Goal: Information Seeking & Learning: Learn about a topic

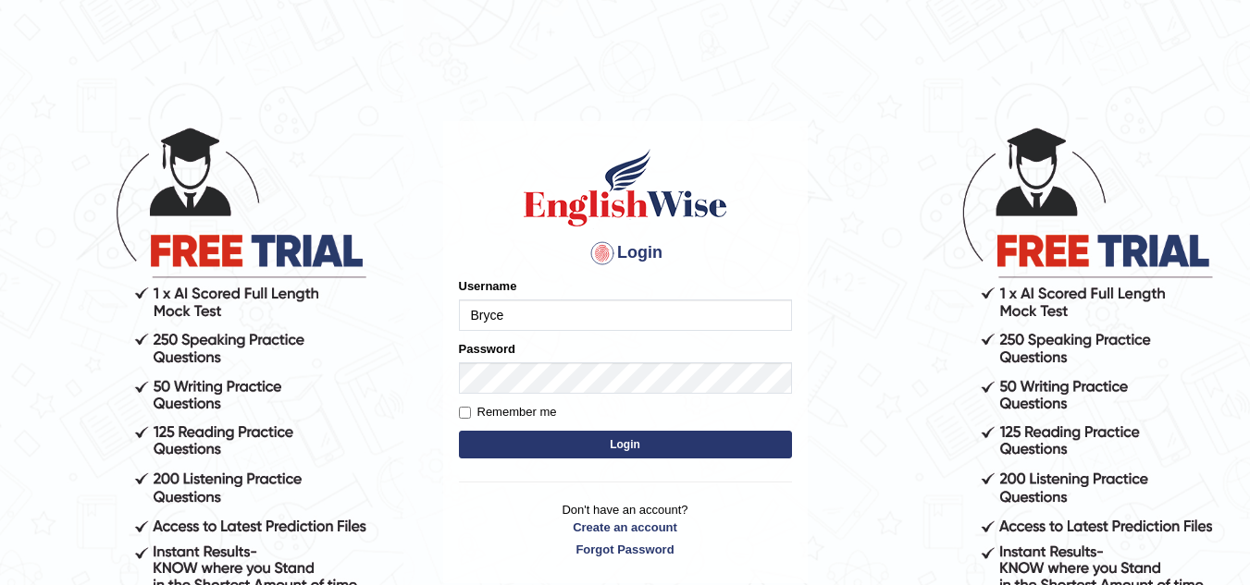
type input "Bryce"
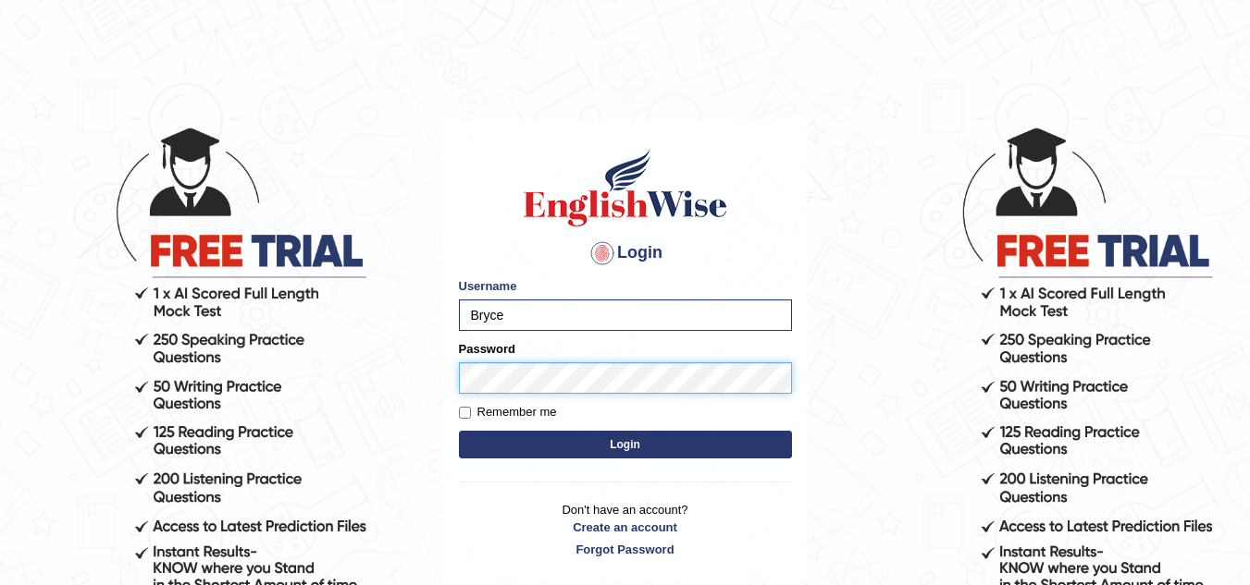
click at [459, 431] on button "Login" at bounding box center [625, 445] width 333 height 28
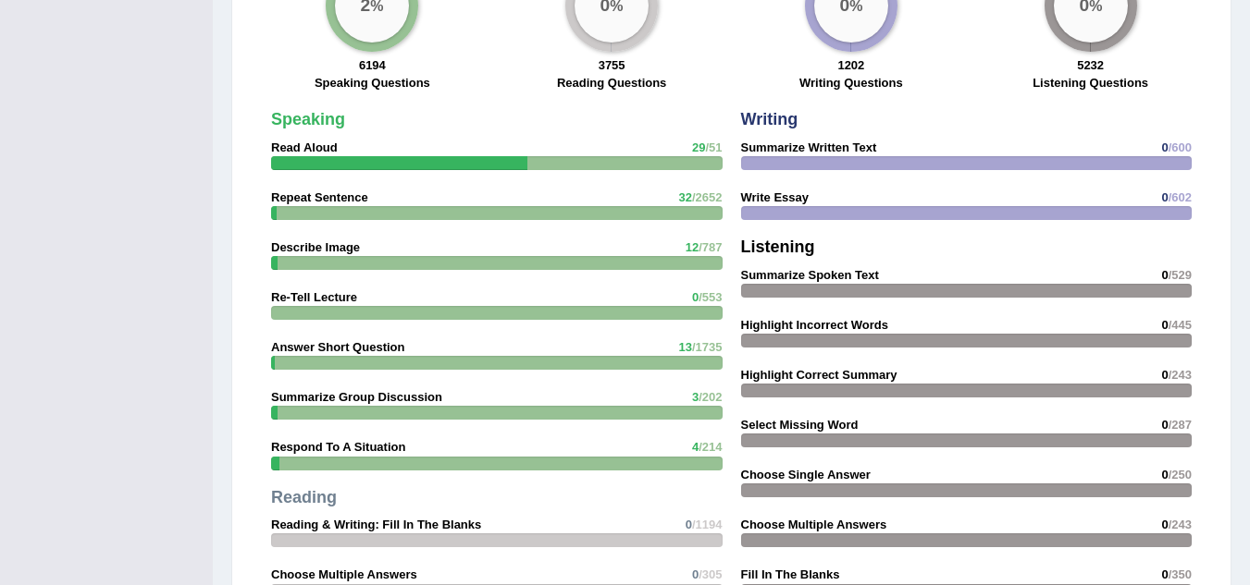
scroll to position [1387, 0]
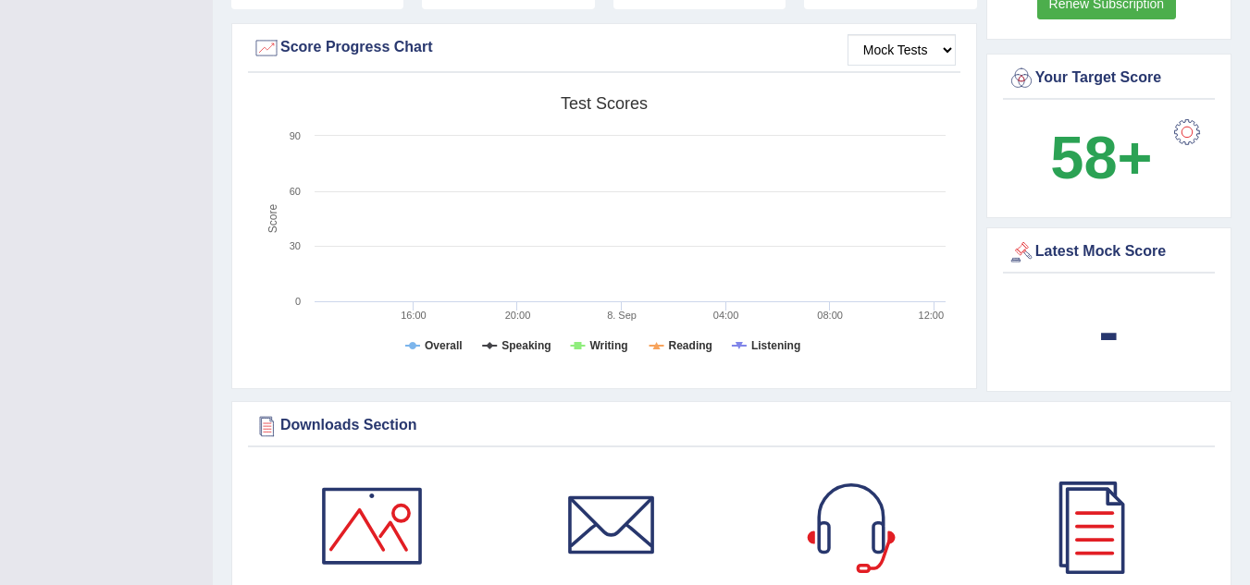
scroll to position [647, 0]
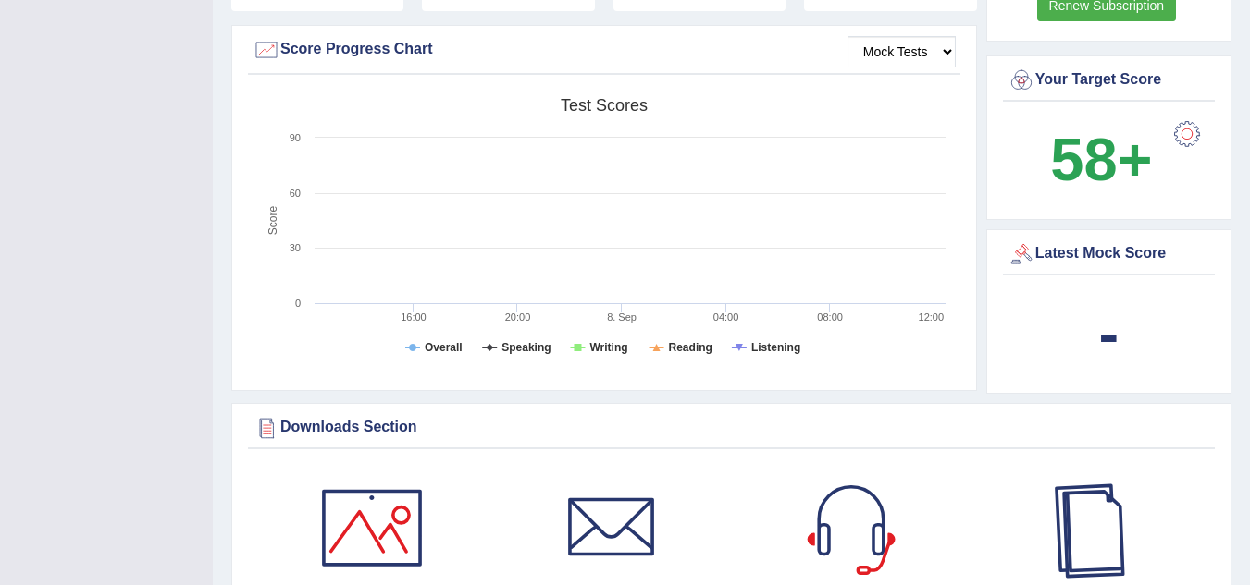
click at [1054, 260] on div "Latest Mock Score" at bounding box center [1108, 254] width 203 height 28
drag, startPoint x: 1079, startPoint y: 236, endPoint x: 1093, endPoint y: 261, distance: 28.6
click at [1081, 236] on div "Latest Mock Score -" at bounding box center [1108, 311] width 245 height 165
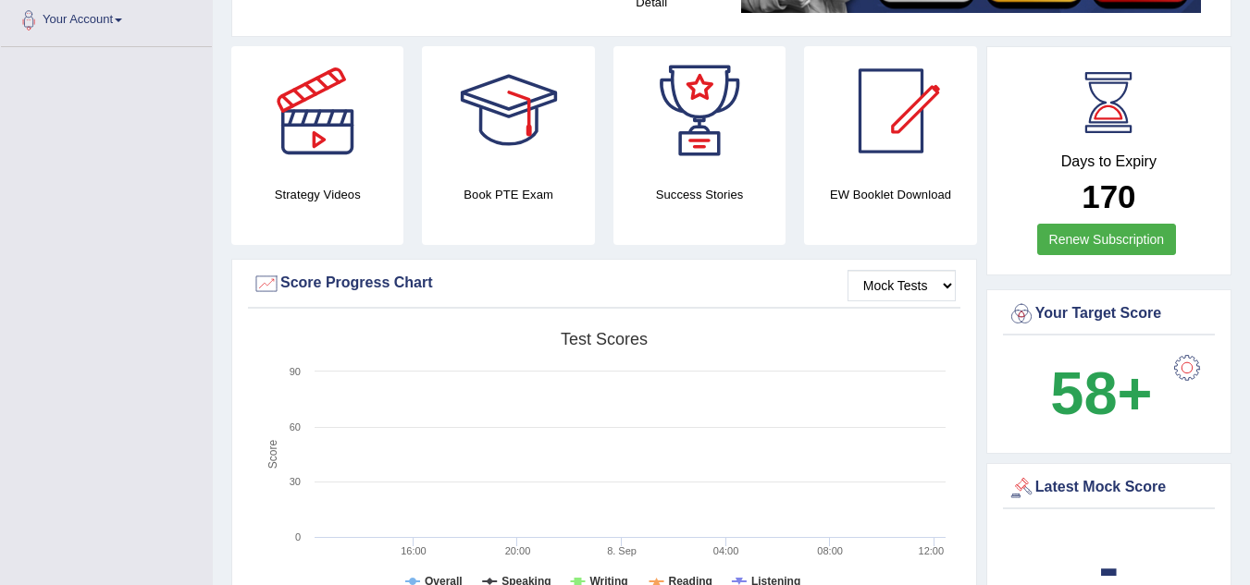
scroll to position [370, 0]
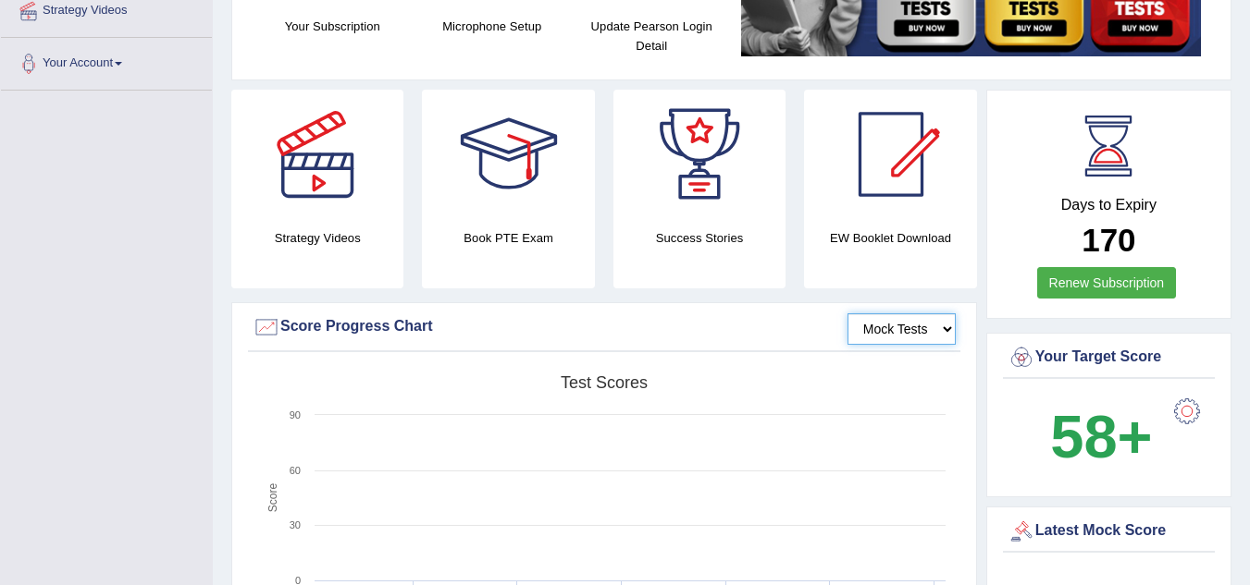
click at [880, 324] on select "Mock Tests" at bounding box center [901, 329] width 108 height 31
click at [847, 314] on select "Mock Tests" at bounding box center [901, 329] width 108 height 31
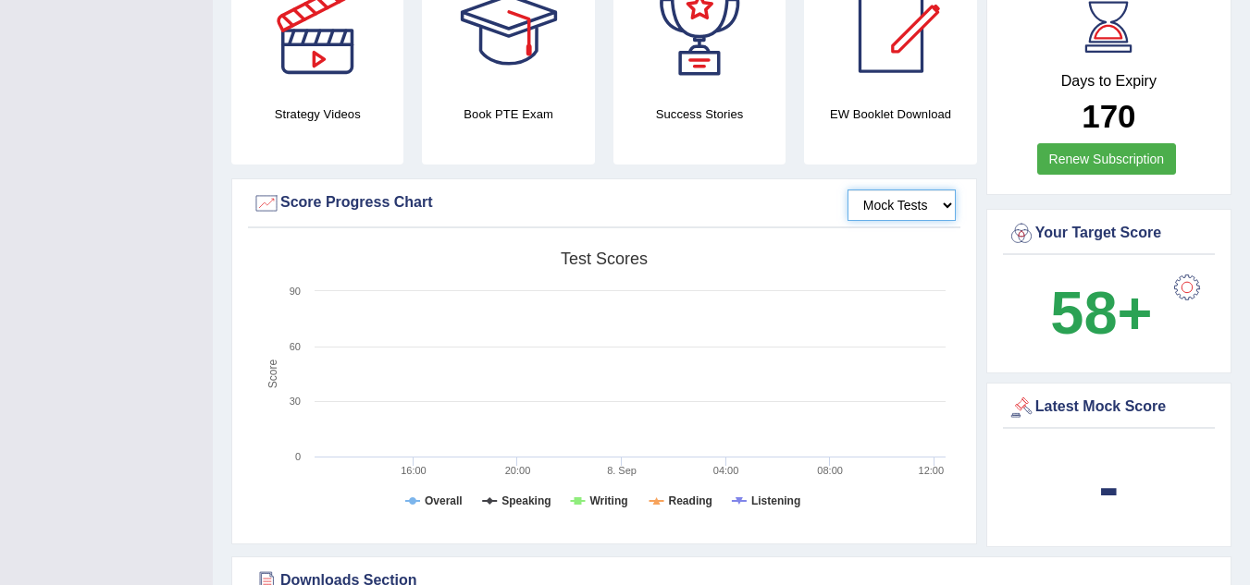
scroll to position [647, 0]
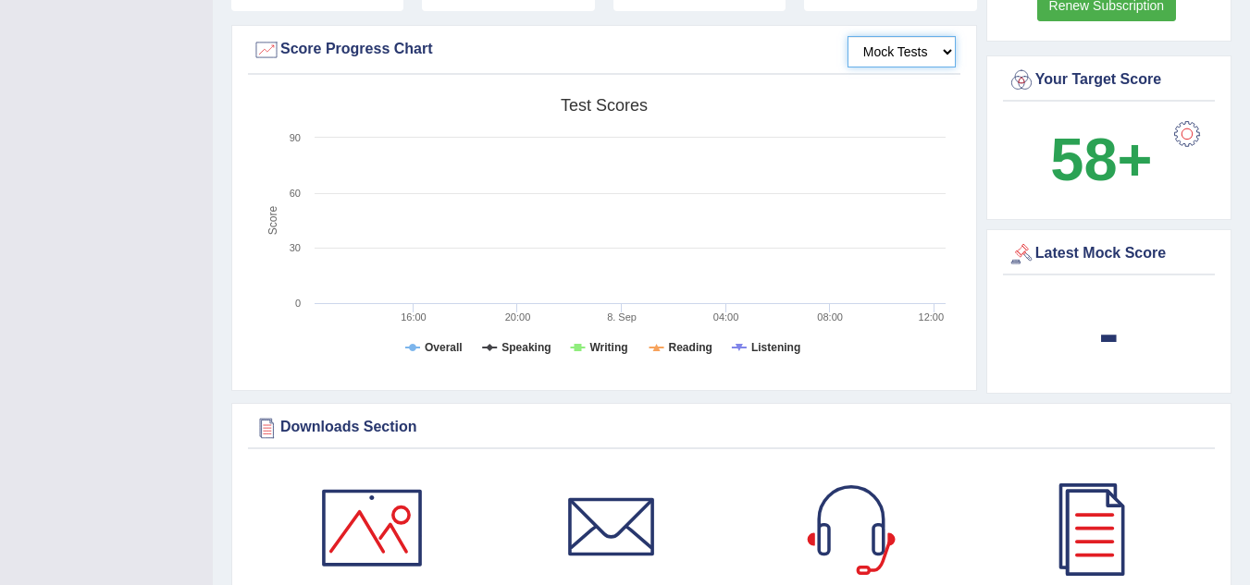
click at [487, 333] on rect at bounding box center [604, 232] width 702 height 287
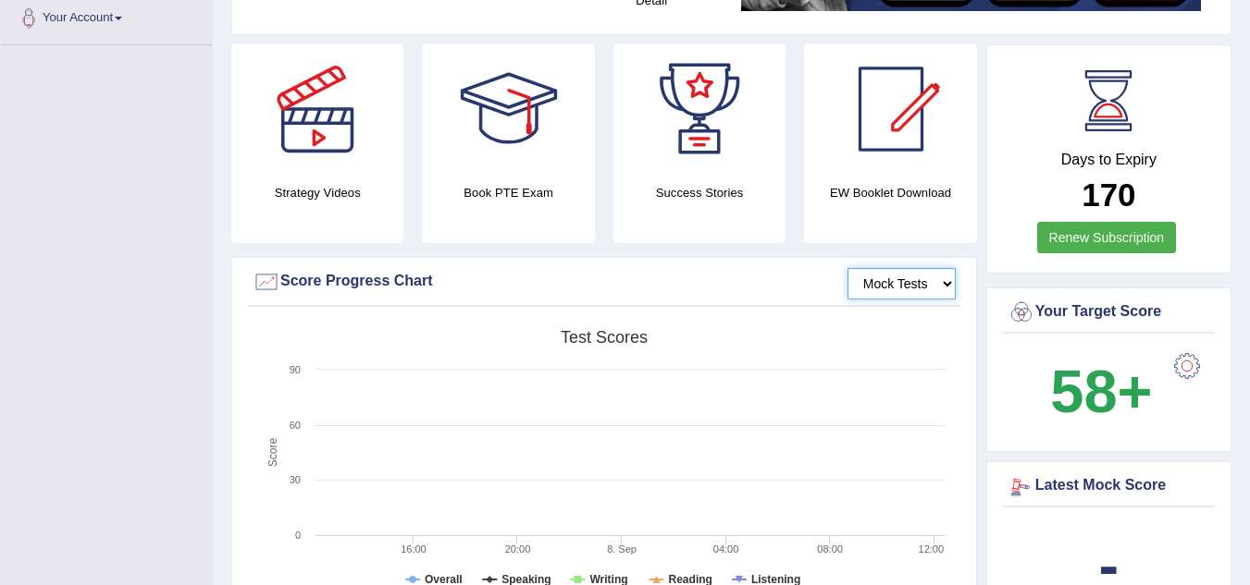
scroll to position [309, 0]
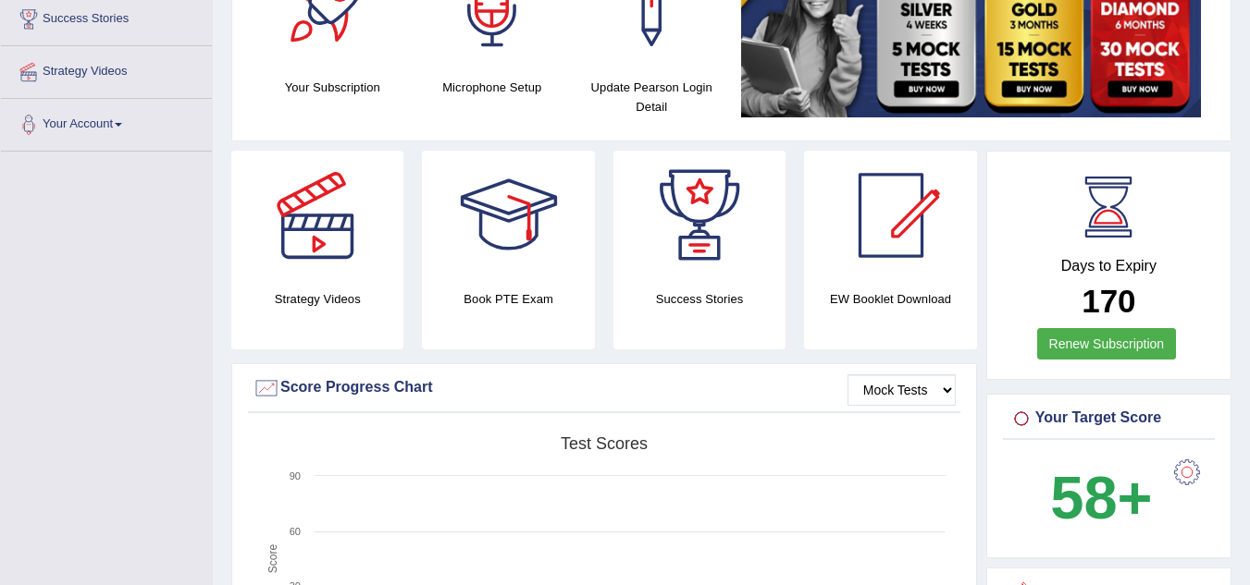
click at [1121, 348] on link "Renew Subscription" at bounding box center [1107, 343] width 140 height 31
click at [1122, 348] on link "Renew Subscription" at bounding box center [1107, 343] width 140 height 31
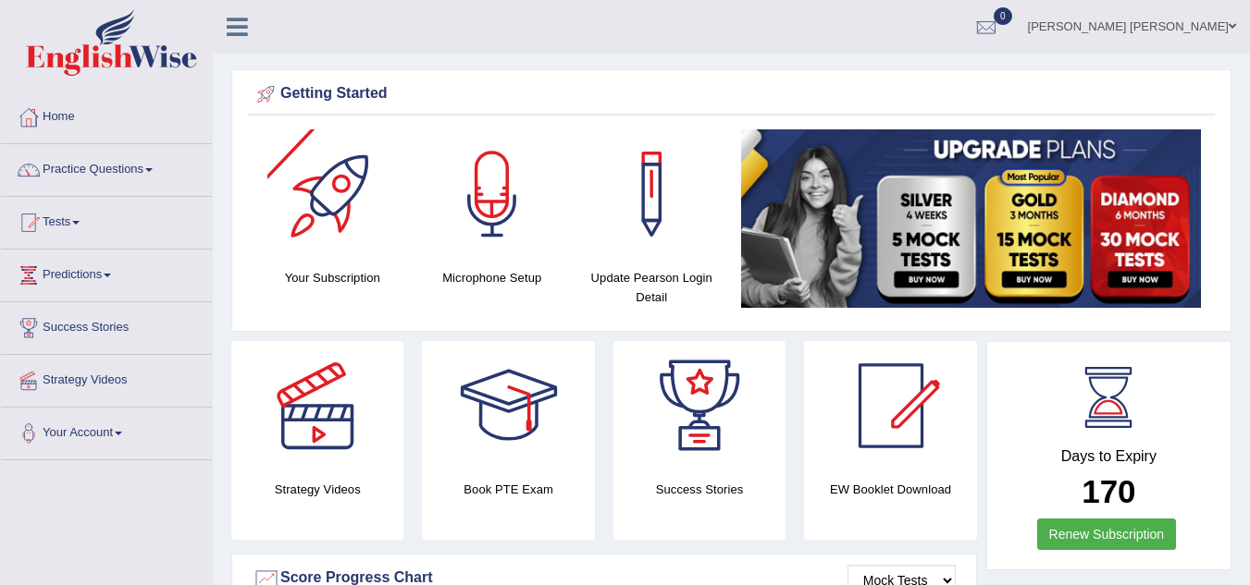
click at [369, 245] on div at bounding box center [331, 193] width 129 height 129
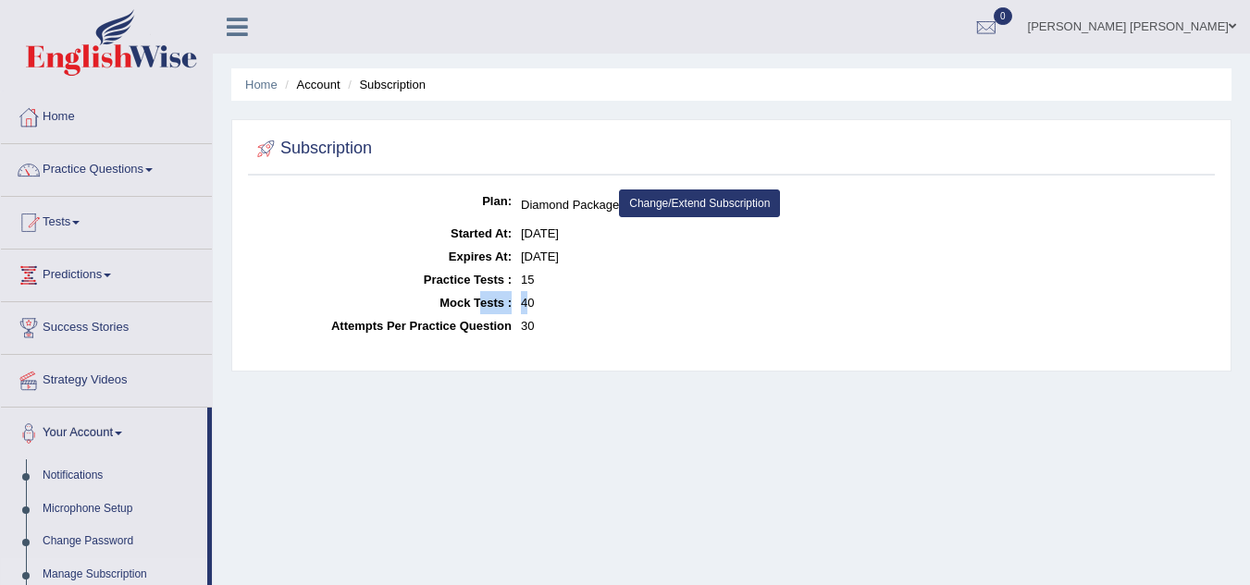
drag, startPoint x: 510, startPoint y: 294, endPoint x: 483, endPoint y: 293, distance: 26.8
click at [483, 293] on dl "Plan: Diamond Package Change/Extend Subscription Started At: Aug 29, 2025 Expir…" at bounding box center [731, 264] width 957 height 148
click at [456, 301] on dt "Mock Tests :" at bounding box center [382, 302] width 259 height 23
drag, startPoint x: 540, startPoint y: 328, endPoint x: 551, endPoint y: 324, distance: 12.0
click at [543, 328] on dd "30" at bounding box center [865, 325] width 689 height 23
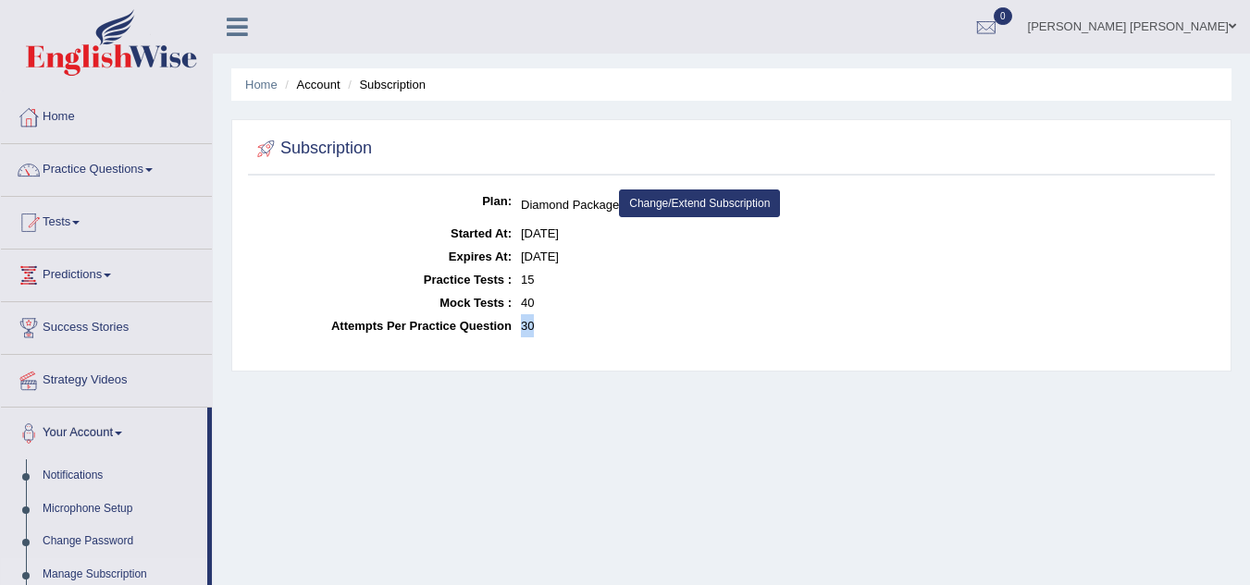
drag, startPoint x: 552, startPoint y: 327, endPoint x: 521, endPoint y: 327, distance: 31.4
click at [521, 327] on dd "30" at bounding box center [865, 325] width 689 height 23
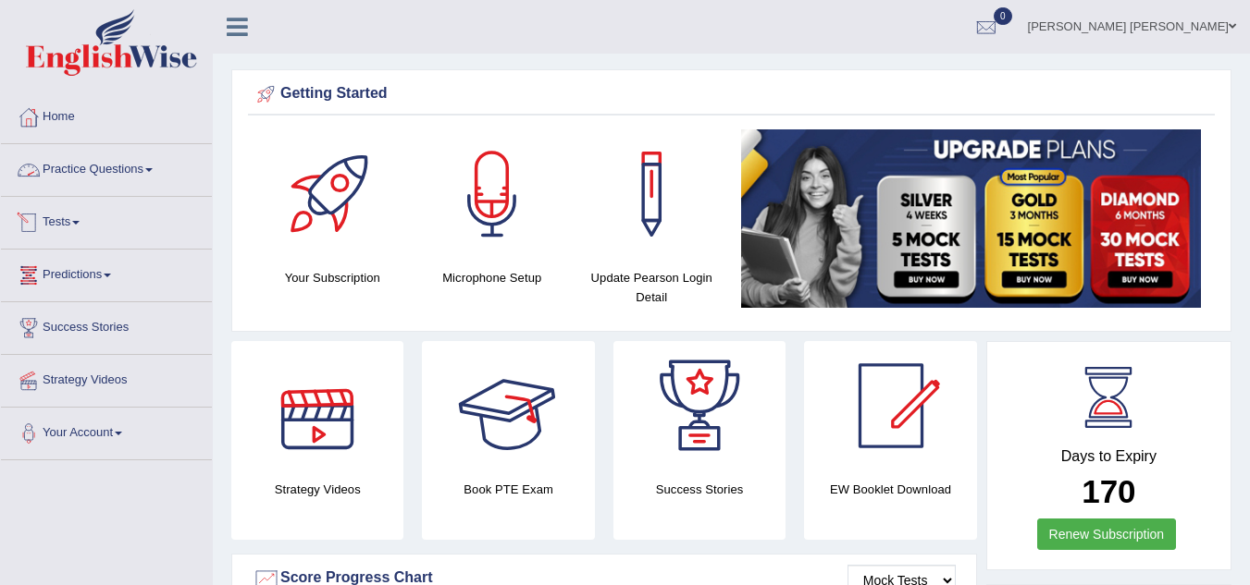
click at [43, 166] on link "Practice Questions" at bounding box center [106, 167] width 211 height 46
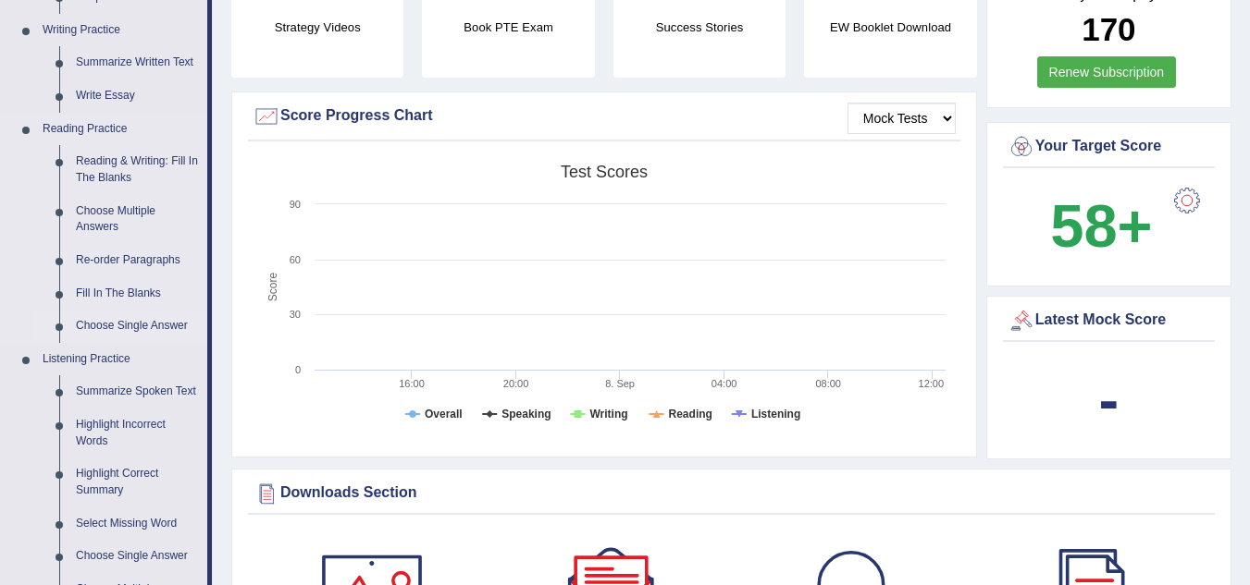
scroll to position [185, 0]
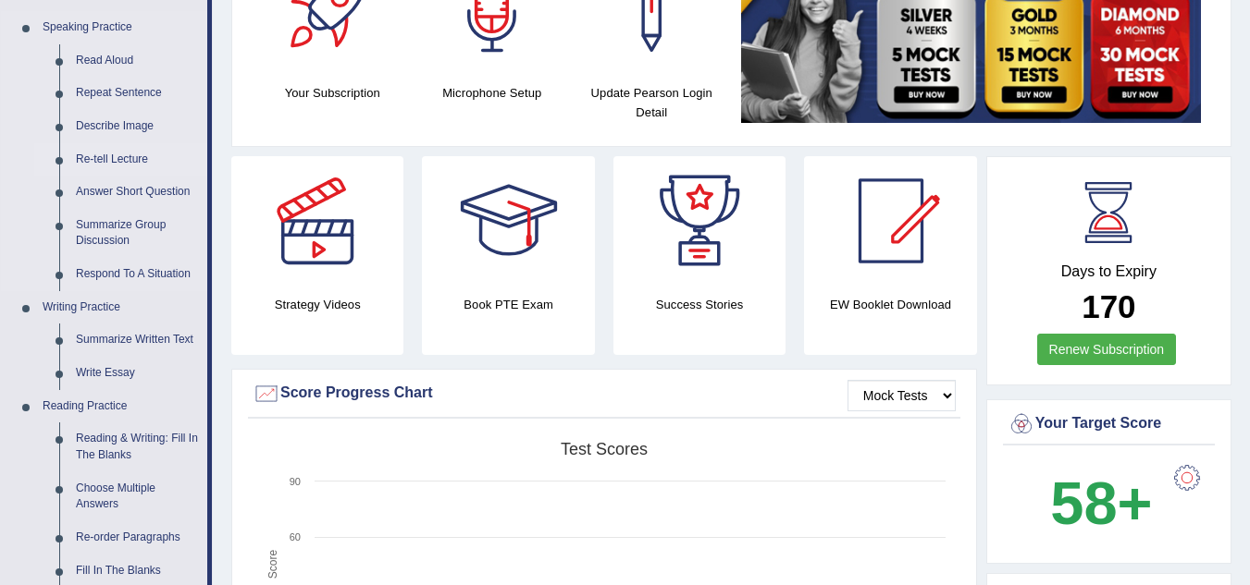
click at [126, 155] on link "Re-tell Lecture" at bounding box center [138, 159] width 140 height 33
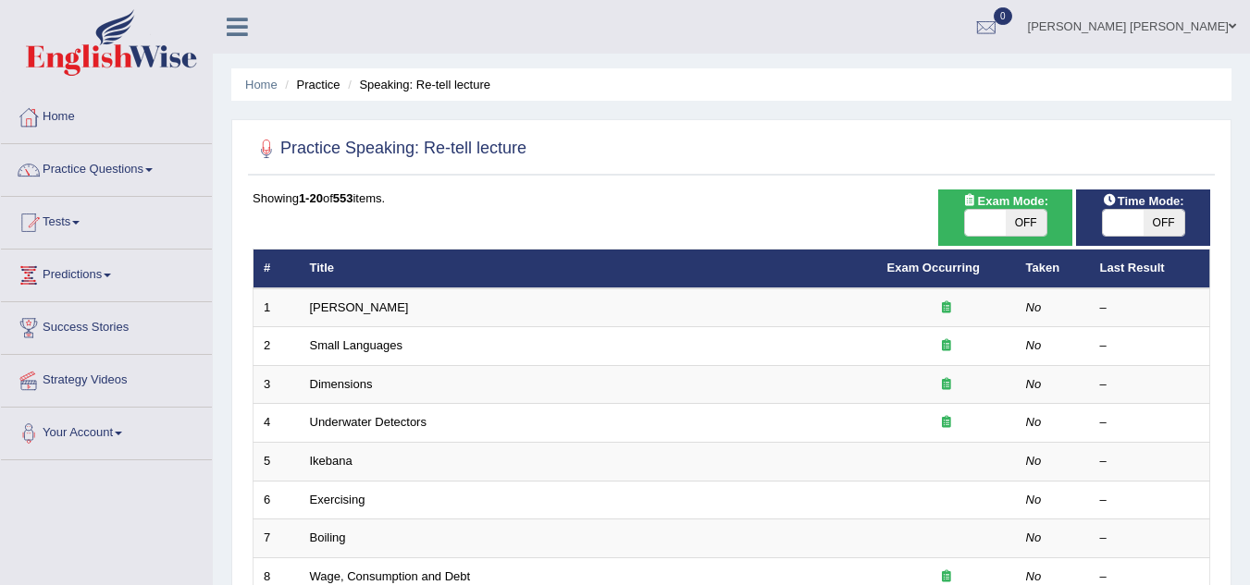
click at [74, 166] on link "Practice Questions" at bounding box center [106, 167] width 211 height 46
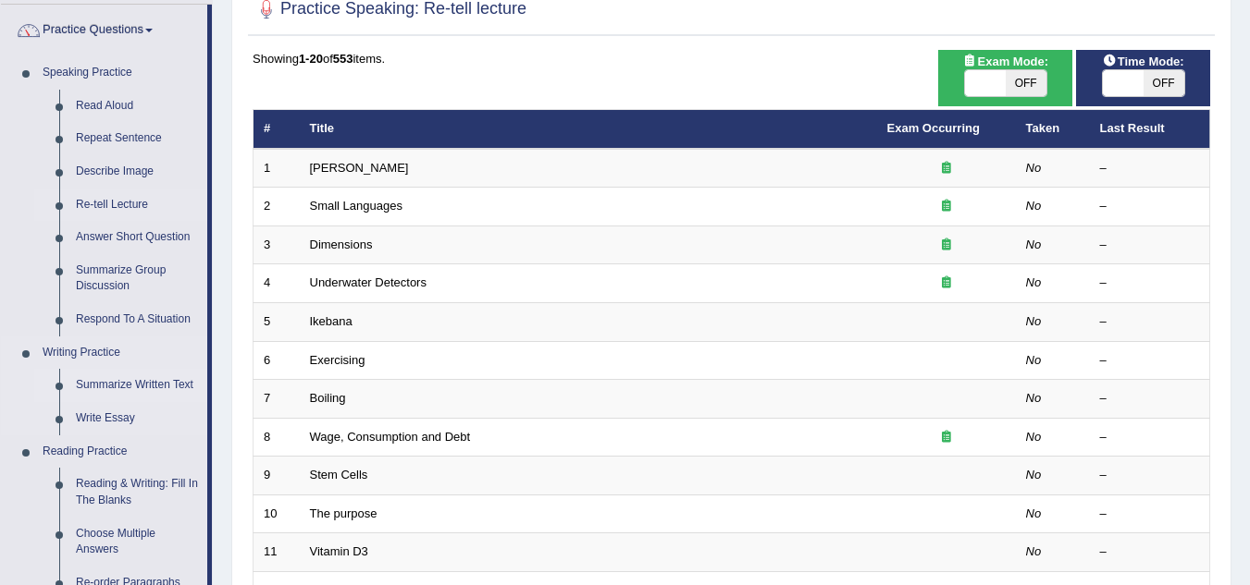
scroll to position [185, 0]
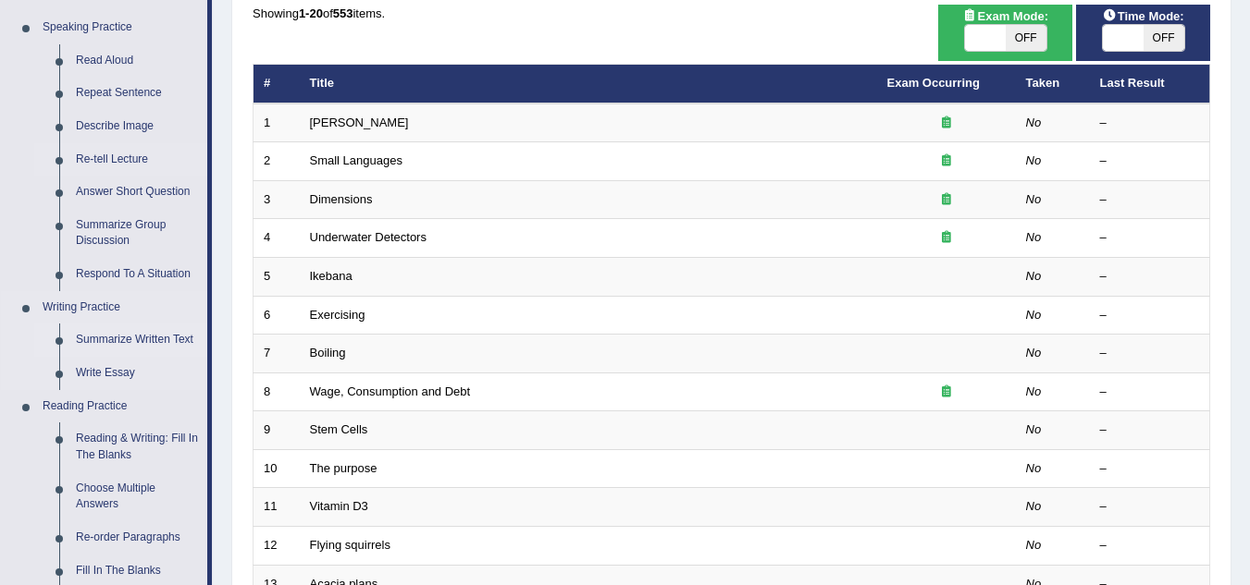
click at [142, 337] on link "Summarize Written Text" at bounding box center [138, 340] width 140 height 33
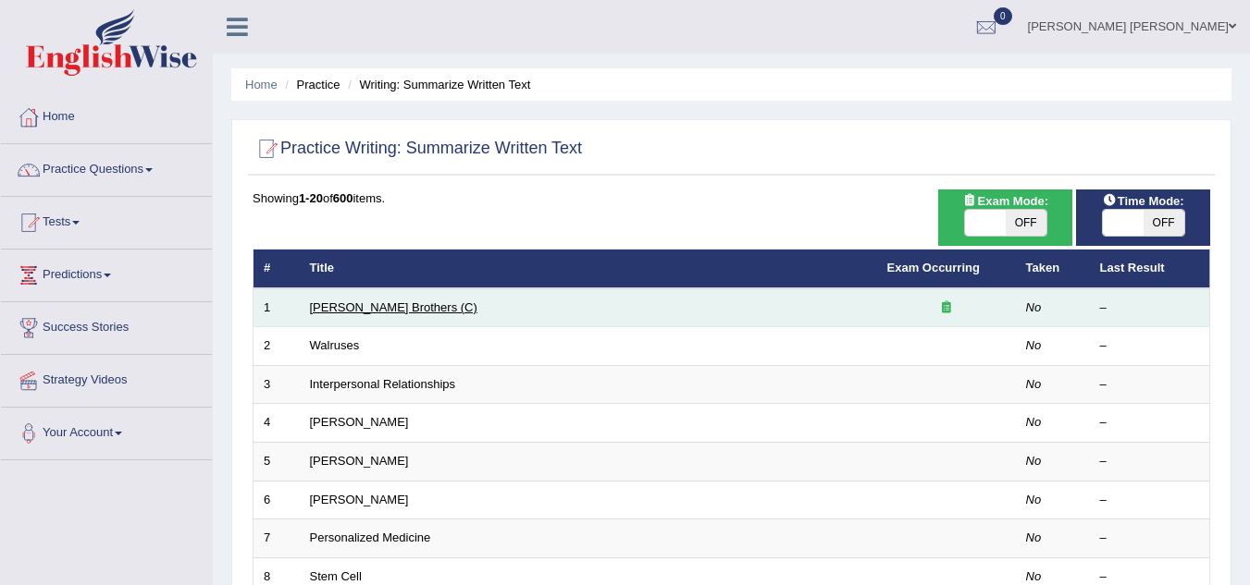
click at [358, 306] on link "[PERSON_NAME] Brothers (C)" at bounding box center [393, 308] width 167 height 14
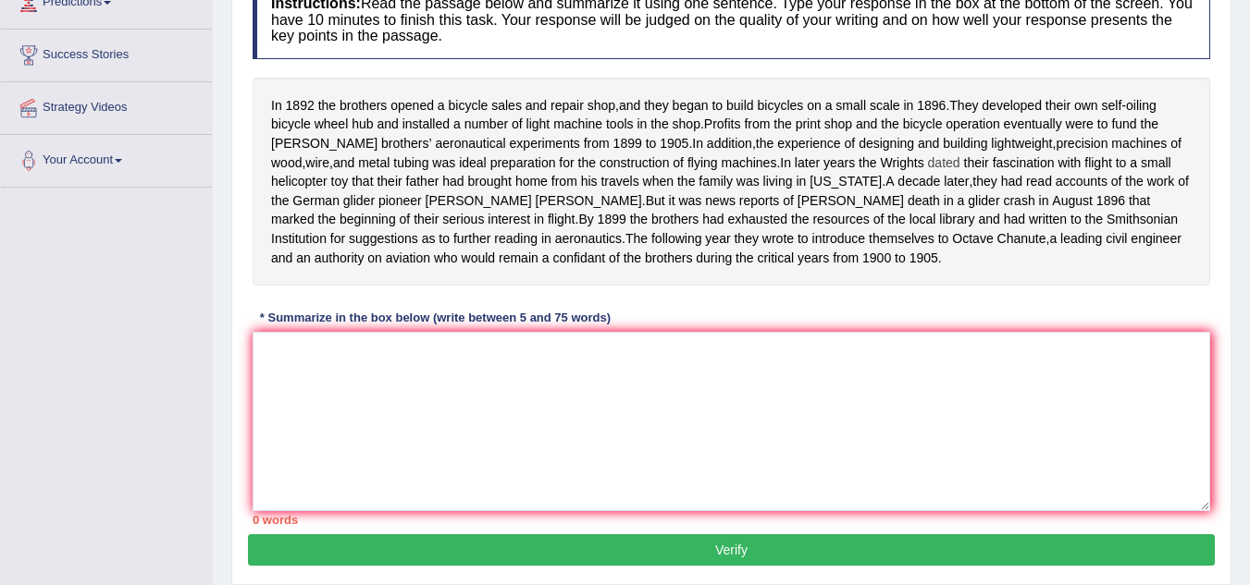
scroll to position [272, 0]
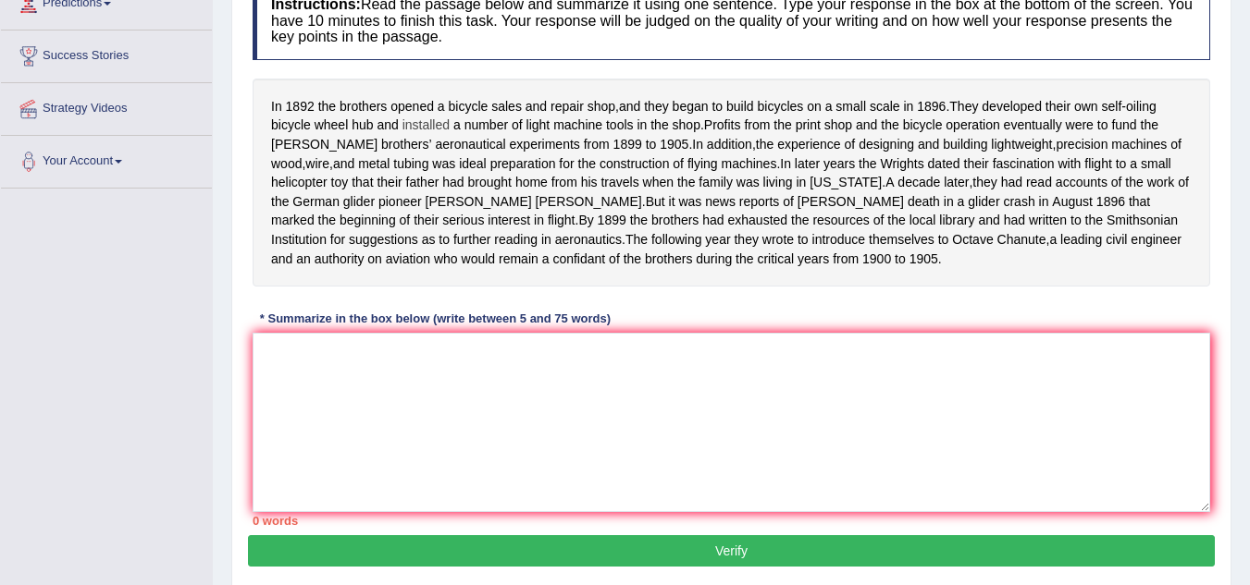
drag, startPoint x: 264, startPoint y: 107, endPoint x: 413, endPoint y: 134, distance: 151.3
click at [413, 134] on div "In 1892 the brothers opened a bicycle sales and repair shop , and they began to…" at bounding box center [731, 183] width 957 height 208
drag, startPoint x: 1128, startPoint y: 282, endPoint x: 672, endPoint y: 166, distance: 470.4
click at [674, 167] on div "In 1892 the brothers opened a bicycle sales and repair shop , and they began to…" at bounding box center [731, 183] width 957 height 208
drag, startPoint x: 420, startPoint y: 104, endPoint x: 647, endPoint y: 217, distance: 254.4
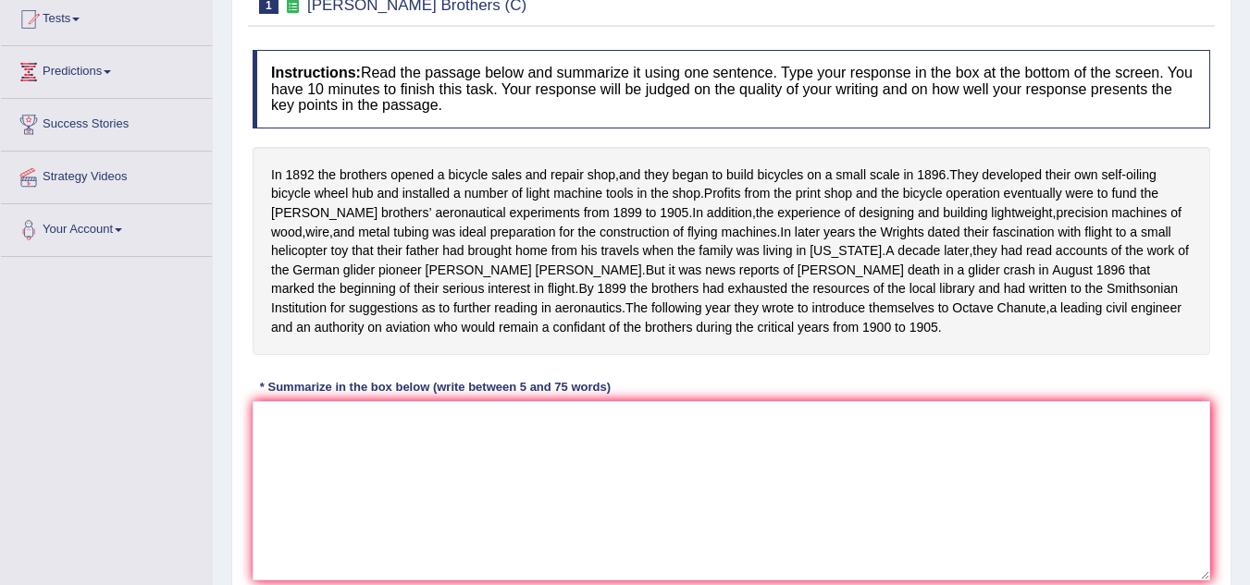
scroll to position [87, 0]
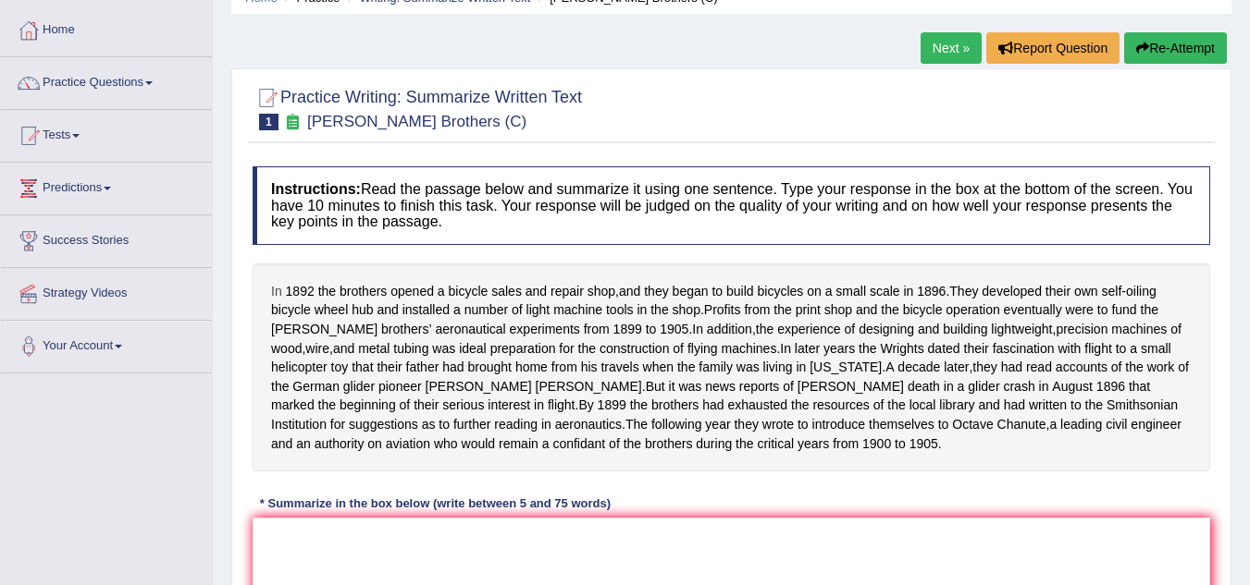
click at [279, 290] on span "In" at bounding box center [276, 291] width 11 height 19
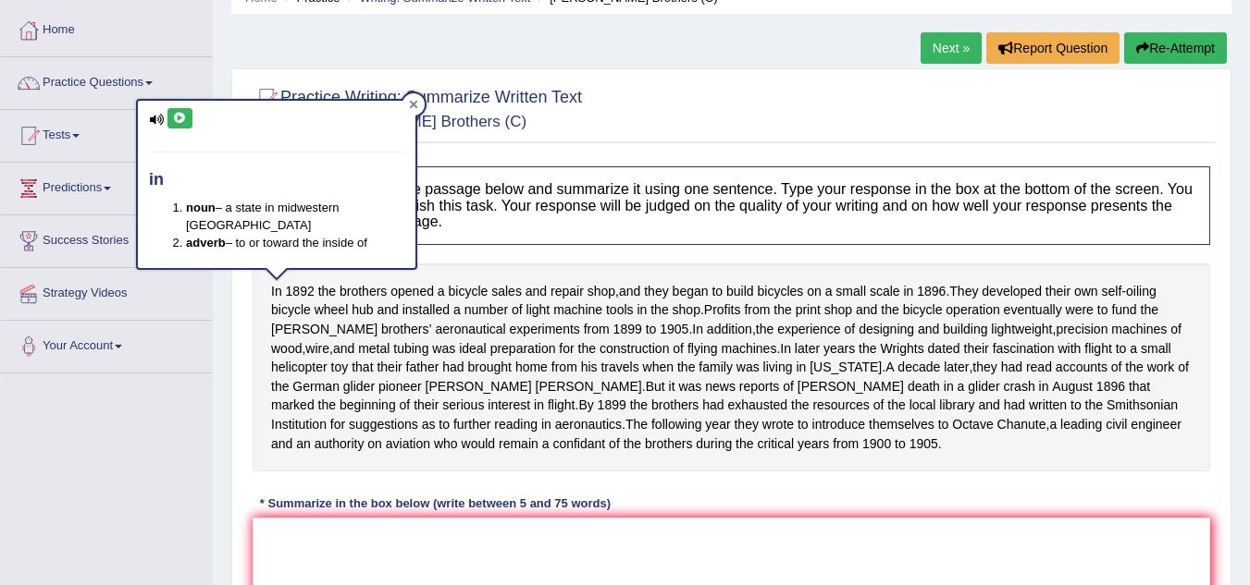
click at [417, 108] on icon at bounding box center [413, 104] width 9 height 9
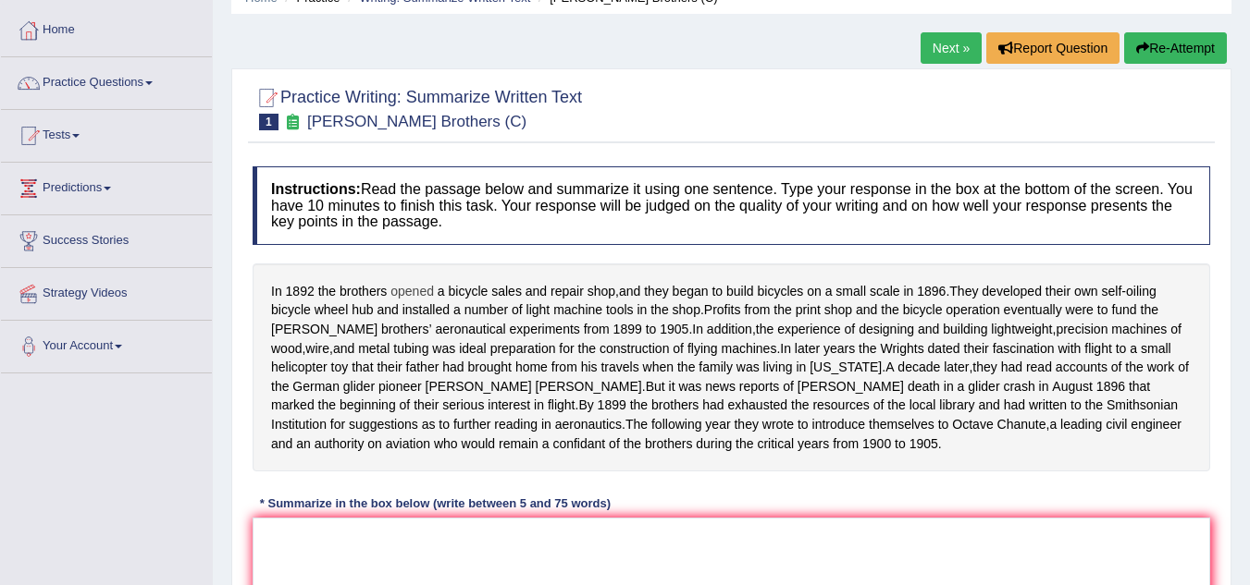
drag, startPoint x: 1040, startPoint y: 350, endPoint x: 408, endPoint y: 293, distance: 634.3
click at [408, 293] on div "In 1892 the brothers opened a bicycle sales and repair shop , and they began to…" at bounding box center [731, 368] width 957 height 208
drag, startPoint x: 369, startPoint y: 185, endPoint x: 529, endPoint y: 222, distance: 164.2
click at [529, 222] on h4 "Instructions: Read the passage below and summarize it using one sentence. Type …" at bounding box center [731, 205] width 957 height 79
drag, startPoint x: 277, startPoint y: 295, endPoint x: 609, endPoint y: 357, distance: 337.8
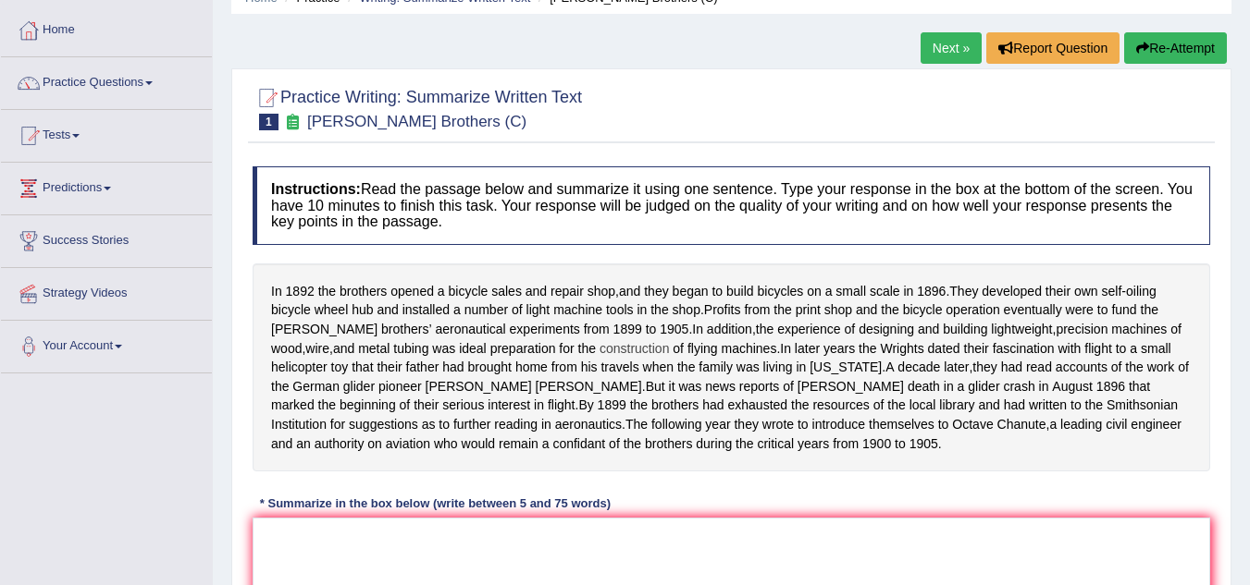
click at [609, 357] on div "In 1892 the brothers opened a bicycle sales and repair shop , and they began to…" at bounding box center [731, 368] width 957 height 208
click at [374, 310] on div "In 1892 the brothers opened a bicycle sales and repair shop , and they began to…" at bounding box center [731, 368] width 957 height 208
click at [375, 302] on div "In 1892 the brothers opened a bicycle sales and repair shop , and they began to…" at bounding box center [731, 368] width 957 height 208
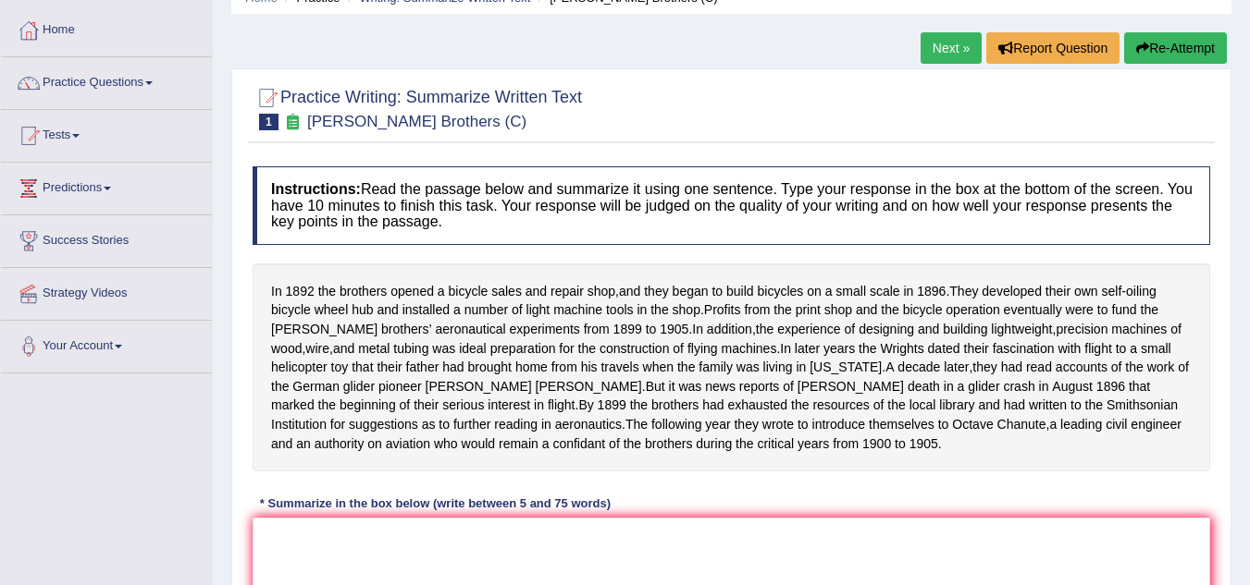
click at [375, 302] on div "In 1892 the brothers opened a bicycle sales and repair shop , and they began to…" at bounding box center [731, 368] width 957 height 208
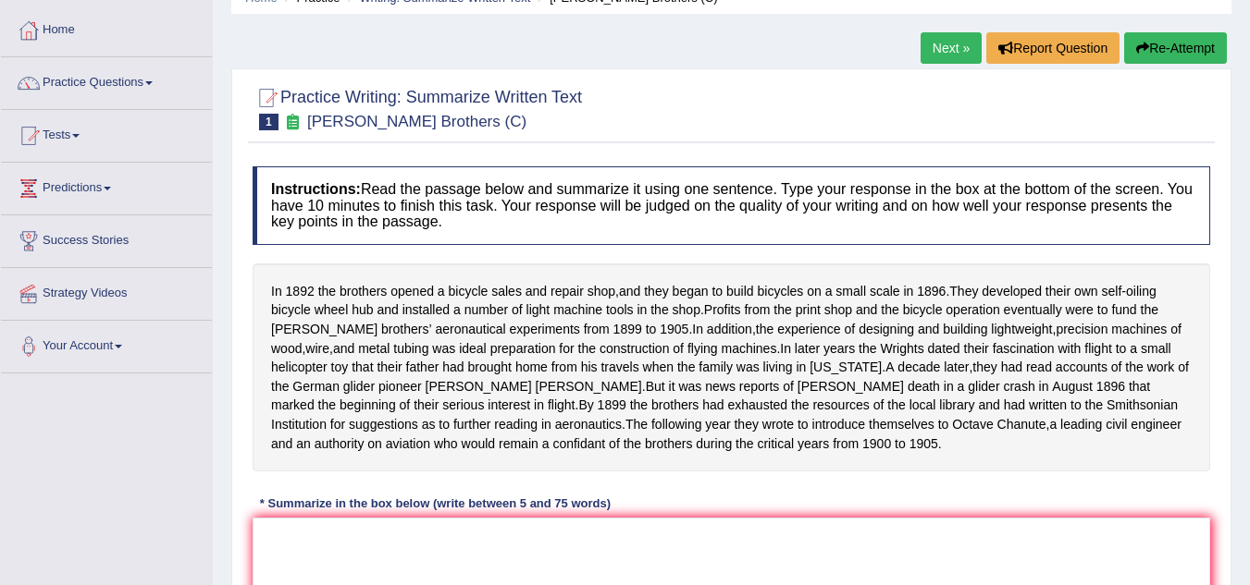
click at [375, 302] on div "In 1892 the brothers opened a bicycle sales and repair shop , and they began to…" at bounding box center [731, 368] width 957 height 208
drag, startPoint x: 280, startPoint y: 290, endPoint x: 1159, endPoint y: 487, distance: 900.5
click at [1161, 494] on div "Instructions: Read the passage below and summarize it using one sentence. Type …" at bounding box center [731, 438] width 967 height 563
drag, startPoint x: 1151, startPoint y: 468, endPoint x: 277, endPoint y: 285, distance: 893.1
click at [277, 285] on div "In 1892 the brothers opened a bicycle sales and repair shop , and they began to…" at bounding box center [731, 368] width 957 height 208
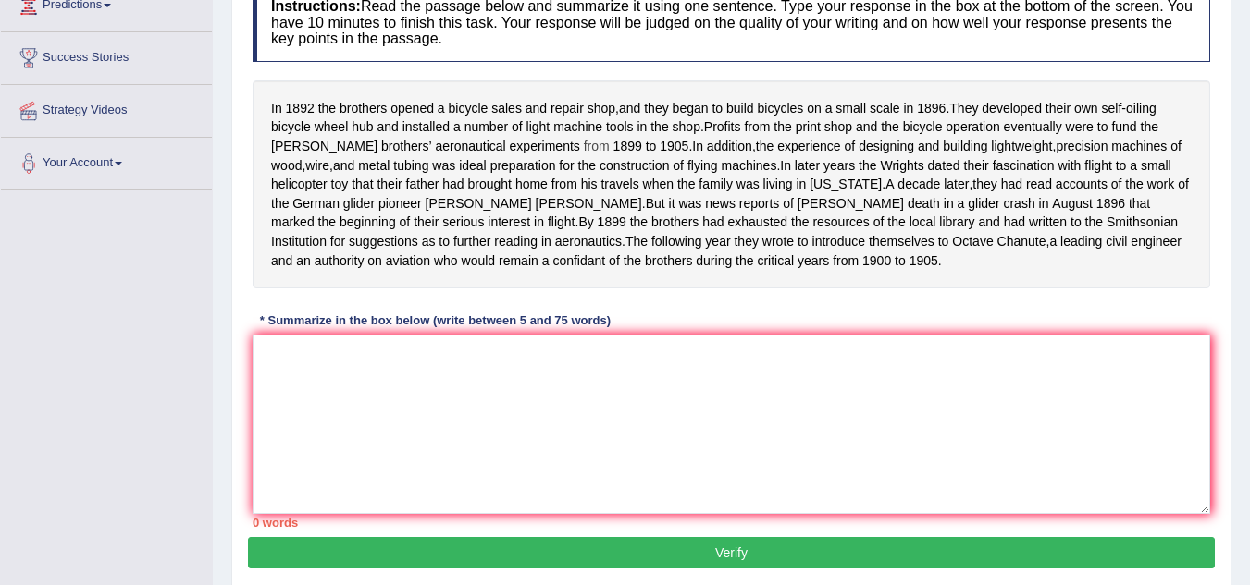
scroll to position [272, 0]
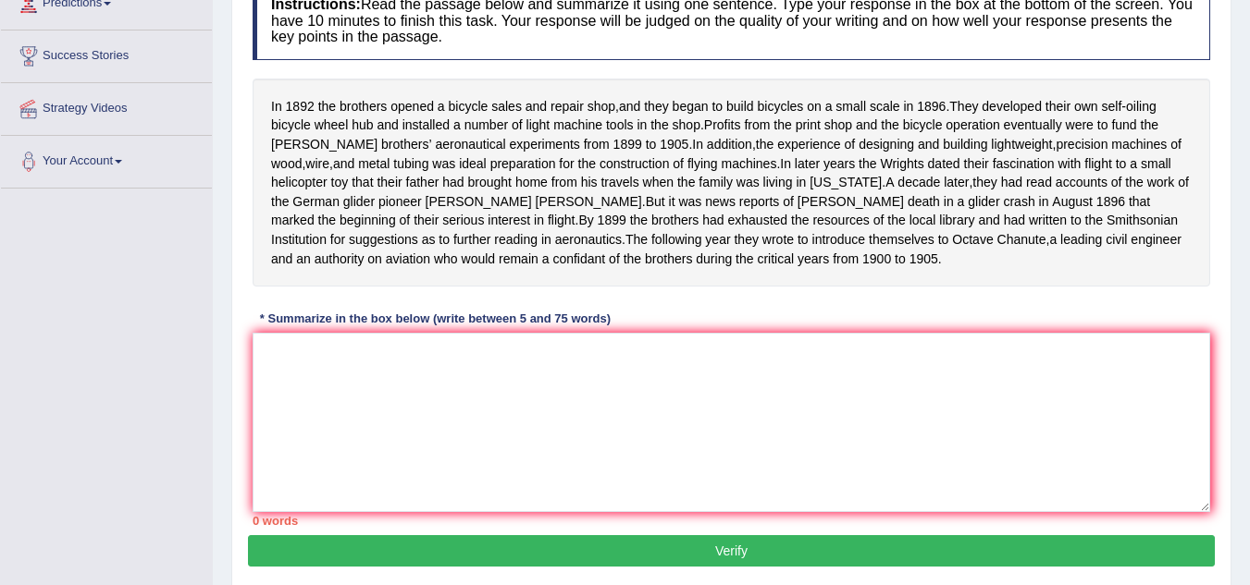
click at [270, 107] on div "In 1892 the brothers opened a bicycle sales and repair shop , and they began to…" at bounding box center [731, 183] width 957 height 208
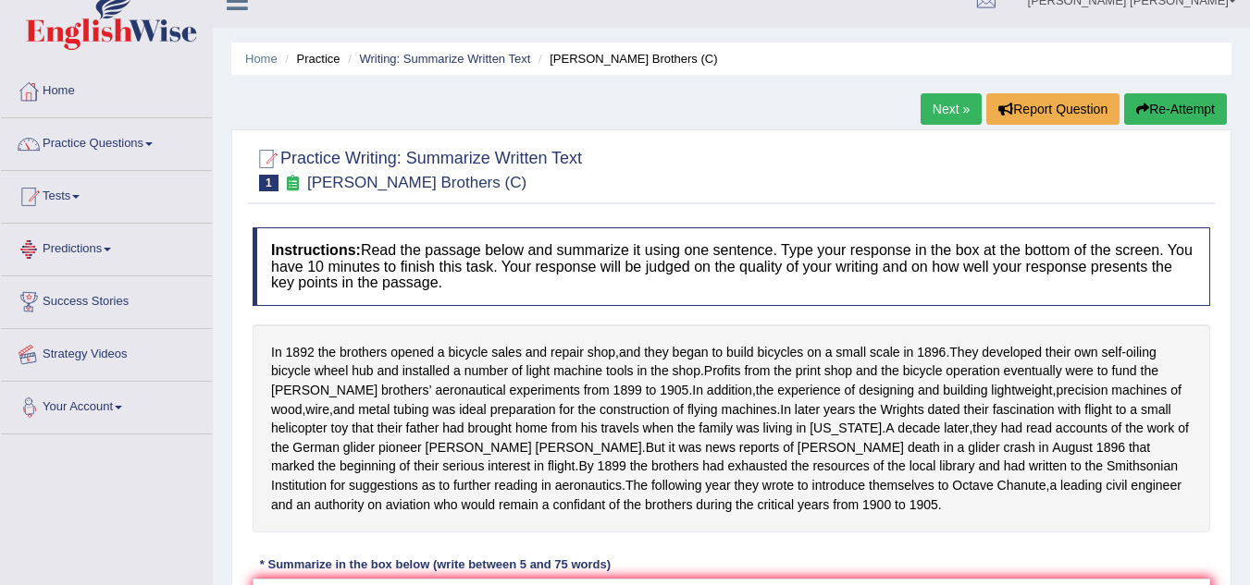
scroll to position [0, 0]
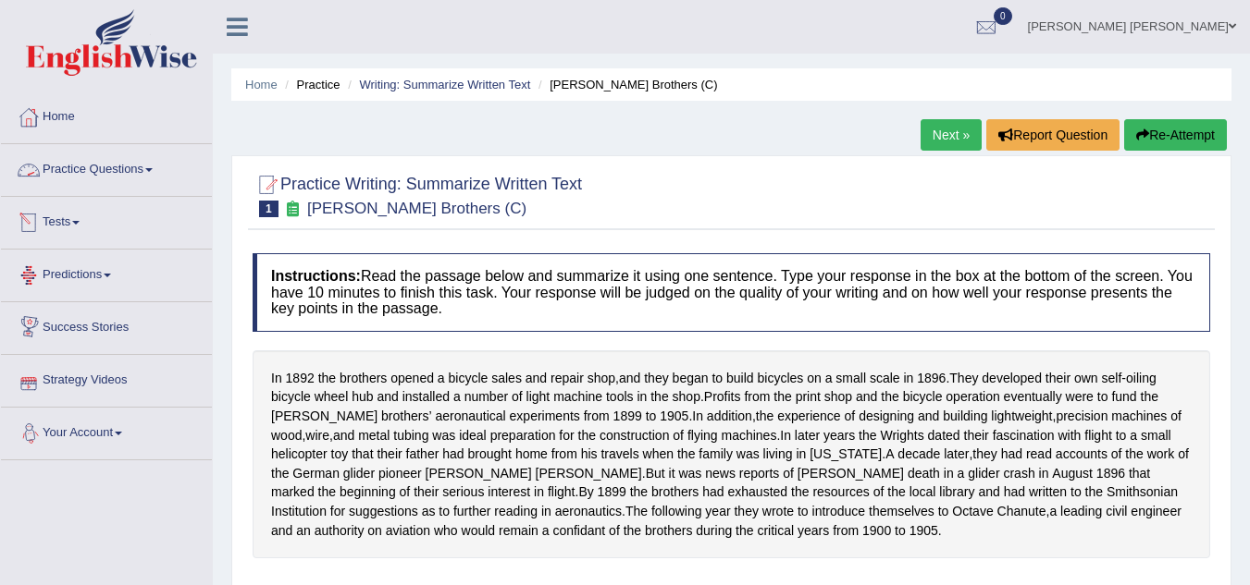
click at [109, 381] on link "Strategy Videos" at bounding box center [106, 378] width 211 height 46
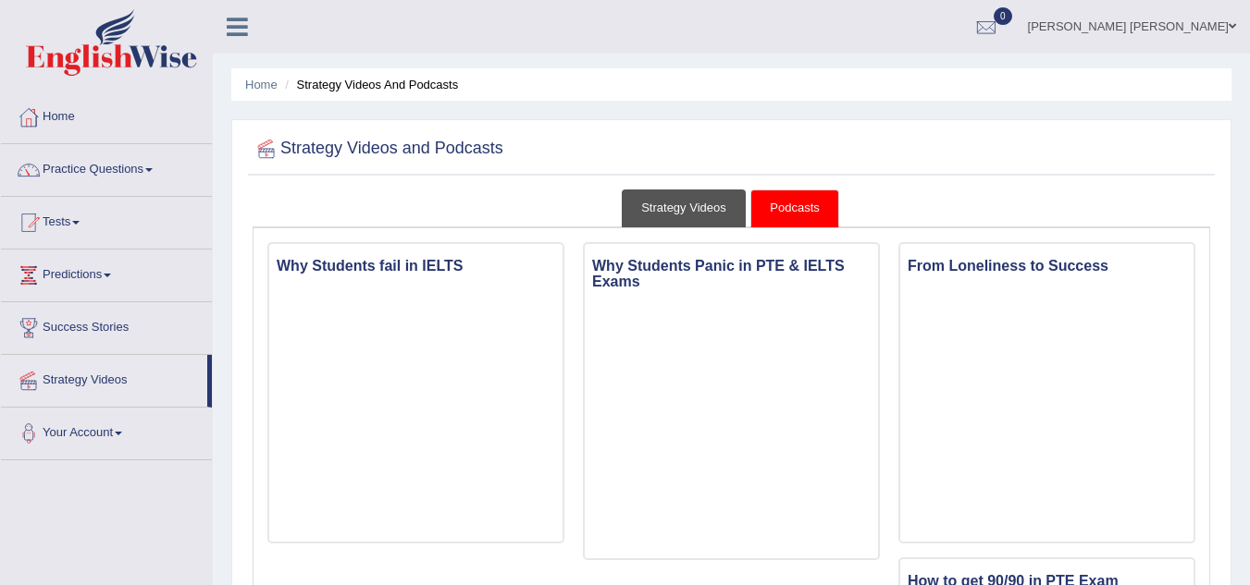
click at [698, 213] on link "Strategy Videos" at bounding box center [684, 209] width 124 height 38
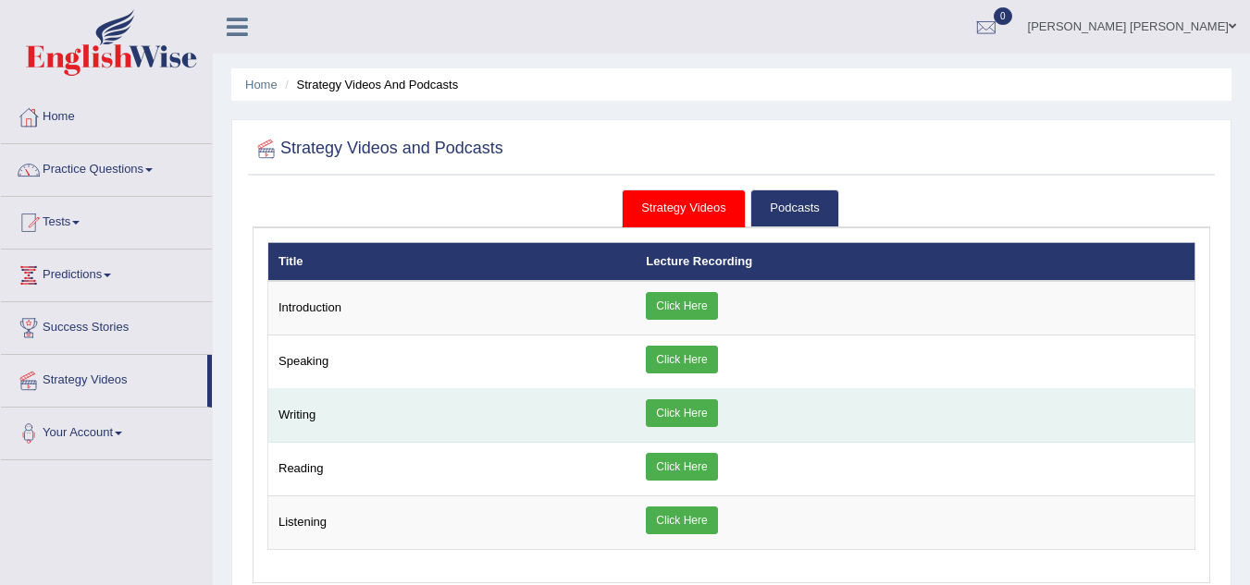
click at [685, 408] on link "Click Here" at bounding box center [681, 414] width 71 height 28
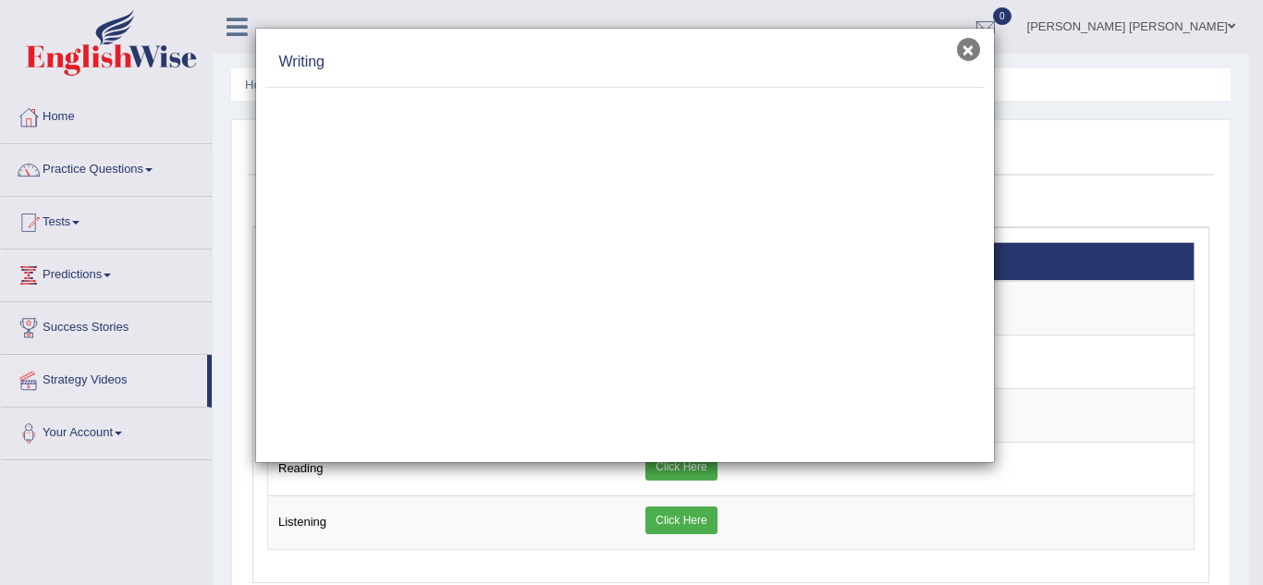
click at [963, 55] on button "×" at bounding box center [968, 49] width 23 height 23
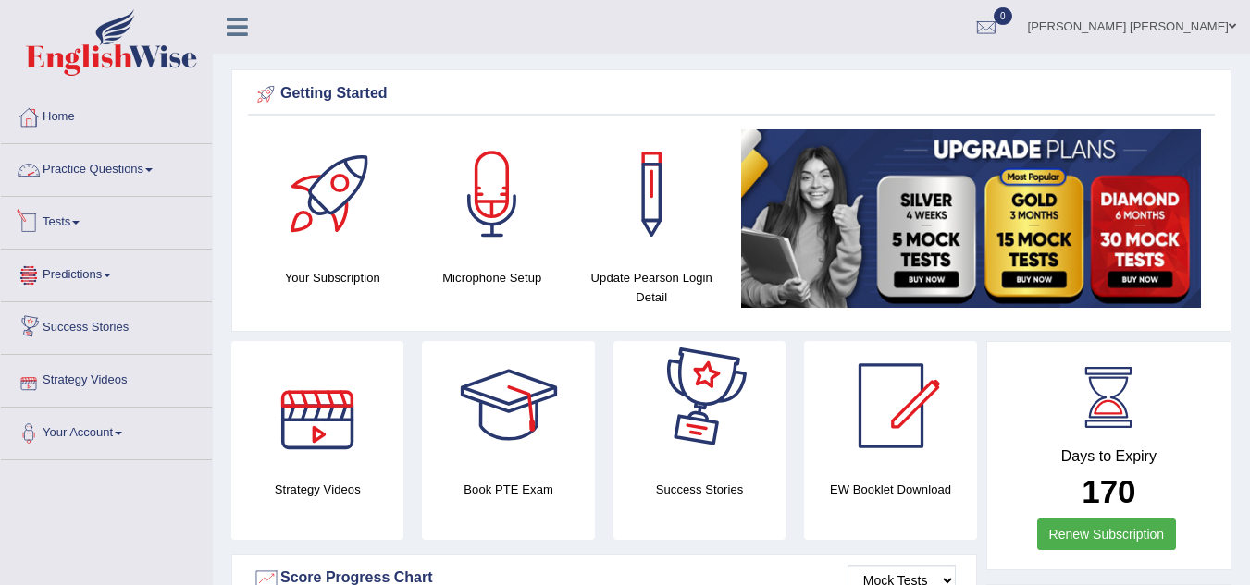
click at [116, 159] on link "Practice Questions" at bounding box center [106, 167] width 211 height 46
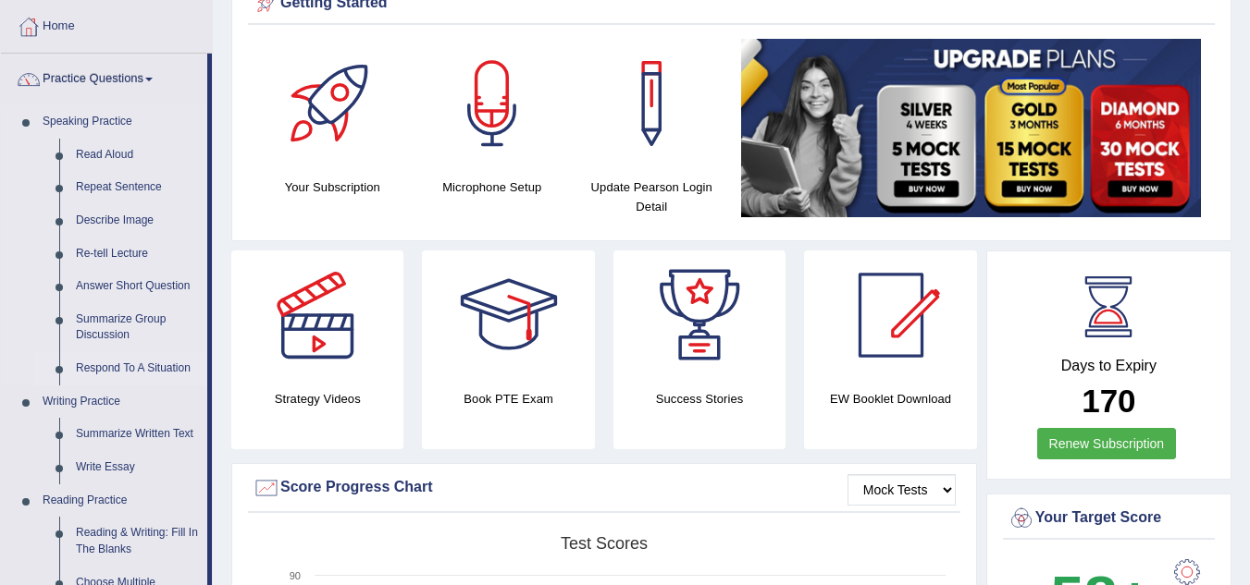
scroll to position [185, 0]
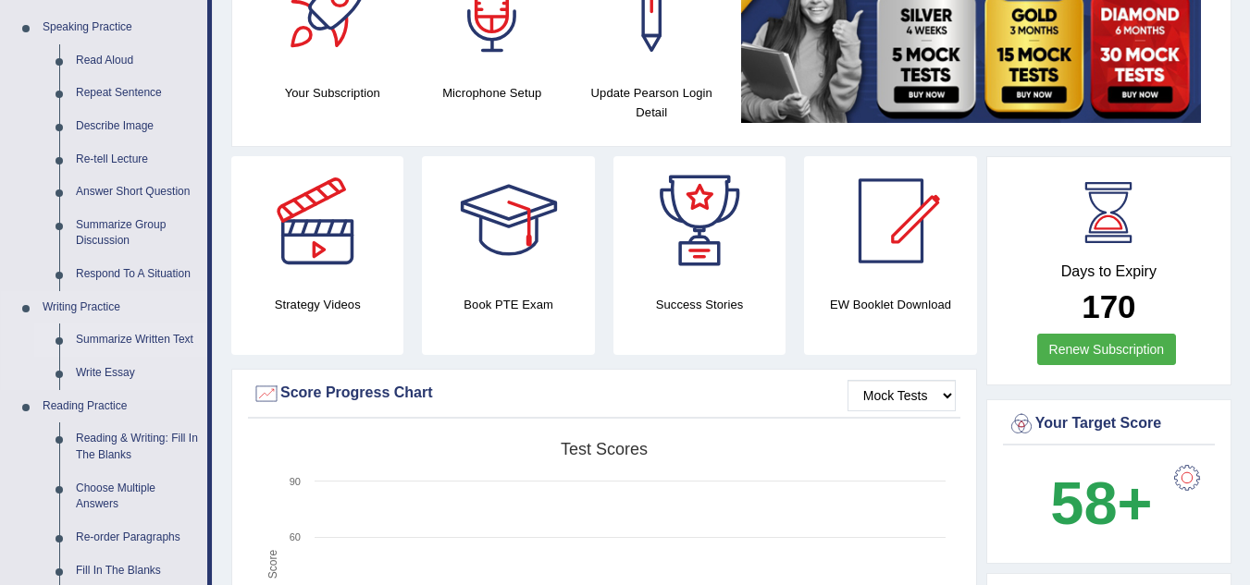
click at [149, 332] on link "Summarize Written Text" at bounding box center [138, 340] width 140 height 33
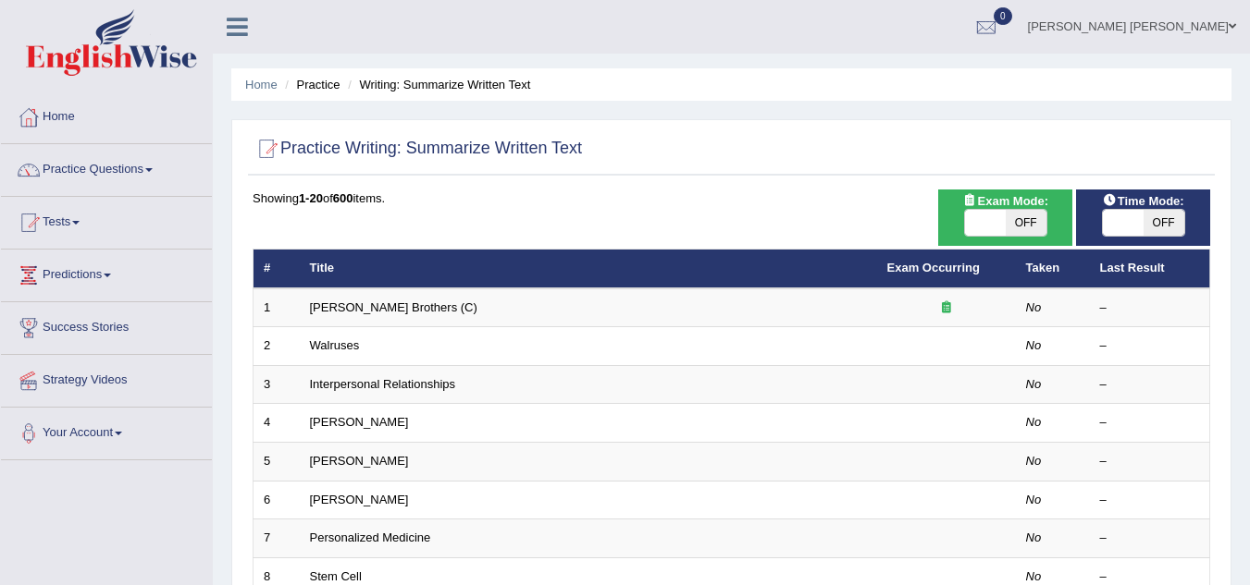
click at [348, 306] on link "[PERSON_NAME] Brothers (C)" at bounding box center [393, 308] width 167 height 14
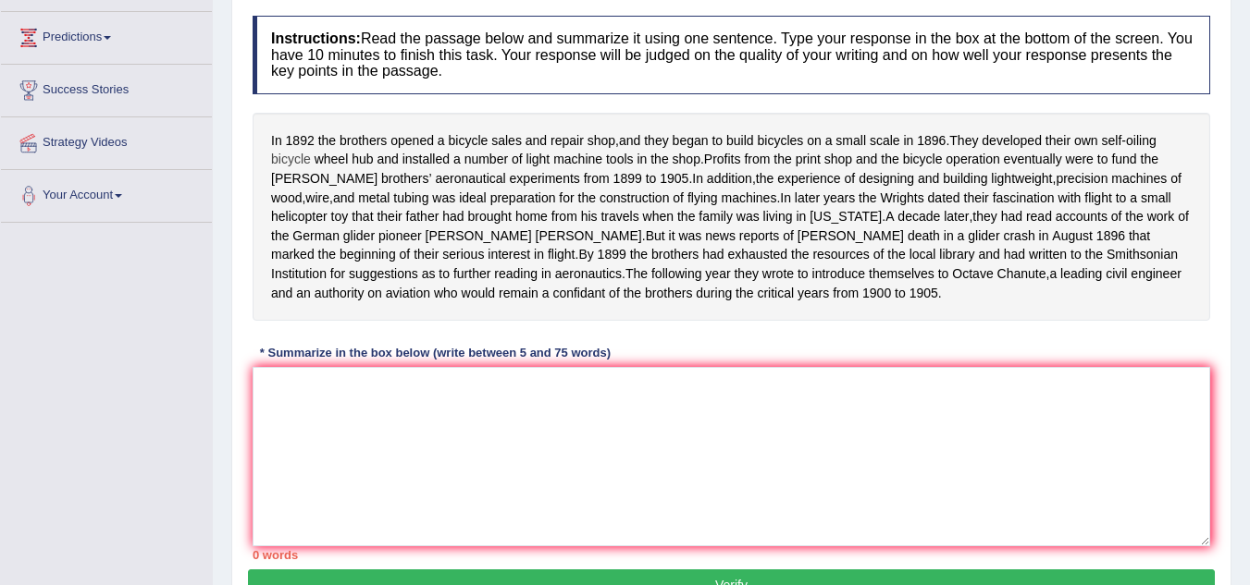
scroll to position [386, 0]
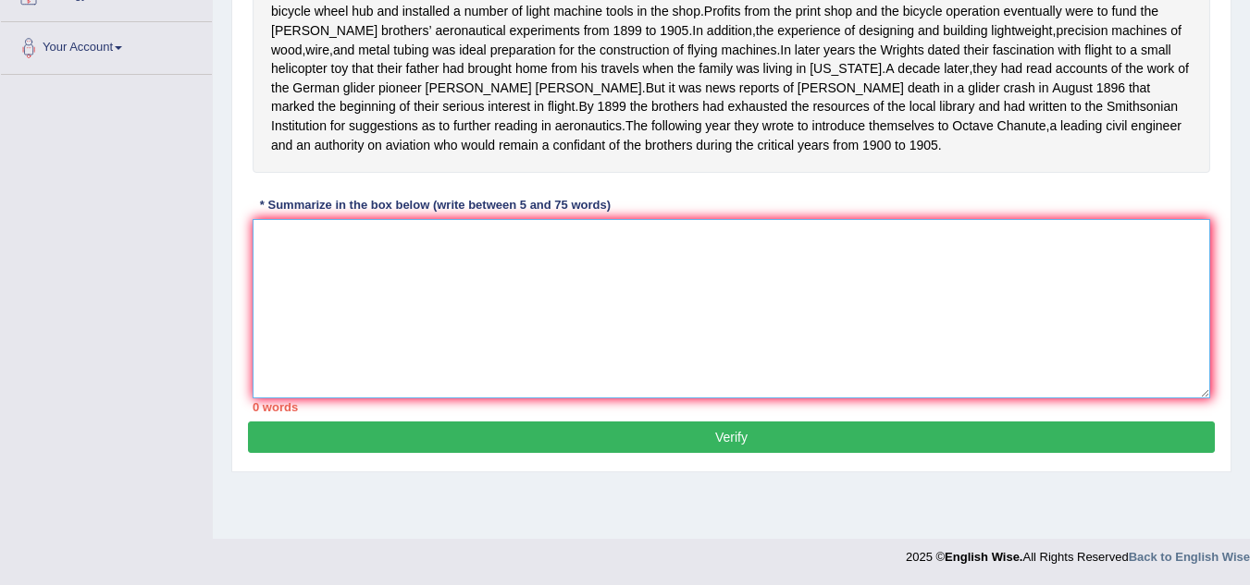
click at [298, 298] on textarea at bounding box center [731, 308] width 957 height 179
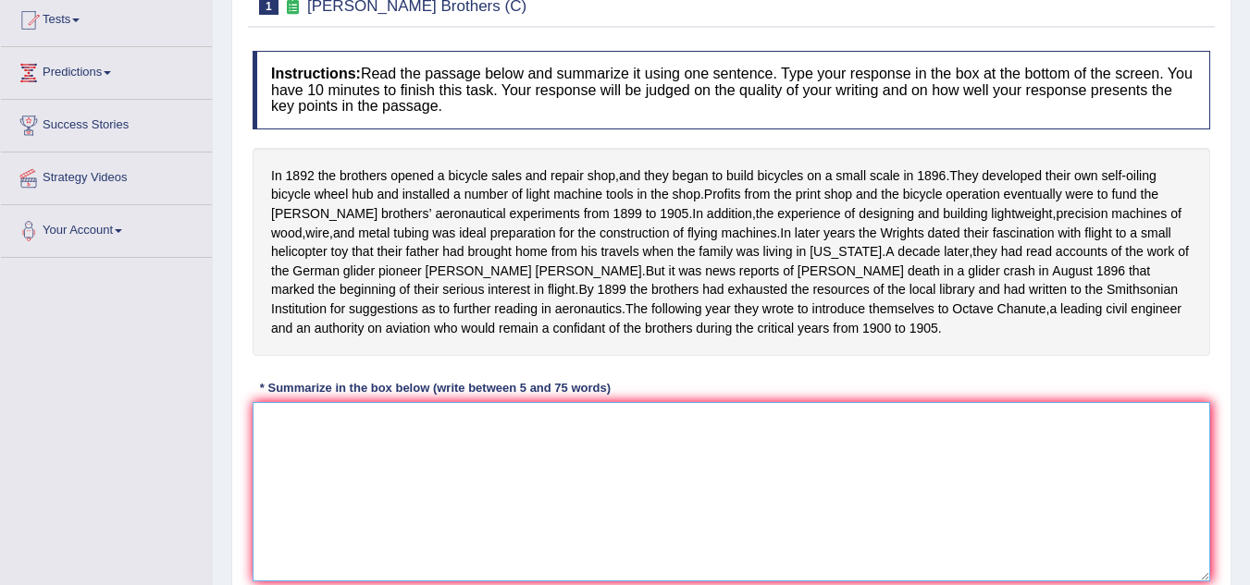
scroll to position [201, 0]
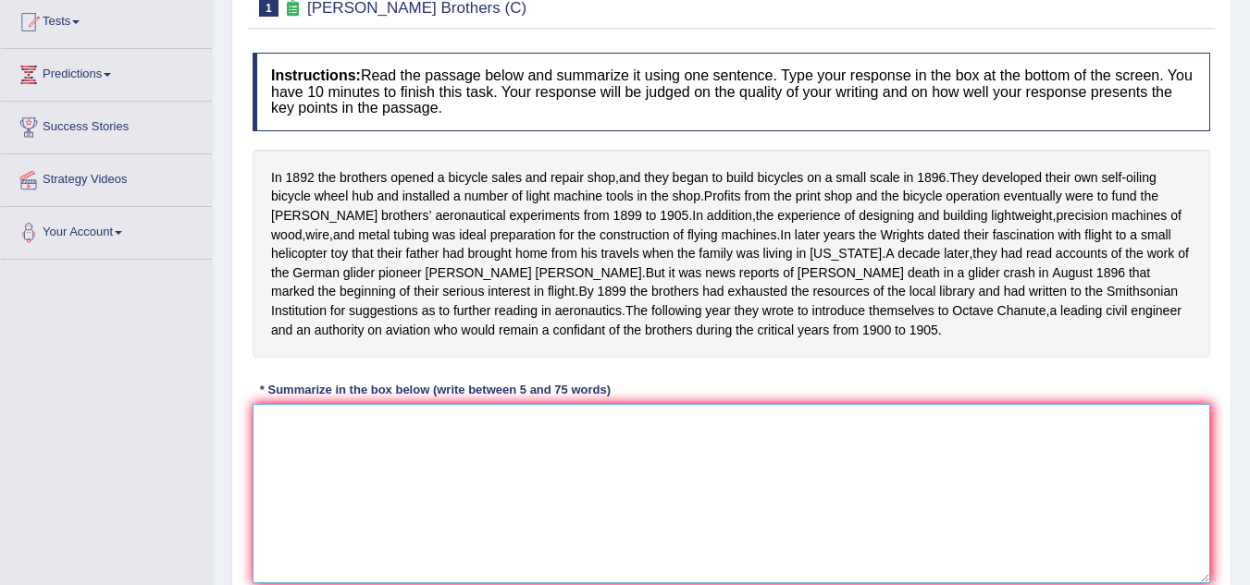
click at [415, 453] on textarea at bounding box center [731, 493] width 957 height 179
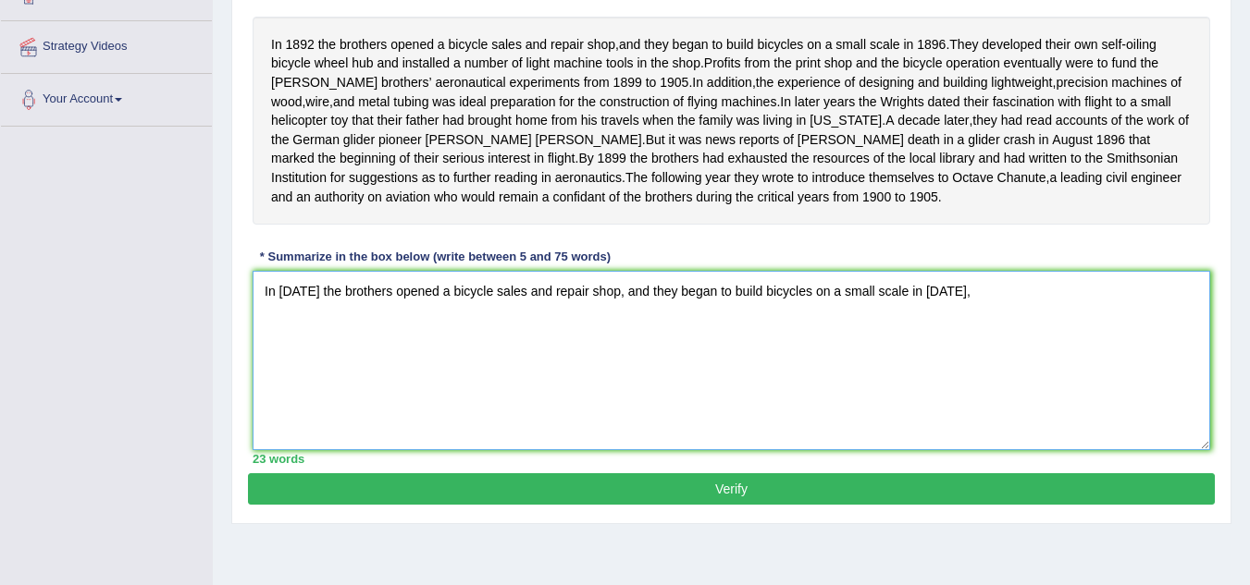
scroll to position [293, 0]
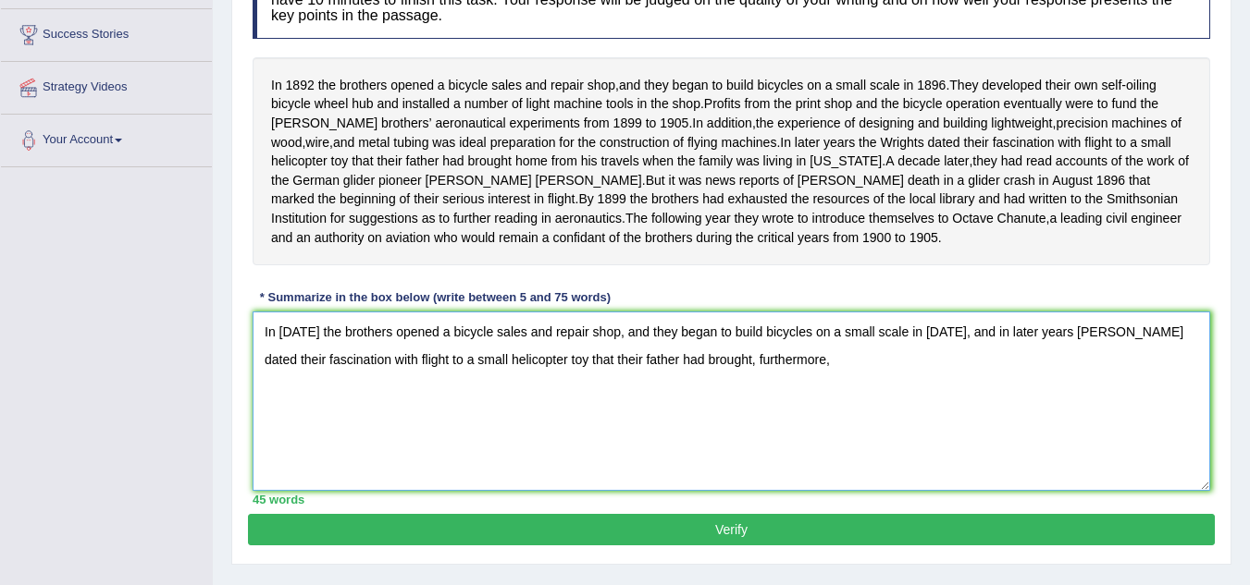
click at [798, 466] on textarea "In 1892 the brothers opened a bicycle sales and repair shop, and they began to …" at bounding box center [731, 401] width 957 height 179
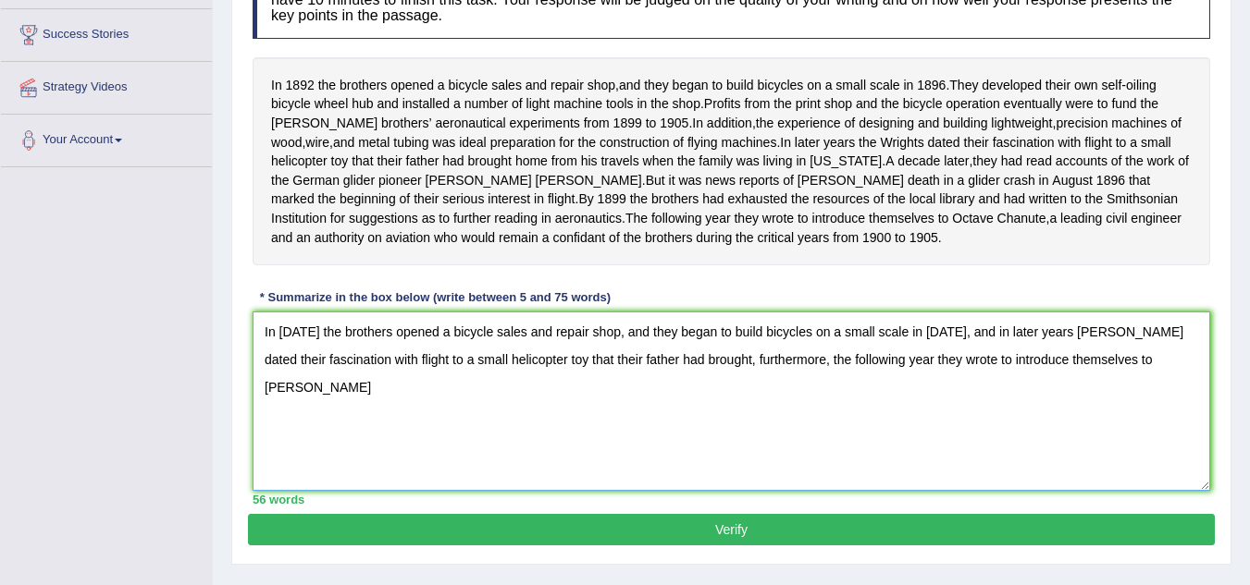
type textarea "In 1892 the brothers opened a bicycle sales and repair shop, and they began to …"
click at [1178, 387] on textarea "In 1892 the brothers opened a bicycle sales and repair shop, and they began to …" at bounding box center [731, 401] width 957 height 179
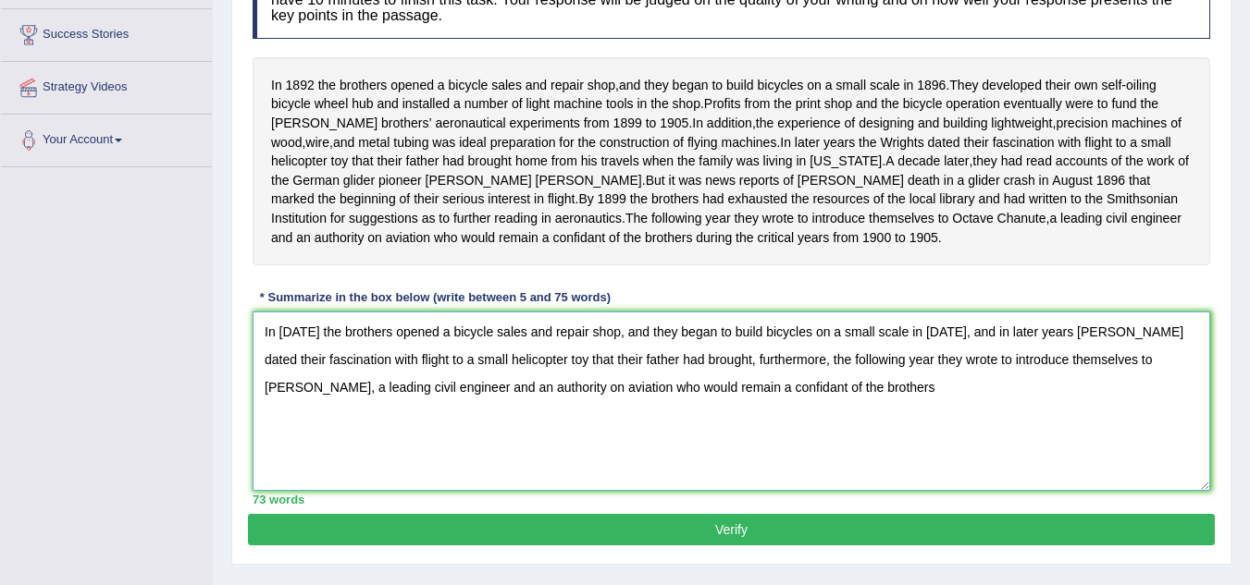
click at [965, 413] on textarea "In 1892 the brothers opened a bicycle sales and repair shop, and they began to …" at bounding box center [731, 401] width 957 height 179
type textarea "In 1892 the brothers opened a bicycle sales and repair shop, and they began to …"
click at [603, 536] on button "Verify" at bounding box center [731, 529] width 967 height 31
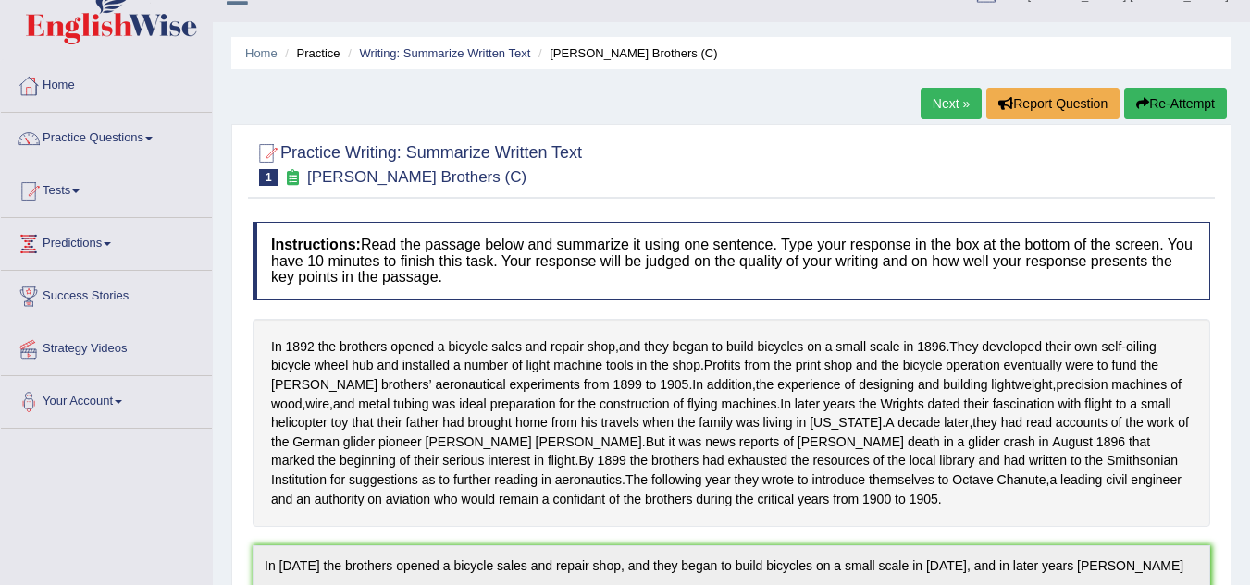
scroll to position [0, 0]
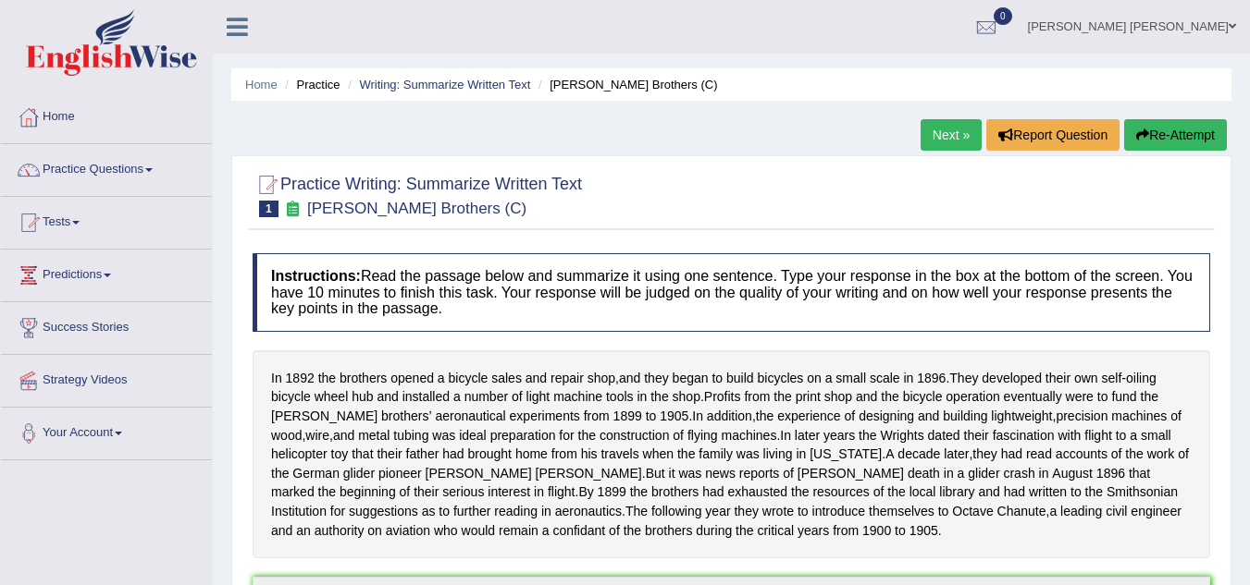
click at [942, 142] on link "Next »" at bounding box center [950, 134] width 61 height 31
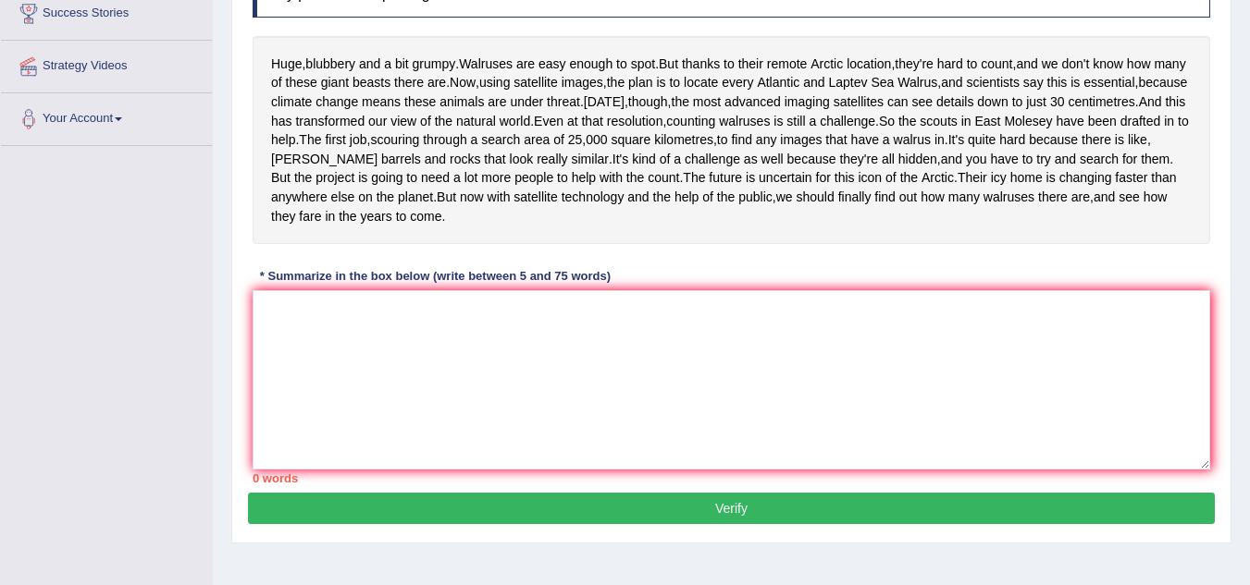
scroll to position [224, 0]
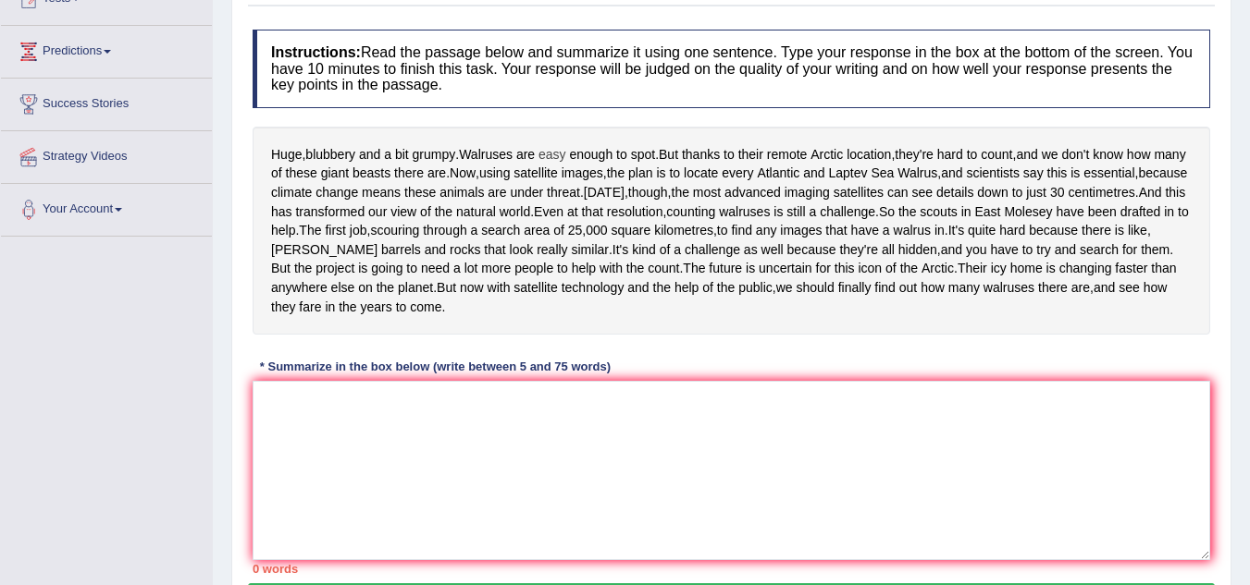
drag, startPoint x: 271, startPoint y: 153, endPoint x: 553, endPoint y: 161, distance: 282.2
click at [548, 158] on div "Huge , blubbery and a bit grumpy . Walruses are easy enough to spot . But thank…" at bounding box center [731, 231] width 957 height 208
click at [452, 494] on textarea at bounding box center [731, 470] width 957 height 179
click at [485, 151] on span "Walruses" at bounding box center [486, 154] width 54 height 19
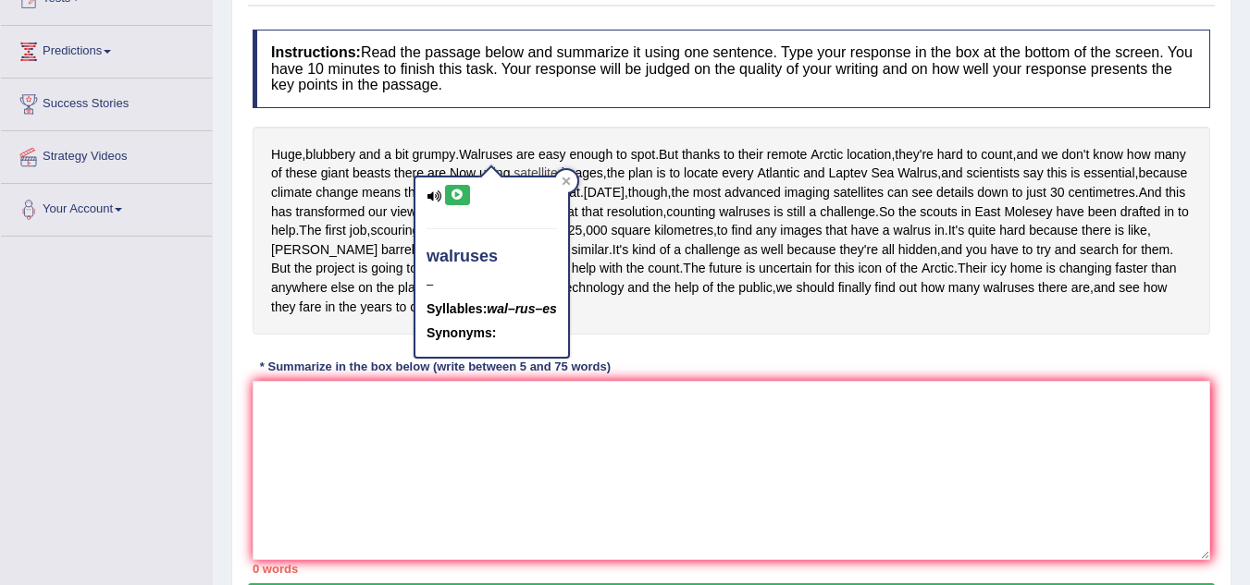
click at [557, 167] on span "satellite" at bounding box center [534, 173] width 43 height 19
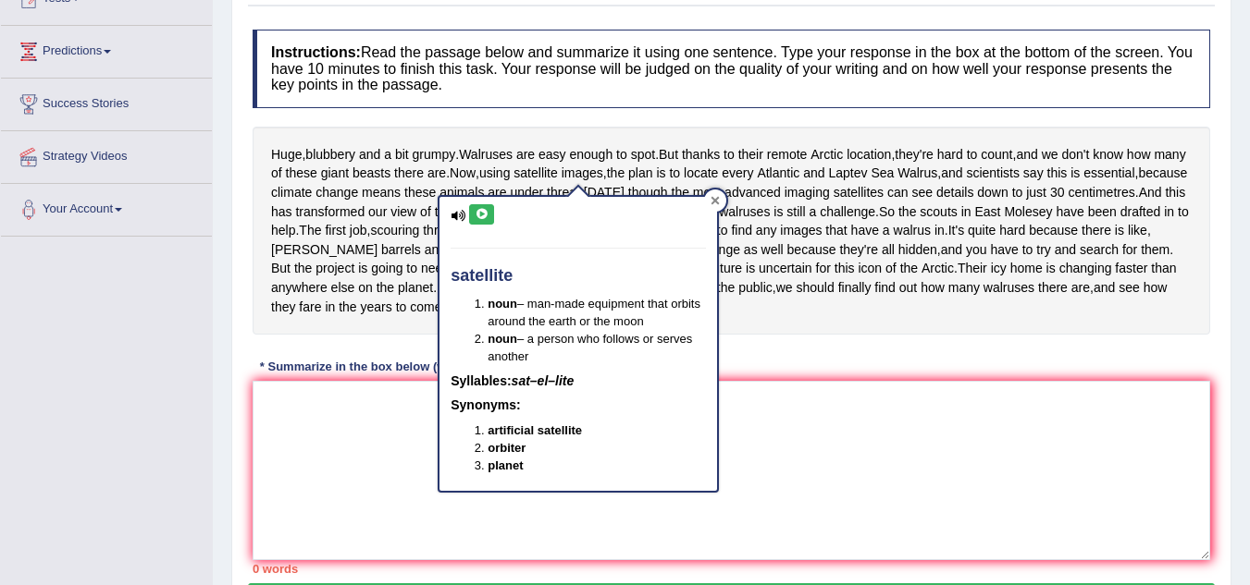
click at [721, 205] on div at bounding box center [715, 201] width 22 height 22
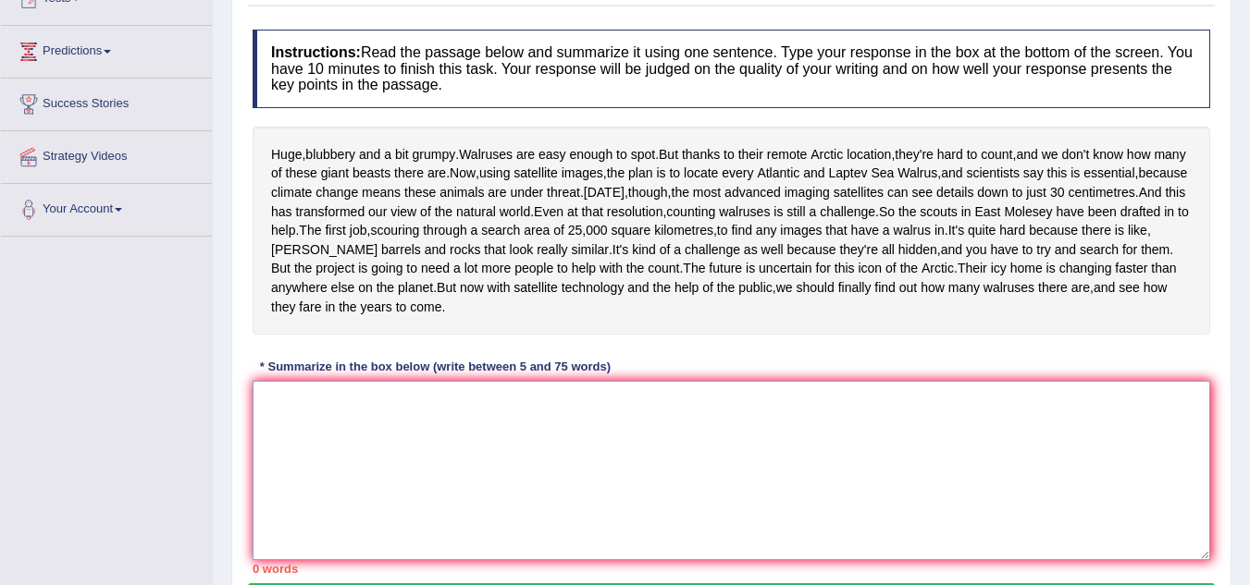
click at [551, 498] on textarea at bounding box center [731, 470] width 957 height 179
type textarea "W"
click at [504, 475] on textarea at bounding box center [731, 470] width 957 height 179
click at [404, 477] on textarea at bounding box center [731, 470] width 957 height 179
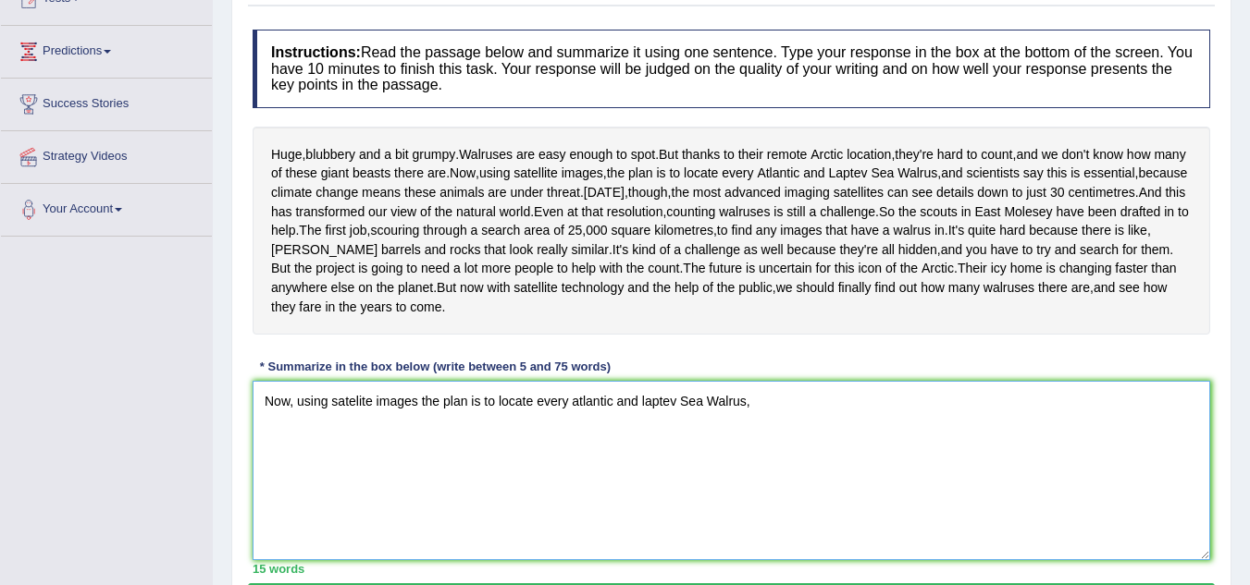
click at [798, 475] on textarea "Now, using satelite images the plan is to locate every atlantic and laptev Sea …" at bounding box center [731, 470] width 957 height 179
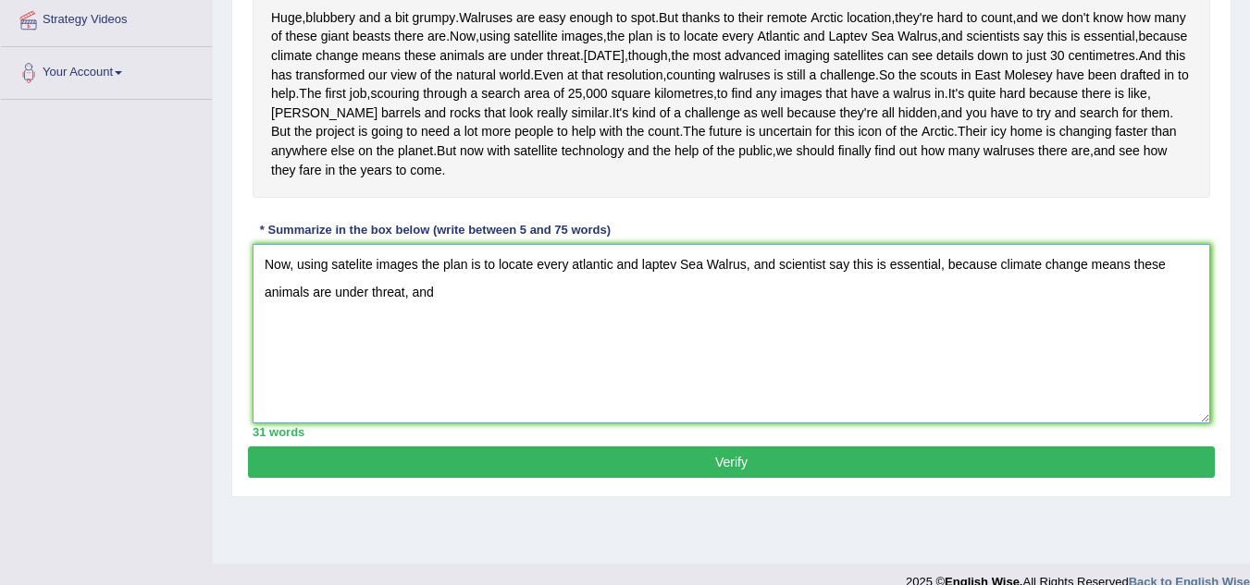
scroll to position [363, 0]
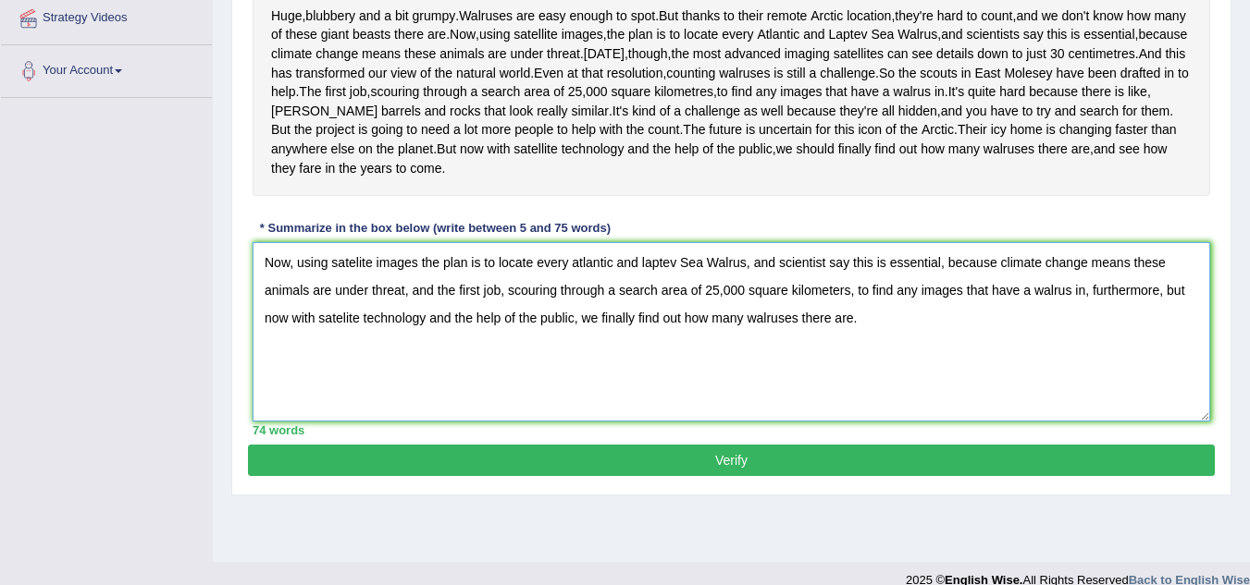
type textarea "Now, using satelite images the plan is to locate every atlantic and laptev Sea …"
click at [877, 476] on button "Verify" at bounding box center [731, 460] width 967 height 31
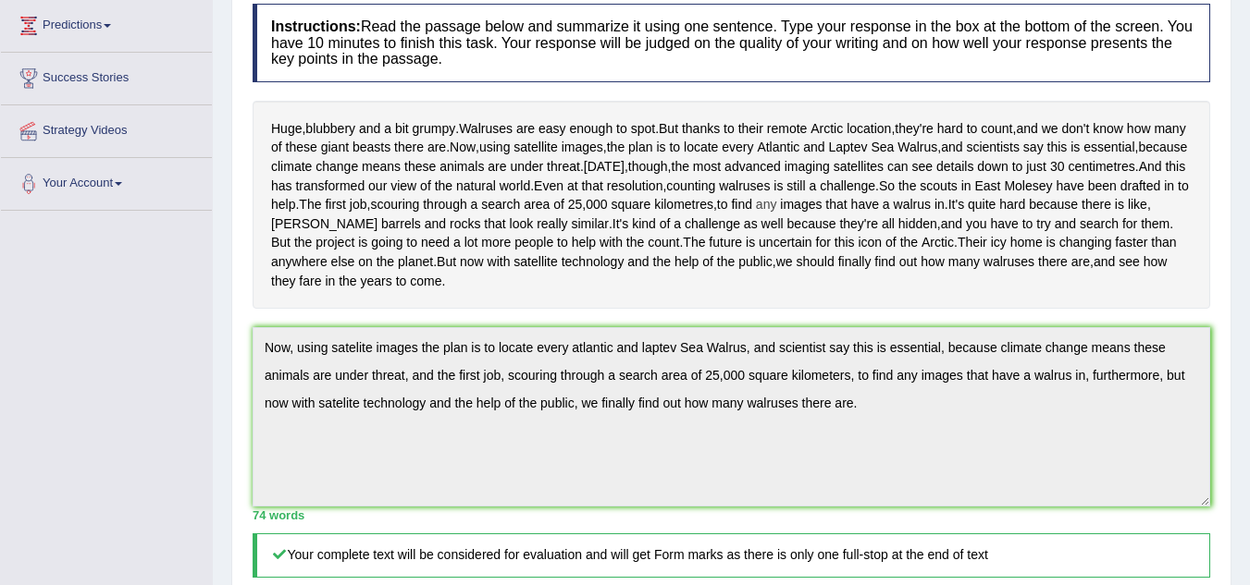
scroll to position [527, 0]
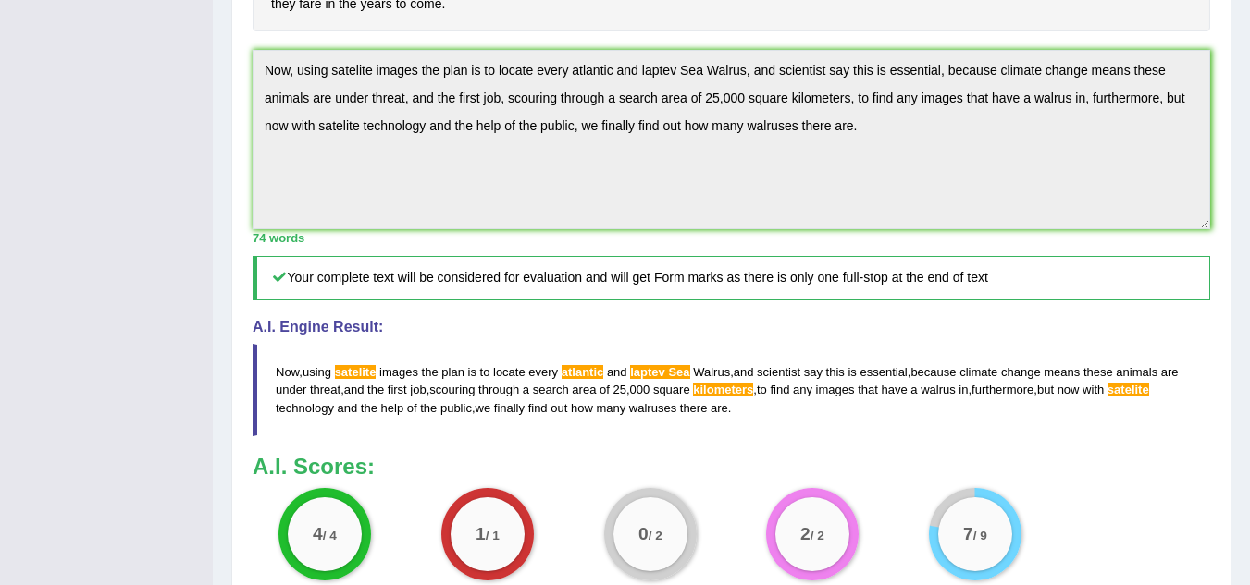
click at [718, 397] on span "kilometers" at bounding box center [723, 390] width 60 height 14
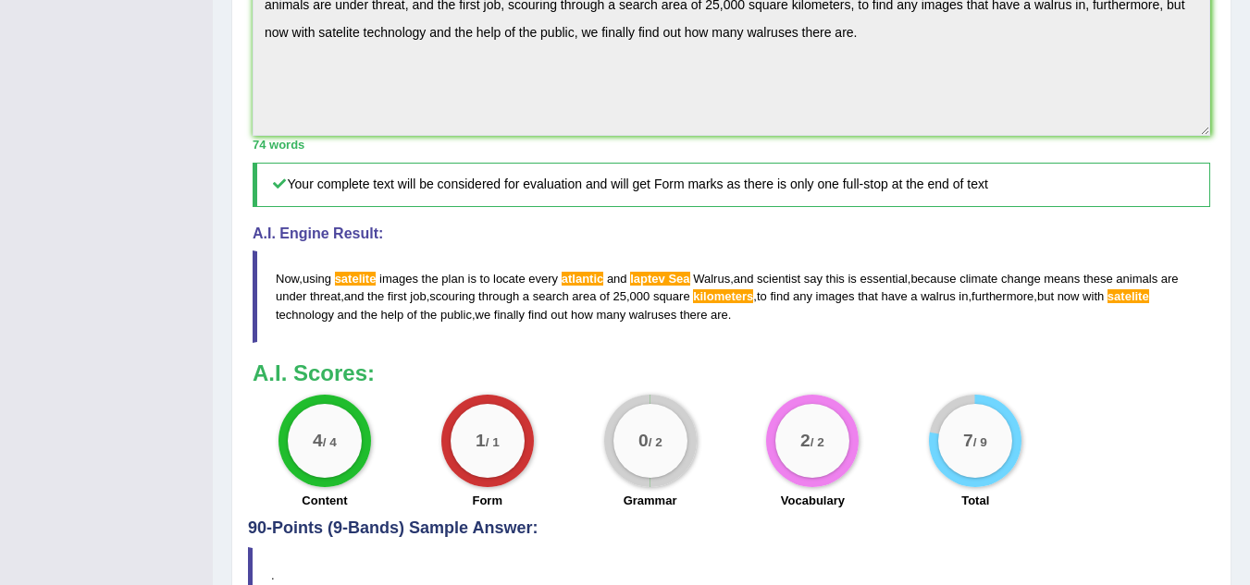
scroll to position [620, 0]
click at [718, 304] on span "kilometers" at bounding box center [723, 297] width 60 height 14
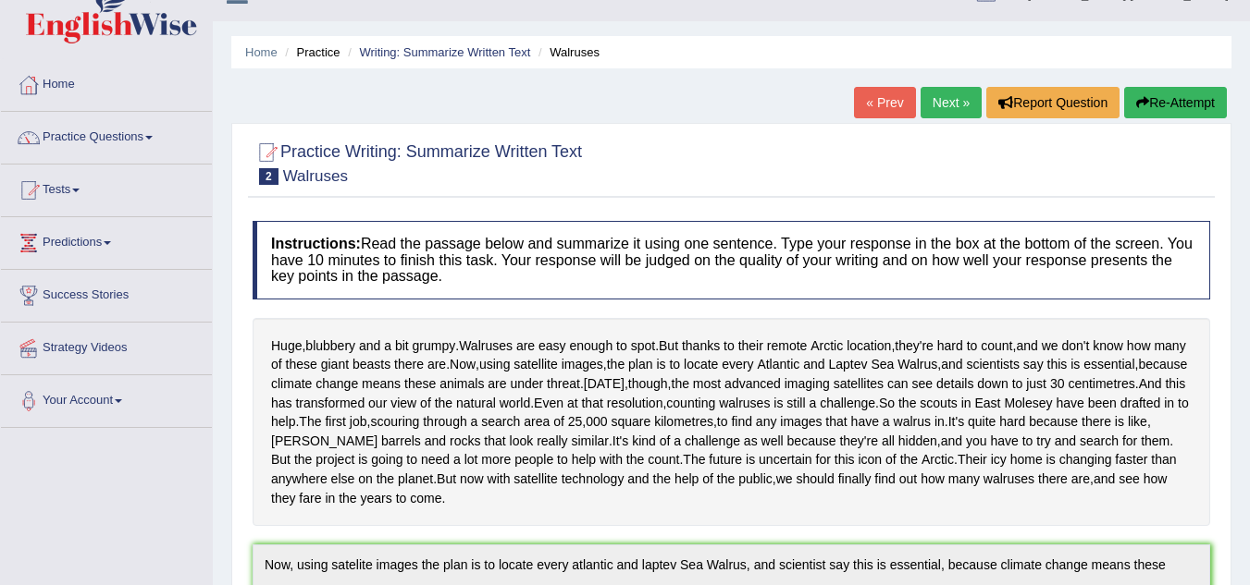
scroll to position [0, 0]
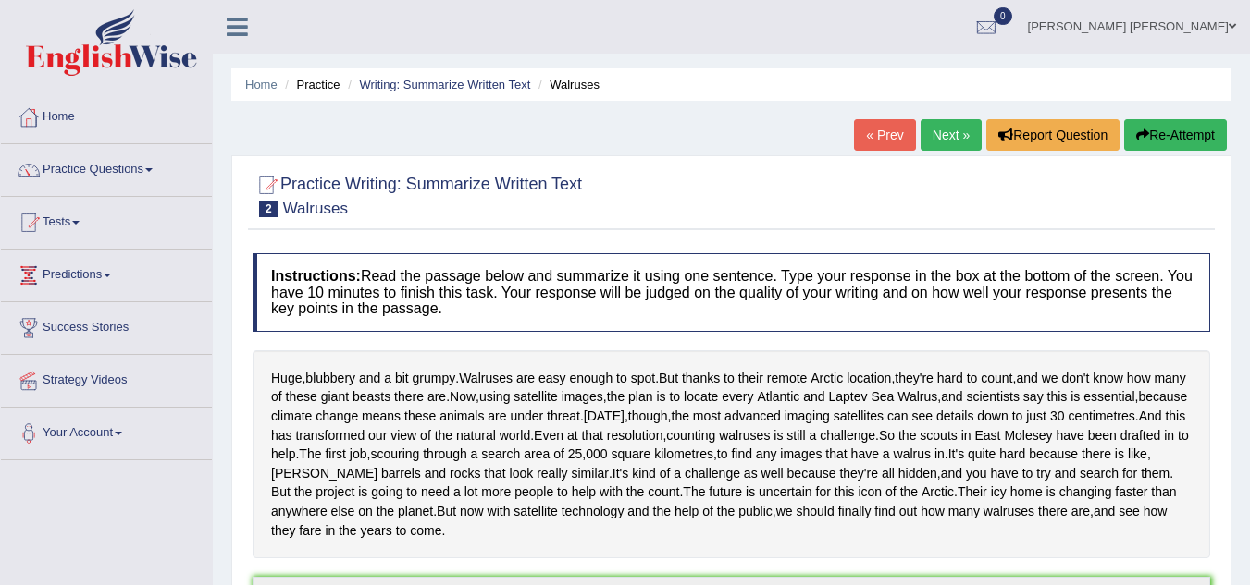
click at [946, 141] on link "Next »" at bounding box center [950, 134] width 61 height 31
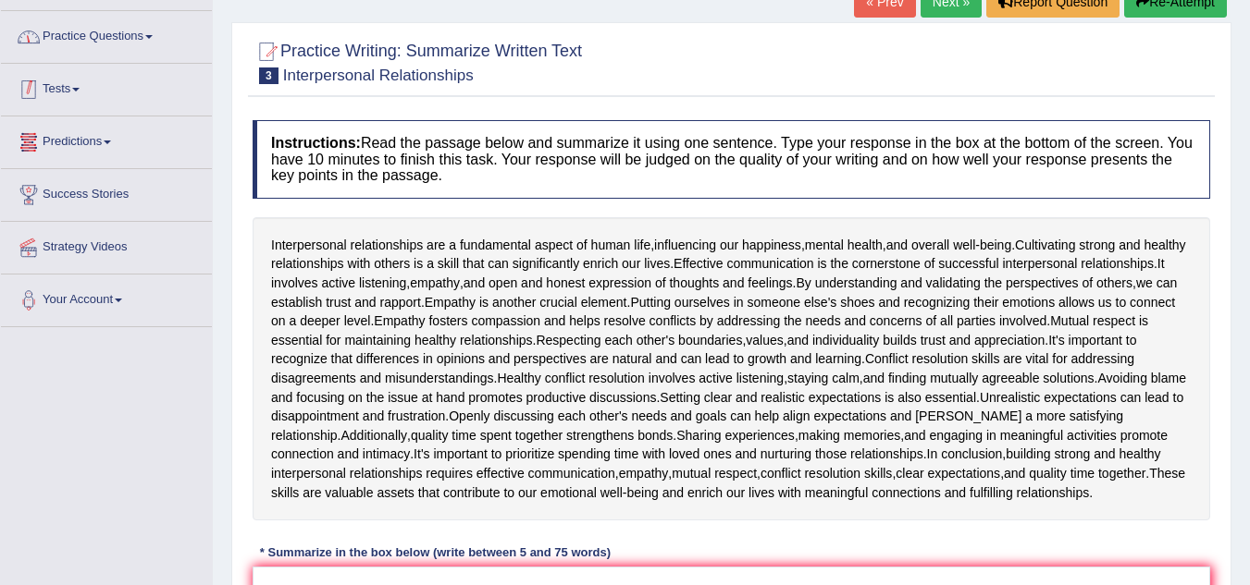
click at [130, 43] on link "Practice Questions" at bounding box center [106, 34] width 211 height 46
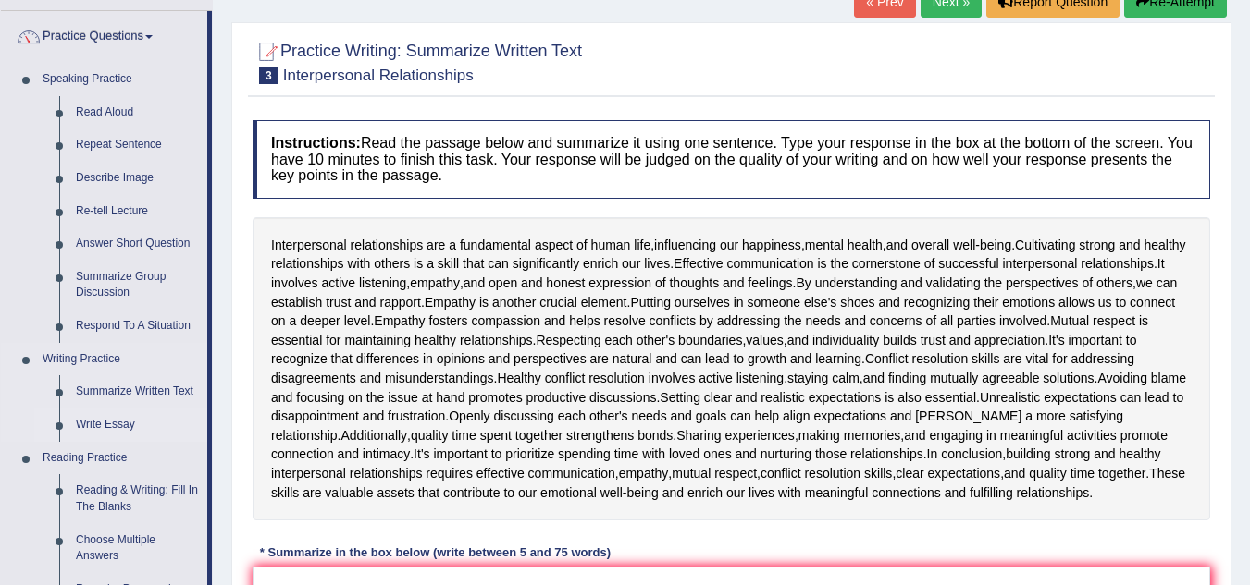
click at [121, 419] on link "Write Essay" at bounding box center [138, 425] width 140 height 33
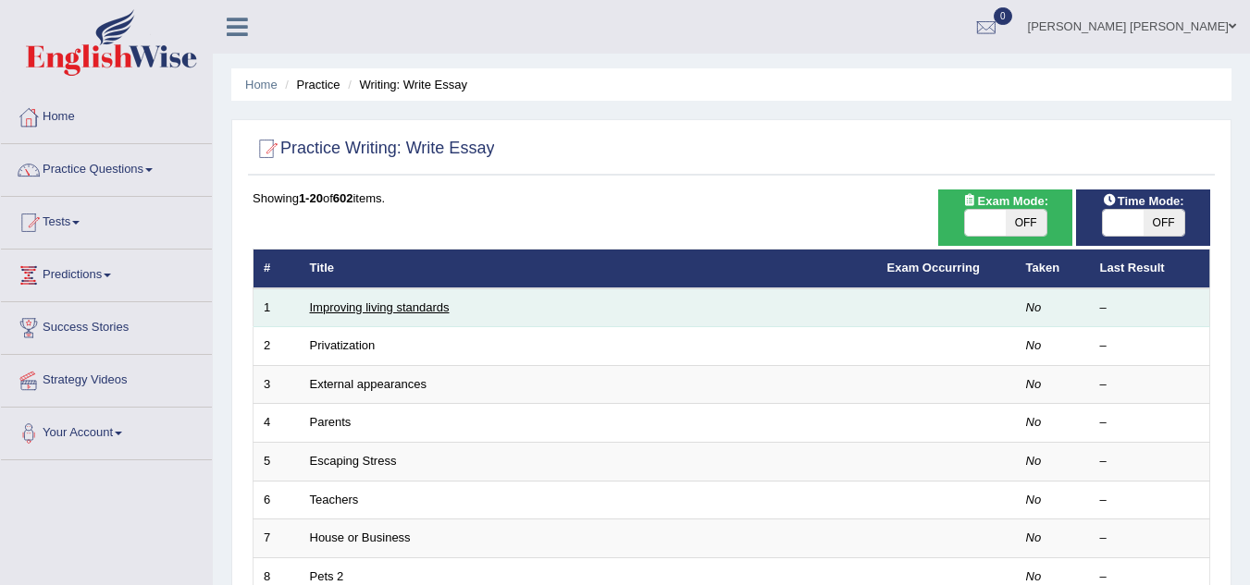
click at [390, 309] on link "Improving living standards" at bounding box center [380, 308] width 140 height 14
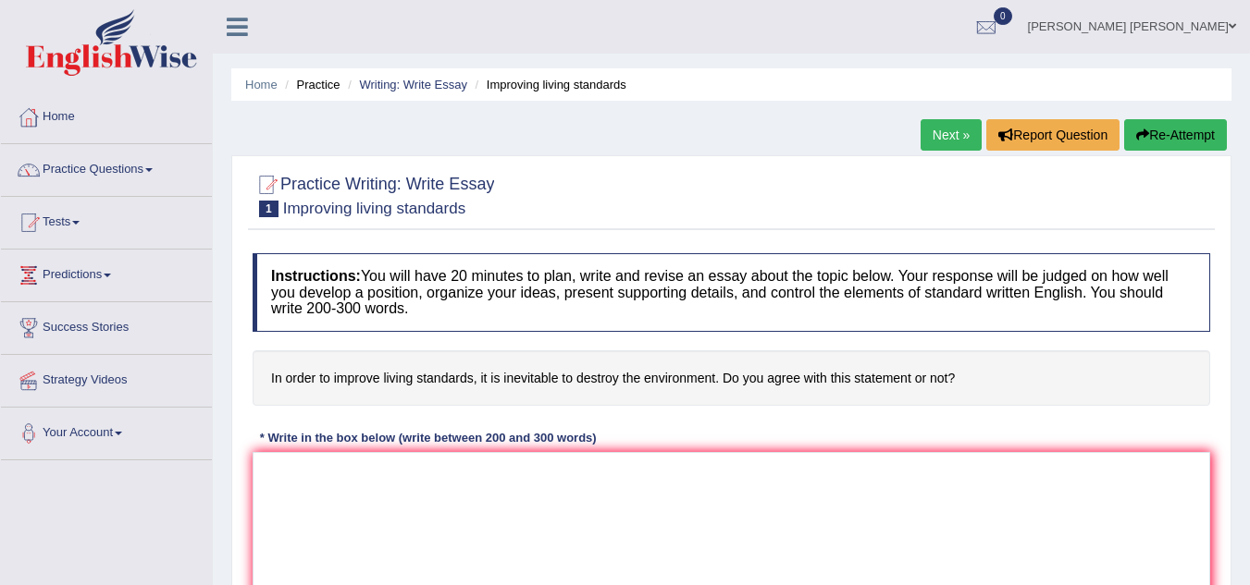
scroll to position [277, 0]
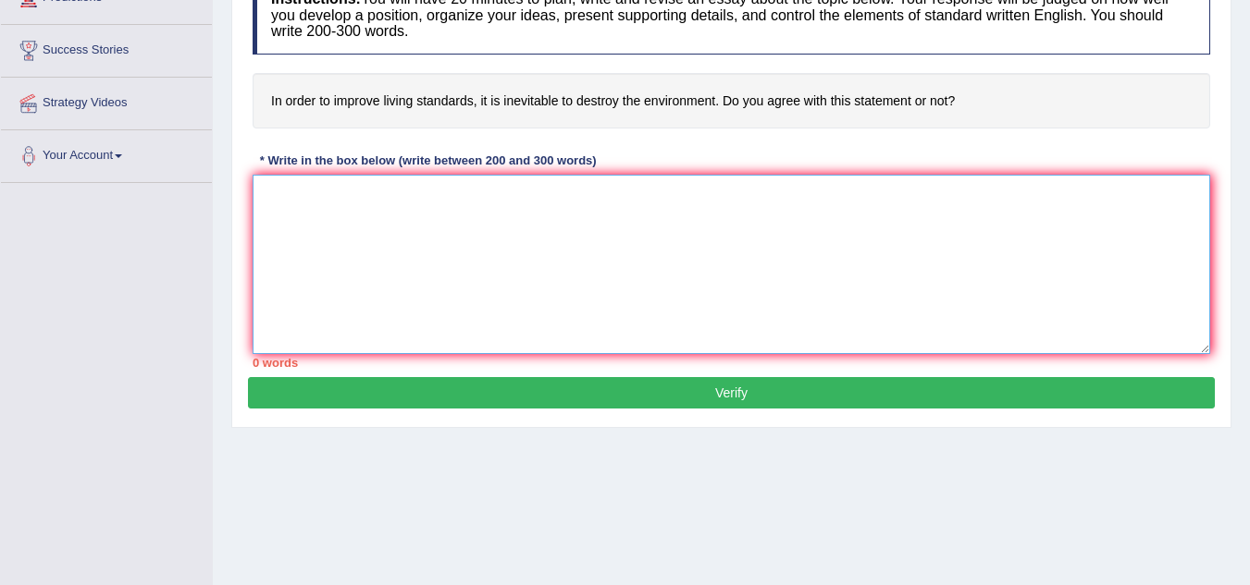
click at [519, 231] on textarea at bounding box center [731, 264] width 957 height 179
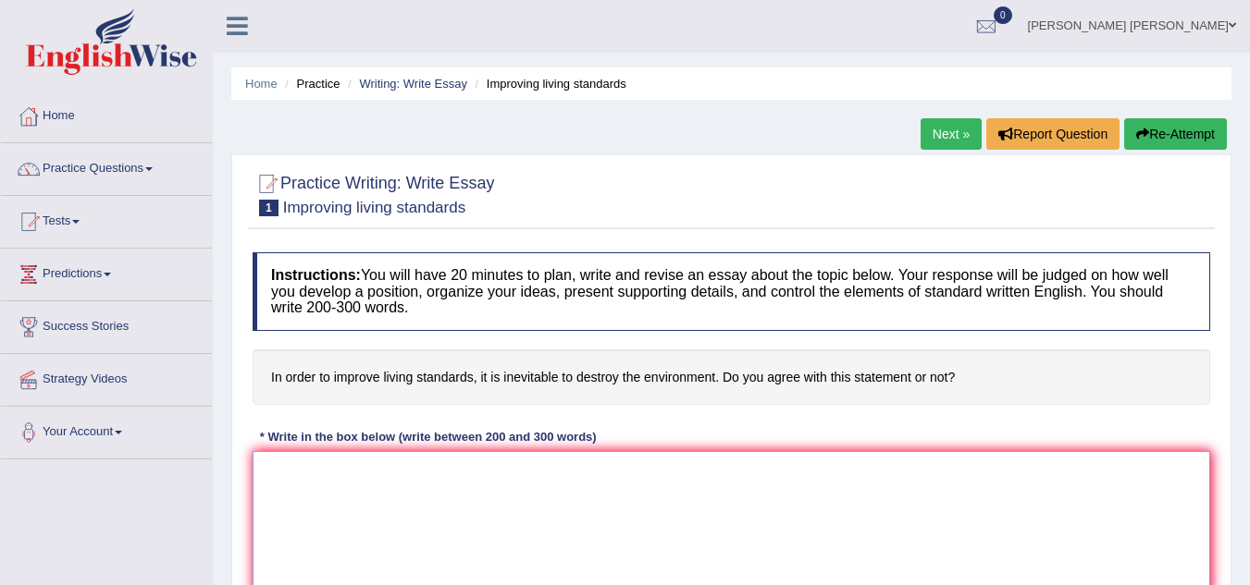
scroll to position [0, 0]
paste textarea "The increasing influence of (essay topic) on our lives has ignited numerous dis…"
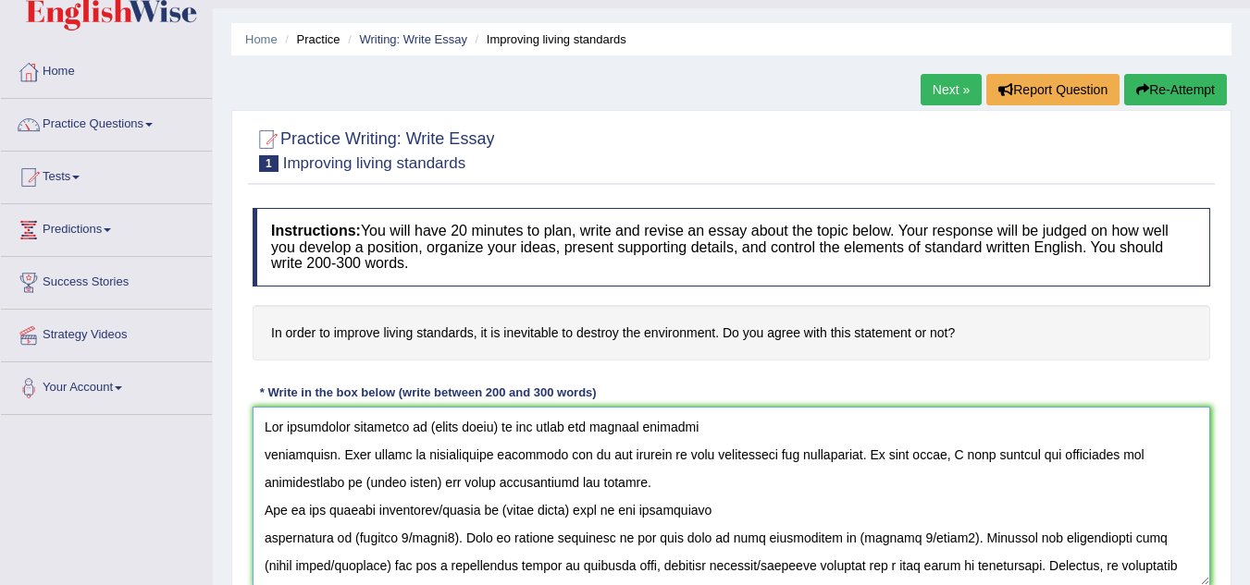
click at [497, 430] on textarea at bounding box center [731, 496] width 957 height 179
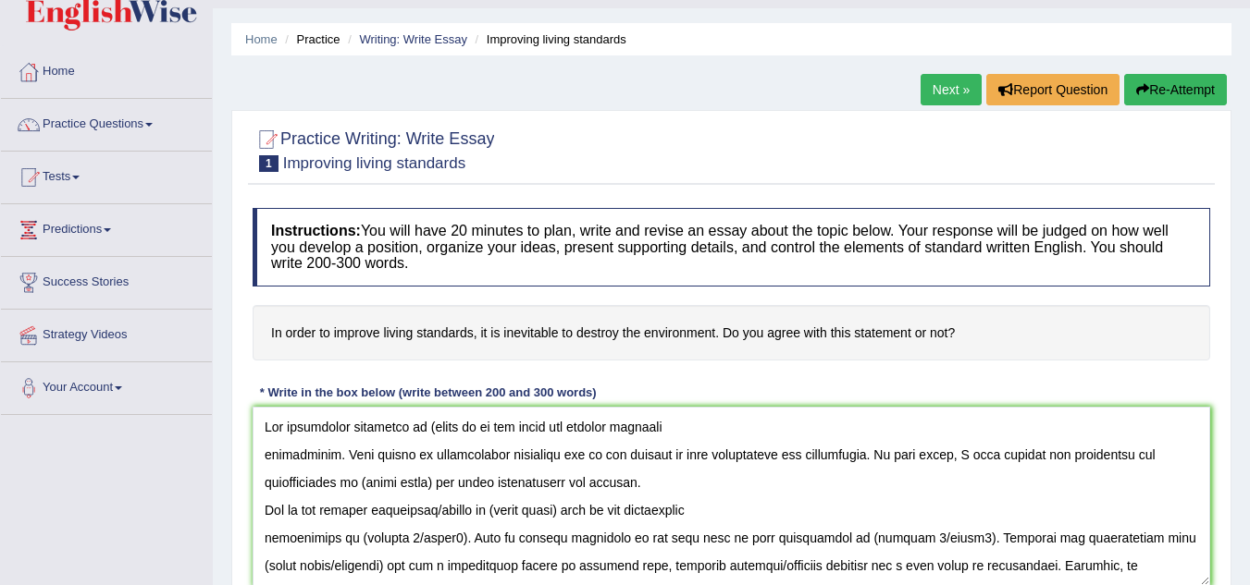
drag, startPoint x: 381, startPoint y: 336, endPoint x: 645, endPoint y: 360, distance: 264.7
click at [645, 360] on h4 "In order to improve living standards, it is inevitable to destroy the environme…" at bounding box center [731, 333] width 957 height 56
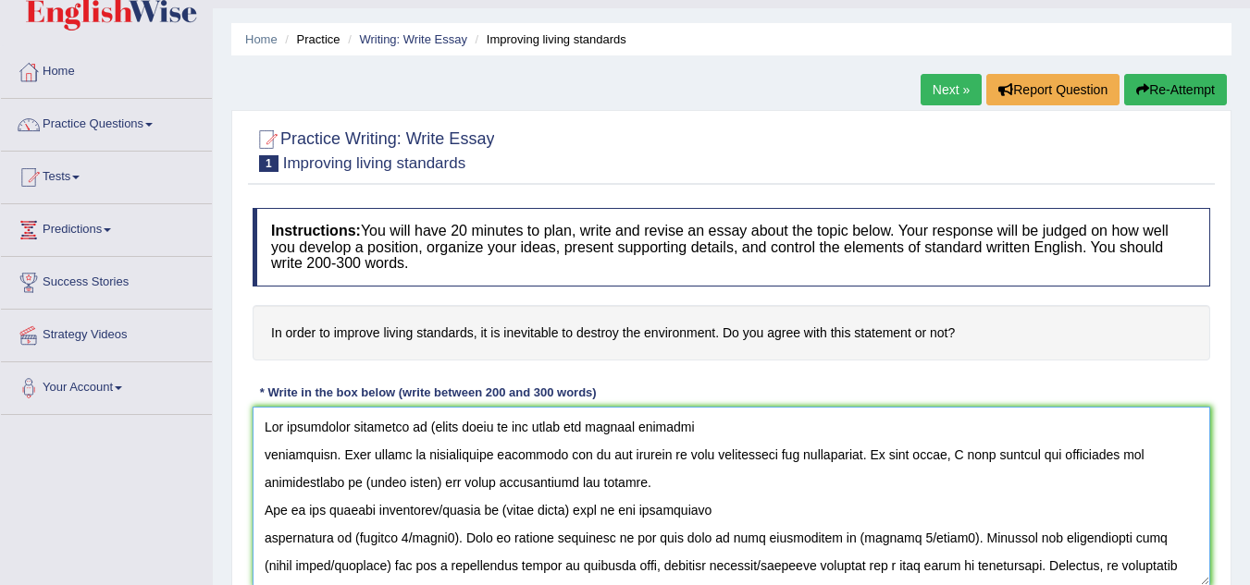
type textarea "The increasing influence of (essay topic) on our lives has ignited numerous dis…"
click at [488, 432] on textarea at bounding box center [731, 496] width 957 height 179
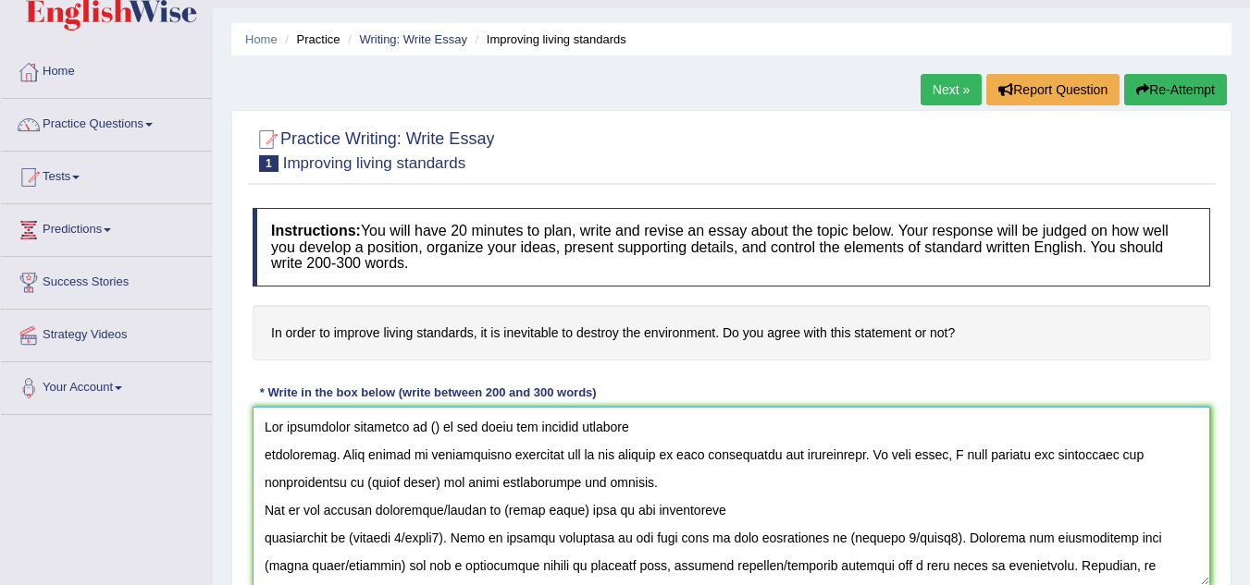
type textarea "The increasing influence of () on our lives has ignited numerous discussions. T…"
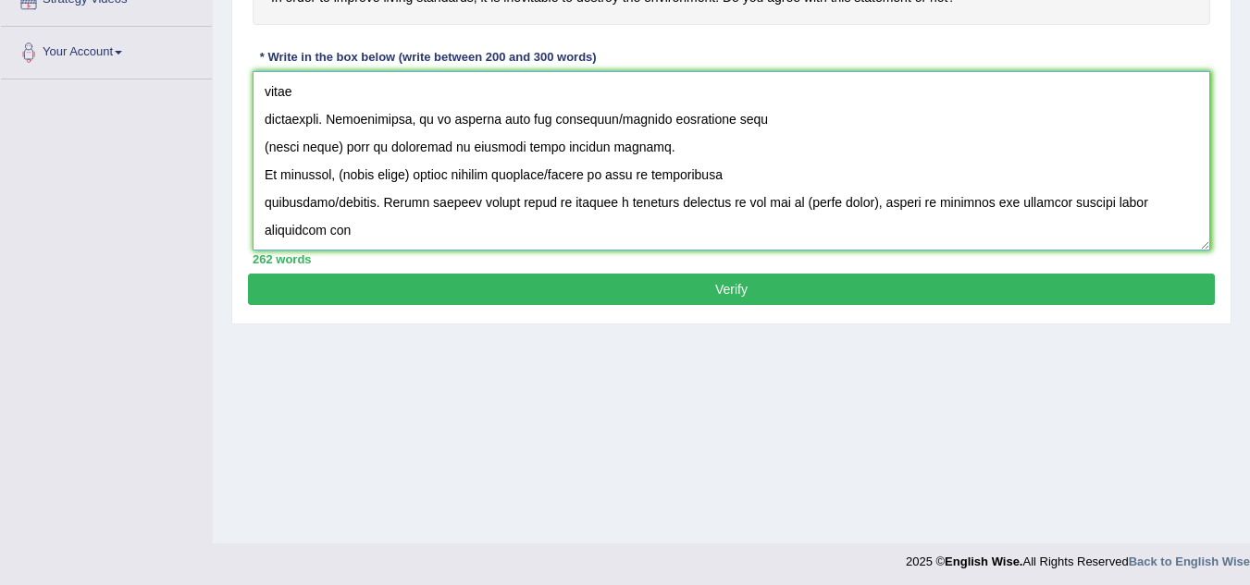
scroll to position [386, 0]
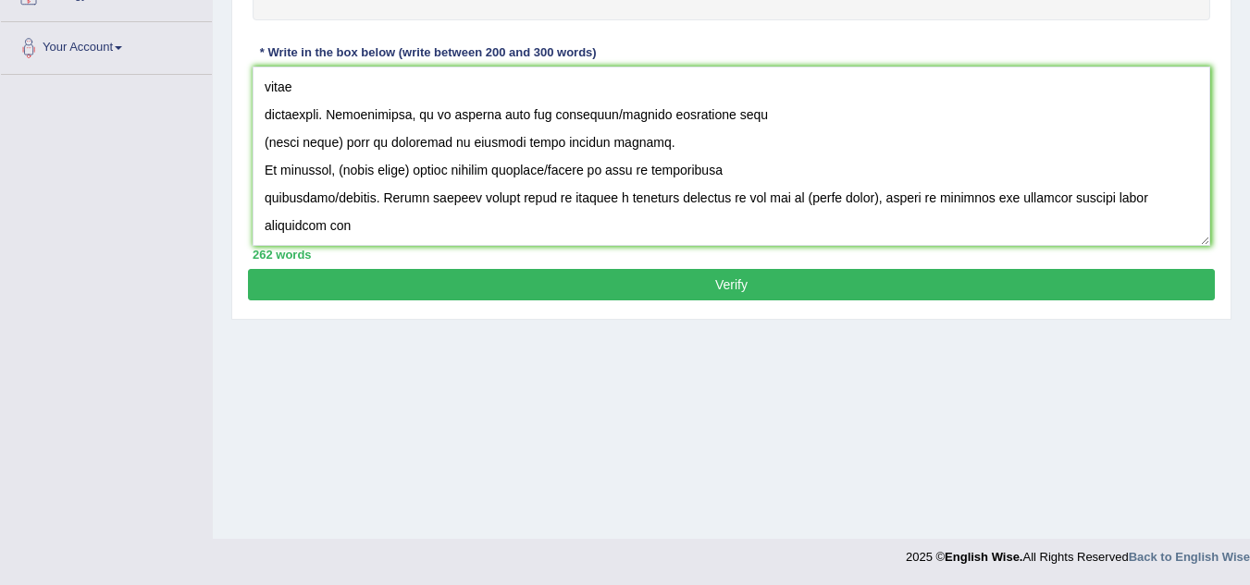
click at [759, 285] on button "Verify" at bounding box center [731, 284] width 967 height 31
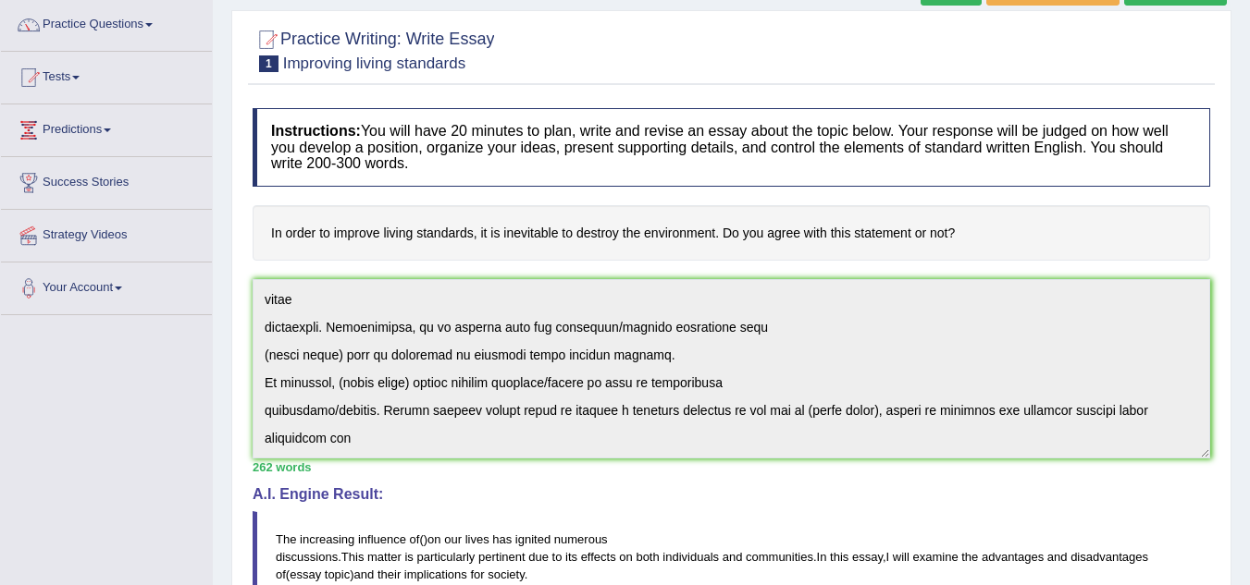
scroll to position [96, 0]
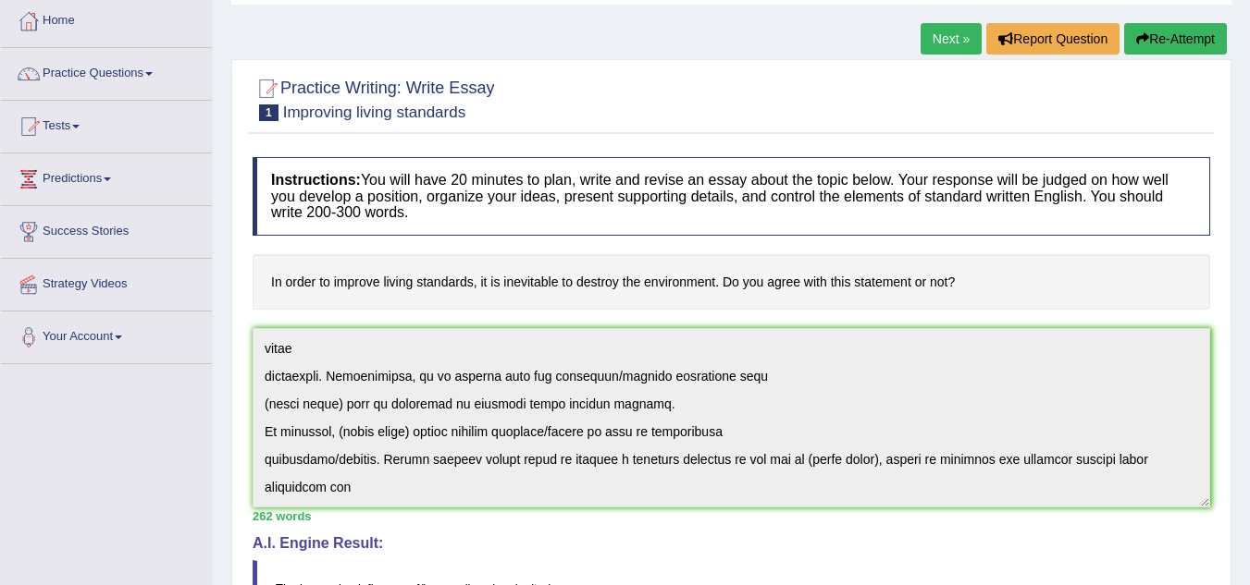
click at [946, 35] on link "Next »" at bounding box center [950, 38] width 61 height 31
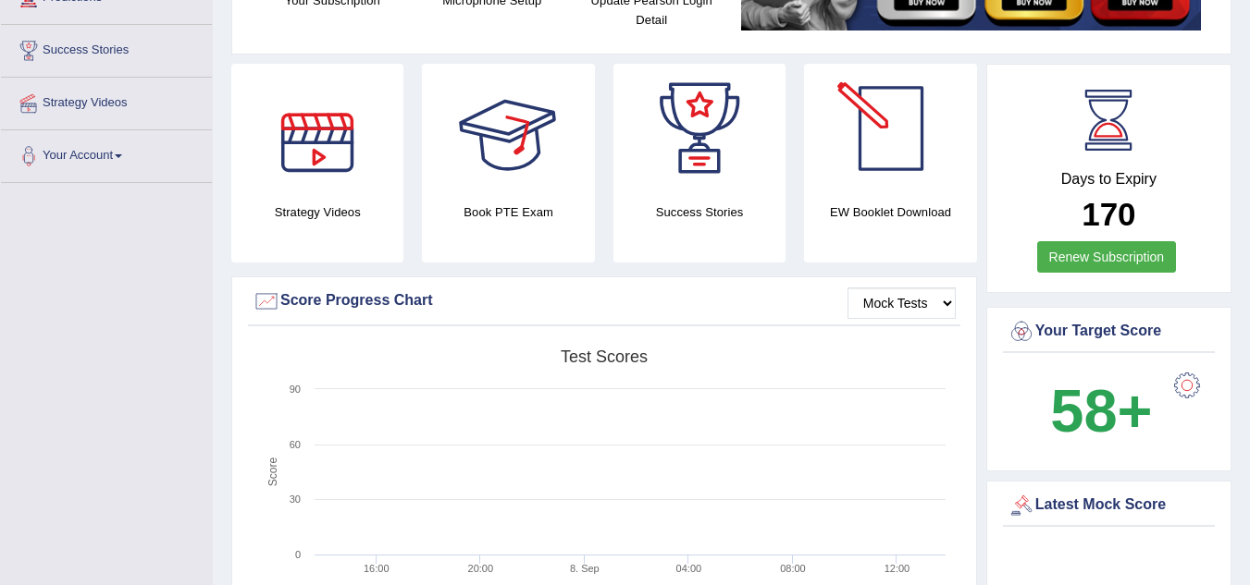
click at [921, 132] on div at bounding box center [890, 128] width 129 height 129
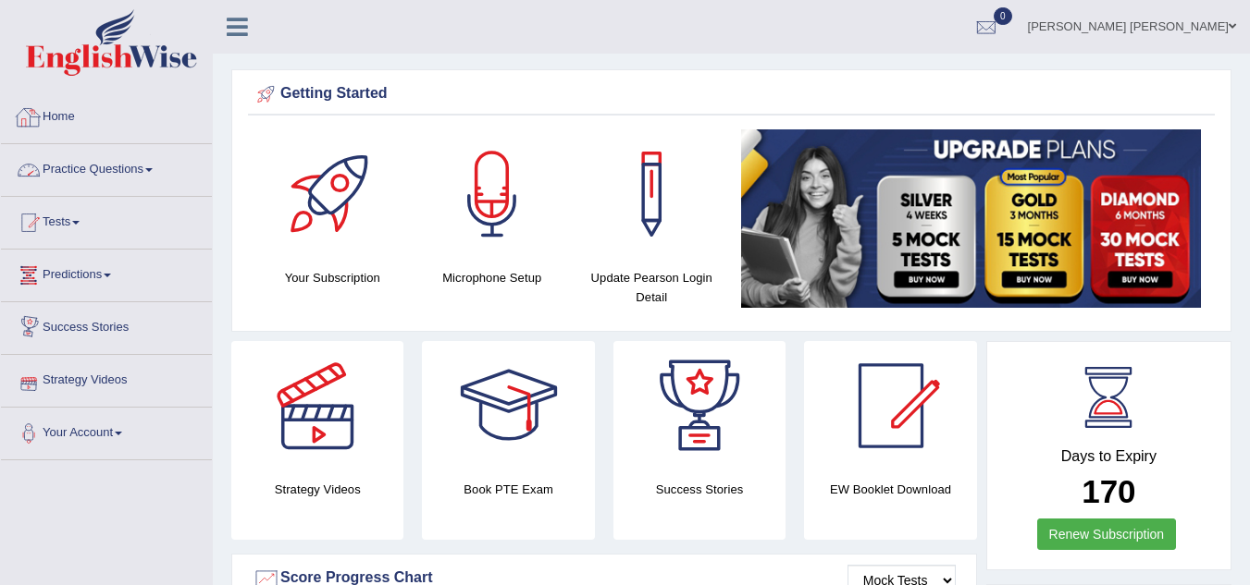
click at [117, 162] on link "Practice Questions" at bounding box center [106, 167] width 211 height 46
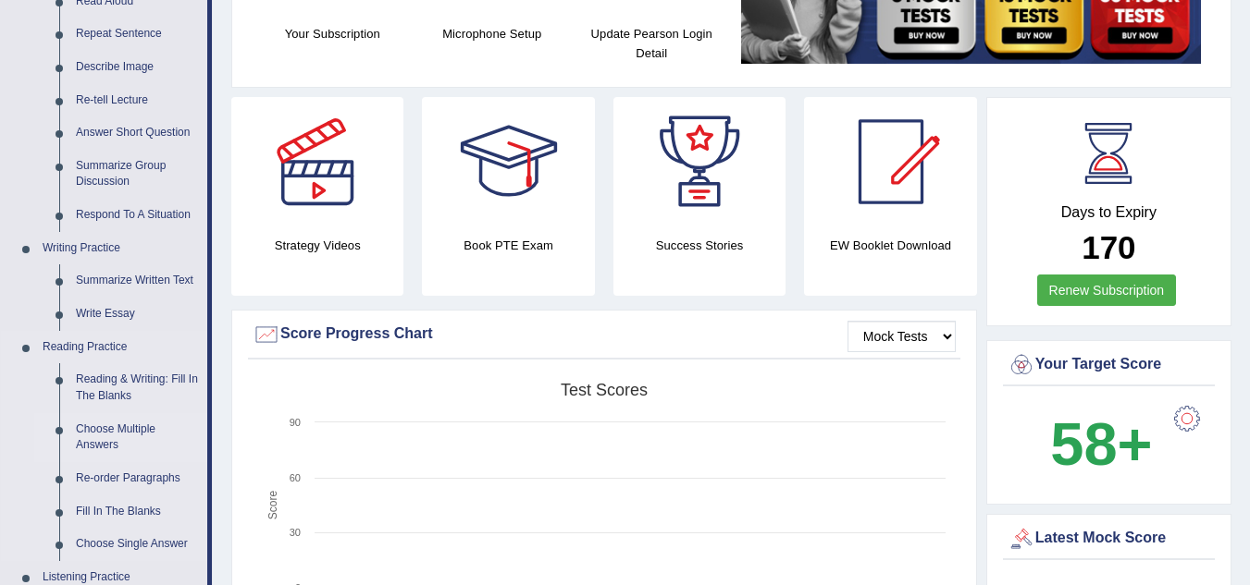
scroll to position [370, 0]
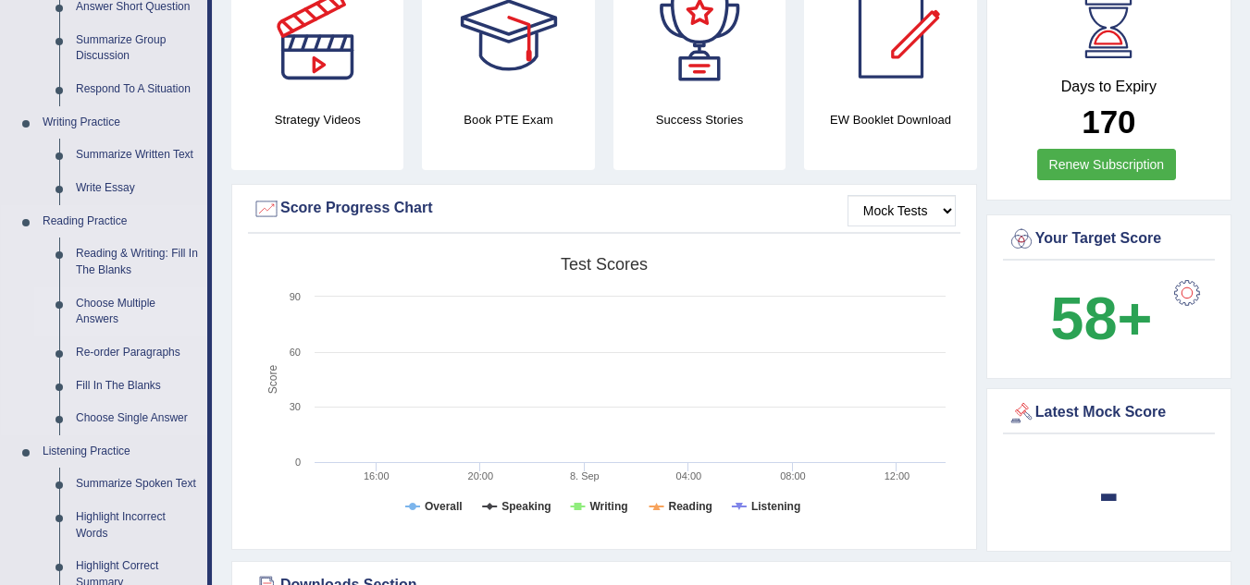
click at [142, 305] on link "Choose Multiple Answers" at bounding box center [138, 312] width 140 height 49
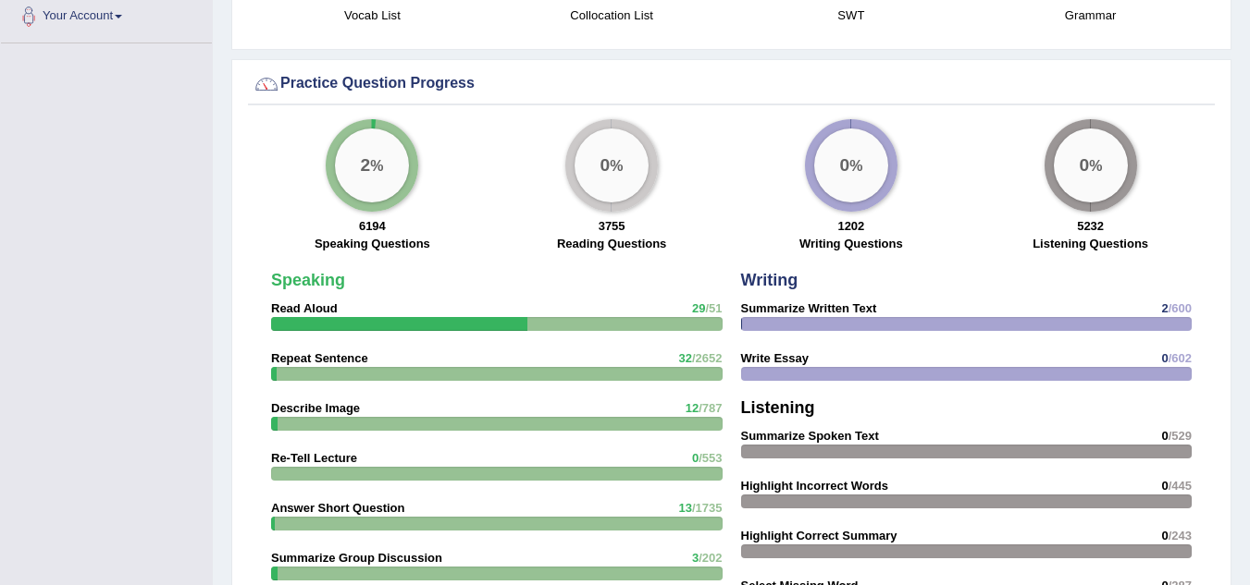
scroll to position [1347, 0]
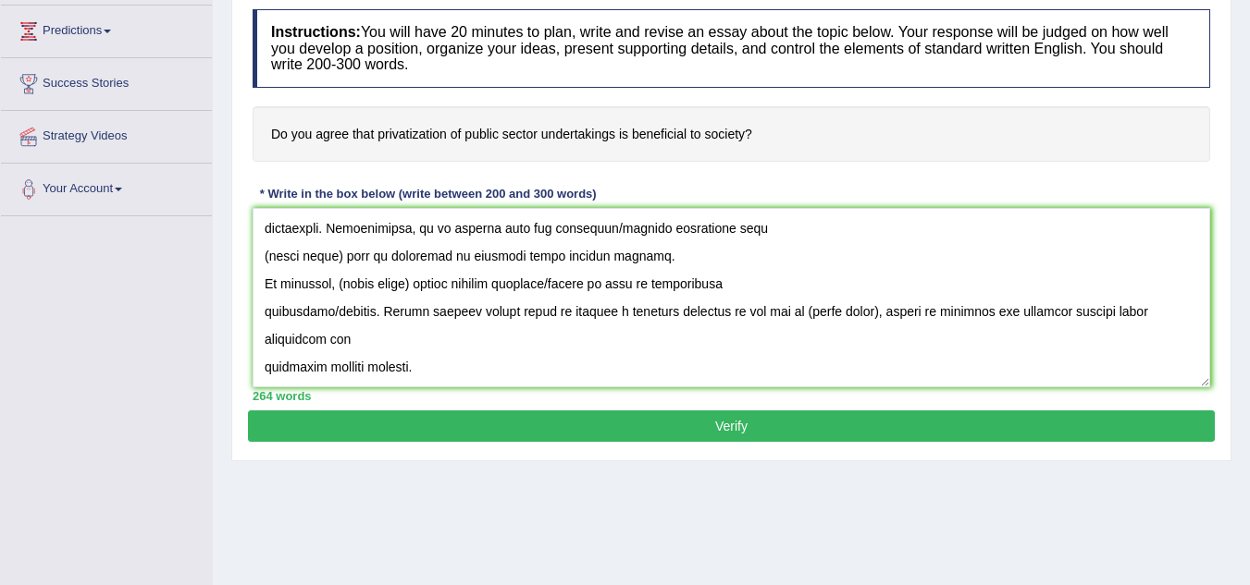
scroll to position [386, 0]
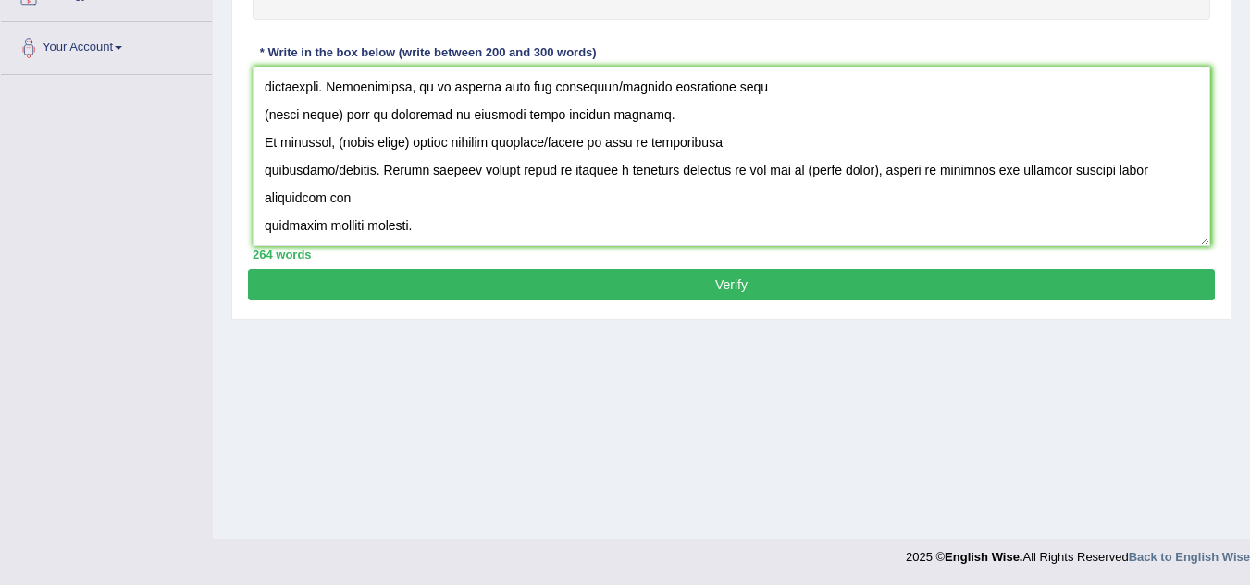
type textarea "The increasing influence of (essay topic) on our lives has ignited numerous dis…"
click at [573, 288] on button "Verify" at bounding box center [731, 284] width 967 height 31
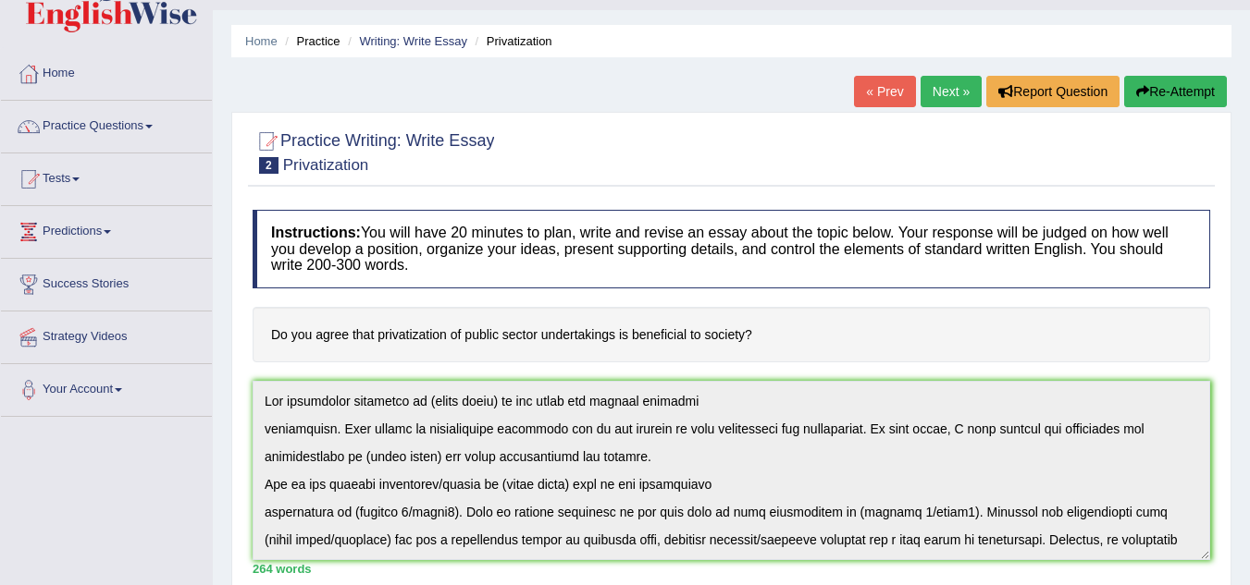
scroll to position [4, 0]
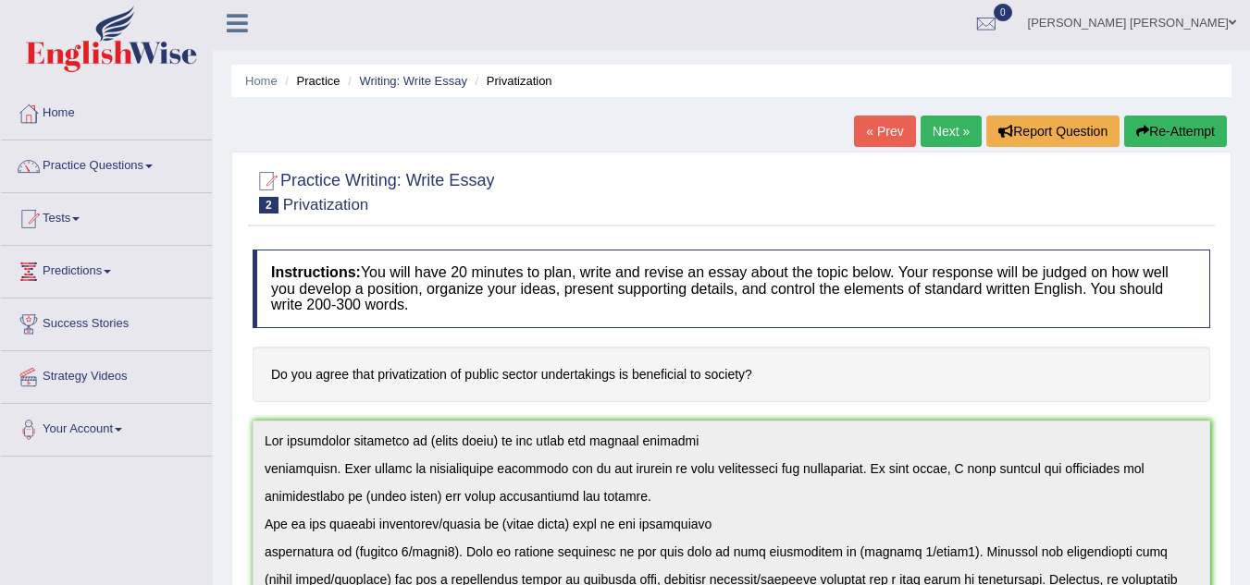
click at [935, 130] on link "Next »" at bounding box center [950, 131] width 61 height 31
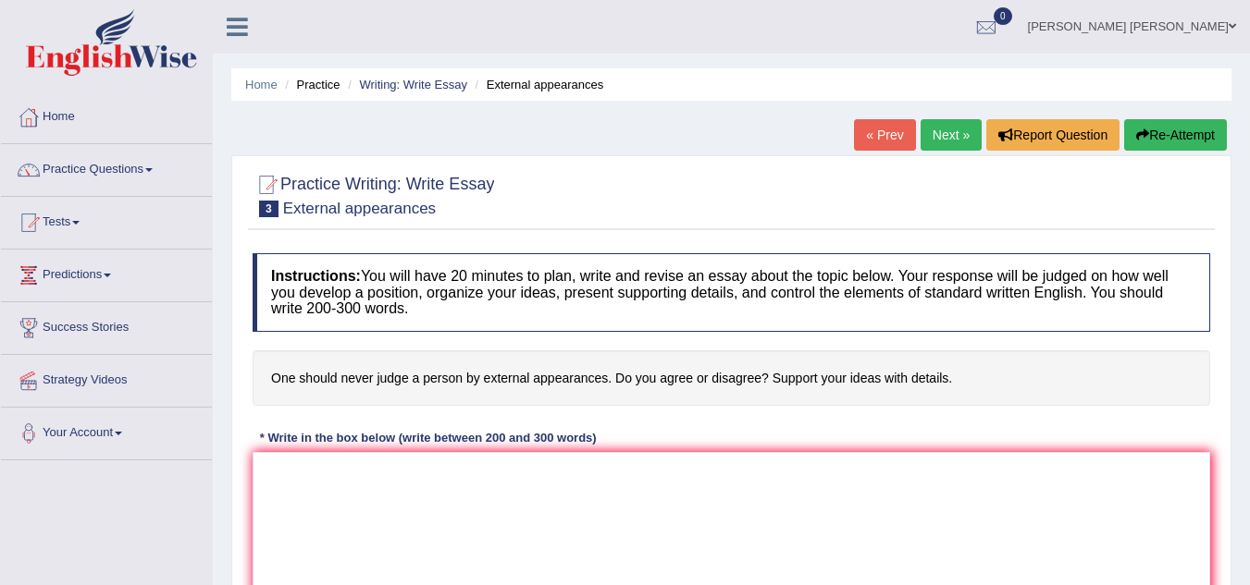
drag, startPoint x: 0, startPoint y: 0, endPoint x: 672, endPoint y: 492, distance: 832.5
click at [672, 493] on textarea at bounding box center [731, 541] width 957 height 179
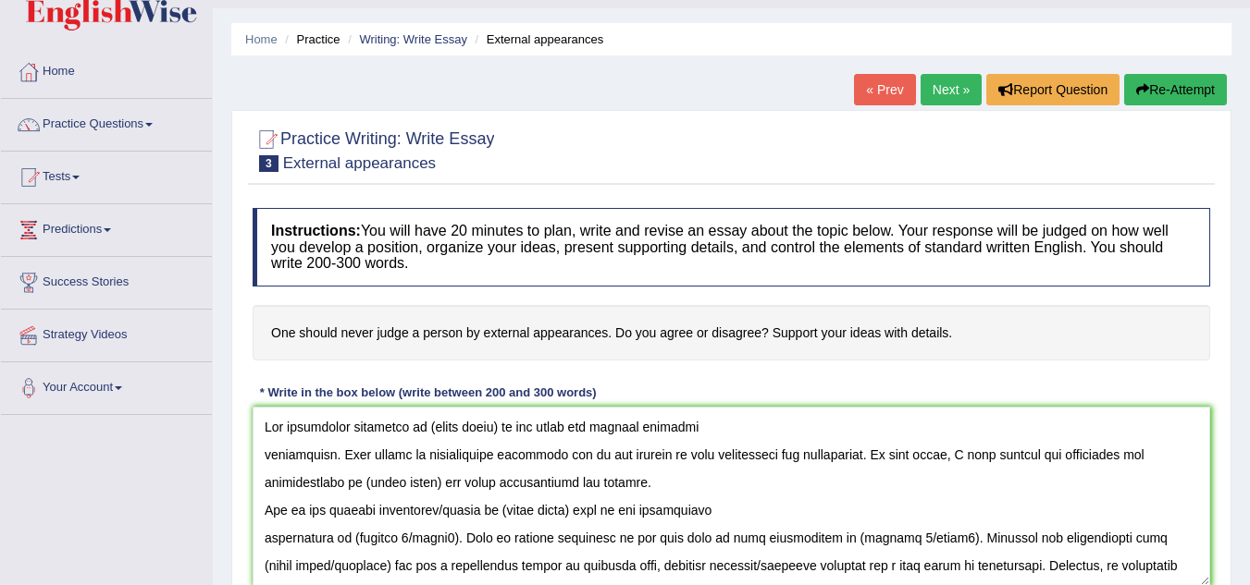
scroll to position [349, 0]
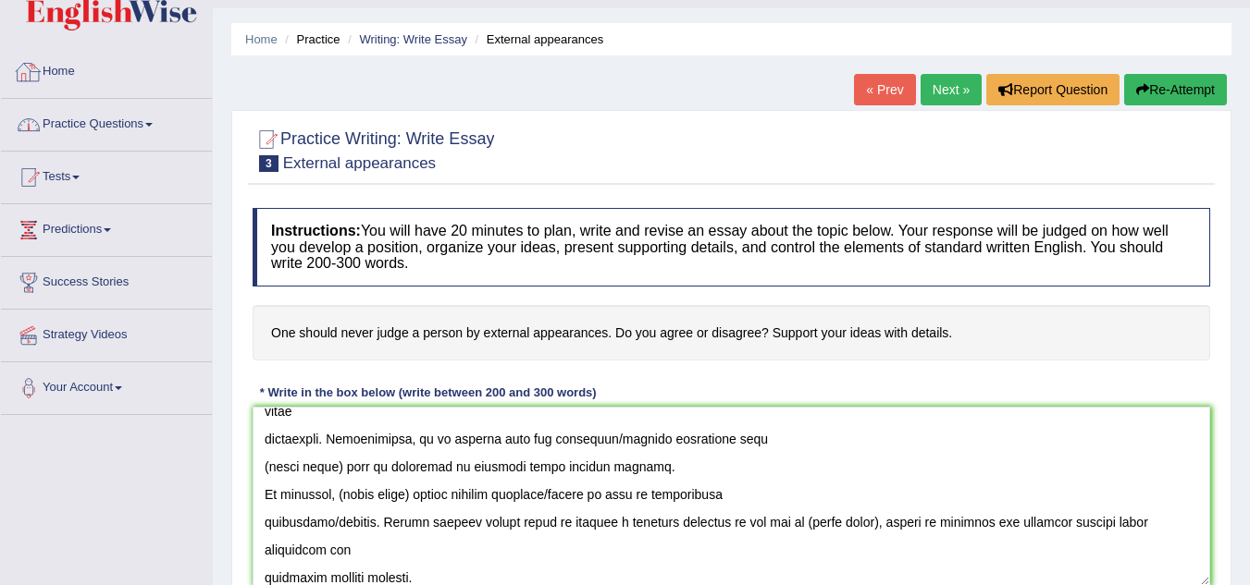
type textarea "The increasing influence of (essay topic) on our lives has ignited numerous dis…"
click at [106, 121] on link "Practice Questions" at bounding box center [106, 122] width 211 height 46
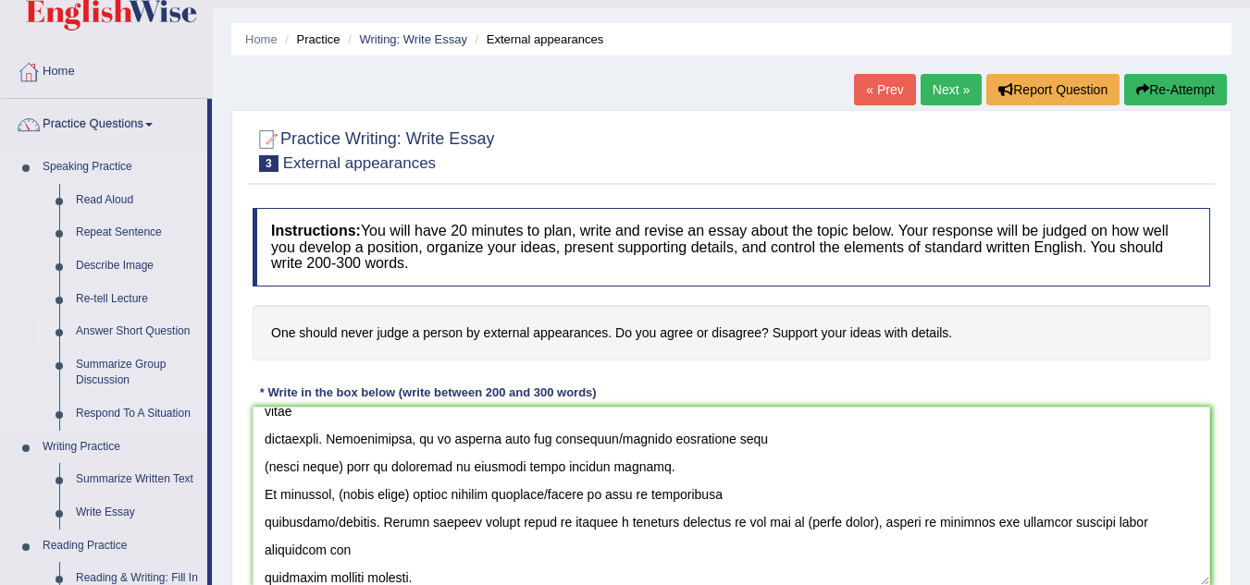
scroll to position [415, 0]
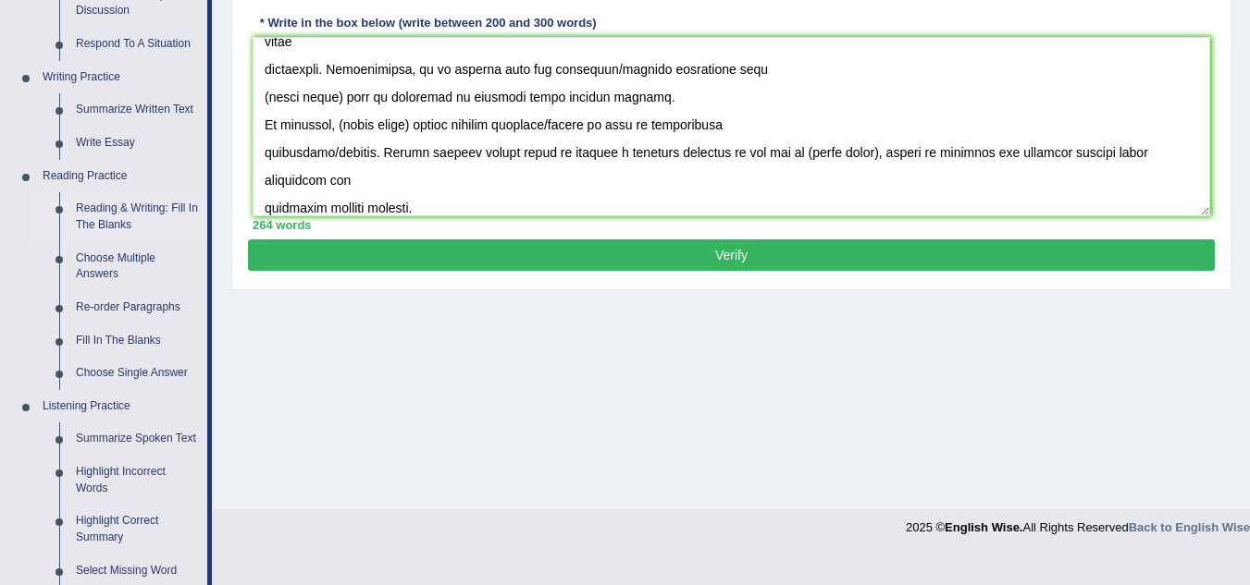
click at [120, 216] on link "Reading & Writing: Fill In The Blanks" at bounding box center [138, 216] width 140 height 49
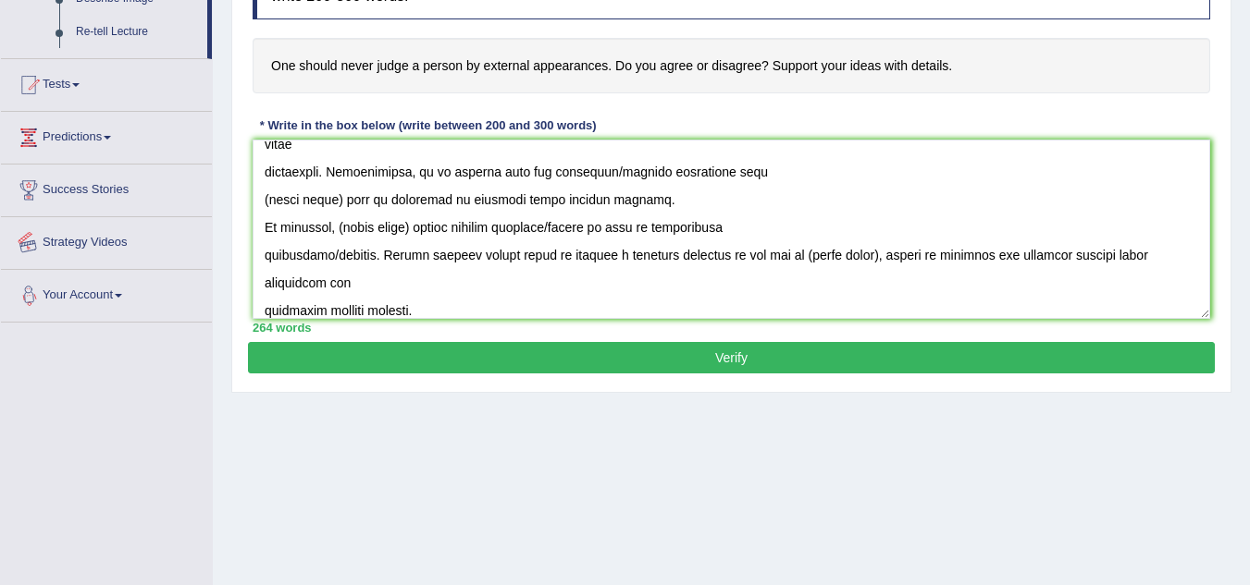
scroll to position [386, 0]
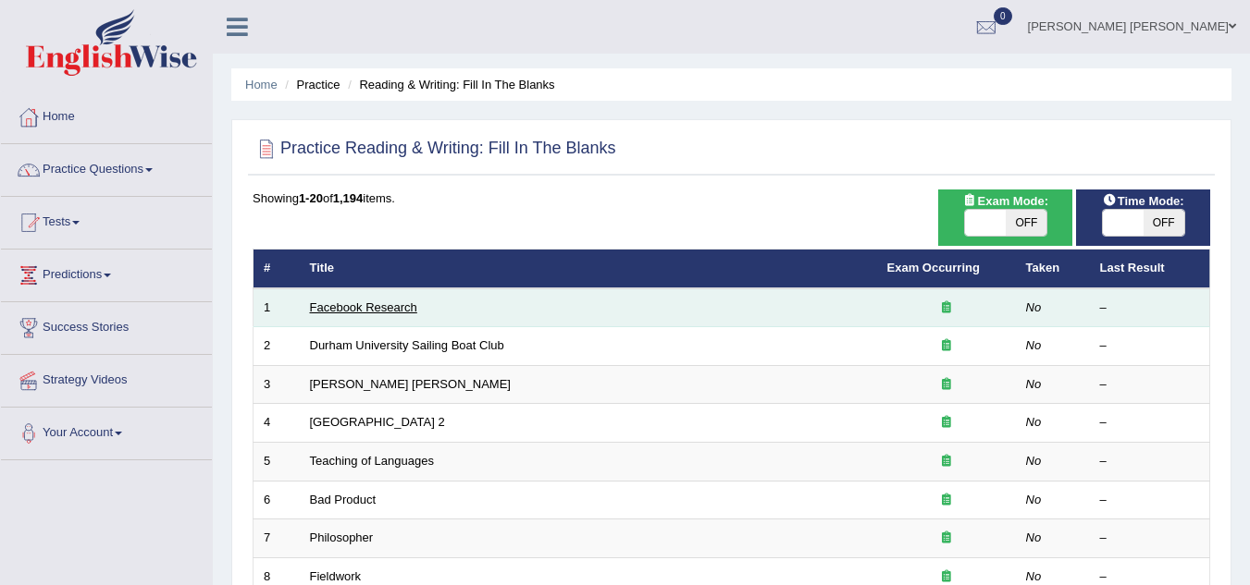
click at [310, 301] on link "Facebook Research" at bounding box center [363, 308] width 107 height 14
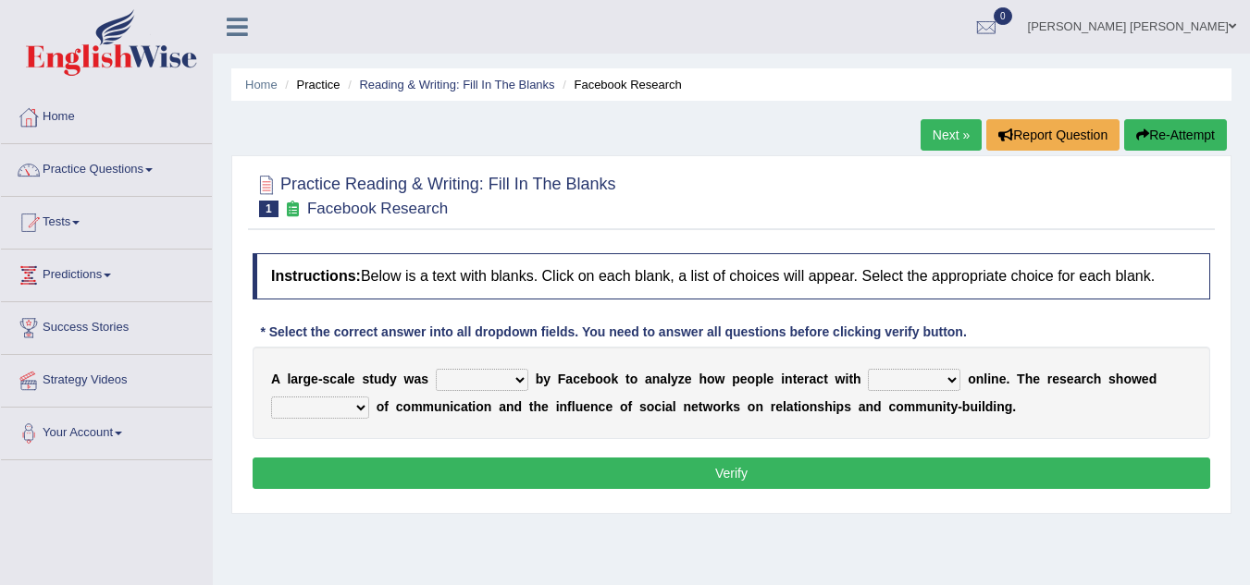
click at [493, 380] on select "surveyed had asked made" at bounding box center [482, 380] width 92 height 22
select select "surveyed"
click at [436, 369] on select "surveyed had asked made" at bounding box center [482, 380] width 92 height 22
click at [509, 379] on select "surveyed had asked made" at bounding box center [482, 380] width 92 height 22
click at [436, 369] on select "surveyed had asked made" at bounding box center [482, 380] width 92 height 22
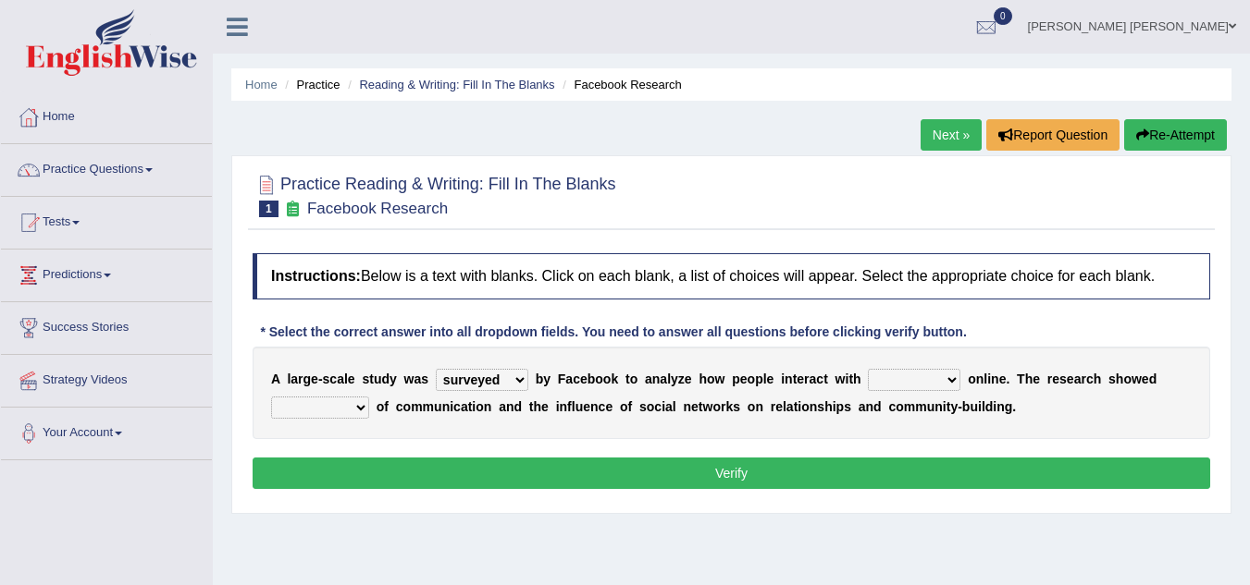
click at [909, 375] on select "together all each other another" at bounding box center [914, 380] width 92 height 22
select select "each other"
click at [868, 369] on select "together all each other another" at bounding box center [914, 380] width 92 height 22
click at [336, 411] on select "advantages standards fellowships patterns" at bounding box center [320, 408] width 98 height 22
select select "standards"
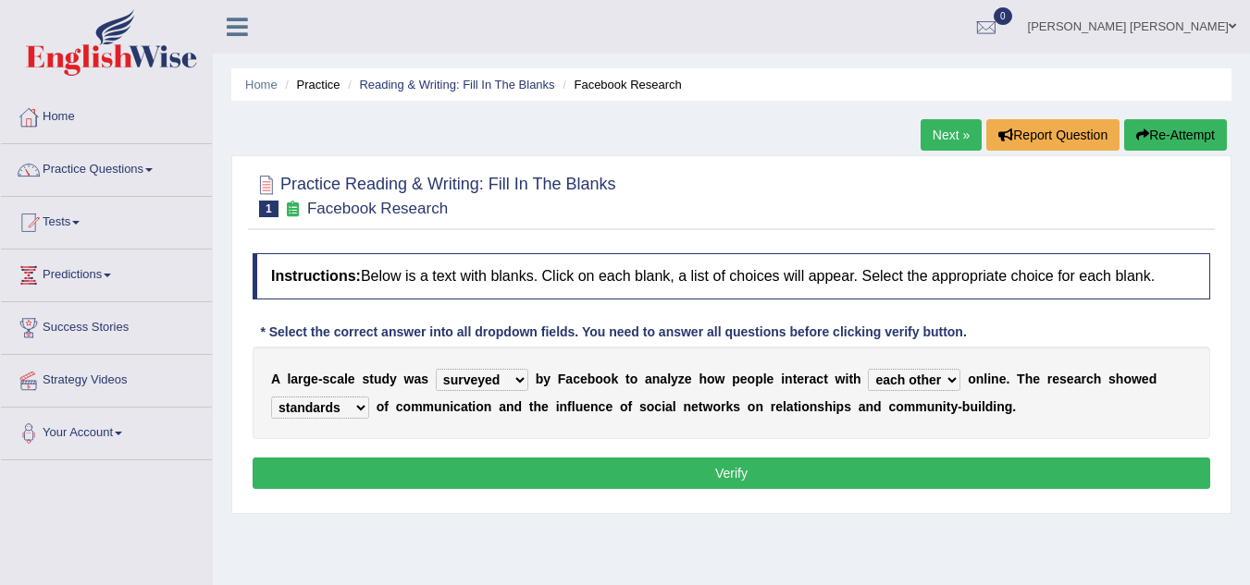
click at [271, 397] on select "advantages standards fellowships patterns" at bounding box center [320, 408] width 98 height 22
click at [422, 463] on button "Verify" at bounding box center [731, 473] width 957 height 31
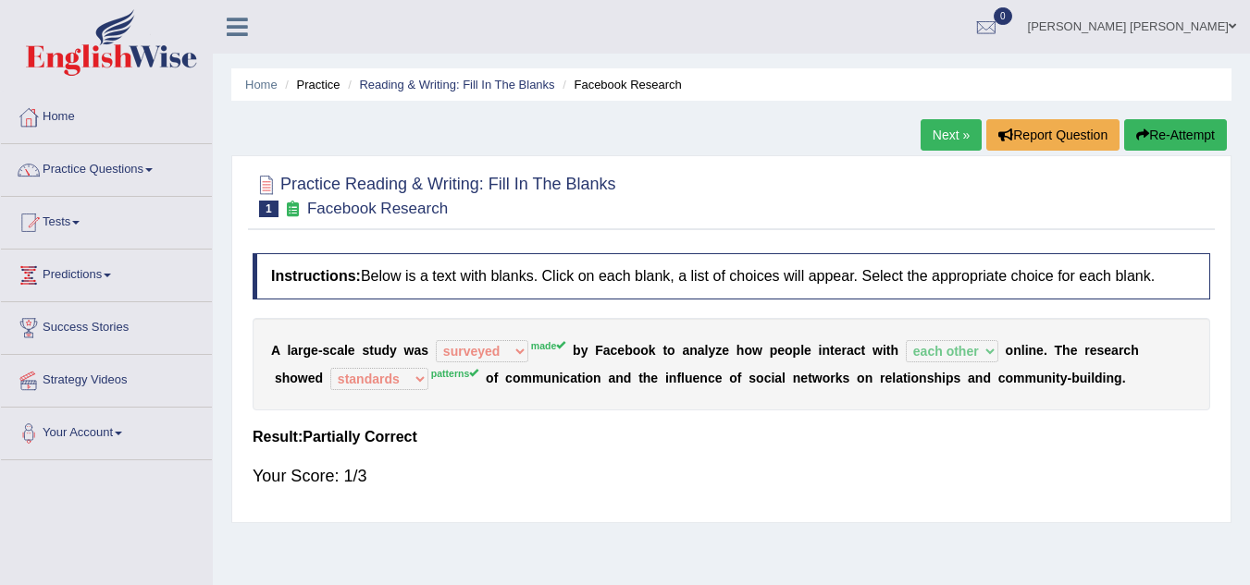
click at [948, 129] on link "Next »" at bounding box center [950, 134] width 61 height 31
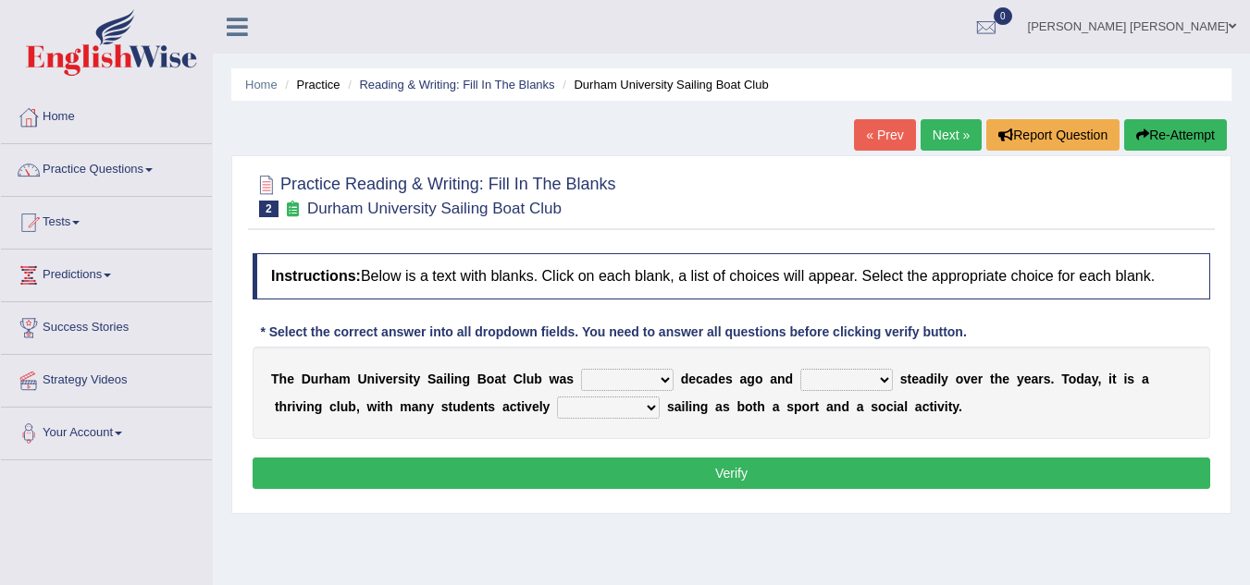
click at [649, 376] on select "found fund founded find" at bounding box center [627, 380] width 92 height 22
click at [645, 379] on select "found fund founded find" at bounding box center [627, 380] width 92 height 22
drag, startPoint x: 645, startPoint y: 379, endPoint x: 647, endPoint y: 367, distance: 12.3
click at [645, 379] on select "found fund founded find" at bounding box center [627, 380] width 92 height 22
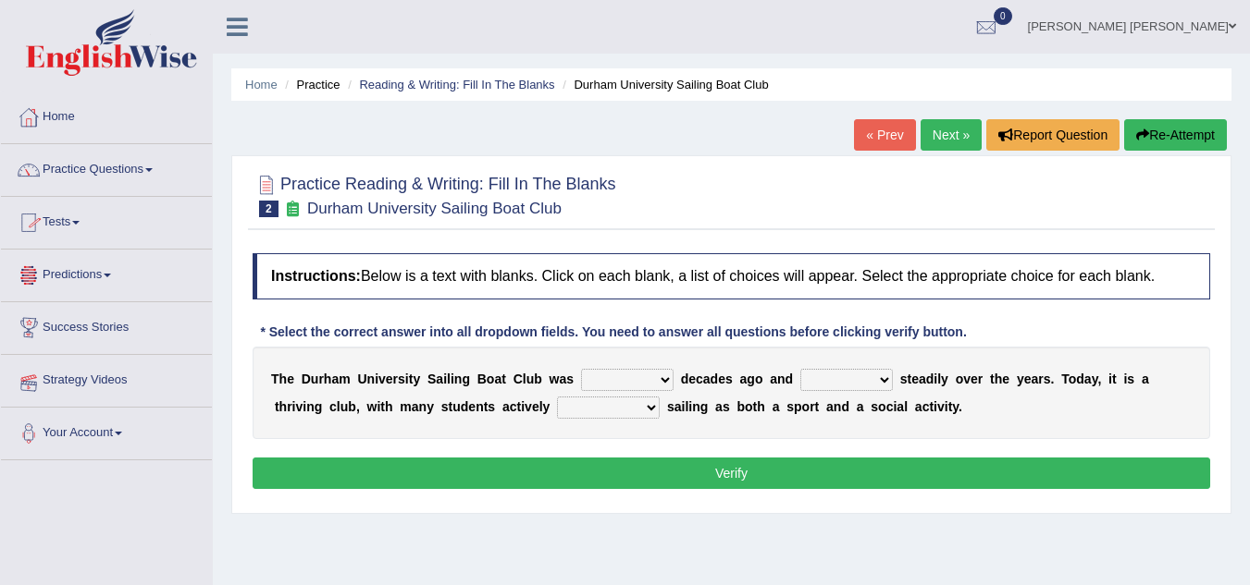
click at [68, 376] on link "Strategy Videos" at bounding box center [106, 378] width 211 height 46
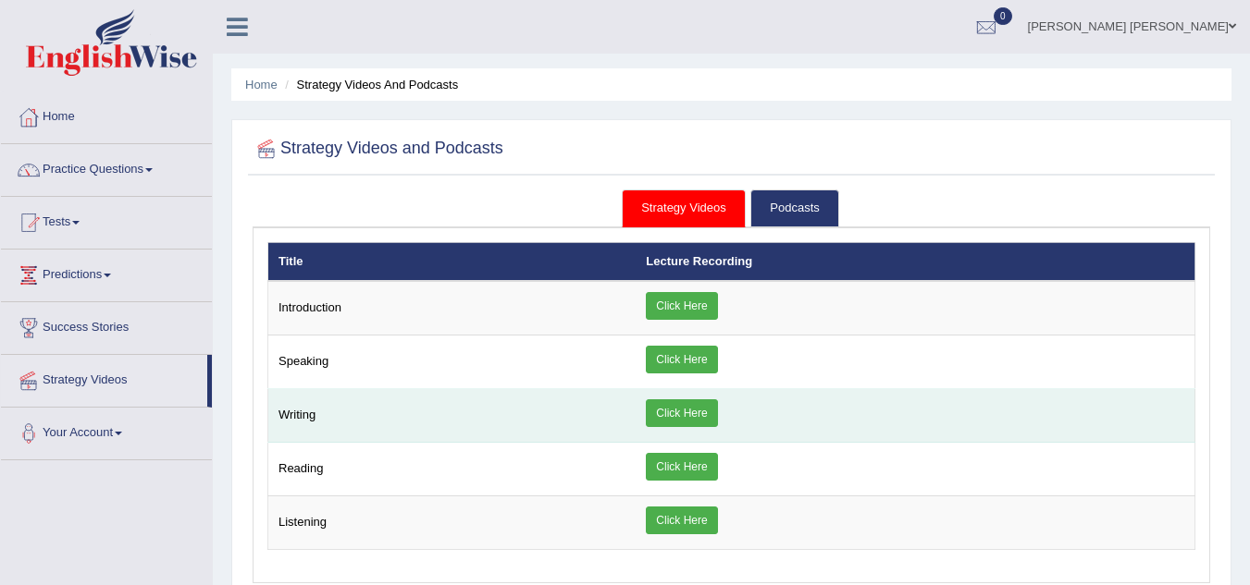
click at [661, 425] on link "Click Here" at bounding box center [681, 414] width 71 height 28
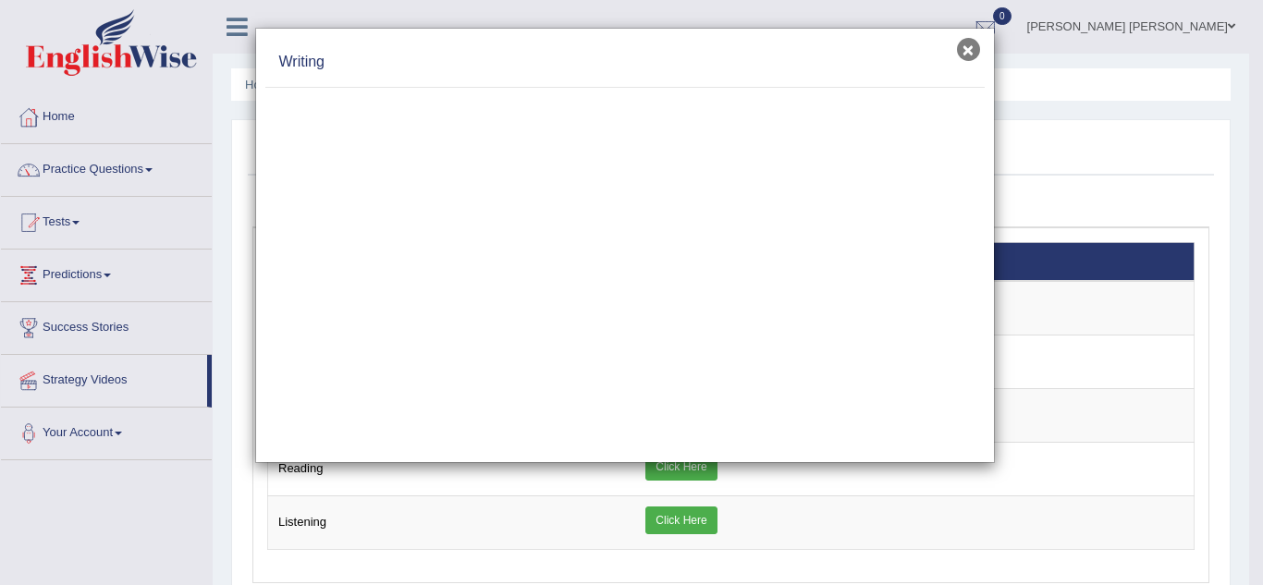
click at [973, 57] on button "×" at bounding box center [968, 49] width 23 height 23
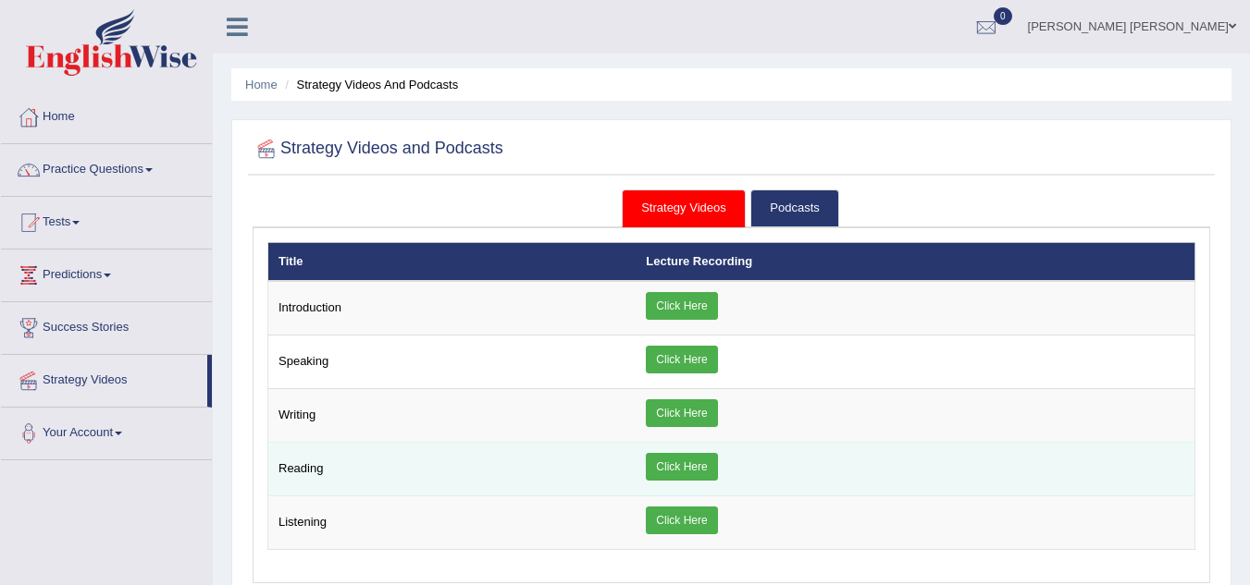
click at [716, 466] on link "Click Here" at bounding box center [681, 467] width 71 height 28
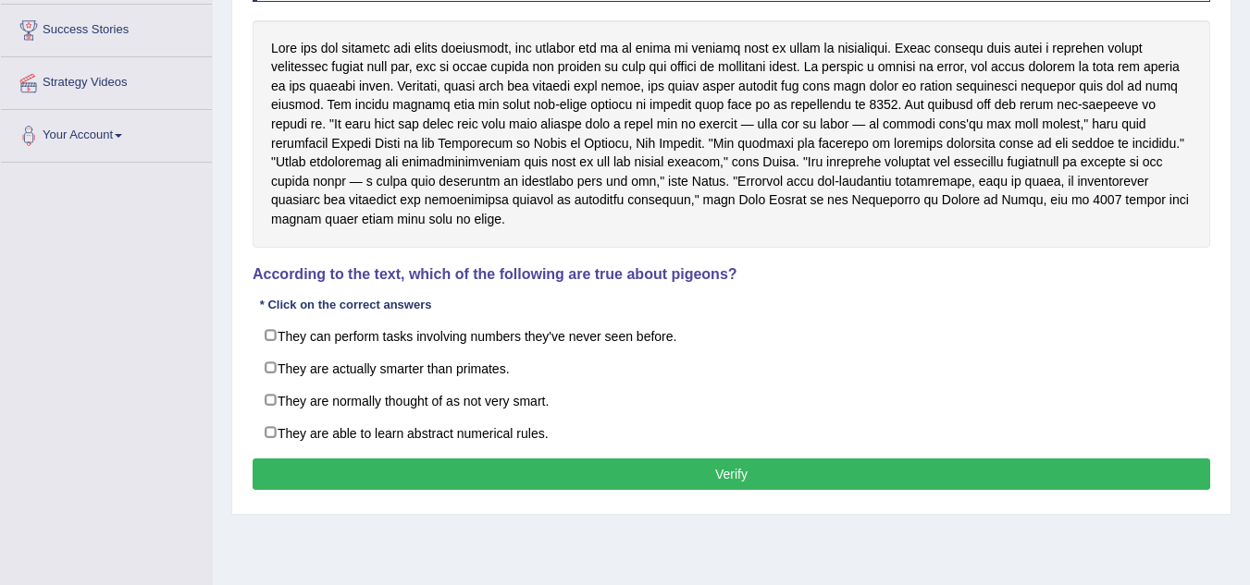
scroll to position [293, 0]
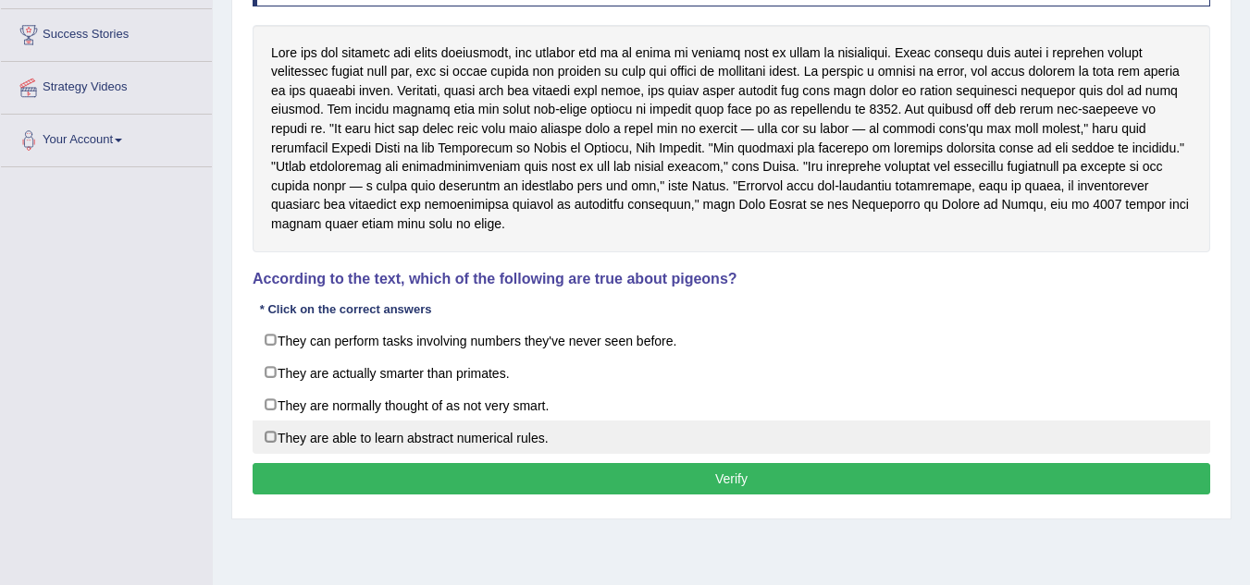
click at [419, 431] on label "They are able to learn abstract numerical rules." at bounding box center [731, 437] width 957 height 33
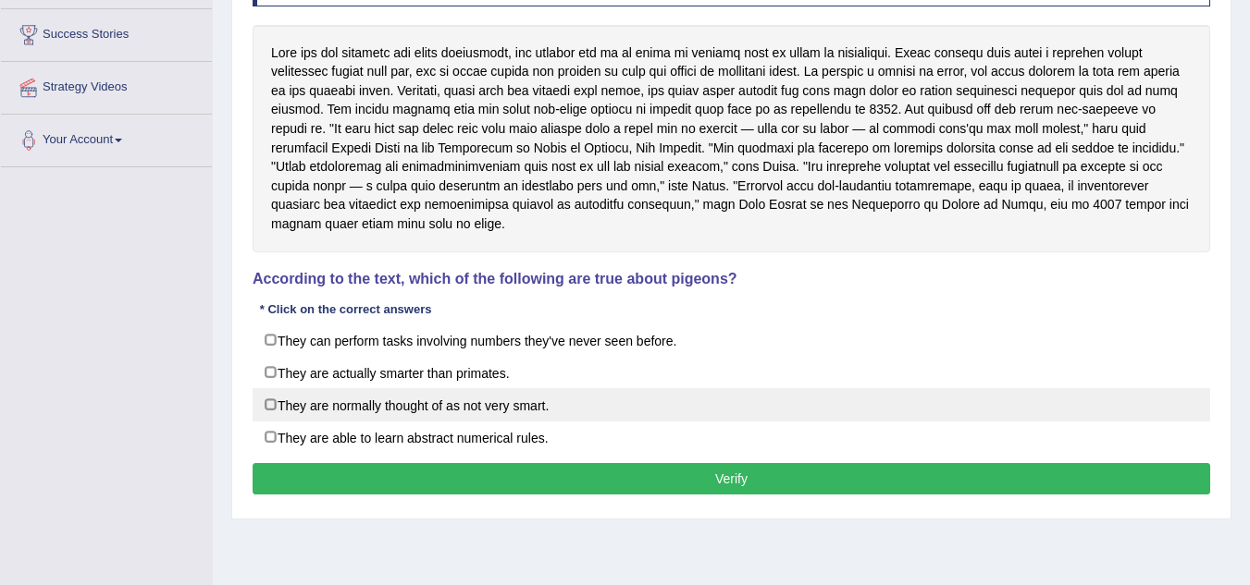
checkbox input "true"
click at [423, 414] on label "They are normally thought of as not very smart." at bounding box center [731, 404] width 957 height 33
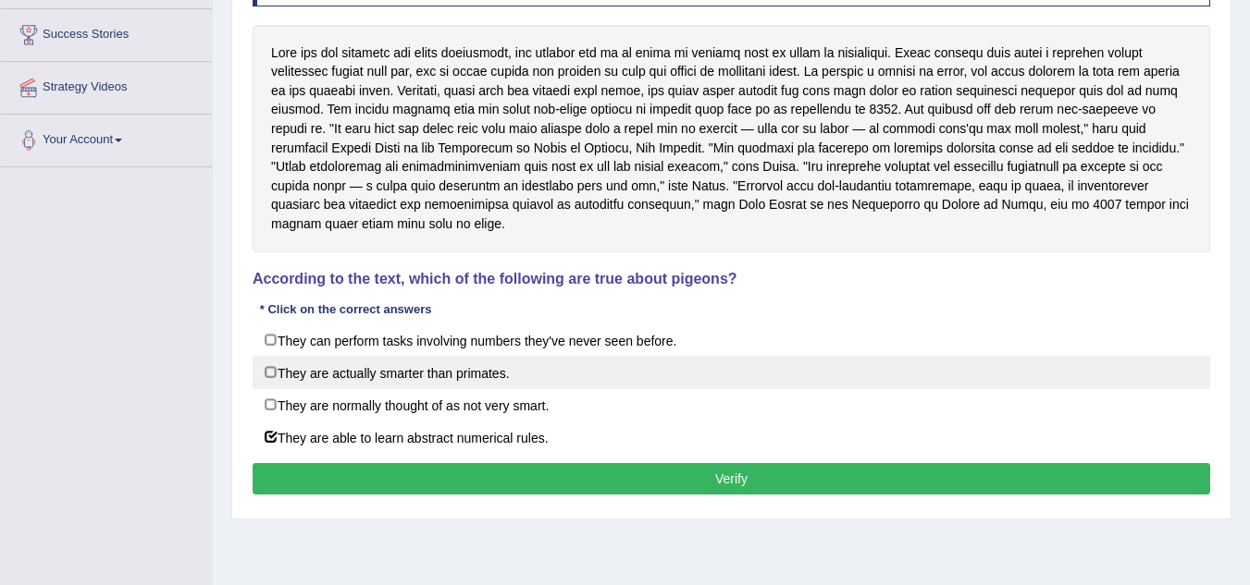
checkbox input "true"
click at [431, 382] on label "They are actually smarter than primates." at bounding box center [731, 372] width 957 height 33
checkbox input "true"
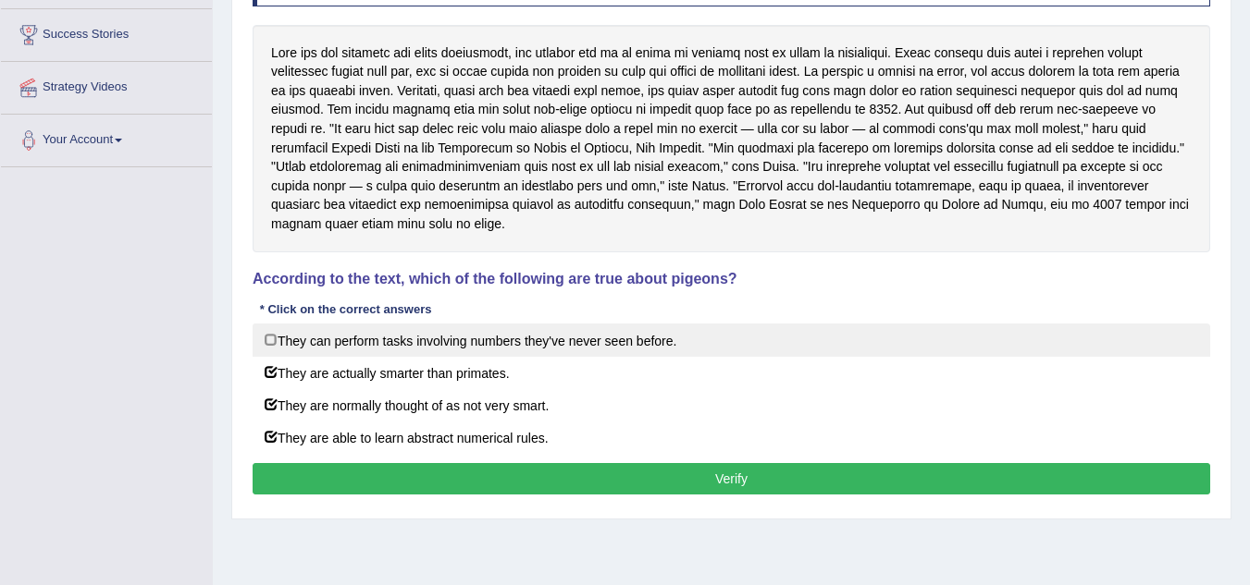
click at [440, 339] on label "They can perform tasks involving numbers they've never seen before." at bounding box center [731, 340] width 957 height 33
checkbox input "true"
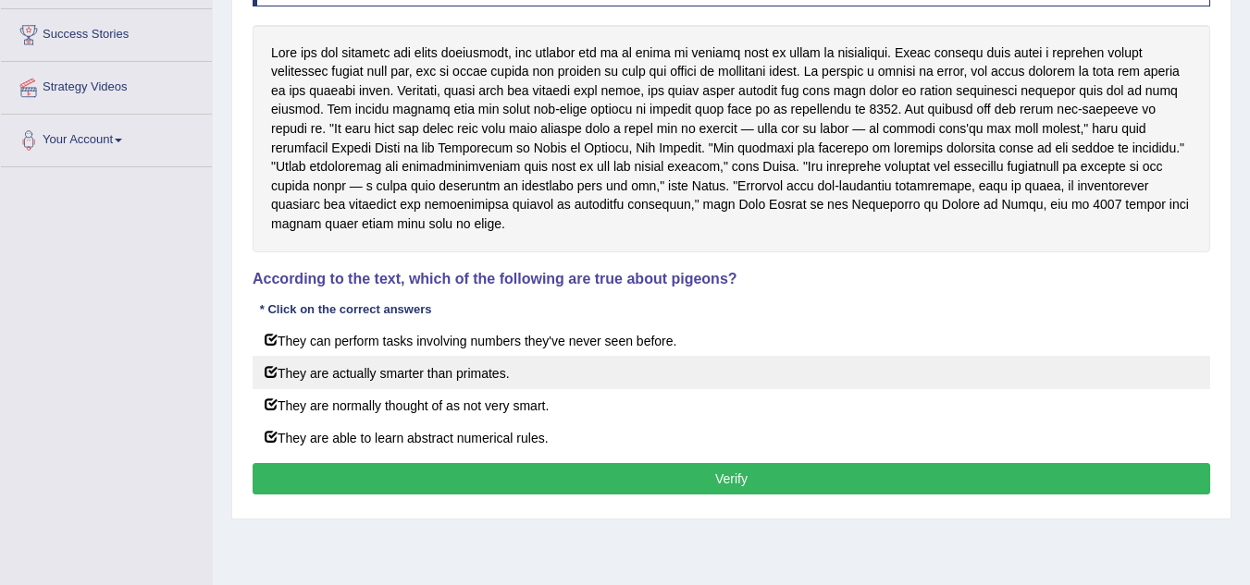
click at [435, 366] on label "They are actually smarter than primates." at bounding box center [731, 372] width 957 height 33
checkbox input "false"
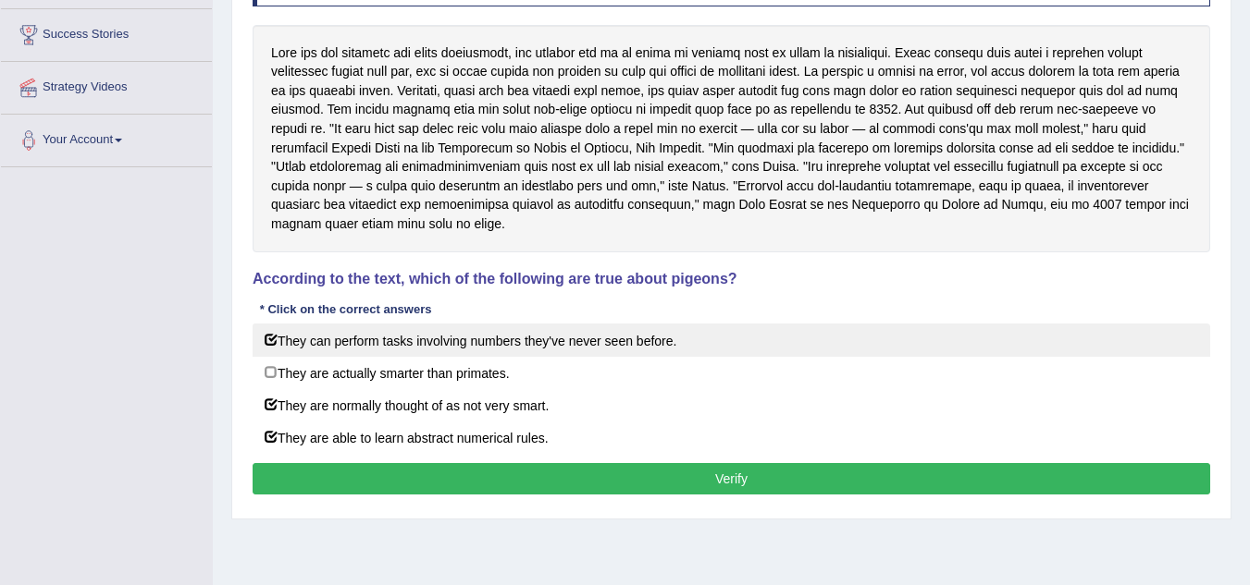
click at [438, 353] on label "They can perform tasks involving numbers they've never seen before." at bounding box center [731, 340] width 957 height 33
checkbox input "false"
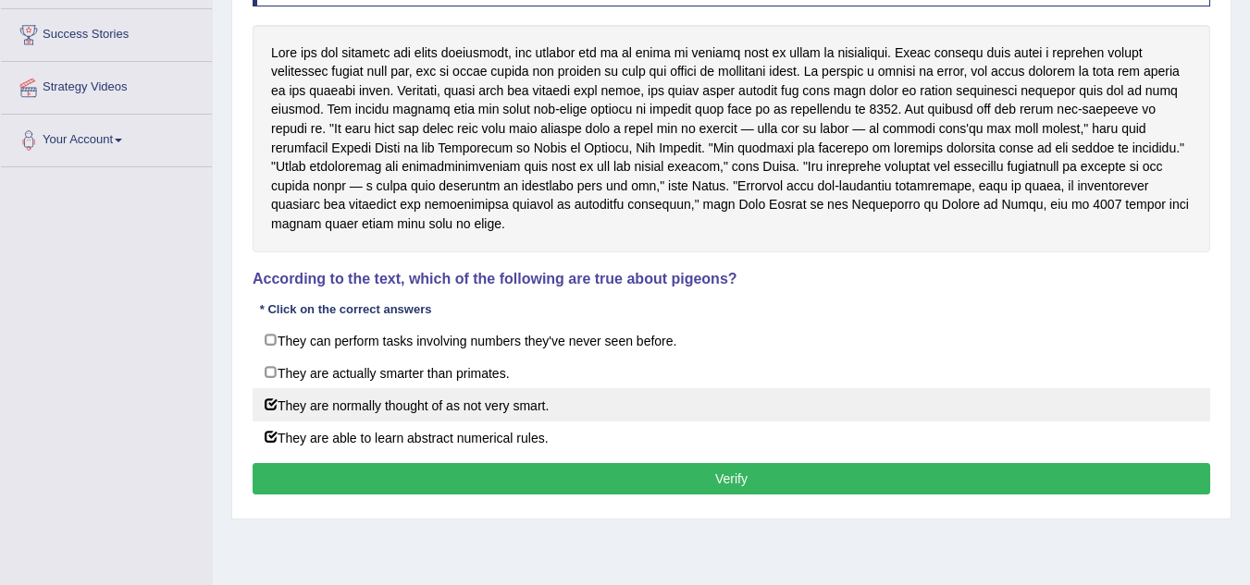
click at [437, 393] on label "They are normally thought of as not very smart." at bounding box center [731, 404] width 957 height 33
checkbox input "false"
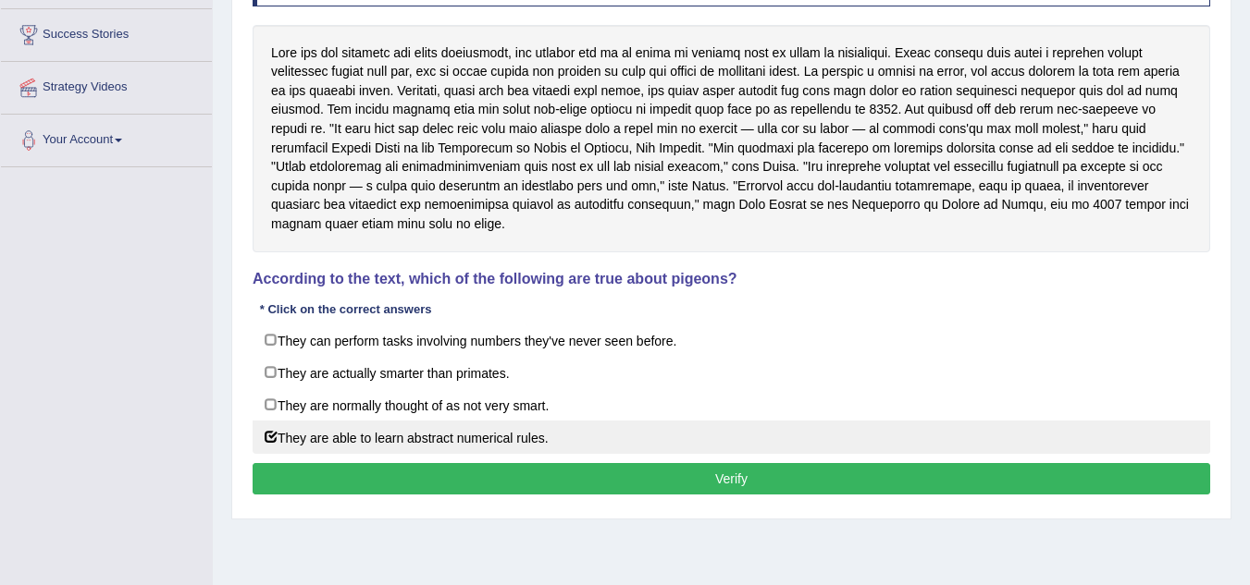
click at [432, 431] on label "They are able to learn abstract numerical rules." at bounding box center [731, 437] width 957 height 33
click at [448, 452] on label "They are able to learn abstract numerical rules." at bounding box center [731, 437] width 957 height 33
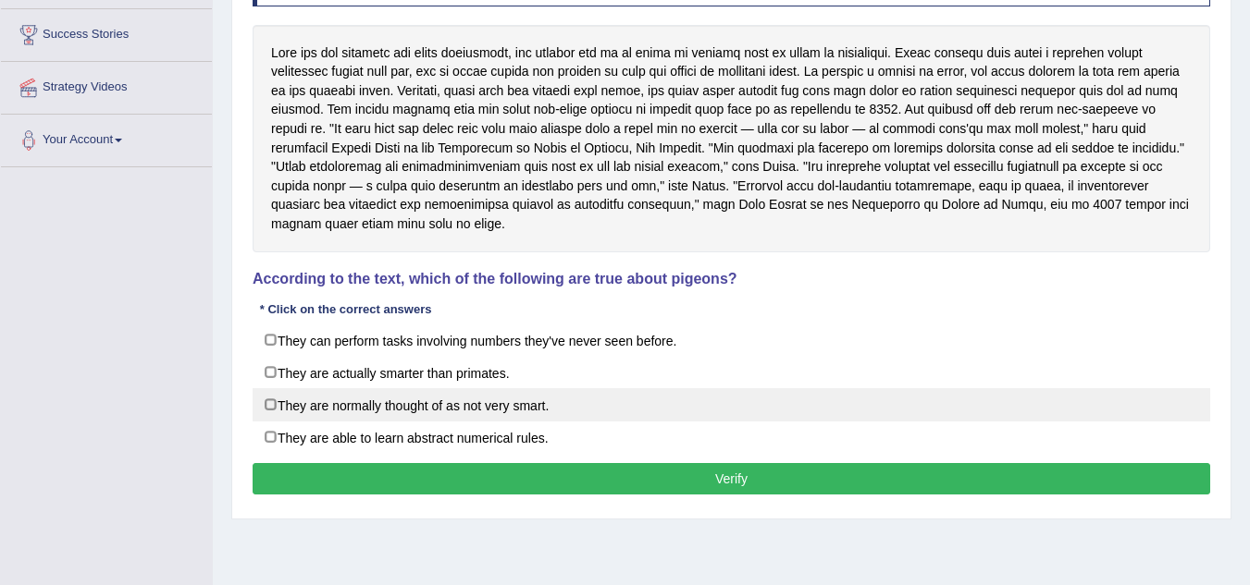
checkbox input "true"
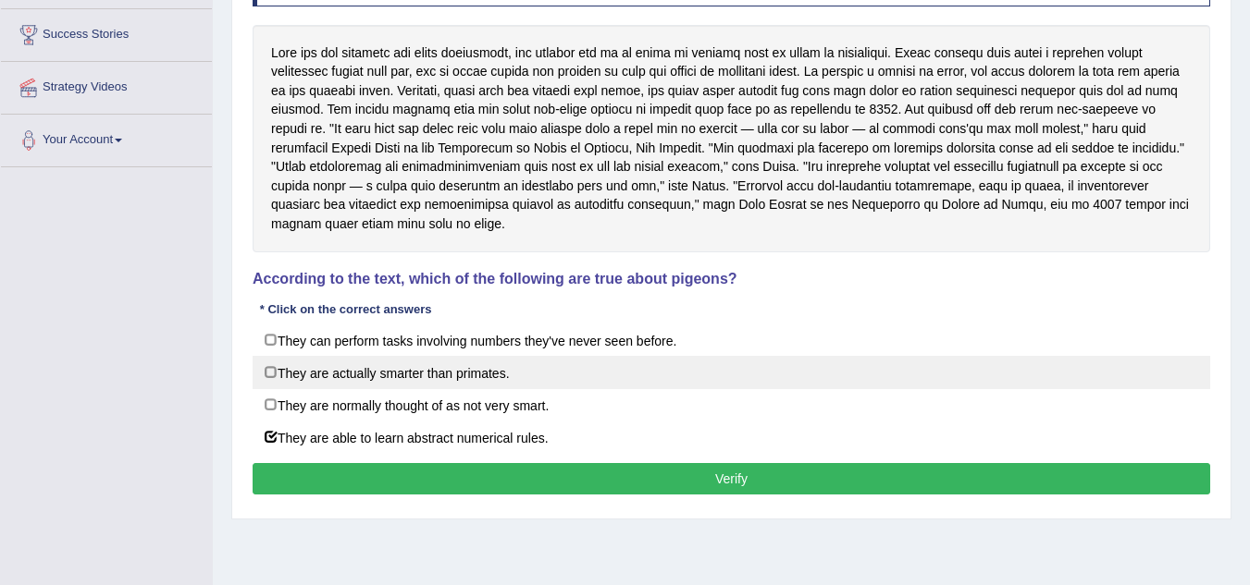
click at [454, 363] on label "They are actually smarter than primates." at bounding box center [731, 372] width 957 height 33
click at [468, 374] on label "They are actually smarter than primates." at bounding box center [731, 372] width 957 height 33
checkbox input "false"
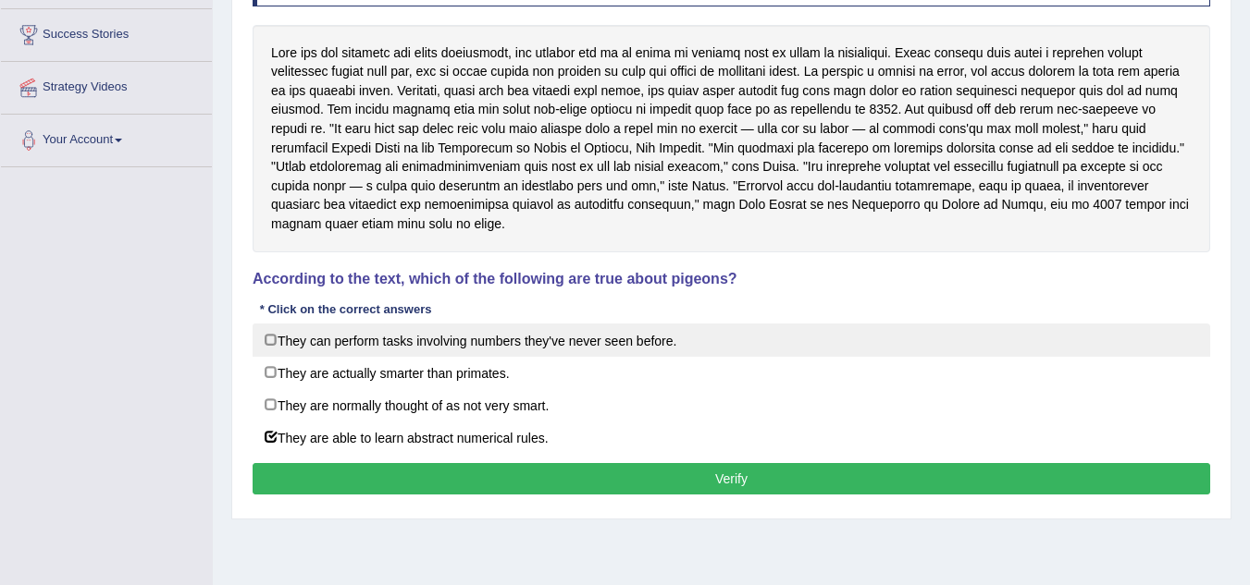
click at [505, 336] on label "They can perform tasks involving numbers they've never seen before." at bounding box center [731, 340] width 957 height 33
checkbox input "true"
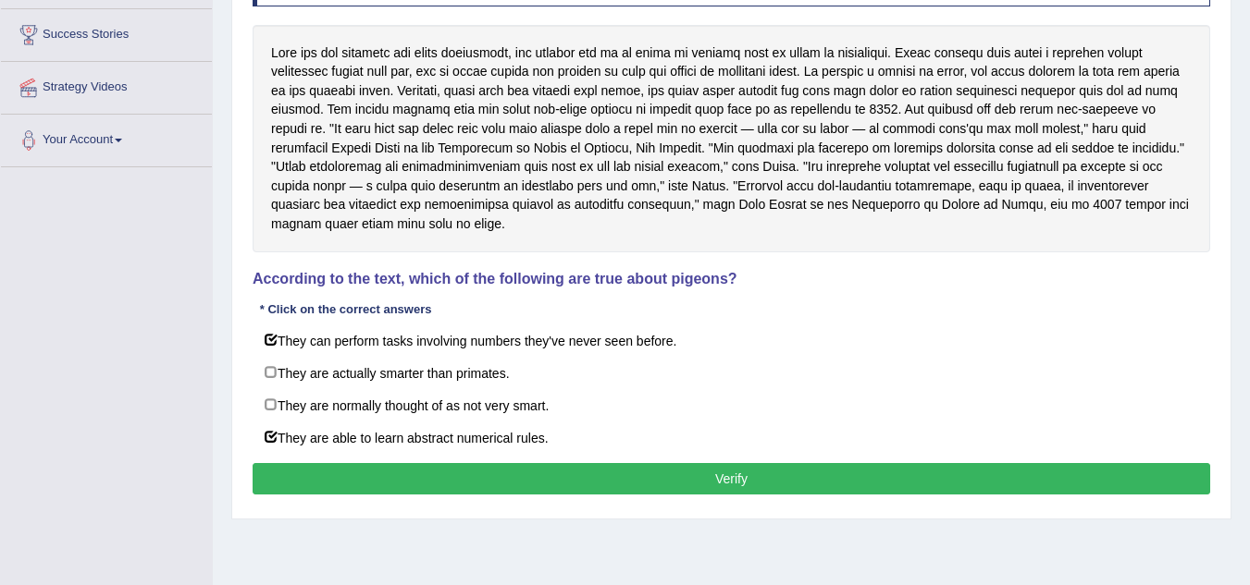
click at [520, 474] on button "Verify" at bounding box center [731, 478] width 957 height 31
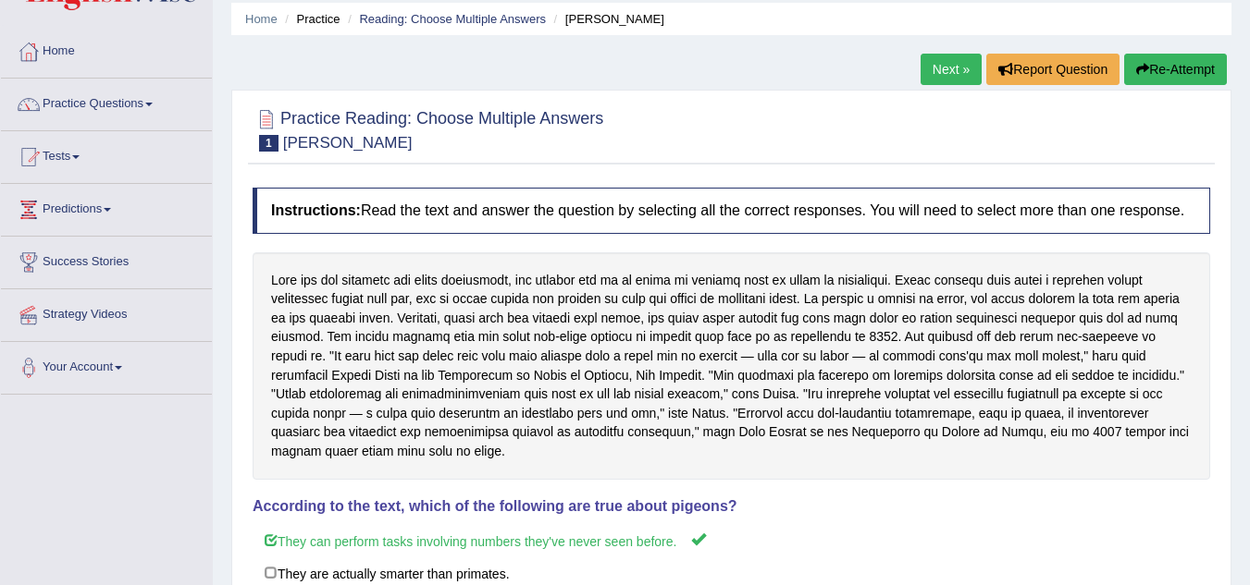
scroll to position [0, 0]
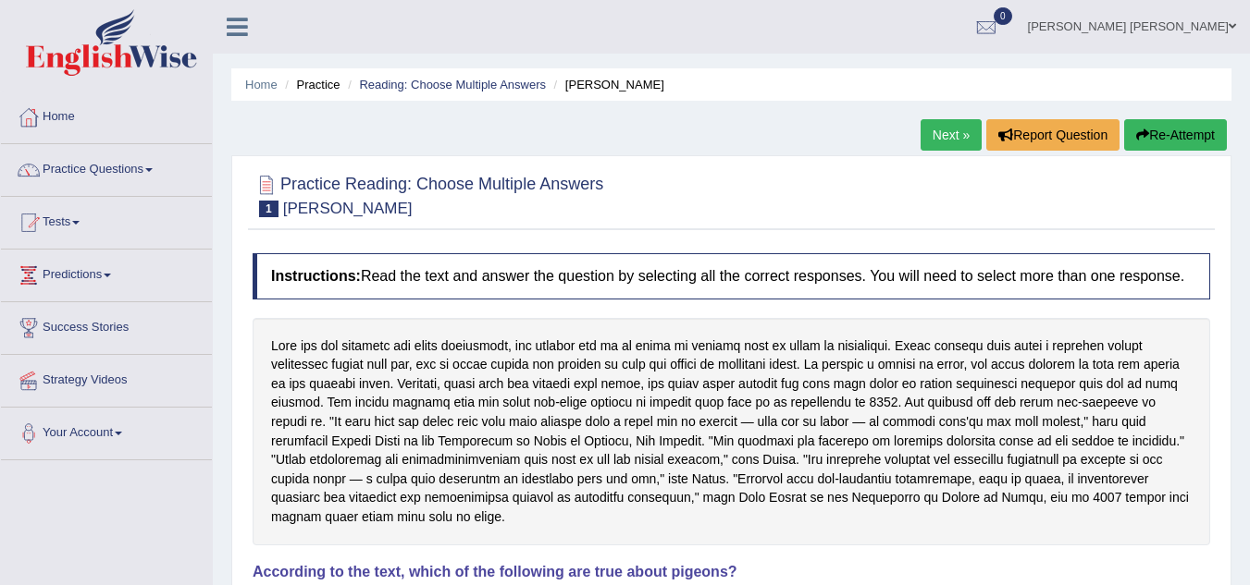
click at [961, 136] on link "Next »" at bounding box center [950, 134] width 61 height 31
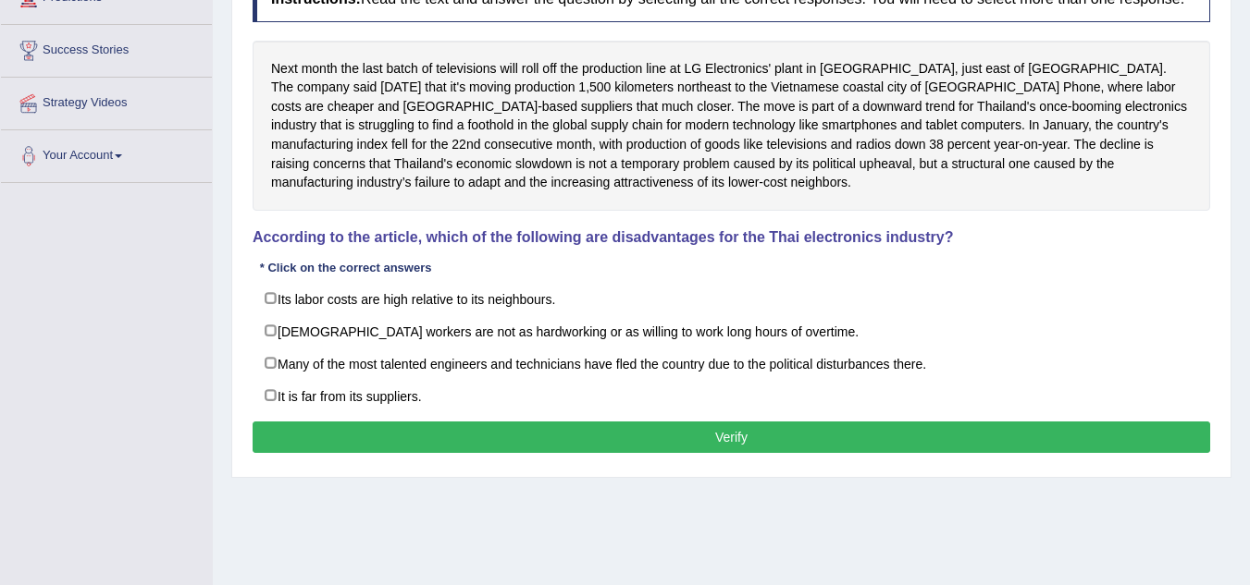
scroll to position [277, 0]
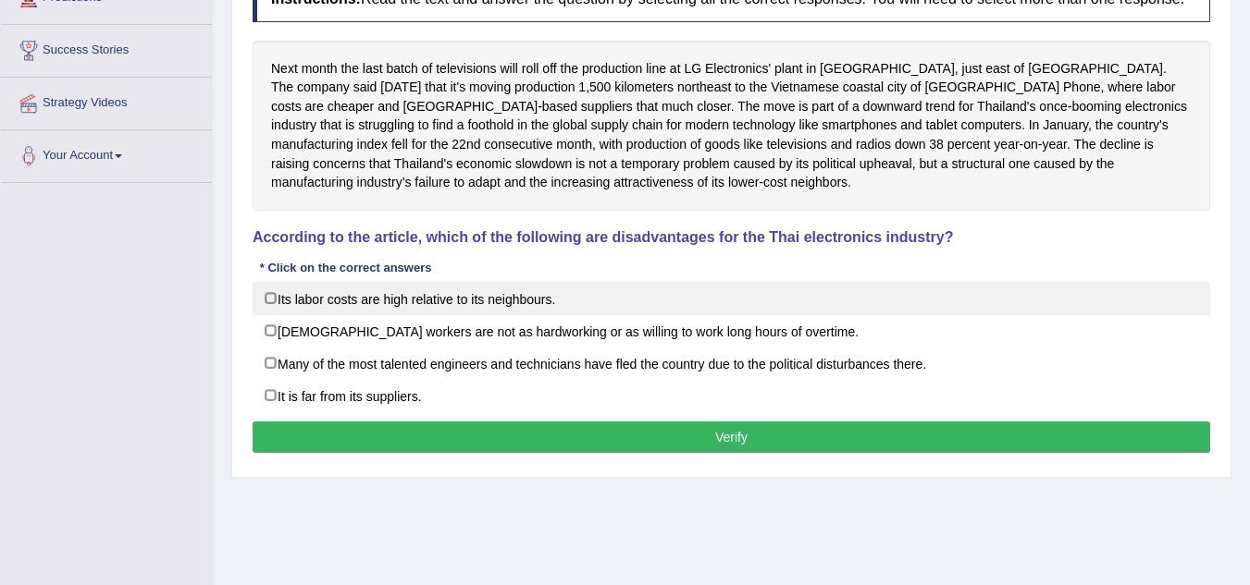
click at [463, 301] on label "Its labor costs are high relative to its neighbours." at bounding box center [731, 298] width 957 height 33
click at [539, 290] on label "Its labor costs are high relative to its neighbours." at bounding box center [731, 298] width 957 height 33
checkbox input "false"
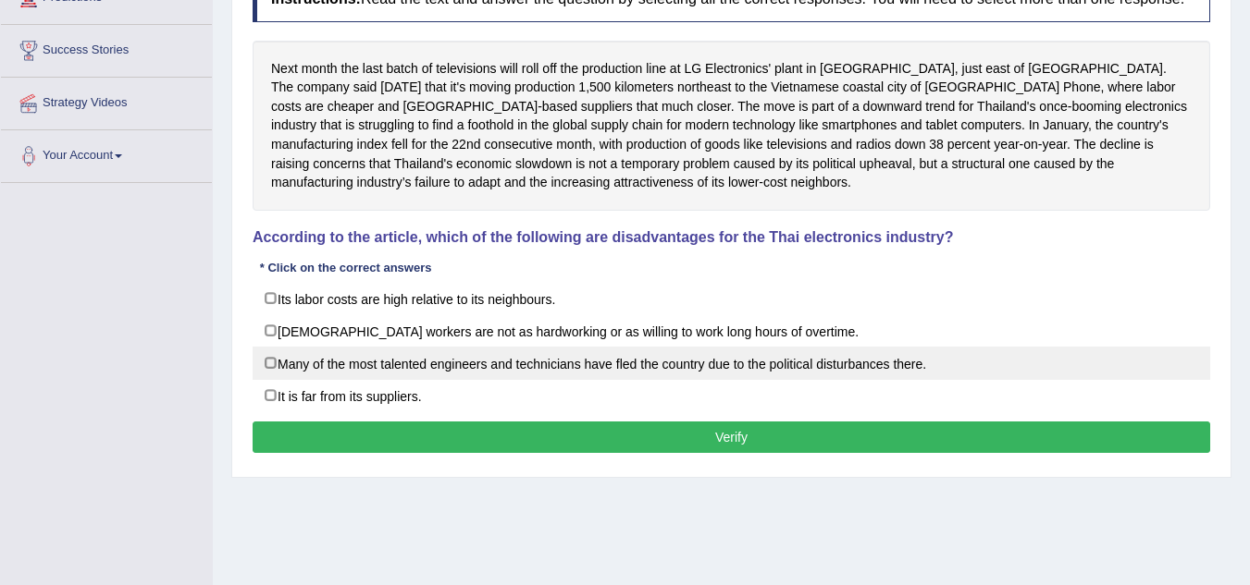
click at [527, 364] on label "Many of the most talented engineers and technicians have fled the country due t…" at bounding box center [731, 363] width 957 height 33
checkbox input "true"
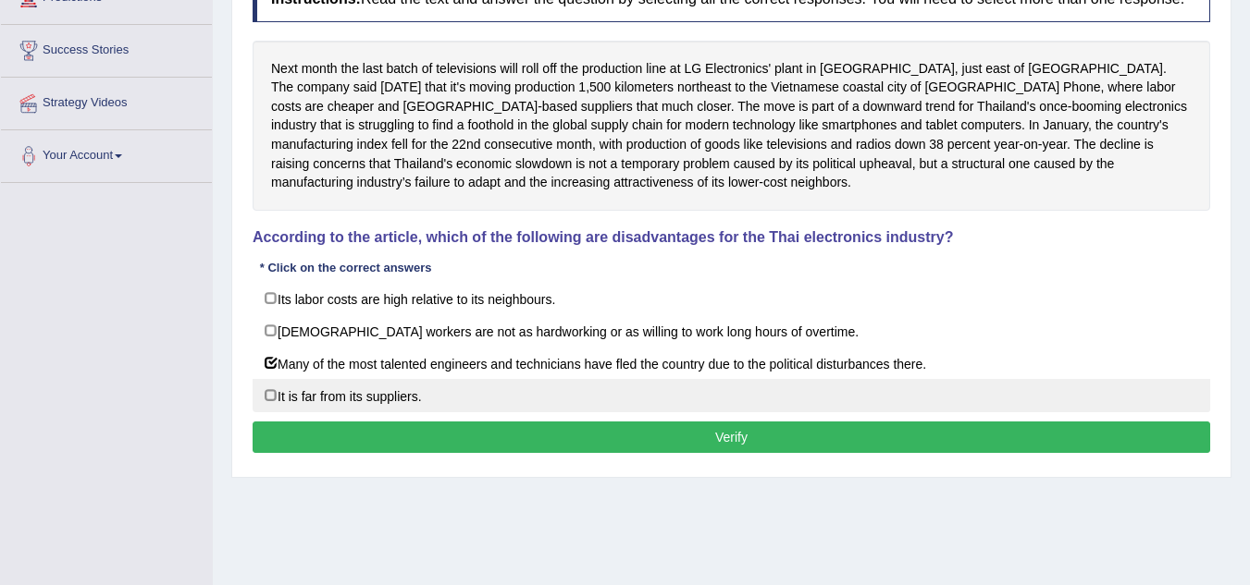
click at [428, 390] on label "It is far from its suppliers." at bounding box center [731, 395] width 957 height 33
checkbox input "true"
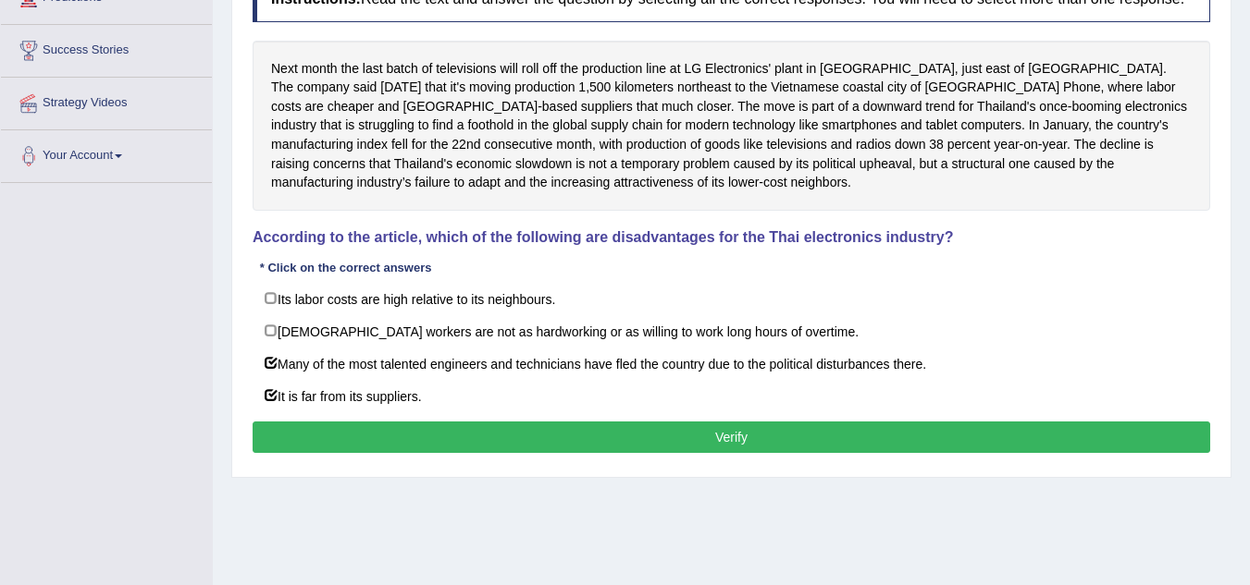
click at [505, 434] on button "Verify" at bounding box center [731, 437] width 957 height 31
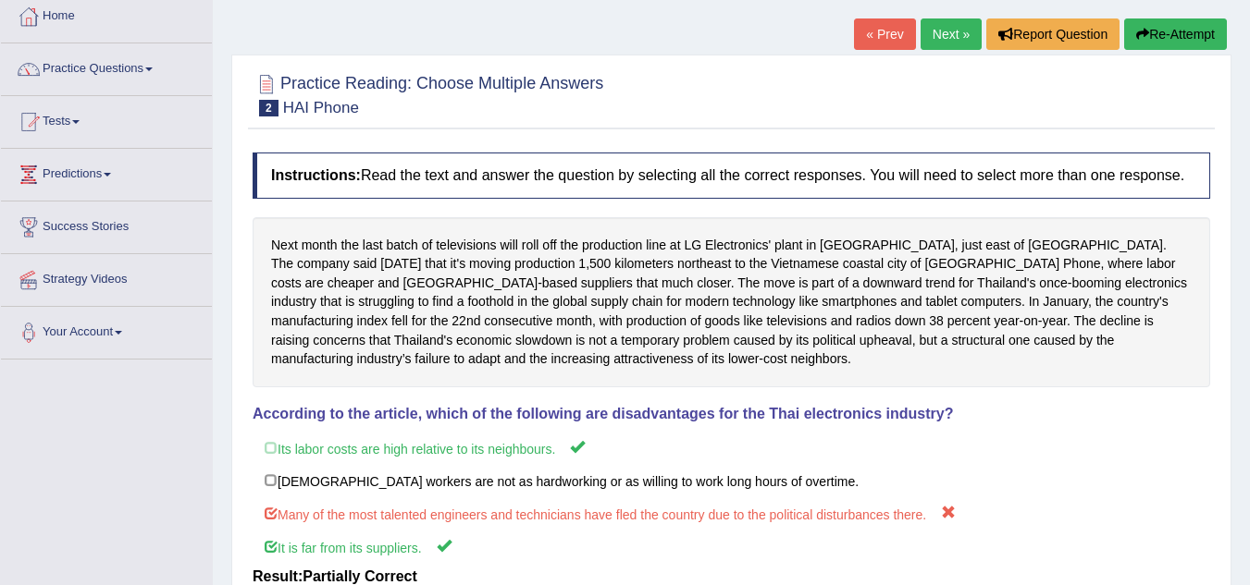
scroll to position [92, 0]
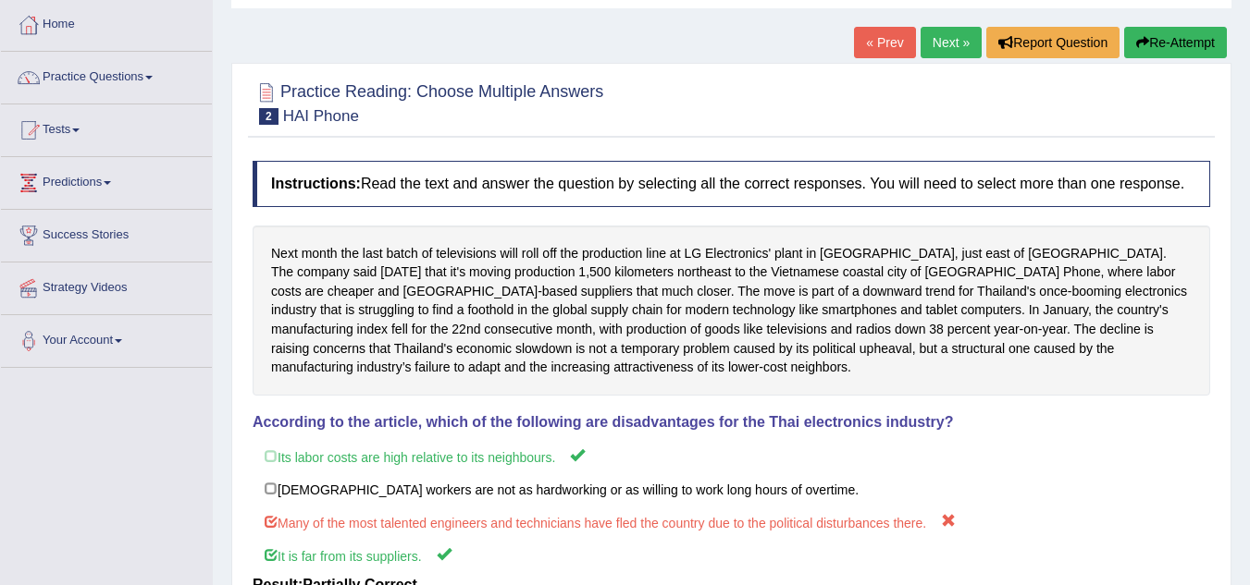
click at [935, 43] on link "Next »" at bounding box center [950, 42] width 61 height 31
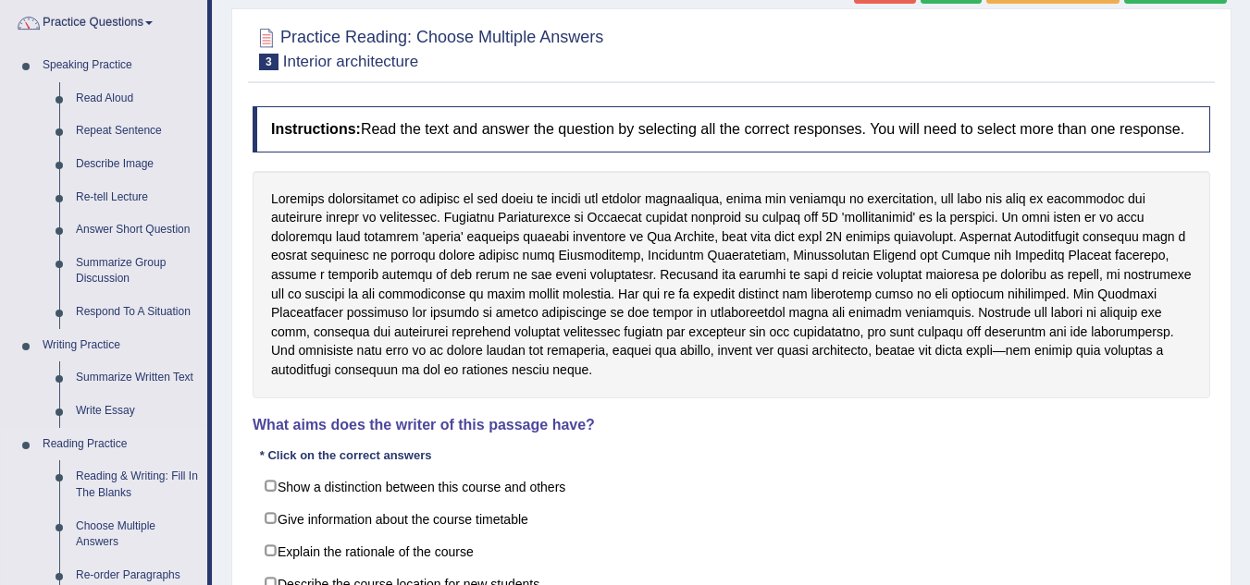
scroll to position [370, 0]
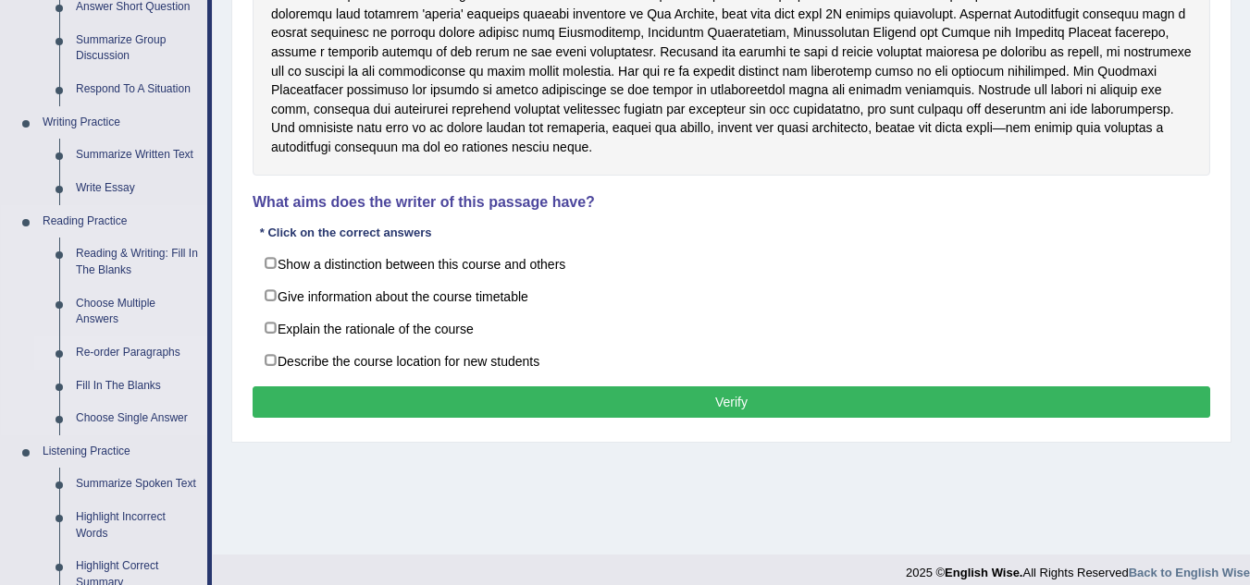
click at [147, 351] on link "Re-order Paragraphs" at bounding box center [138, 353] width 140 height 33
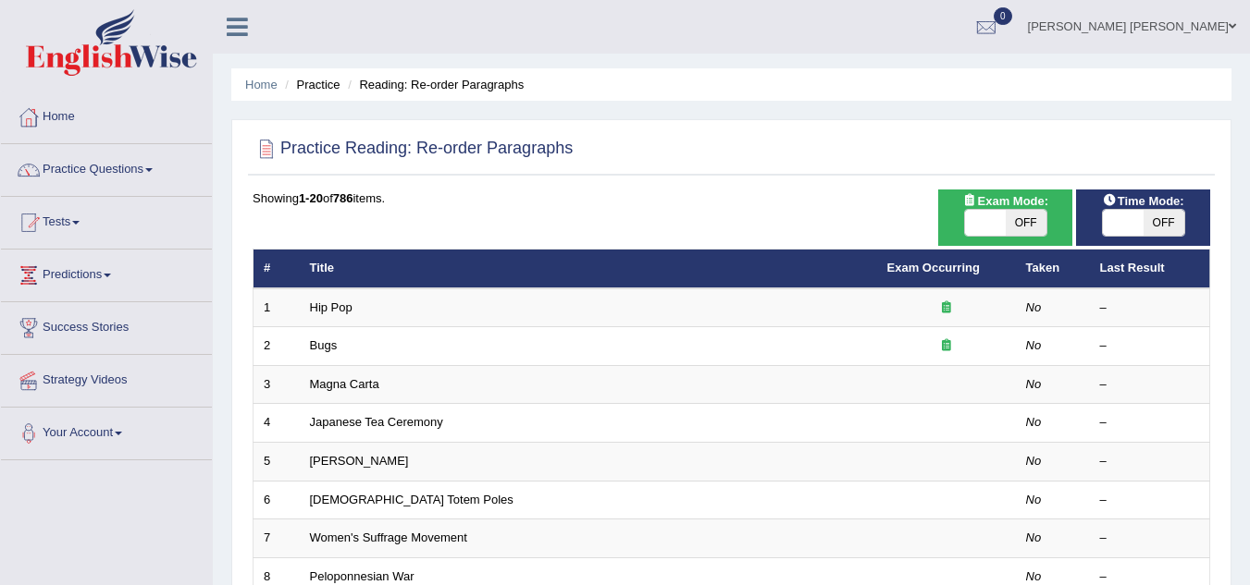
click at [320, 310] on link "Hip Pop" at bounding box center [331, 308] width 43 height 14
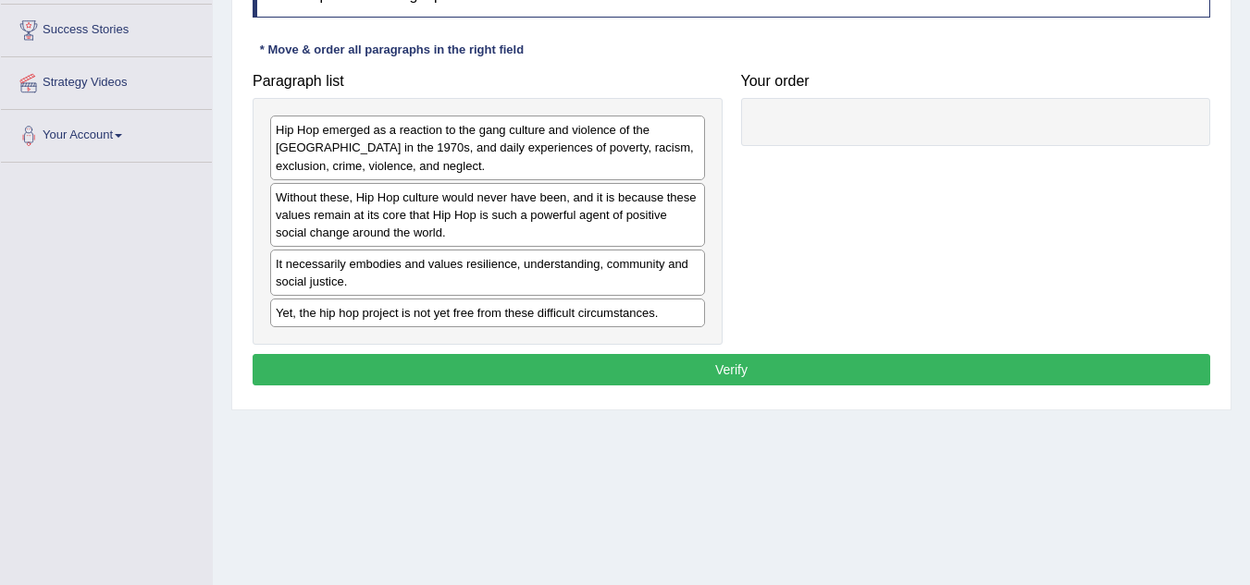
scroll to position [201, 0]
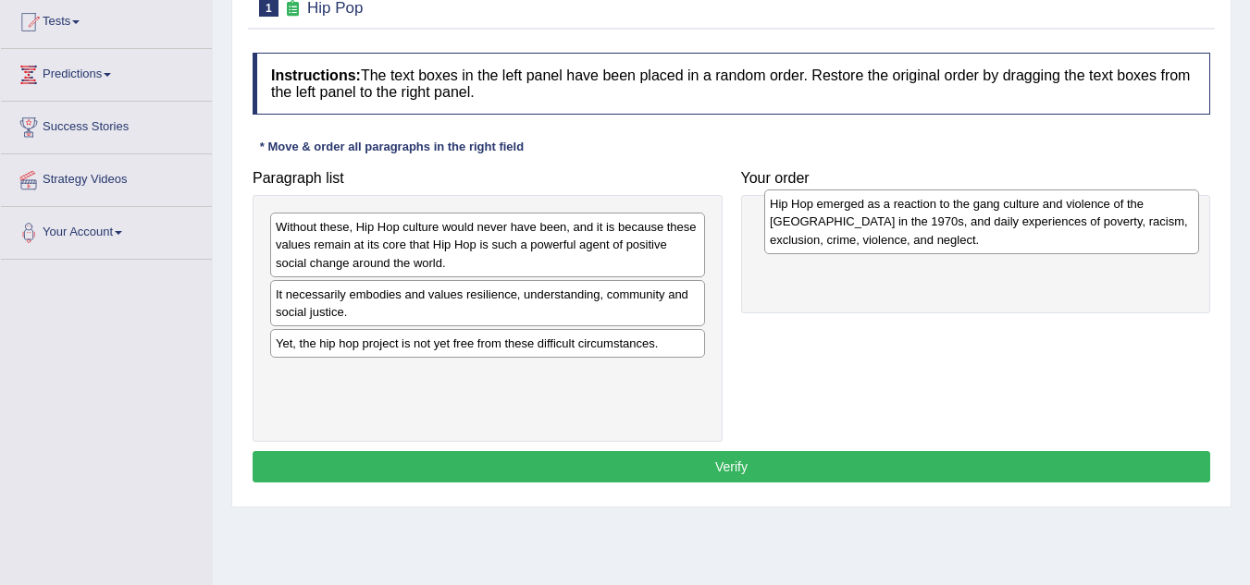
drag, startPoint x: 344, startPoint y: 253, endPoint x: 838, endPoint y: 230, distance: 494.5
click at [838, 230] on div "Hip Hop emerged as a reaction to the gang culture and violence of the South Bro…" at bounding box center [981, 222] width 435 height 64
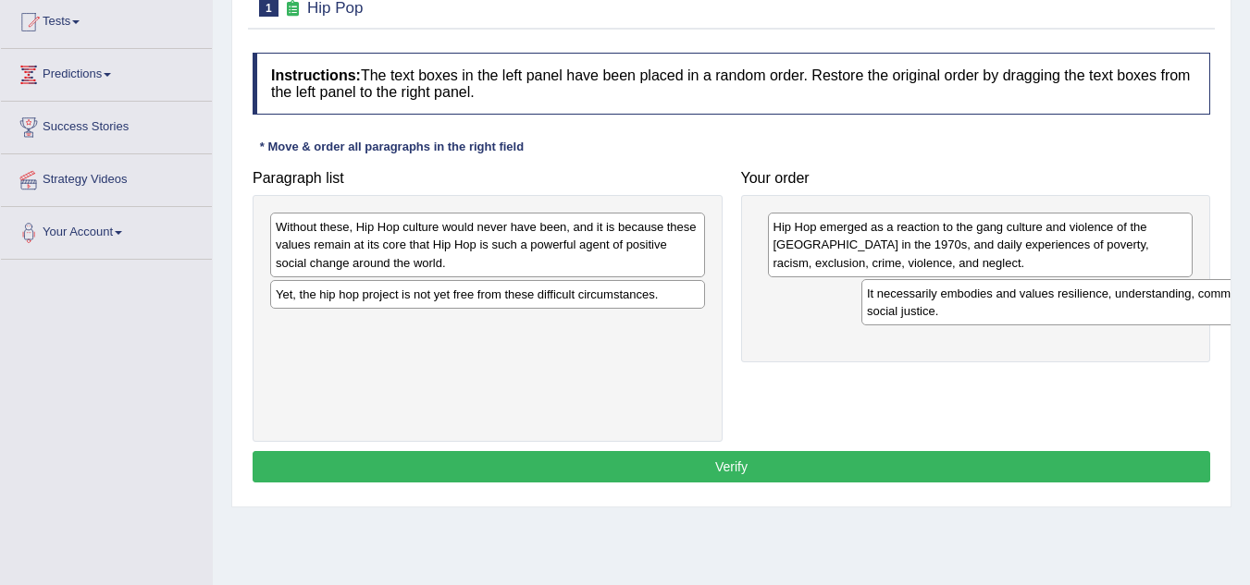
drag, startPoint x: 346, startPoint y: 301, endPoint x: 905, endPoint y: 289, distance: 558.8
click at [905, 289] on div "It necessarily embodies and values resilience, understanding, community and soc…" at bounding box center [1078, 302] width 435 height 46
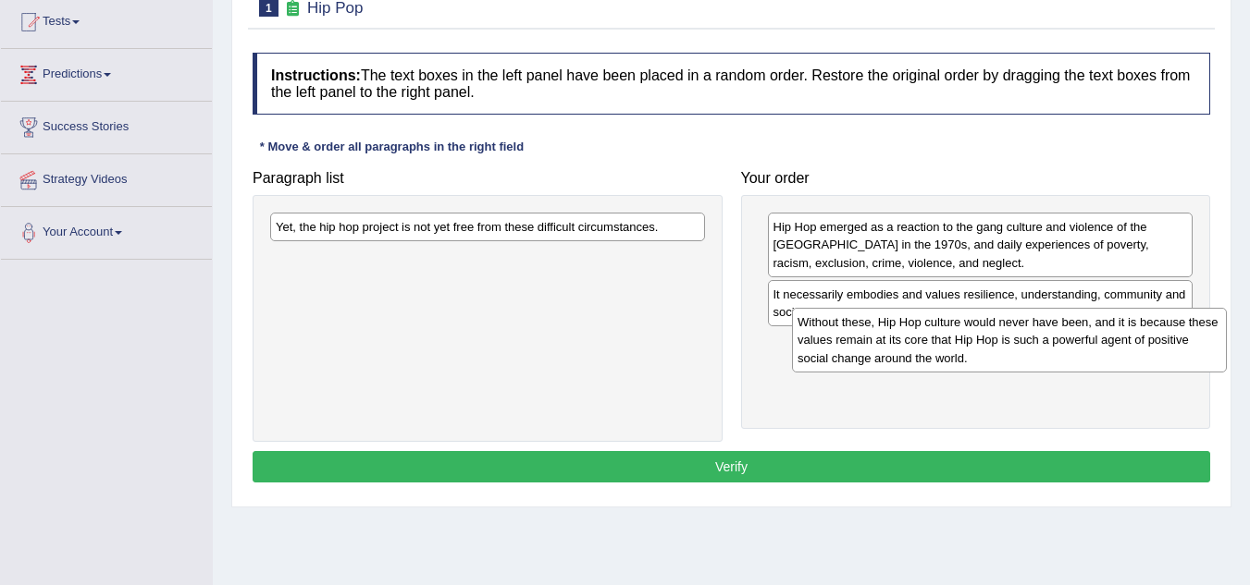
drag, startPoint x: 412, startPoint y: 248, endPoint x: 933, endPoint y: 343, distance: 530.3
click at [933, 343] on div "Without these, Hip Hop culture would never have been, and it is because these v…" at bounding box center [1009, 340] width 435 height 64
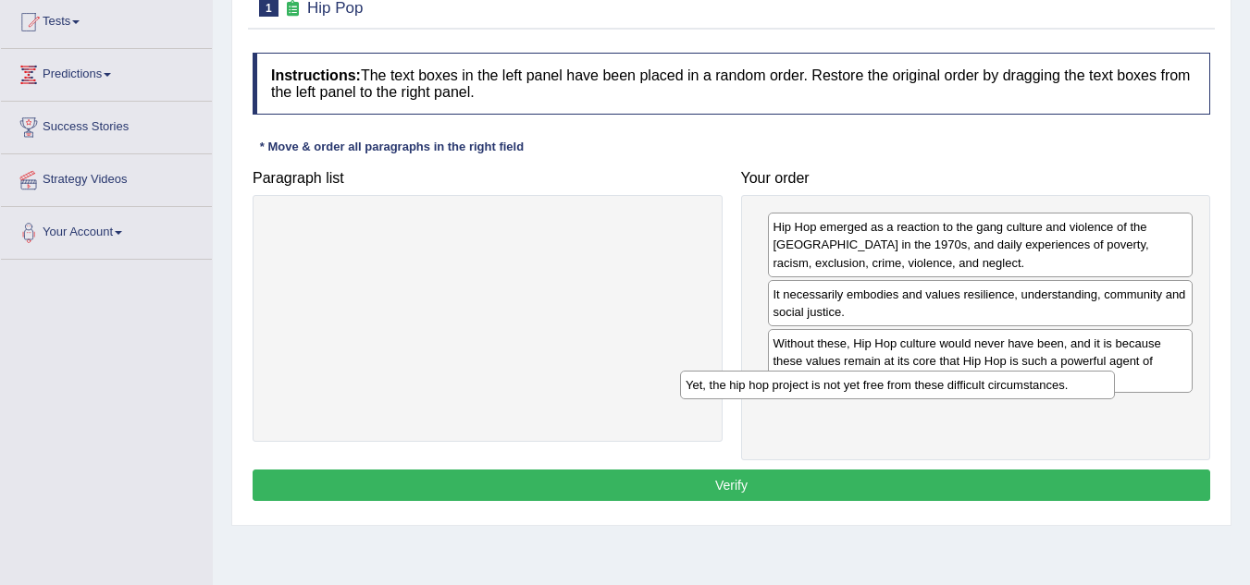
drag, startPoint x: 540, startPoint y: 226, endPoint x: 1015, endPoint y: 413, distance: 510.0
click at [1013, 400] on div "Yet, the hip hop project is not yet free from these difficult circumstances." at bounding box center [897, 385] width 435 height 29
click at [914, 493] on button "Verify" at bounding box center [731, 485] width 957 height 31
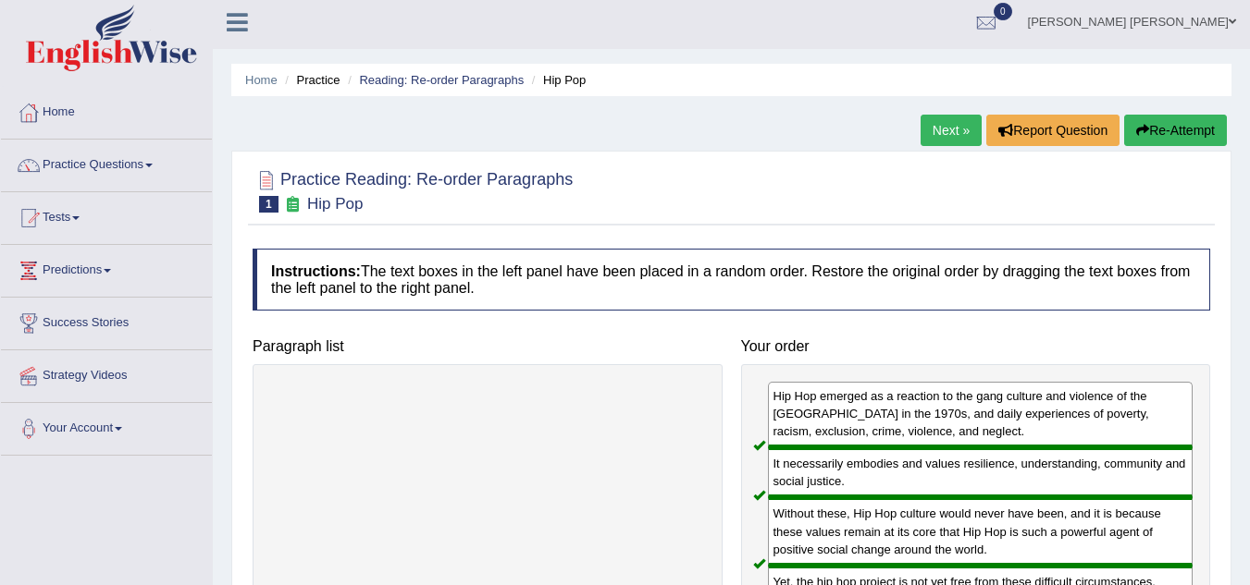
scroll to position [0, 0]
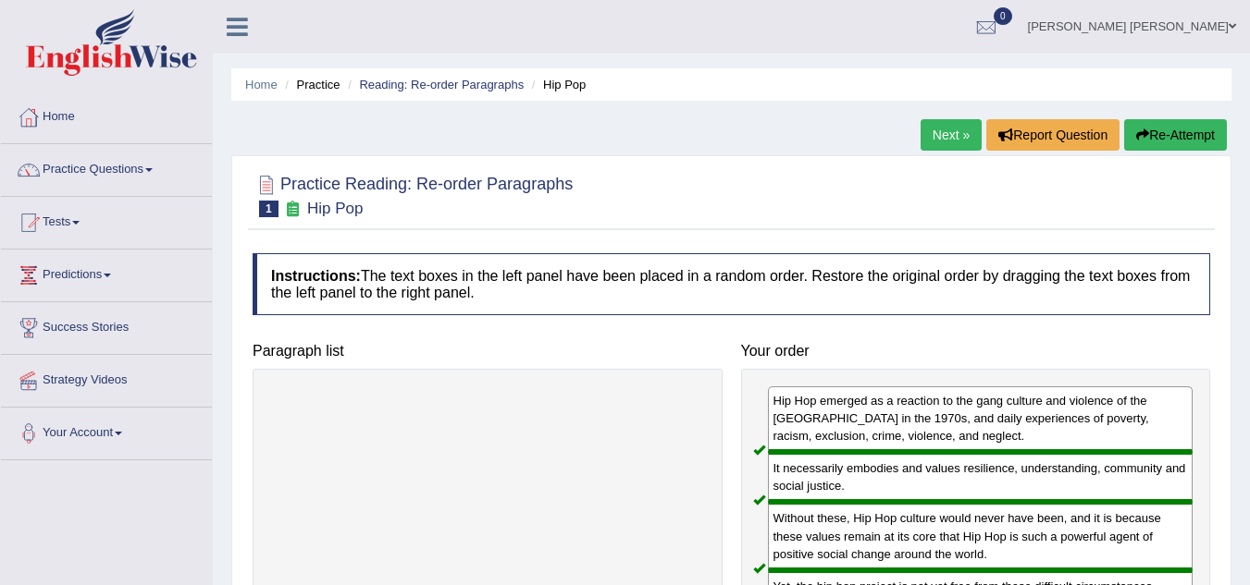
click at [929, 134] on link "Next »" at bounding box center [950, 134] width 61 height 31
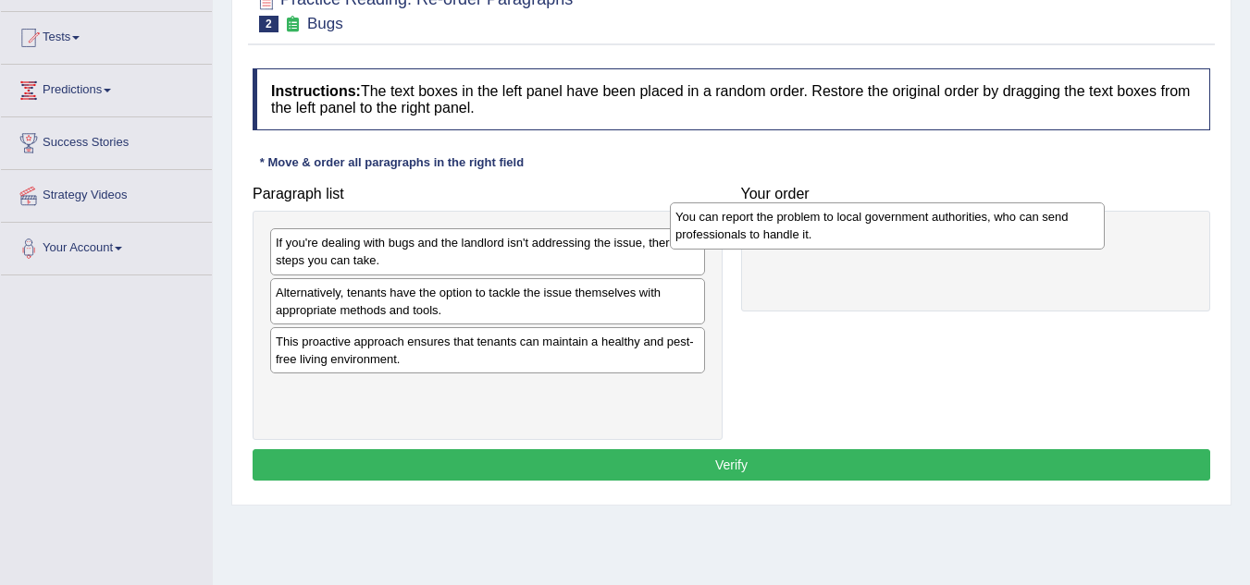
drag, startPoint x: 401, startPoint y: 242, endPoint x: 813, endPoint y: 215, distance: 412.5
click at [813, 215] on div "You can report the problem to local government authorities, who can send profes…" at bounding box center [887, 226] width 435 height 46
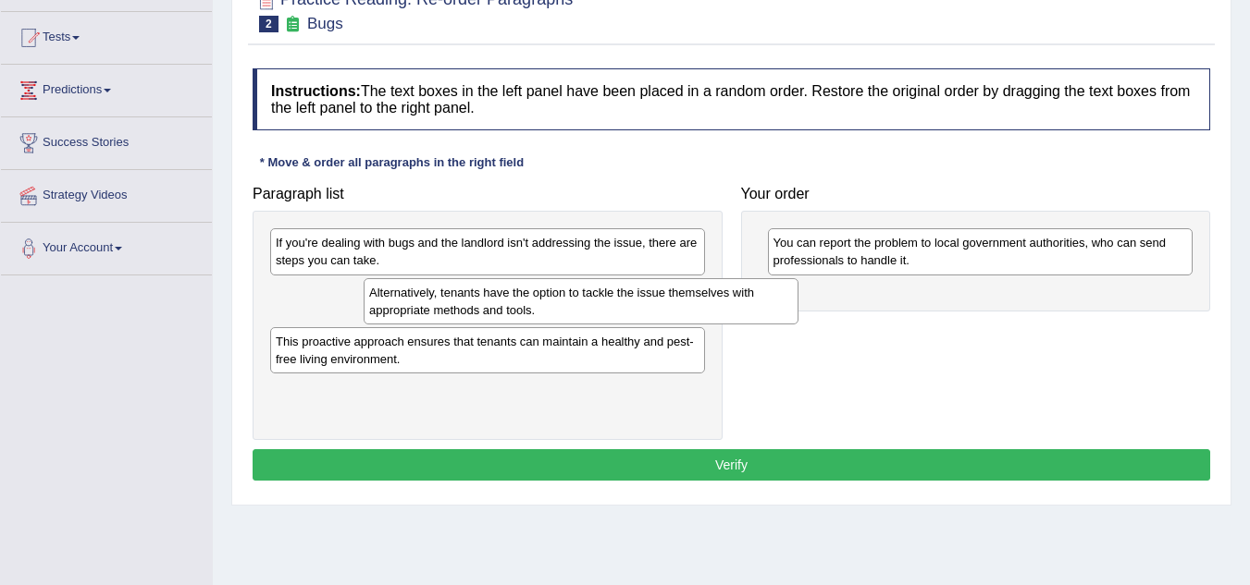
drag, startPoint x: 469, startPoint y: 306, endPoint x: 1077, endPoint y: 322, distance: 607.9
click at [798, 322] on div "Alternatively, tenants have the option to tackle the issue themselves with appr…" at bounding box center [581, 301] width 435 height 46
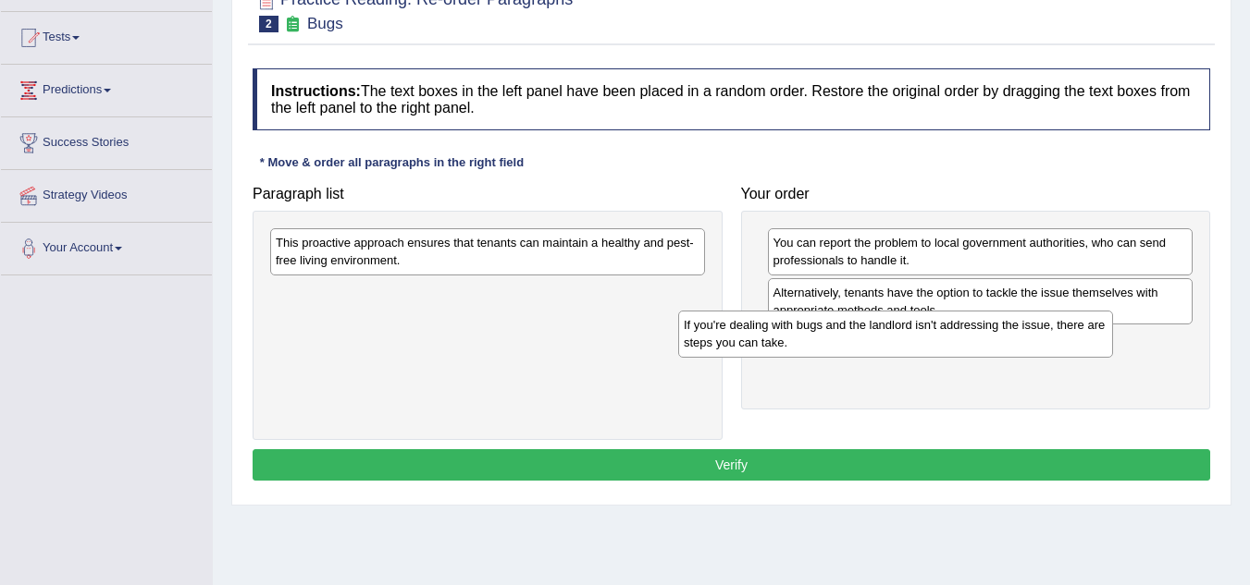
drag, startPoint x: 362, startPoint y: 257, endPoint x: 818, endPoint y: 347, distance: 464.7
click at [817, 347] on div "If you're dealing with bugs and the landlord isn't addressing the issue, there …" at bounding box center [895, 334] width 435 height 46
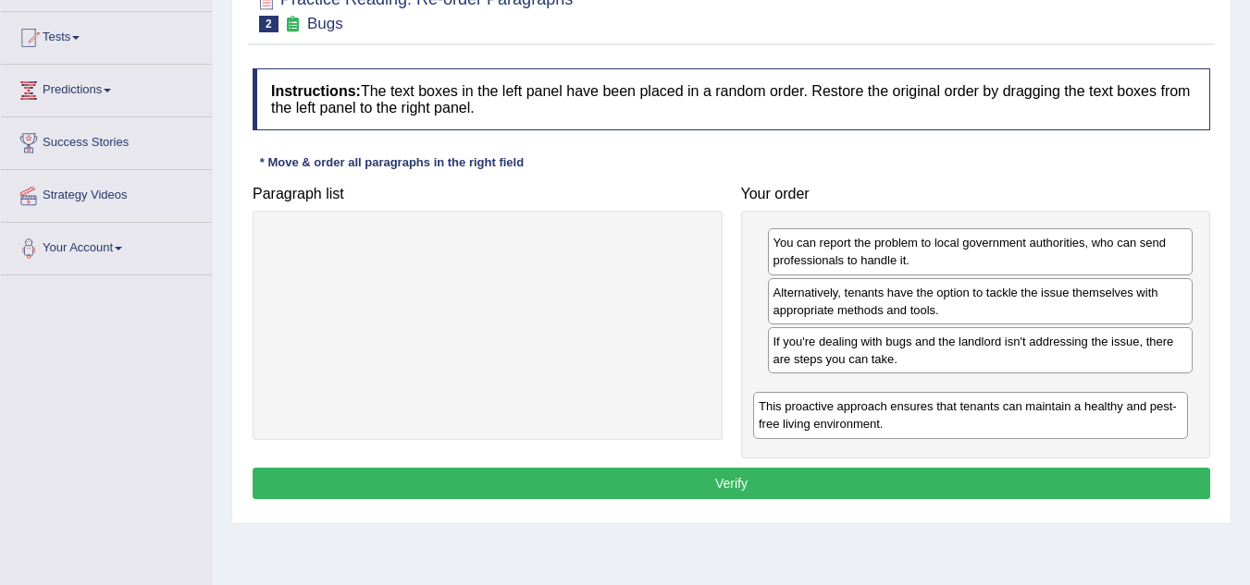
drag, startPoint x: 593, startPoint y: 263, endPoint x: 1081, endPoint y: 432, distance: 516.9
click at [1081, 432] on div "This proactive approach ensures that tenants can maintain a healthy and pest-fr…" at bounding box center [970, 415] width 435 height 46
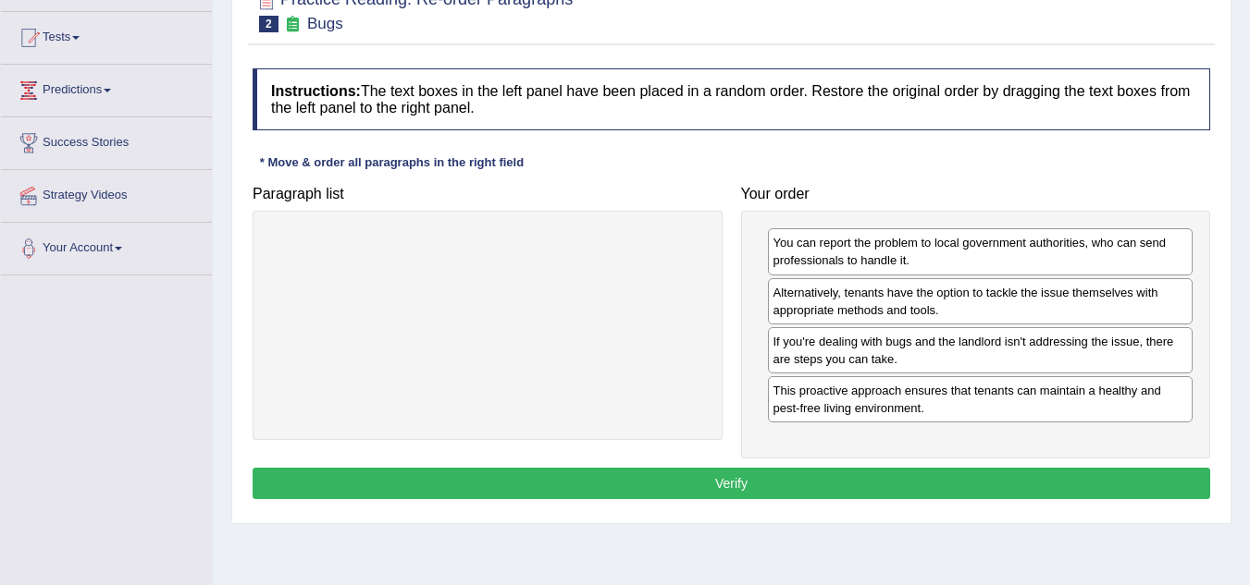
click at [827, 479] on button "Verify" at bounding box center [731, 483] width 957 height 31
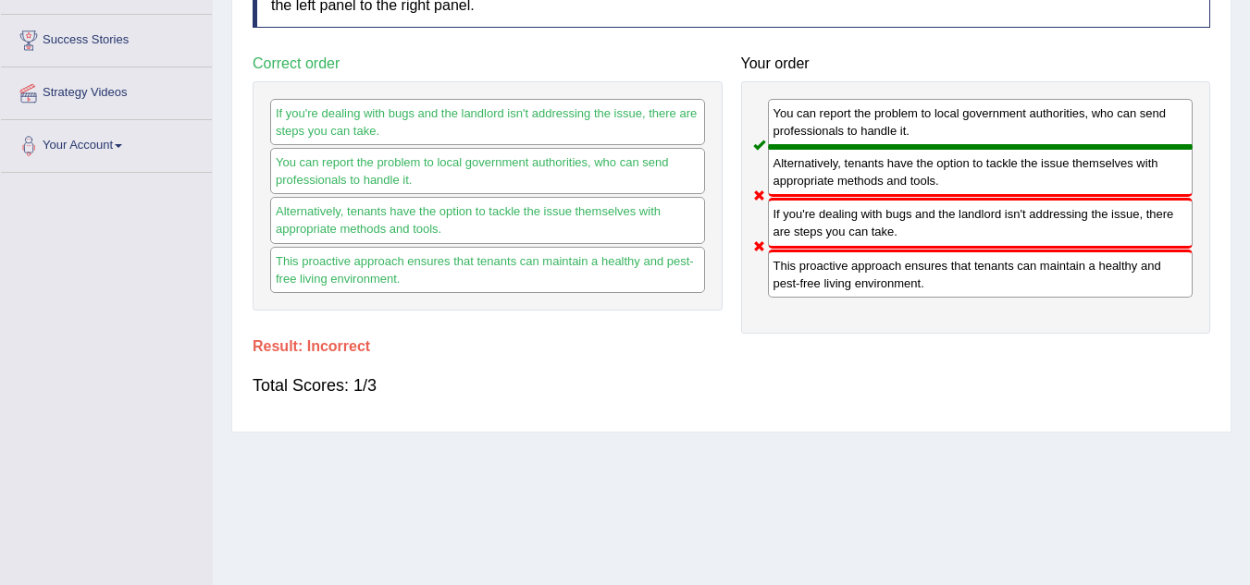
scroll to position [201, 0]
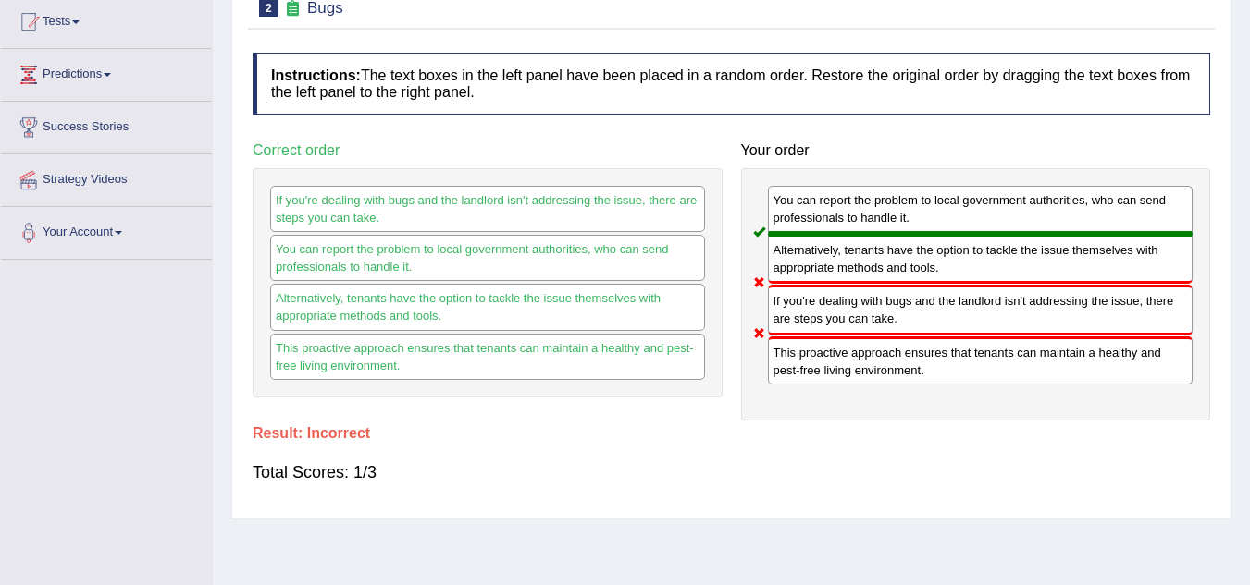
drag, startPoint x: 876, startPoint y: 277, endPoint x: 872, endPoint y: 340, distance: 63.9
click at [872, 340] on div "You can report the problem to local government authorities, who can send profes…" at bounding box center [976, 294] width 470 height 253
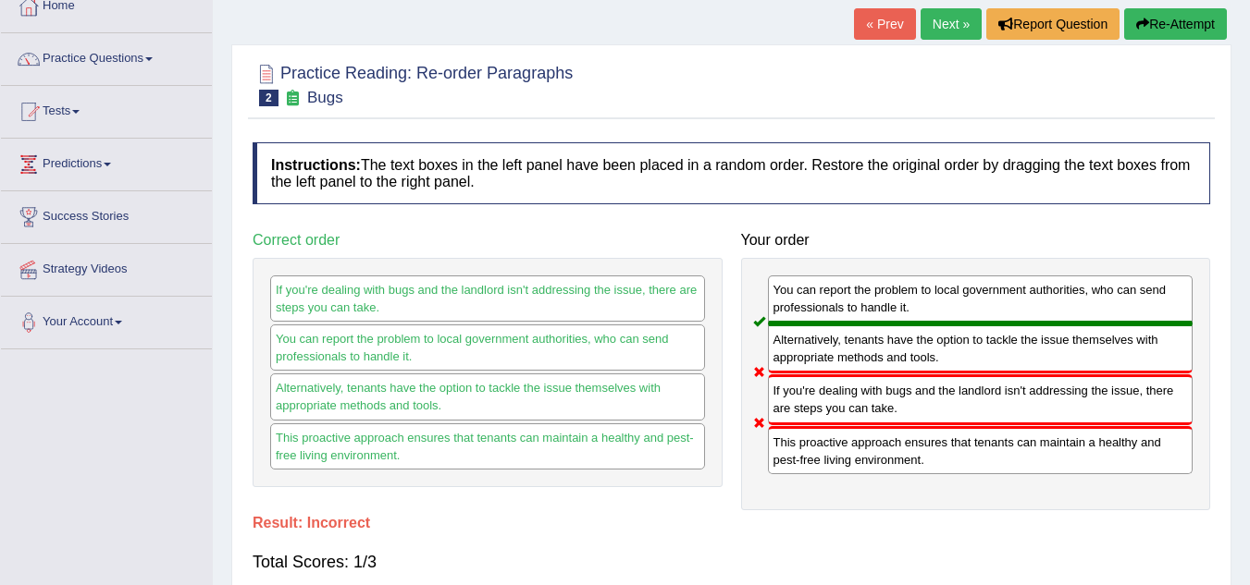
scroll to position [0, 0]
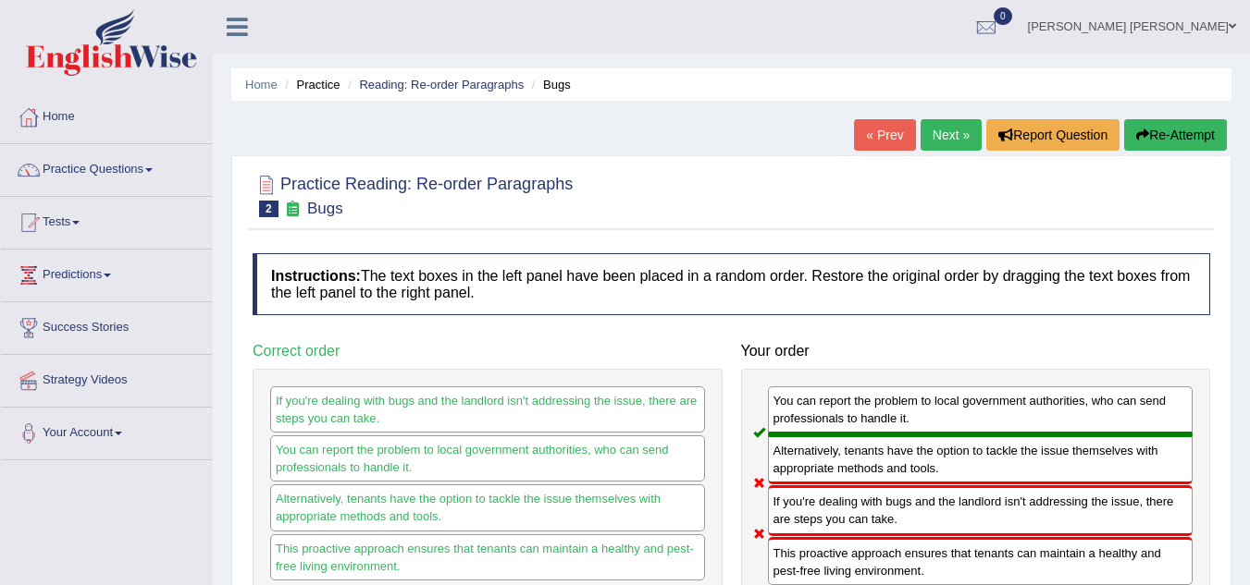
click at [938, 129] on link "Next »" at bounding box center [950, 134] width 61 height 31
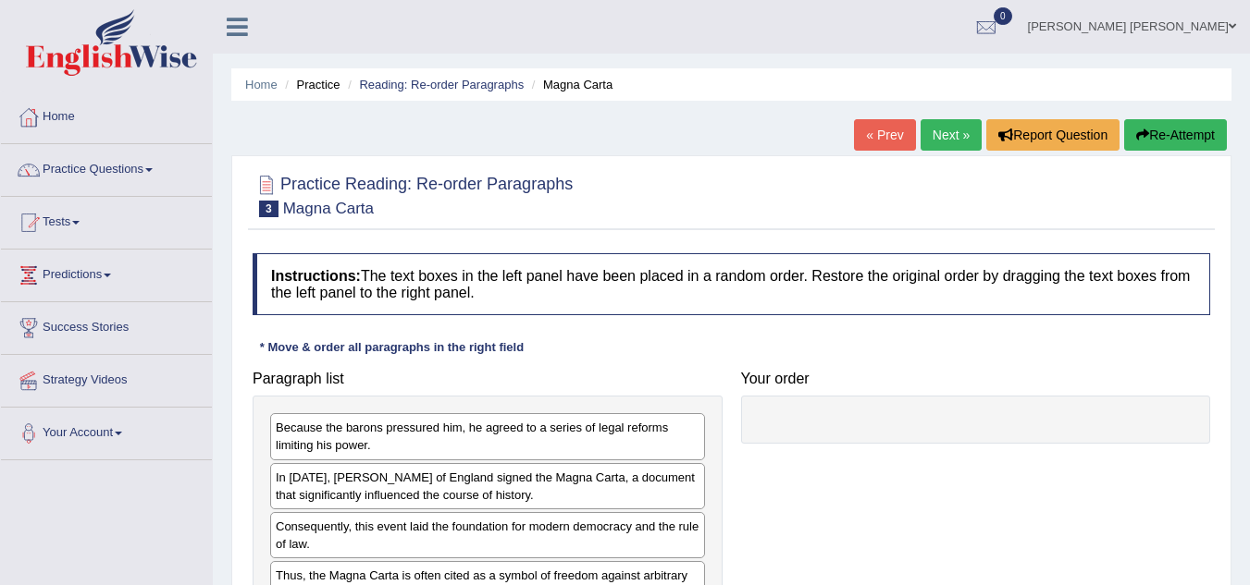
scroll to position [185, 0]
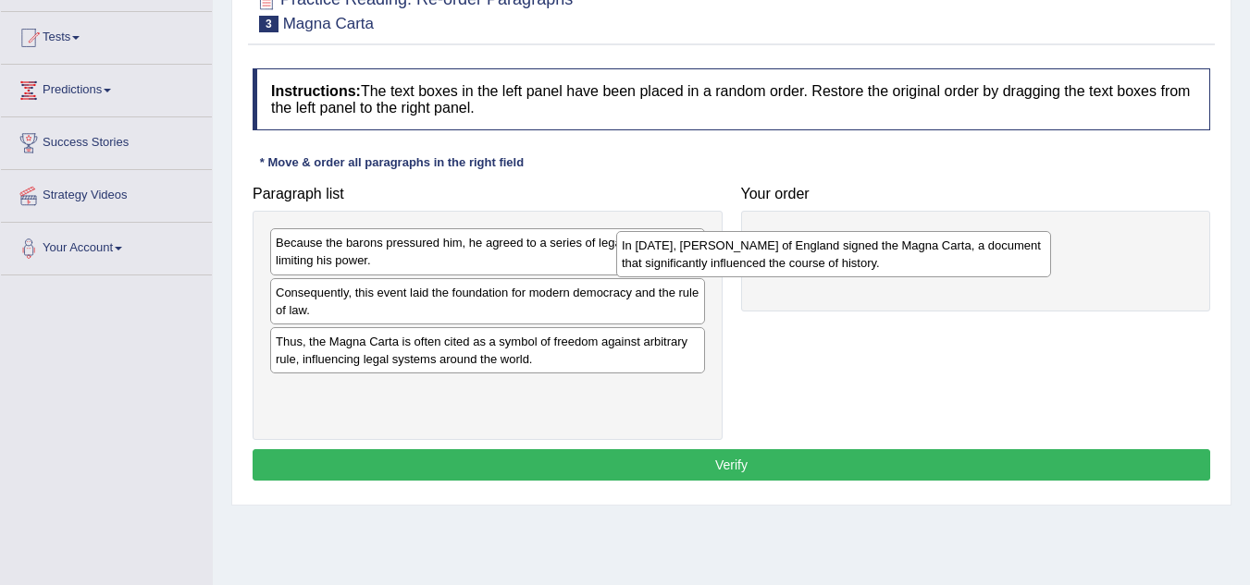
drag, startPoint x: 463, startPoint y: 302, endPoint x: 840, endPoint y: 256, distance: 379.3
click at [839, 256] on div "In 1215, King John of England signed the Magna Carta, a document that significa…" at bounding box center [833, 254] width 435 height 46
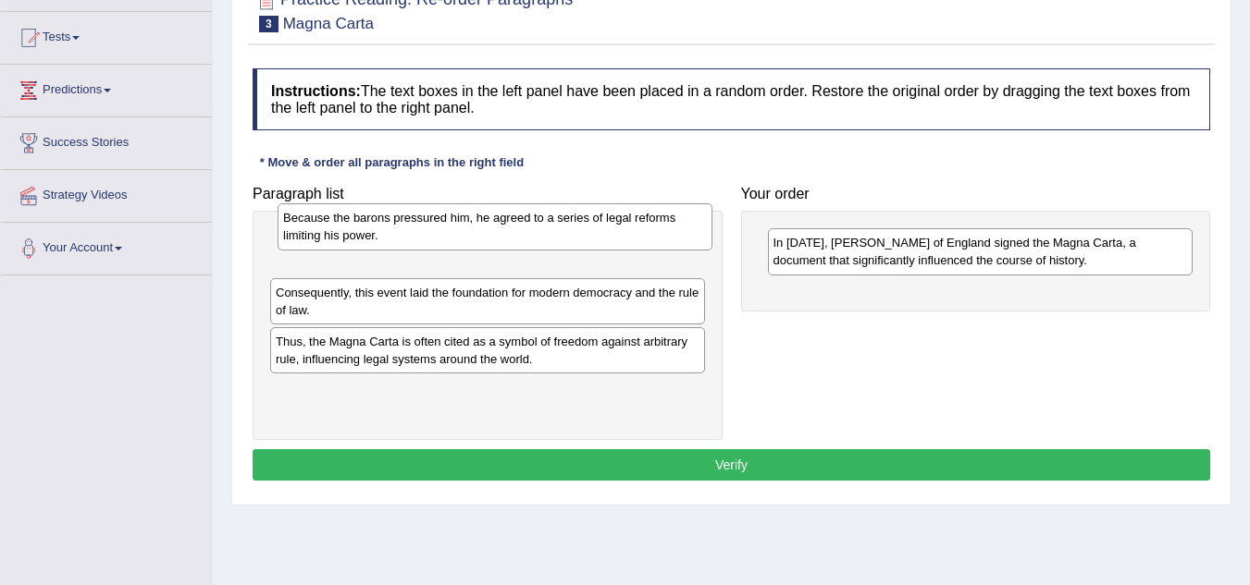
drag, startPoint x: 466, startPoint y: 258, endPoint x: 474, endPoint y: 233, distance: 26.0
click at [474, 233] on div "Because the barons pressured him, he agreed to a series of legal reforms limiti…" at bounding box center [494, 226] width 435 height 46
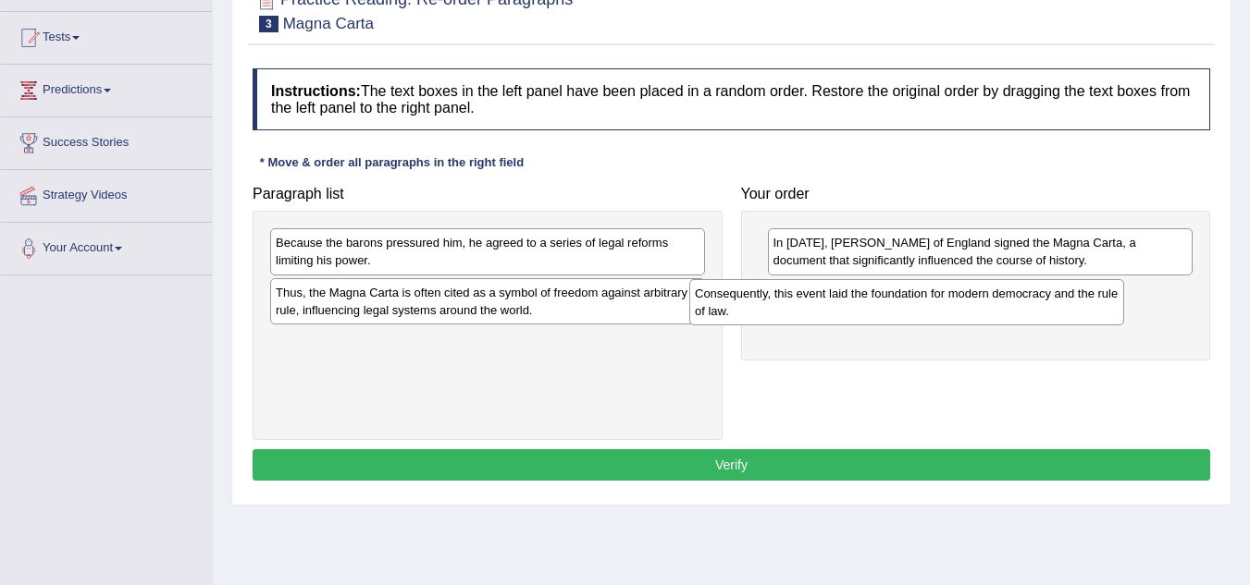
drag, startPoint x: 472, startPoint y: 306, endPoint x: 883, endPoint y: 303, distance: 411.6
click at [905, 307] on div "Consequently, this event laid the foundation for modern democracy and the rule …" at bounding box center [906, 302] width 435 height 46
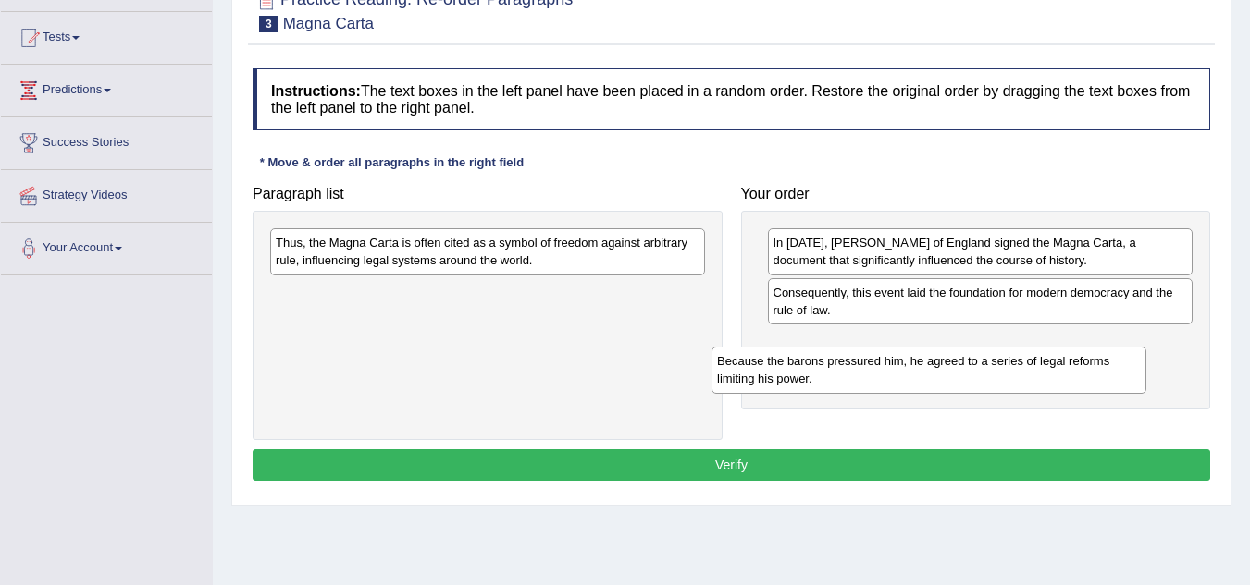
drag, startPoint x: 530, startPoint y: 260, endPoint x: 865, endPoint y: 340, distance: 344.4
click at [971, 376] on div "Because the barons pressured him, he agreed to a series of legal reforms limiti…" at bounding box center [928, 370] width 435 height 46
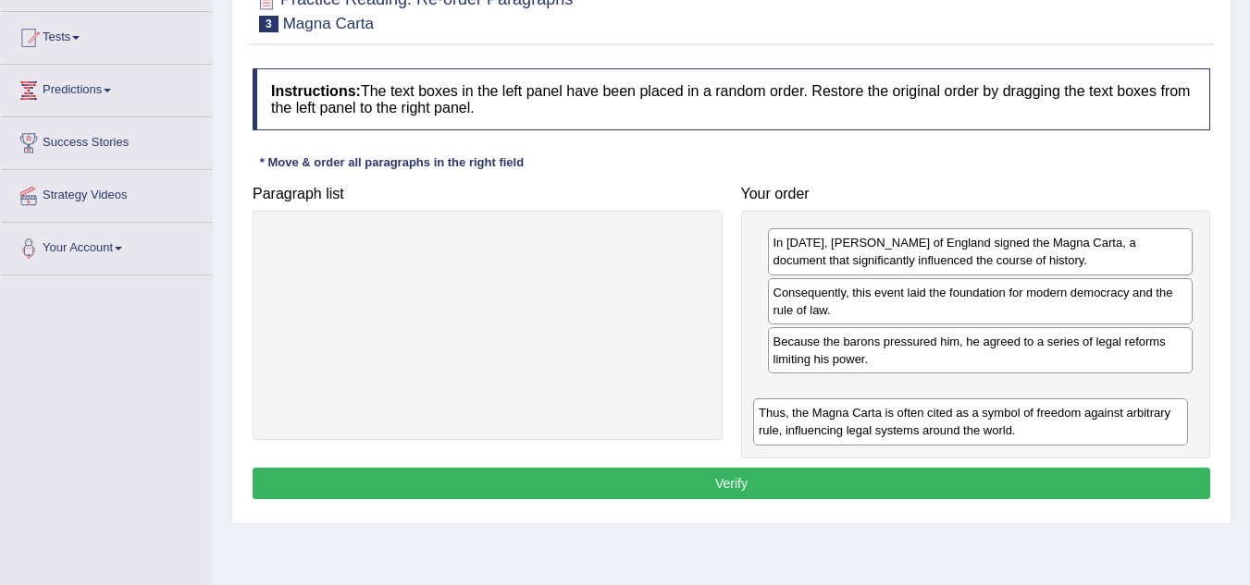
drag, startPoint x: 524, startPoint y: 252, endPoint x: 1014, endPoint y: 429, distance: 521.4
click at [1014, 429] on div "Thus, the Magna Carta is often cited as a symbol of freedom against arbitrary r…" at bounding box center [970, 422] width 435 height 46
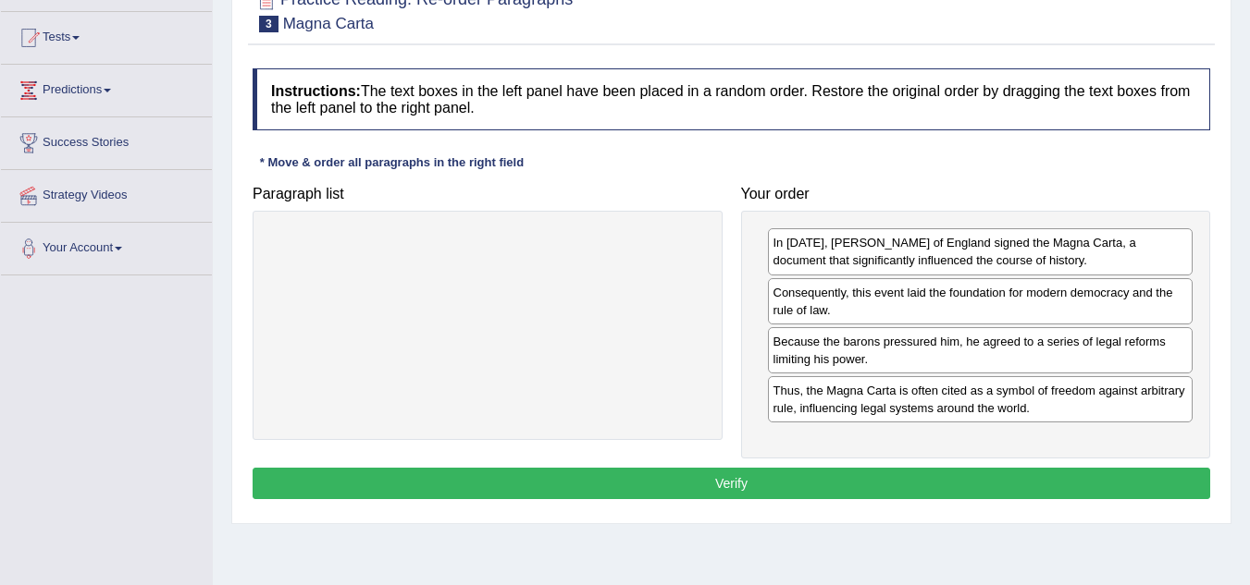
click at [985, 487] on button "Verify" at bounding box center [731, 483] width 957 height 31
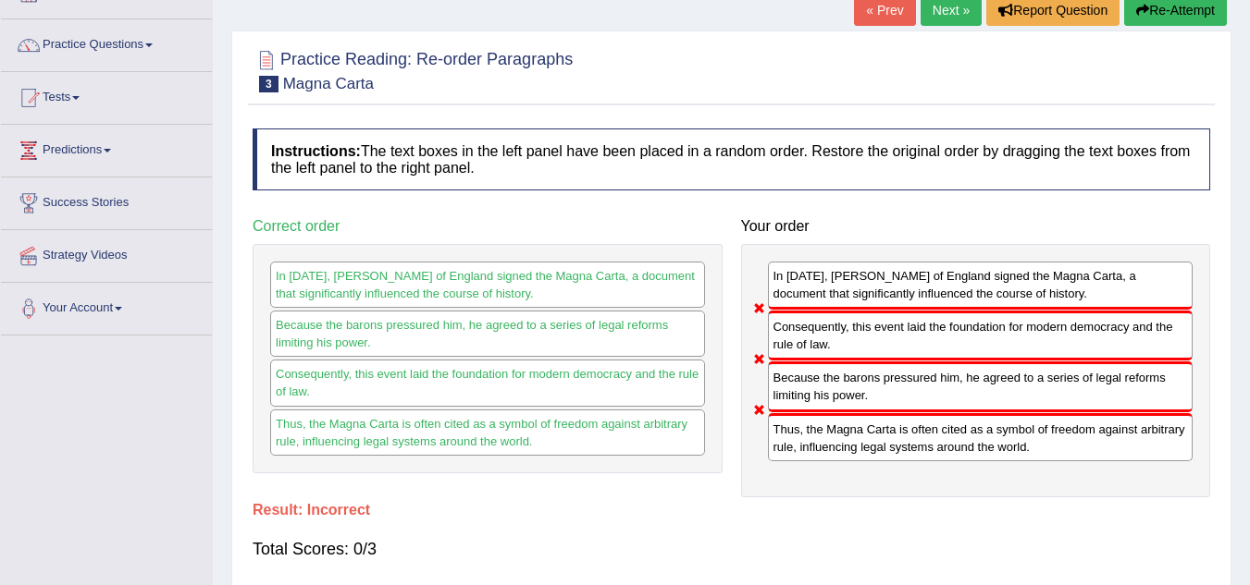
scroll to position [16, 0]
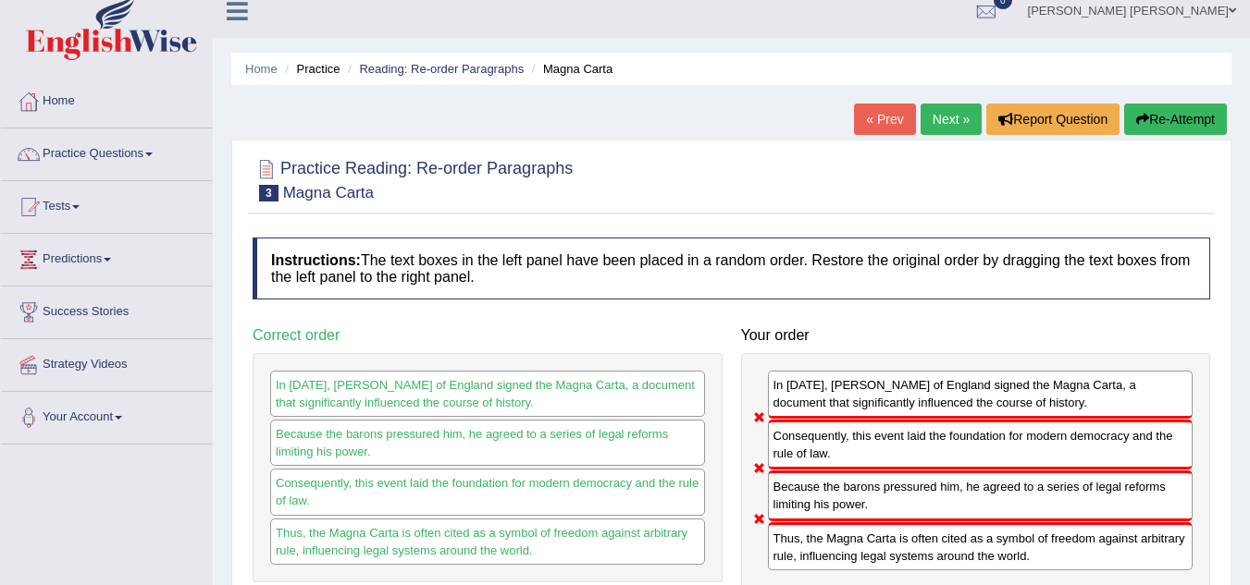
click at [1133, 128] on button "Re-Attempt" at bounding box center [1175, 119] width 103 height 31
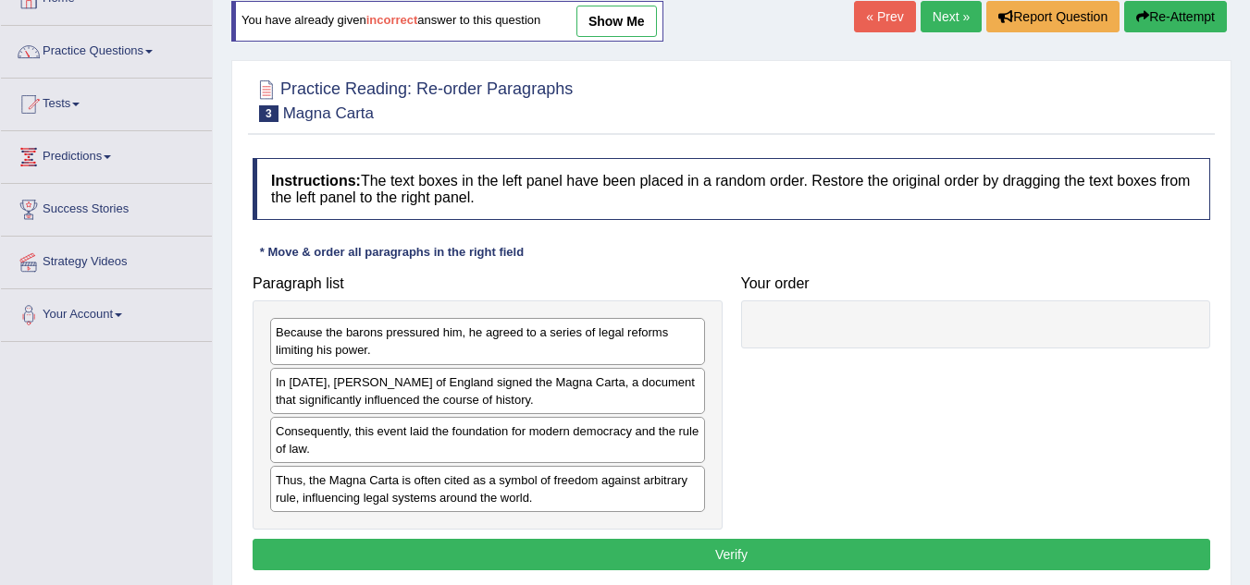
scroll to position [201, 0]
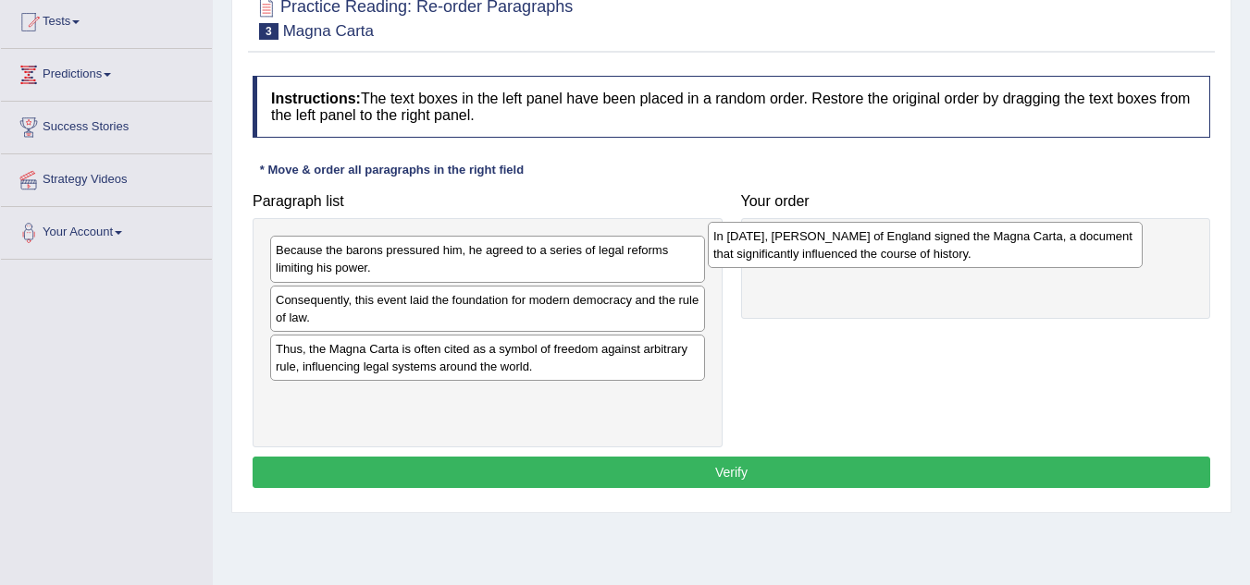
drag, startPoint x: 512, startPoint y: 306, endPoint x: 1001, endPoint y: 235, distance: 494.5
click at [999, 236] on div "In [DATE], [PERSON_NAME] of England signed the Magna Carta, a document that sig…" at bounding box center [925, 245] width 435 height 46
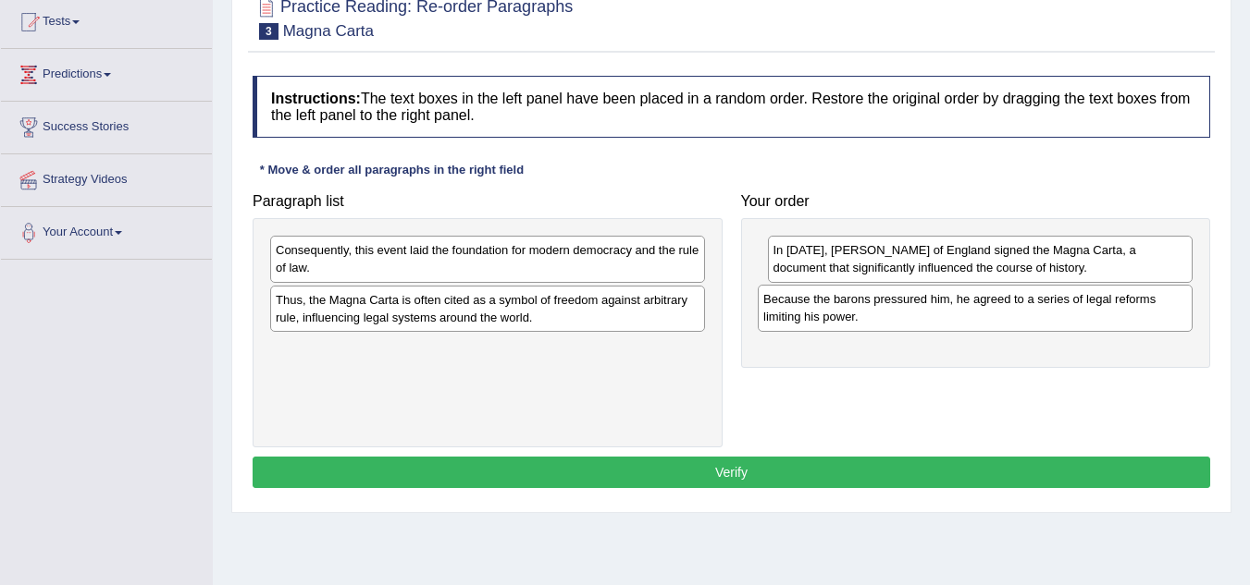
drag, startPoint x: 579, startPoint y: 272, endPoint x: 1068, endPoint y: 321, distance: 491.8
click at [1068, 321] on div "Because the barons pressured him, he agreed to a series of legal reforms limiti…" at bounding box center [975, 308] width 435 height 46
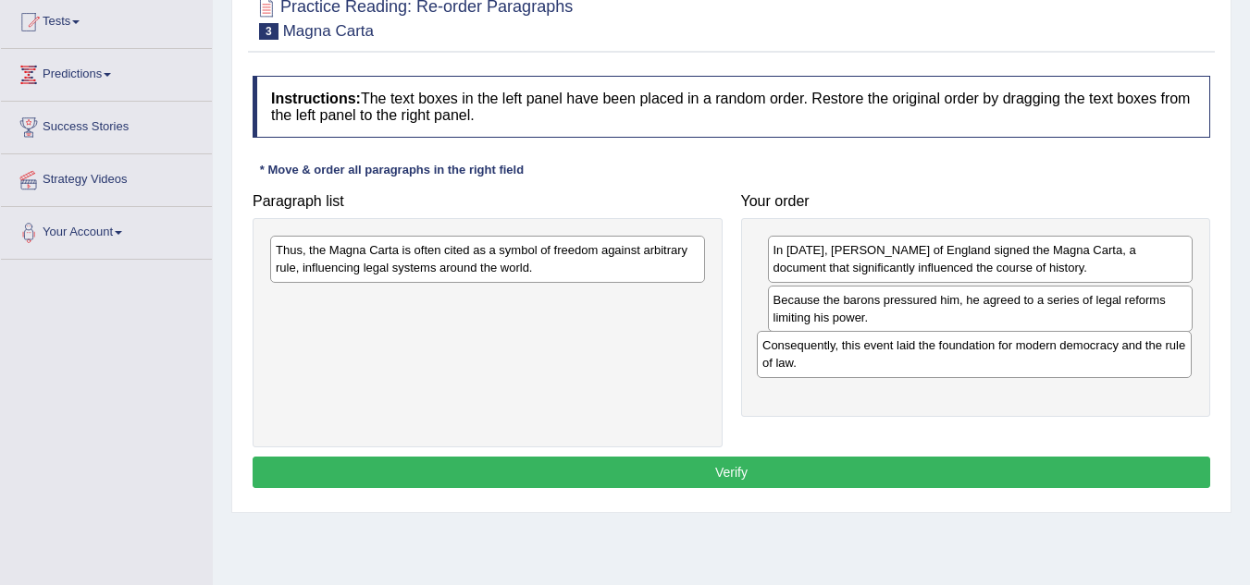
drag, startPoint x: 542, startPoint y: 265, endPoint x: 1029, endPoint y: 361, distance: 495.8
click at [1029, 361] on div "Consequently, this event laid the foundation for modern democracy and the rule …" at bounding box center [974, 354] width 435 height 46
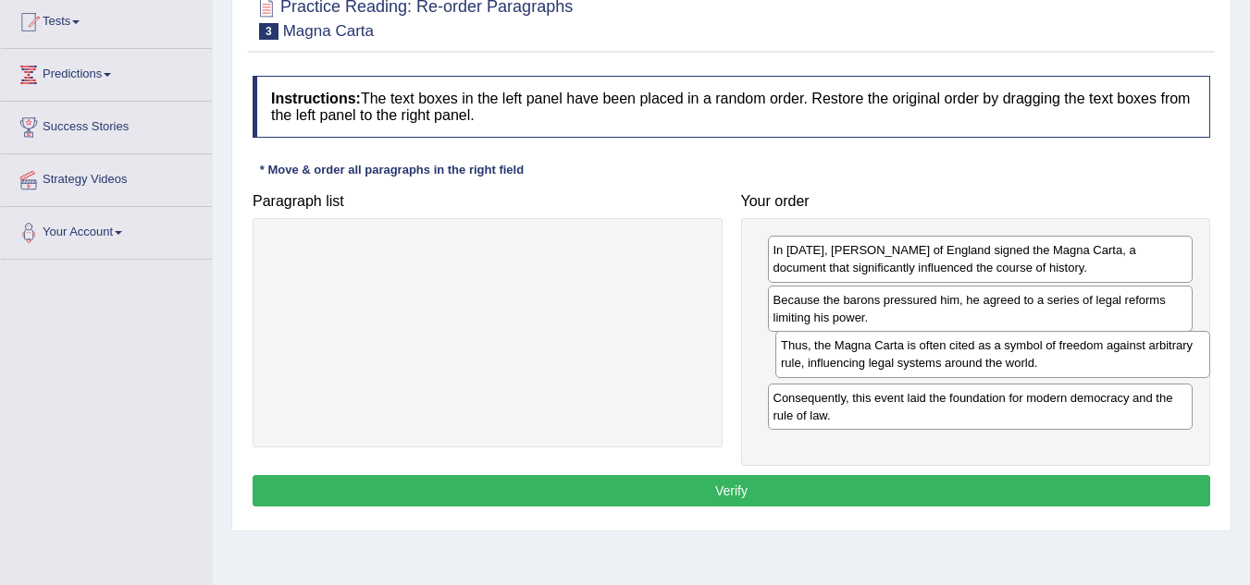
drag, startPoint x: 470, startPoint y: 270, endPoint x: 987, endPoint y: 368, distance: 526.3
click at [987, 368] on div "Thus, the Magna Carta is often cited as a symbol of freedom against arbitrary r…" at bounding box center [992, 354] width 435 height 46
click at [894, 492] on button "Verify" at bounding box center [731, 490] width 957 height 31
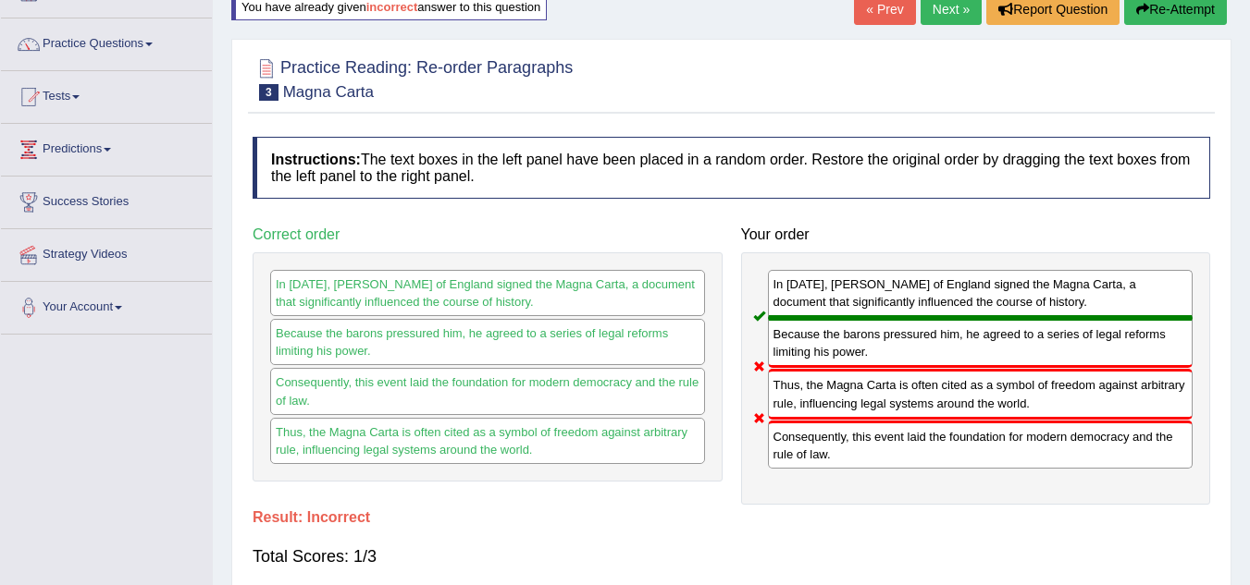
scroll to position [0, 0]
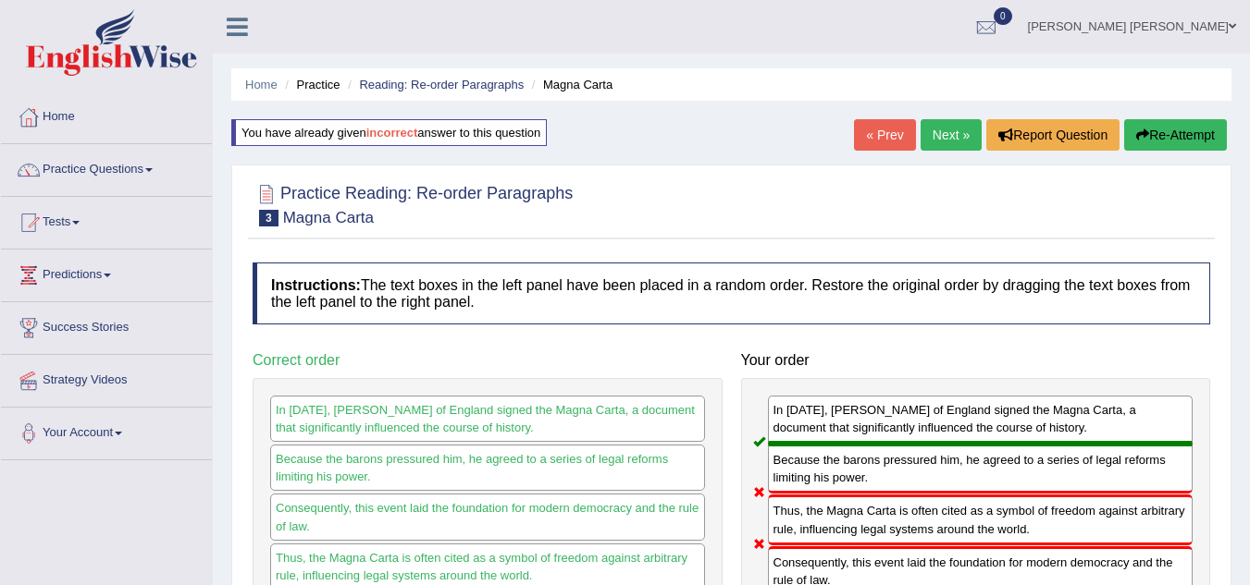
click at [942, 154] on div "« Prev Next » Report Question Re-Attempt" at bounding box center [1042, 137] width 377 height 36
click at [937, 139] on link "Next »" at bounding box center [950, 134] width 61 height 31
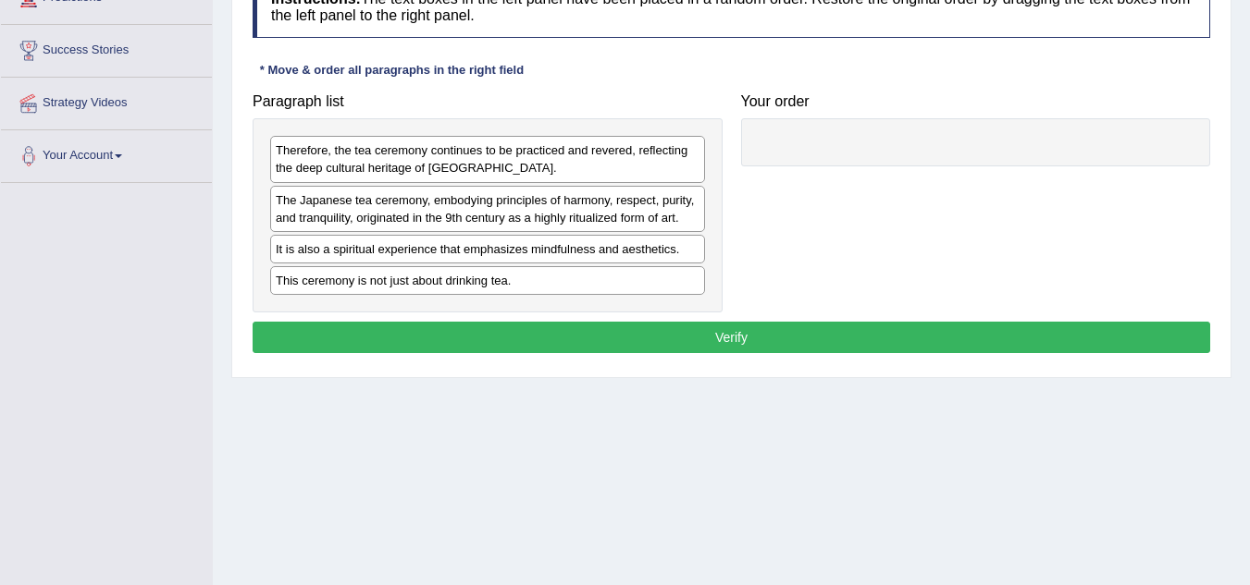
scroll to position [185, 0]
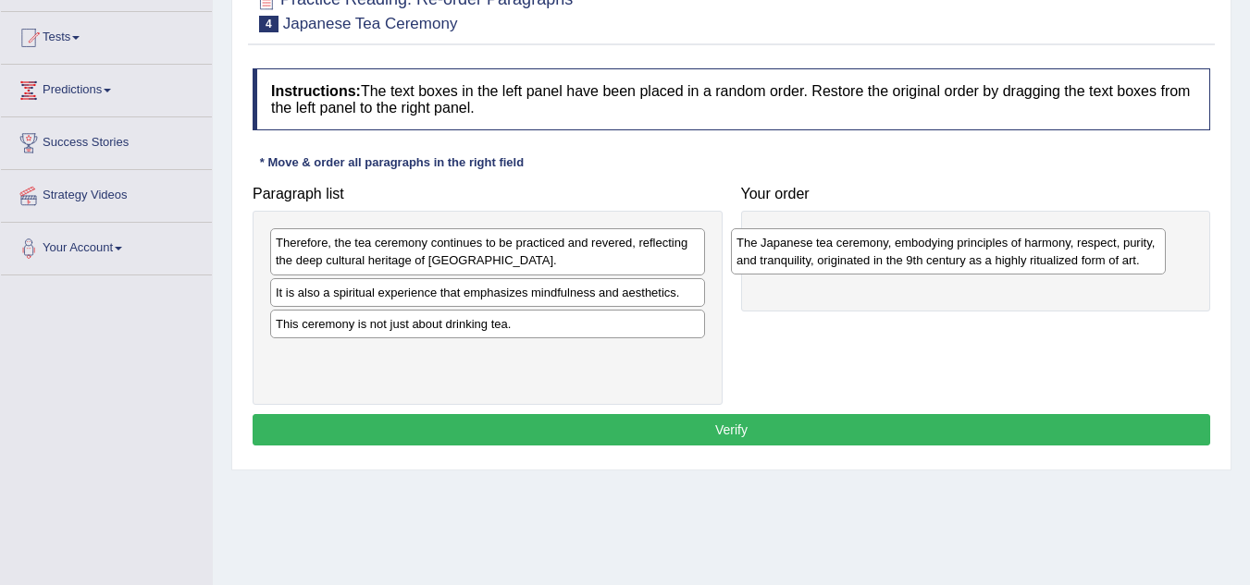
drag, startPoint x: 513, startPoint y: 311, endPoint x: 974, endPoint y: 261, distance: 463.3
click at [974, 261] on div "The Japanese tea ceremony, embodying principles of harmony, respect, purity, an…" at bounding box center [948, 251] width 435 height 46
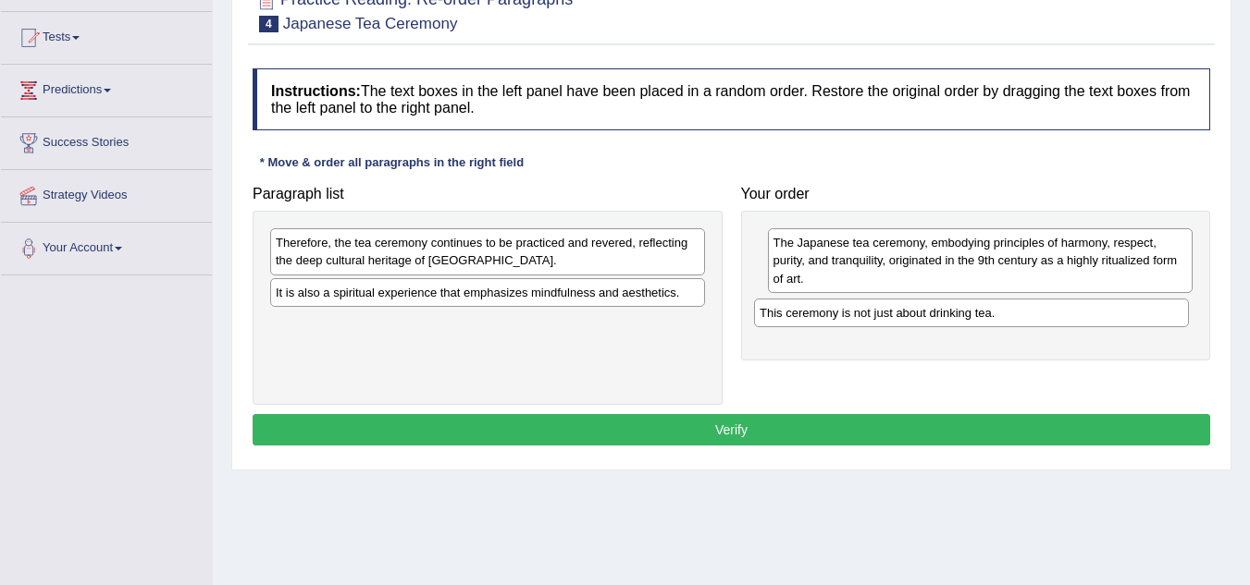
drag, startPoint x: 469, startPoint y: 331, endPoint x: 953, endPoint y: 320, distance: 483.9
click at [953, 320] on div "This ceremony is not just about drinking tea." at bounding box center [971, 313] width 435 height 29
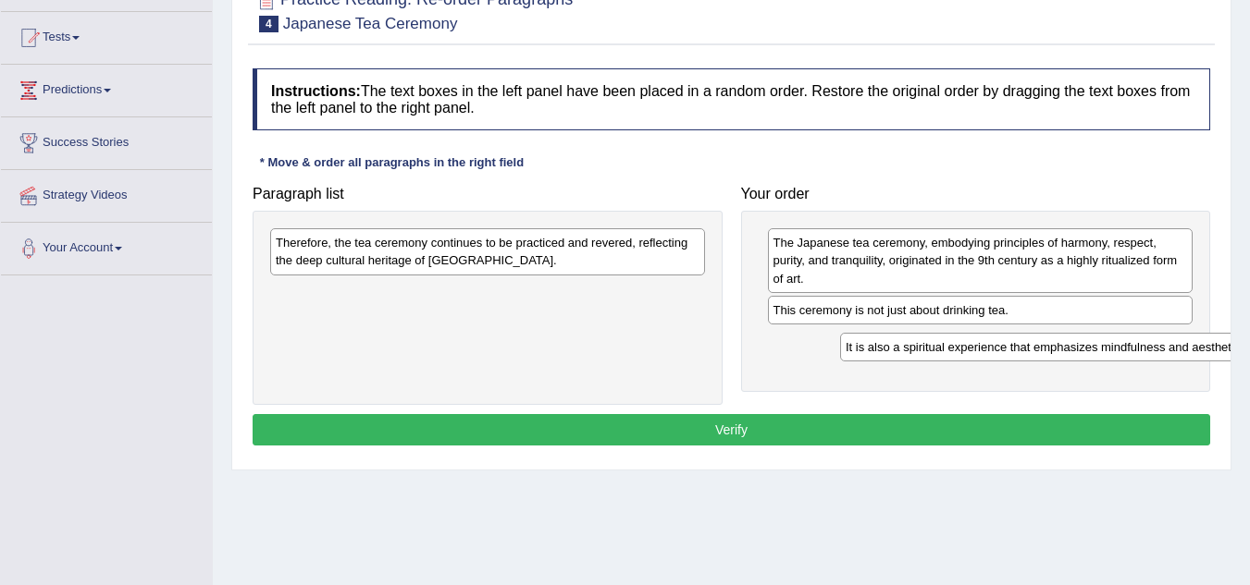
drag, startPoint x: 342, startPoint y: 301, endPoint x: 913, endPoint y: 347, distance: 572.6
click at [913, 347] on div "It is also a spiritual experience that emphasizes mindfulness and aesthetics." at bounding box center [1057, 347] width 435 height 29
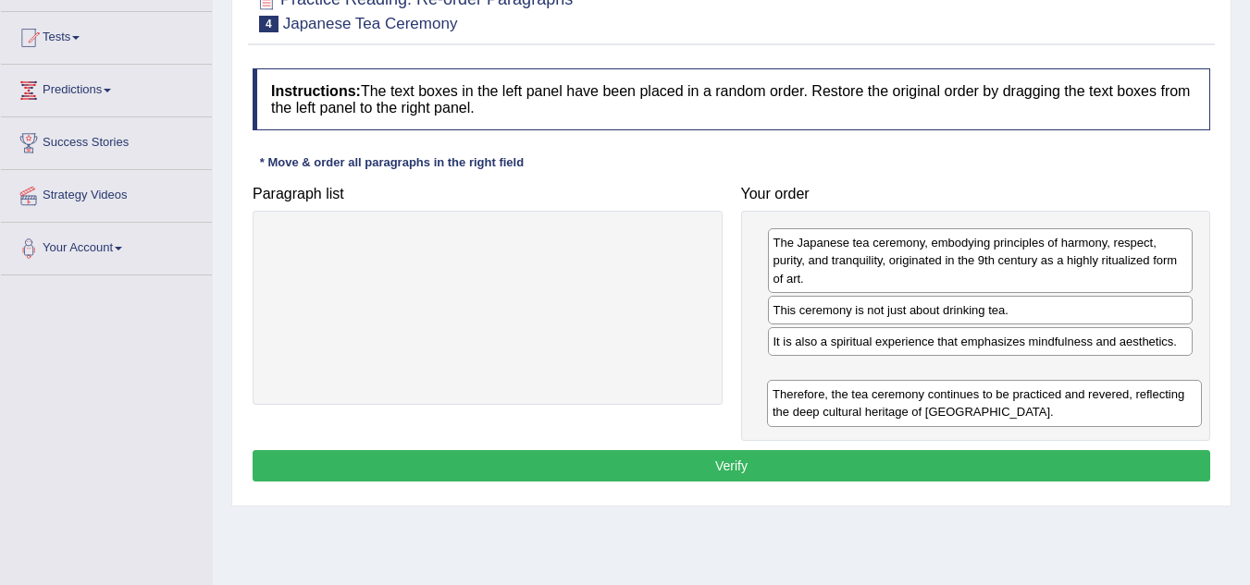
drag, startPoint x: 477, startPoint y: 266, endPoint x: 938, endPoint y: 412, distance: 483.0
click at [938, 412] on div "Therefore, the tea ceremony continues to be practiced and revered, reflecting t…" at bounding box center [984, 403] width 435 height 46
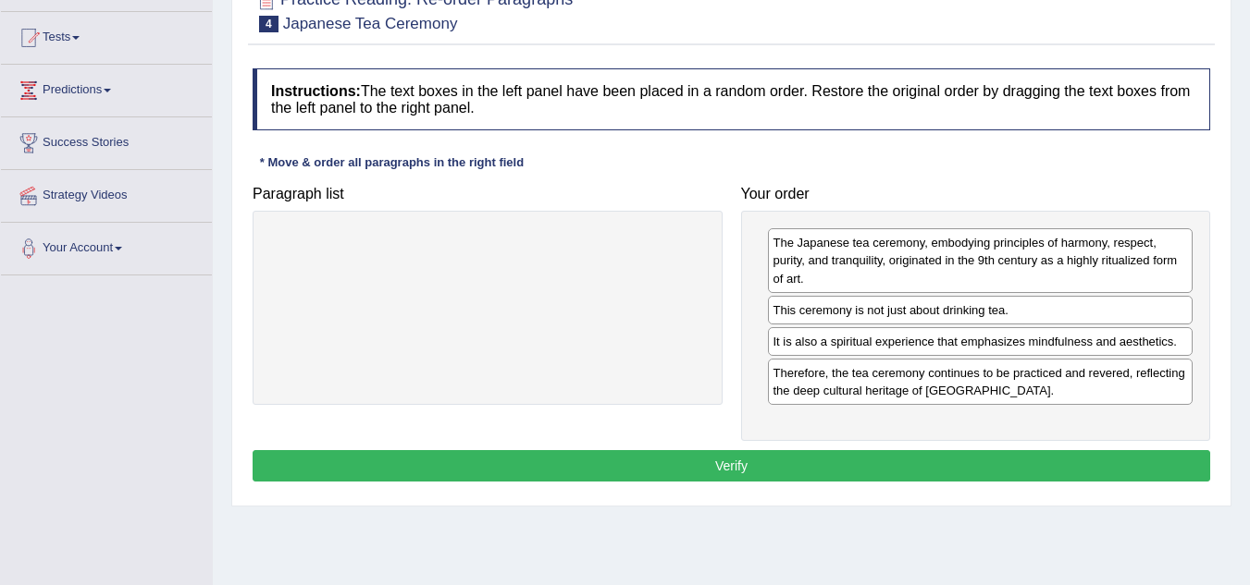
click at [869, 457] on button "Verify" at bounding box center [731, 465] width 957 height 31
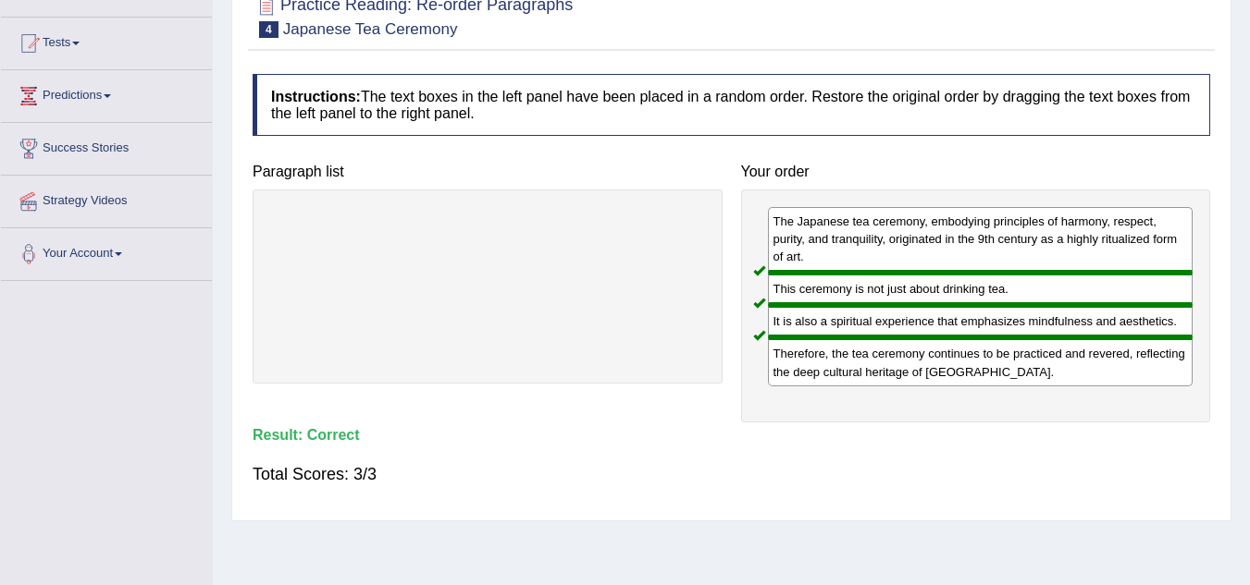
scroll to position [0, 0]
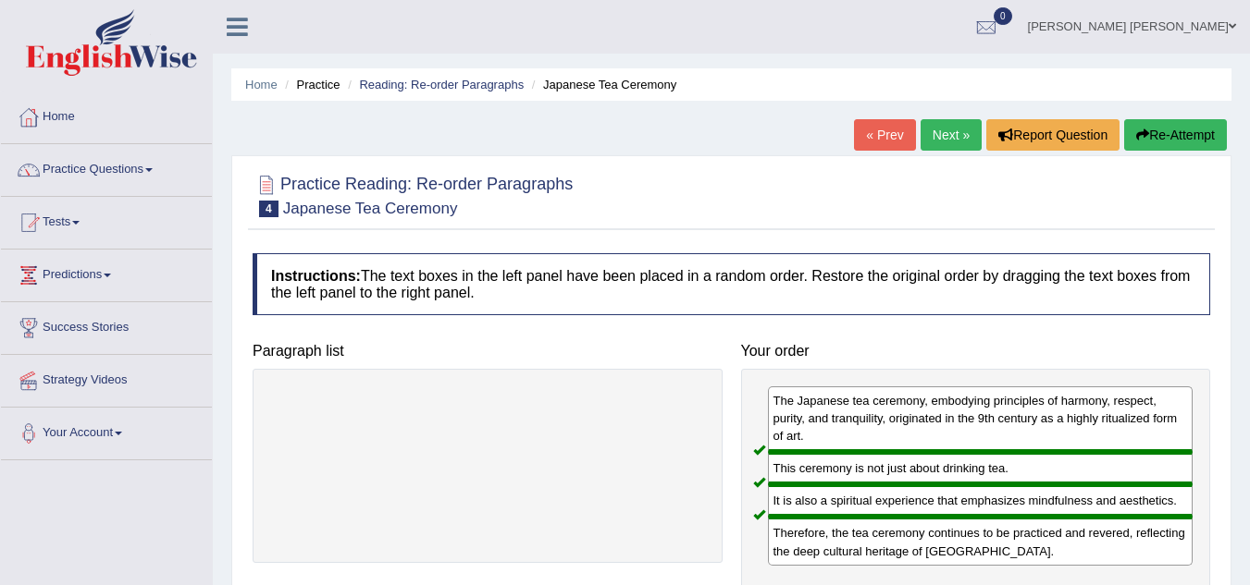
click at [944, 150] on link "Next »" at bounding box center [950, 134] width 61 height 31
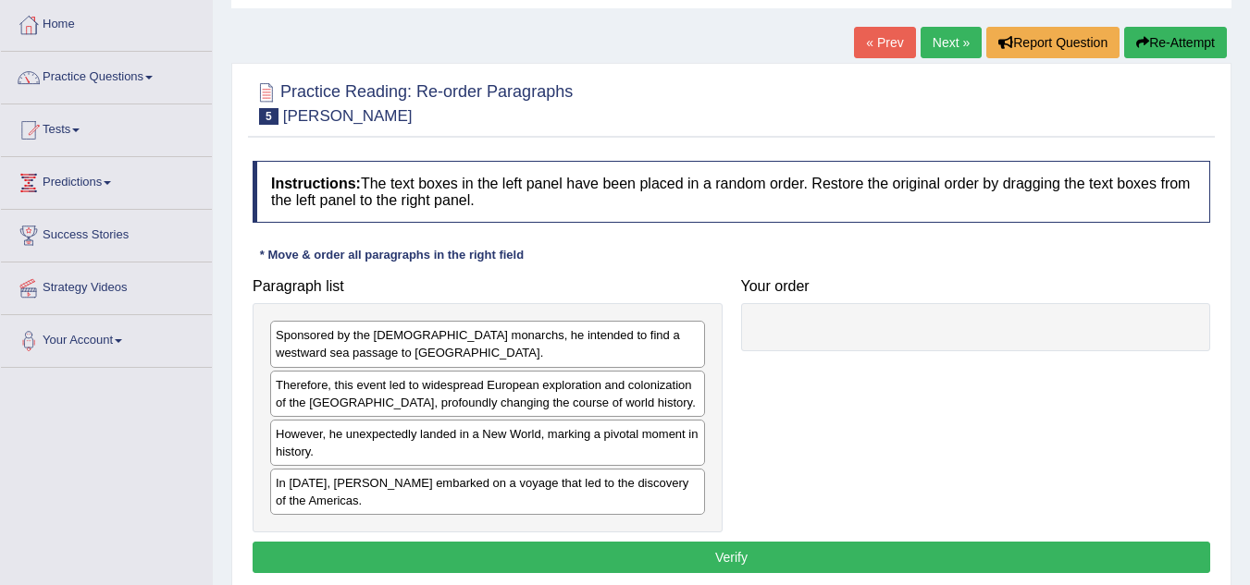
scroll to position [185, 0]
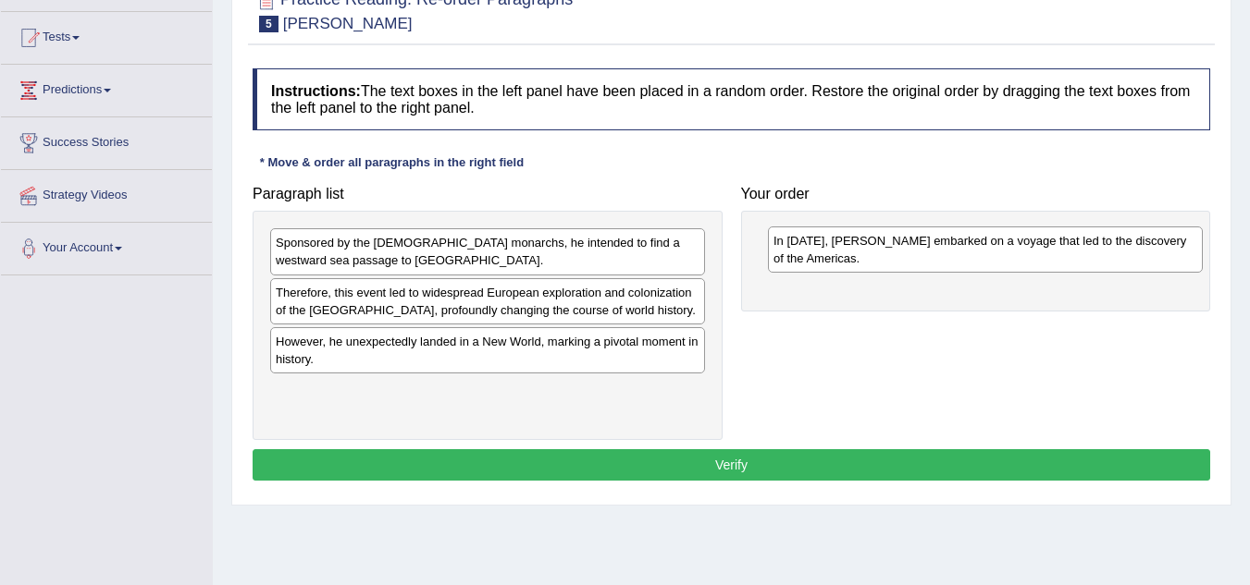
drag, startPoint x: 405, startPoint y: 400, endPoint x: 903, endPoint y: 250, distance: 519.7
click at [903, 250] on div "In 1492, Christopher Columbus embarked on a voyage that led to the discovery of…" at bounding box center [985, 250] width 435 height 46
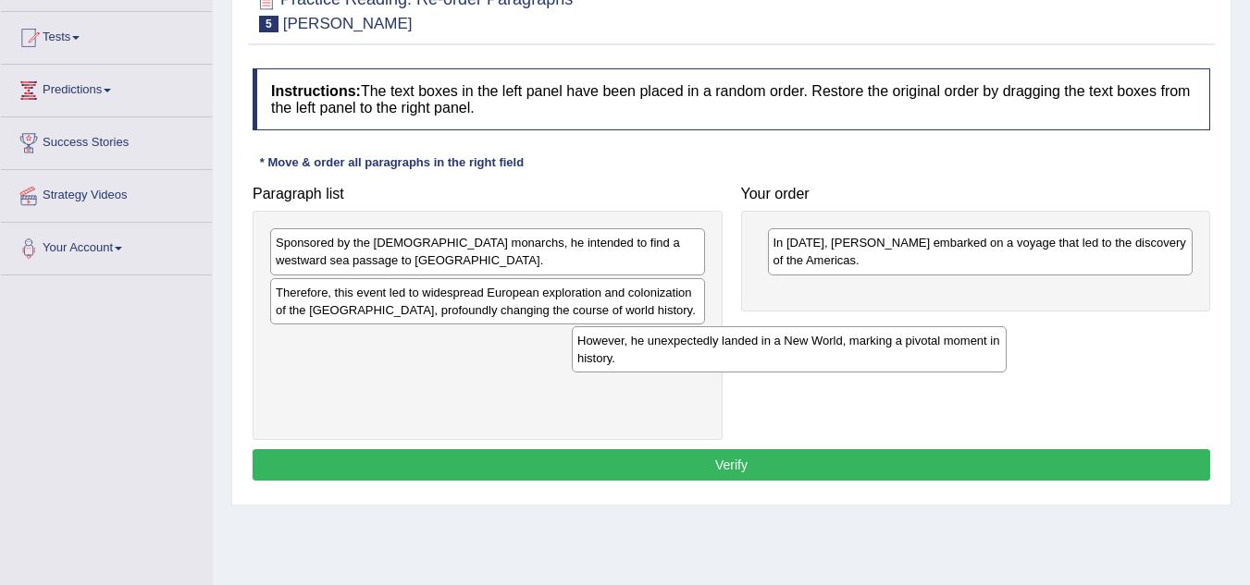
drag, startPoint x: 502, startPoint y: 352, endPoint x: 1009, endPoint y: 318, distance: 508.0
click at [1006, 327] on div "However, he unexpectedly landed in a New World, marking a pivotal moment in his…" at bounding box center [789, 350] width 435 height 46
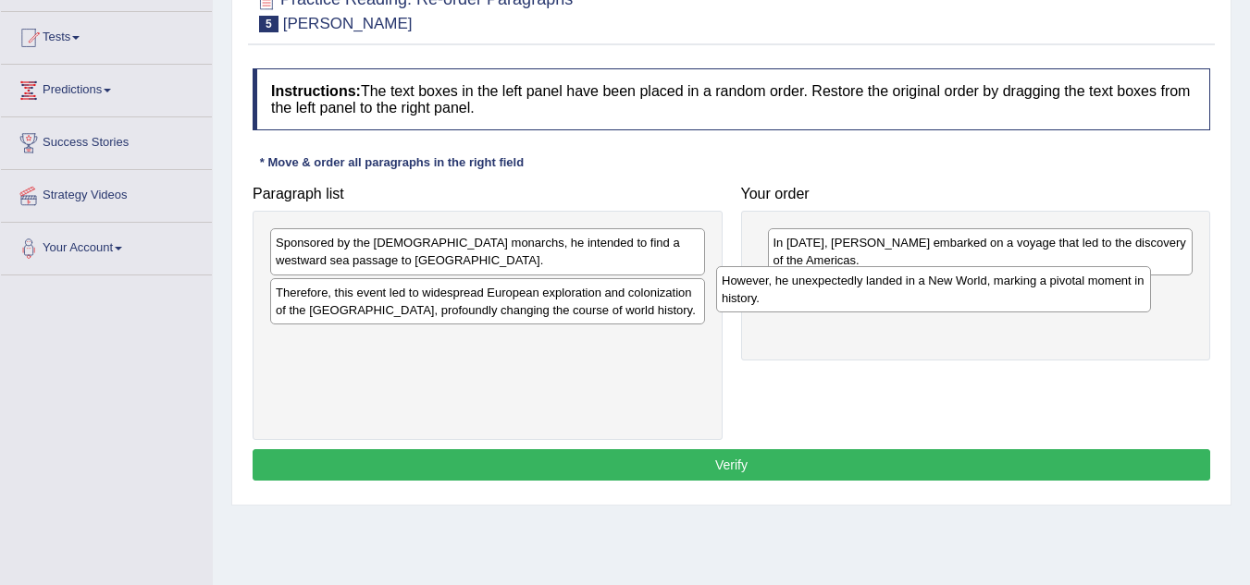
drag, startPoint x: 398, startPoint y: 355, endPoint x: 844, endPoint y: 294, distance: 450.0
click at [844, 294] on div "However, he unexpectedly landed in a New World, marking a pivotal moment in his…" at bounding box center [933, 289] width 435 height 46
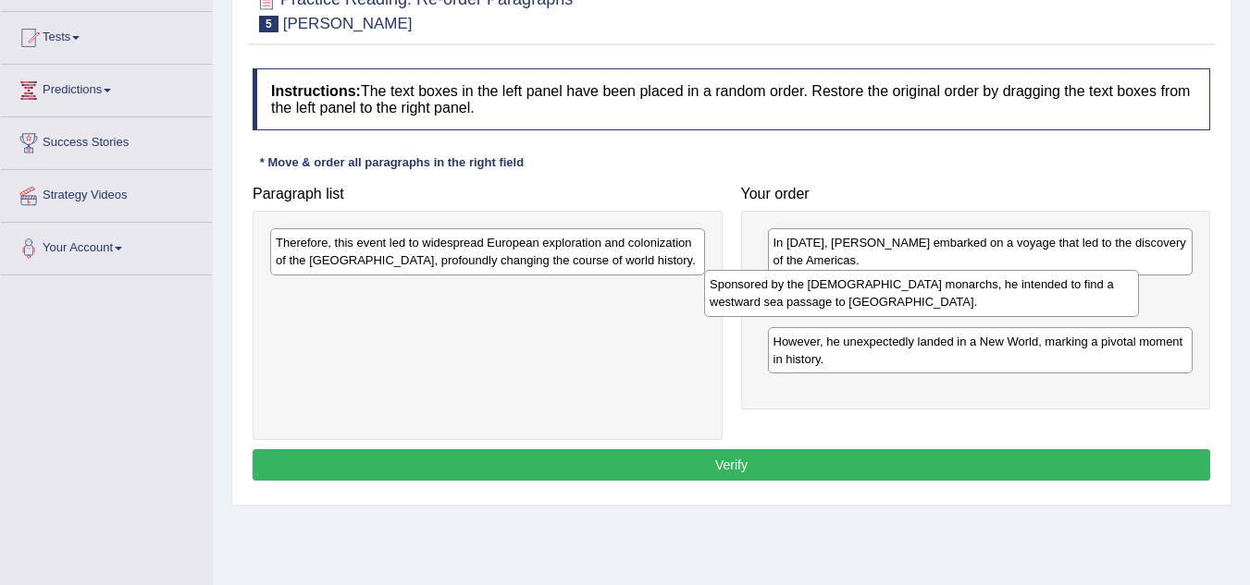
drag, startPoint x: 615, startPoint y: 240, endPoint x: 1060, endPoint y: 282, distance: 446.9
click at [1060, 282] on div "Sponsored by the Spanish monarchs, he intended to find a westward sea passage t…" at bounding box center [921, 293] width 435 height 46
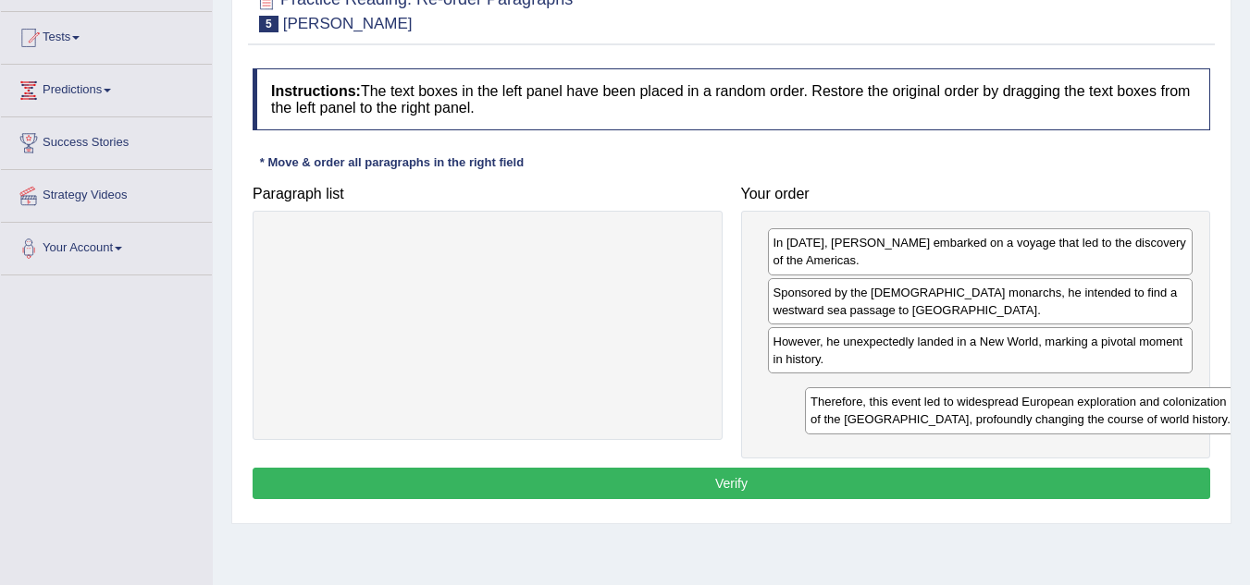
drag, startPoint x: 545, startPoint y: 249, endPoint x: 1079, endPoint y: 409, distance: 558.1
click at [1079, 409] on div "Therefore, this event led to widespread European exploration and colonization o…" at bounding box center [1022, 411] width 435 height 46
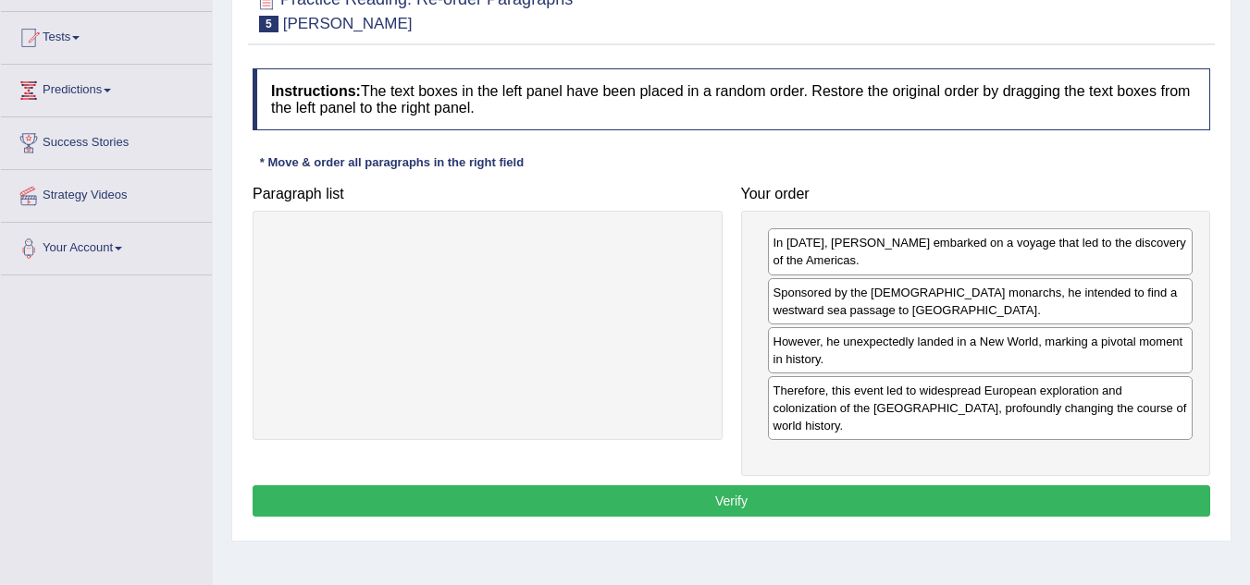
click at [923, 486] on button "Verify" at bounding box center [731, 501] width 957 height 31
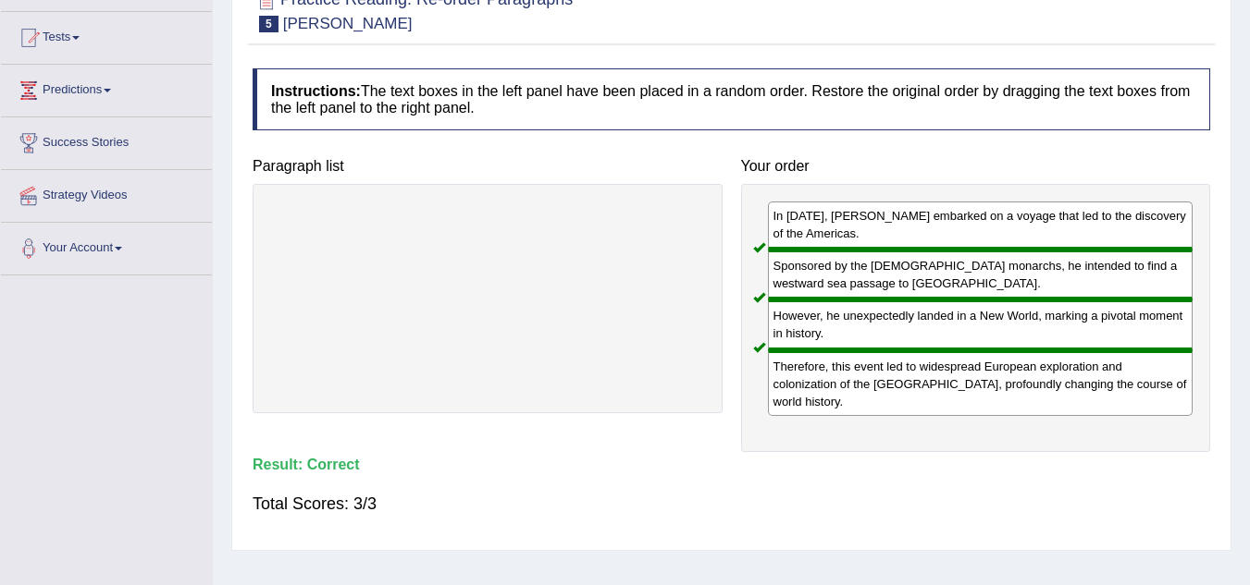
scroll to position [0, 0]
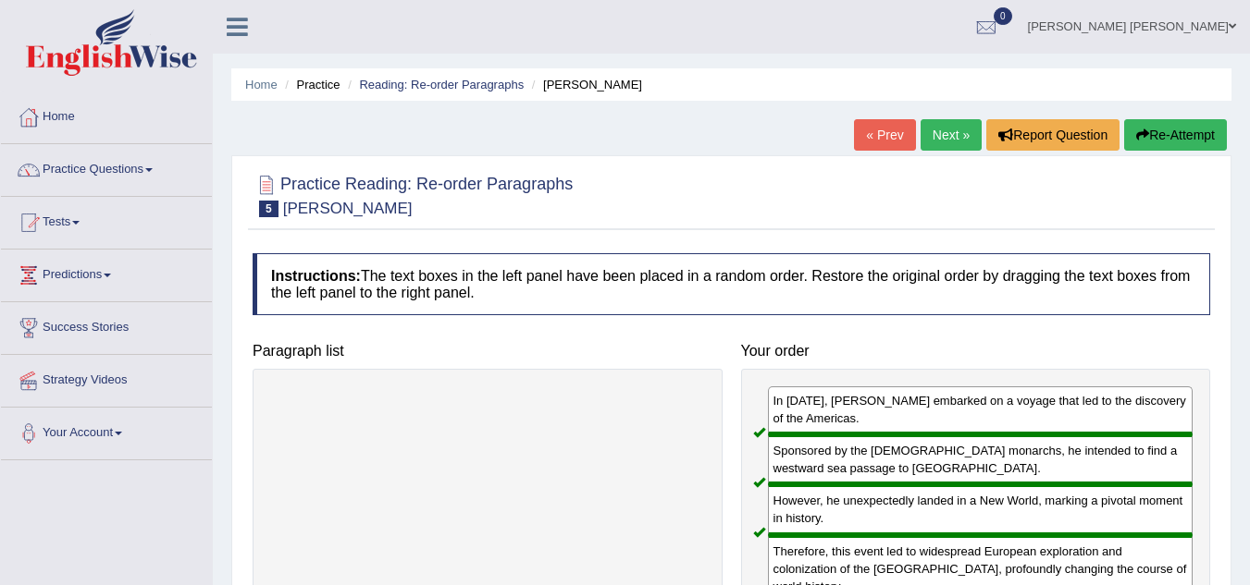
click at [945, 134] on link "Next »" at bounding box center [950, 134] width 61 height 31
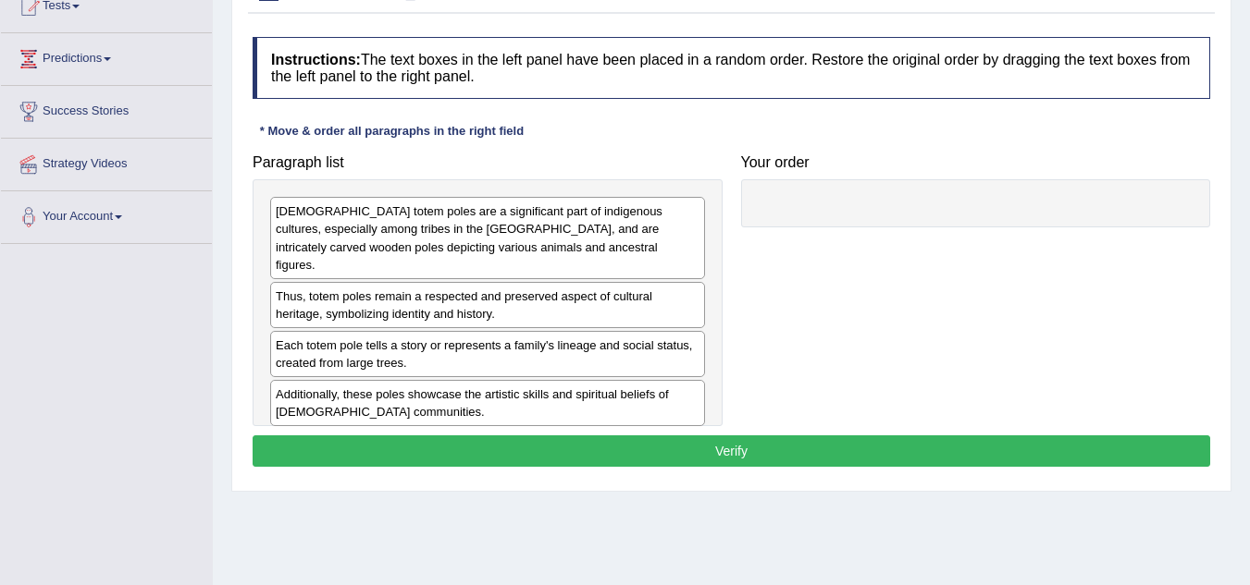
scroll to position [185, 0]
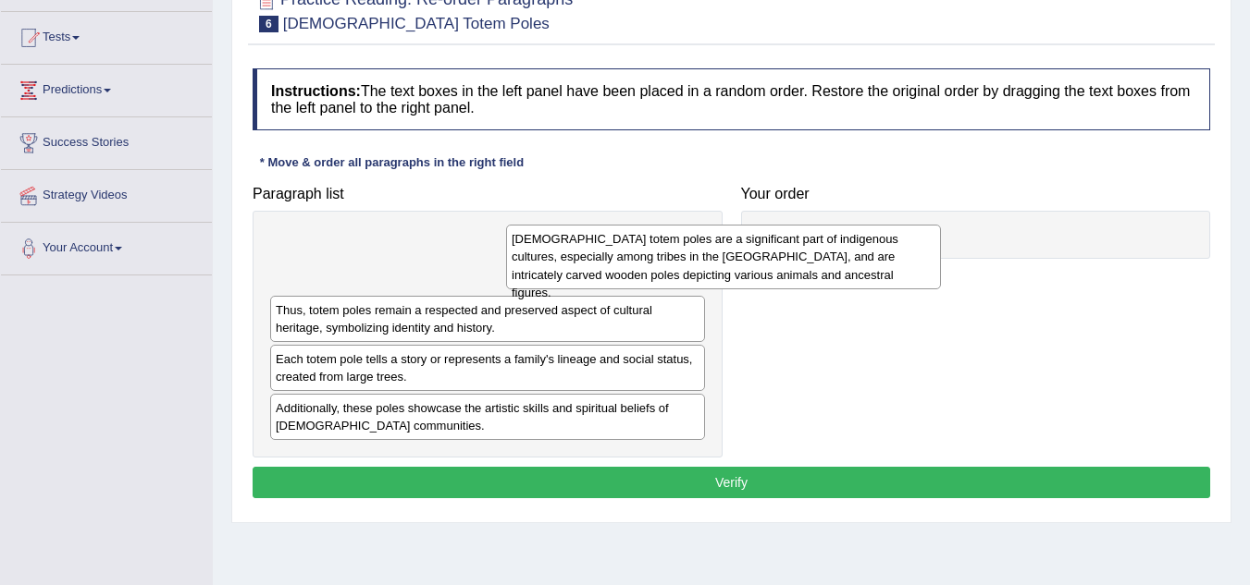
drag, startPoint x: 369, startPoint y: 272, endPoint x: 846, endPoint y: 267, distance: 477.3
click at [846, 267] on div "Native American totem poles are a significant part of indigenous cultures, espe…" at bounding box center [723, 257] width 435 height 64
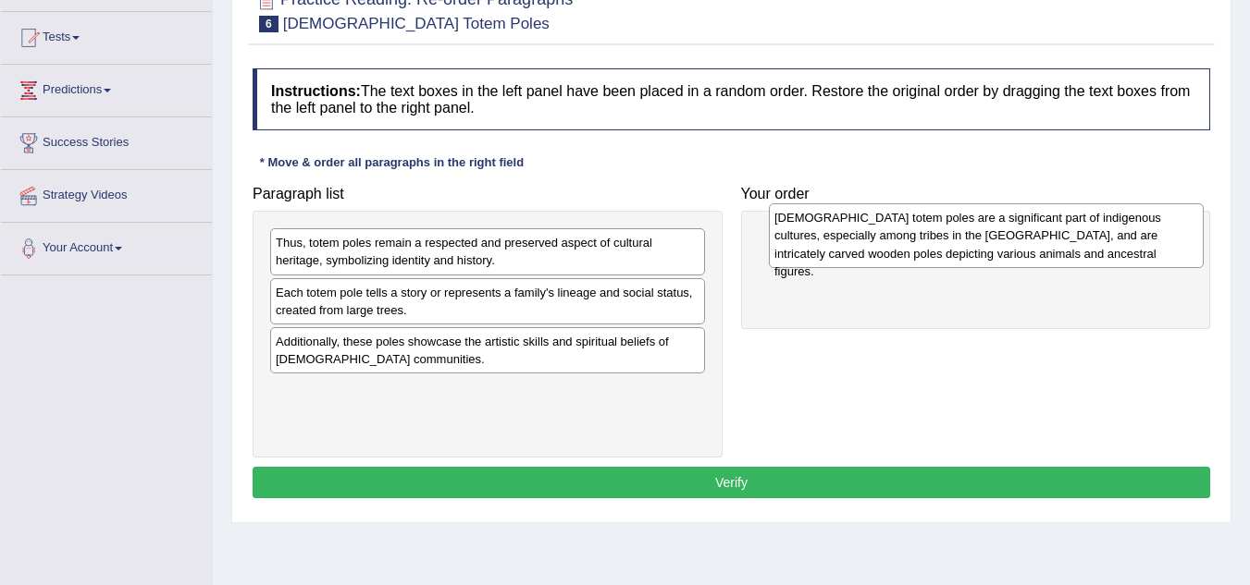
drag, startPoint x: 409, startPoint y: 274, endPoint x: 900, endPoint y: 247, distance: 491.9
click at [900, 247] on div "Native American totem poles are a significant part of indigenous cultures, espe…" at bounding box center [986, 235] width 435 height 64
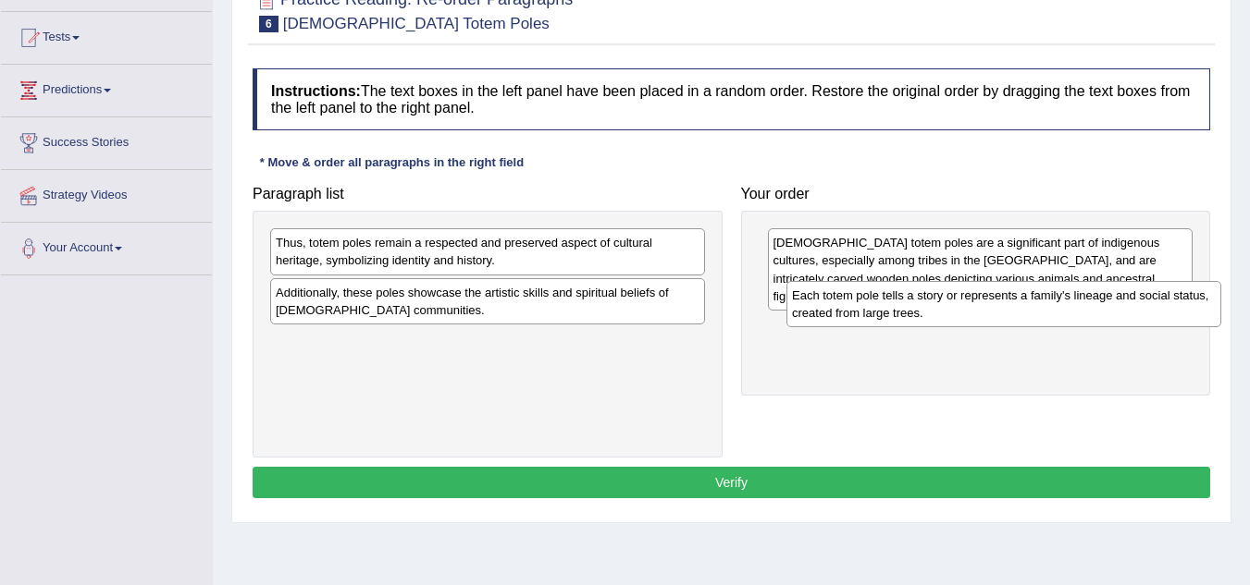
drag, startPoint x: 501, startPoint y: 309, endPoint x: 1017, endPoint y: 314, distance: 516.2
click at [1017, 314] on div "Each totem pole tells a story or represents a family's lineage and social statu…" at bounding box center [1003, 304] width 435 height 46
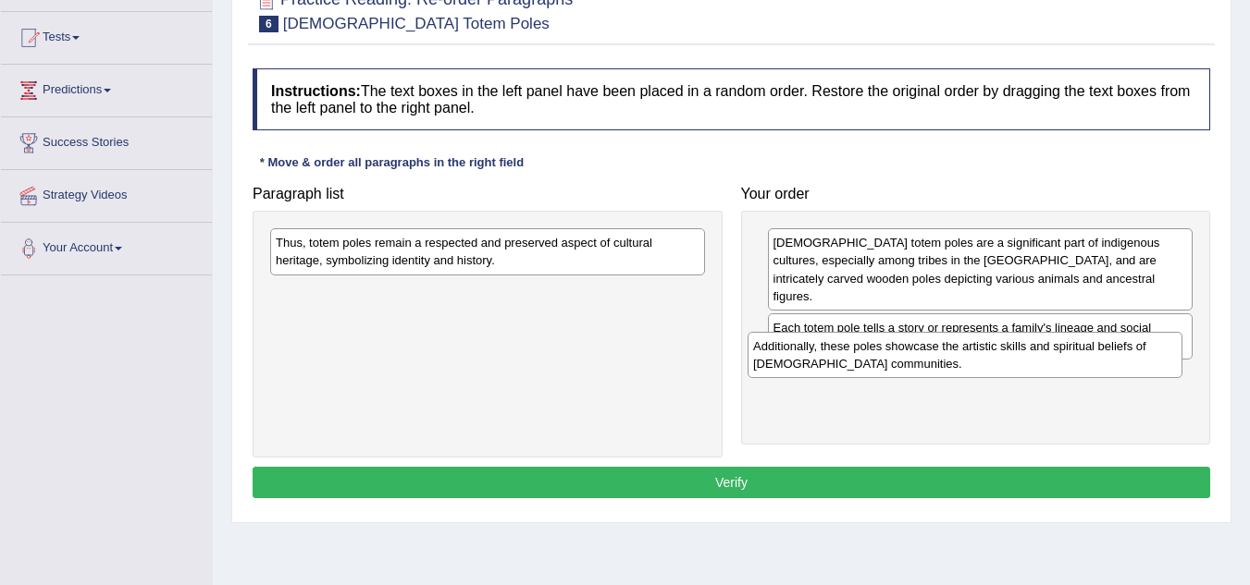
drag, startPoint x: 512, startPoint y: 310, endPoint x: 989, endPoint y: 364, distance: 480.3
click at [989, 364] on div "Additionally, these poles showcase the artistic skills and spiritual beliefs of…" at bounding box center [964, 355] width 435 height 46
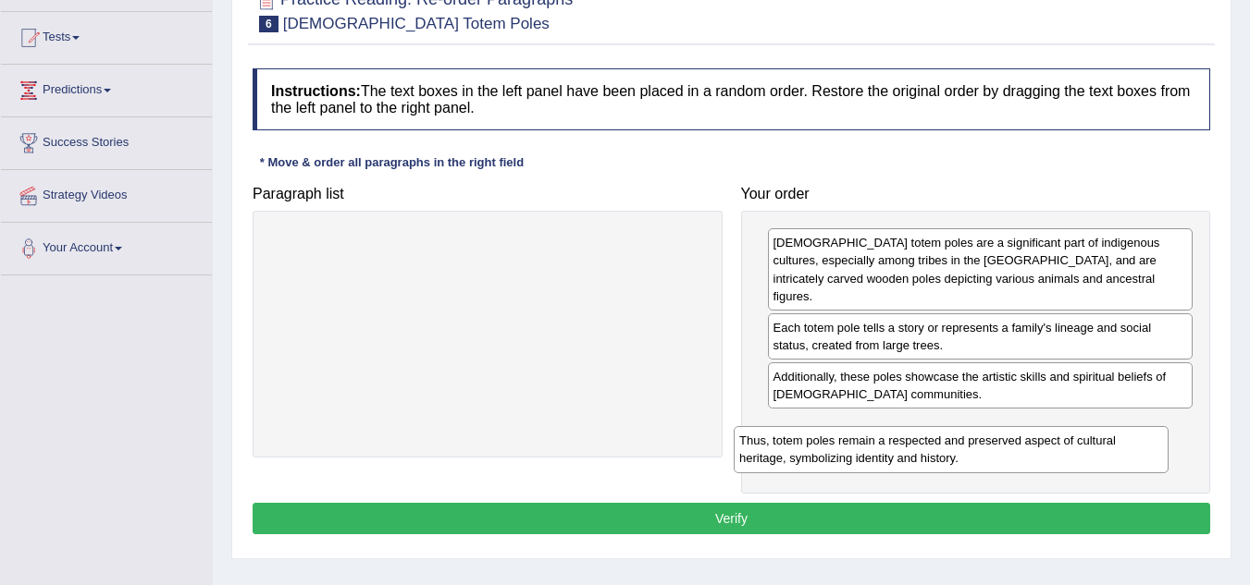
drag, startPoint x: 544, startPoint y: 242, endPoint x: 1018, endPoint y: 438, distance: 513.1
click at [1017, 438] on div "Thus, totem poles remain a respected and preserved aspect of cultural heritage,…" at bounding box center [950, 449] width 435 height 46
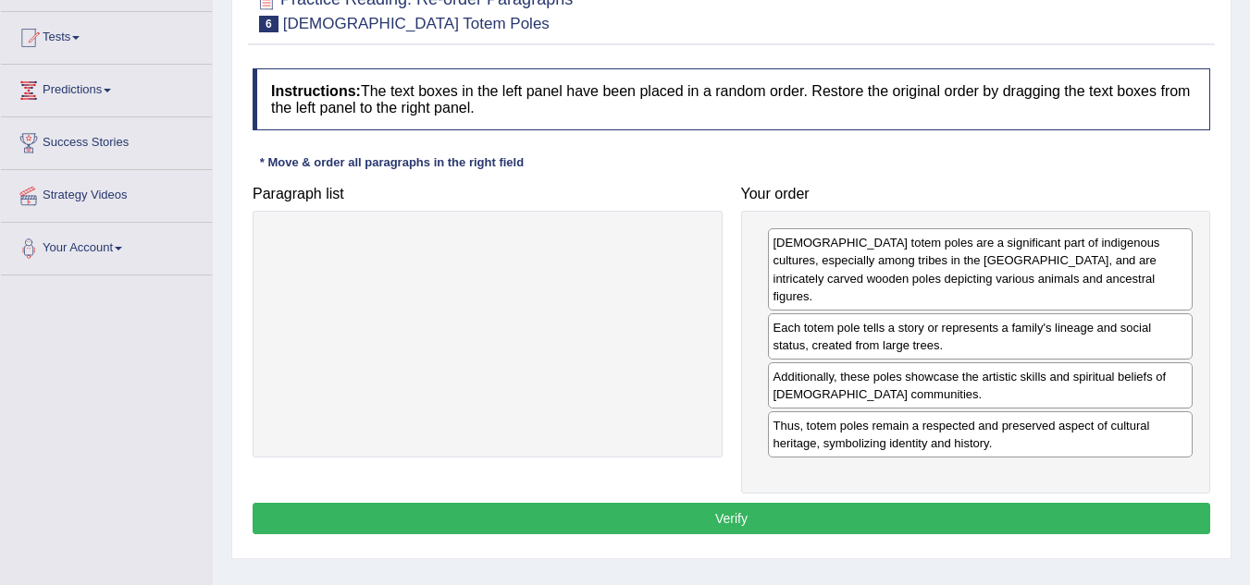
click at [922, 504] on button "Verify" at bounding box center [731, 518] width 957 height 31
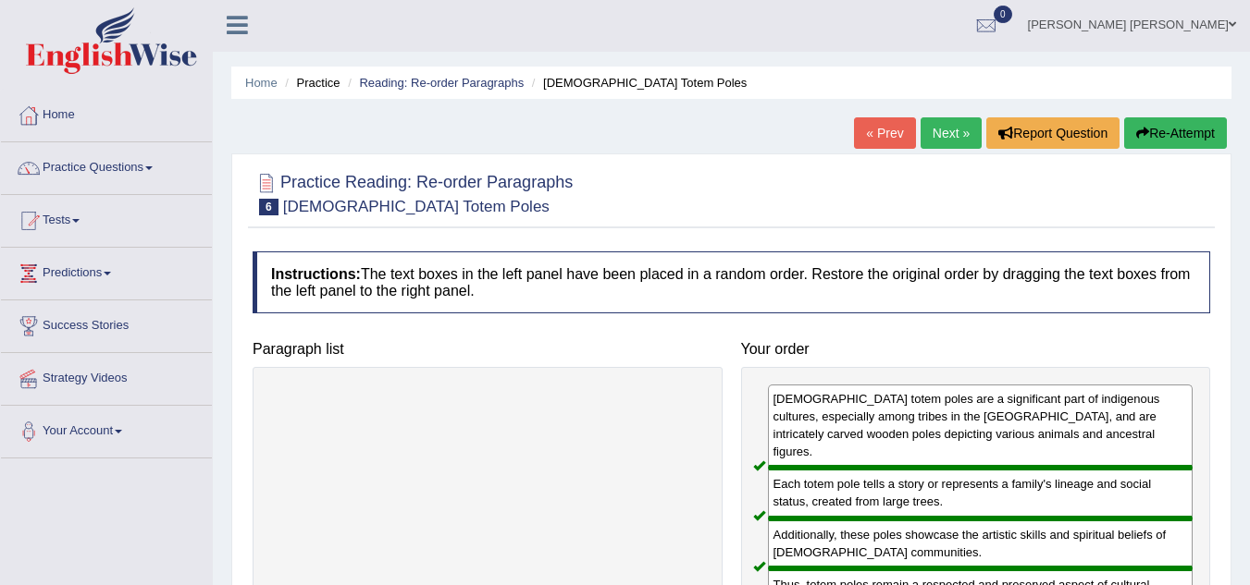
scroll to position [0, 0]
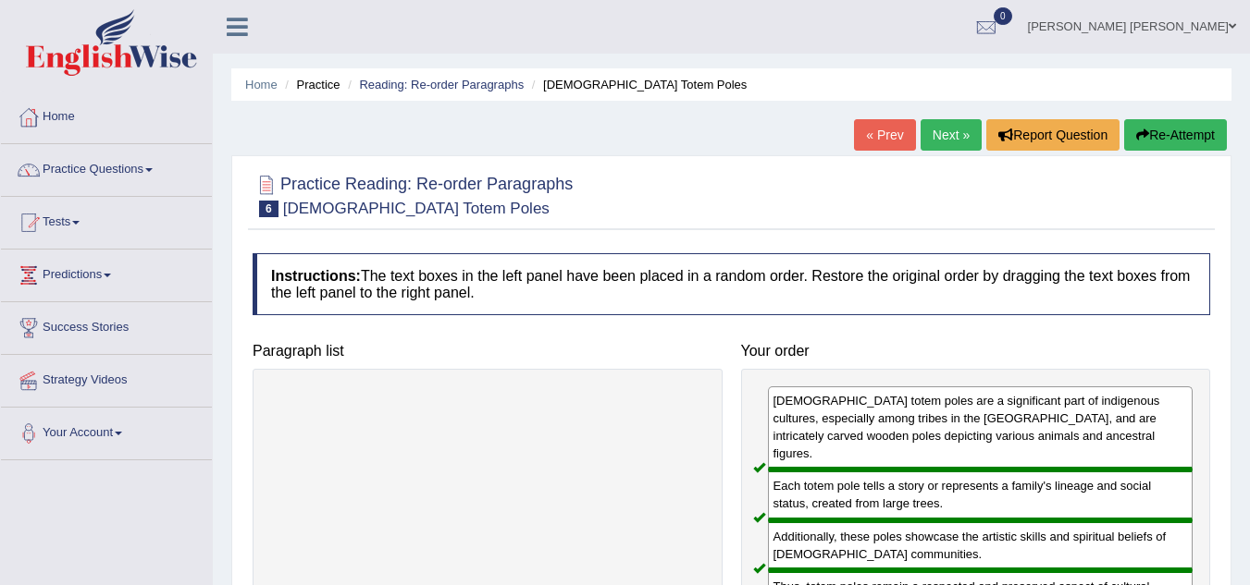
click at [943, 143] on link "Next »" at bounding box center [950, 134] width 61 height 31
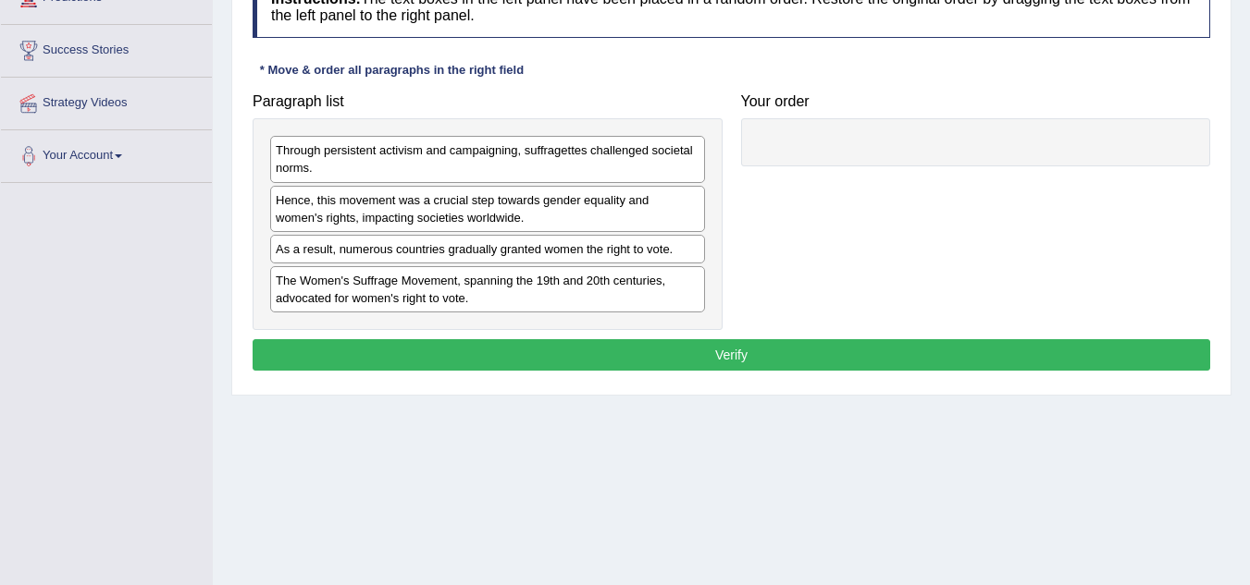
scroll to position [185, 0]
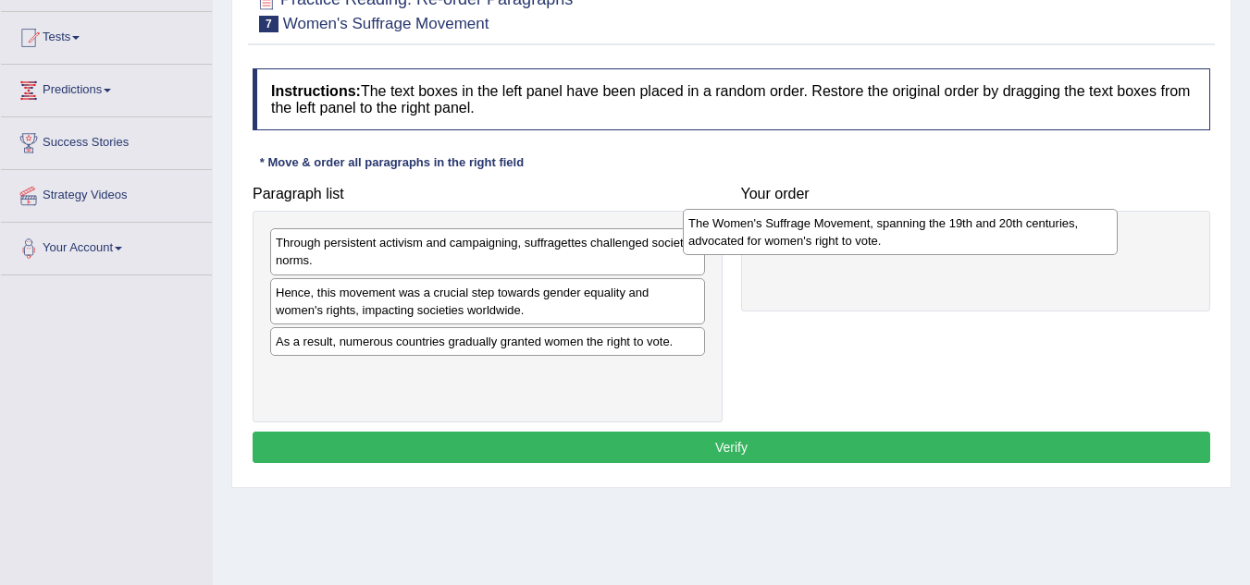
drag, startPoint x: 474, startPoint y: 386, endPoint x: 886, endPoint y: 236, distance: 438.9
click at [886, 236] on div "The Women's Suffrage Movement, spanning the 19th and 20th centuries, advocated …" at bounding box center [900, 232] width 435 height 46
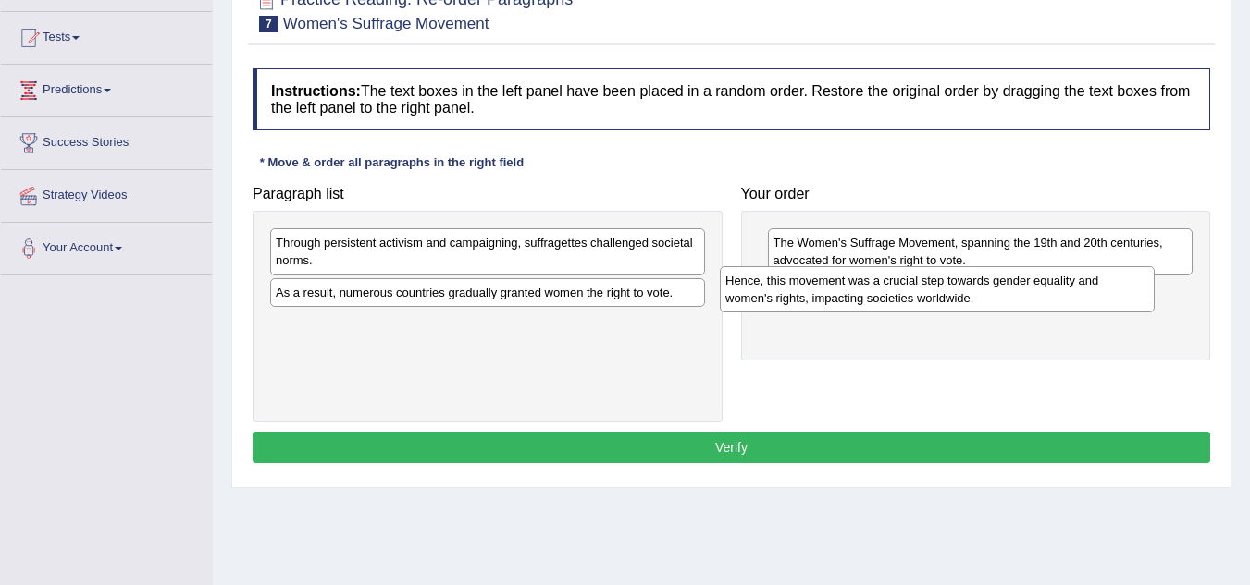
drag, startPoint x: 558, startPoint y: 302, endPoint x: 1007, endPoint y: 290, distance: 449.7
click at [1007, 290] on div "Hence, this movement was a crucial step towards gender equality and women's rig…" at bounding box center [937, 289] width 435 height 46
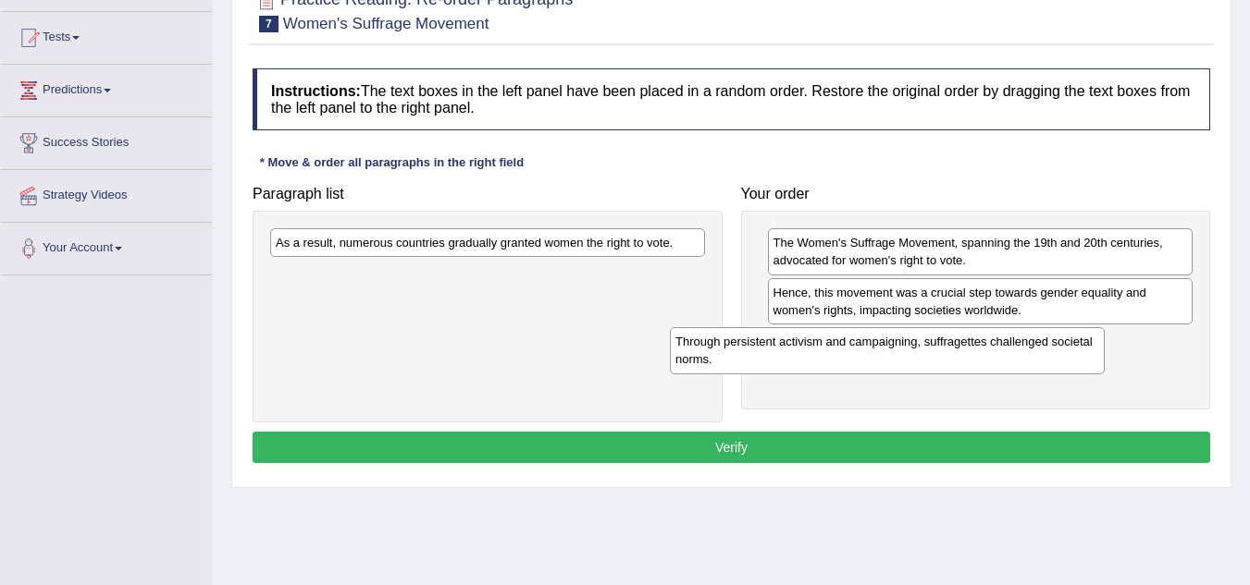
drag, startPoint x: 536, startPoint y: 248, endPoint x: 956, endPoint y: 351, distance: 433.2
click at [956, 351] on div "Through persistent activism and campaigning, suffragettes challenged societal n…" at bounding box center [887, 350] width 435 height 46
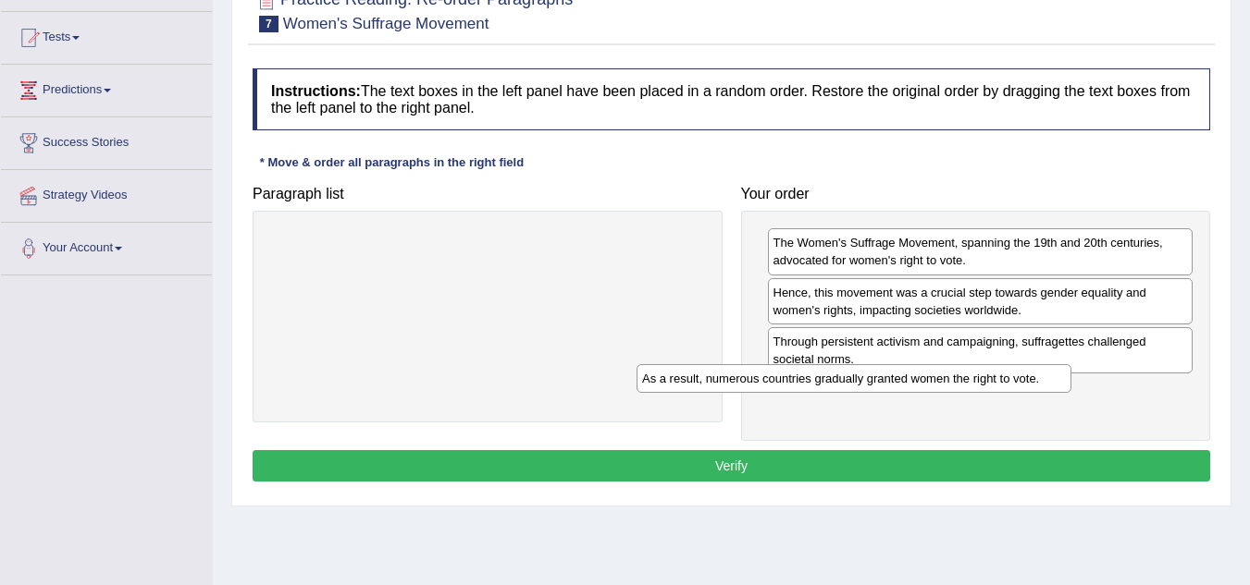
drag, startPoint x: 584, startPoint y: 245, endPoint x: 979, endPoint y: 396, distance: 422.8
click at [978, 393] on div "As a result, numerous countries gradually granted women the right to vote." at bounding box center [853, 378] width 435 height 29
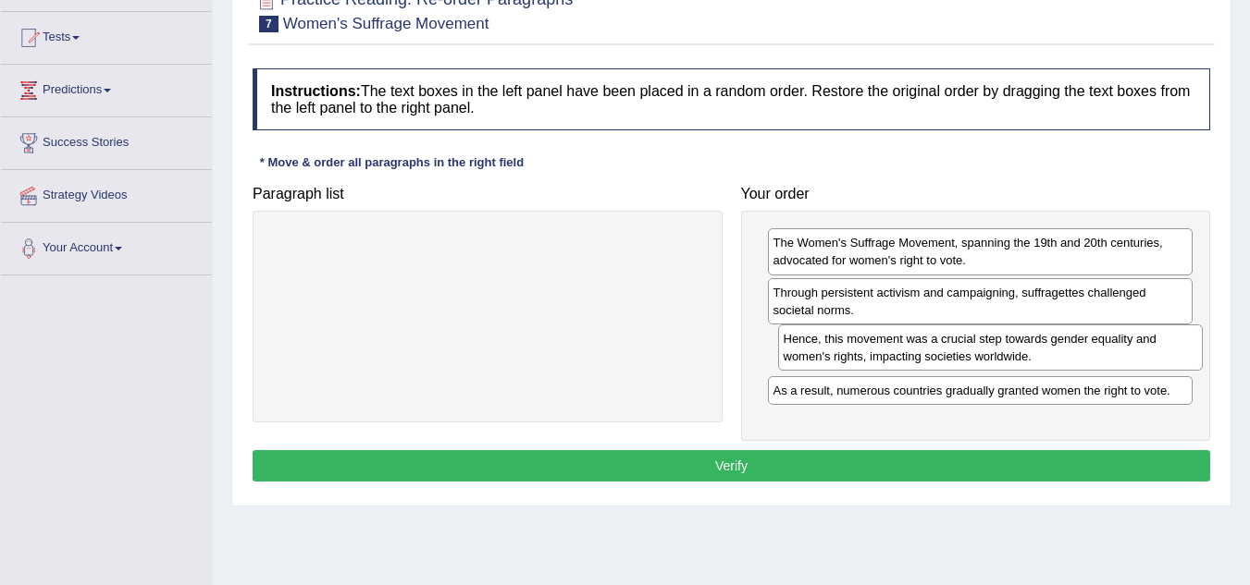
drag, startPoint x: 1076, startPoint y: 310, endPoint x: 1086, endPoint y: 356, distance: 47.4
click at [1086, 356] on div "Hence, this movement was a crucial step towards gender equality and women's rig…" at bounding box center [990, 348] width 425 height 46
click at [897, 456] on button "Verify" at bounding box center [731, 465] width 957 height 31
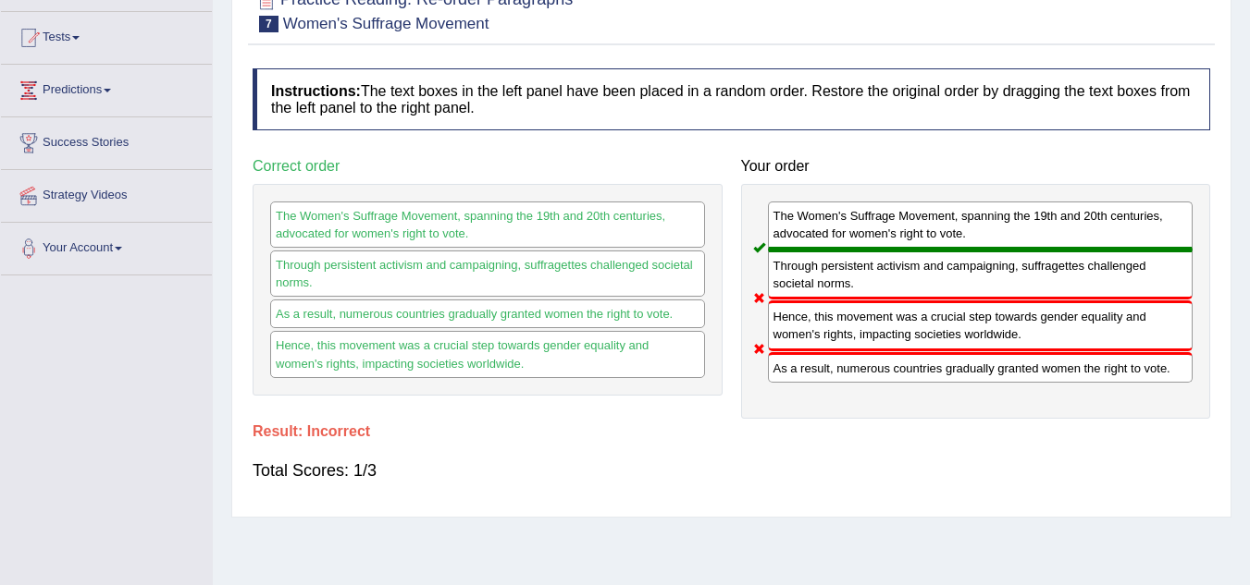
scroll to position [0, 0]
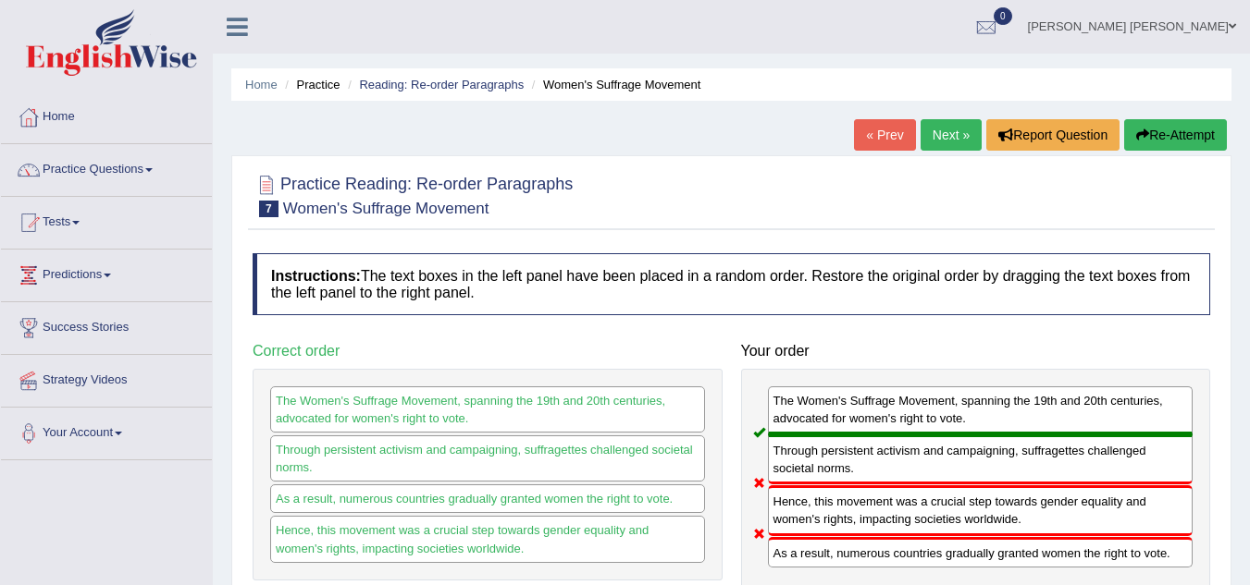
click at [938, 143] on link "Next »" at bounding box center [950, 134] width 61 height 31
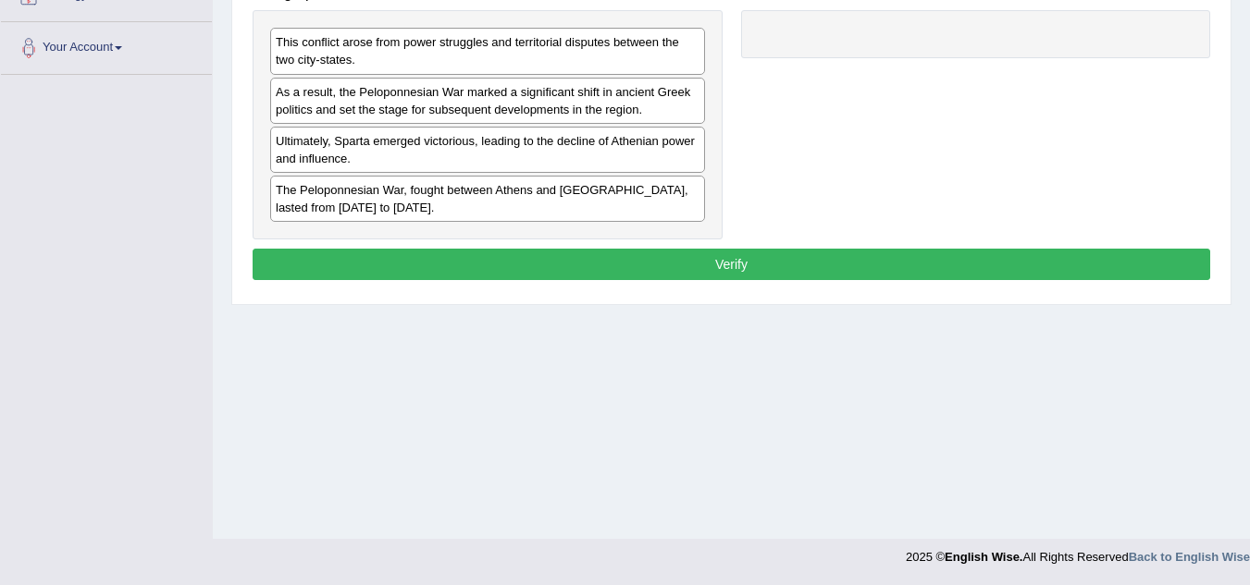
scroll to position [201, 0]
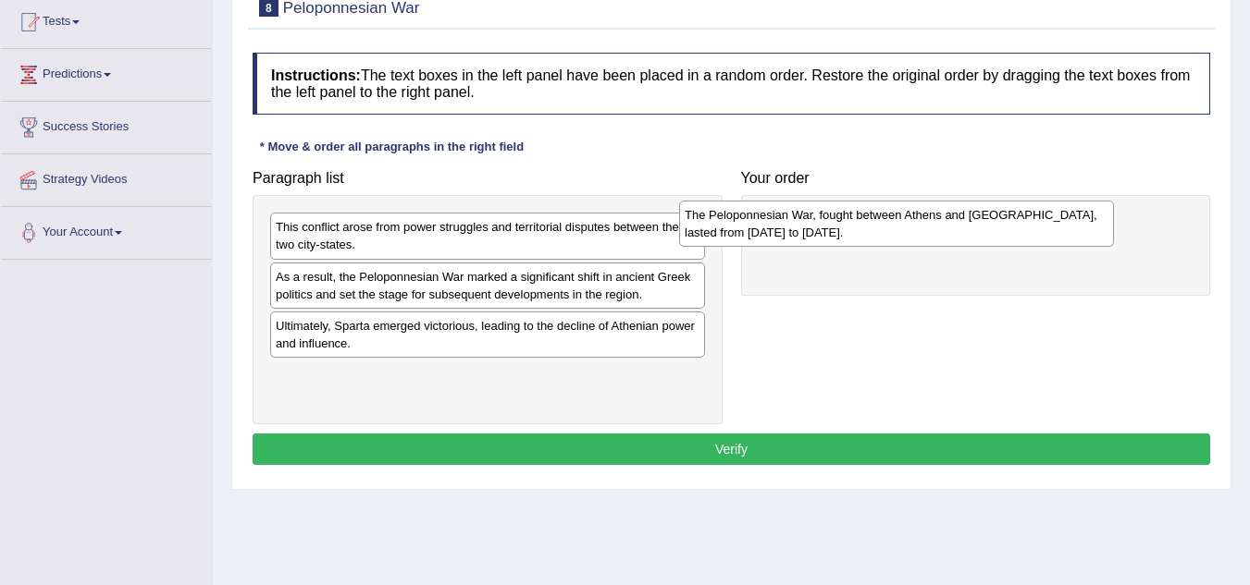
drag, startPoint x: 510, startPoint y: 388, endPoint x: 918, endPoint y: 228, distance: 439.0
click at [918, 228] on div "The Peloponnesian War, fought between Athens and [GEOGRAPHIC_DATA], lasted from…" at bounding box center [896, 224] width 435 height 46
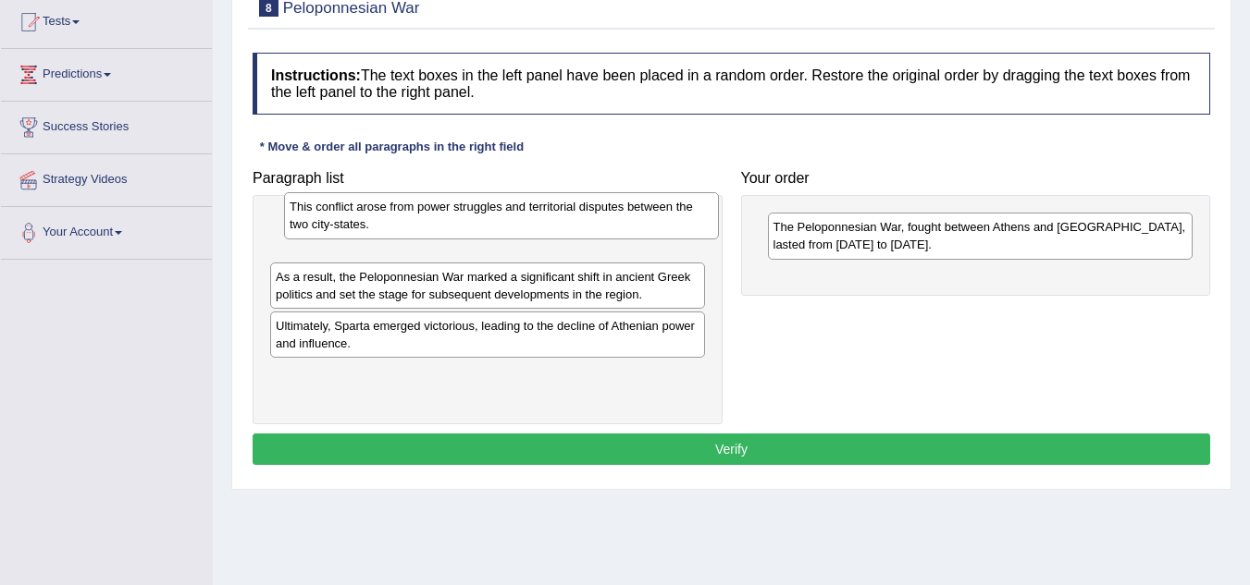
drag, startPoint x: 570, startPoint y: 251, endPoint x: 584, endPoint y: 230, distance: 24.6
click at [584, 230] on div "This conflict arose from power struggles and territorial disputes between the t…" at bounding box center [501, 215] width 435 height 46
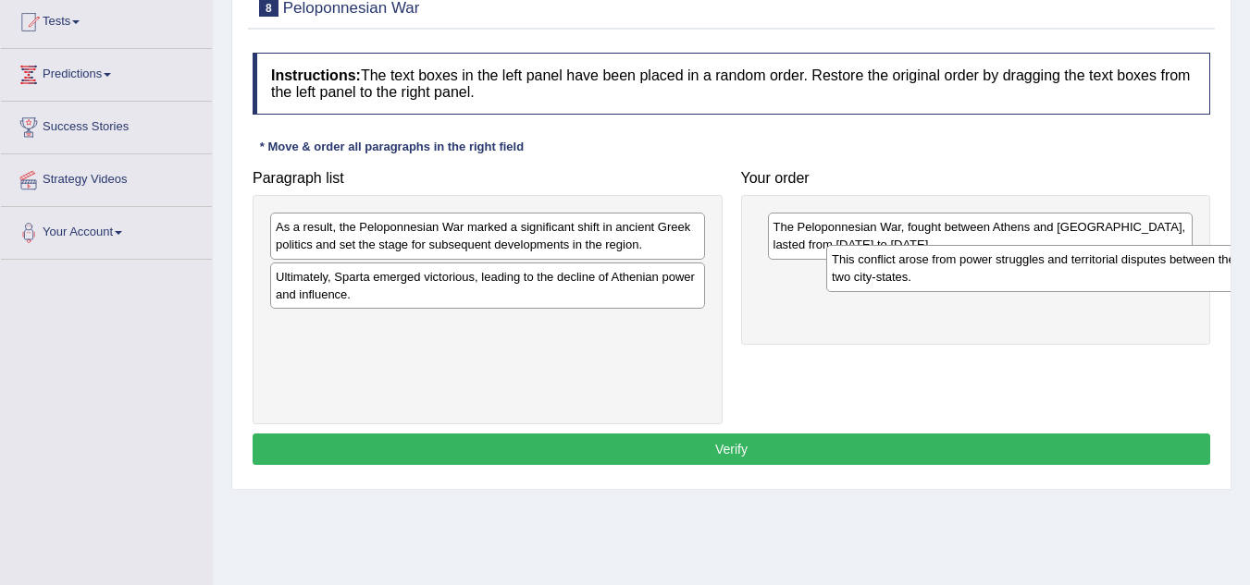
drag, startPoint x: 610, startPoint y: 241, endPoint x: 1166, endPoint y: 265, distance: 556.4
click at [1166, 265] on div "This conflict arose from power struggles and territorial disputes between the t…" at bounding box center [1043, 268] width 435 height 46
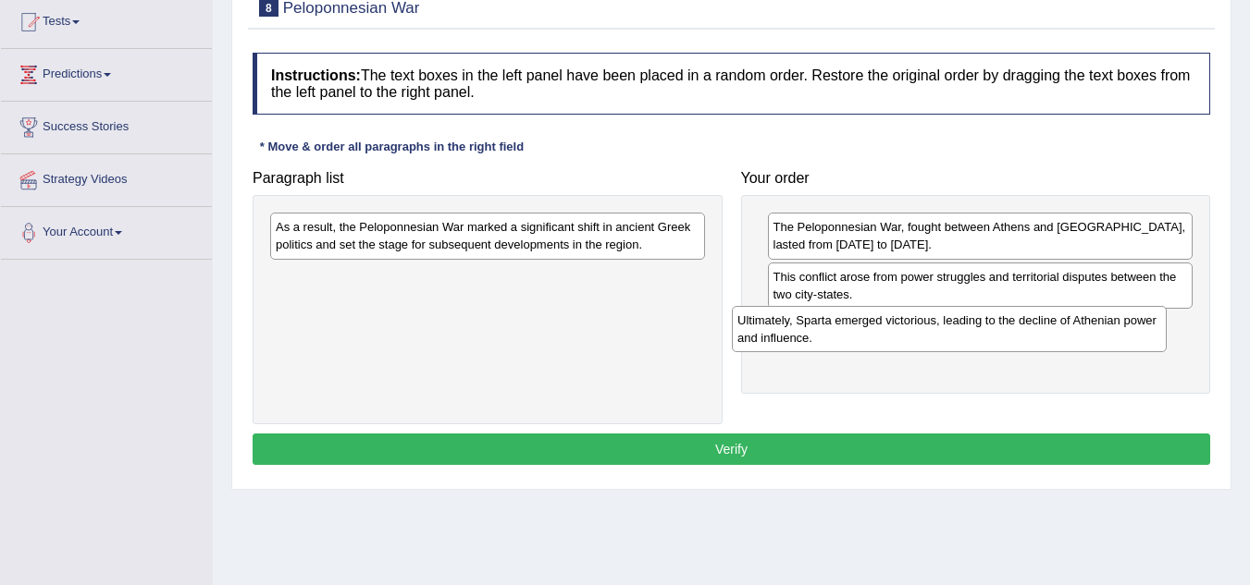
drag, startPoint x: 637, startPoint y: 283, endPoint x: 1171, endPoint y: 336, distance: 536.3
click at [1166, 336] on div "Ultimately, Sparta emerged victorious, leading to the decline of Athenian power…" at bounding box center [949, 329] width 435 height 46
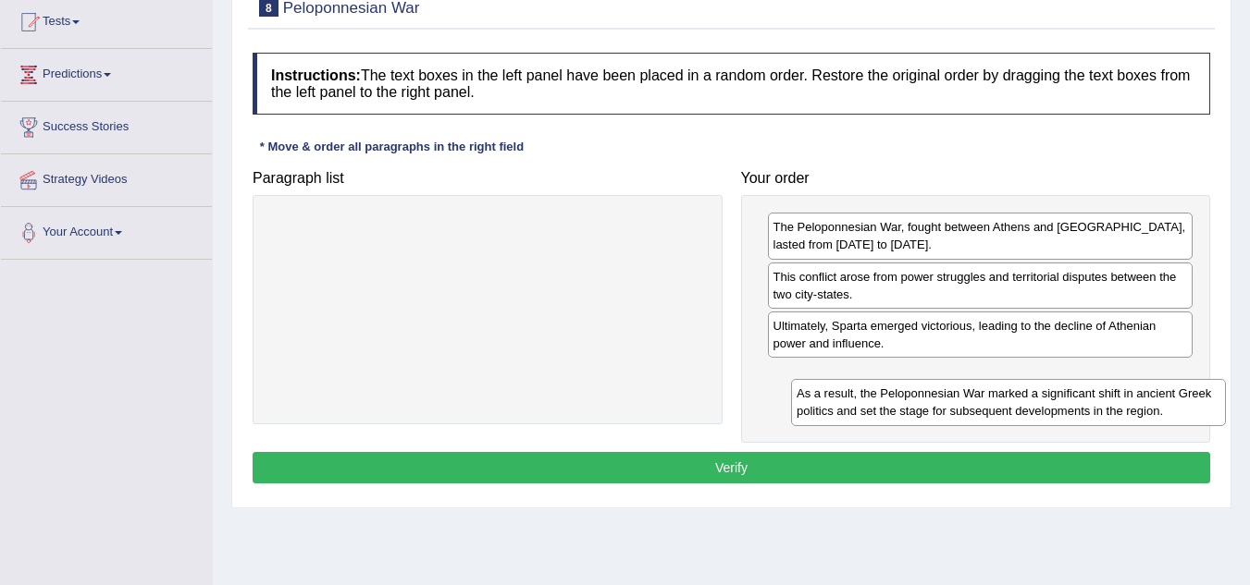
drag, startPoint x: 575, startPoint y: 281, endPoint x: 1024, endPoint y: 391, distance: 461.9
click at [1024, 392] on div "As a result, the Peloponnesian War marked a significant shift in ancient Greek …" at bounding box center [1008, 402] width 435 height 46
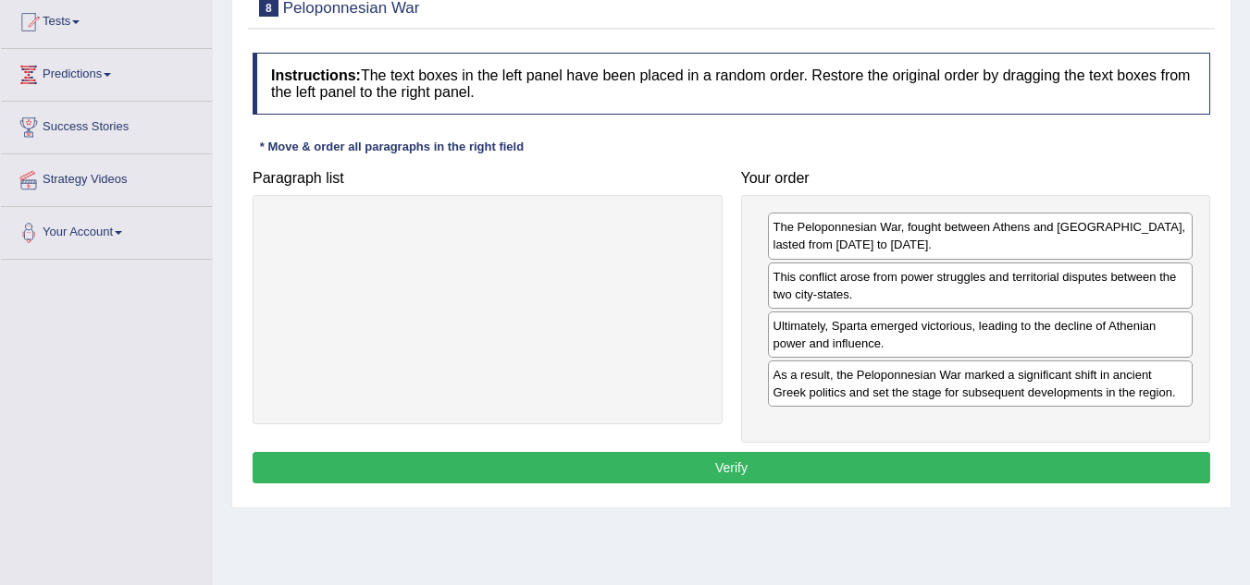
click at [951, 462] on button "Verify" at bounding box center [731, 467] width 957 height 31
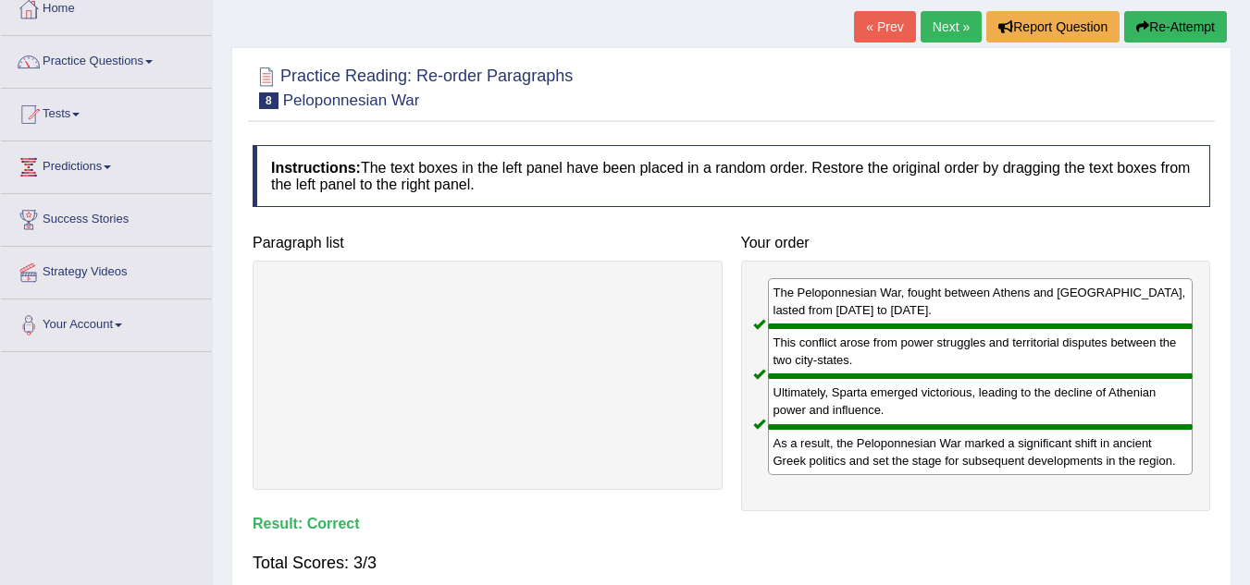
scroll to position [0, 0]
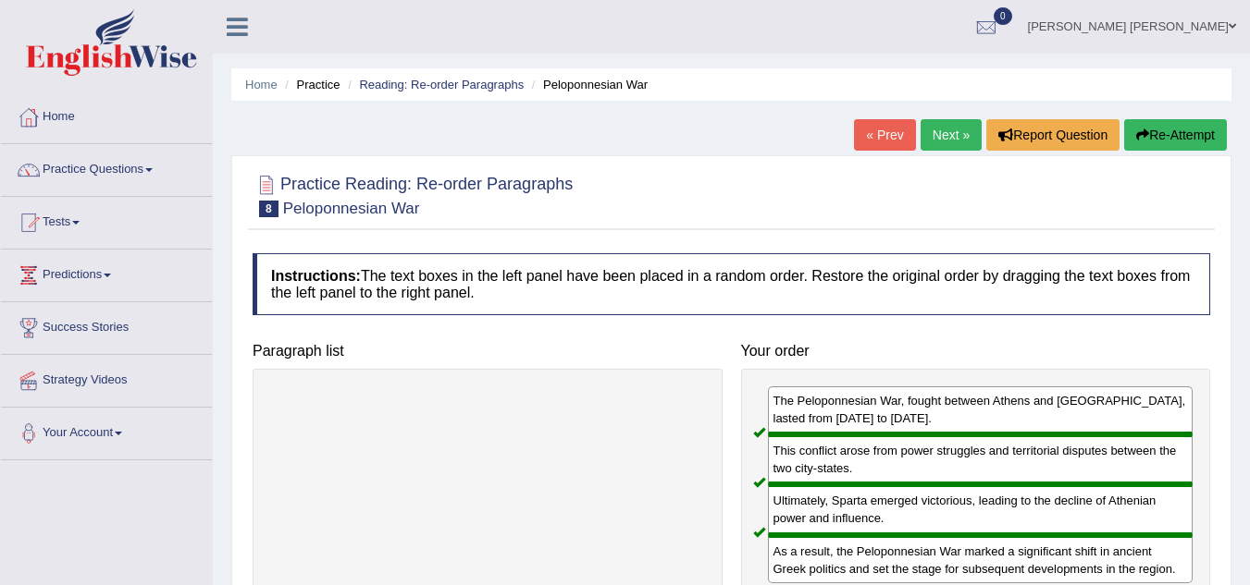
click at [951, 134] on link "Next »" at bounding box center [950, 134] width 61 height 31
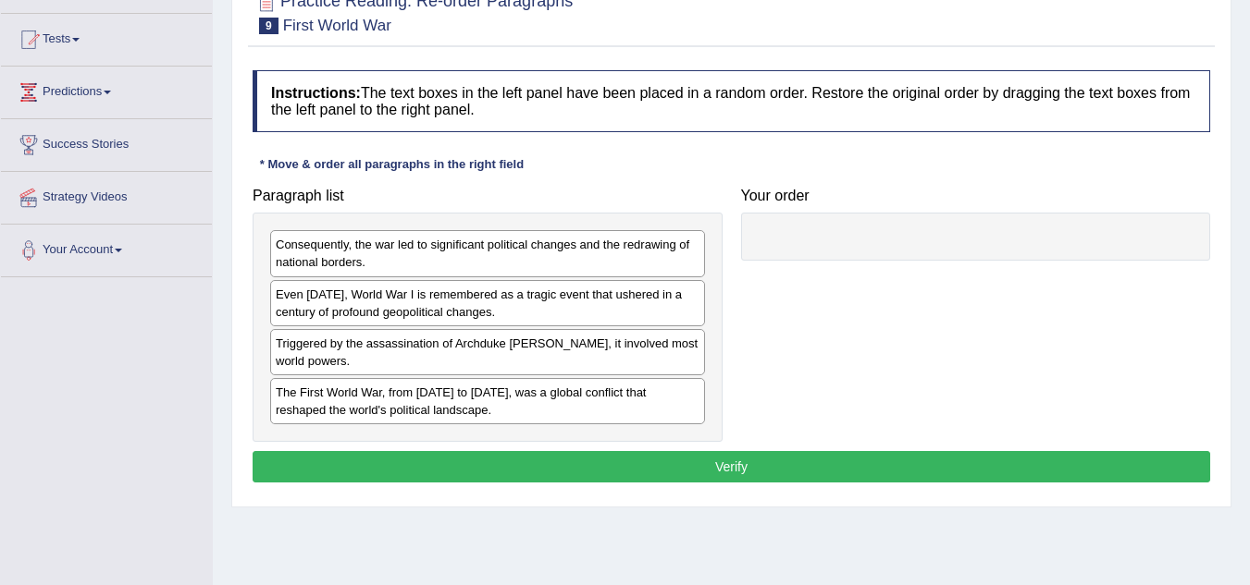
scroll to position [185, 0]
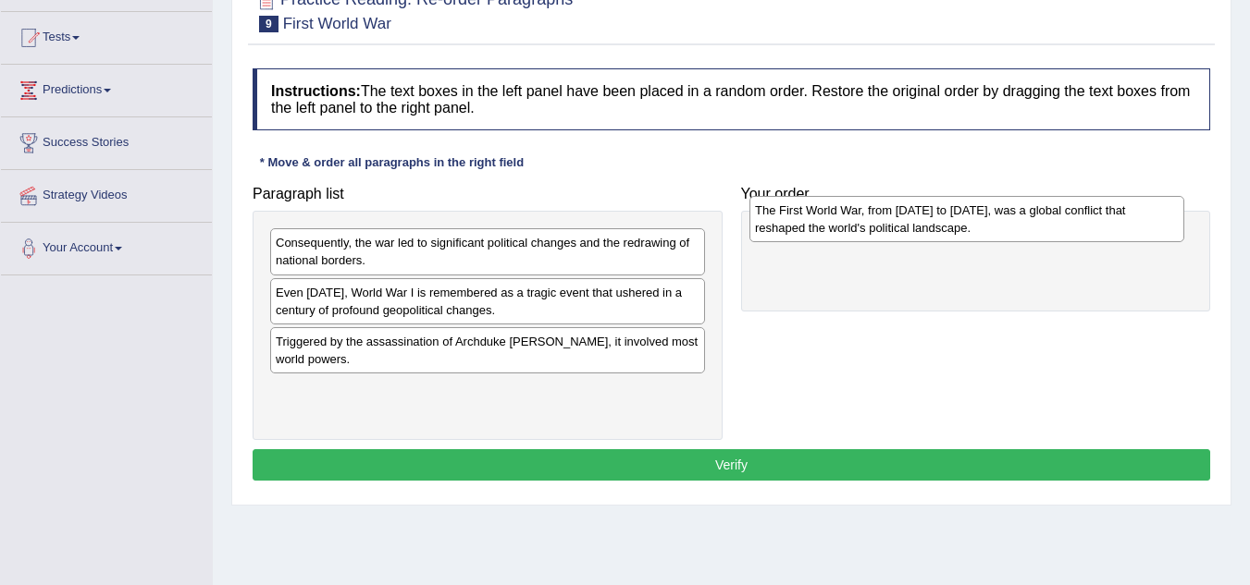
drag, startPoint x: 468, startPoint y: 401, endPoint x: 939, endPoint y: 219, distance: 504.8
click at [939, 219] on div "The First World War, from [DATE] to [DATE], was a global conflict that reshaped…" at bounding box center [966, 219] width 435 height 46
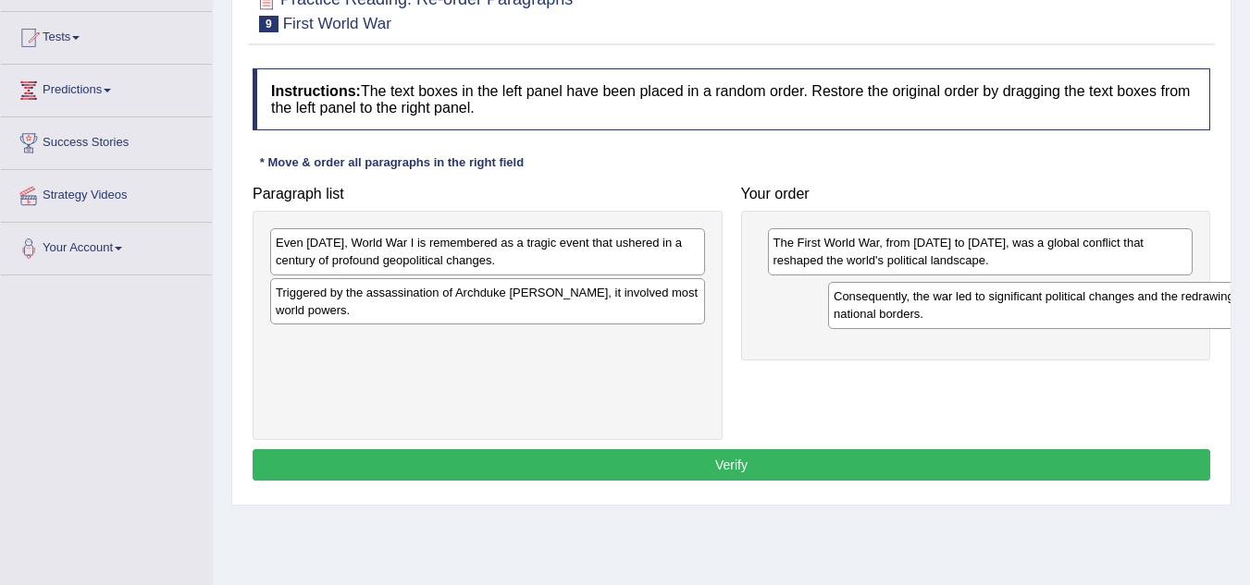
drag, startPoint x: 510, startPoint y: 262, endPoint x: 1067, endPoint y: 315, distance: 560.3
click at [1067, 315] on div "Consequently, the war led to significant political changes and the redrawing of…" at bounding box center [1045, 305] width 435 height 46
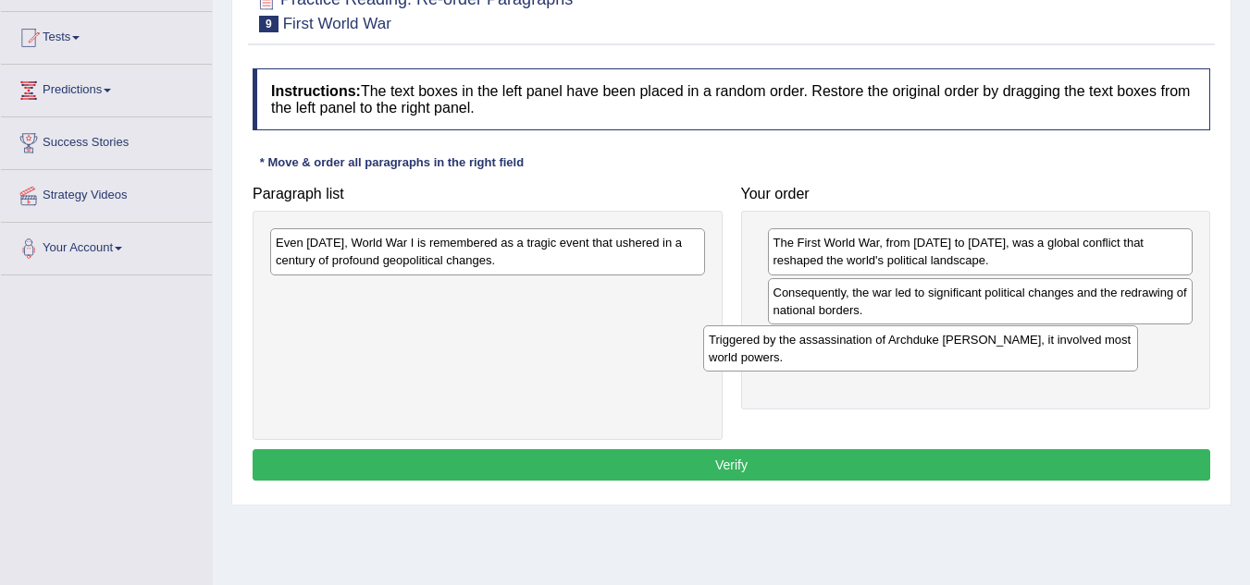
drag, startPoint x: 669, startPoint y: 289, endPoint x: 1102, endPoint y: 336, distance: 435.4
click at [1103, 336] on div "Triggered by the assassination of Archduke [PERSON_NAME], it involved most worl…" at bounding box center [920, 349] width 435 height 46
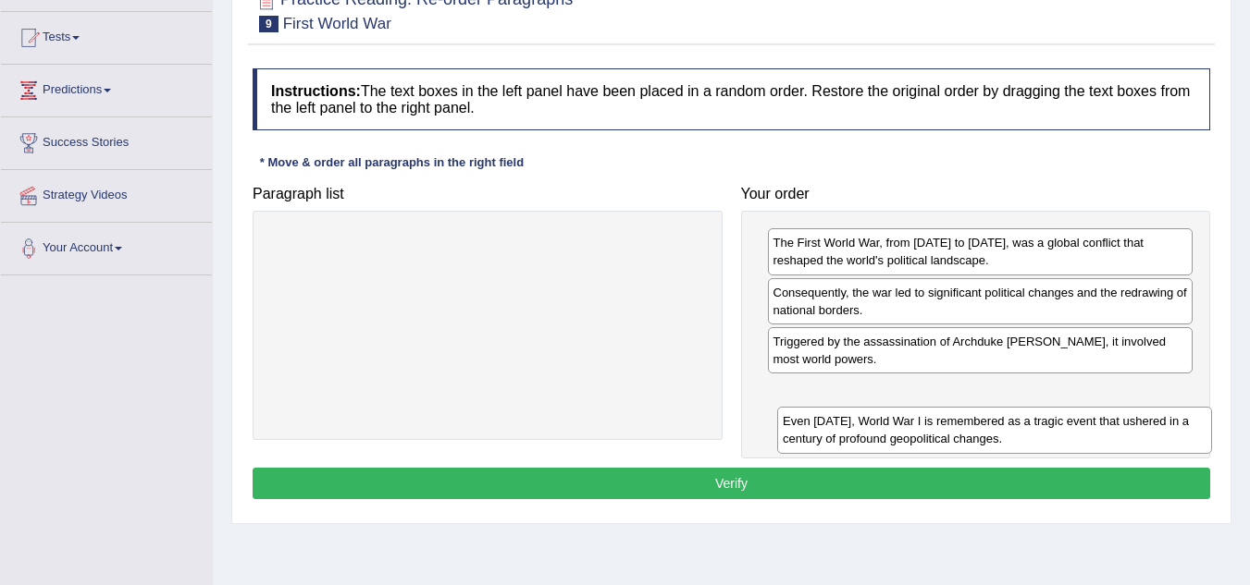
drag, startPoint x: 553, startPoint y: 230, endPoint x: 1060, endPoint y: 409, distance: 537.4
click at [1060, 409] on div "Even today, World War I is remembered as a tragic event that ushered in a centu…" at bounding box center [994, 430] width 435 height 46
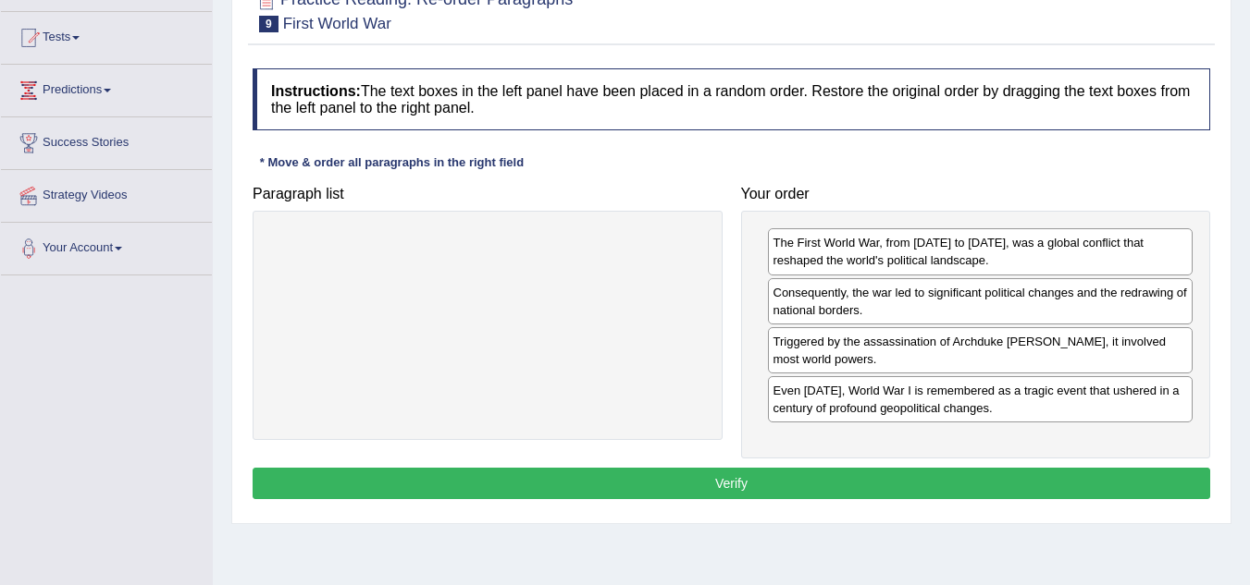
click at [963, 471] on button "Verify" at bounding box center [731, 483] width 957 height 31
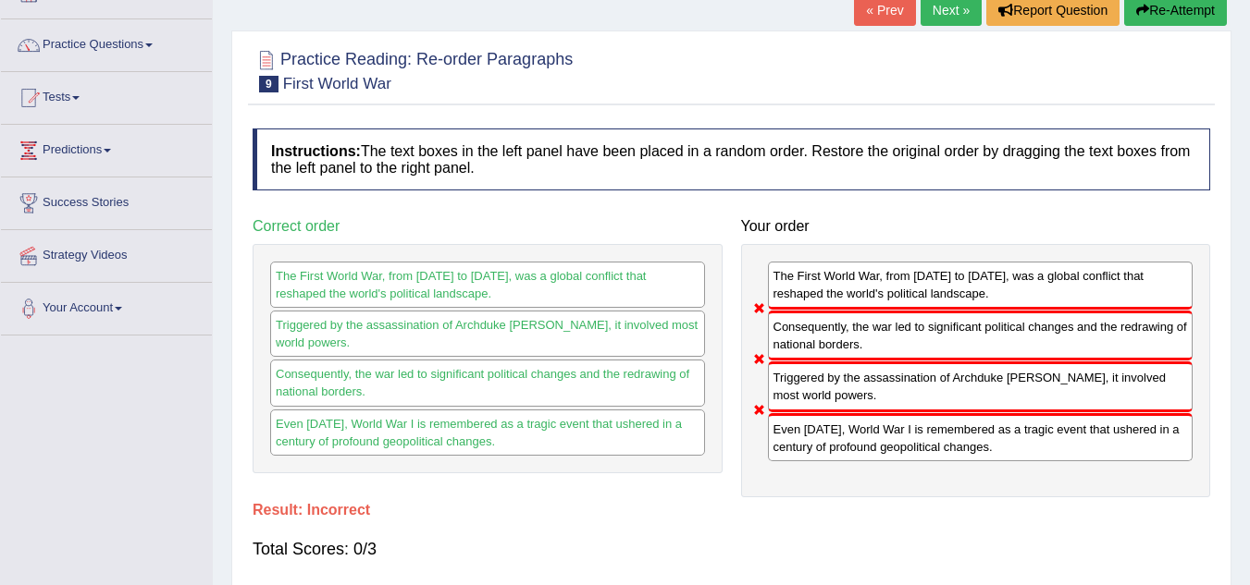
scroll to position [92, 0]
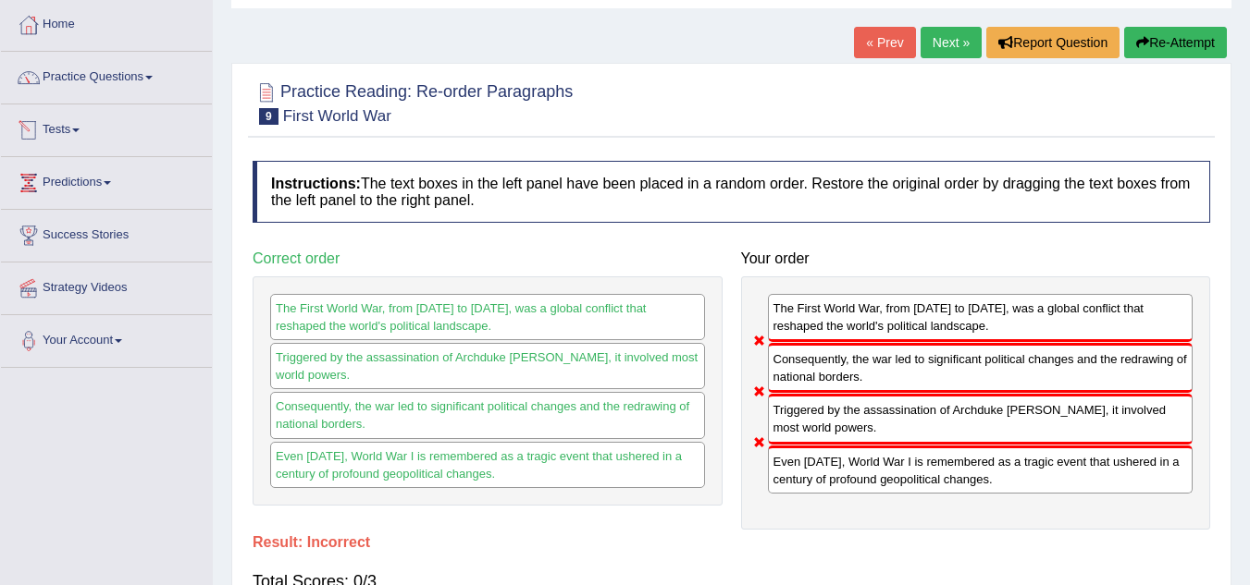
click at [93, 90] on link "Practice Questions" at bounding box center [106, 75] width 211 height 46
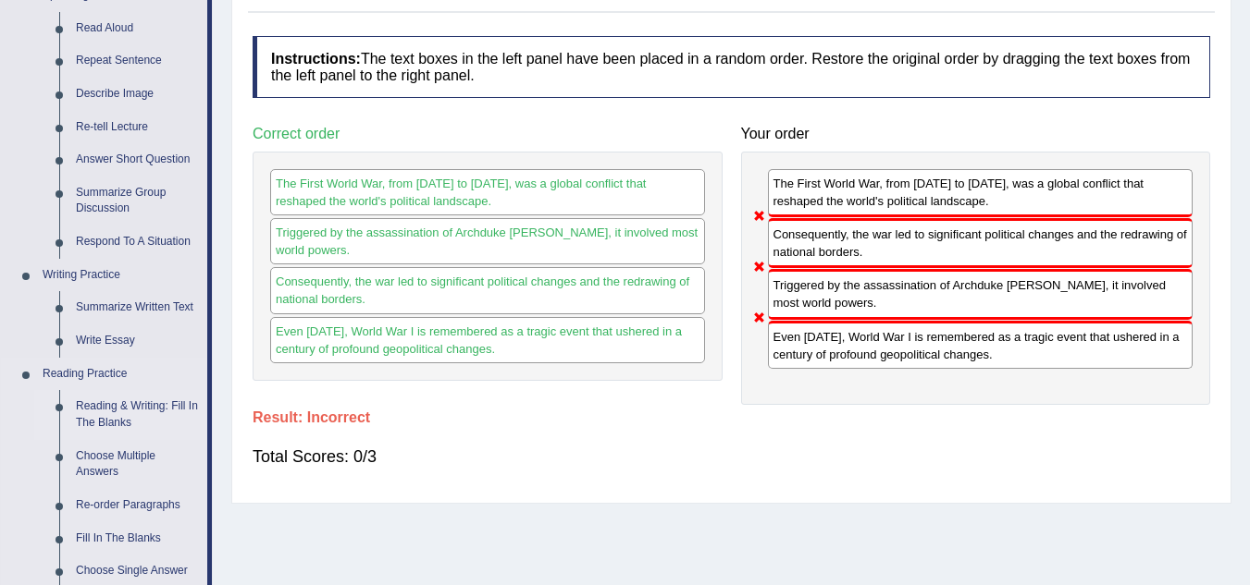
scroll to position [370, 0]
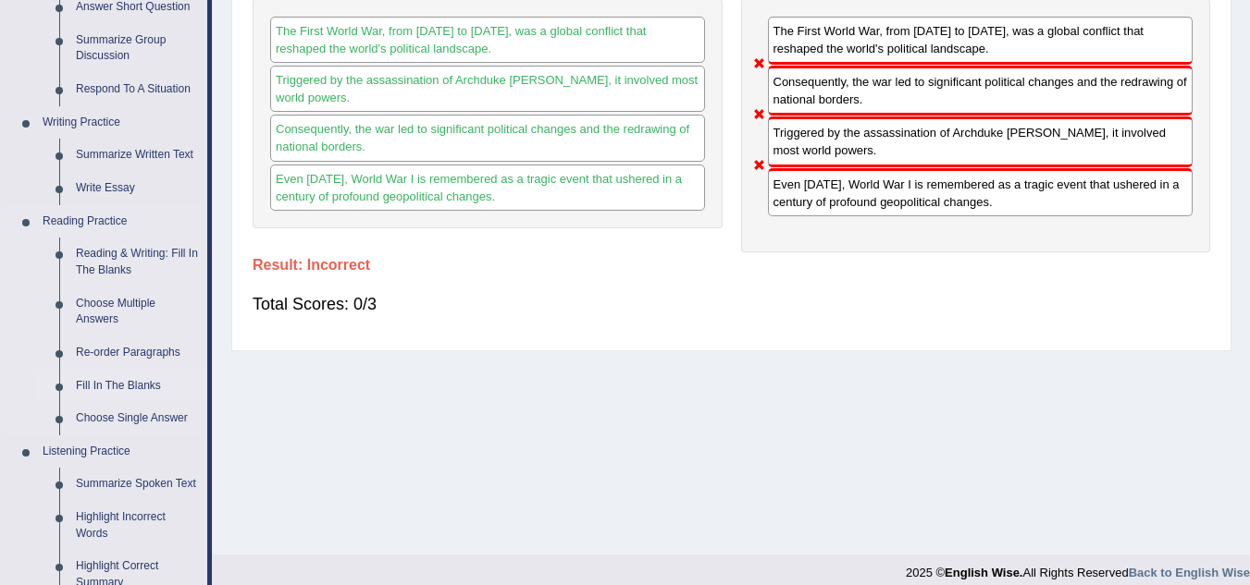
click at [120, 387] on link "Fill In The Blanks" at bounding box center [138, 386] width 140 height 33
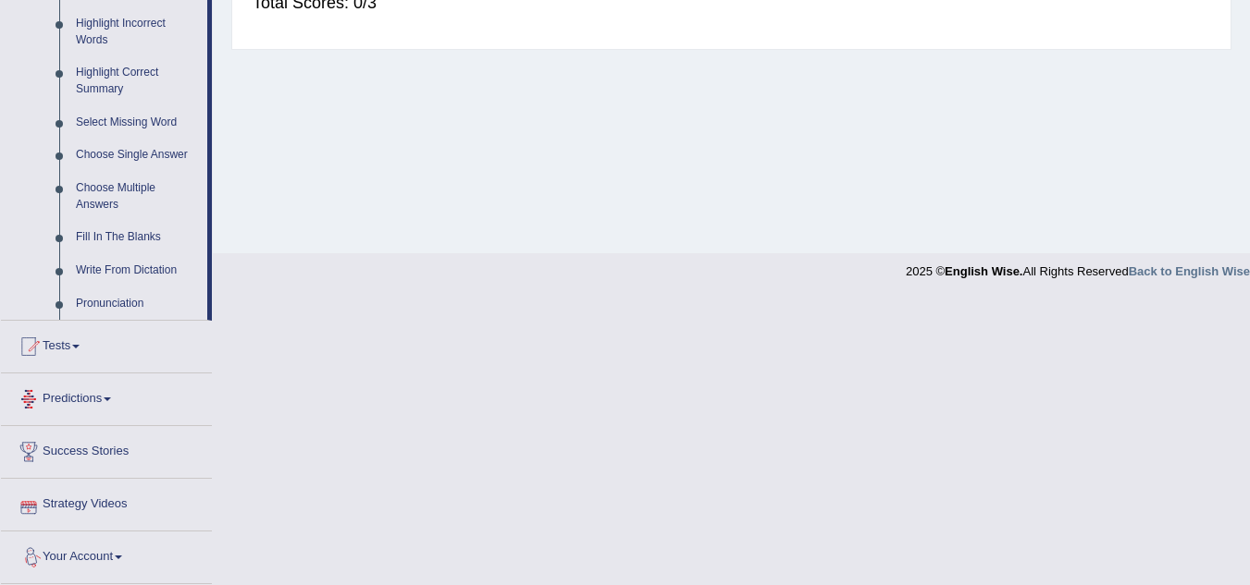
scroll to position [689, 0]
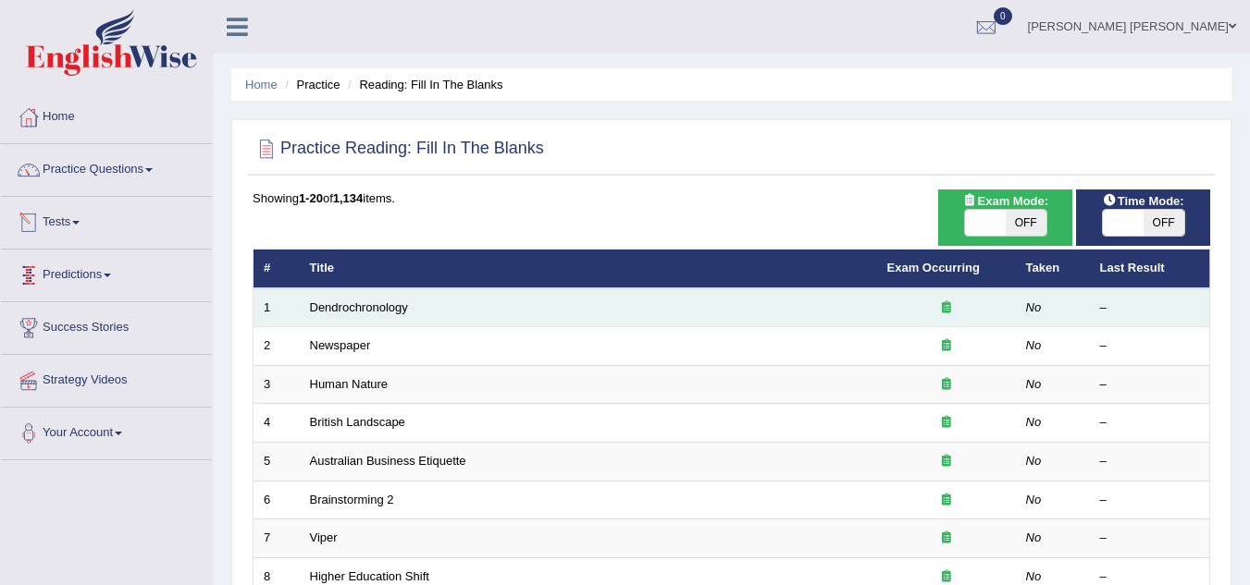
click at [387, 317] on td "Dendrochronology" at bounding box center [588, 308] width 577 height 39
click at [382, 307] on link "Dendrochronology" at bounding box center [359, 308] width 98 height 14
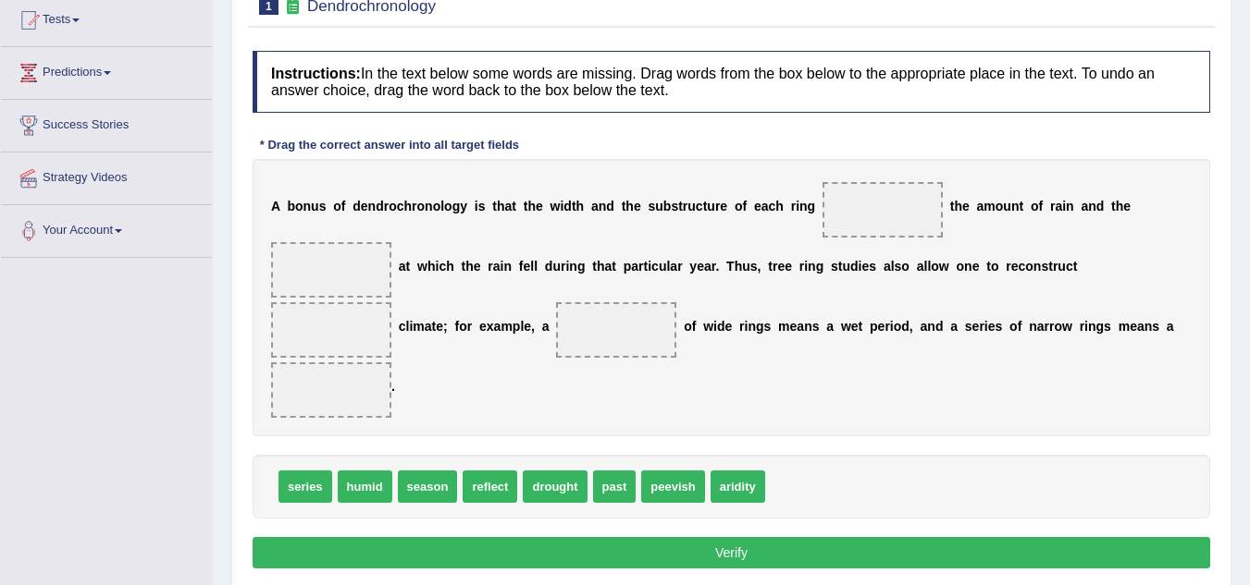
scroll to position [293, 0]
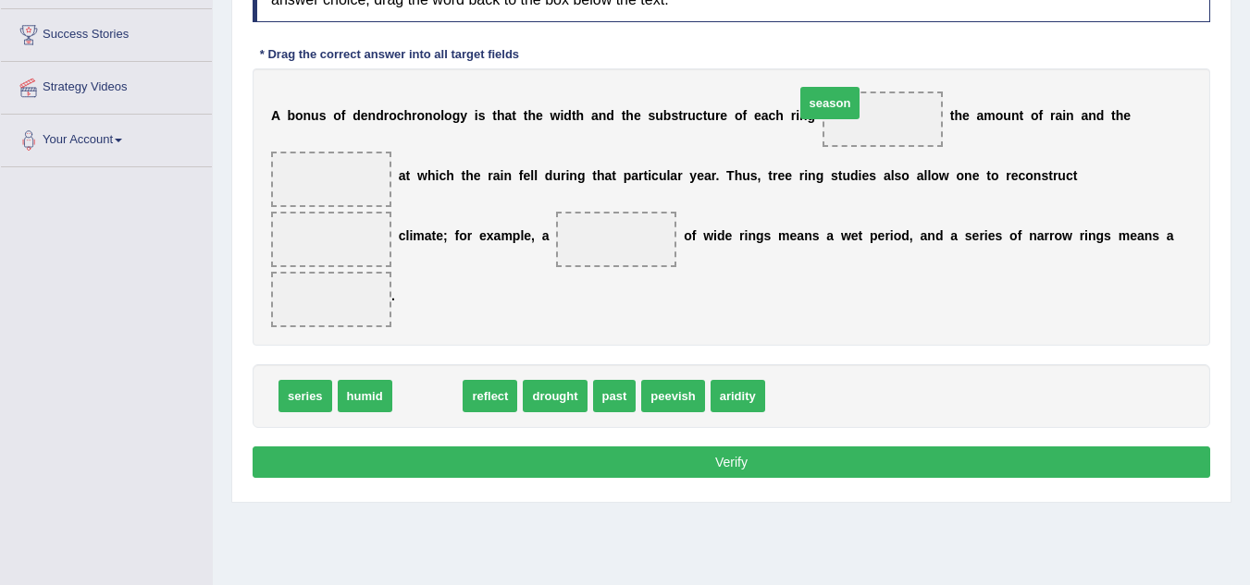
drag, startPoint x: 425, startPoint y: 401, endPoint x: 880, endPoint y: 116, distance: 536.6
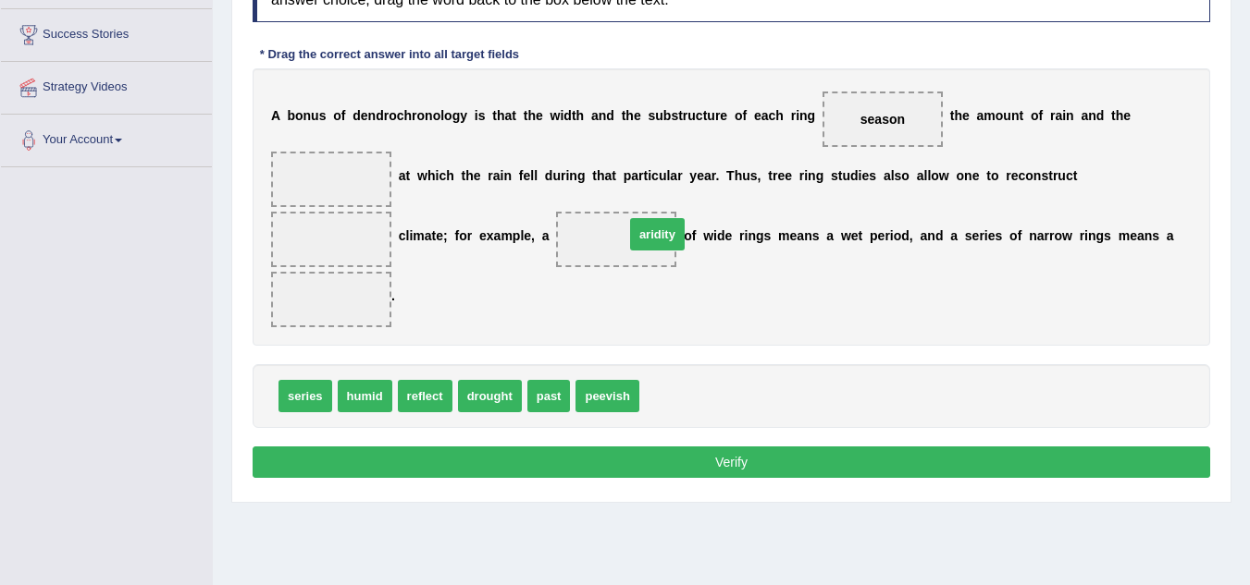
drag, startPoint x: 683, startPoint y: 400, endPoint x: 662, endPoint y: 220, distance: 180.6
drag, startPoint x: 602, startPoint y: 390, endPoint x: 606, endPoint y: 246, distance: 144.3
click at [609, 241] on span "peevish" at bounding box center [616, 239] width 48 height 15
drag, startPoint x: 614, startPoint y: 244, endPoint x: 690, endPoint y: 390, distance: 164.7
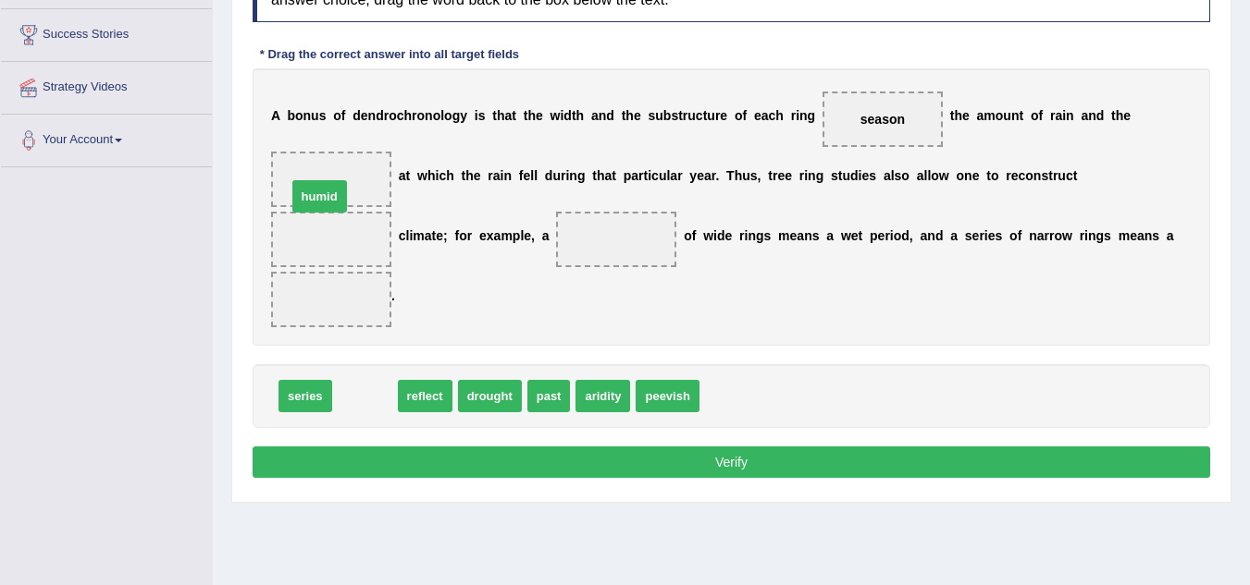
drag, startPoint x: 376, startPoint y: 403, endPoint x: 331, endPoint y: 190, distance: 218.4
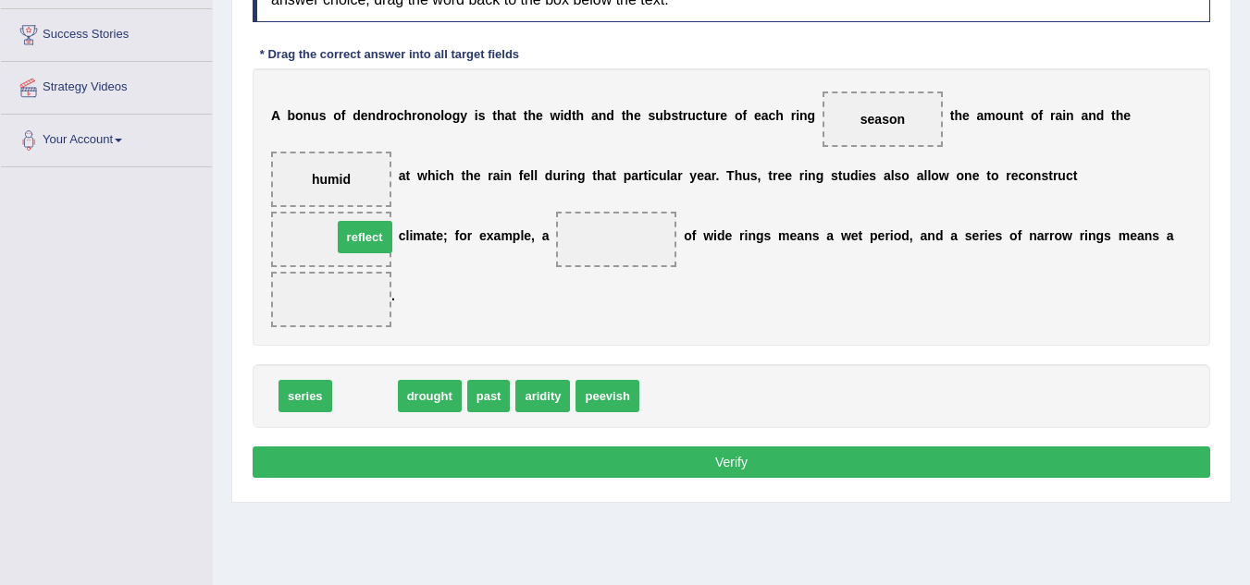
drag, startPoint x: 355, startPoint y: 388, endPoint x: 355, endPoint y: 227, distance: 161.9
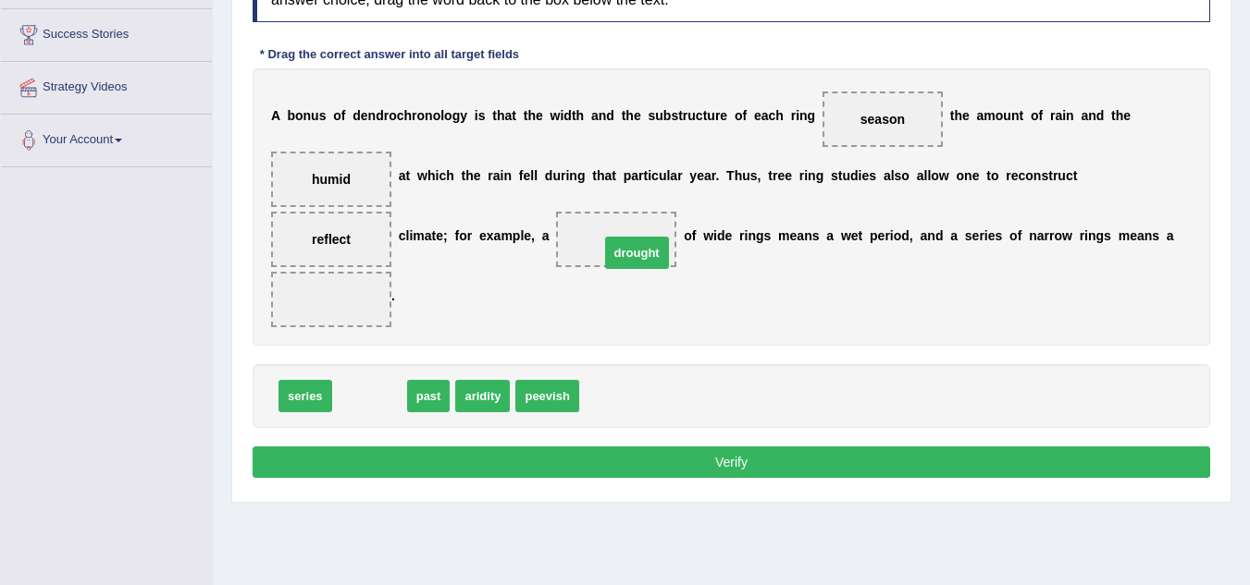
drag, startPoint x: 371, startPoint y: 402, endPoint x: 628, endPoint y: 258, distance: 294.9
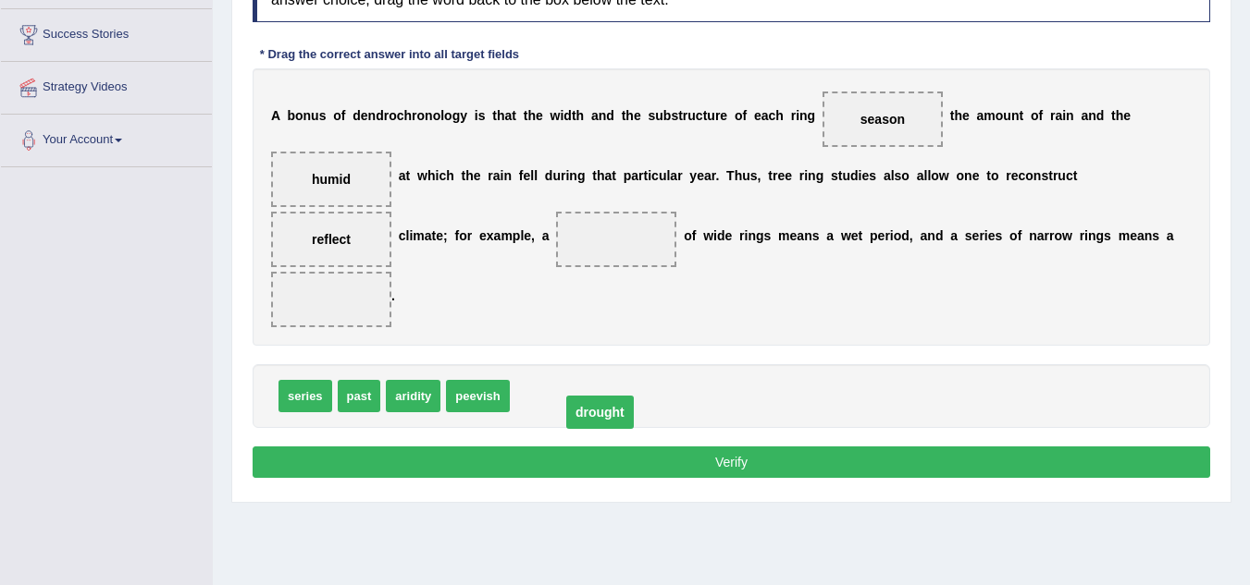
drag, startPoint x: 615, startPoint y: 245, endPoint x: 598, endPoint y: 419, distance: 174.7
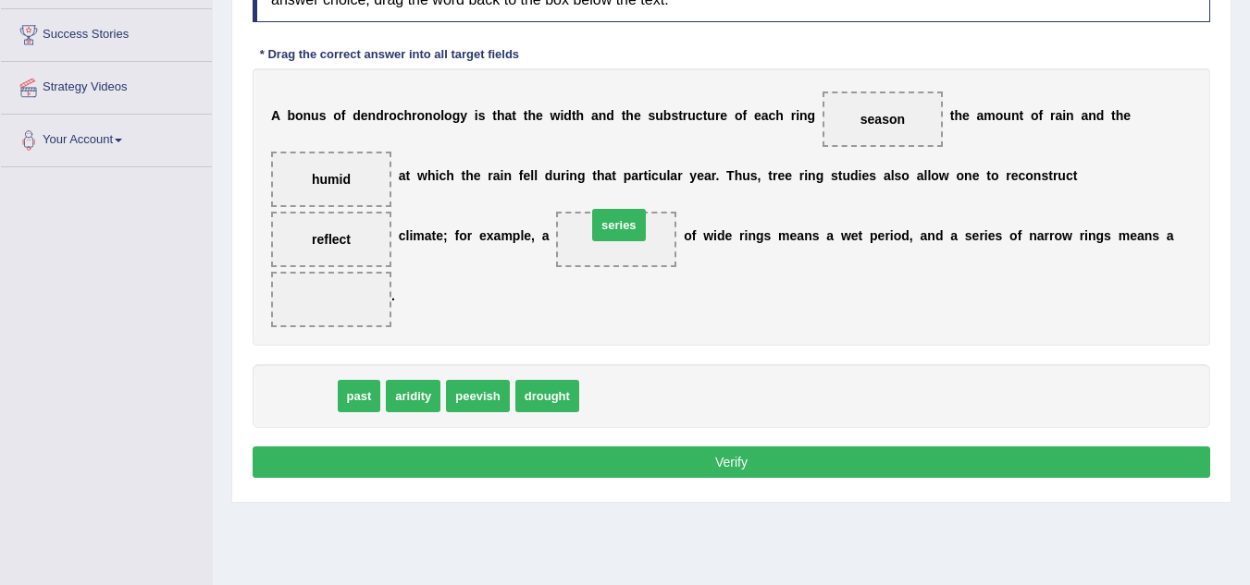
drag, startPoint x: 316, startPoint y: 403, endPoint x: 631, endPoint y: 233, distance: 357.6
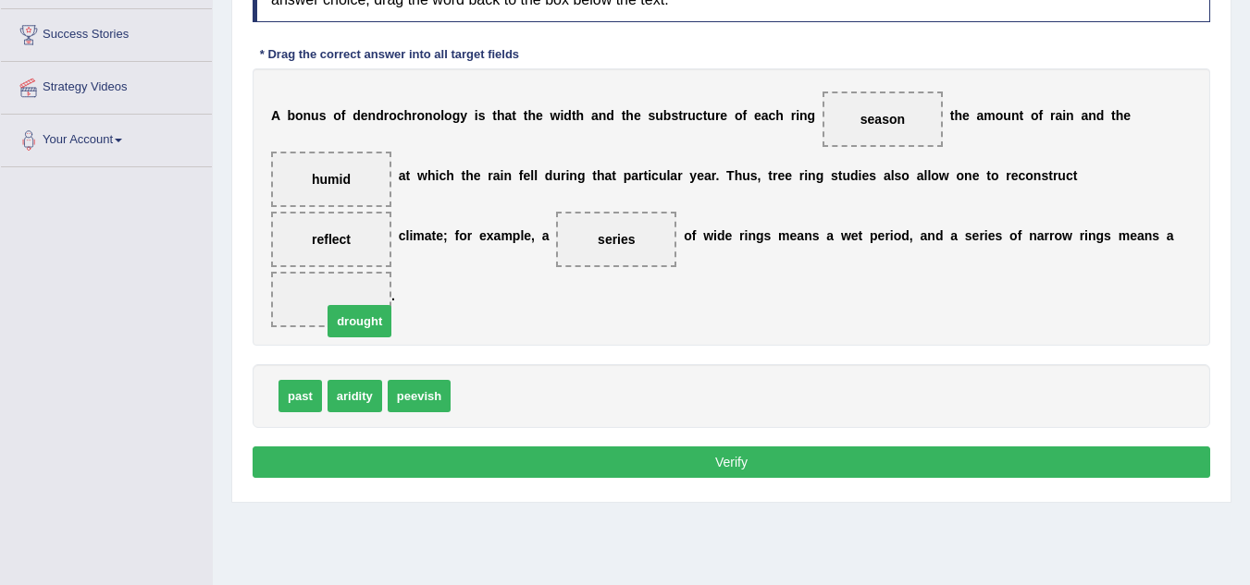
drag, startPoint x: 484, startPoint y: 391, endPoint x: 339, endPoint y: 300, distance: 170.9
click at [528, 462] on button "Verify" at bounding box center [731, 462] width 957 height 31
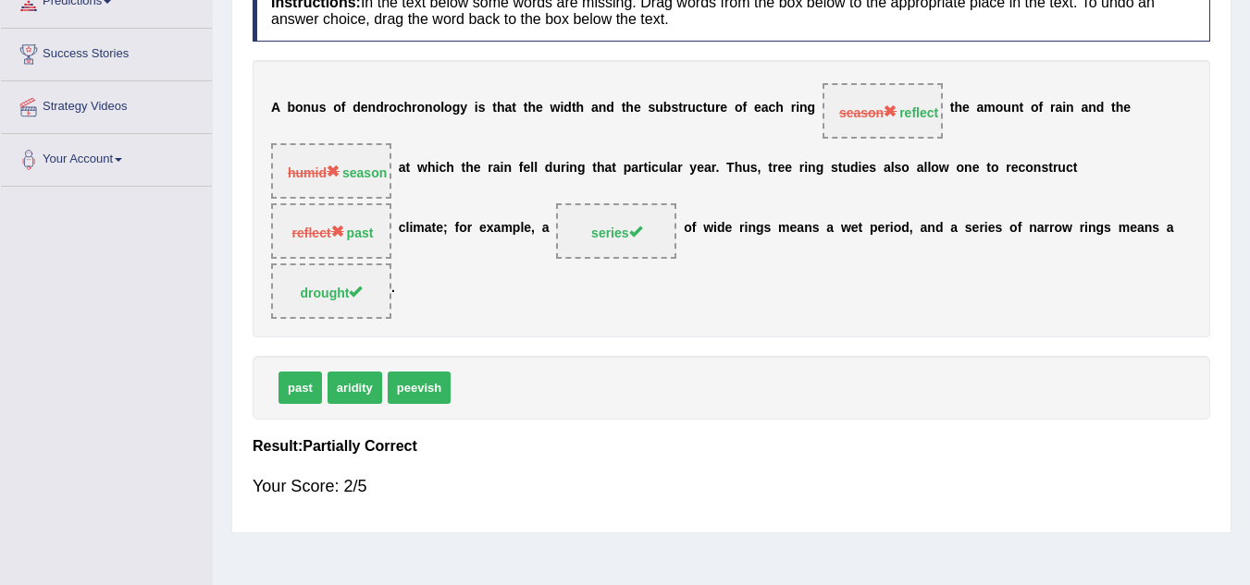
scroll to position [108, 0]
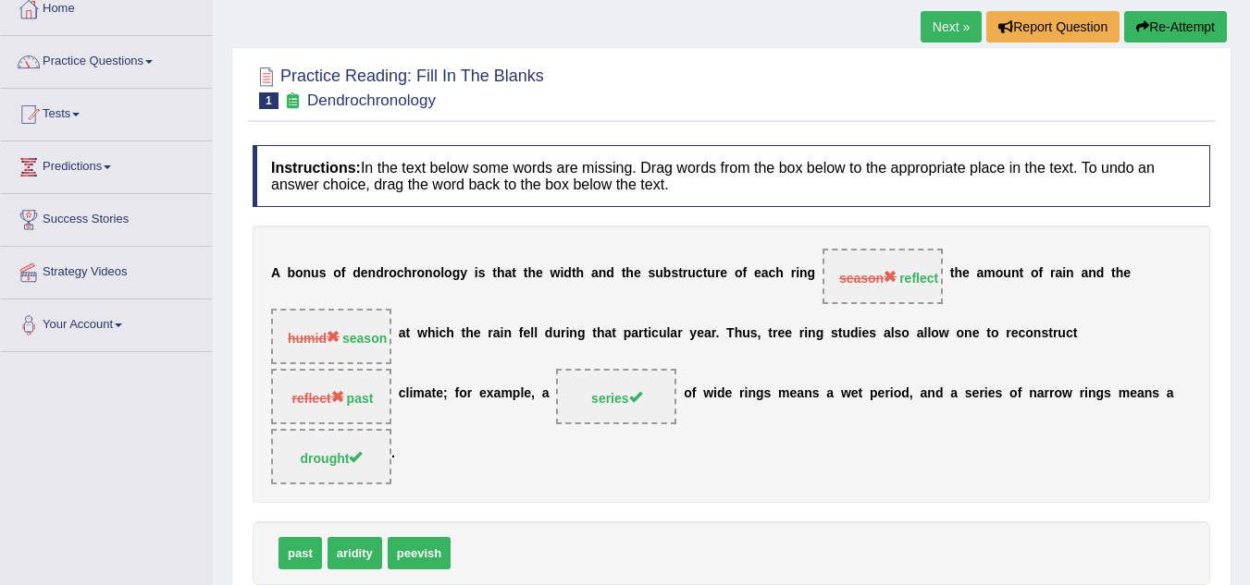
click at [941, 22] on link "Next »" at bounding box center [950, 26] width 61 height 31
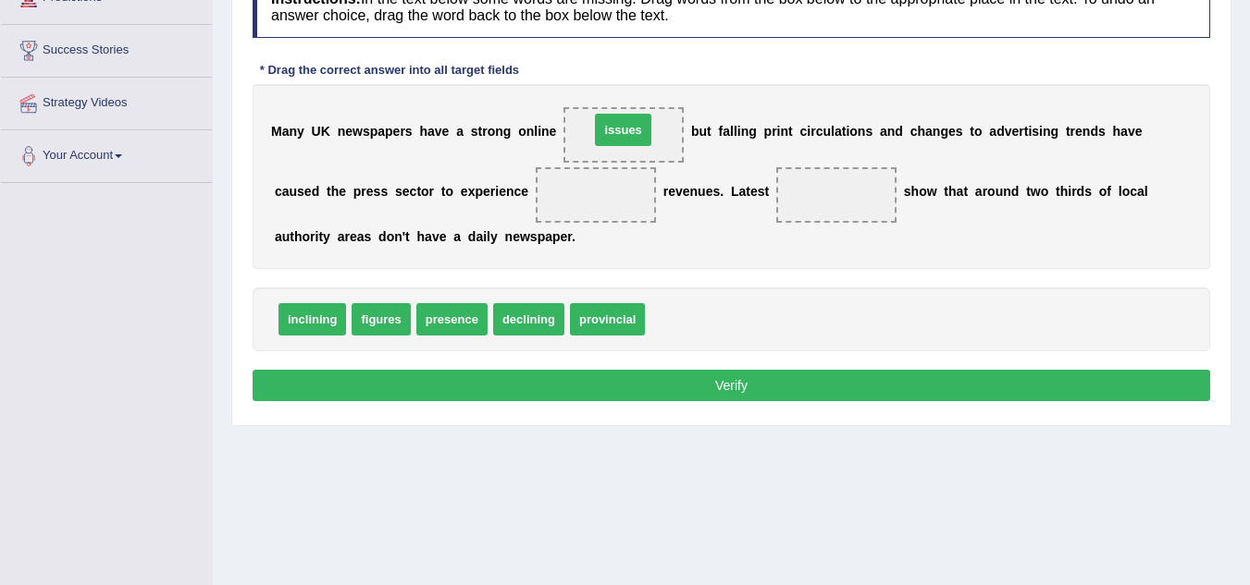
drag, startPoint x: 680, startPoint y: 313, endPoint x: 624, endPoint y: 123, distance: 197.6
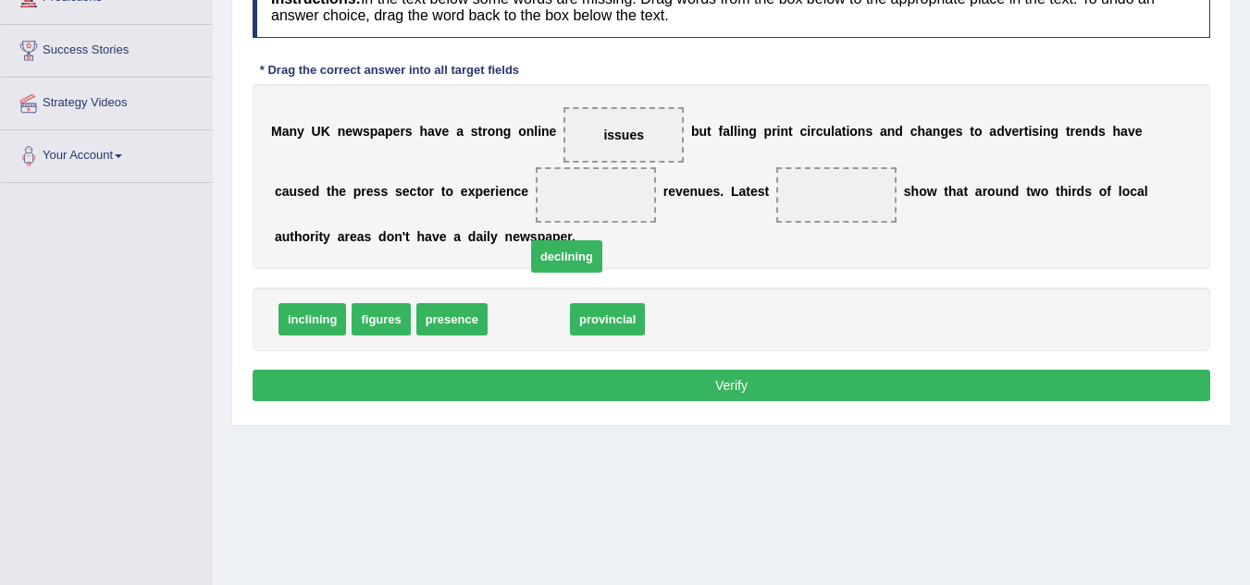
drag, startPoint x: 544, startPoint y: 323, endPoint x: 626, endPoint y: 191, distance: 155.8
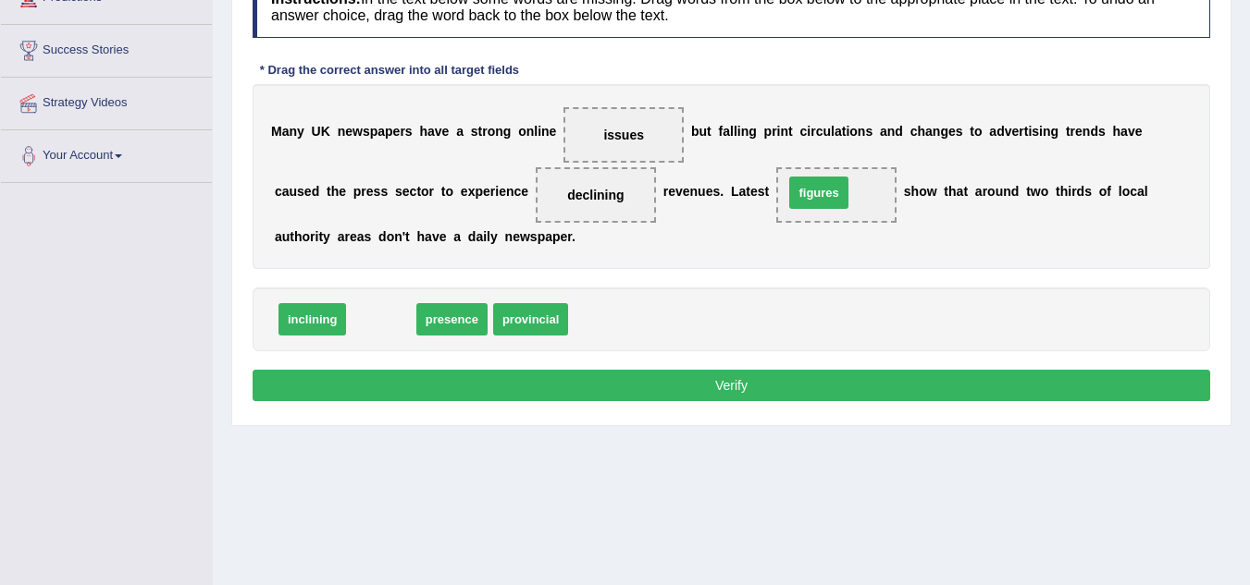
drag, startPoint x: 388, startPoint y: 312, endPoint x: 826, endPoint y: 185, distance: 455.5
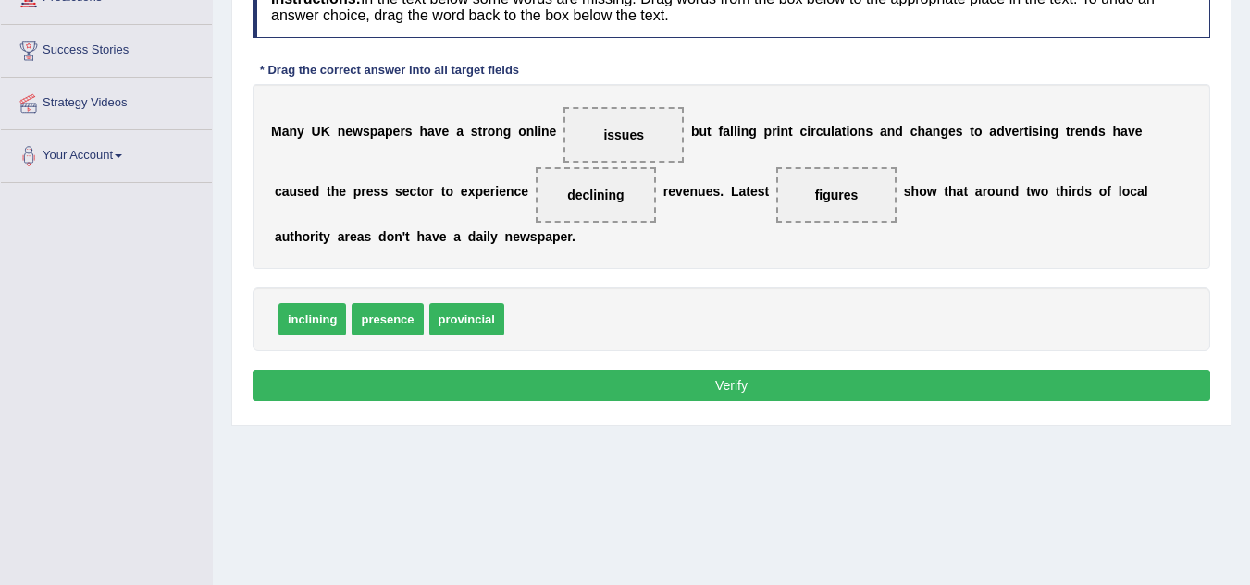
click at [758, 382] on button "Verify" at bounding box center [731, 385] width 957 height 31
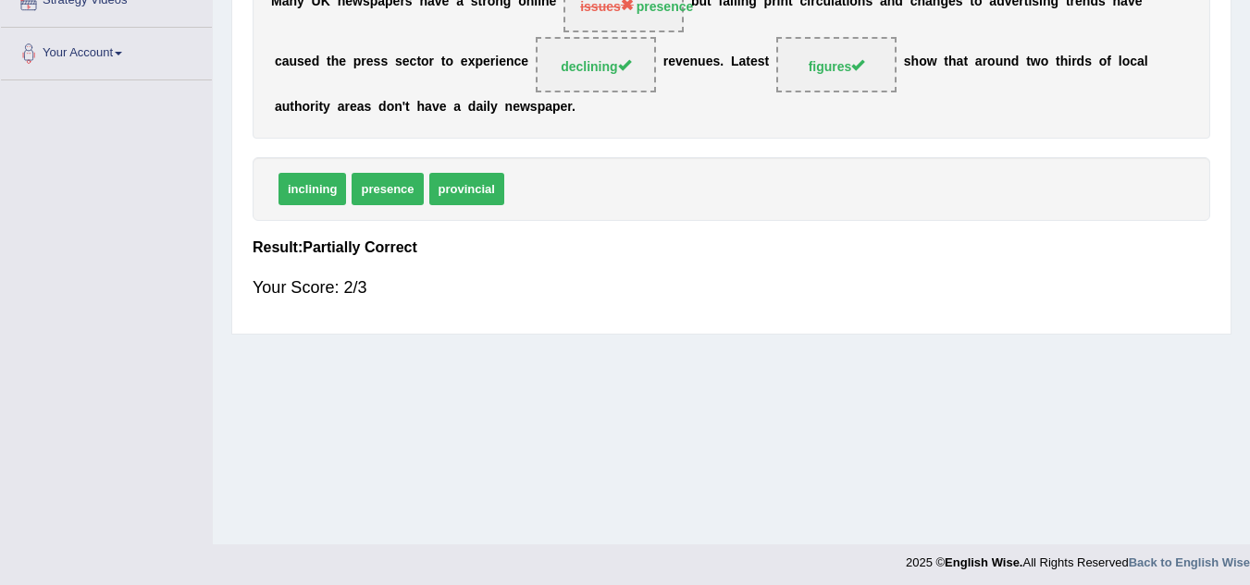
scroll to position [108, 0]
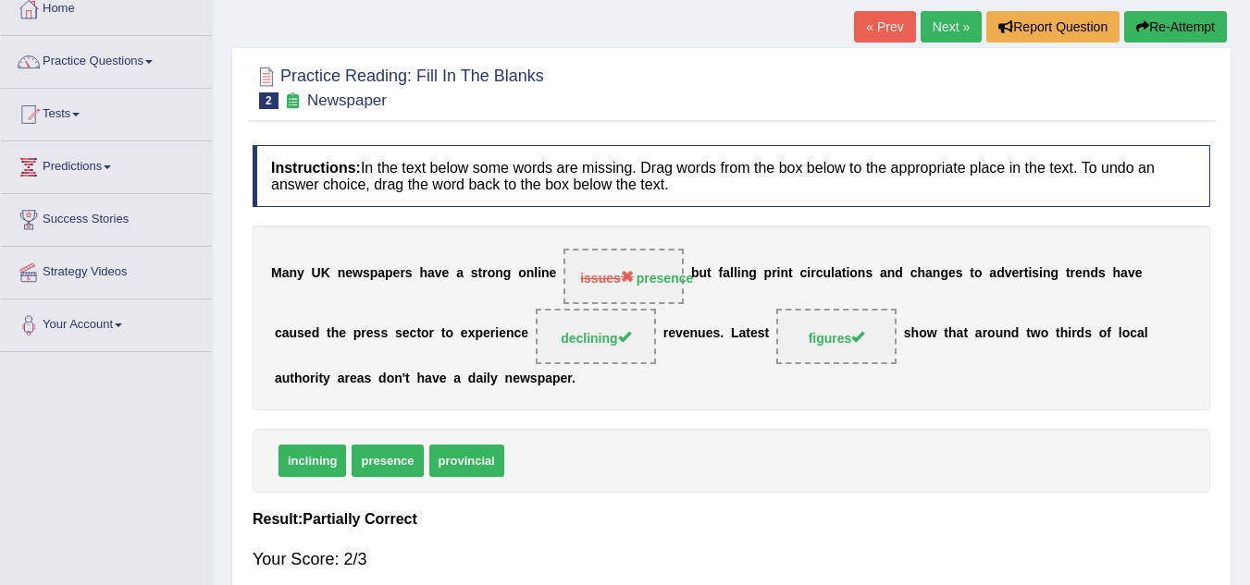
click at [945, 28] on link "Next »" at bounding box center [950, 26] width 61 height 31
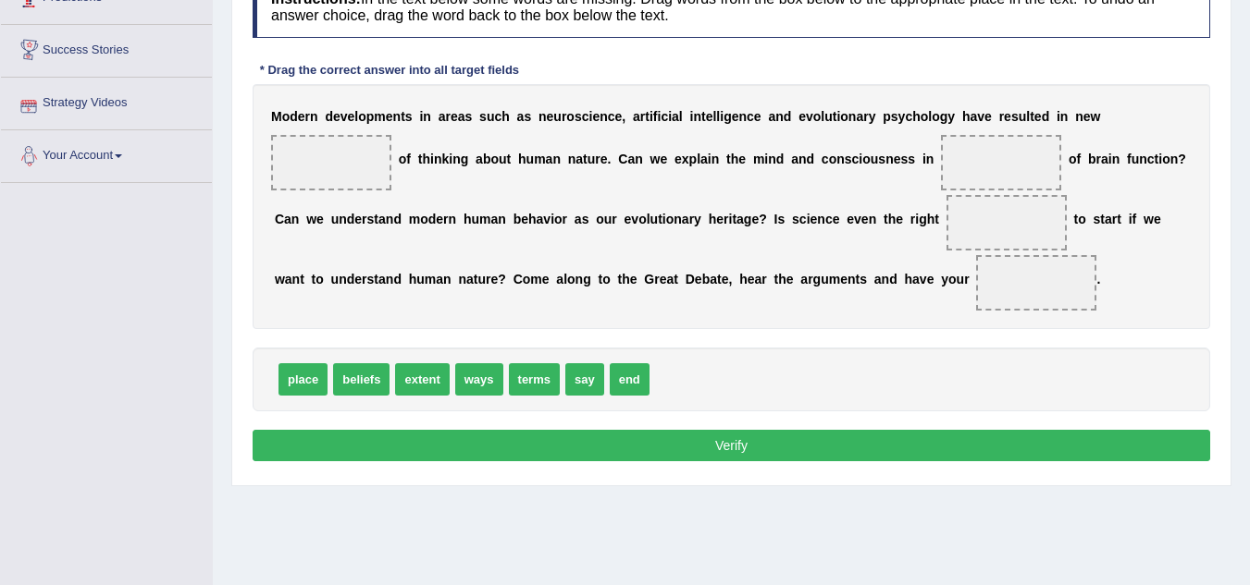
scroll to position [185, 0]
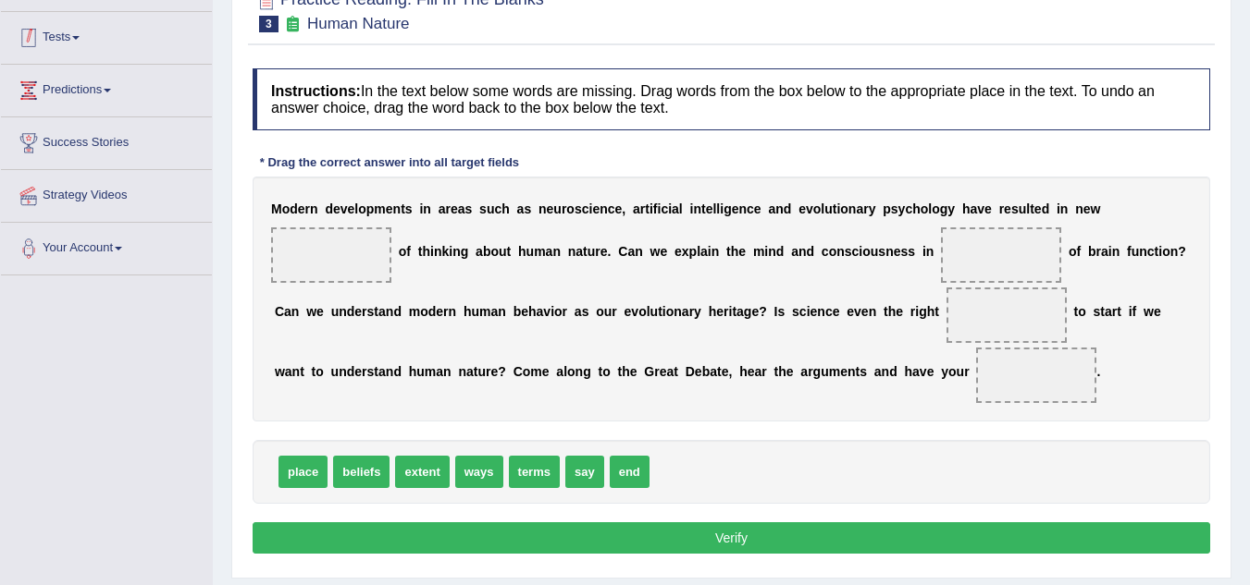
click at [73, 40] on link "Tests" at bounding box center [106, 35] width 211 height 46
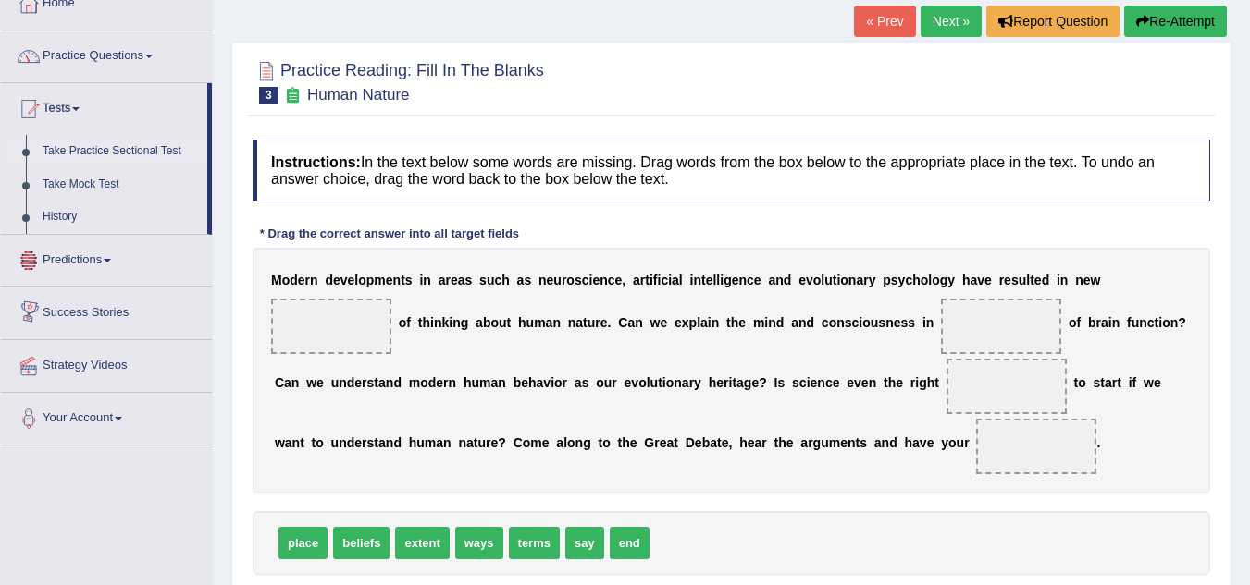
scroll to position [92, 0]
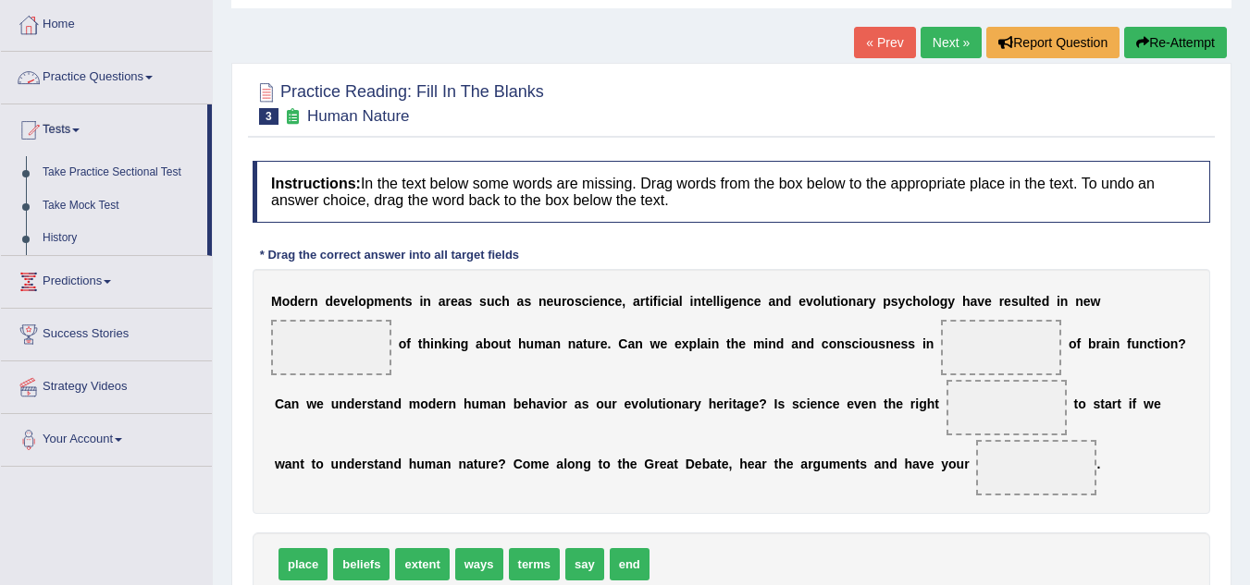
click at [102, 69] on link "Practice Questions" at bounding box center [106, 75] width 211 height 46
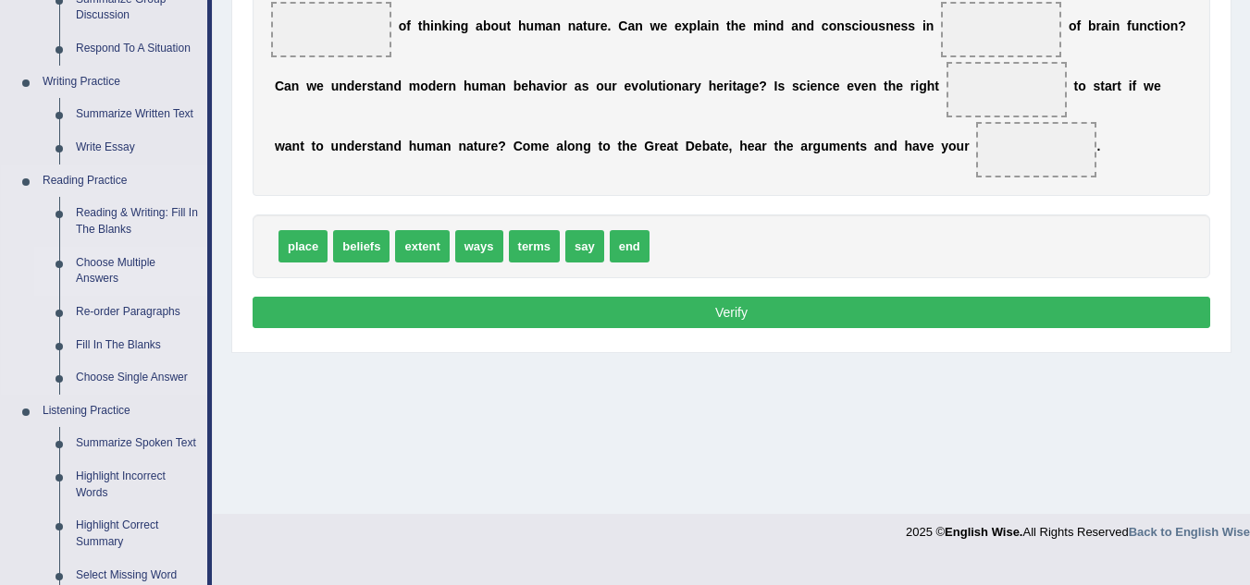
scroll to position [401, 0]
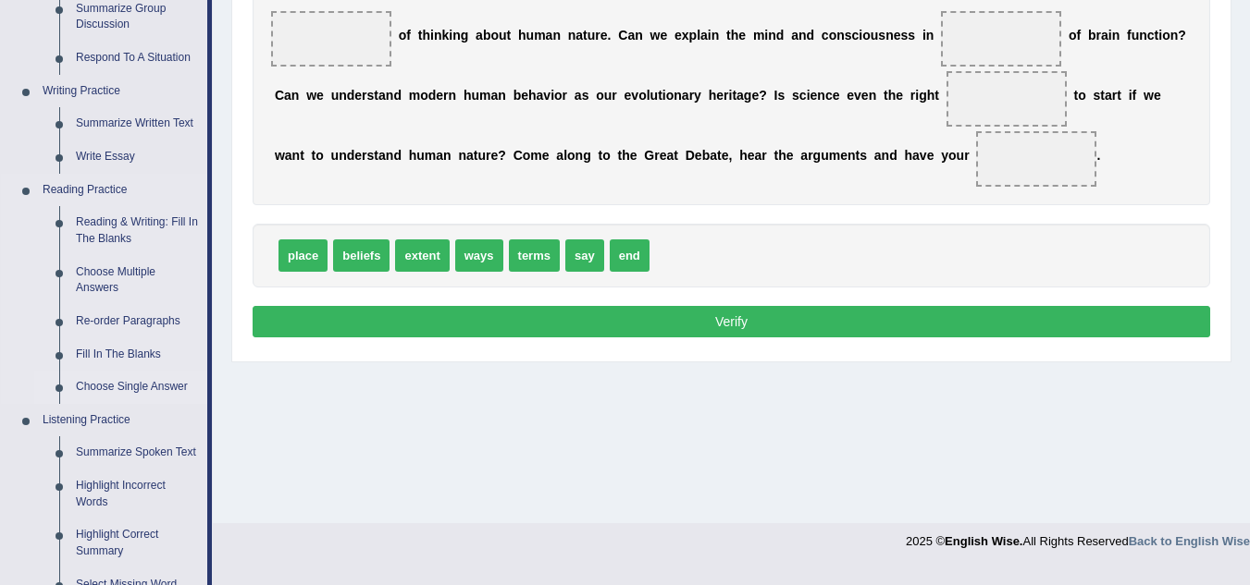
click at [149, 382] on link "Choose Single Answer" at bounding box center [138, 387] width 140 height 33
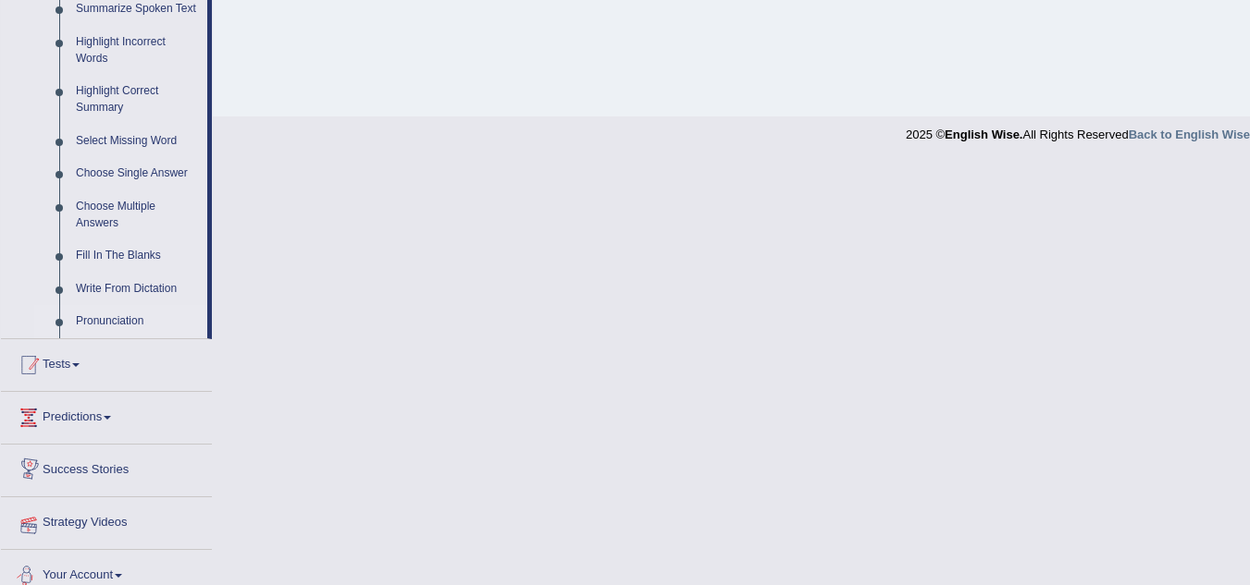
scroll to position [695, 0]
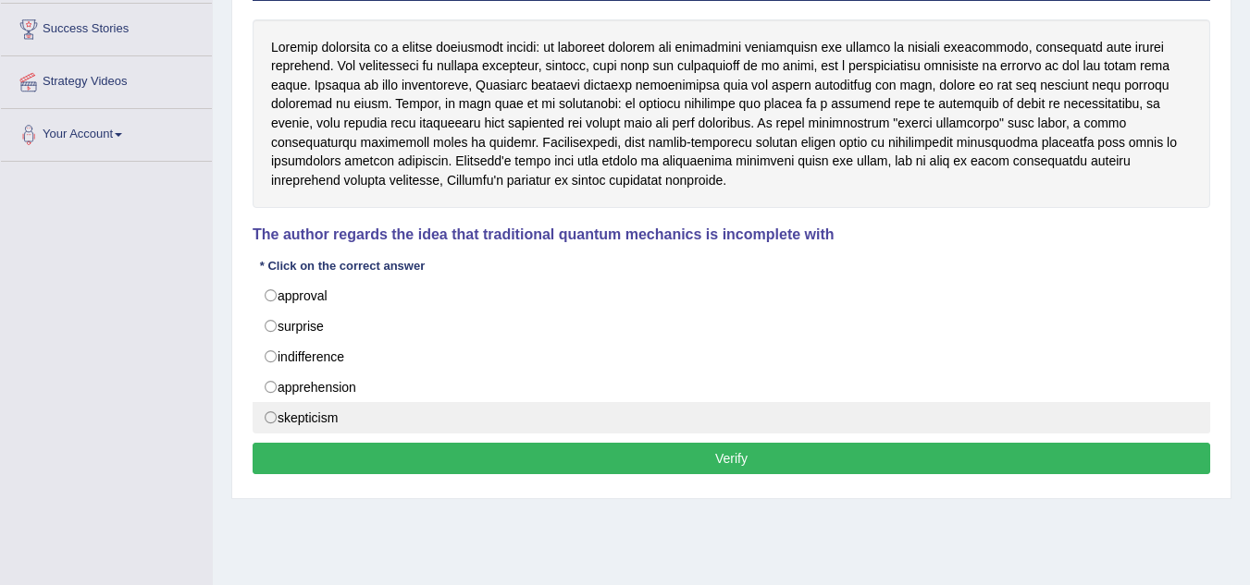
scroll to position [277, 0]
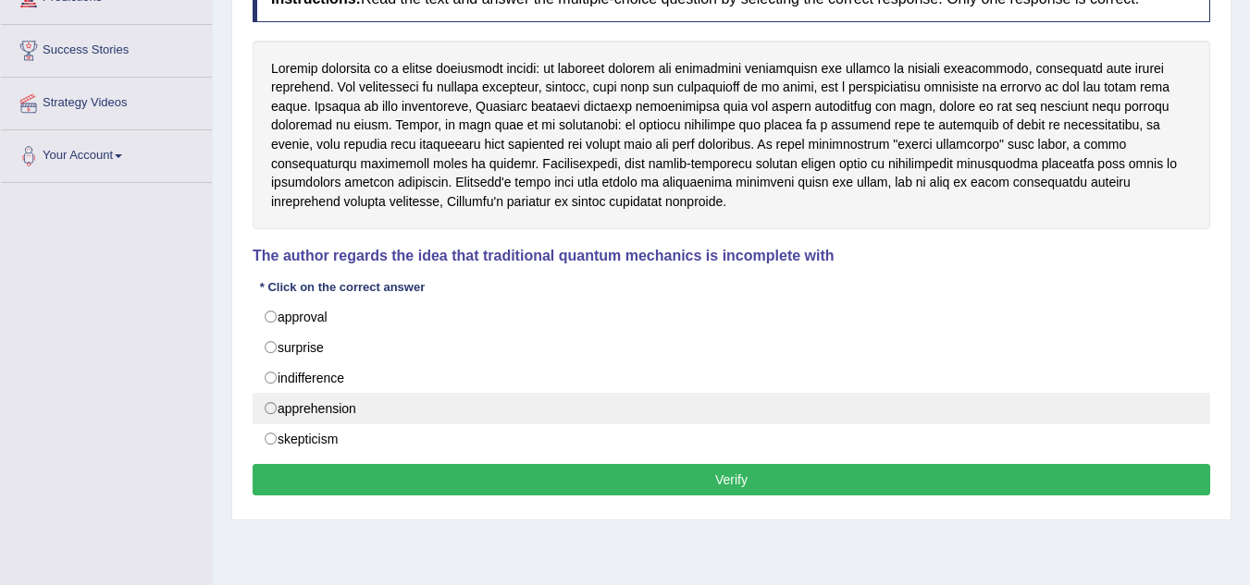
click at [369, 411] on label "apprehension" at bounding box center [731, 408] width 957 height 31
radio input "true"
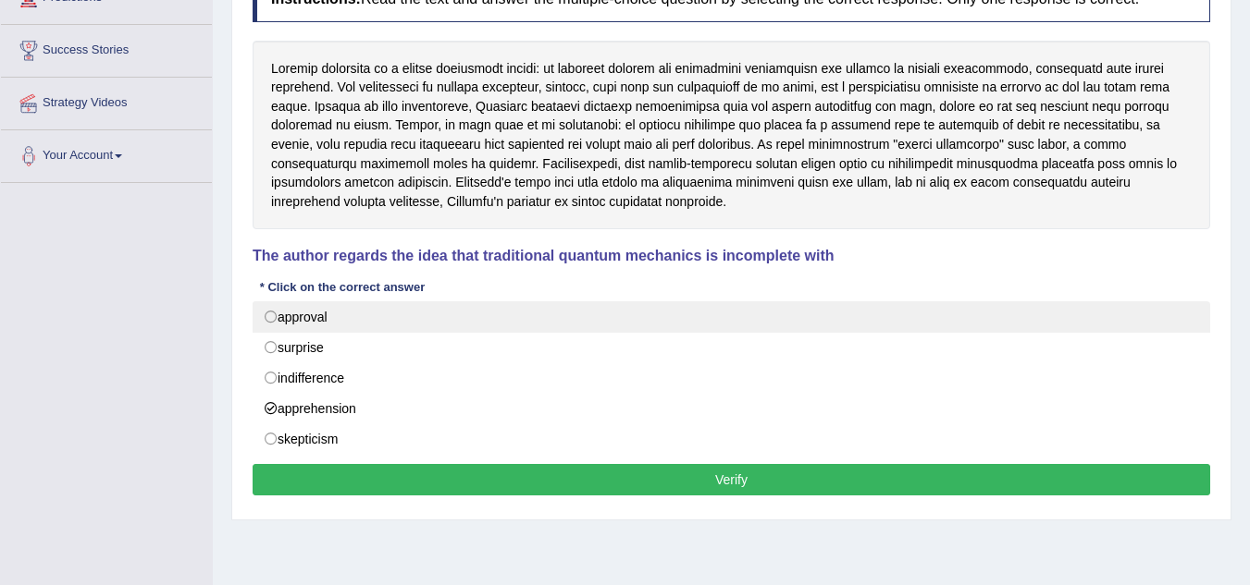
click at [277, 313] on label "approval" at bounding box center [731, 317] width 957 height 31
radio input "true"
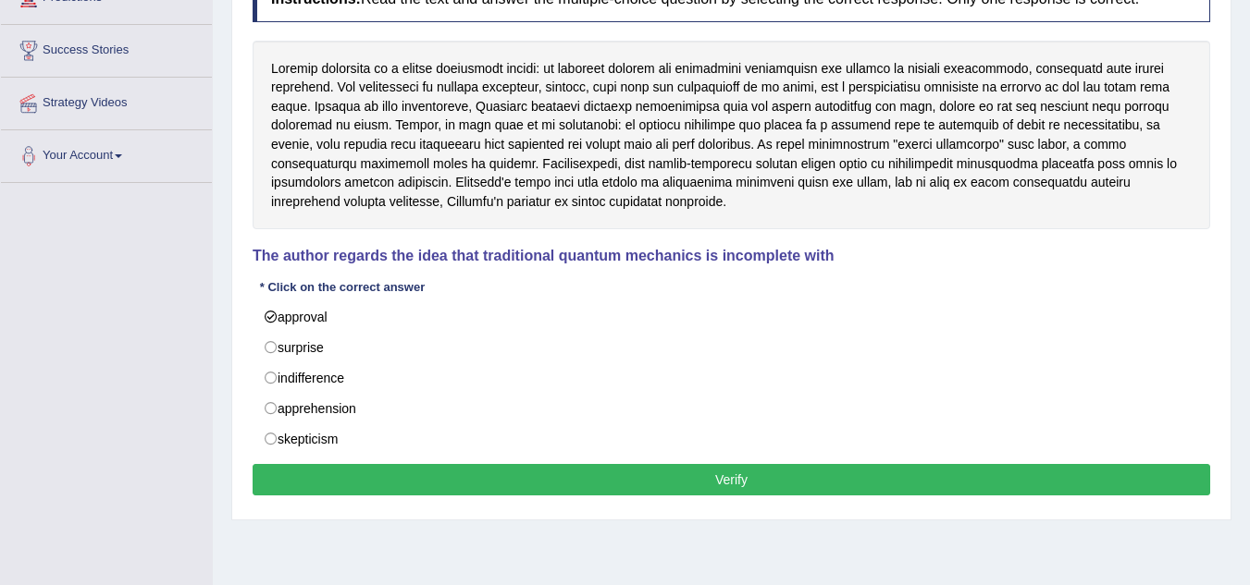
click at [604, 479] on button "Verify" at bounding box center [731, 479] width 957 height 31
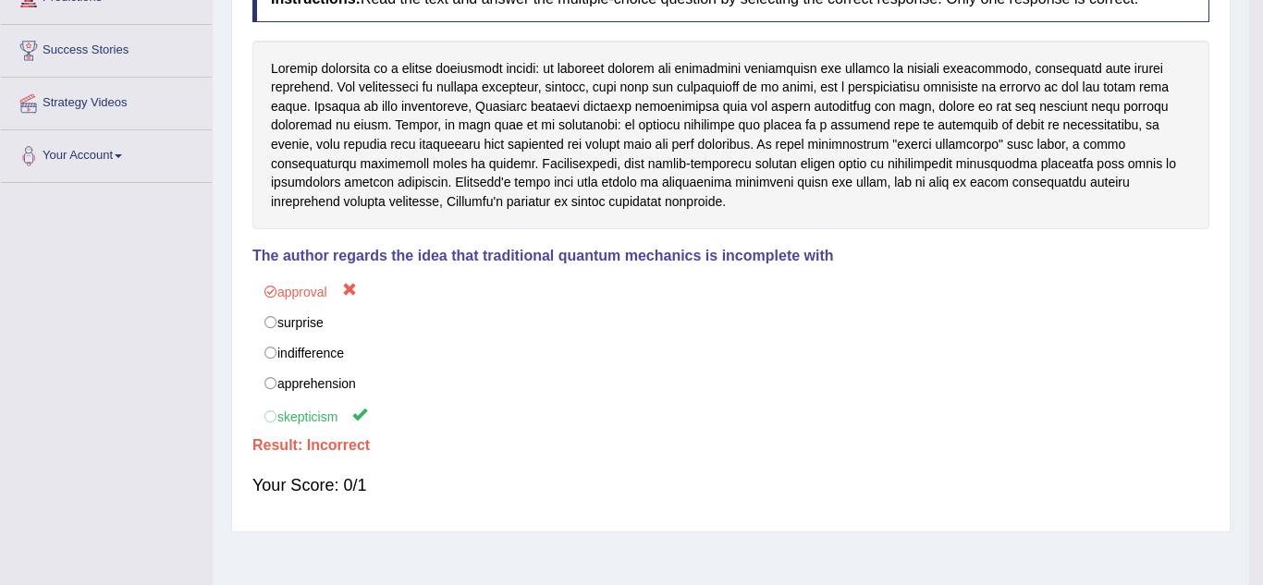
click at [293, 418] on div "Saving your answer..." at bounding box center [631, 292] width 1263 height 585
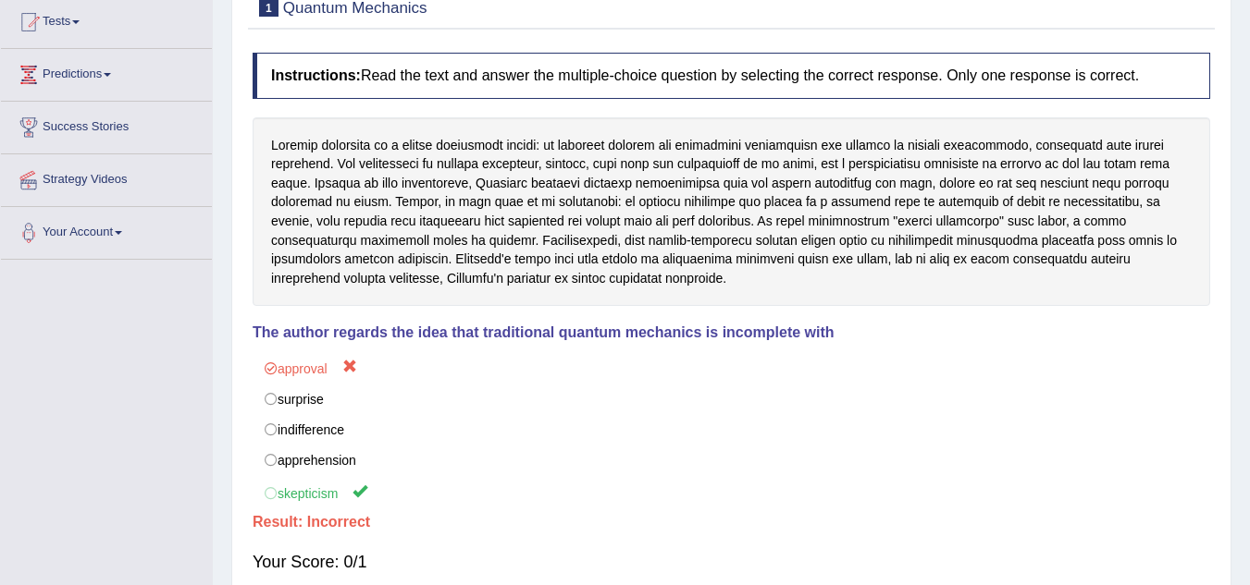
scroll to position [16, 0]
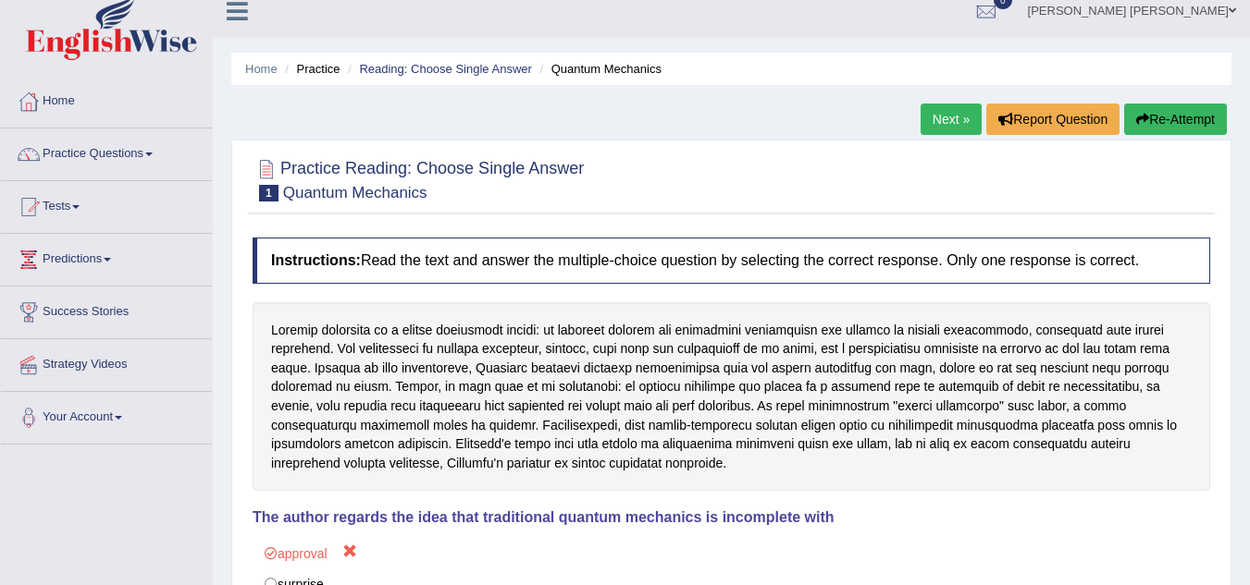
click at [955, 125] on link "Next »" at bounding box center [950, 119] width 61 height 31
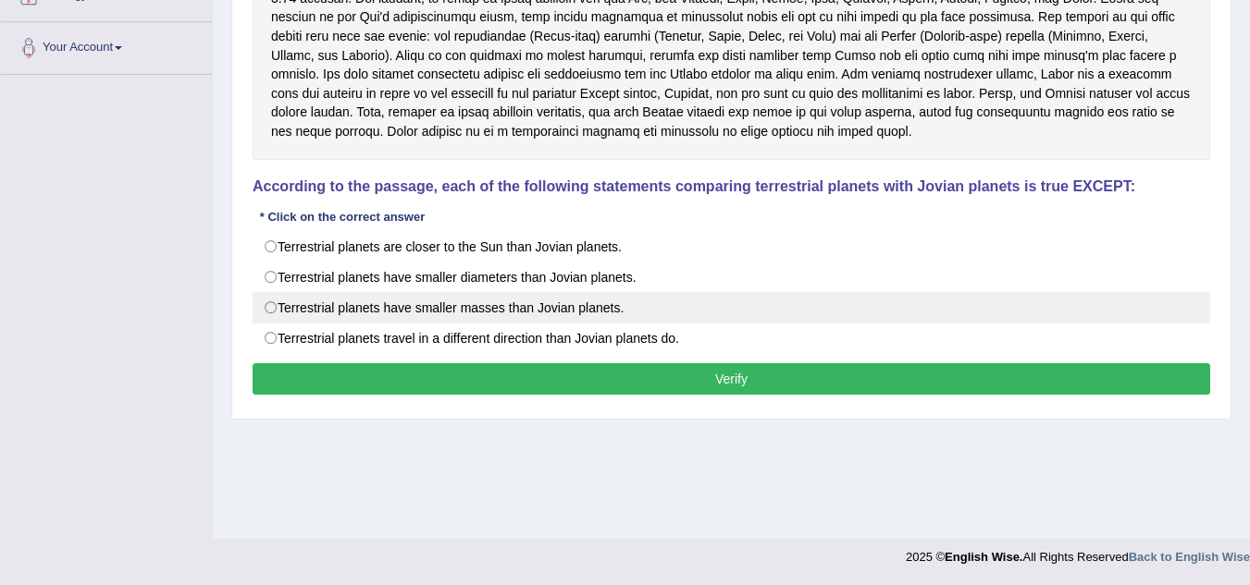
click at [492, 302] on label "Terrestrial planets have smaller masses than Jovian planets." at bounding box center [731, 307] width 957 height 31
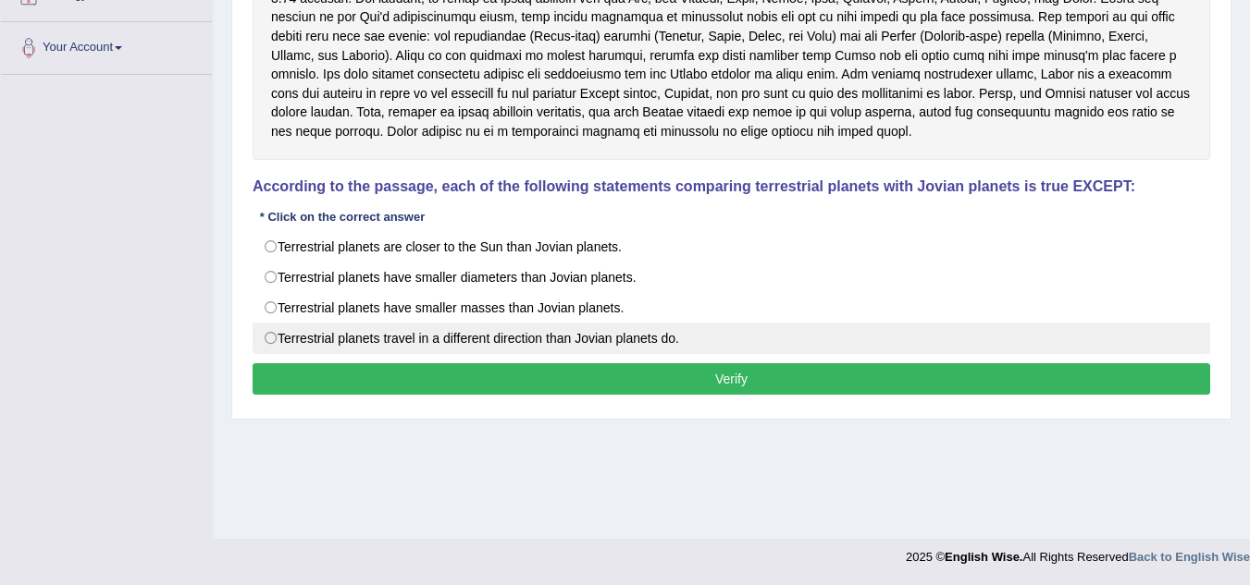
radio input "true"
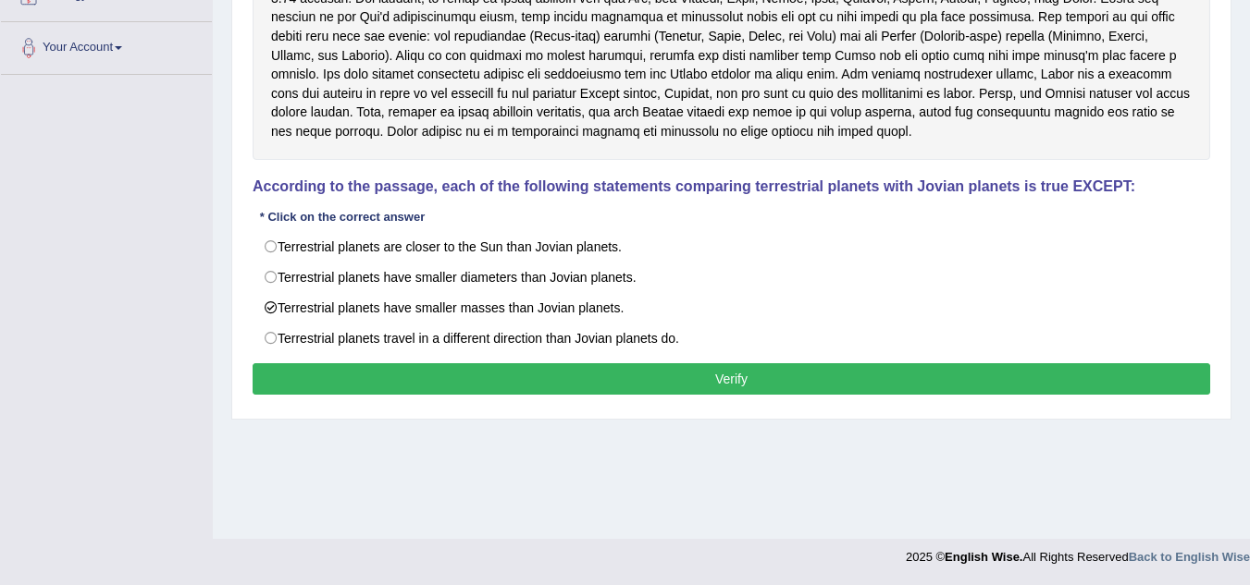
click at [646, 364] on button "Verify" at bounding box center [731, 379] width 957 height 31
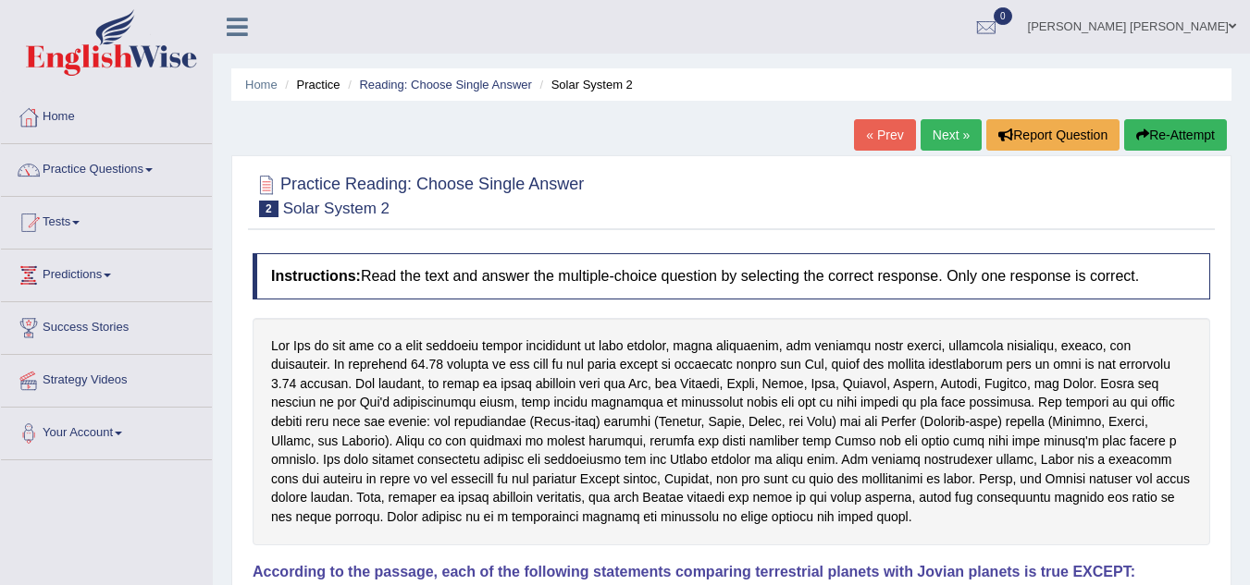
click at [945, 129] on link "Next »" at bounding box center [950, 134] width 61 height 31
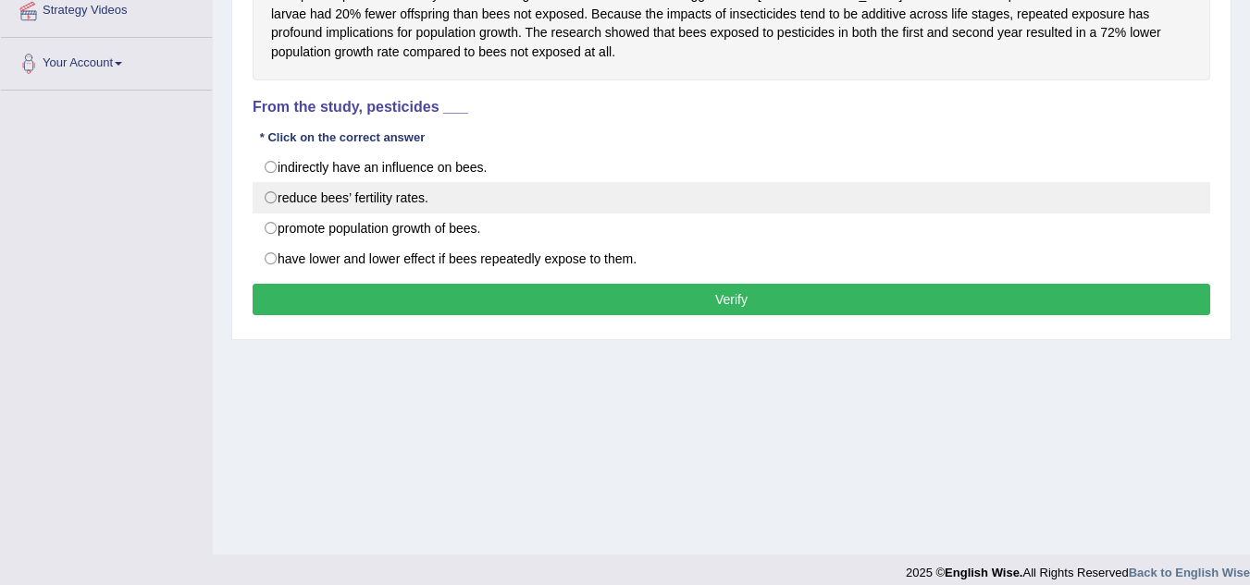
scroll to position [370, 0]
click at [440, 199] on label "reduce bees’ fertility rates." at bounding box center [731, 197] width 957 height 31
radio input "true"
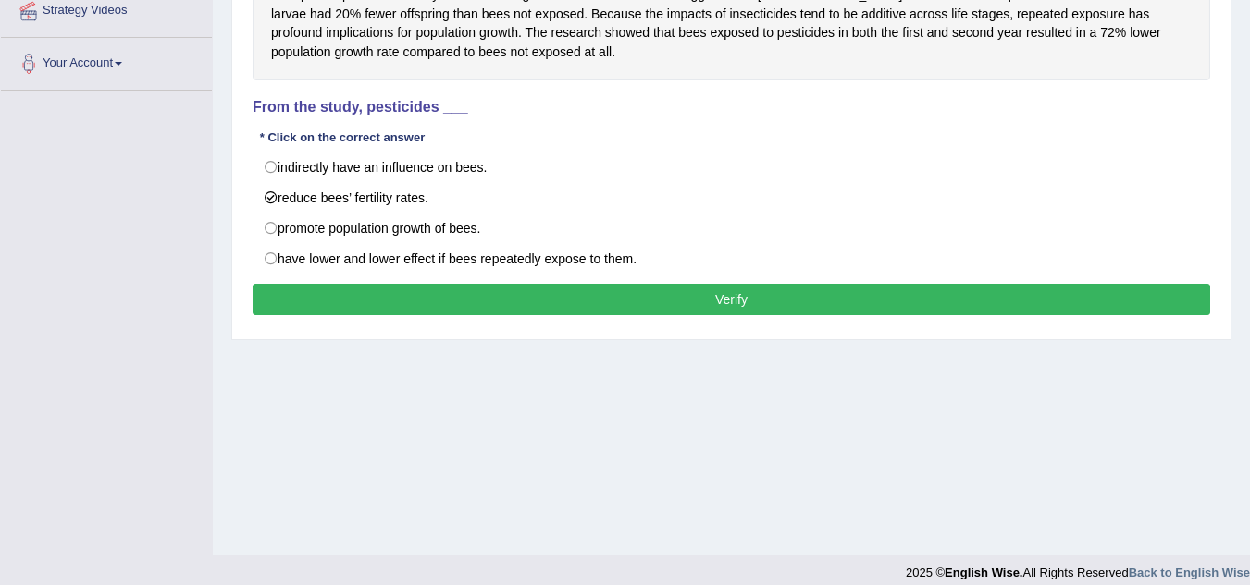
click at [530, 303] on button "Verify" at bounding box center [731, 299] width 957 height 31
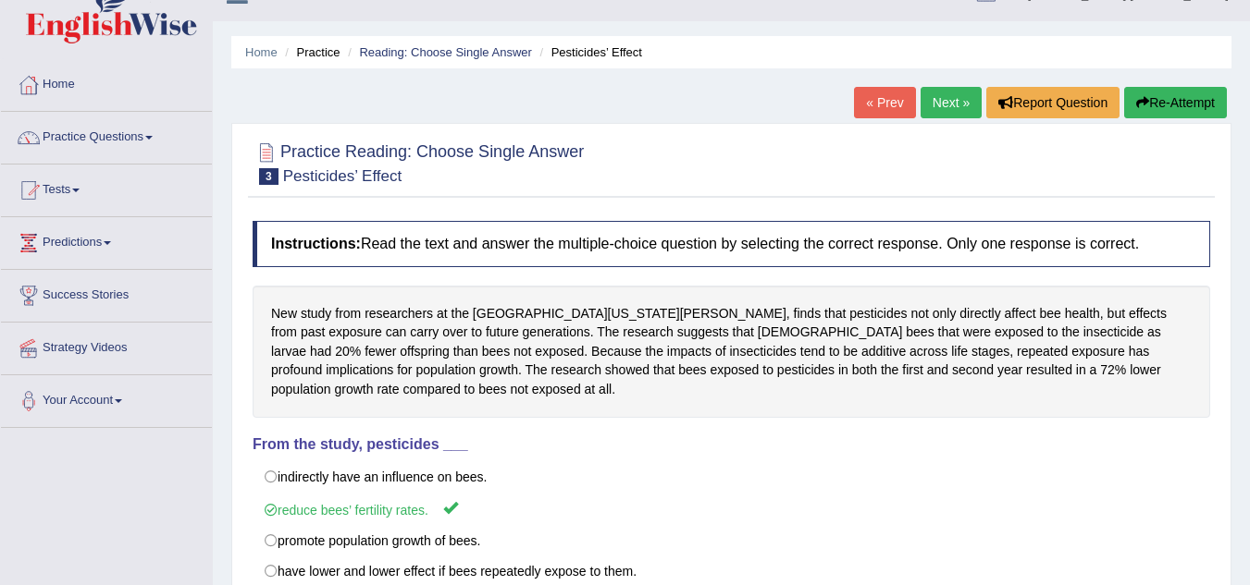
scroll to position [0, 0]
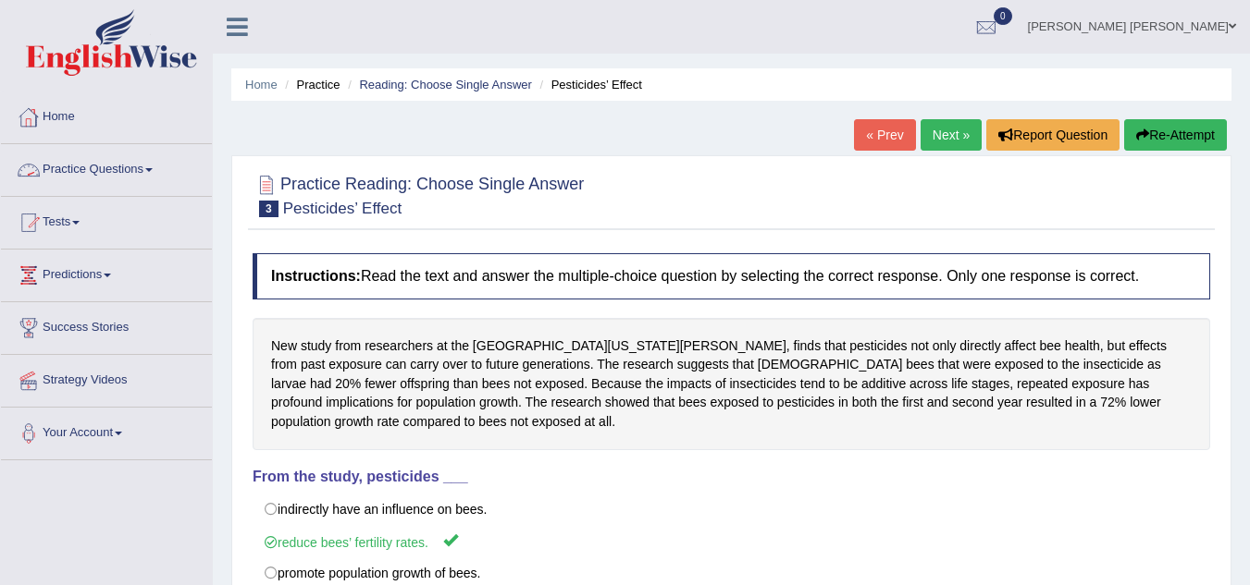
click at [68, 166] on link "Practice Questions" at bounding box center [106, 167] width 211 height 46
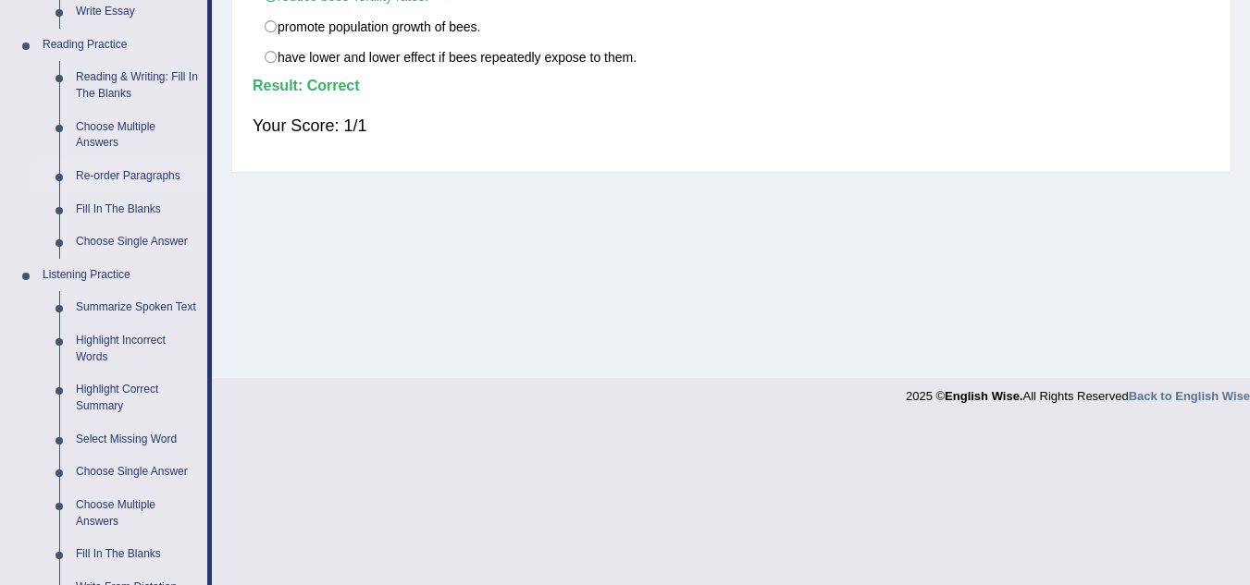
scroll to position [740, 0]
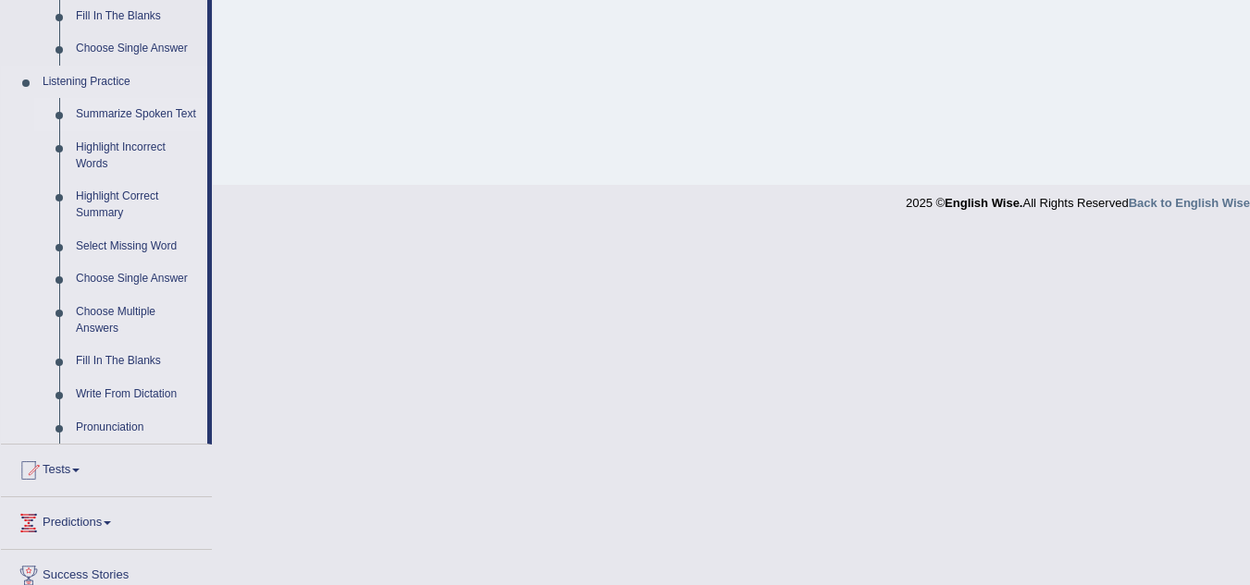
click at [152, 111] on link "Summarize Spoken Text" at bounding box center [138, 114] width 140 height 33
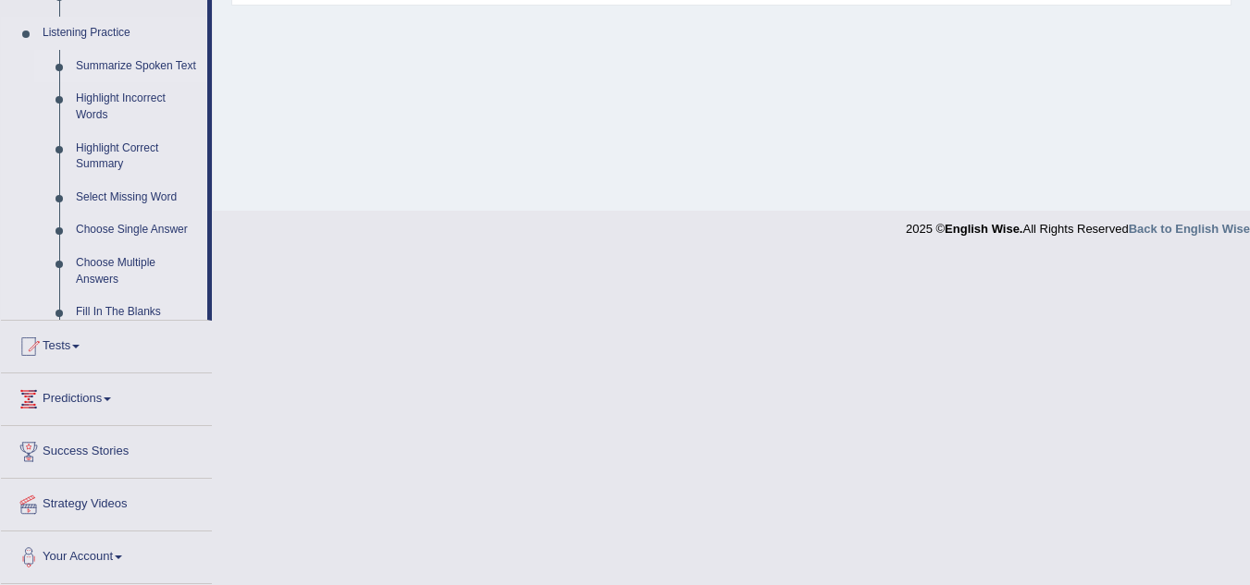
scroll to position [335, 0]
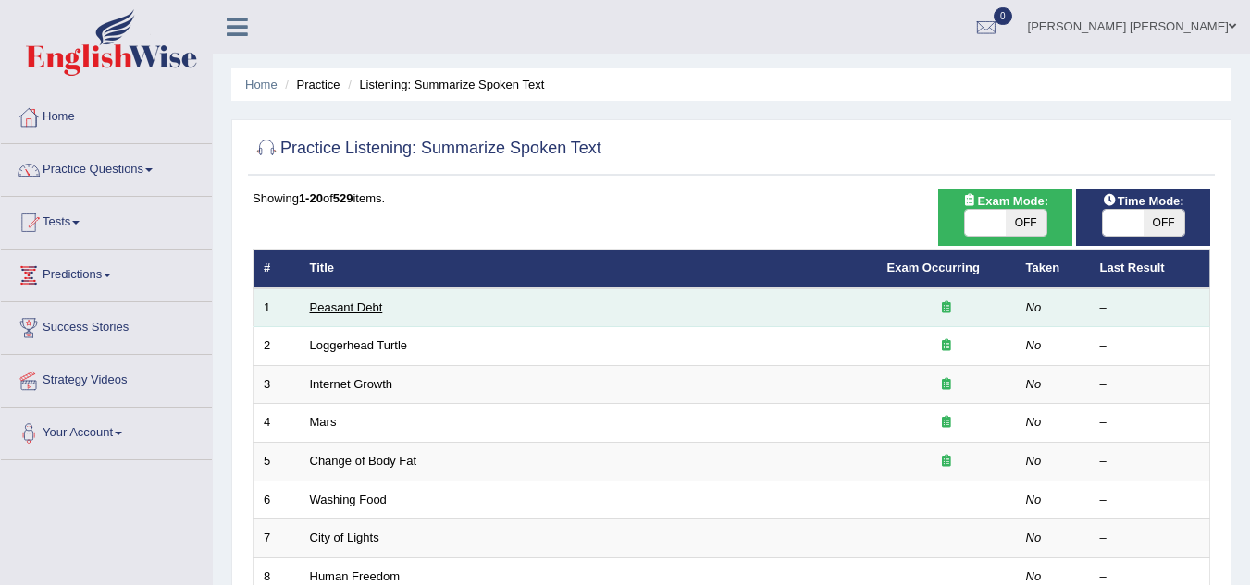
click at [368, 311] on link "Peasant Debt" at bounding box center [346, 308] width 73 height 14
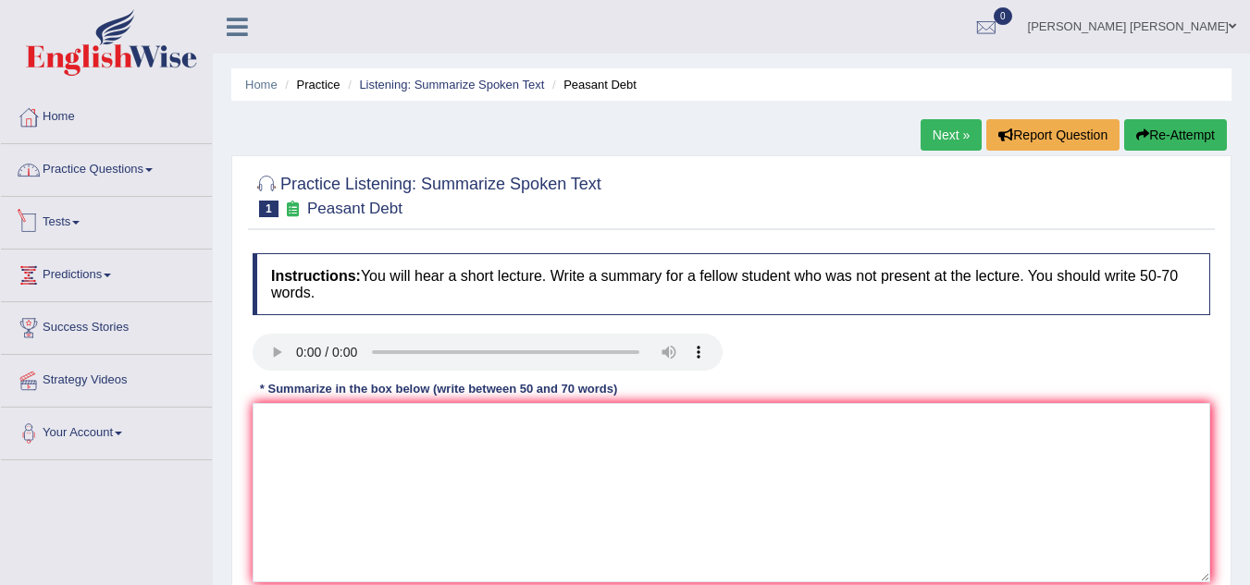
click at [90, 174] on link "Practice Questions" at bounding box center [106, 167] width 211 height 46
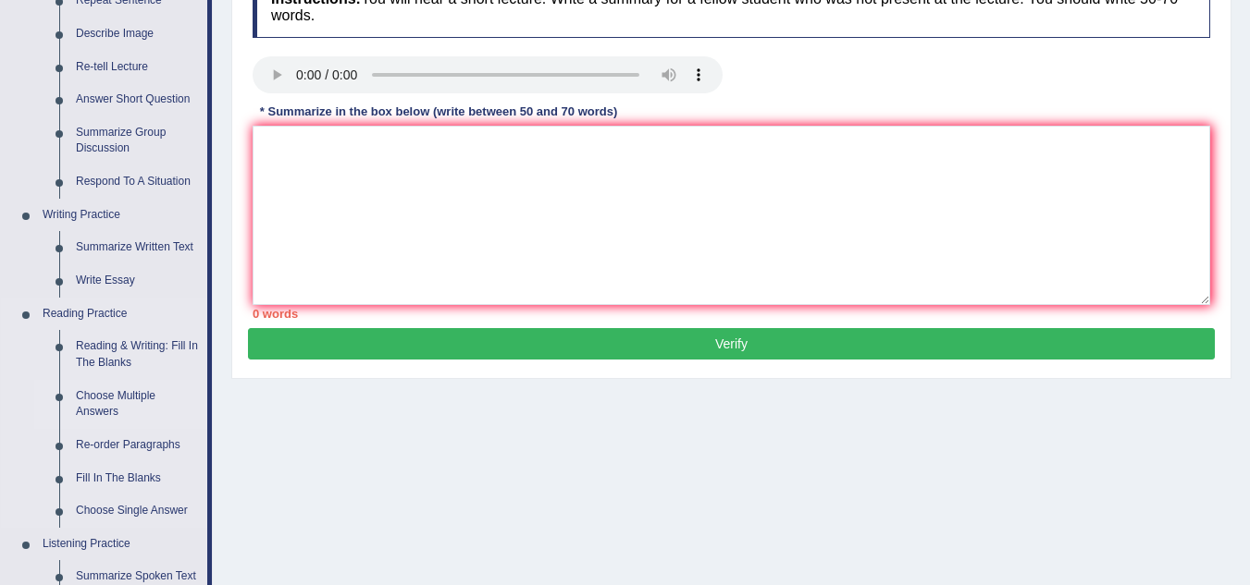
scroll to position [555, 0]
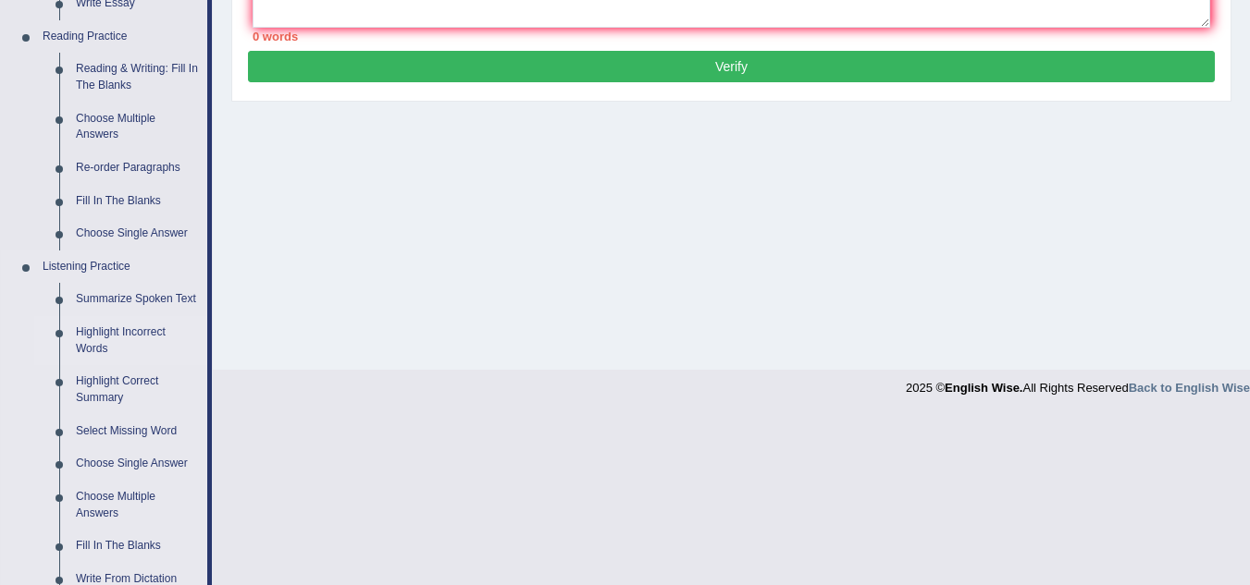
click at [100, 332] on link "Highlight Incorrect Words" at bounding box center [138, 340] width 140 height 49
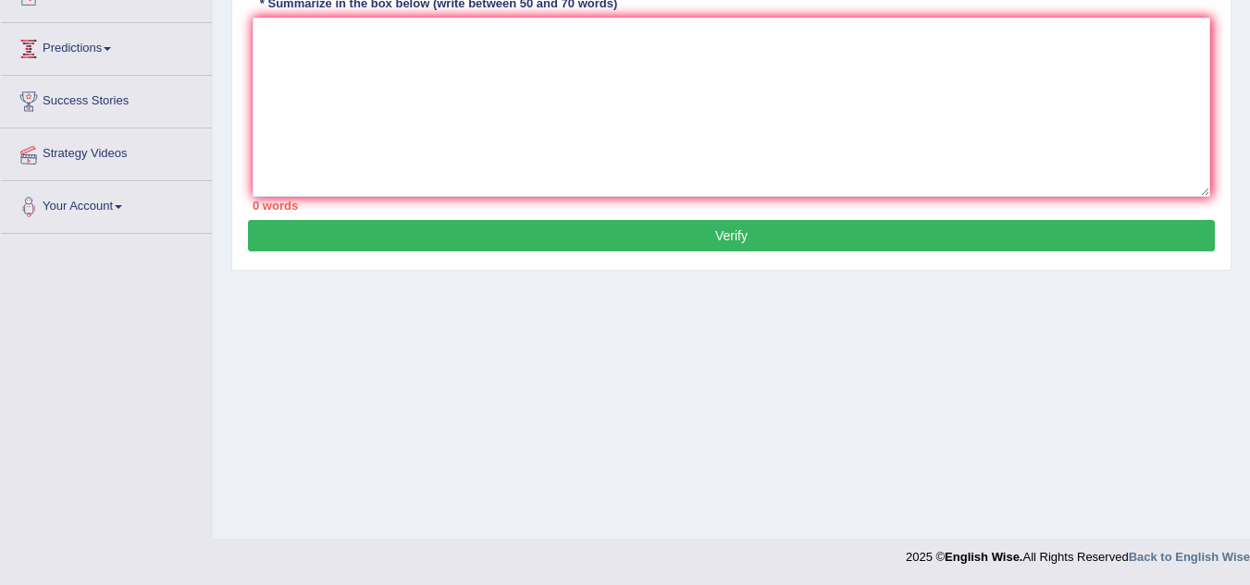
scroll to position [234, 0]
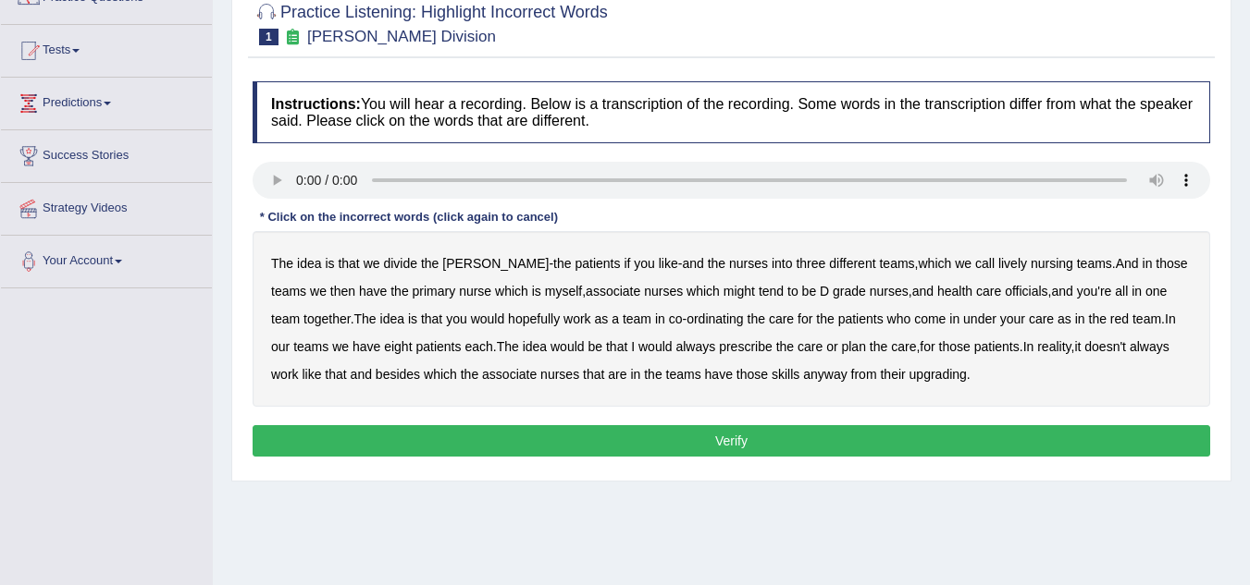
scroll to position [185, 0]
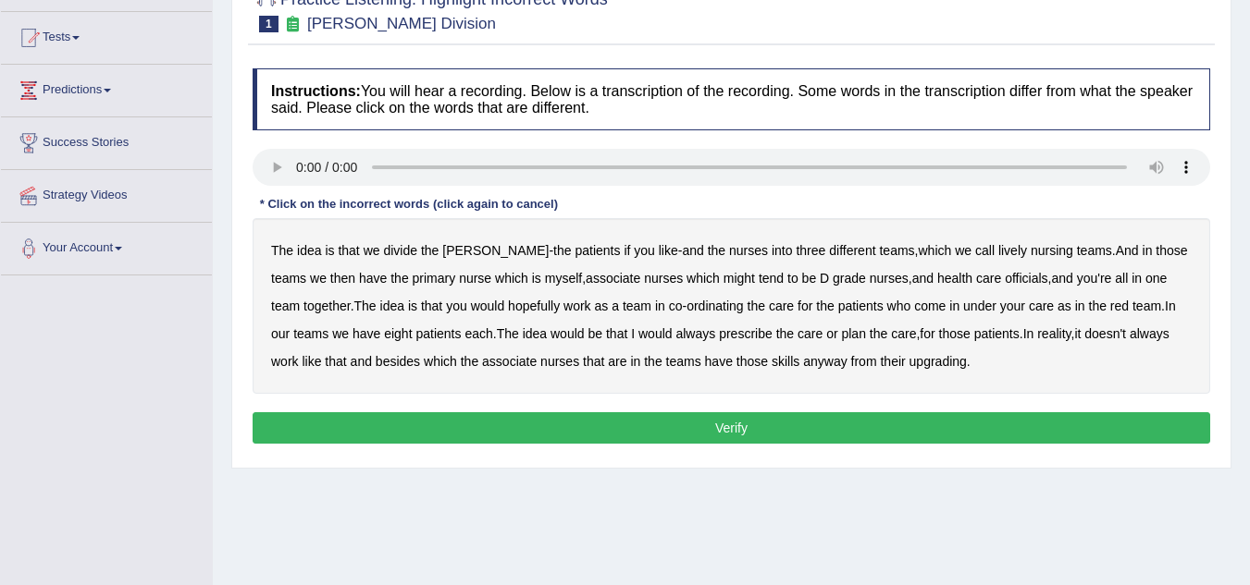
click at [1030, 255] on b "nursing" at bounding box center [1051, 250] width 43 height 15
click at [758, 283] on b "tend" at bounding box center [770, 278] width 25 height 15
click at [1005, 283] on b "officials" at bounding box center [1026, 278] width 43 height 15
click at [723, 335] on b "prescribe" at bounding box center [746, 334] width 54 height 15
click at [952, 365] on b "upgrading" at bounding box center [937, 361] width 57 height 15
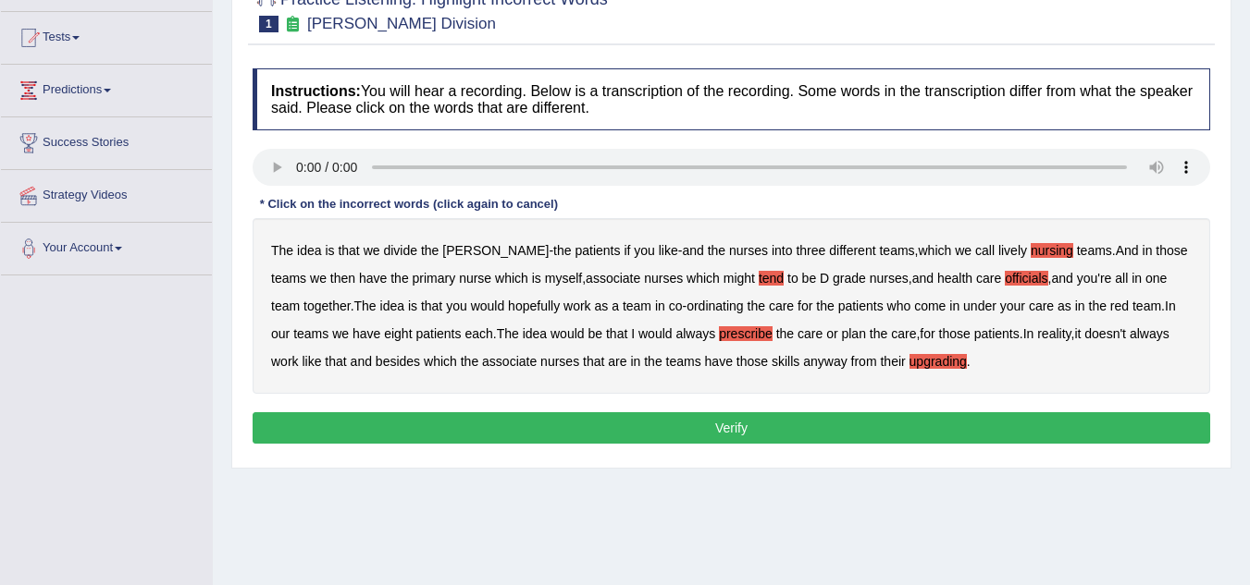
click at [948, 425] on button "Verify" at bounding box center [731, 428] width 957 height 31
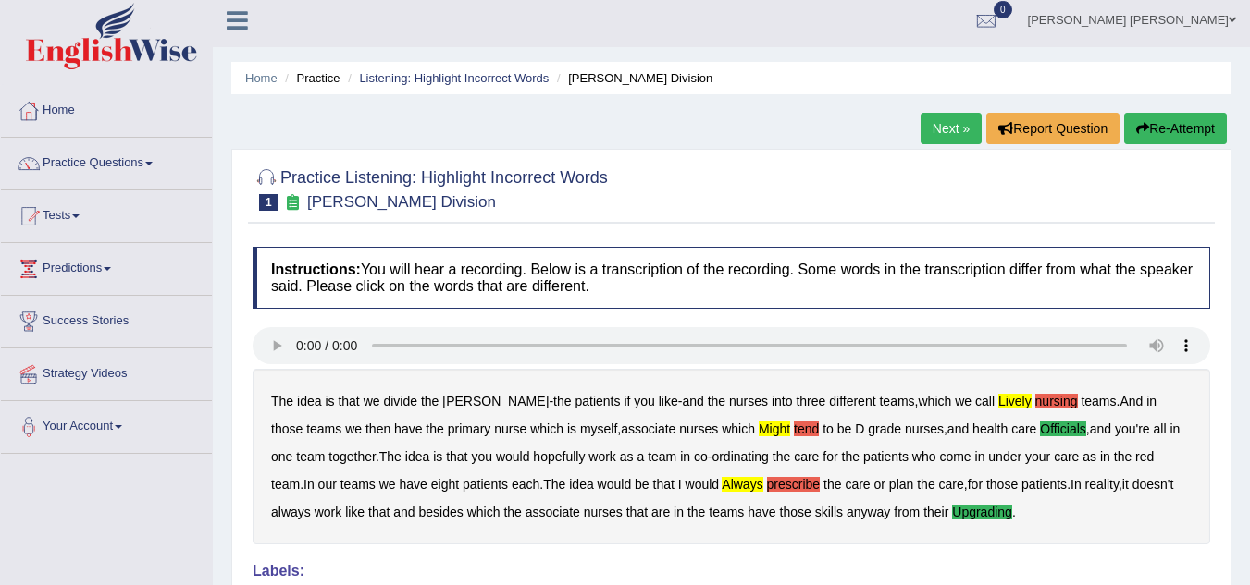
scroll to position [0, 0]
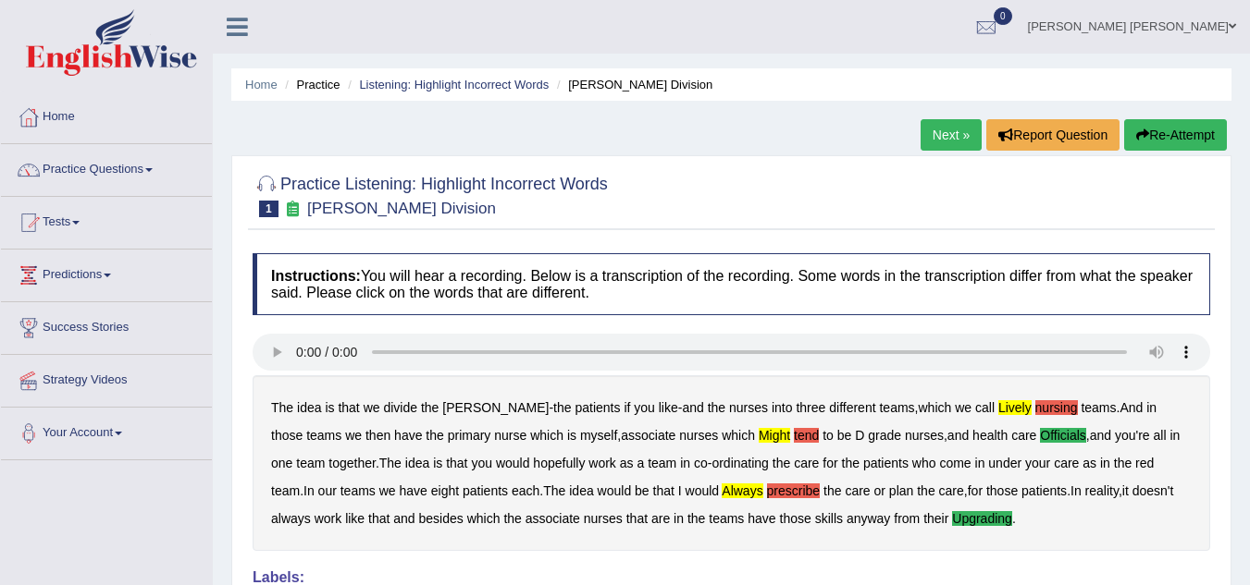
click at [943, 137] on link "Next »" at bounding box center [950, 134] width 61 height 31
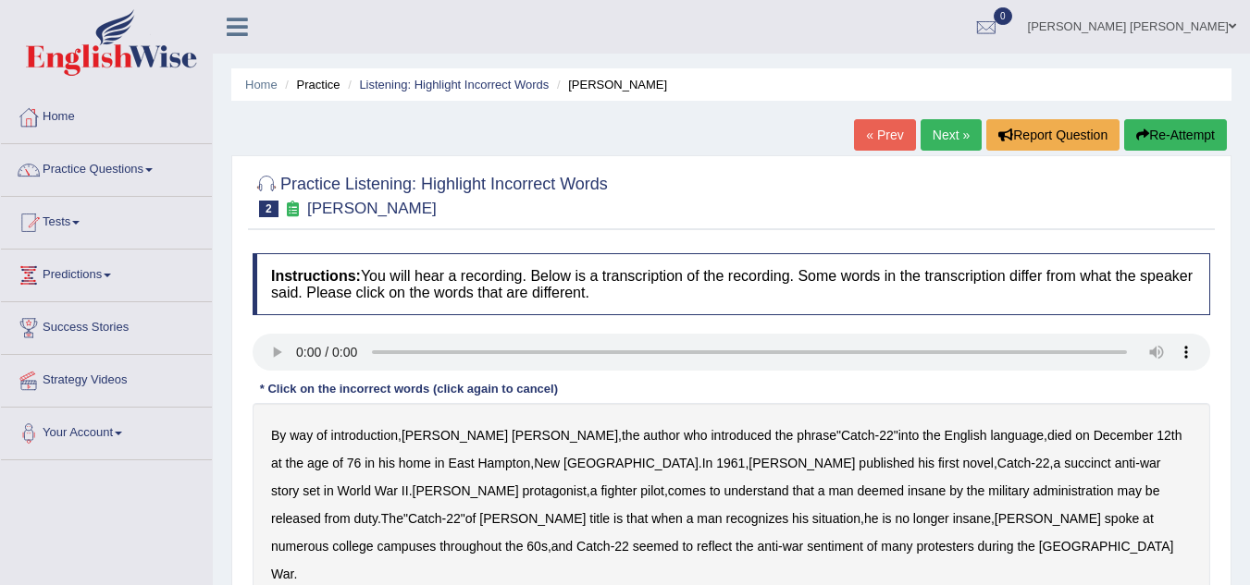
click at [1064, 467] on b "succinct" at bounding box center [1087, 463] width 47 height 15
click at [1032, 497] on b "administration" at bounding box center [1072, 491] width 80 height 15
click at [812, 516] on b "situation" at bounding box center [836, 519] width 48 height 15
click at [732, 539] on b "reflect" at bounding box center [713, 546] width 35 height 15
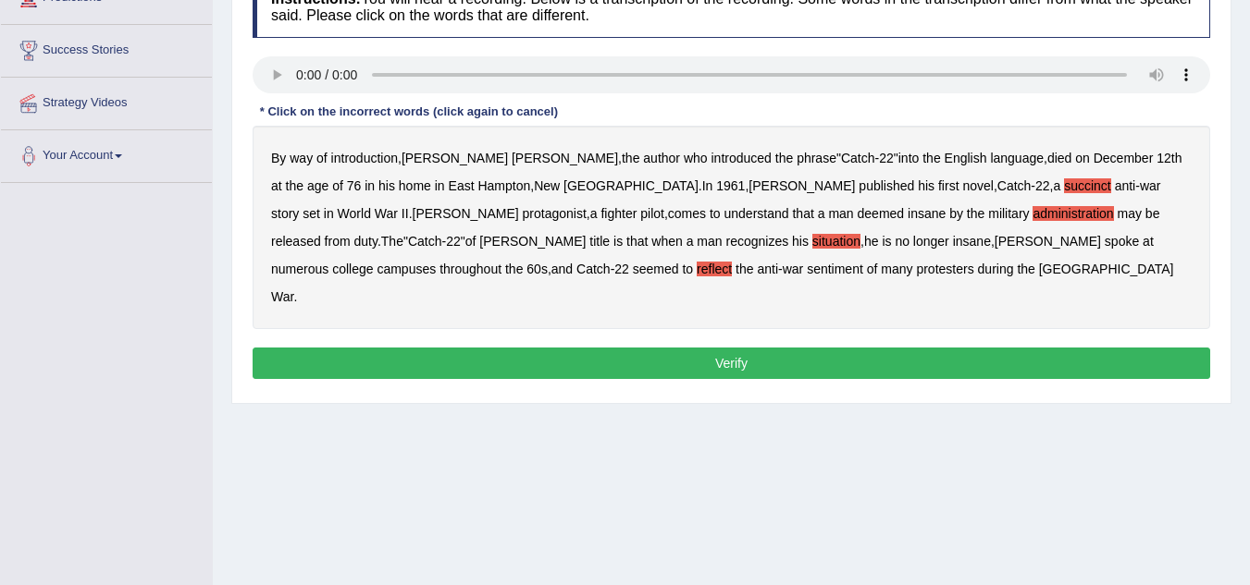
click at [740, 348] on button "Verify" at bounding box center [731, 363] width 957 height 31
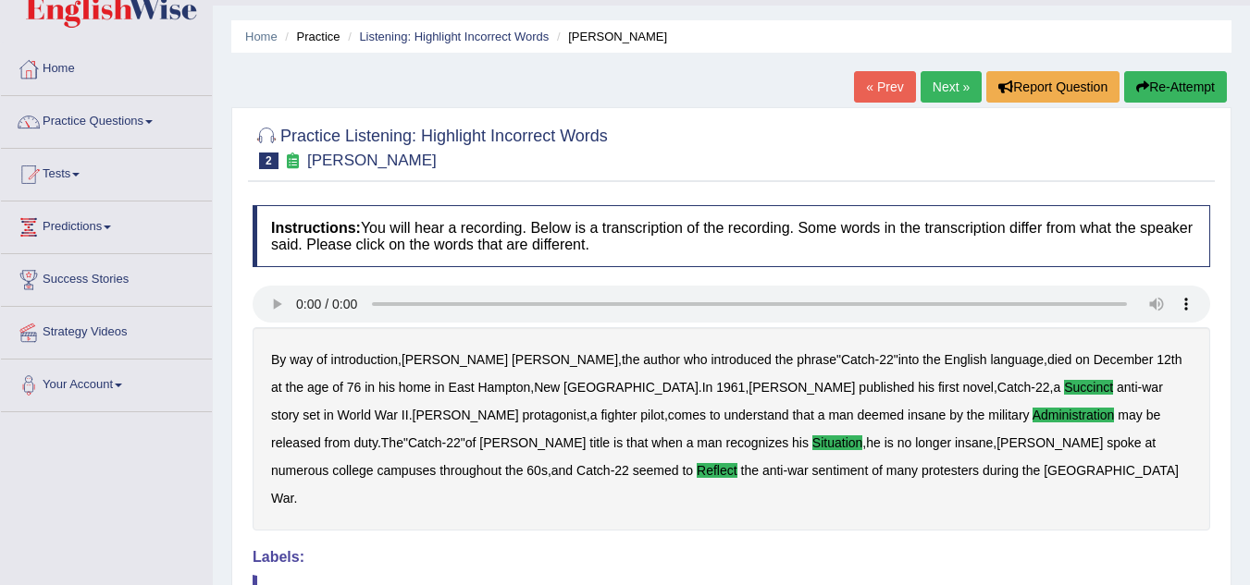
scroll to position [0, 0]
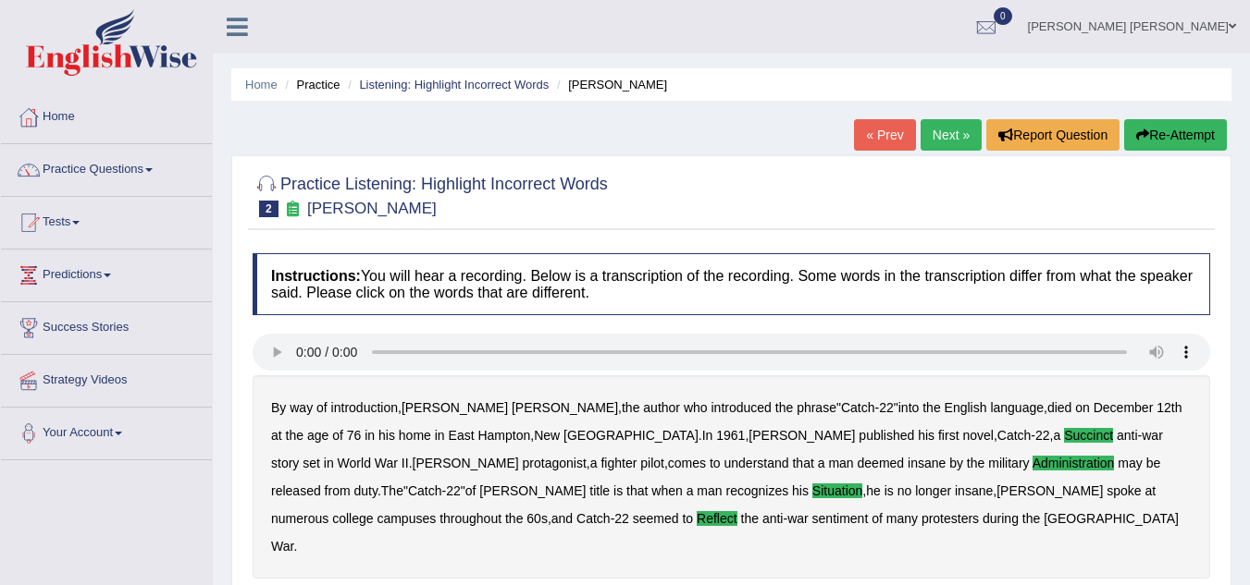
click at [933, 142] on link "Next »" at bounding box center [950, 134] width 61 height 31
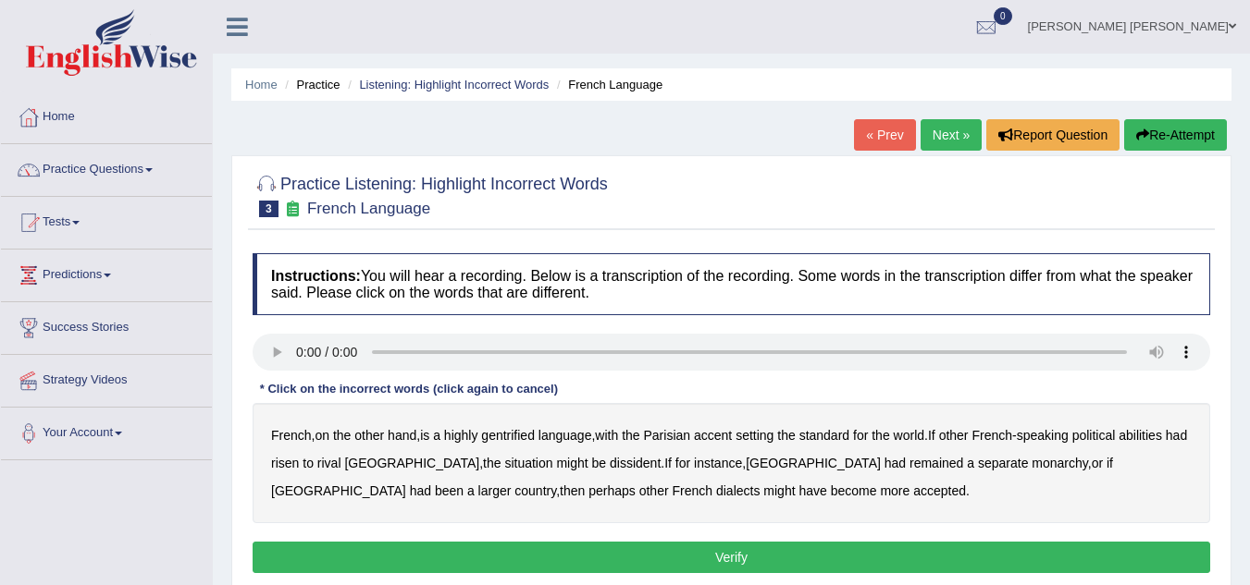
click at [515, 432] on b "gentrified" at bounding box center [508, 435] width 54 height 15
click at [1149, 441] on b "abilities" at bounding box center [1139, 435] width 43 height 15
click at [610, 465] on b "dissident" at bounding box center [635, 463] width 51 height 15
click at [1031, 463] on b "monarchy" at bounding box center [1058, 463] width 55 height 15
click at [704, 546] on button "Verify" at bounding box center [731, 557] width 957 height 31
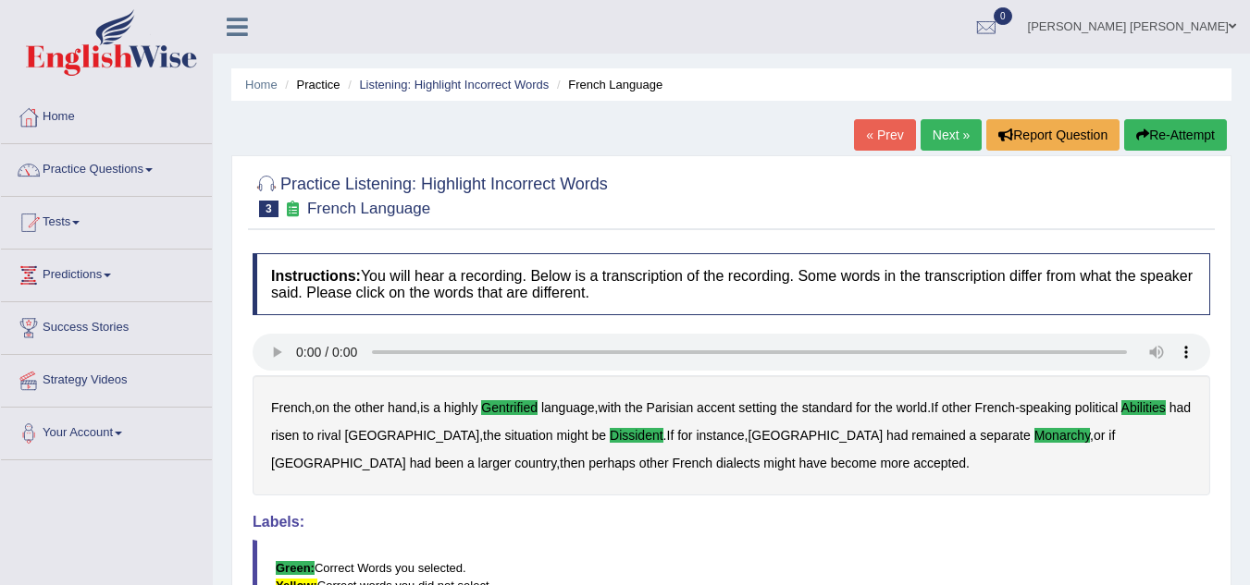
click at [944, 125] on link "Next »" at bounding box center [950, 134] width 61 height 31
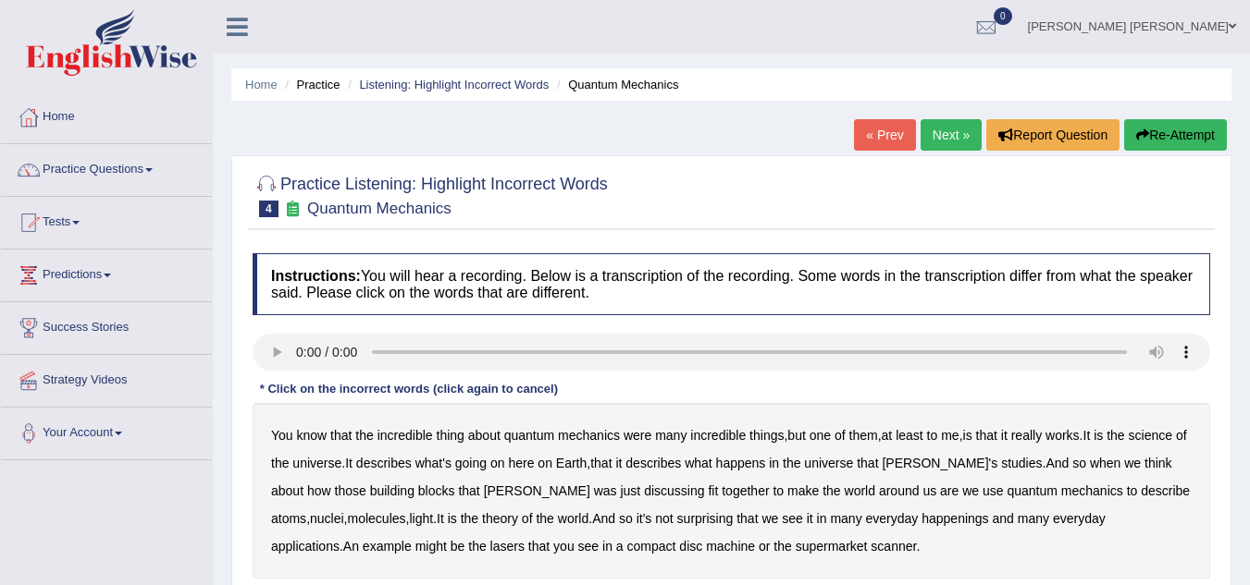
click at [1160, 442] on b "science" at bounding box center [1149, 435] width 43 height 15
click at [921, 520] on b "happenings" at bounding box center [954, 519] width 67 height 15
click at [706, 544] on b "machine" at bounding box center [730, 546] width 49 height 15
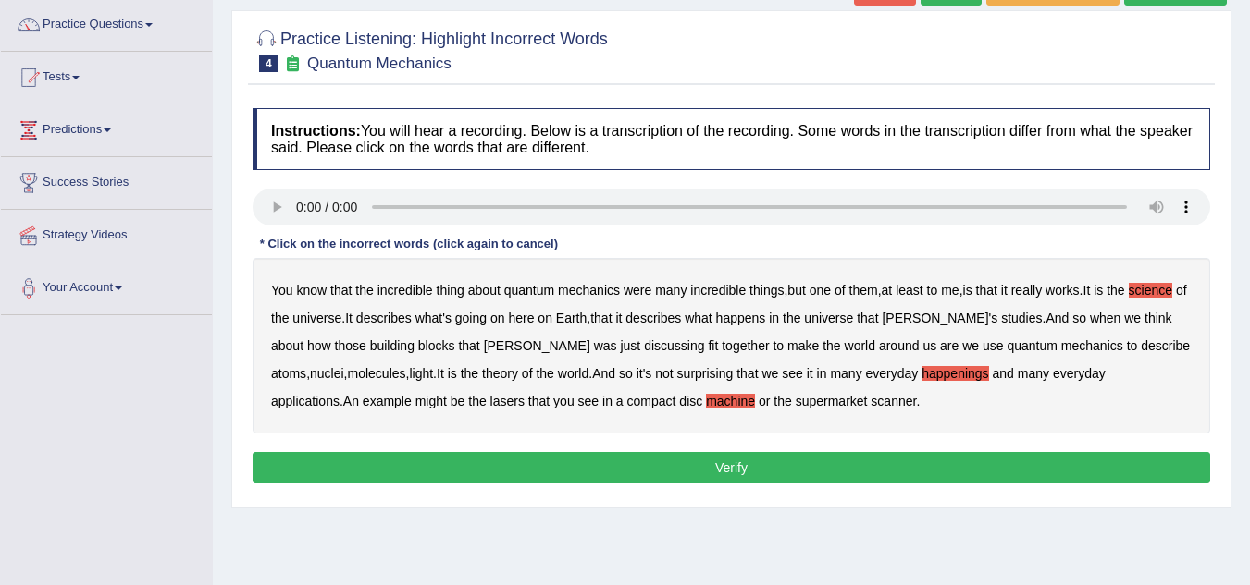
scroll to position [277, 0]
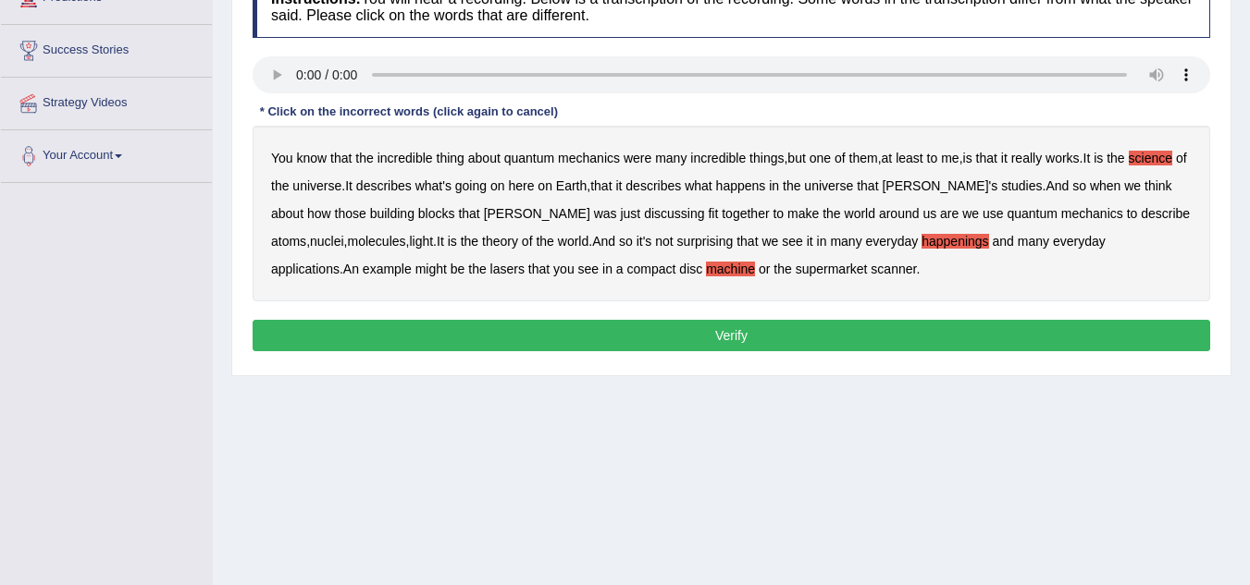
click at [616, 354] on div "Instructions: You will hear a recording. Below is a transcription of the record…" at bounding box center [731, 167] width 967 height 400
click at [625, 339] on button "Verify" at bounding box center [731, 335] width 957 height 31
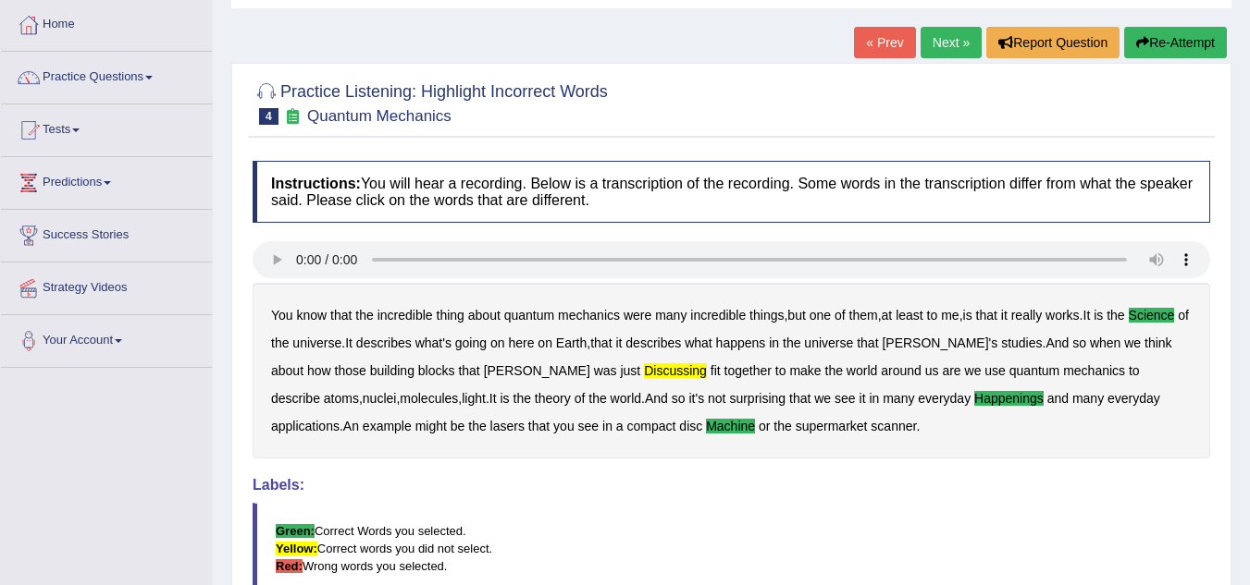
scroll to position [0, 0]
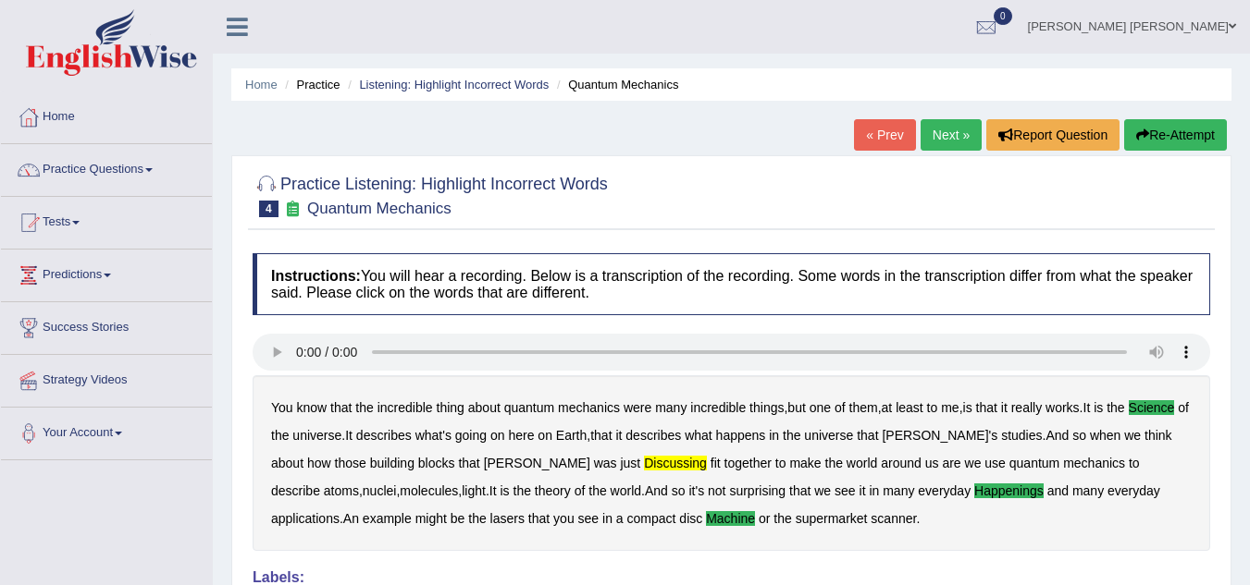
click at [944, 129] on link "Next »" at bounding box center [950, 134] width 61 height 31
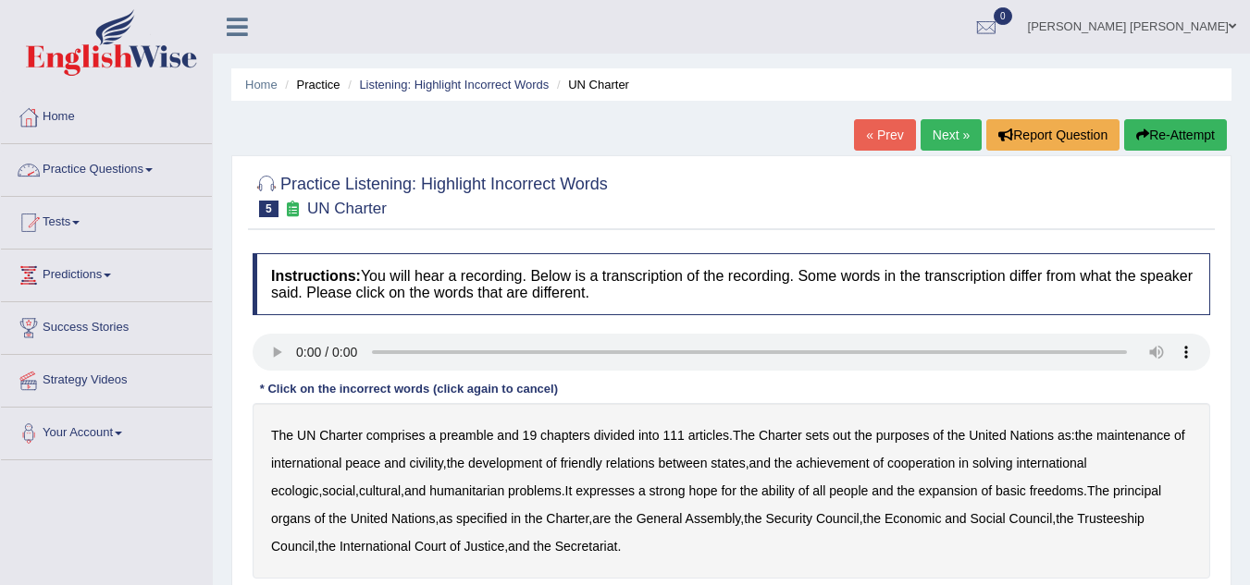
click at [148, 174] on link "Practice Questions" at bounding box center [106, 167] width 211 height 46
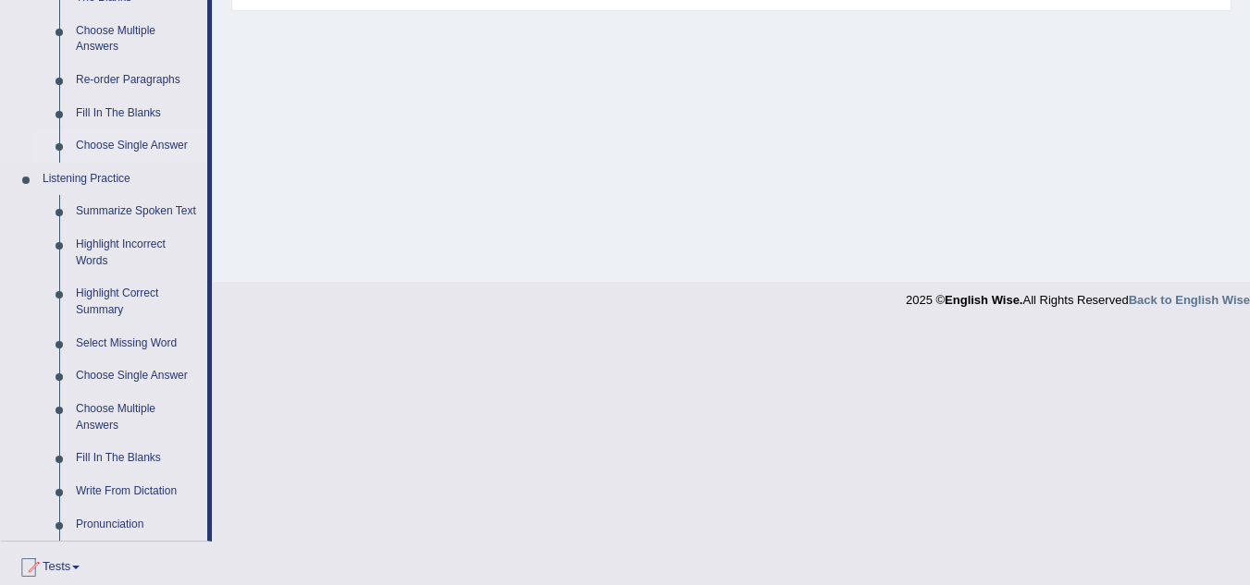
scroll to position [740, 0]
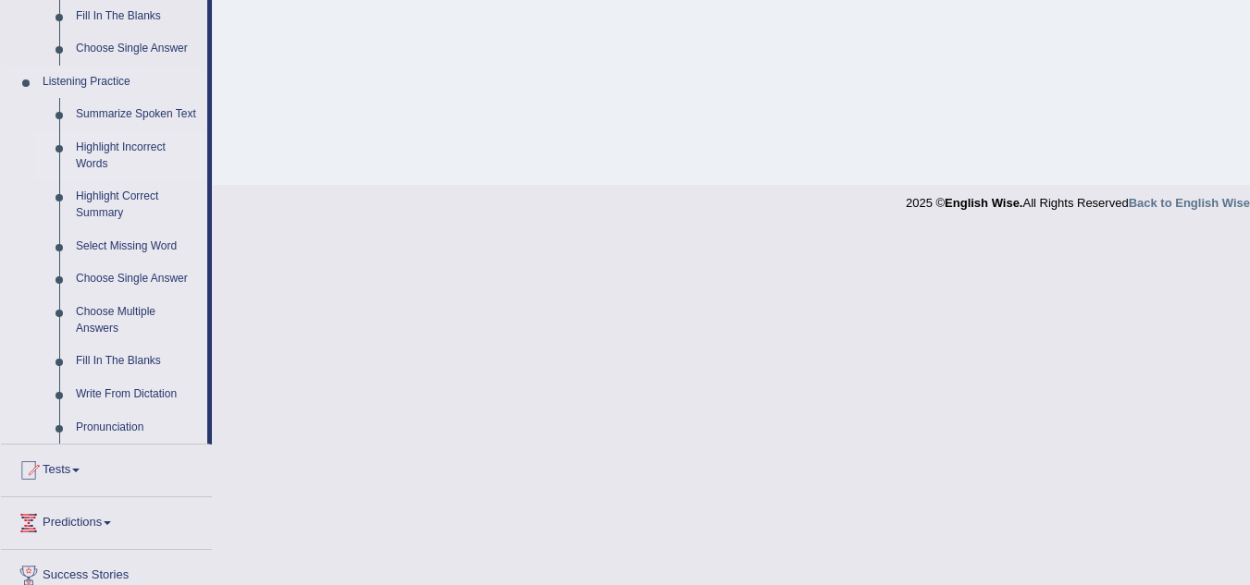
click at [159, 148] on link "Highlight Incorrect Words" at bounding box center [138, 155] width 140 height 49
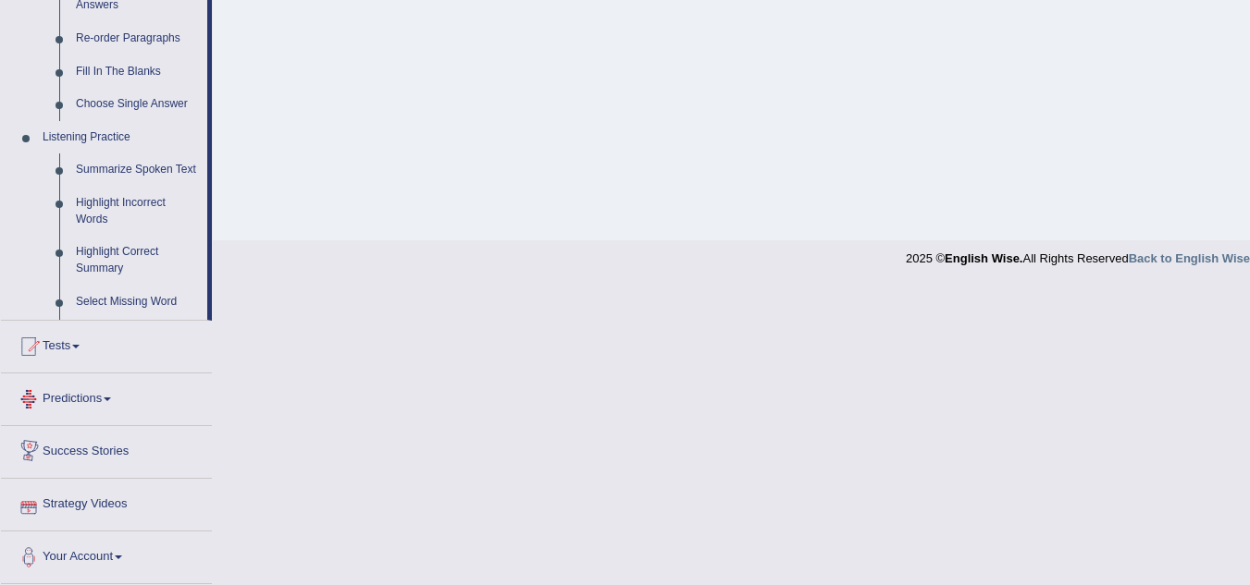
scroll to position [857, 0]
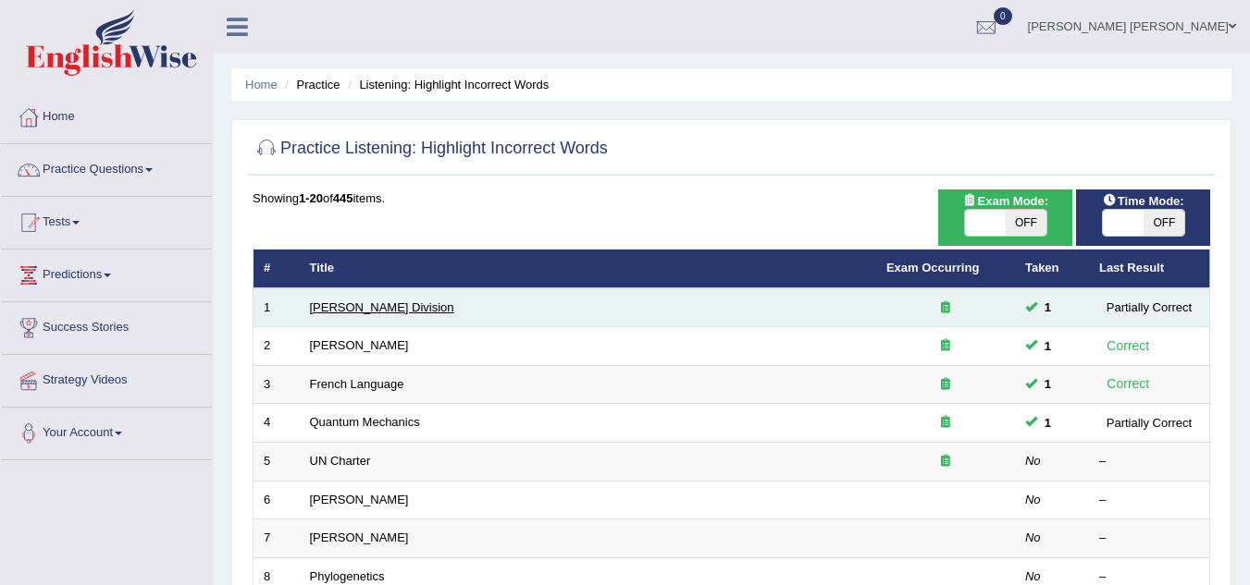
click at [362, 303] on link "[PERSON_NAME] Division" at bounding box center [382, 308] width 144 height 14
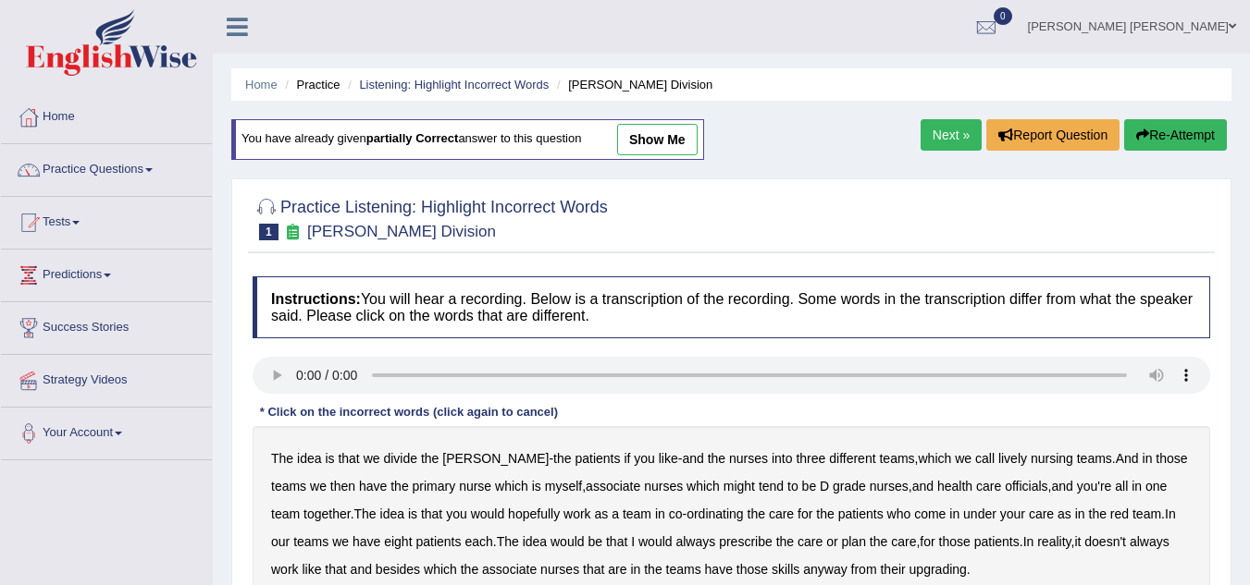
scroll to position [92, 0]
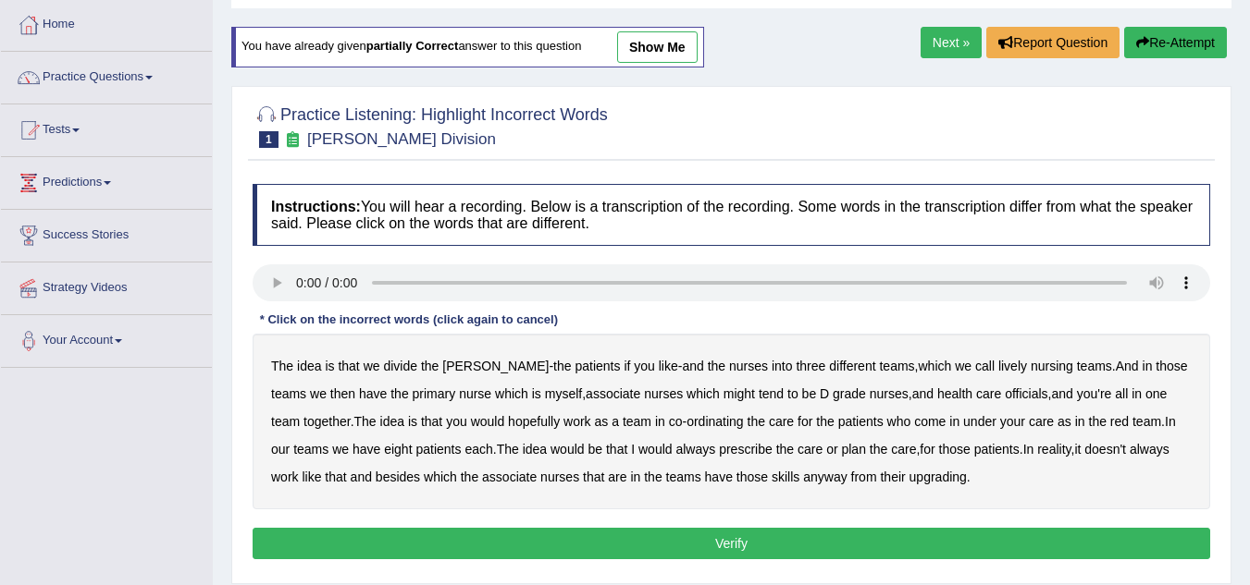
click at [998, 366] on b "lively" at bounding box center [1012, 366] width 29 height 15
drag, startPoint x: 692, startPoint y: 390, endPoint x: 725, endPoint y: 393, distance: 33.4
click at [723, 393] on b "might" at bounding box center [738, 394] width 31 height 15
click at [758, 391] on b "tend" at bounding box center [770, 394] width 25 height 15
drag, startPoint x: 980, startPoint y: 394, endPoint x: 1029, endPoint y: 394, distance: 49.9
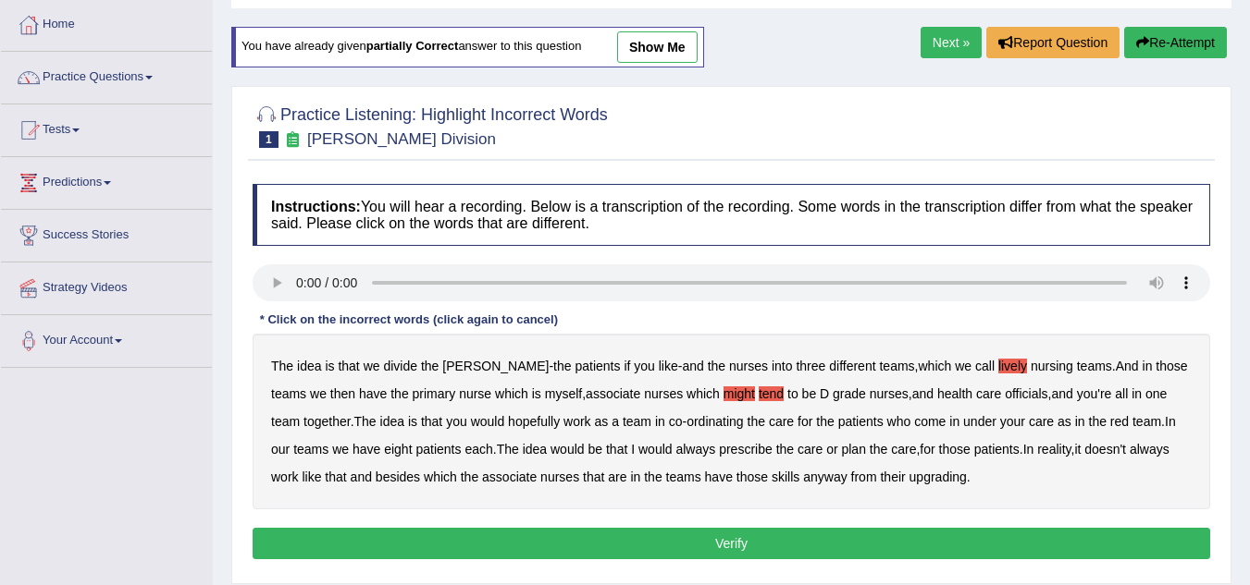
click at [1005, 394] on b "officials" at bounding box center [1026, 394] width 43 height 15
click at [677, 448] on b "always" at bounding box center [695, 449] width 40 height 15
click at [924, 482] on b "upgrading" at bounding box center [937, 477] width 57 height 15
click at [877, 547] on button "Verify" at bounding box center [731, 543] width 957 height 31
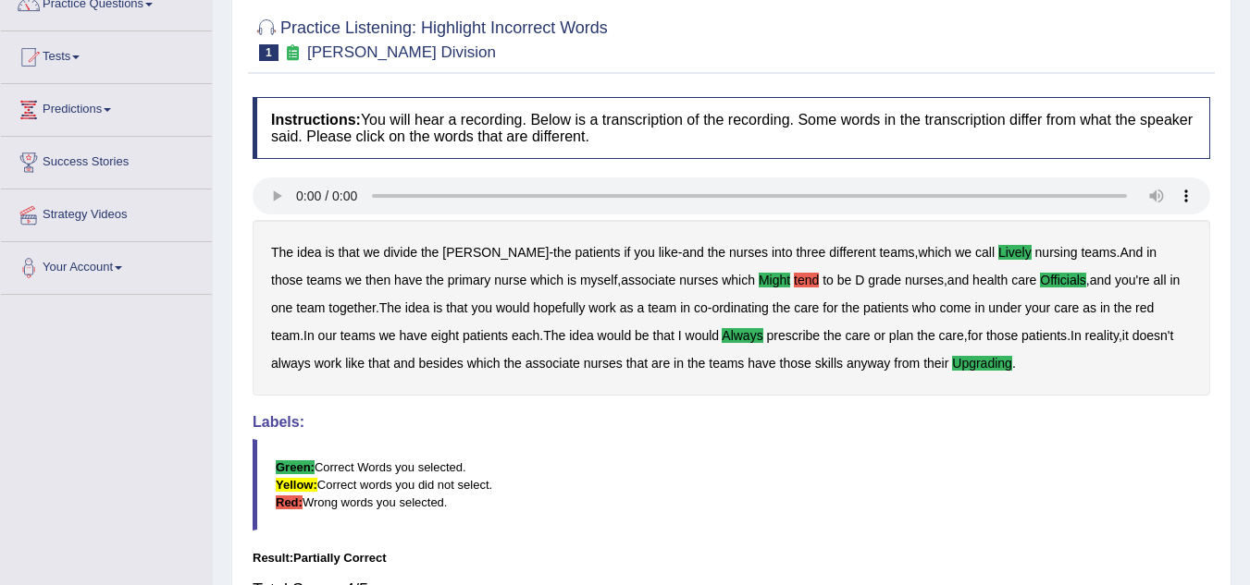
scroll to position [0, 0]
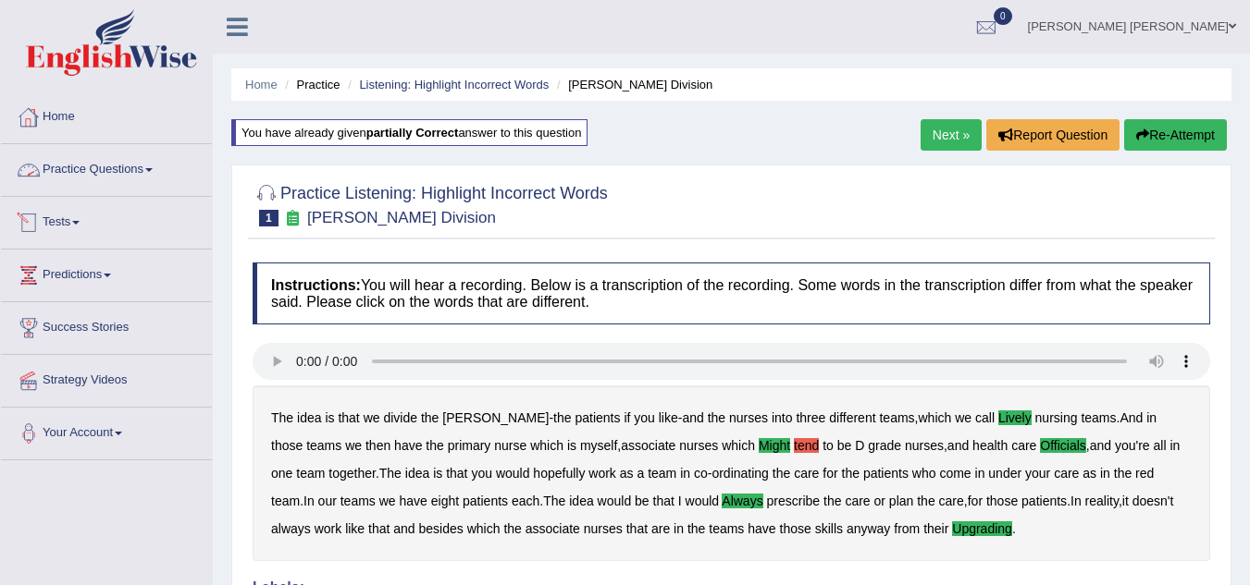
click at [91, 171] on link "Practice Questions" at bounding box center [106, 167] width 211 height 46
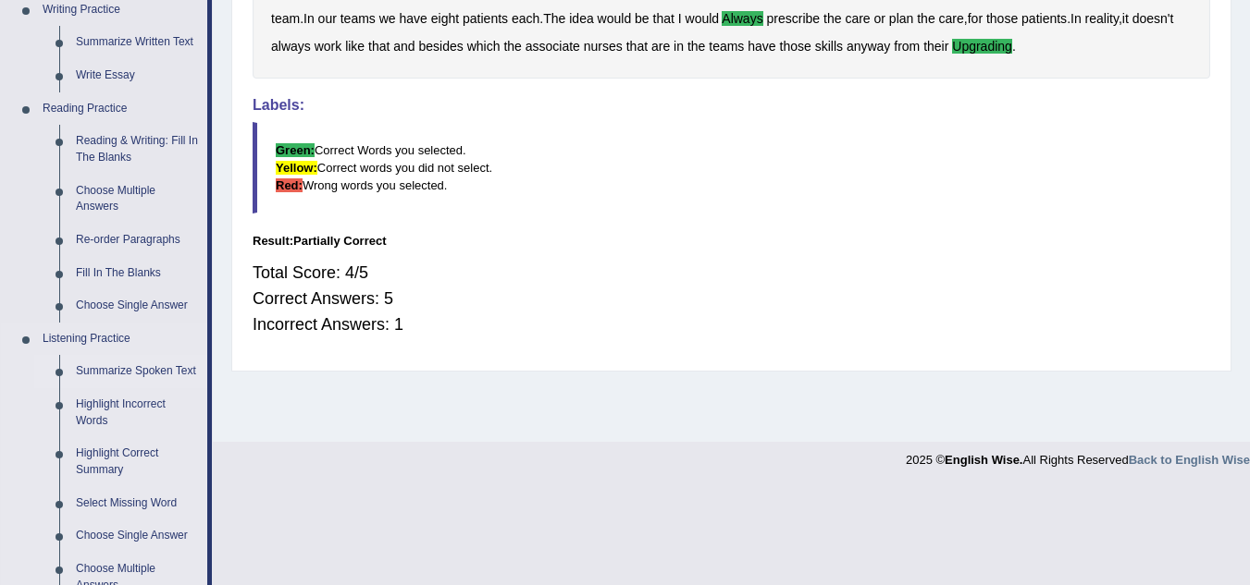
scroll to position [647, 0]
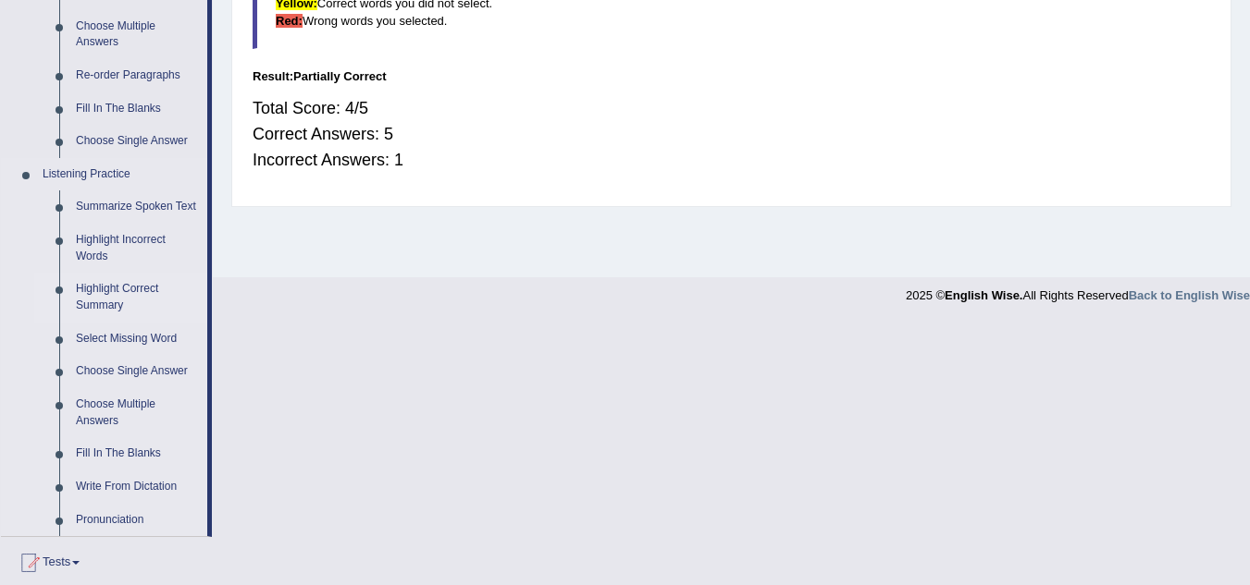
click at [110, 299] on link "Highlight Correct Summary" at bounding box center [138, 297] width 140 height 49
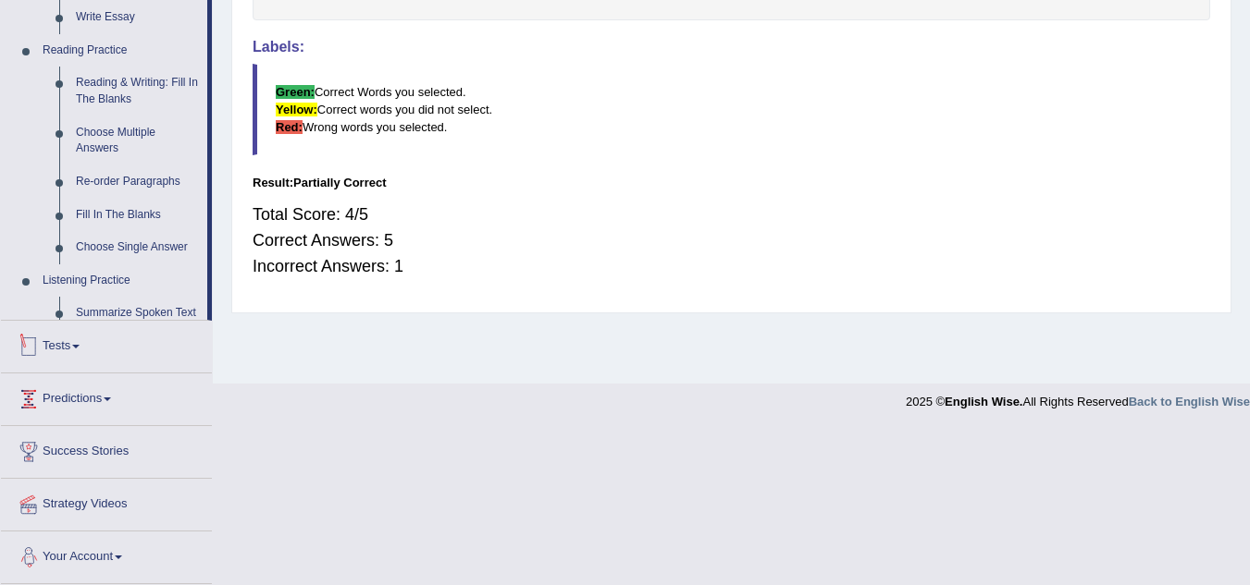
scroll to position [519, 0]
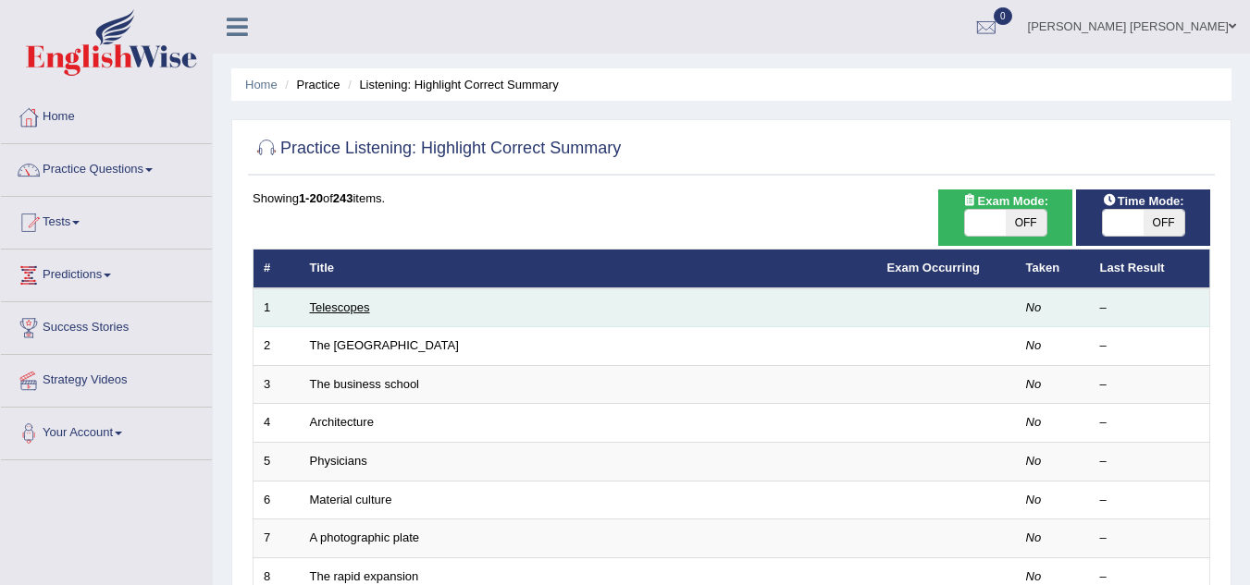
click at [342, 313] on link "Telescopes" at bounding box center [340, 308] width 60 height 14
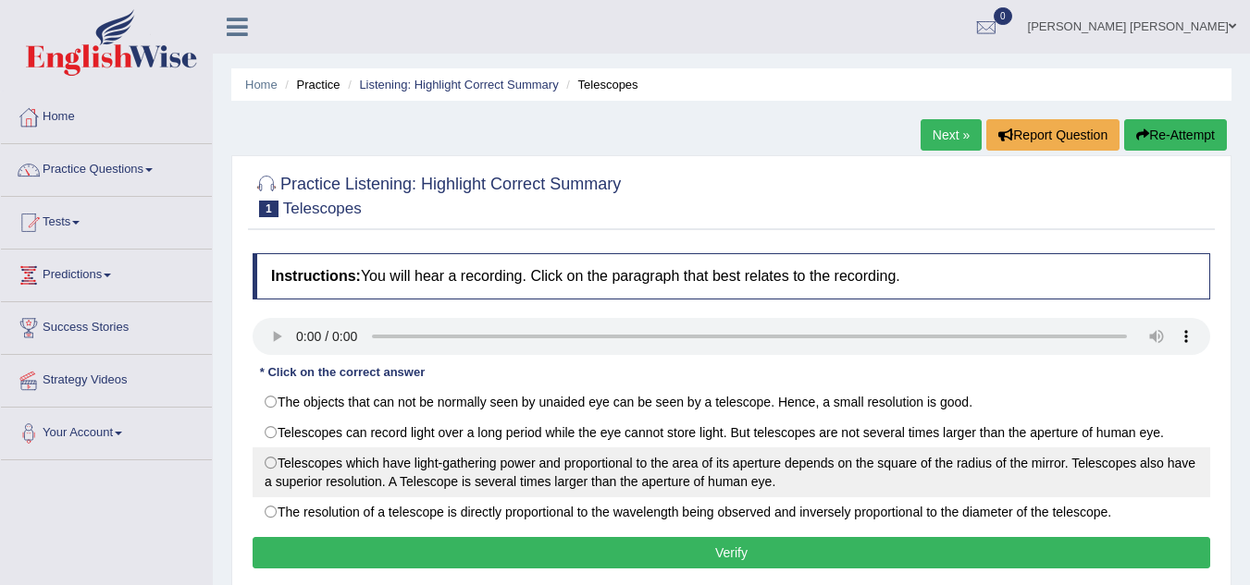
click at [660, 473] on label "Telescopes which have light-gathering power and proportional to the area of its…" at bounding box center [731, 473] width 957 height 50
radio input "true"
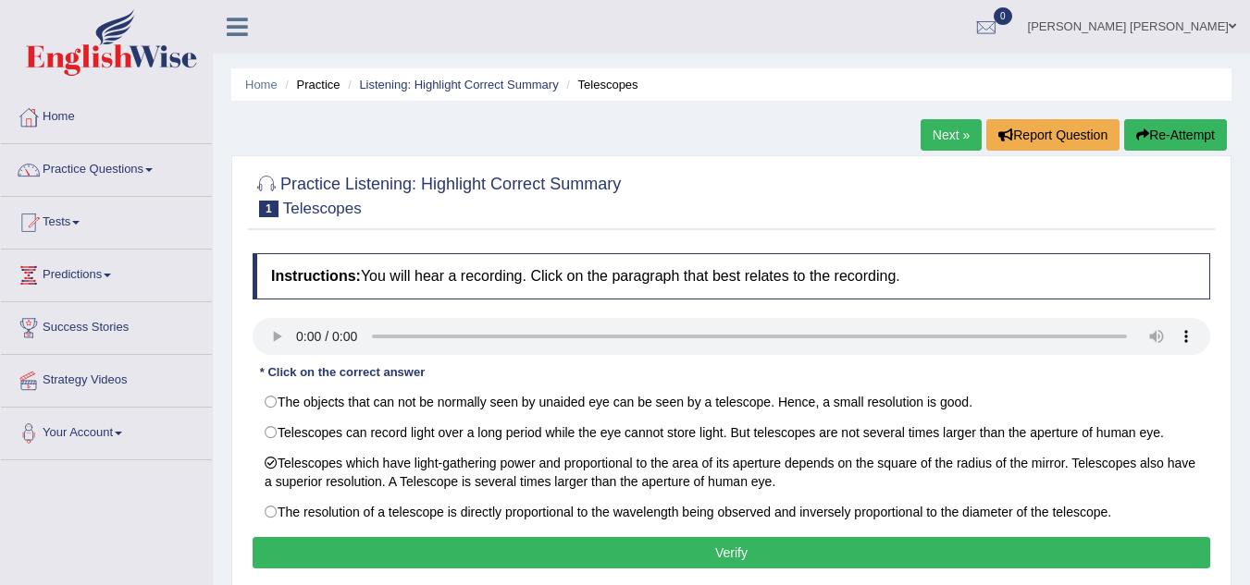
click at [740, 561] on button "Verify" at bounding box center [731, 552] width 957 height 31
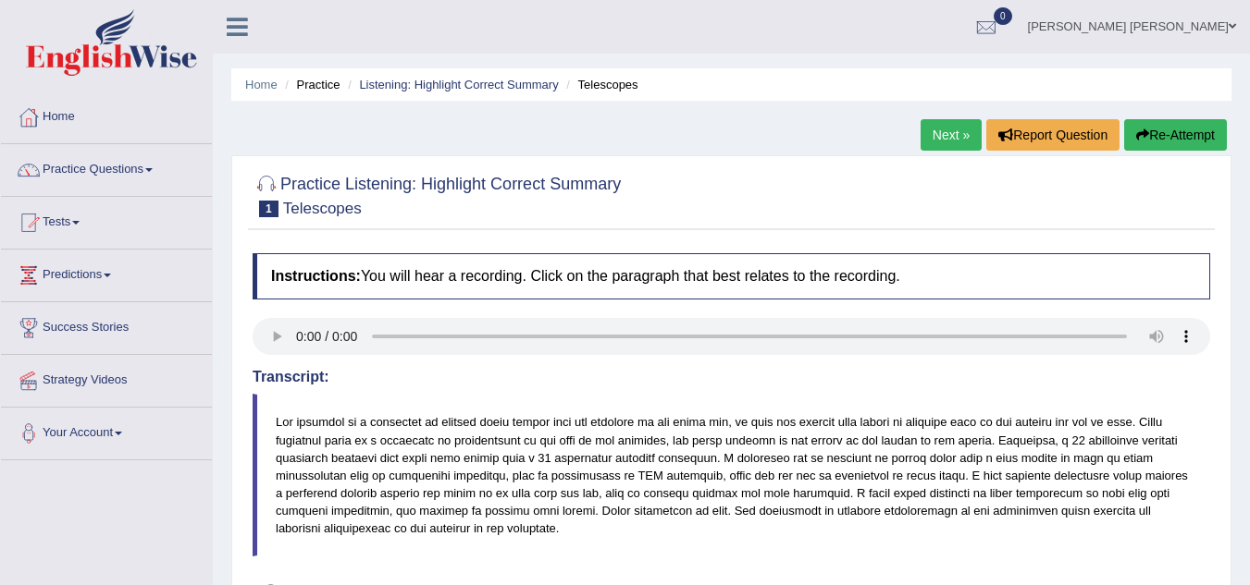
click at [920, 137] on link "Next »" at bounding box center [950, 134] width 61 height 31
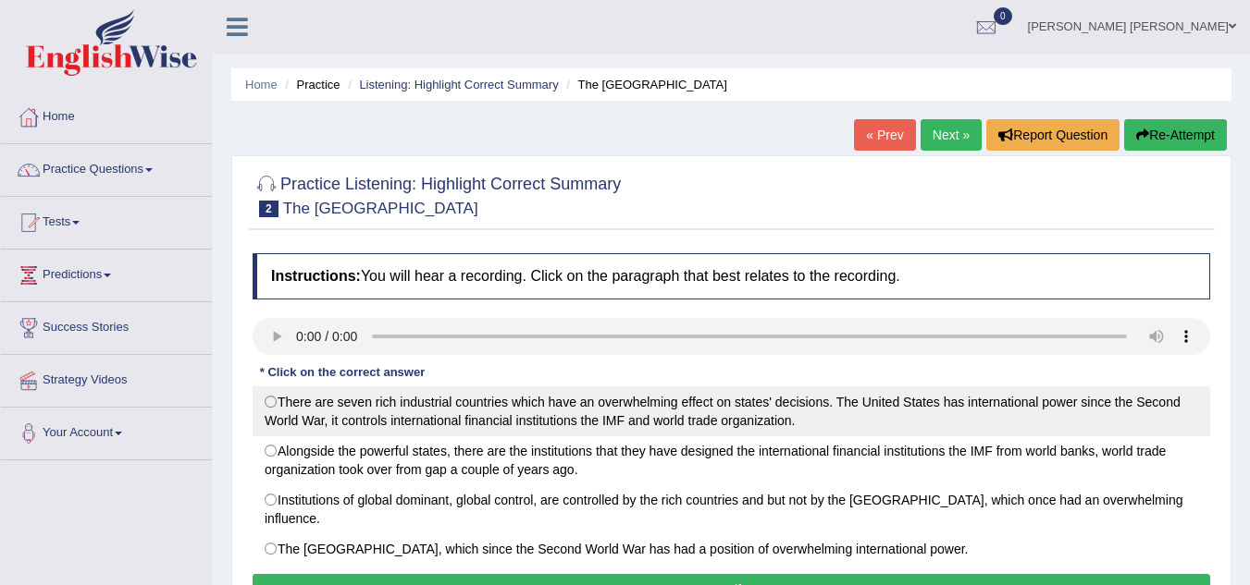
click at [954, 418] on label "There are seven rich industrial countries which have an overwhelming effect on …" at bounding box center [731, 412] width 957 height 50
radio input "true"
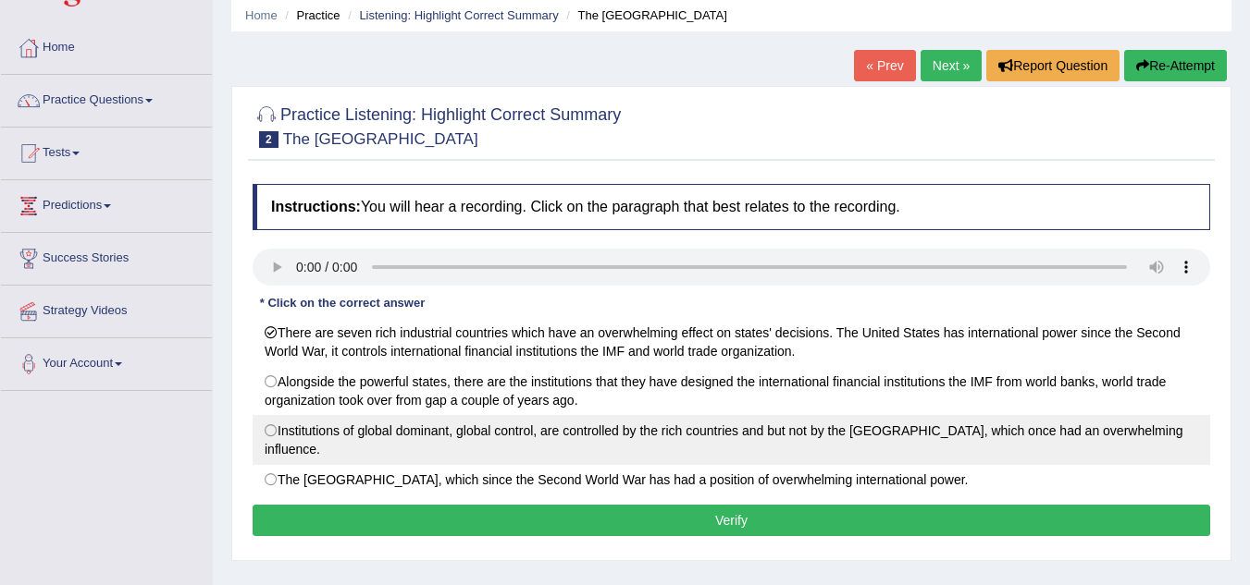
scroll to position [185, 0]
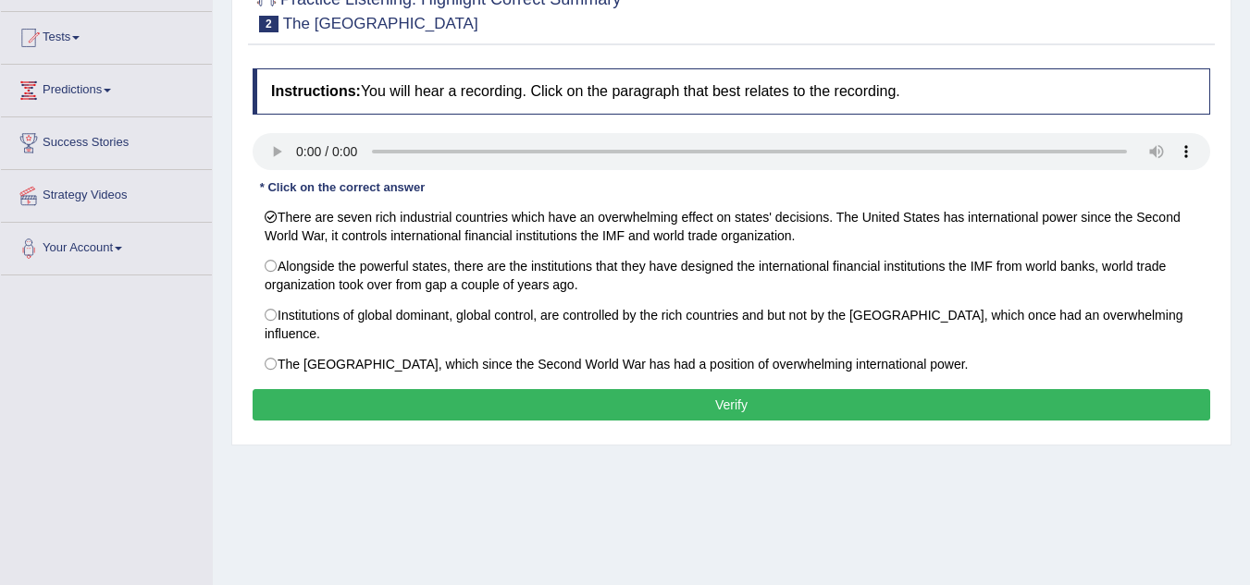
click at [681, 393] on button "Verify" at bounding box center [731, 404] width 957 height 31
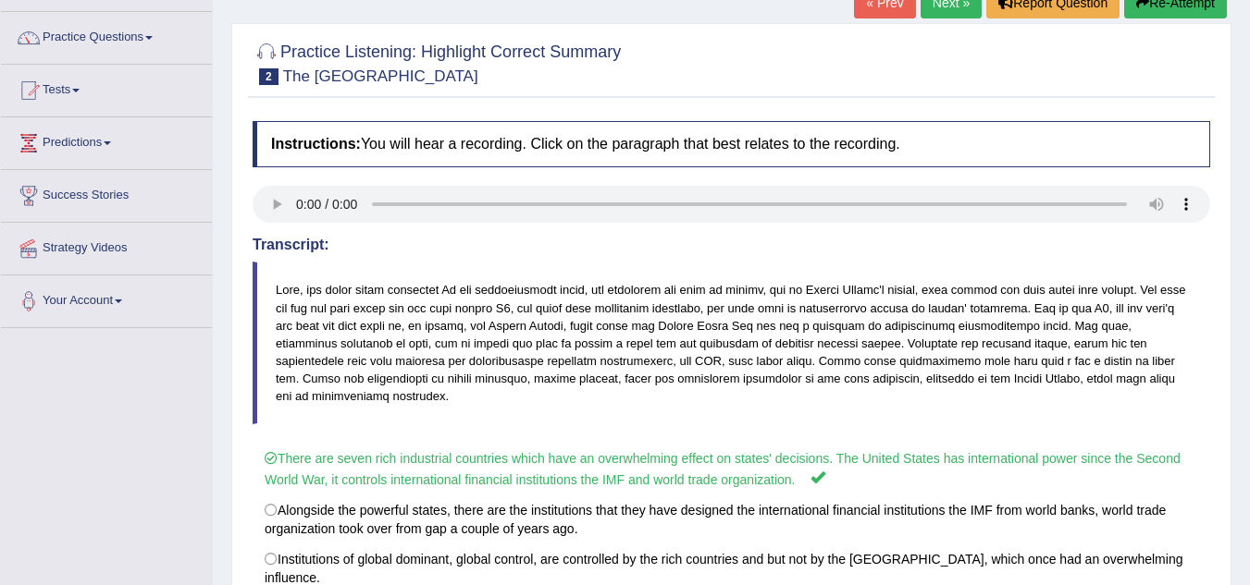
scroll to position [0, 0]
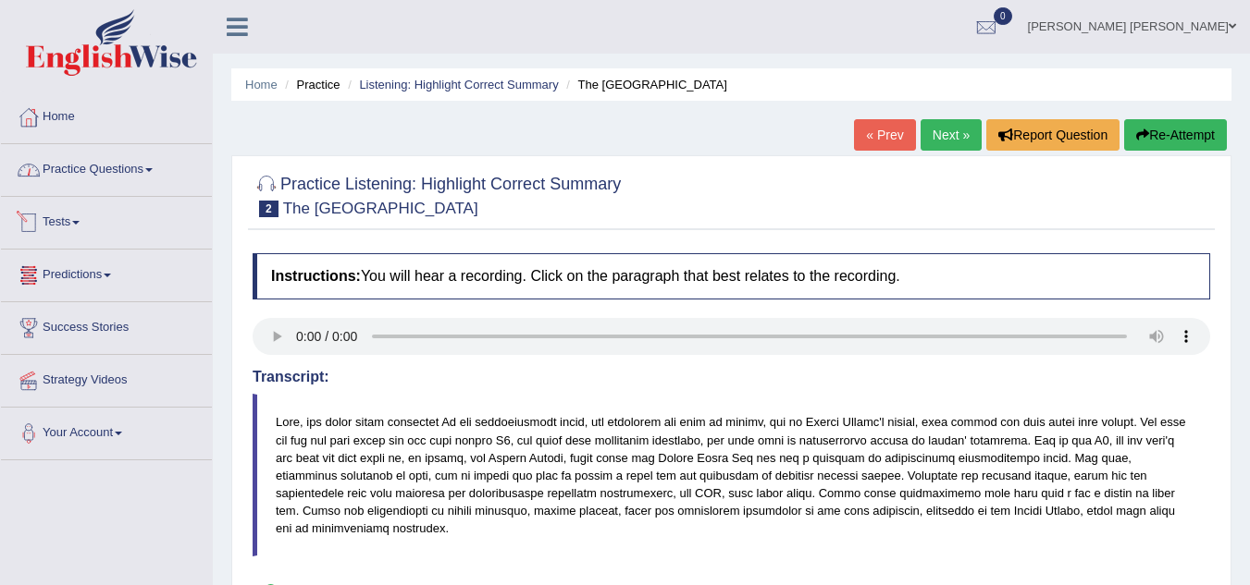
click at [129, 179] on link "Practice Questions" at bounding box center [106, 167] width 211 height 46
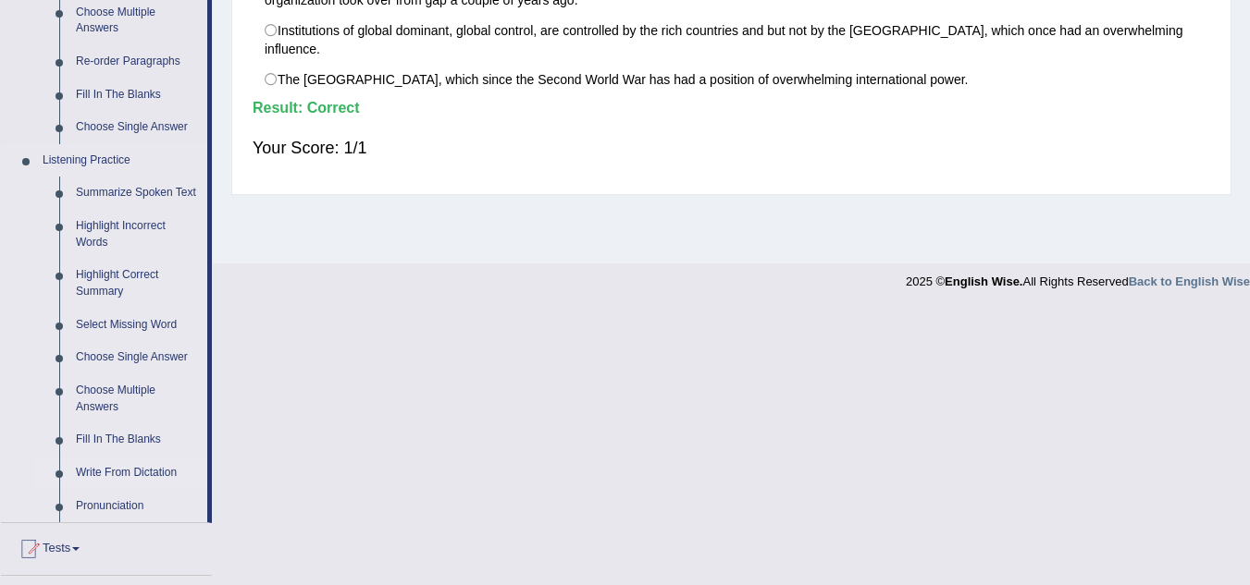
scroll to position [740, 0]
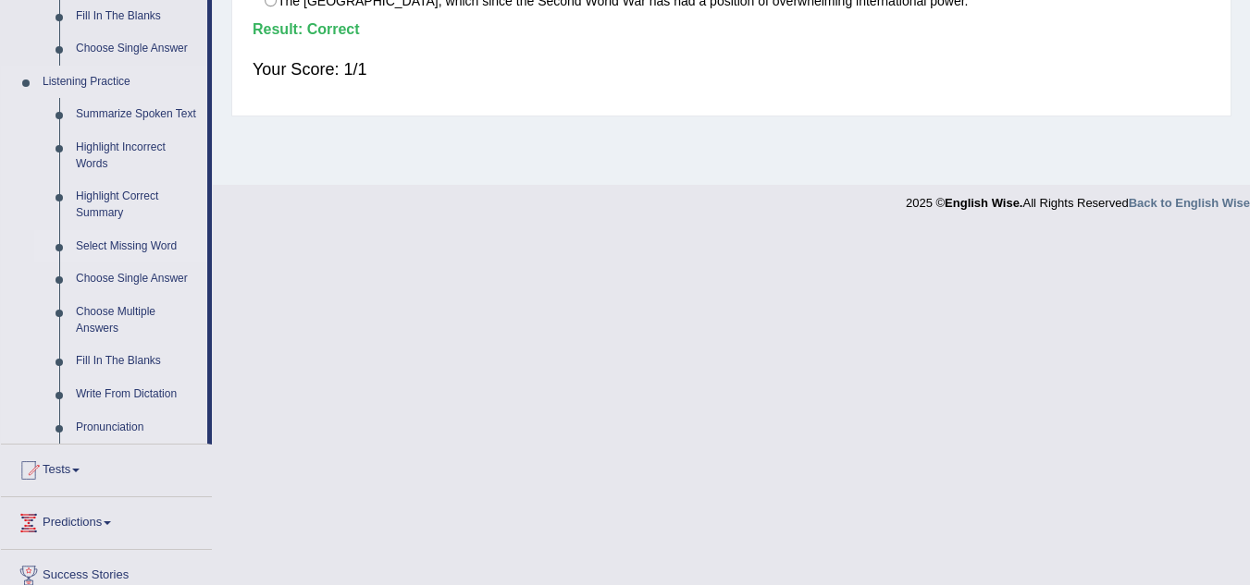
click at [134, 243] on link "Select Missing Word" at bounding box center [138, 246] width 140 height 33
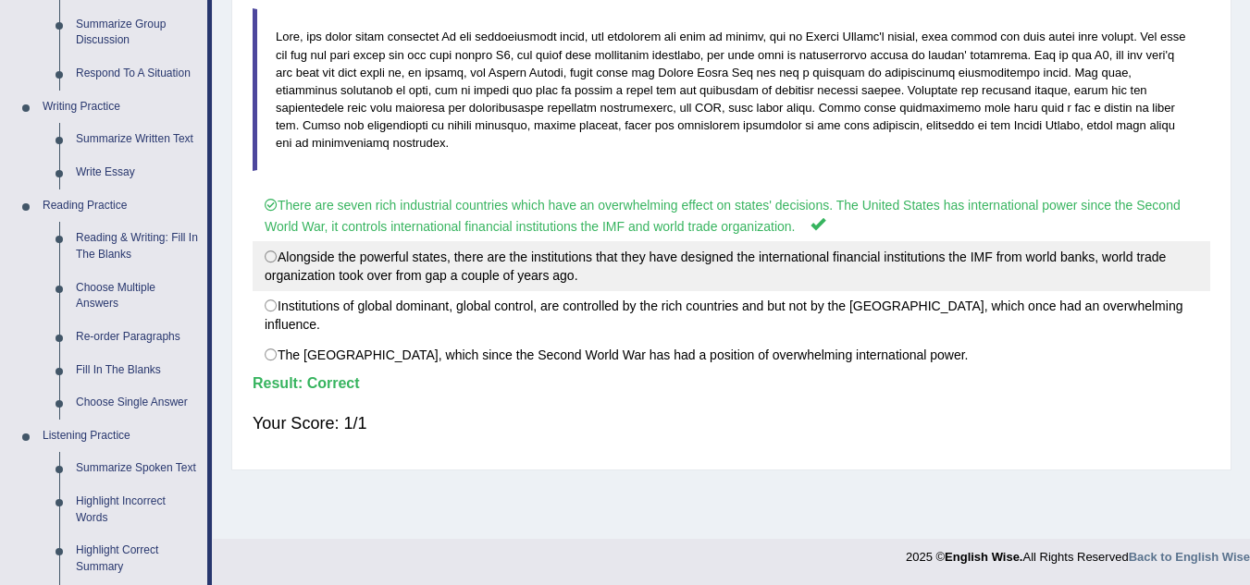
scroll to position [654, 0]
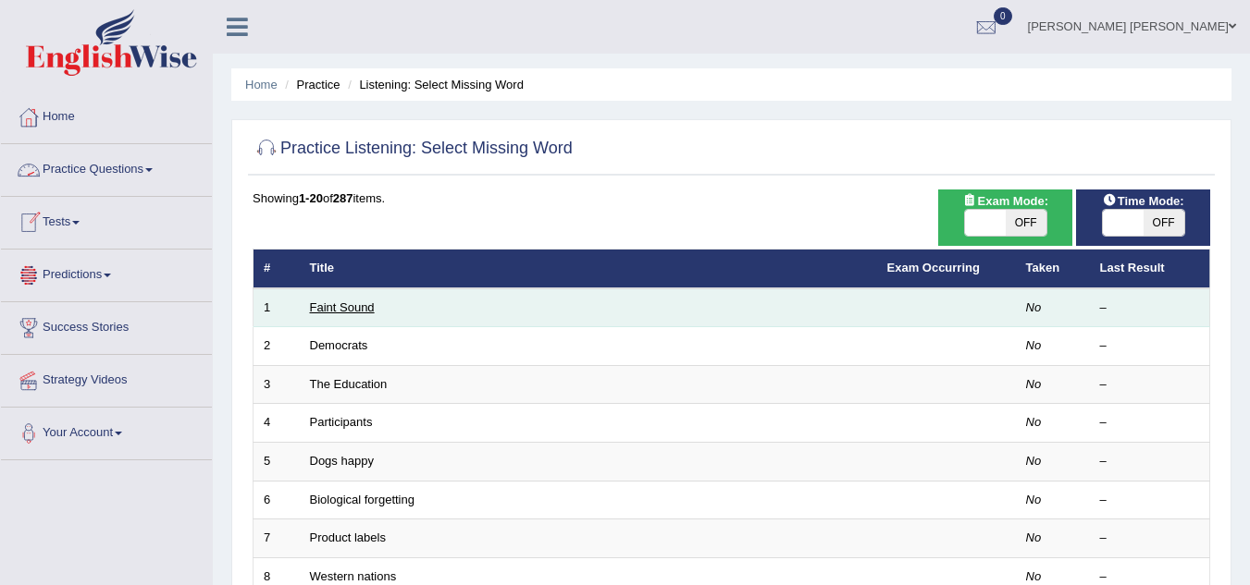
click at [370, 310] on link "Faint Sound" at bounding box center [342, 308] width 65 height 14
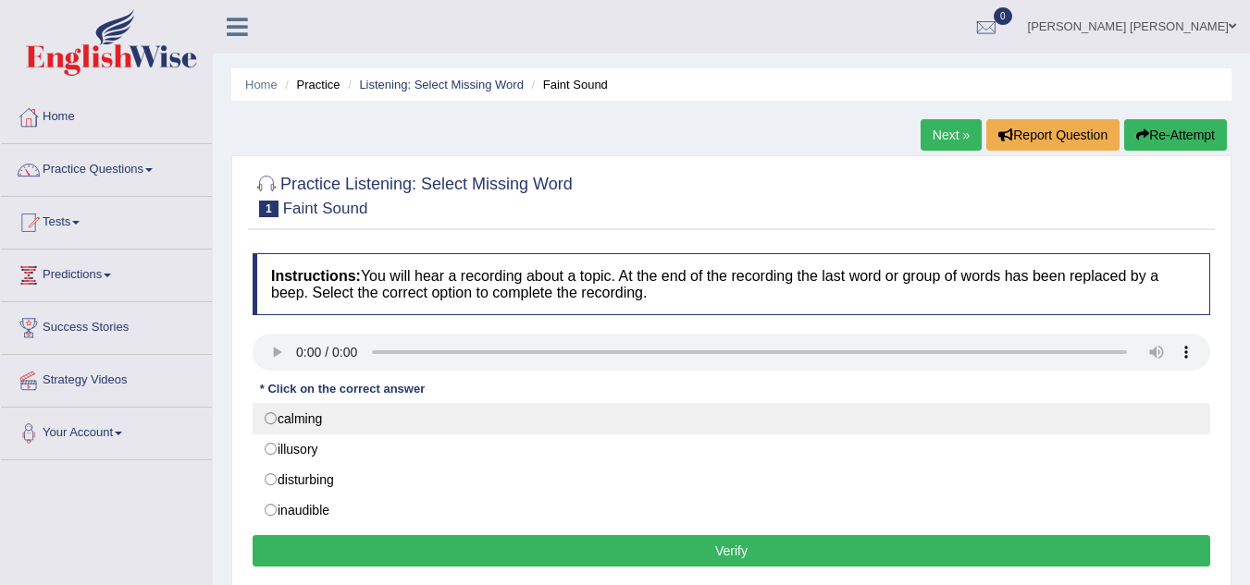
click at [339, 424] on label "calming" at bounding box center [731, 418] width 957 height 31
radio input "true"
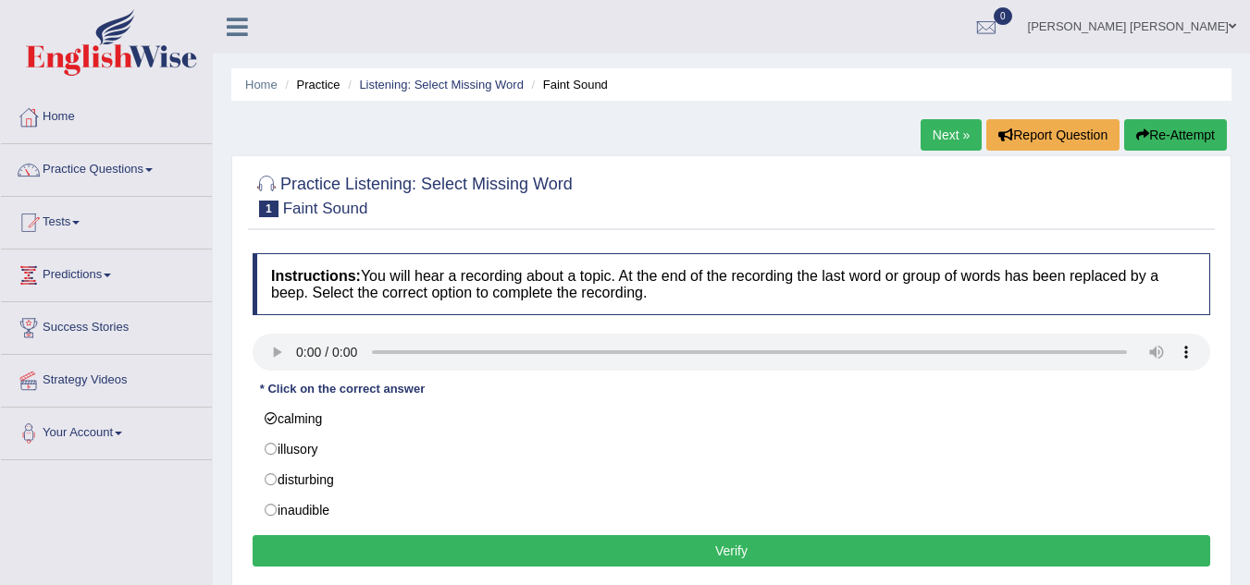
click at [459, 556] on button "Verify" at bounding box center [731, 551] width 957 height 31
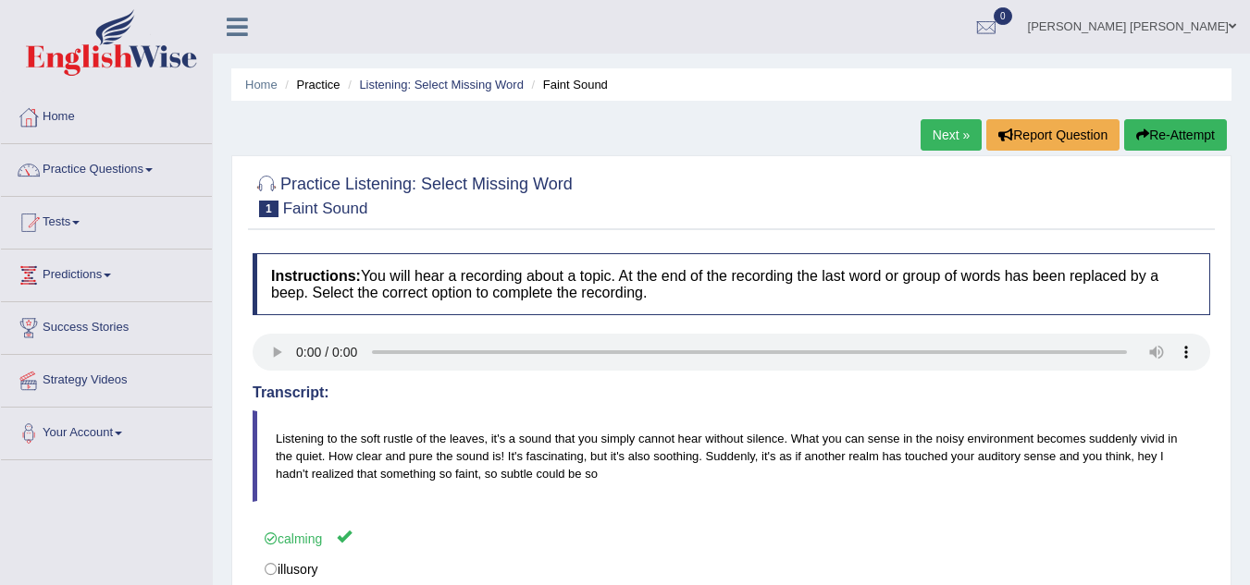
click at [943, 139] on link "Next »" at bounding box center [950, 134] width 61 height 31
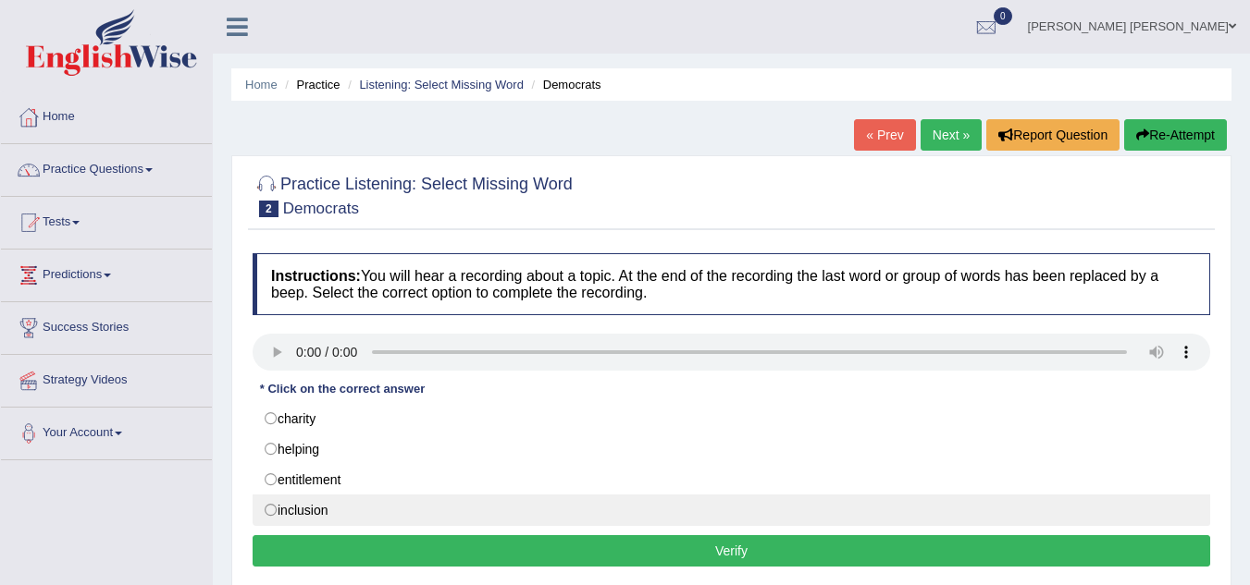
click at [371, 499] on label "inclusion" at bounding box center [731, 510] width 957 height 31
radio input "true"
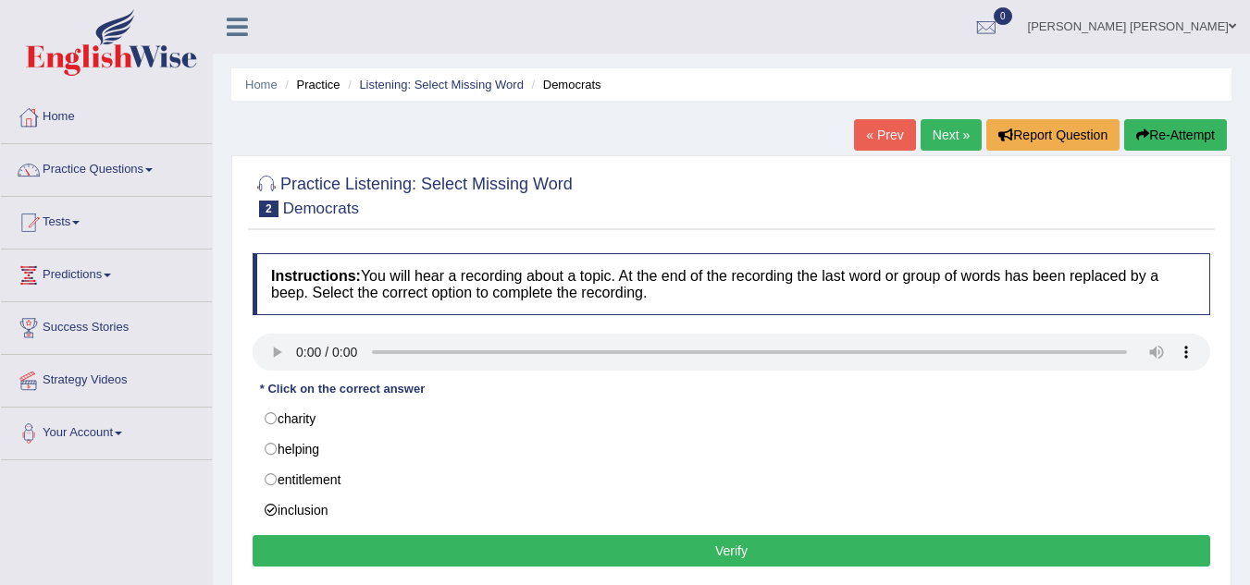
click at [408, 544] on button "Verify" at bounding box center [731, 551] width 957 height 31
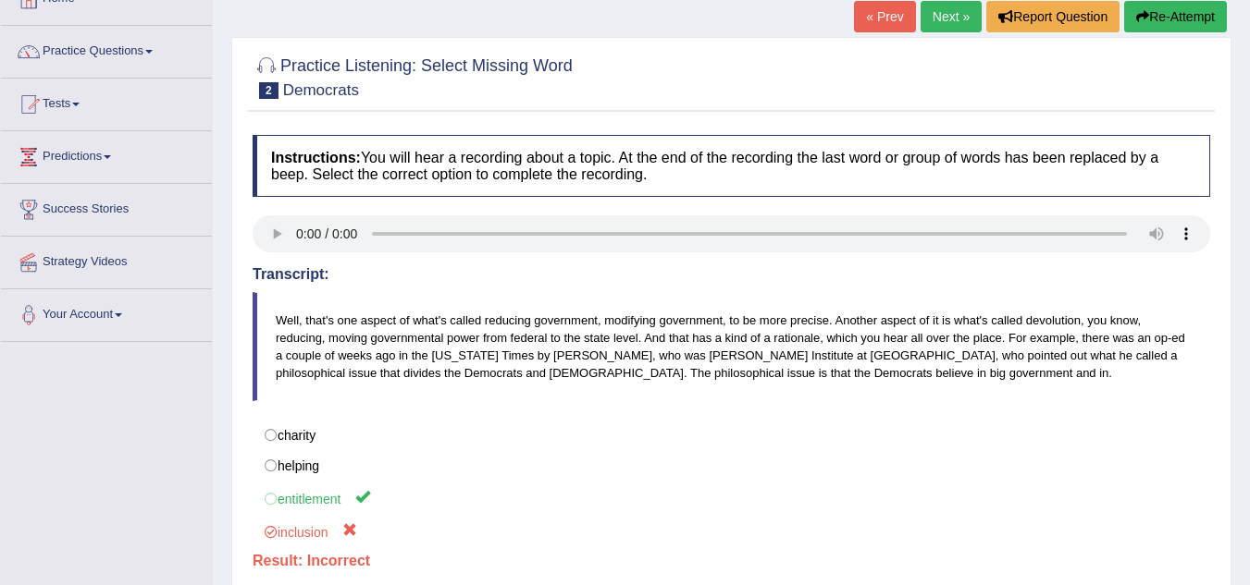
scroll to position [92, 0]
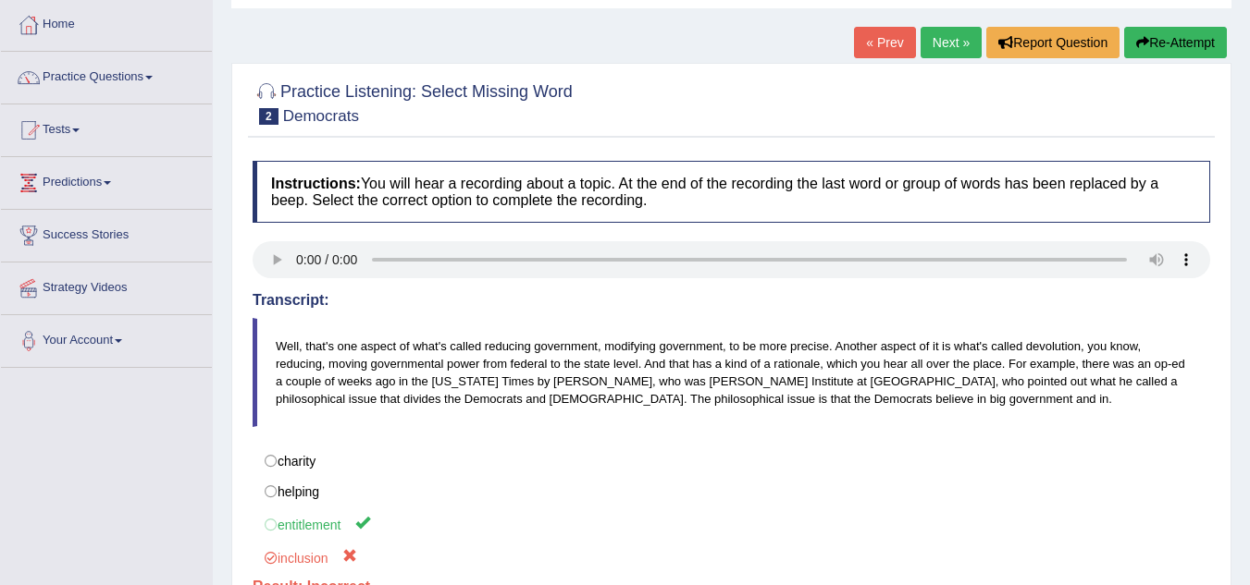
click at [901, 39] on link "« Prev" at bounding box center [884, 42] width 61 height 31
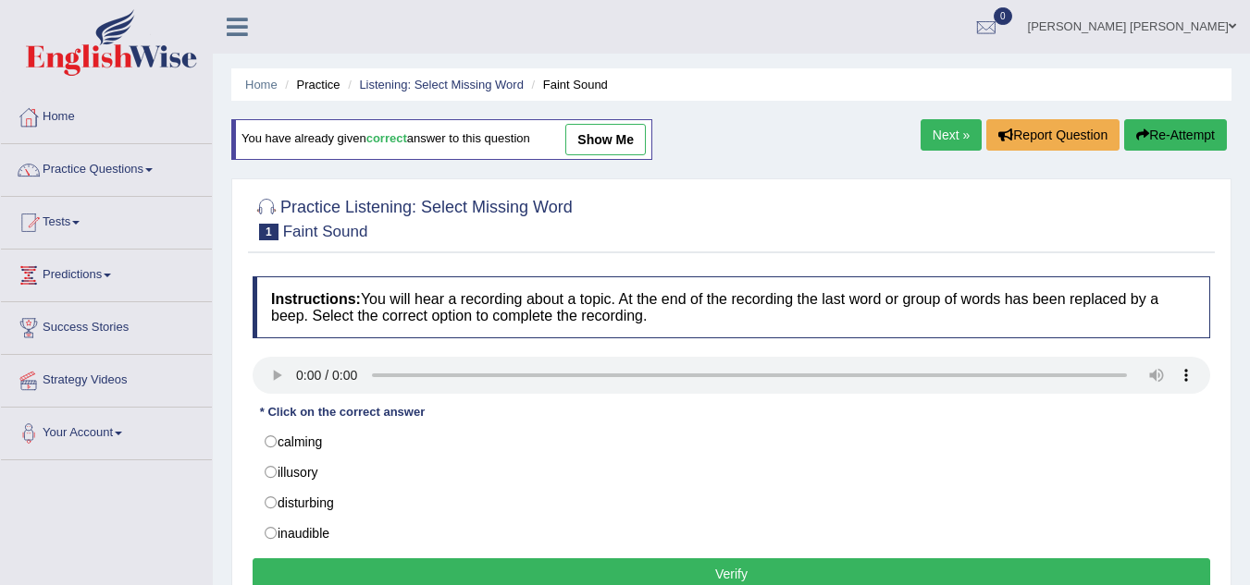
click at [943, 142] on link "Next »" at bounding box center [950, 134] width 61 height 31
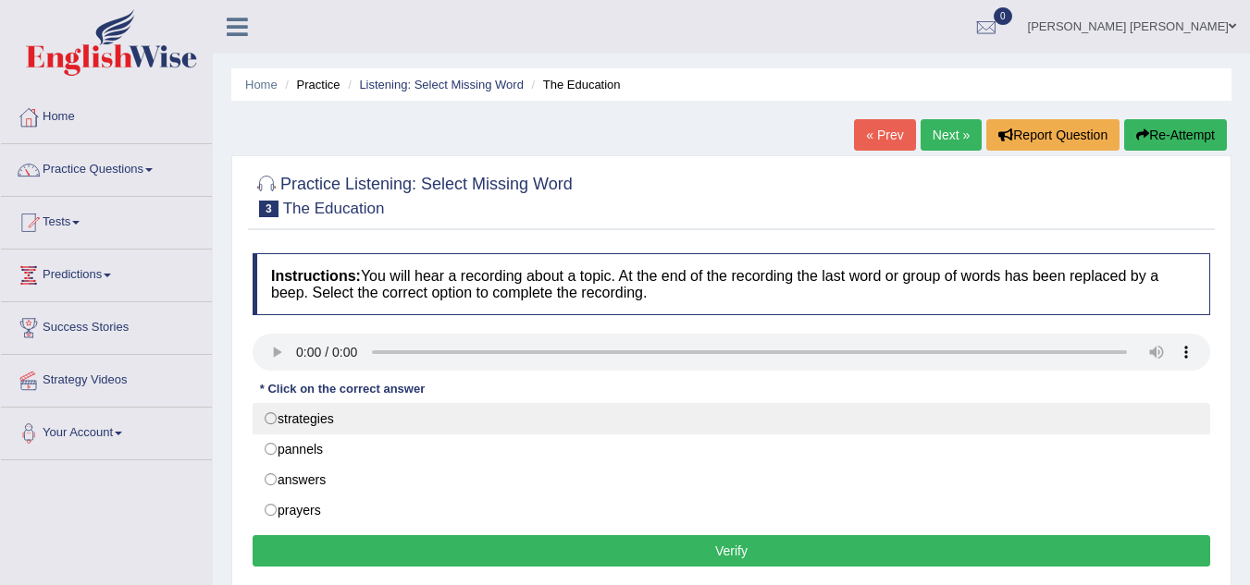
click at [315, 411] on label "strategies" at bounding box center [731, 418] width 957 height 31
radio input "true"
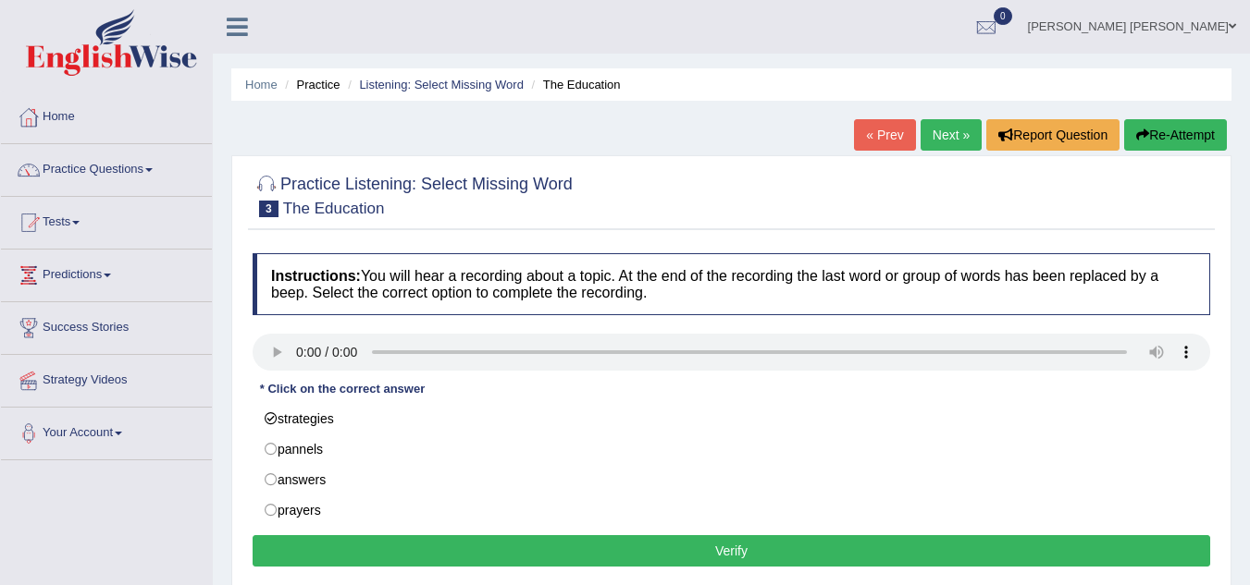
click at [455, 551] on button "Verify" at bounding box center [731, 551] width 957 height 31
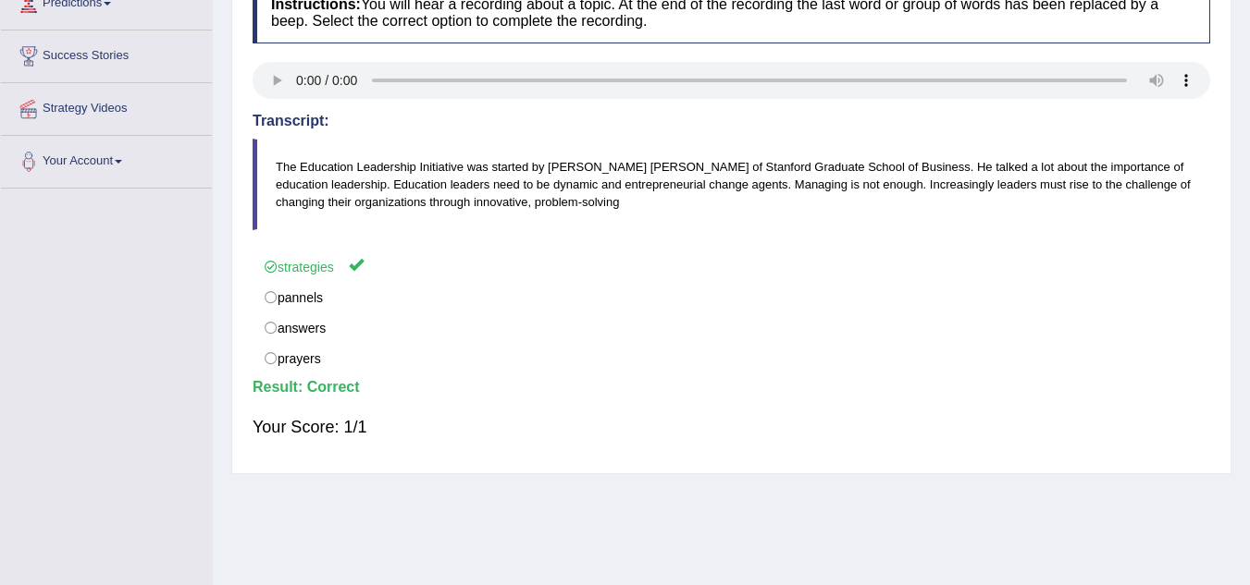
scroll to position [108, 0]
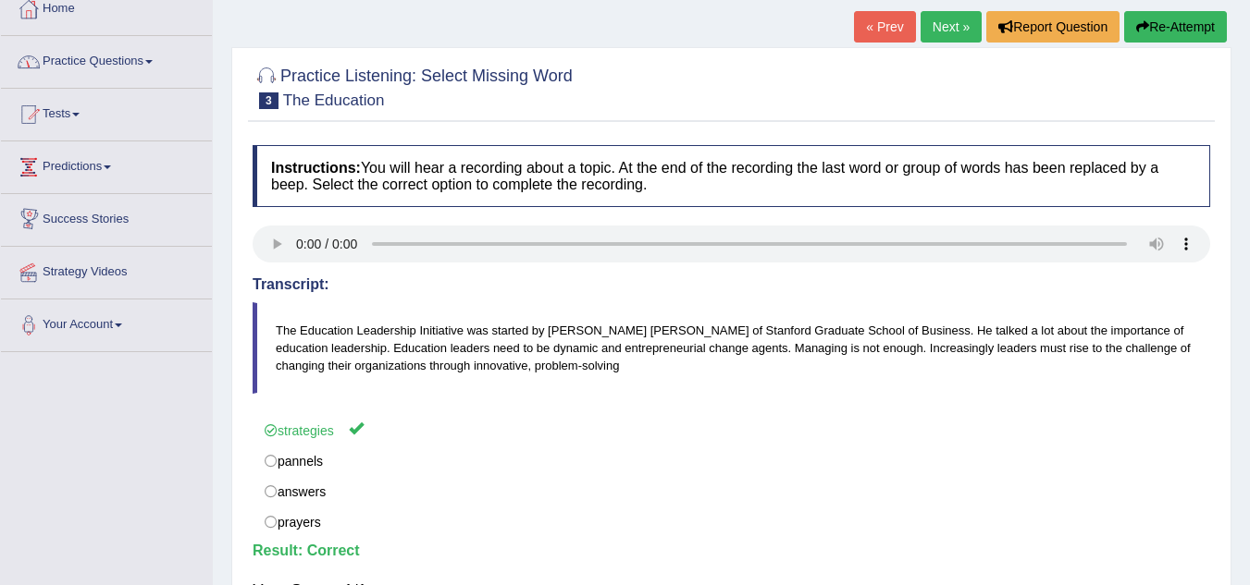
click at [116, 73] on link "Practice Questions" at bounding box center [106, 59] width 211 height 46
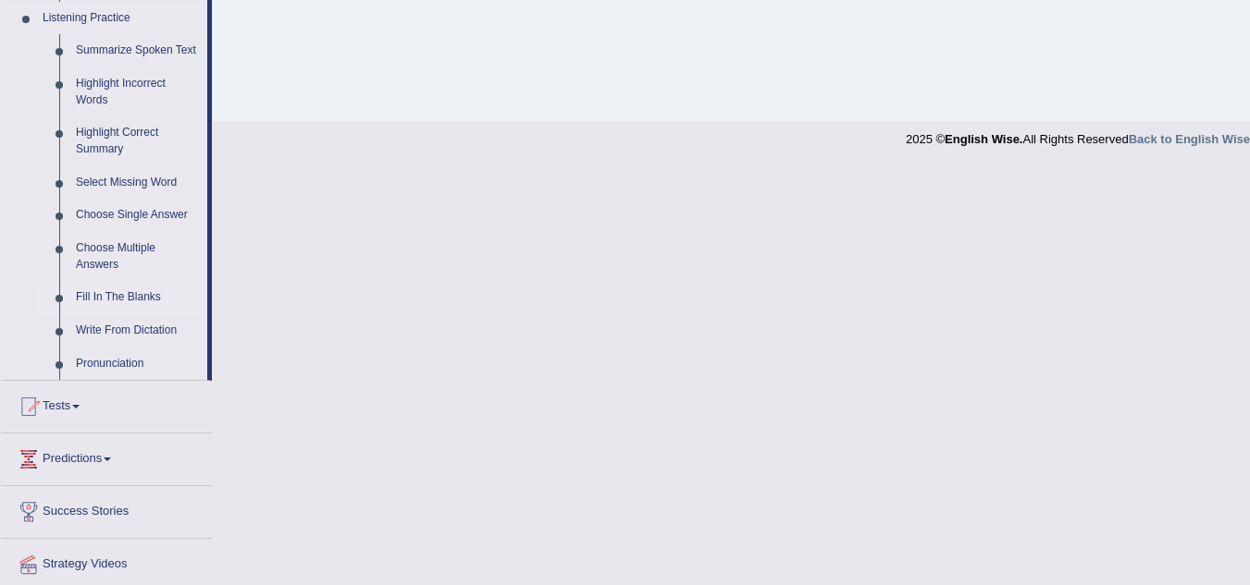
scroll to position [771, 0]
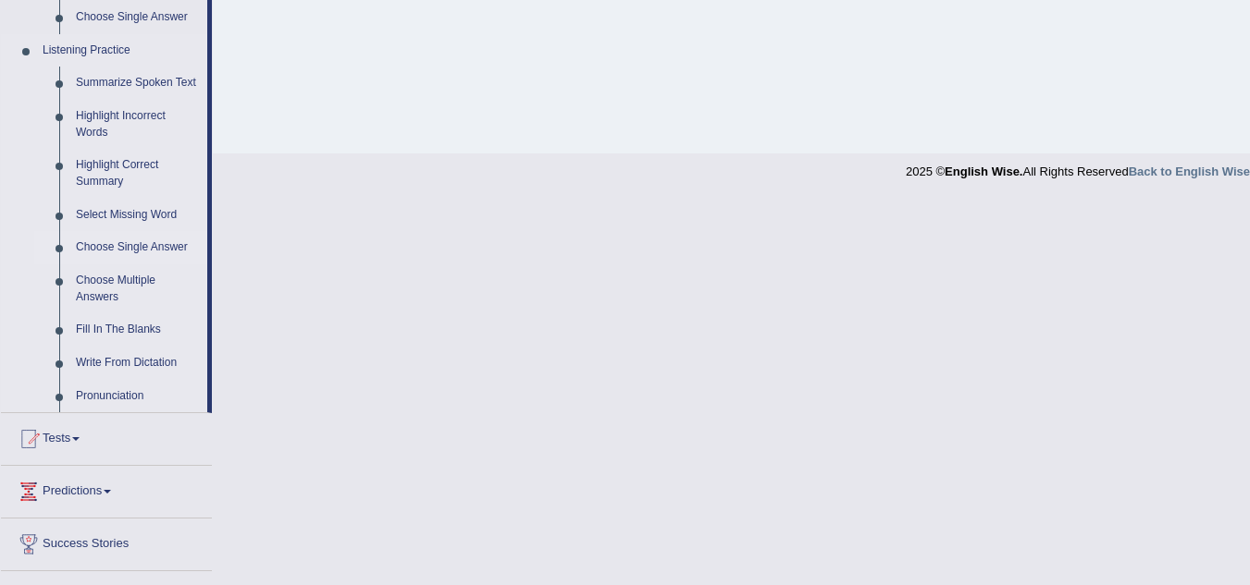
click at [141, 248] on link "Choose Single Answer" at bounding box center [138, 247] width 140 height 33
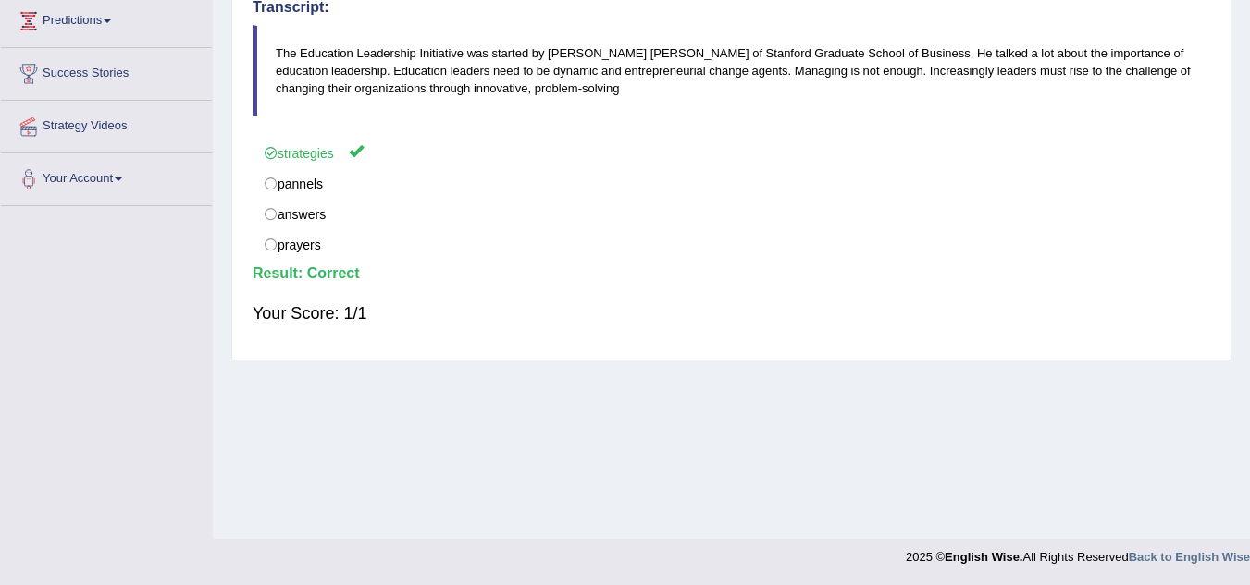
scroll to position [314, 0]
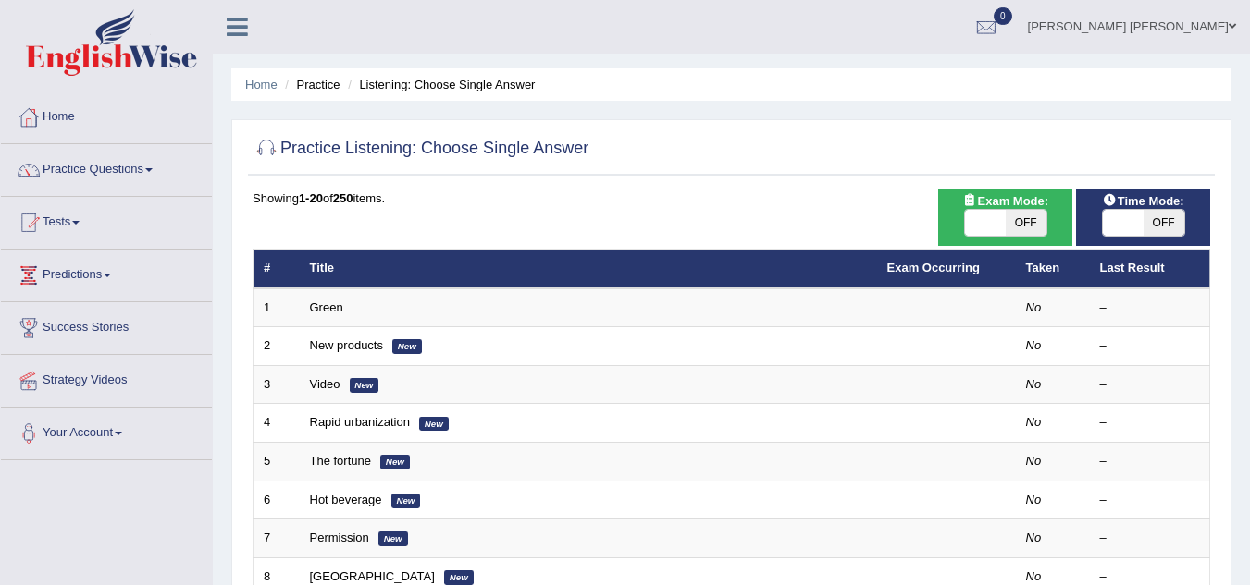
click at [314, 295] on td "Green" at bounding box center [588, 308] width 577 height 39
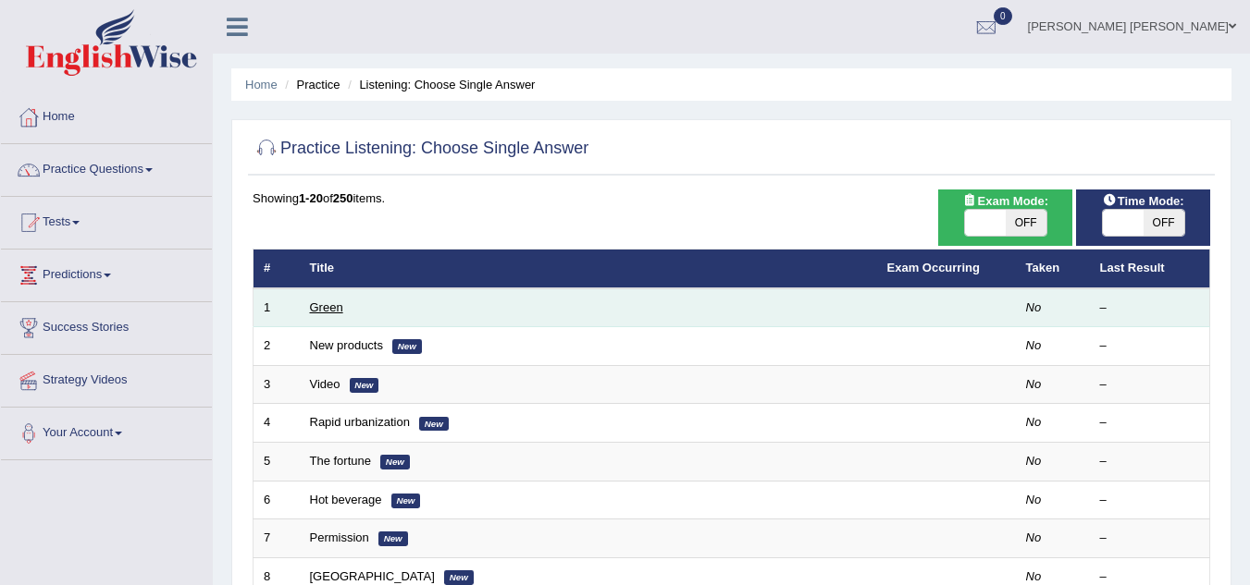
click at [323, 311] on link "Green" at bounding box center [326, 308] width 33 height 14
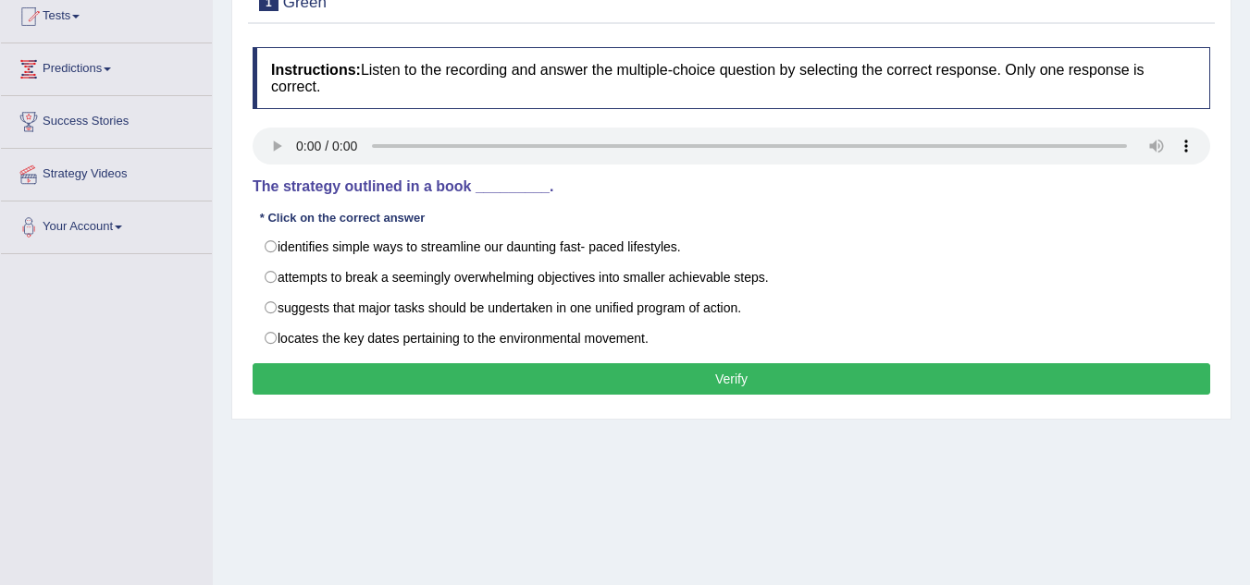
scroll to position [185, 0]
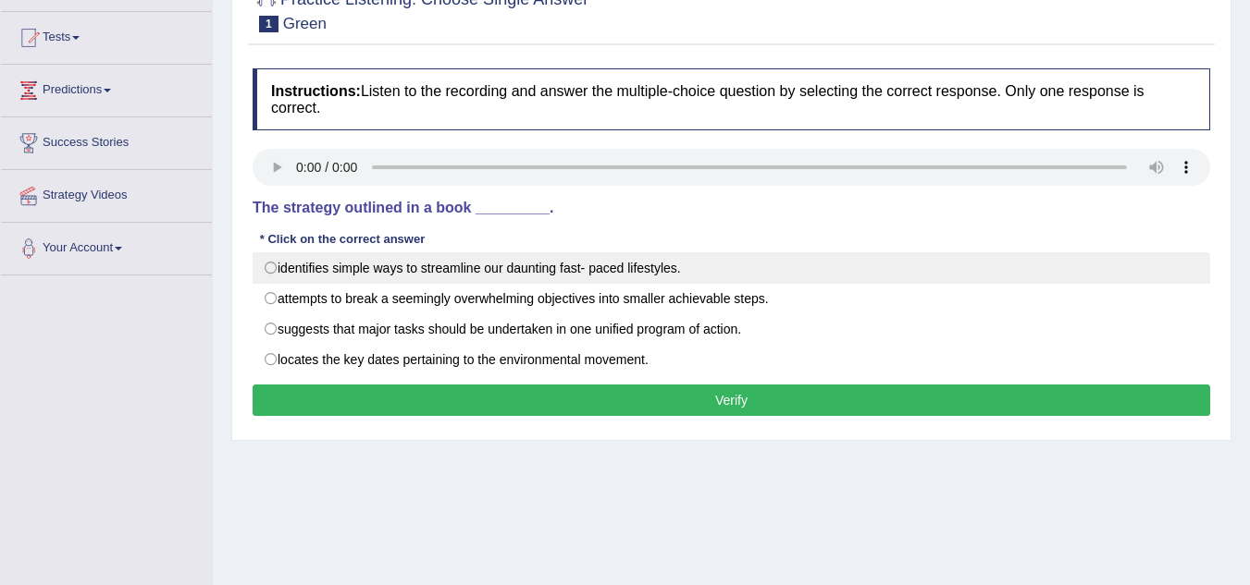
click at [504, 256] on label "identifies simple ways to streamline our daunting fast- paced lifestyles." at bounding box center [731, 268] width 957 height 31
radio input "true"
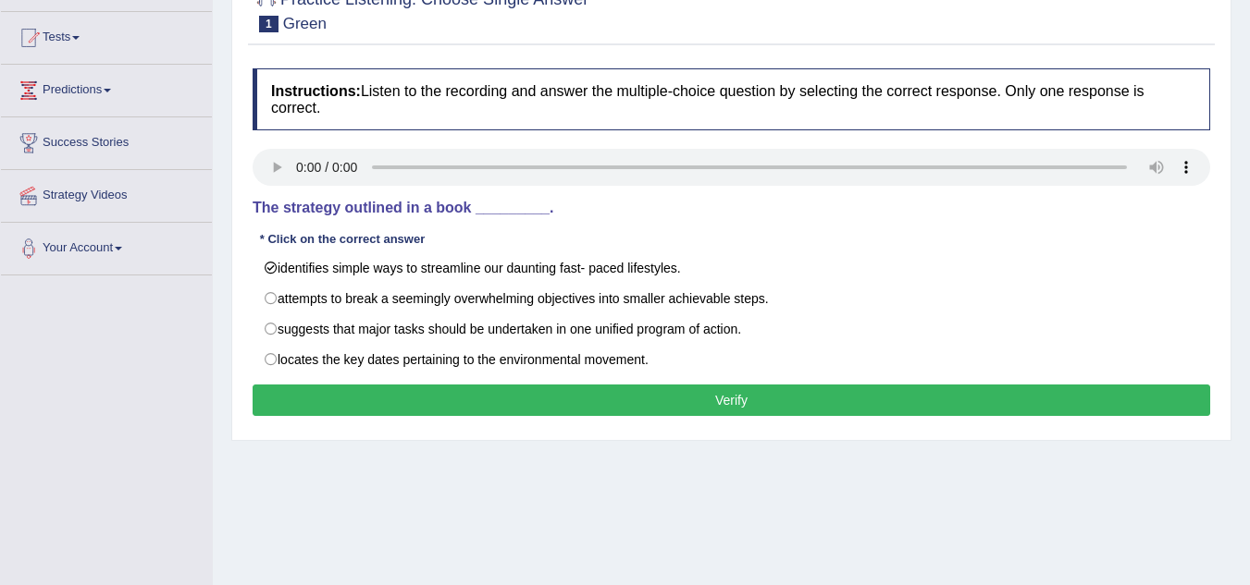
click at [678, 404] on button "Verify" at bounding box center [731, 400] width 957 height 31
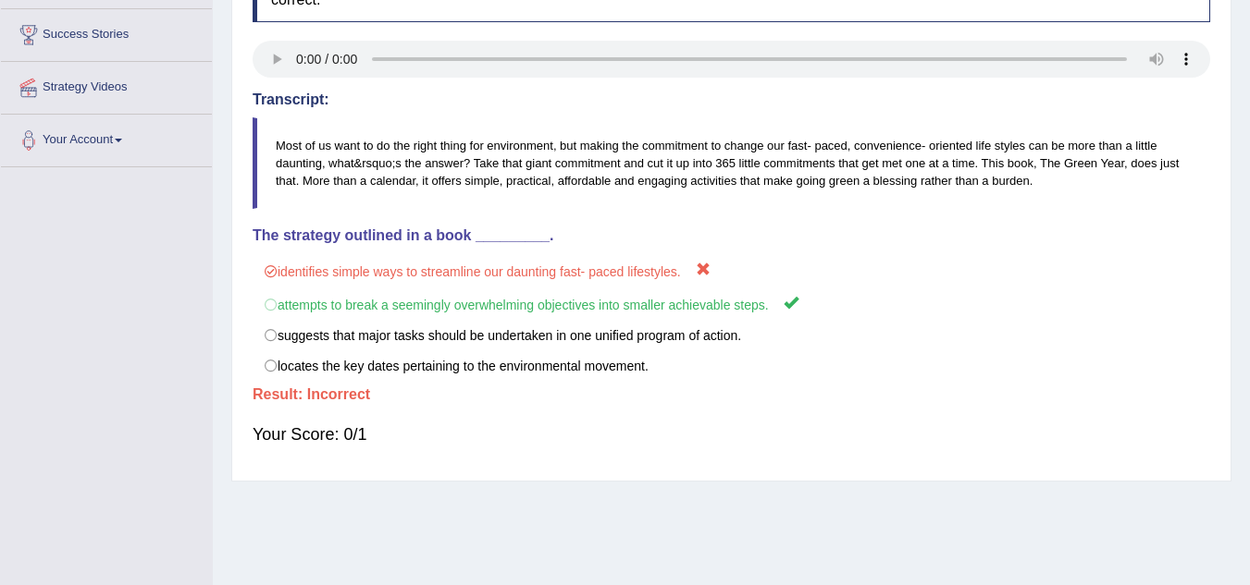
scroll to position [108, 0]
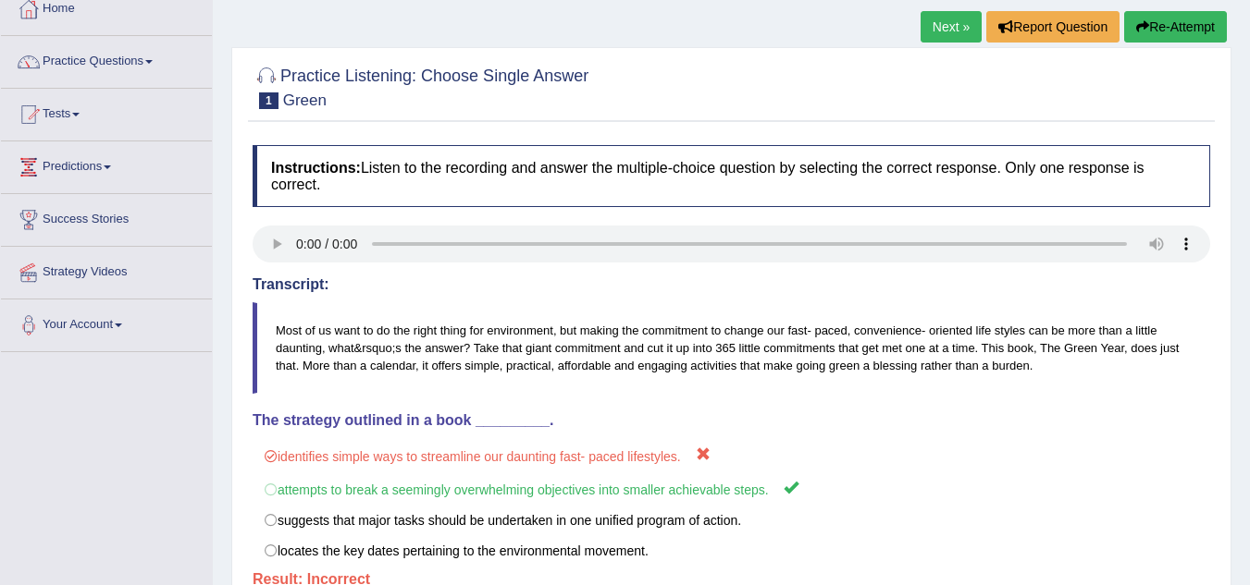
click at [936, 42] on link "Next »" at bounding box center [950, 26] width 61 height 31
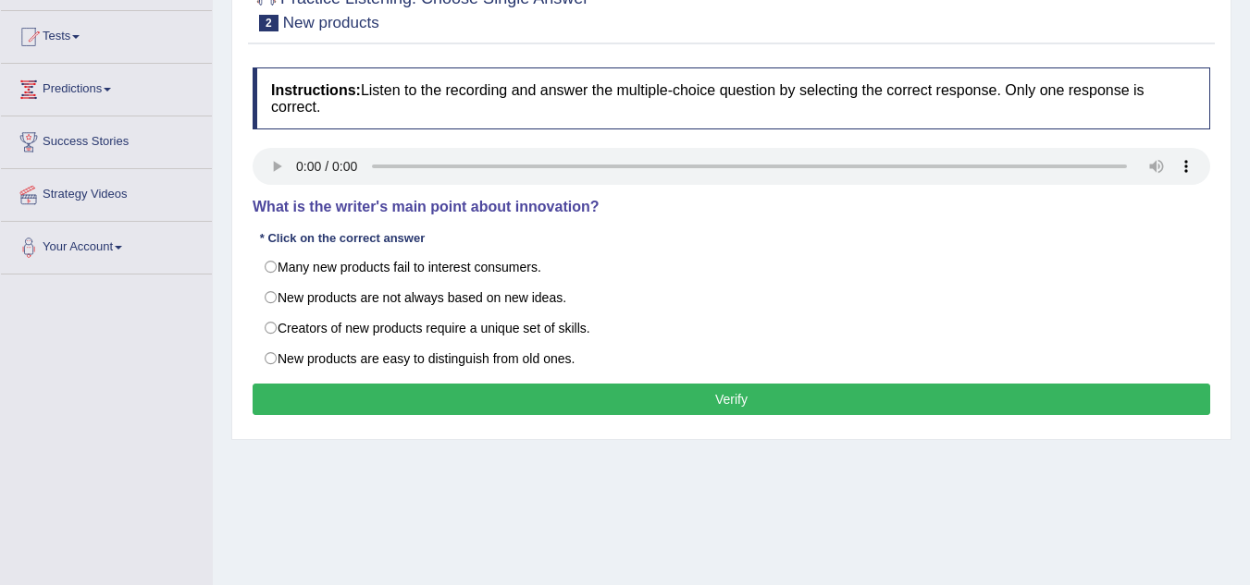
scroll to position [185, 0]
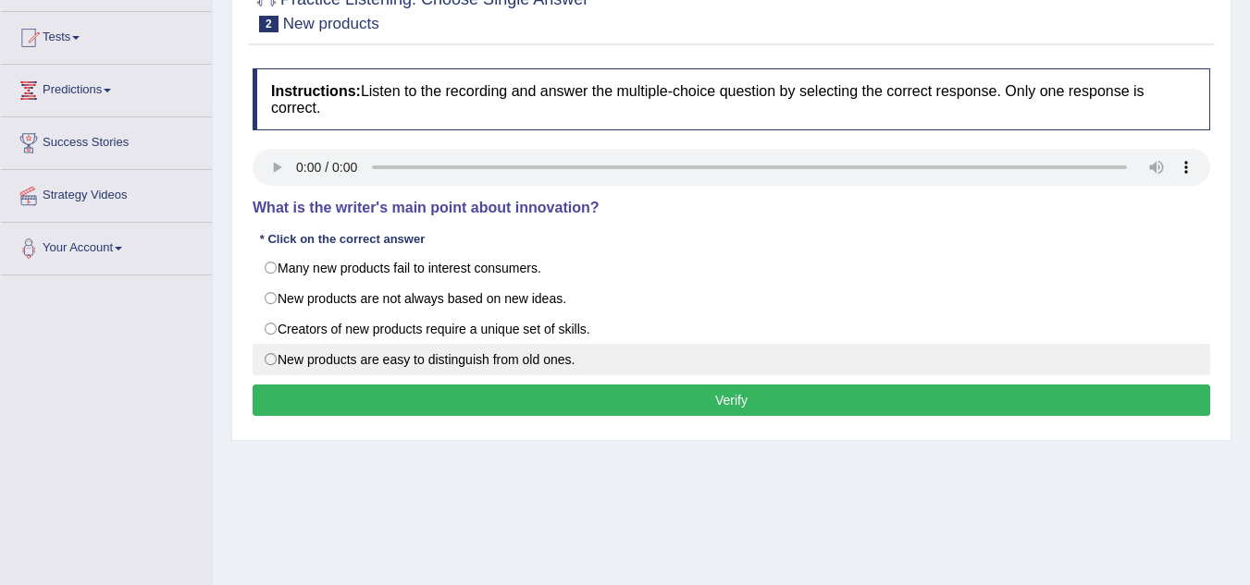
click at [620, 363] on label "New products are easy to distinguish from old ones." at bounding box center [731, 359] width 957 height 31
radio input "true"
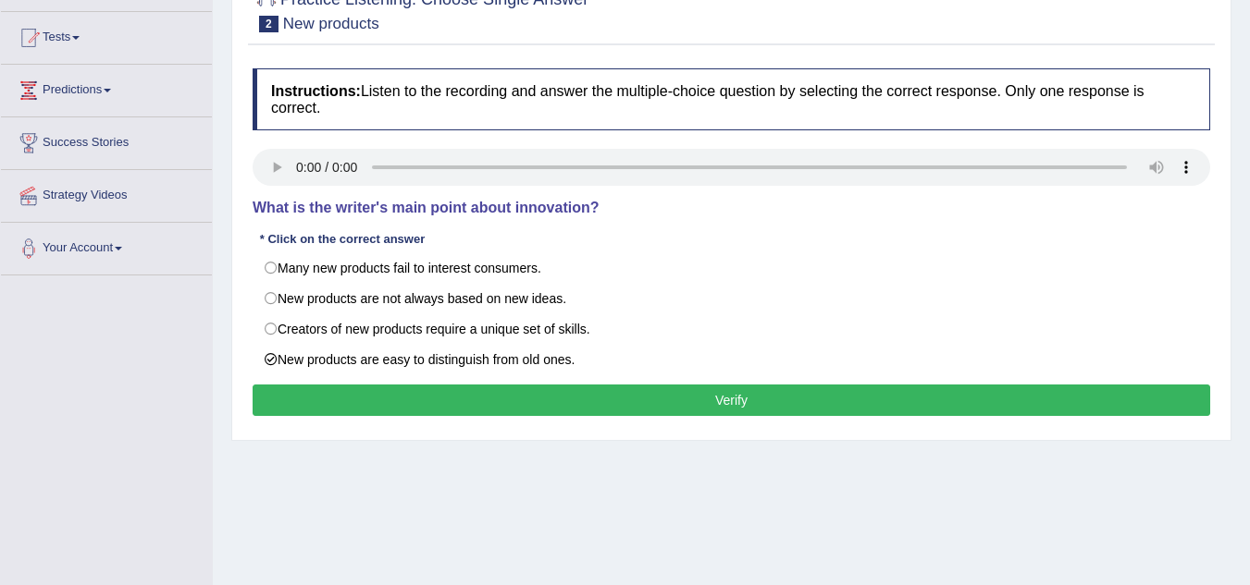
click at [650, 398] on button "Verify" at bounding box center [731, 400] width 957 height 31
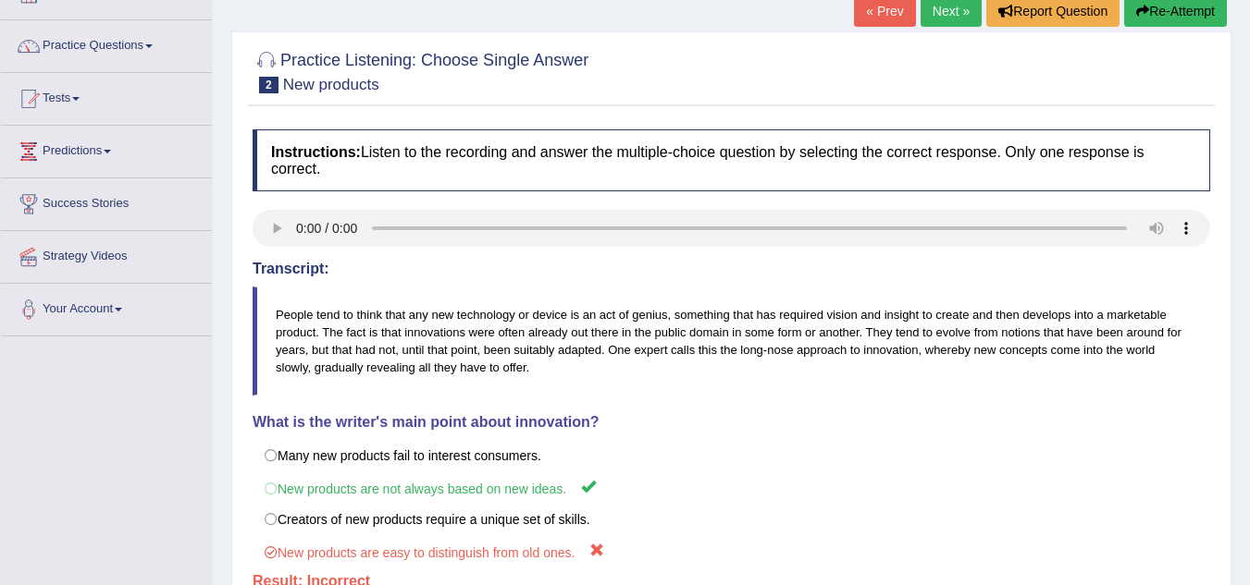
scroll to position [92, 0]
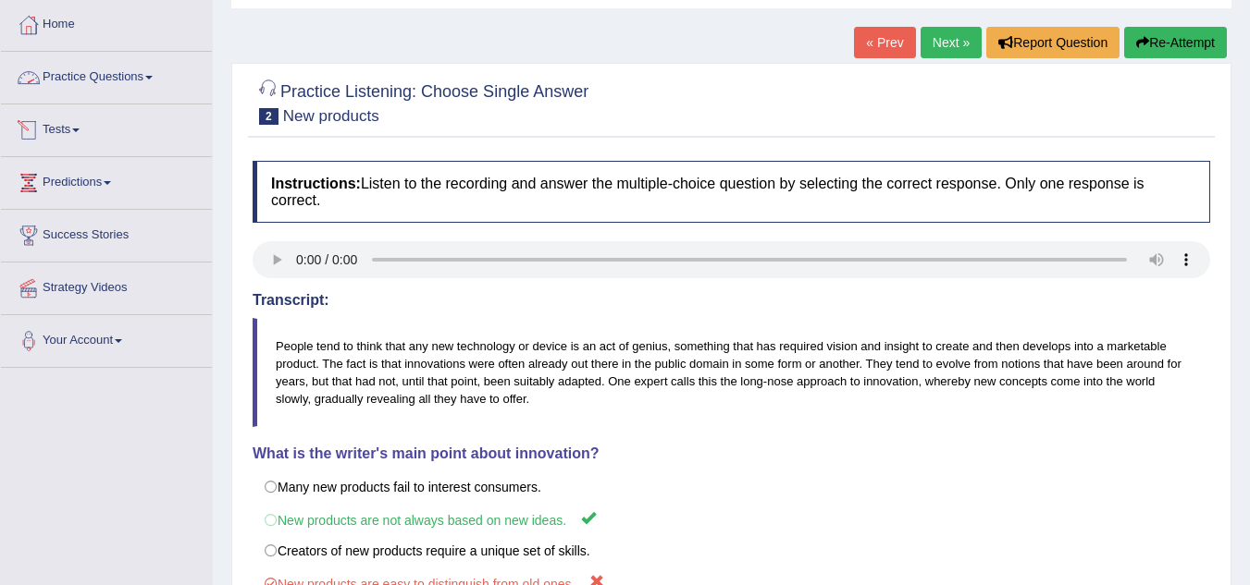
click at [73, 81] on link "Practice Questions" at bounding box center [106, 75] width 211 height 46
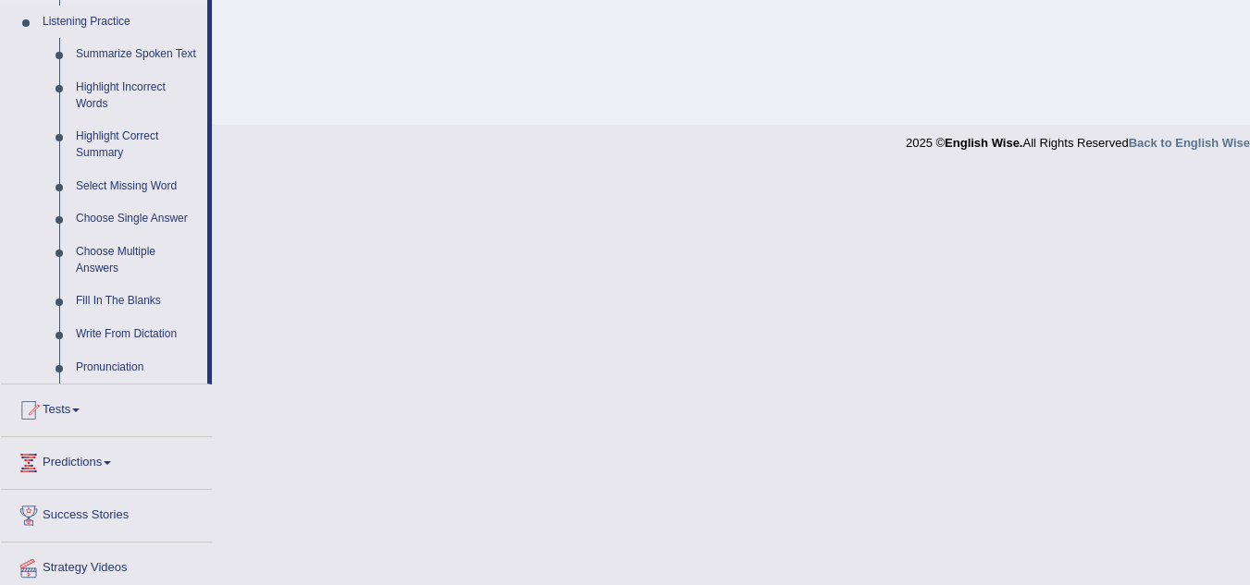
scroll to position [771, 0]
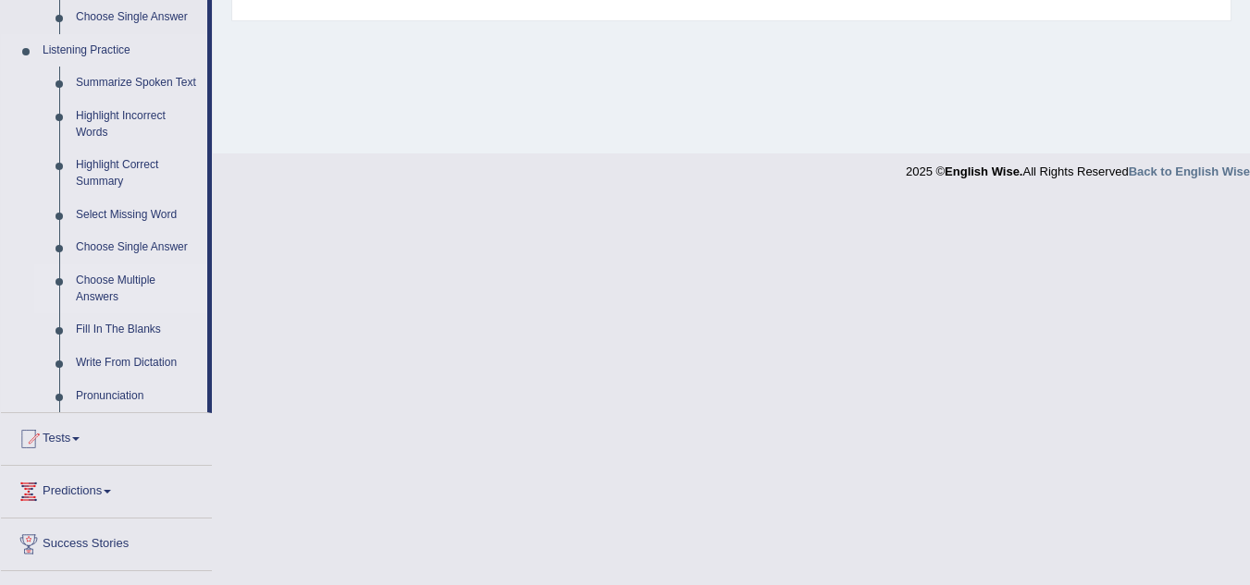
click at [123, 283] on link "Choose Multiple Answers" at bounding box center [138, 289] width 140 height 49
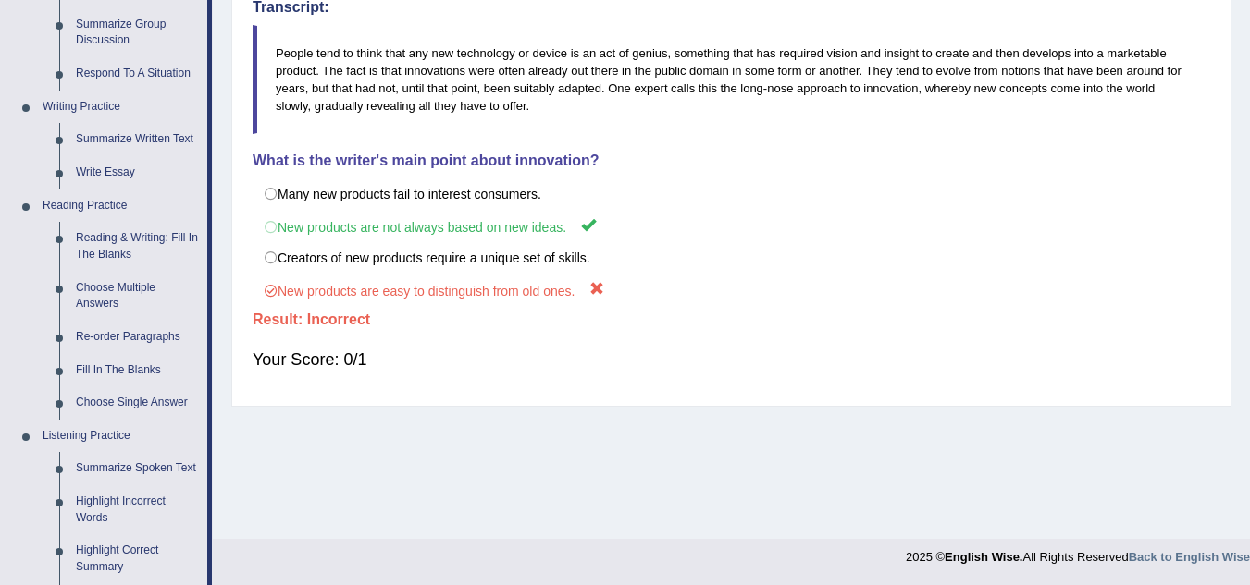
scroll to position [721, 0]
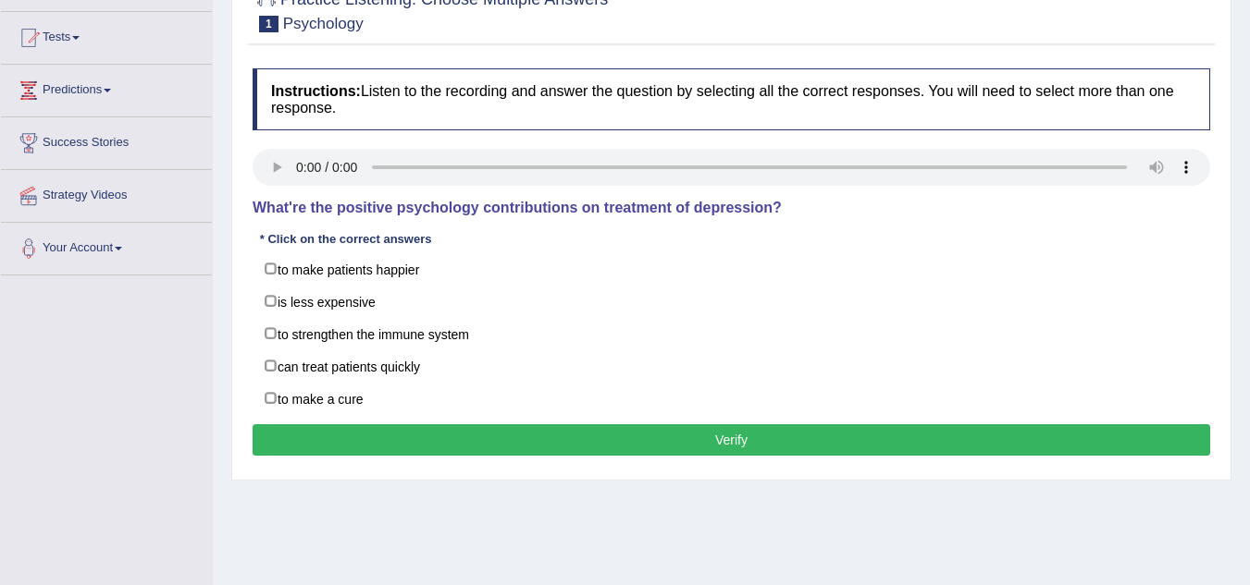
click at [1188, 220] on div "Instructions: Listen to the recording and answer the question by selecting all …" at bounding box center [731, 265] width 967 height 412
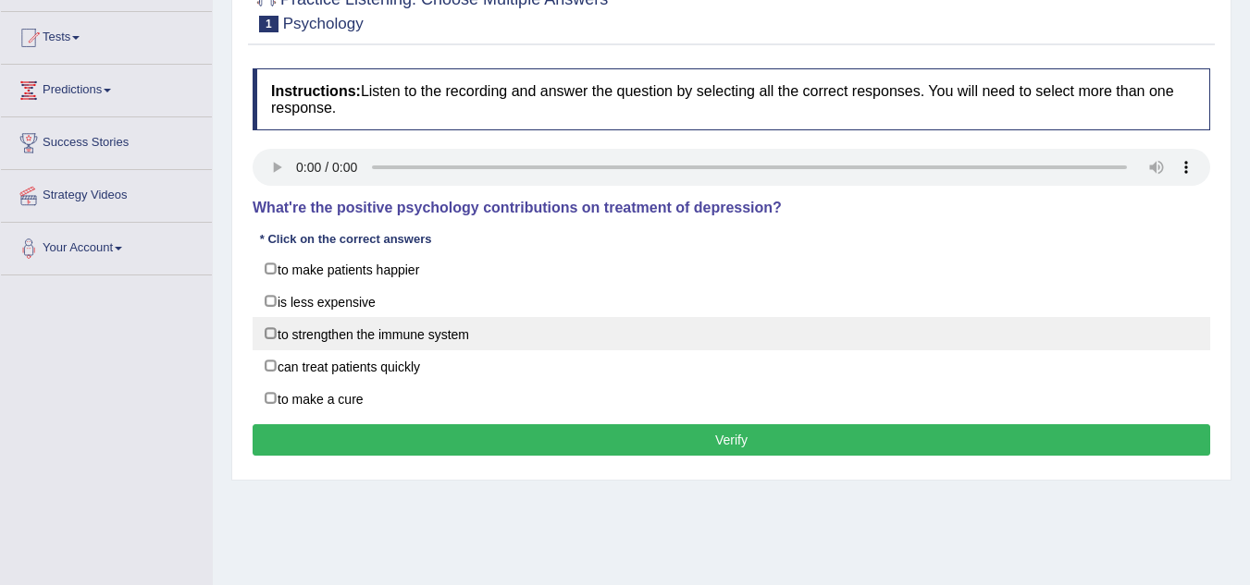
click at [459, 328] on label "to strengthen the immune system" at bounding box center [731, 333] width 957 height 33
checkbox input "true"
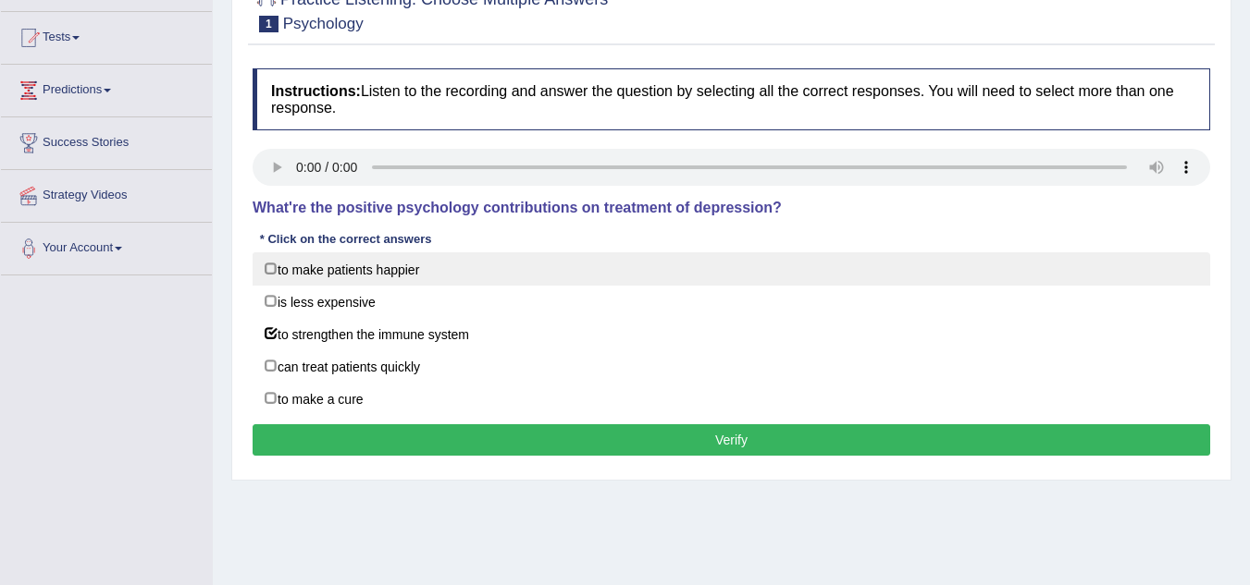
click at [413, 257] on label "to make patients happier" at bounding box center [731, 269] width 957 height 33
click at [423, 281] on label "to make patients happier" at bounding box center [731, 269] width 957 height 33
checkbox input "false"
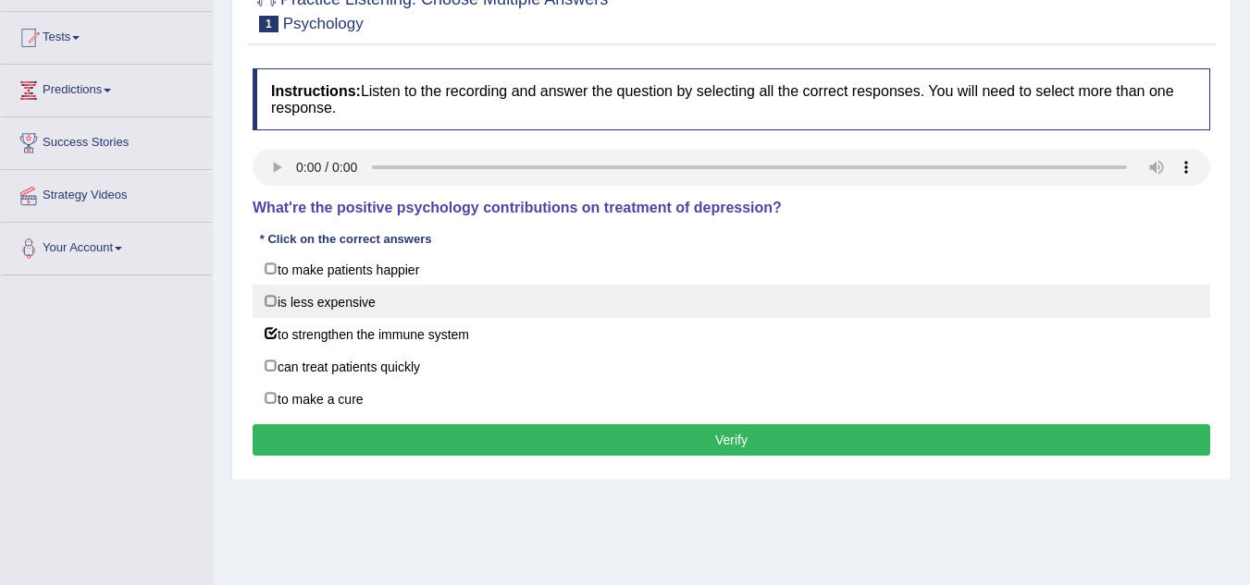
click at [423, 299] on label "is less expensive" at bounding box center [731, 301] width 957 height 33
checkbox input "true"
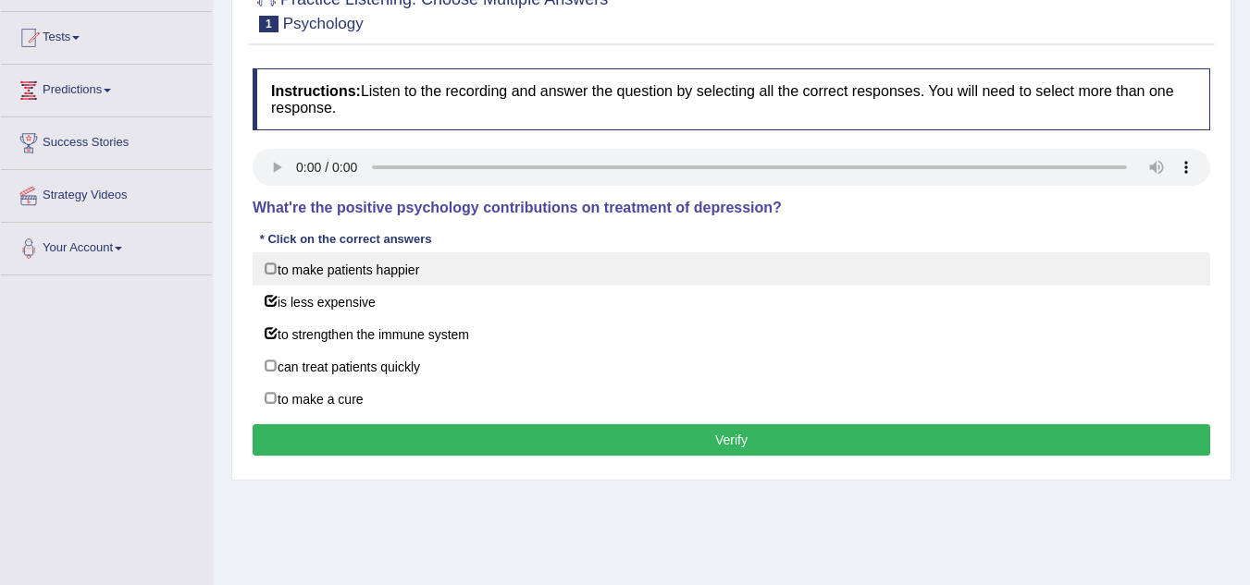
click at [423, 266] on label "to make patients happier" at bounding box center [731, 269] width 957 height 33
checkbox input "true"
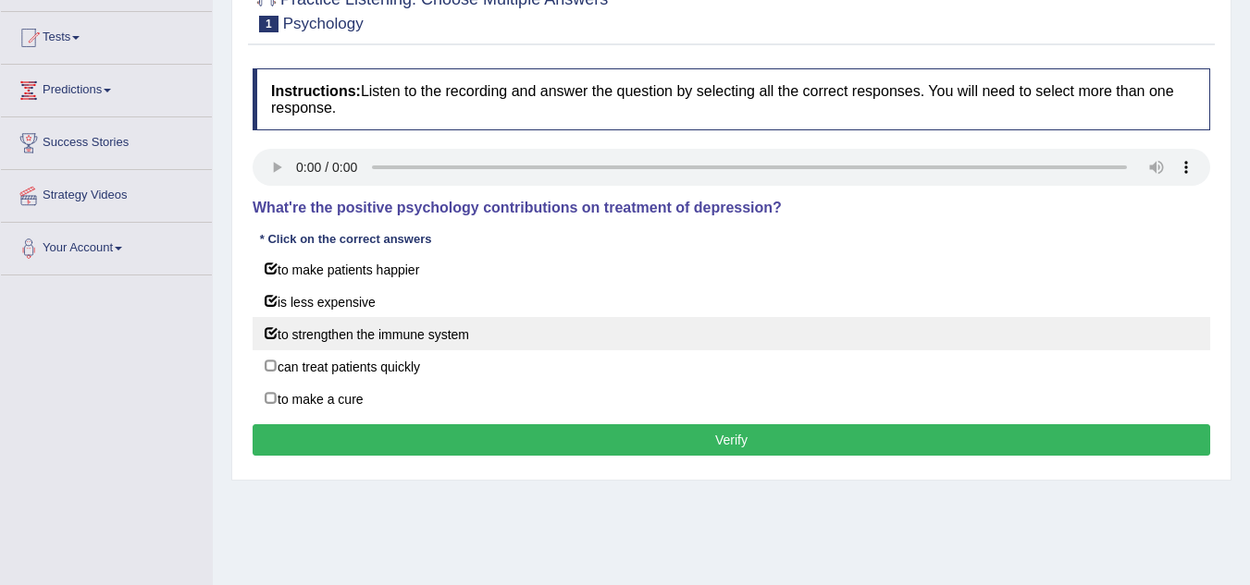
click at [427, 319] on label "to strengthen the immune system" at bounding box center [731, 333] width 957 height 33
checkbox input "false"
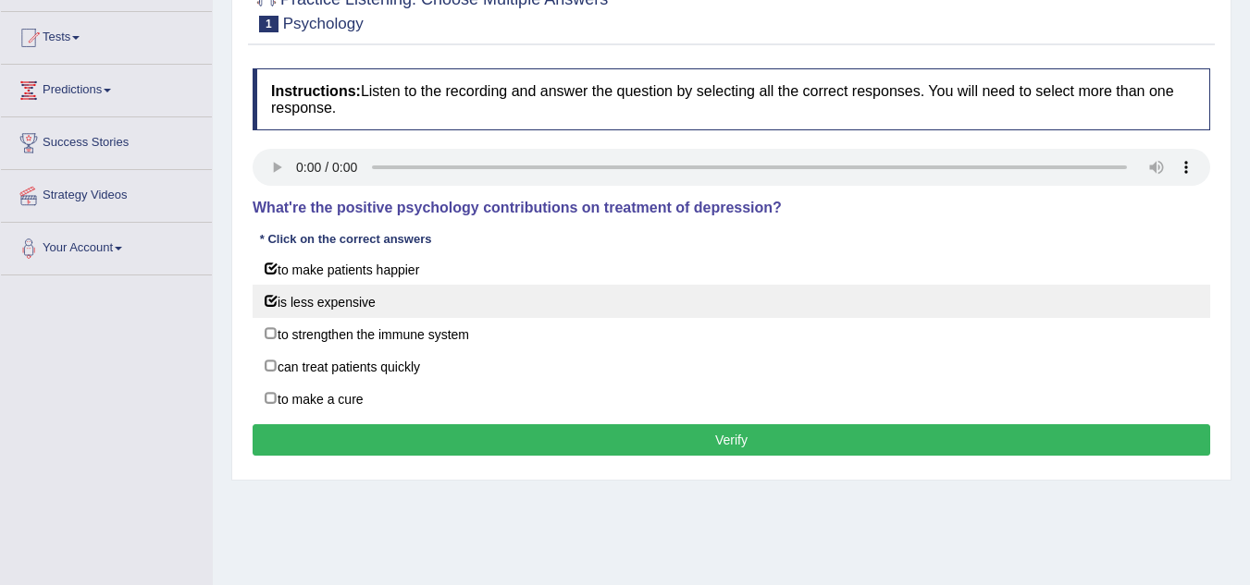
click at [427, 299] on label "is less expensive" at bounding box center [731, 301] width 957 height 33
checkbox input "false"
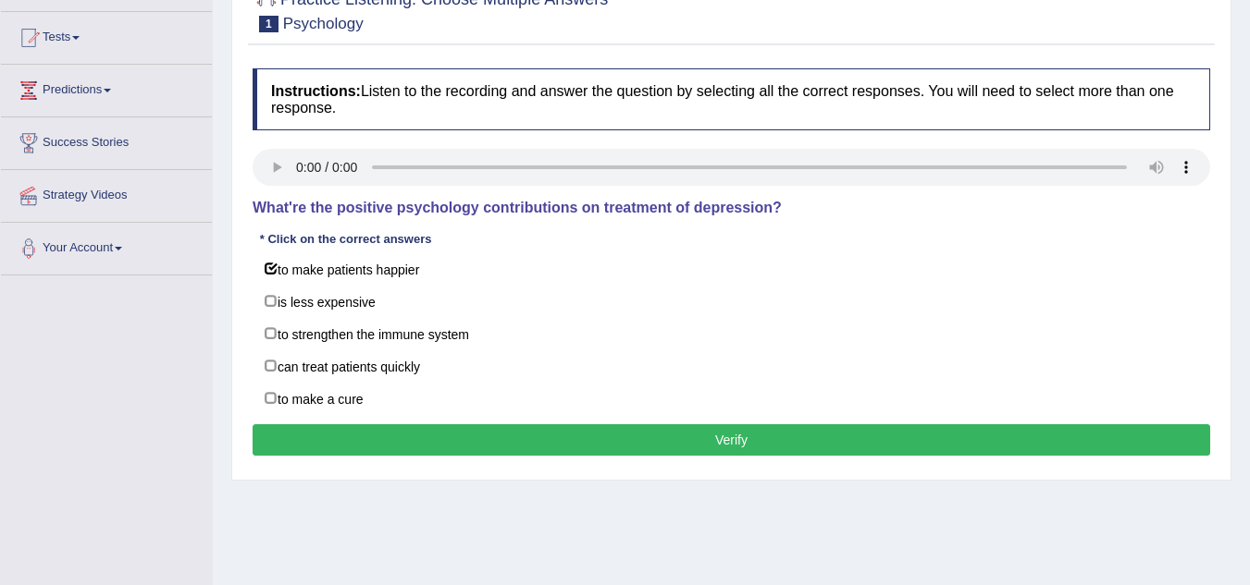
click at [425, 250] on div "Instructions: Listen to the recording and answer the question by selecting all …" at bounding box center [731, 265] width 967 height 412
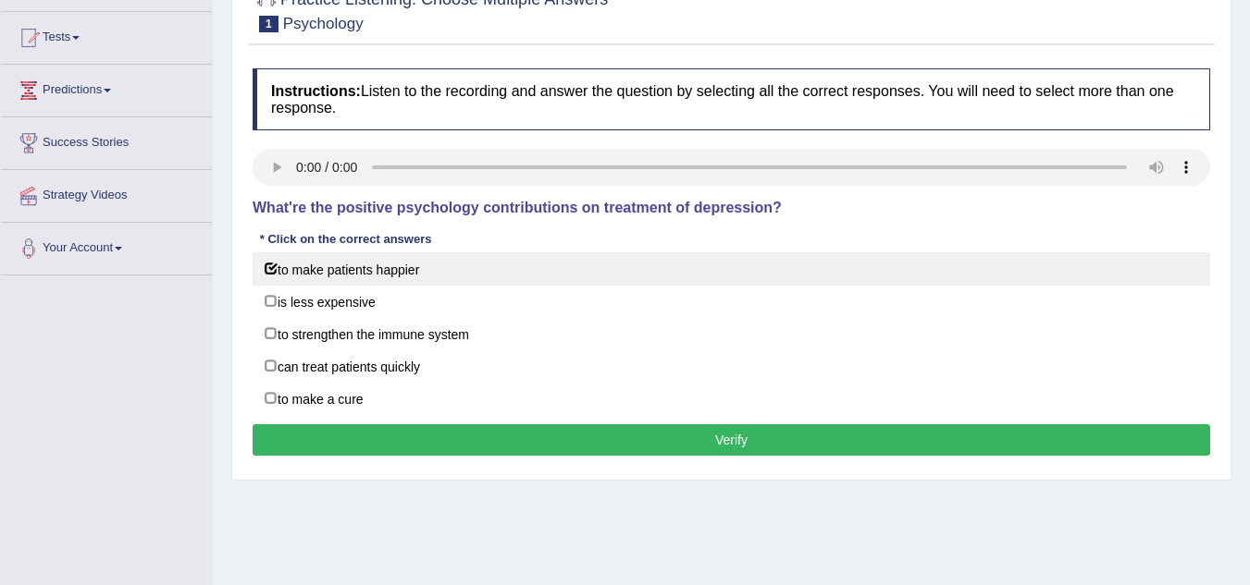
click at [434, 258] on label "to make patients happier" at bounding box center [731, 269] width 957 height 33
checkbox input "false"
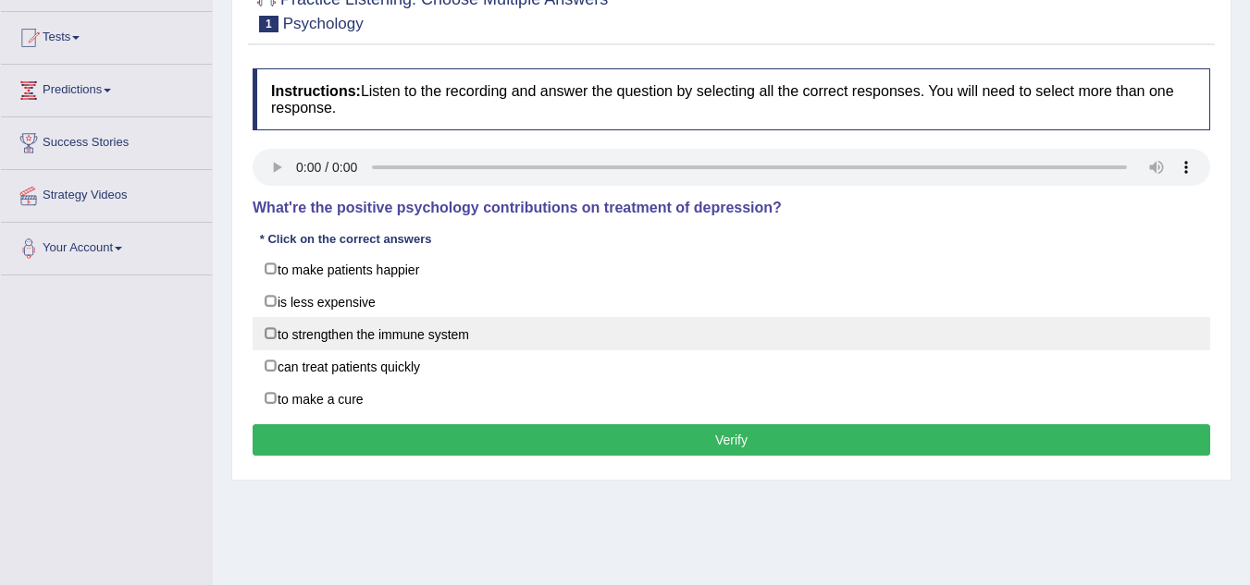
click at [436, 333] on label "to strengthen the immune system" at bounding box center [731, 333] width 957 height 33
checkbox input "true"
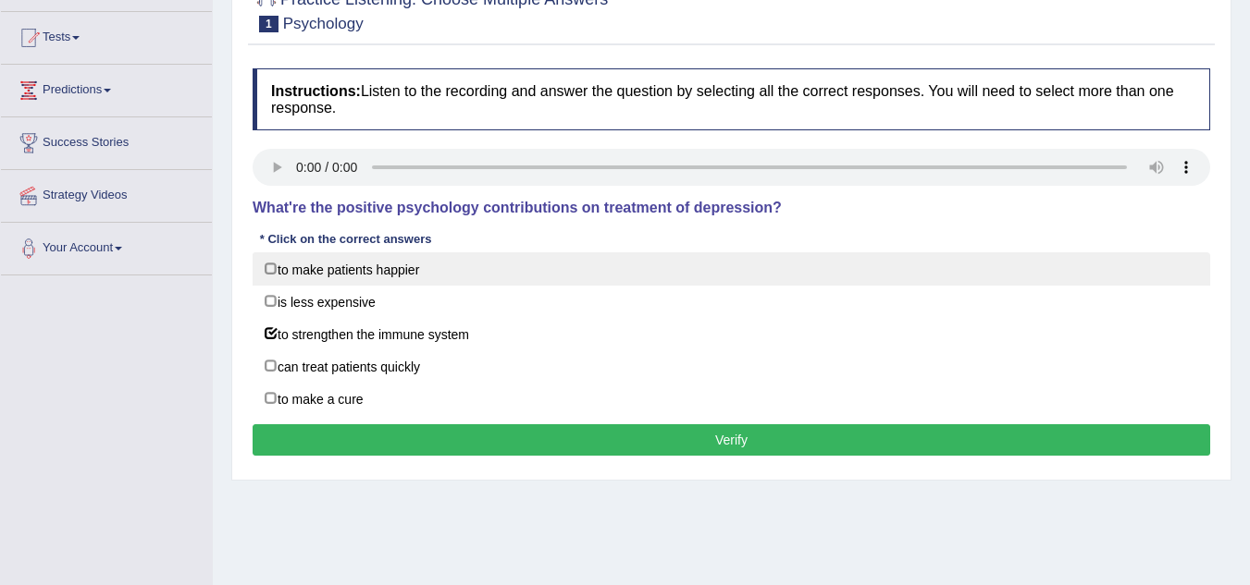
click at [418, 261] on label "to make patients happier" at bounding box center [731, 269] width 957 height 33
checkbox input "true"
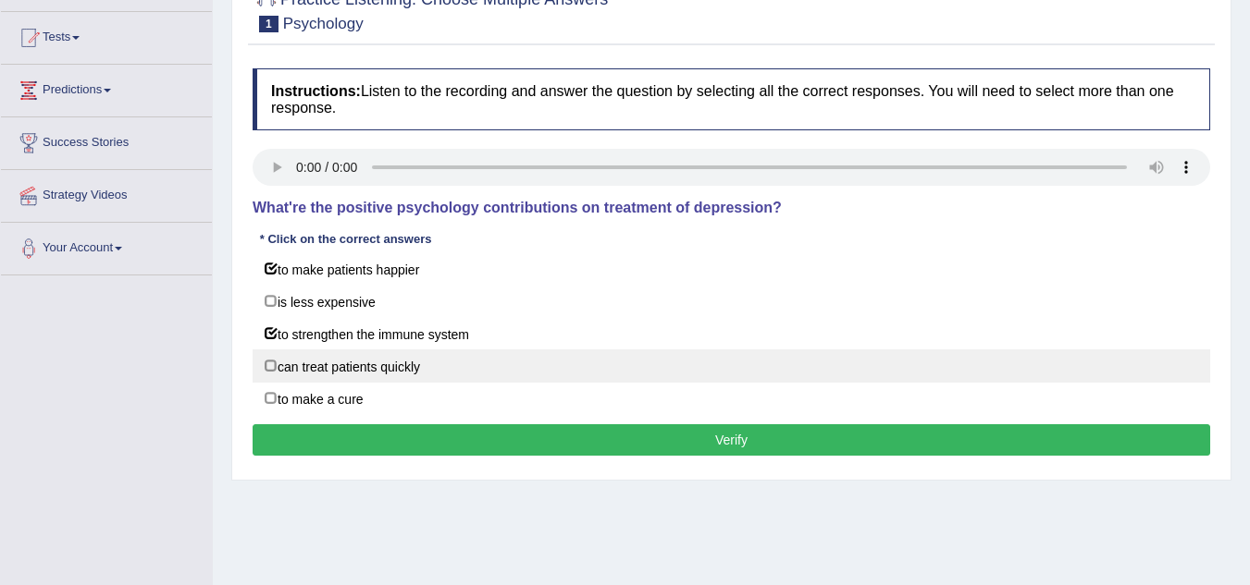
click at [434, 359] on label "can treat patients quickly" at bounding box center [731, 366] width 957 height 33
checkbox input "true"
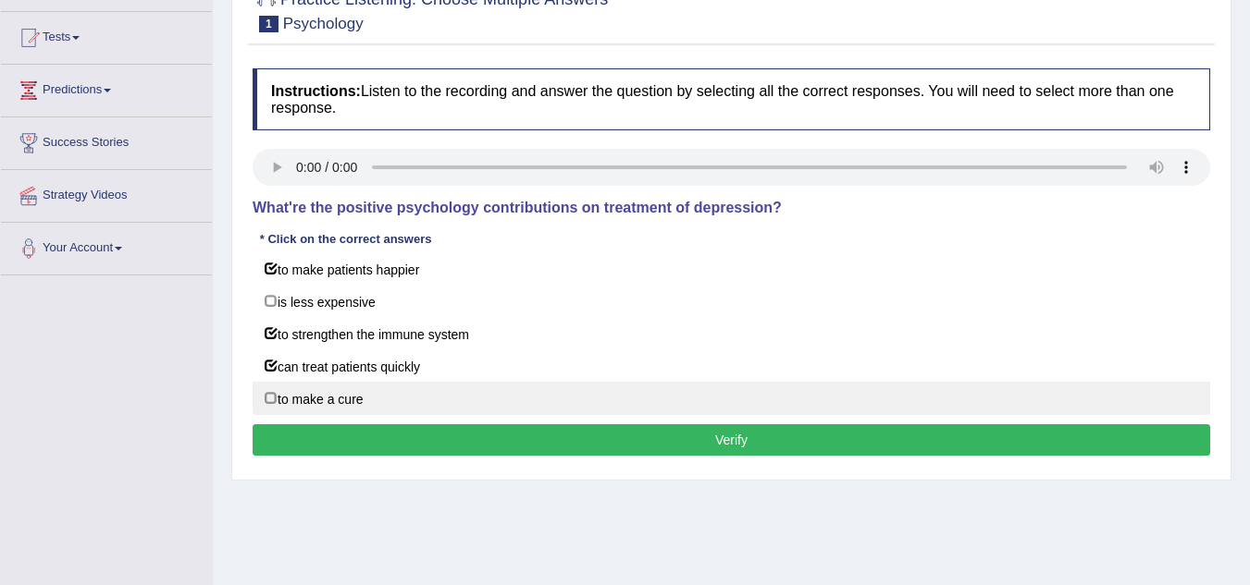
click at [429, 384] on div "to make patients happier is less expensive to strengthen the immune system can …" at bounding box center [731, 334] width 957 height 163
click at [431, 405] on label "to make a cure" at bounding box center [731, 398] width 957 height 33
checkbox input "true"
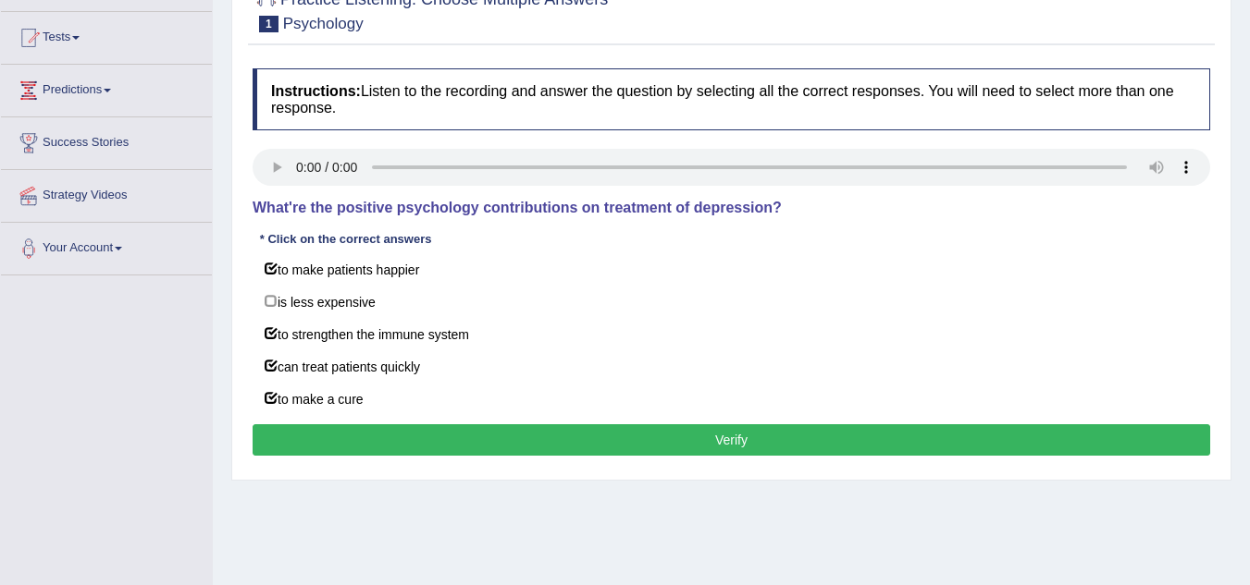
click at [445, 446] on button "Verify" at bounding box center [731, 440] width 957 height 31
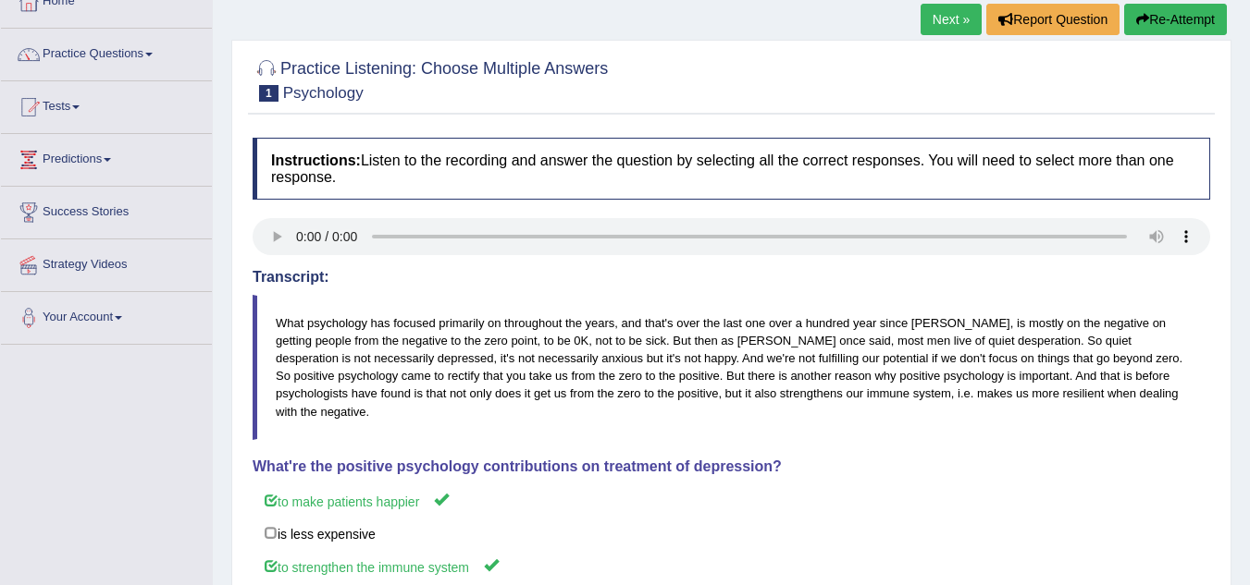
scroll to position [115, 0]
click at [934, 26] on link "Next »" at bounding box center [950, 20] width 61 height 31
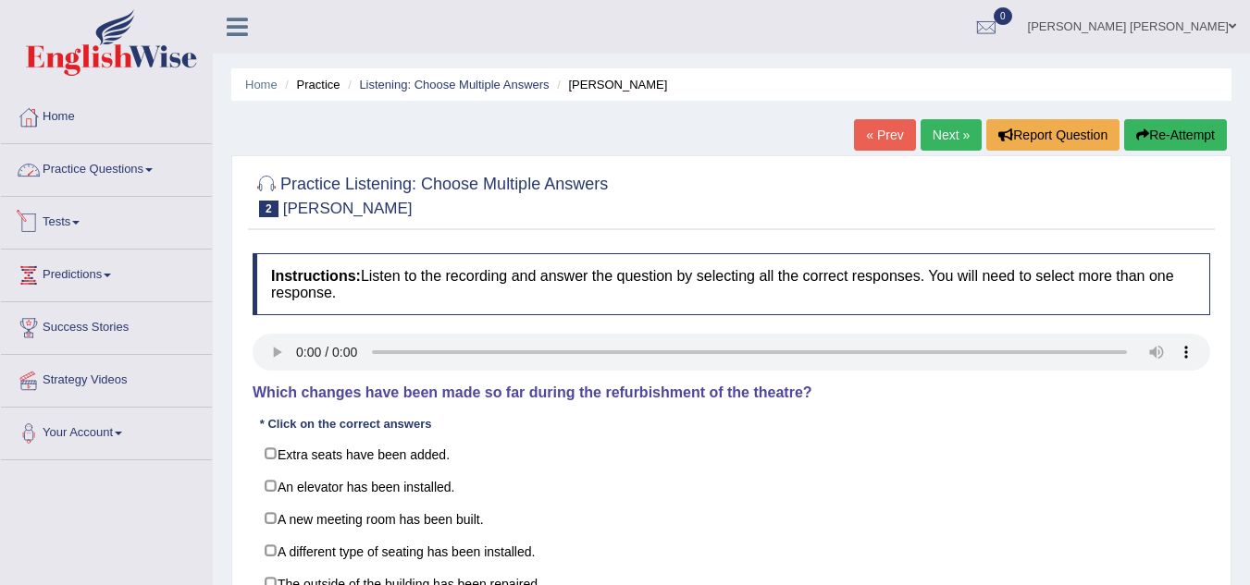
click at [123, 172] on link "Practice Questions" at bounding box center [106, 167] width 211 height 46
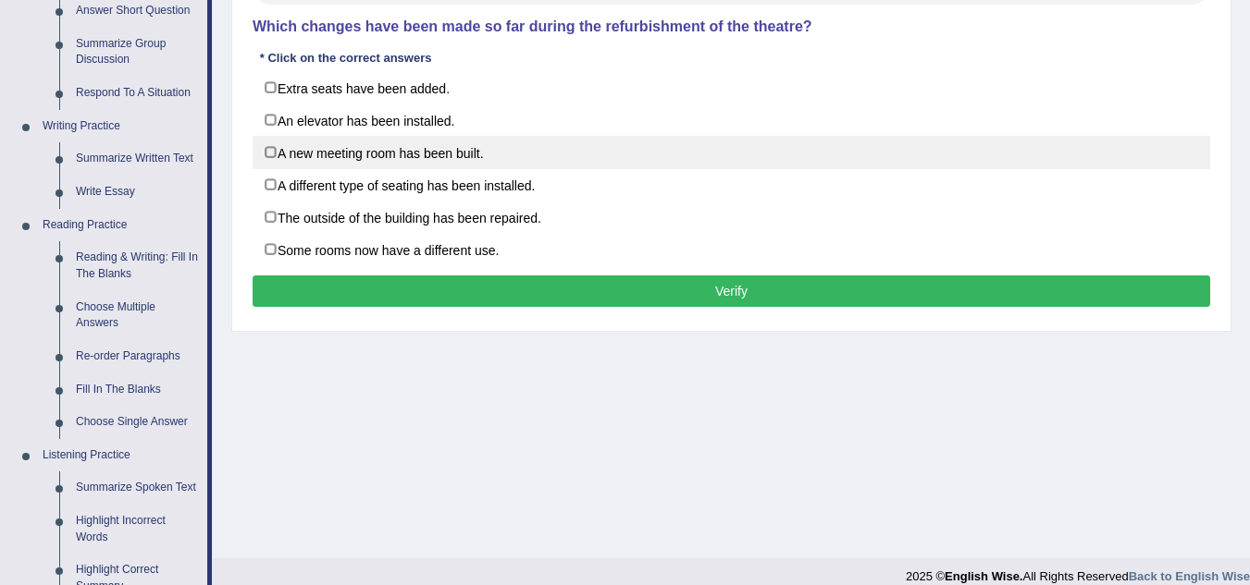
scroll to position [277, 0]
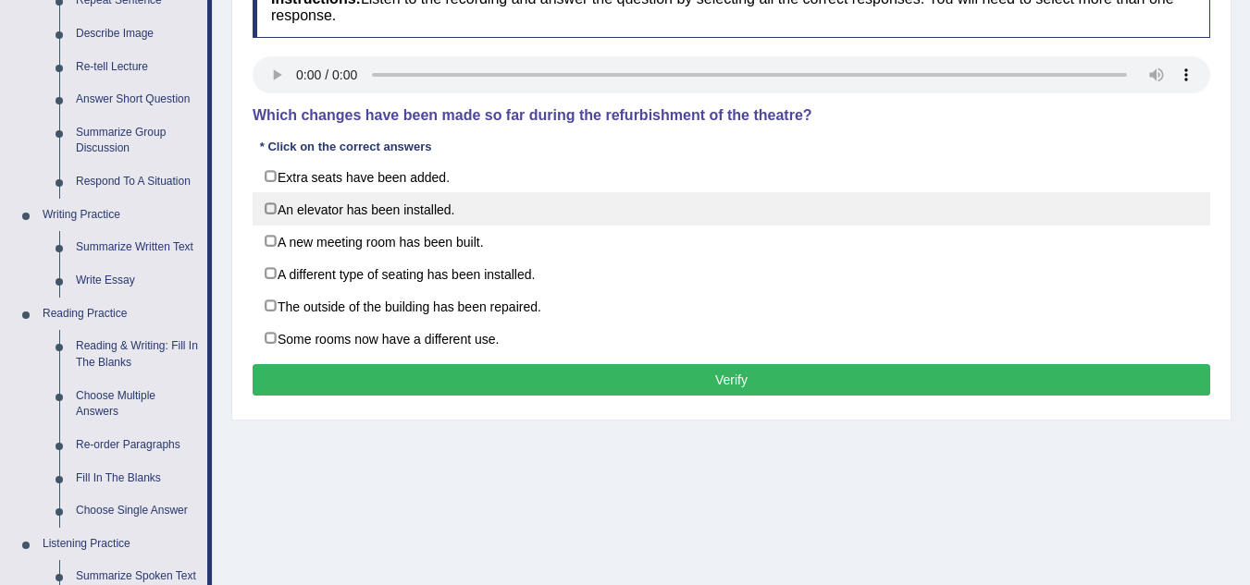
click at [472, 209] on label "An elevator has been installed." at bounding box center [731, 208] width 957 height 33
checkbox input "true"
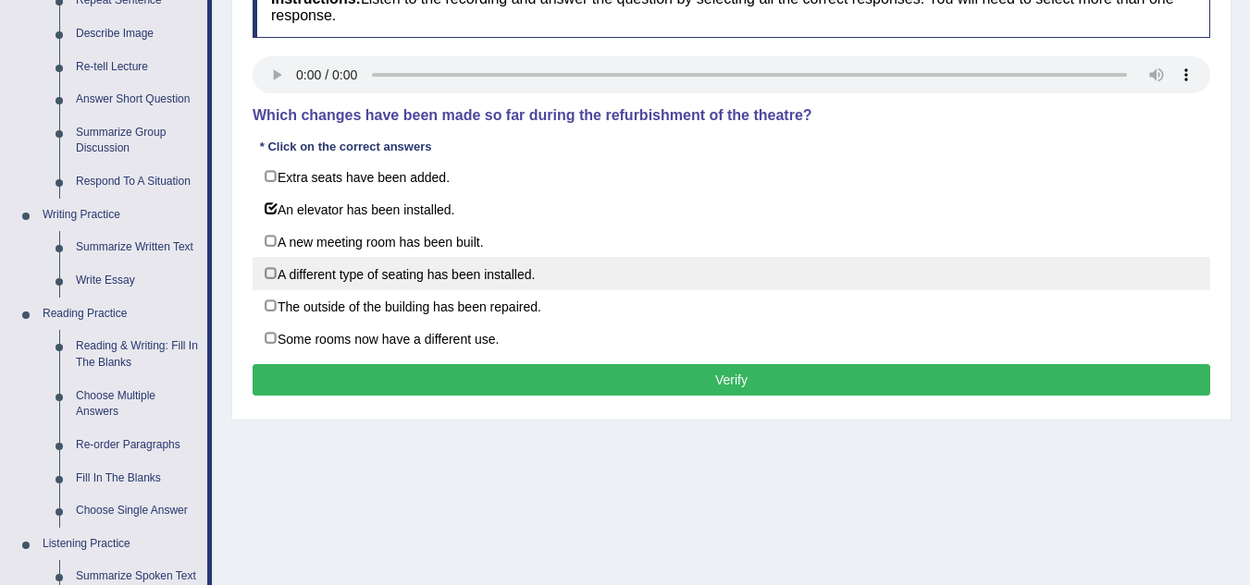
click at [535, 279] on label "A different type of seating has been installed." at bounding box center [731, 273] width 957 height 33
checkbox input "true"
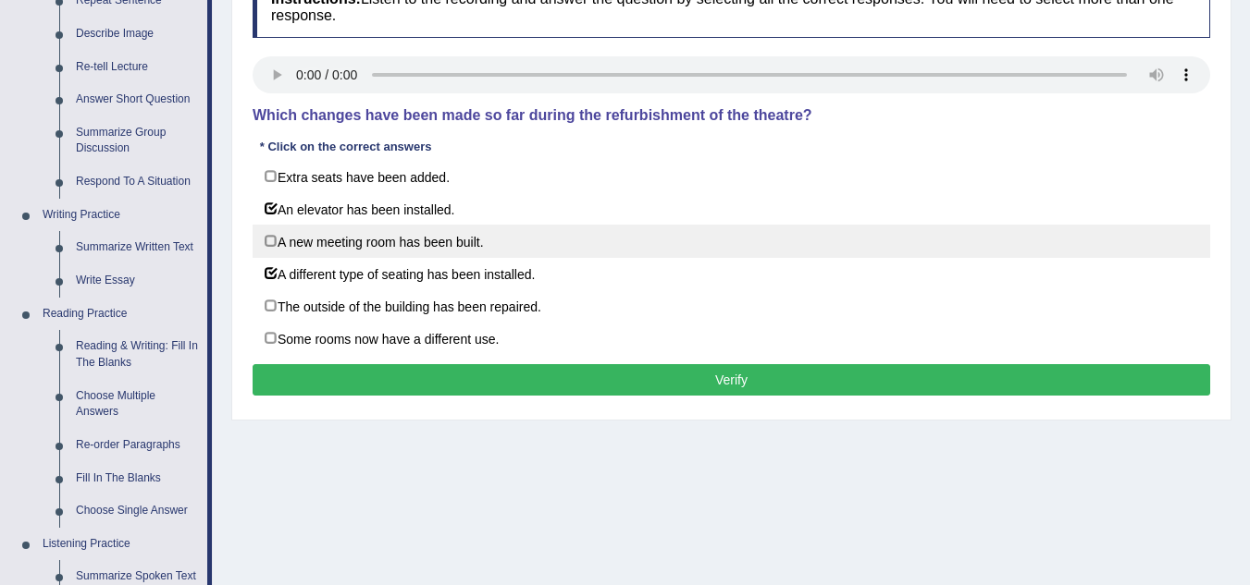
click at [475, 248] on label "A new meeting room has been built." at bounding box center [731, 241] width 957 height 33
checkbox input "true"
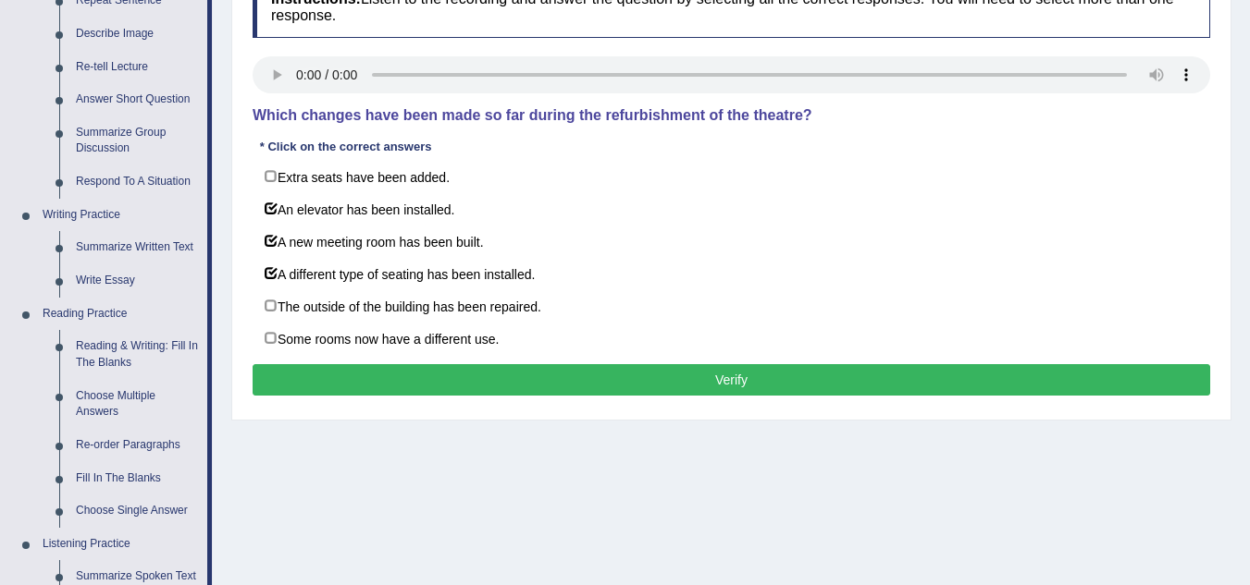
click at [601, 380] on button "Verify" at bounding box center [731, 379] width 957 height 31
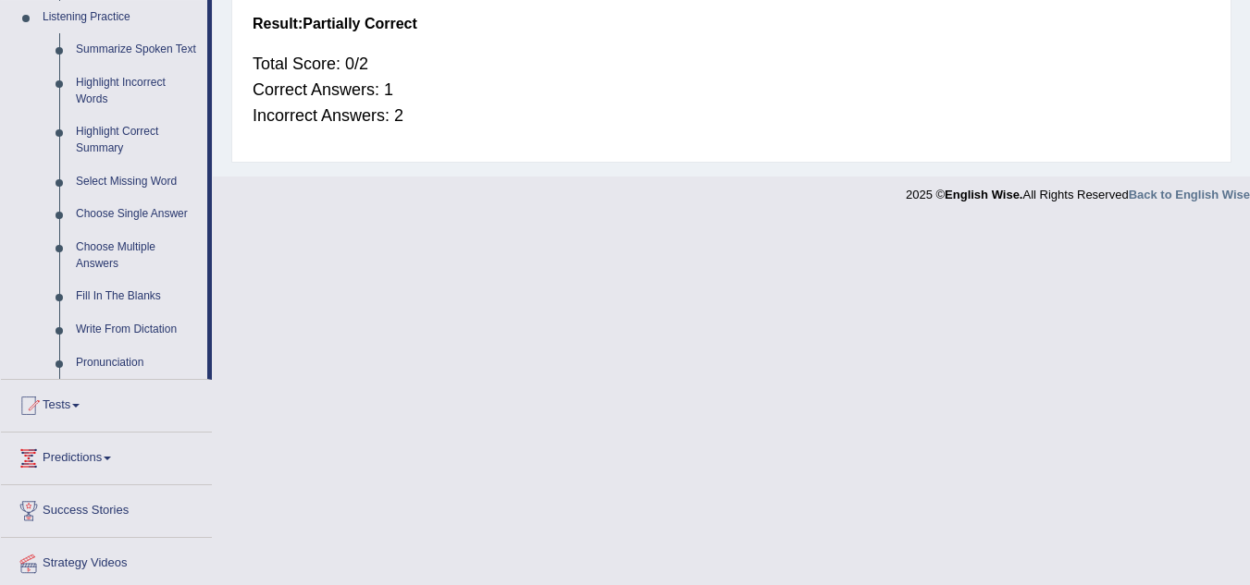
scroll to position [864, 0]
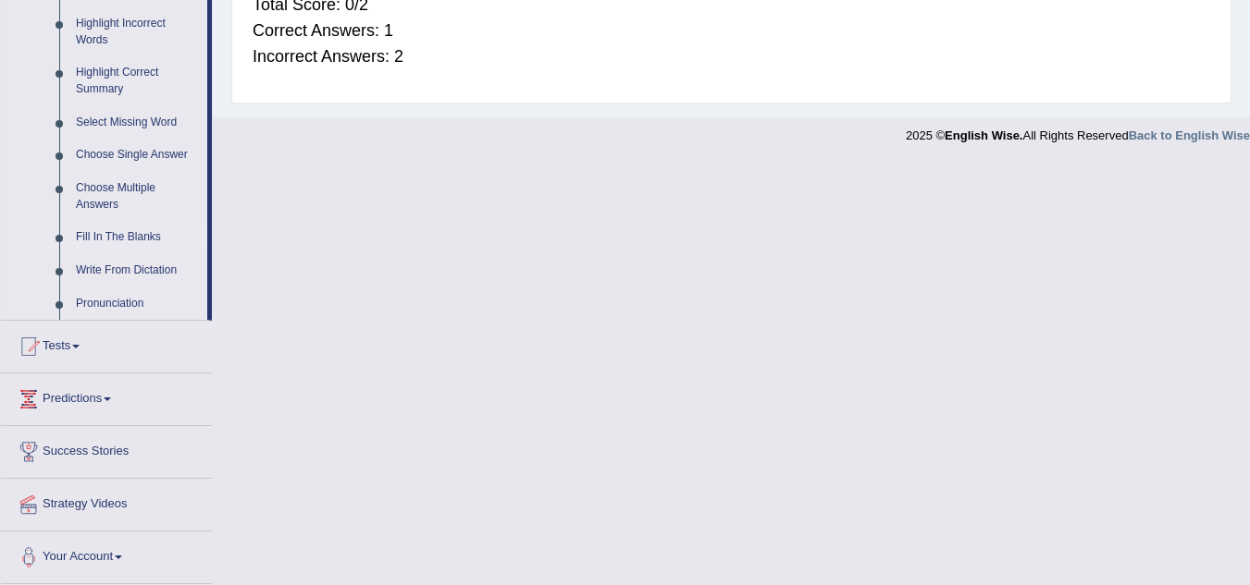
click at [127, 235] on link "Fill In The Blanks" at bounding box center [138, 237] width 140 height 33
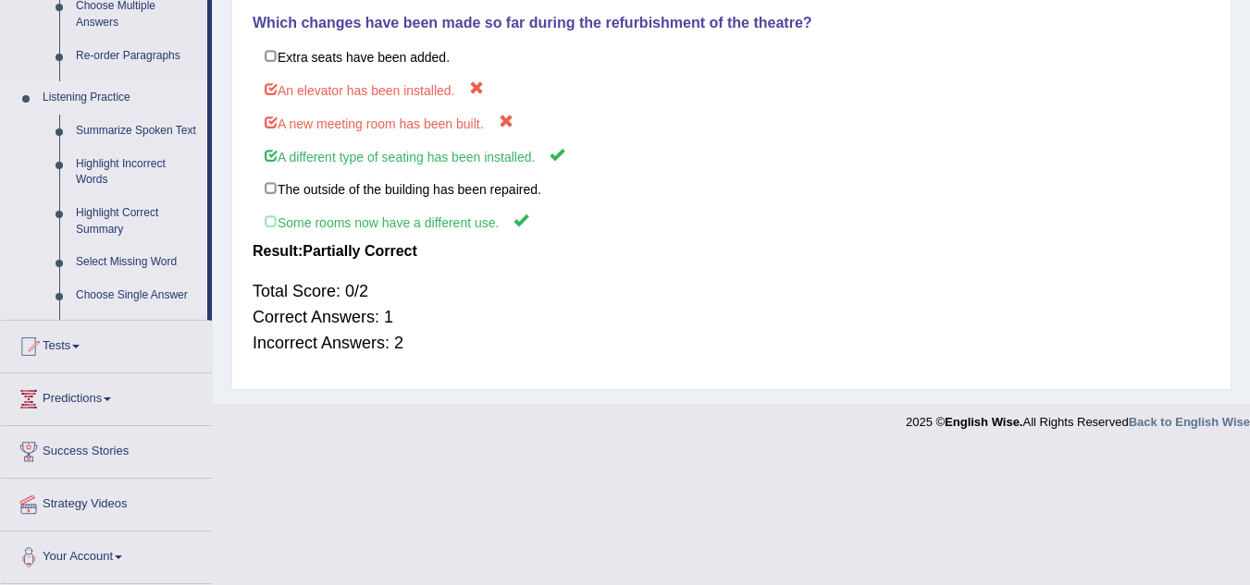
scroll to position [442, 0]
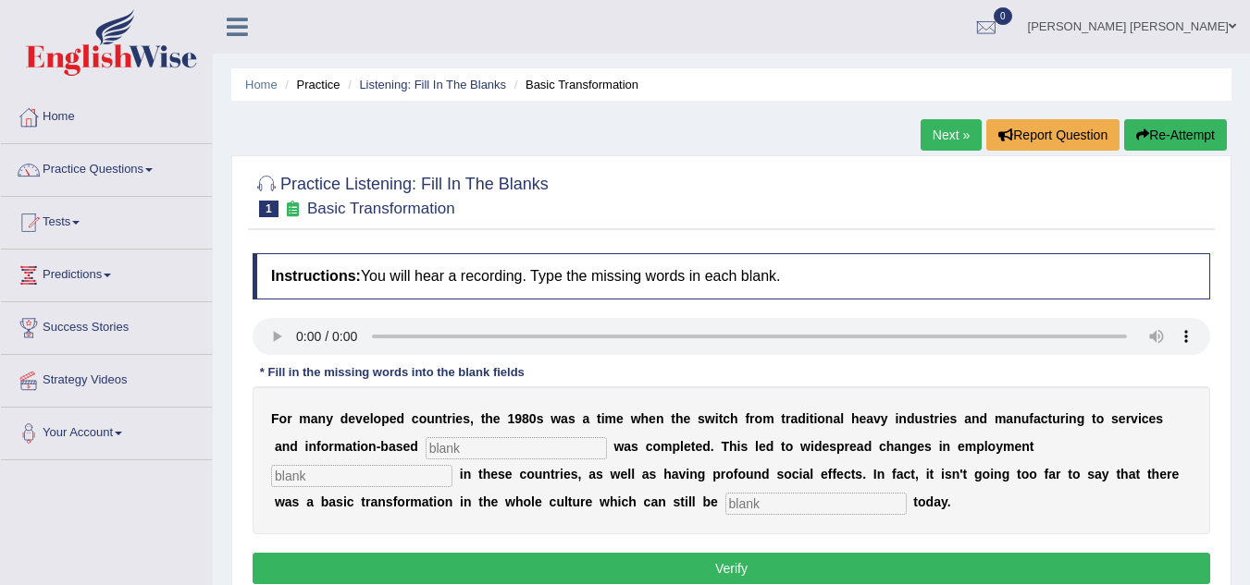
click at [516, 444] on input "text" at bounding box center [515, 449] width 181 height 22
type input "enterprise"
click at [782, 510] on input "text" at bounding box center [815, 504] width 181 height 22
type input "observe"
click at [742, 576] on button "Verify" at bounding box center [731, 568] width 957 height 31
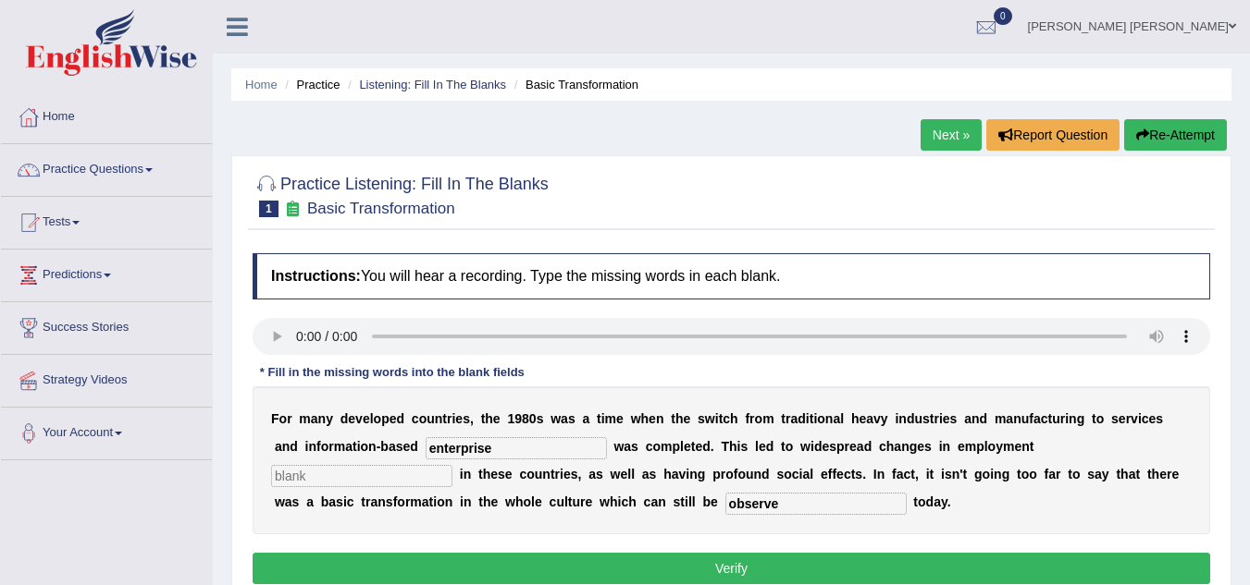
click at [393, 481] on input "text" at bounding box center [361, 476] width 181 height 22
type input "idk"
click at [487, 567] on button "Verify" at bounding box center [731, 568] width 957 height 31
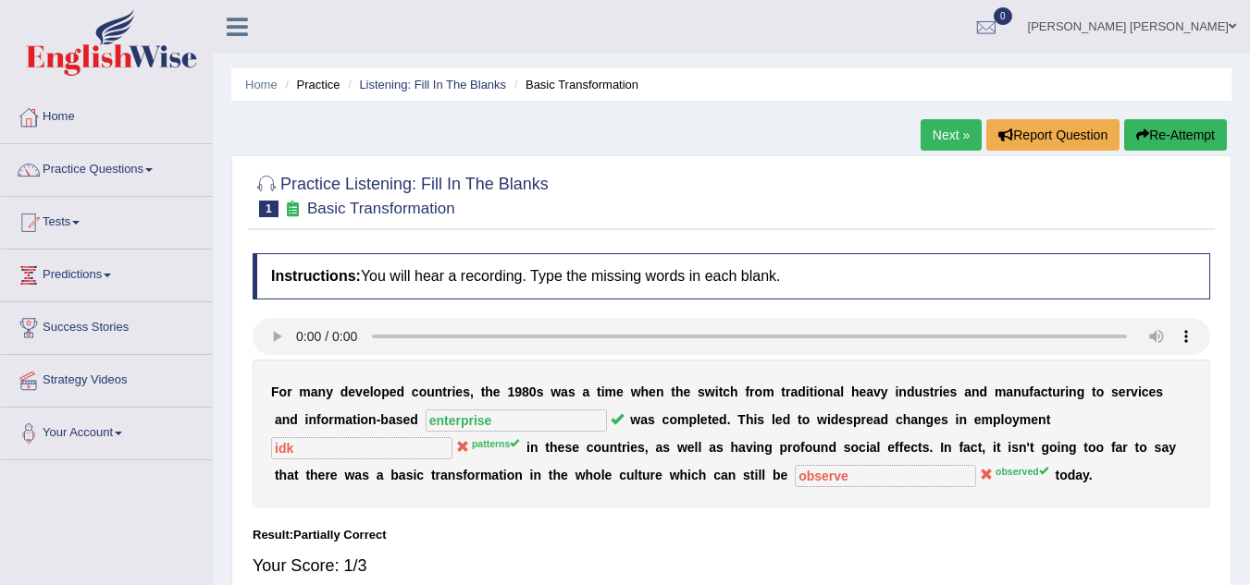
click at [959, 143] on link "Next »" at bounding box center [950, 134] width 61 height 31
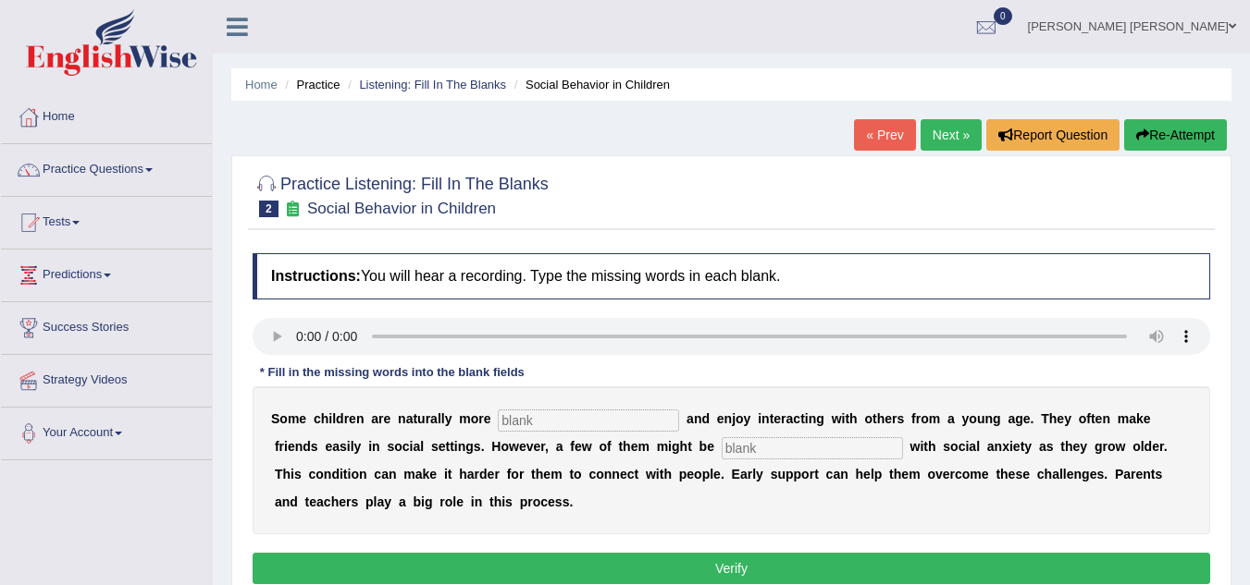
click at [588, 416] on input "text" at bounding box center [588, 421] width 181 height 22
type input "sociable"
click at [767, 450] on input "text" at bounding box center [811, 449] width 181 height 22
type input "diagnose"
click at [776, 553] on button "Verify" at bounding box center [731, 568] width 957 height 31
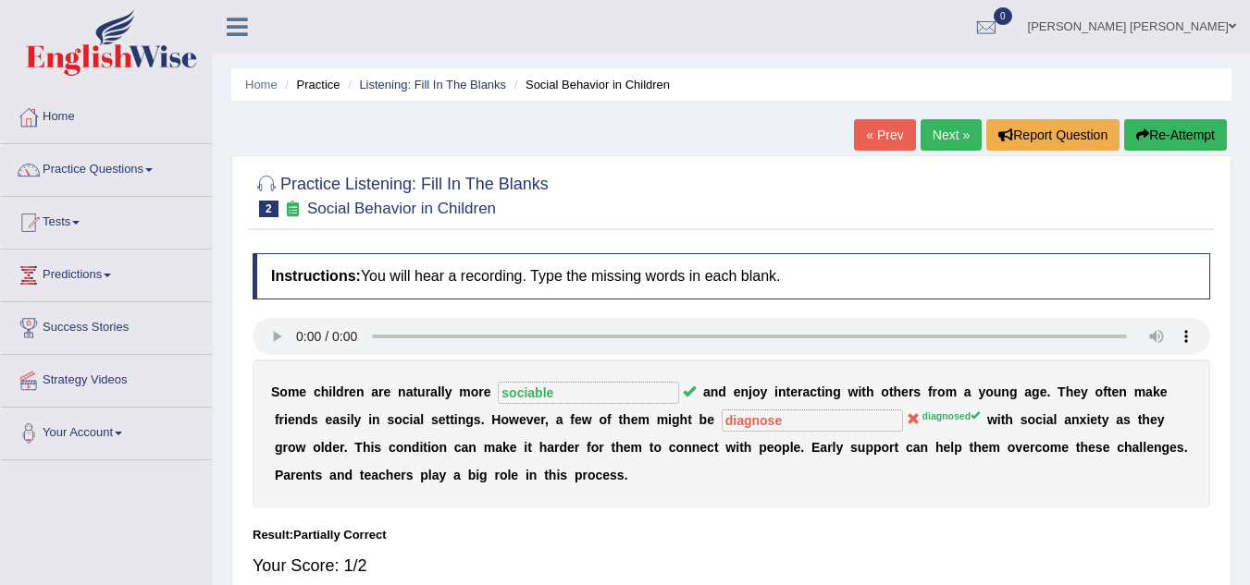
click at [946, 130] on link "Next »" at bounding box center [950, 134] width 61 height 31
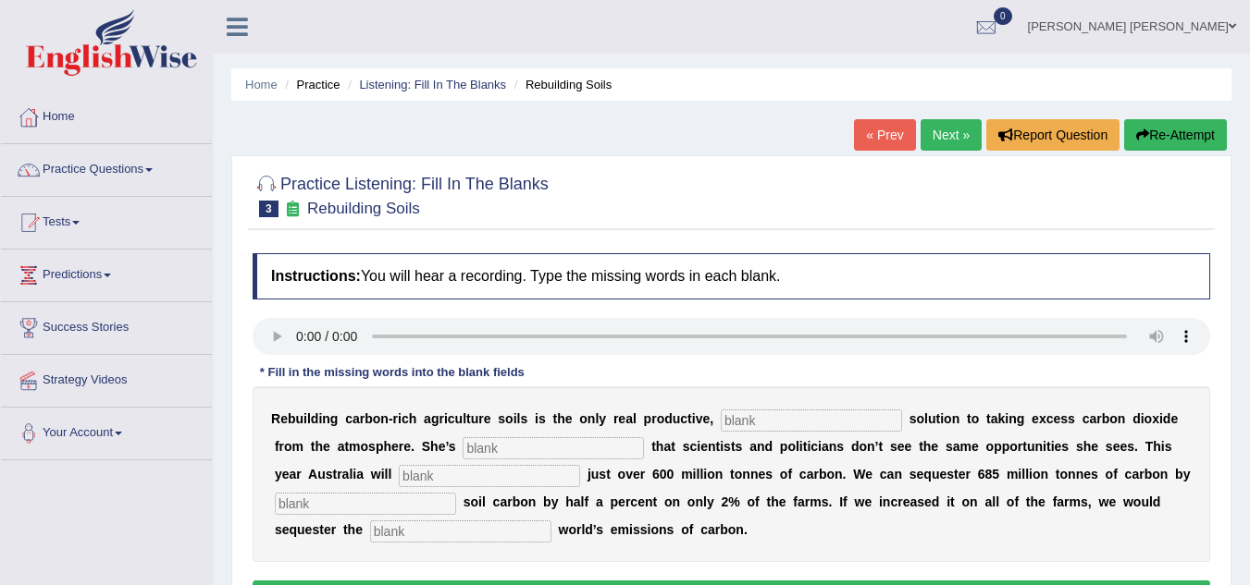
click at [799, 422] on input "text" at bounding box center [811, 421] width 181 height 22
type input "permanent"
click at [627, 447] on input "text" at bounding box center [552, 449] width 181 height 22
type input "frustratred"
click at [556, 484] on input "text" at bounding box center [489, 476] width 181 height 22
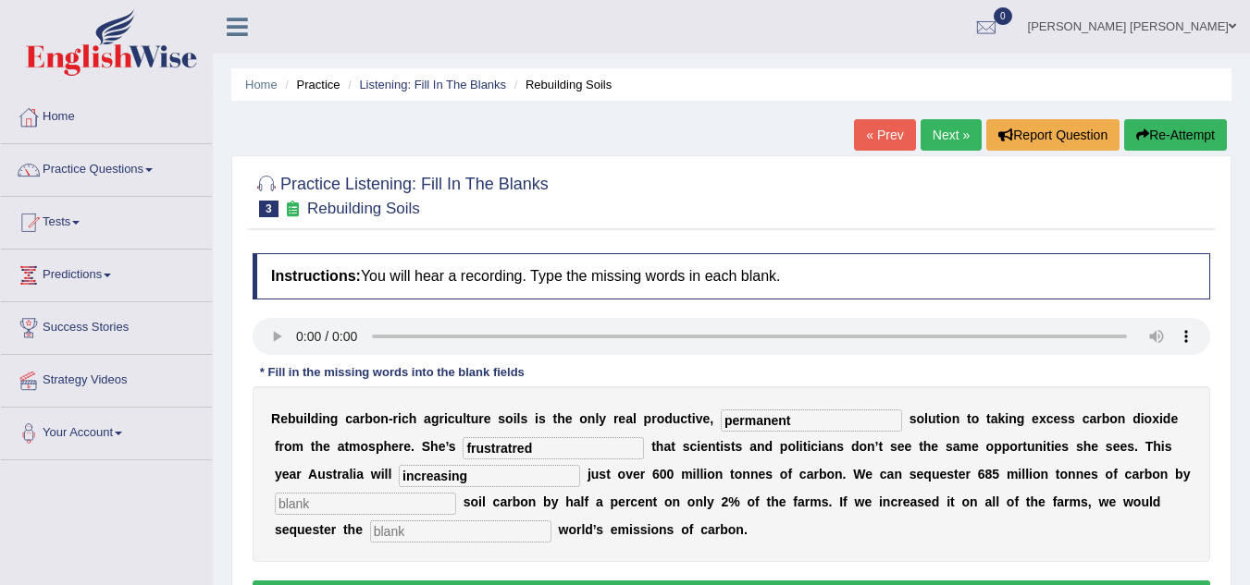
type input "increasing"
click at [437, 500] on input "text" at bounding box center [365, 504] width 181 height 22
type input "whole"
click at [444, 542] on input "text" at bounding box center [460, 532] width 181 height 22
type input "whole"
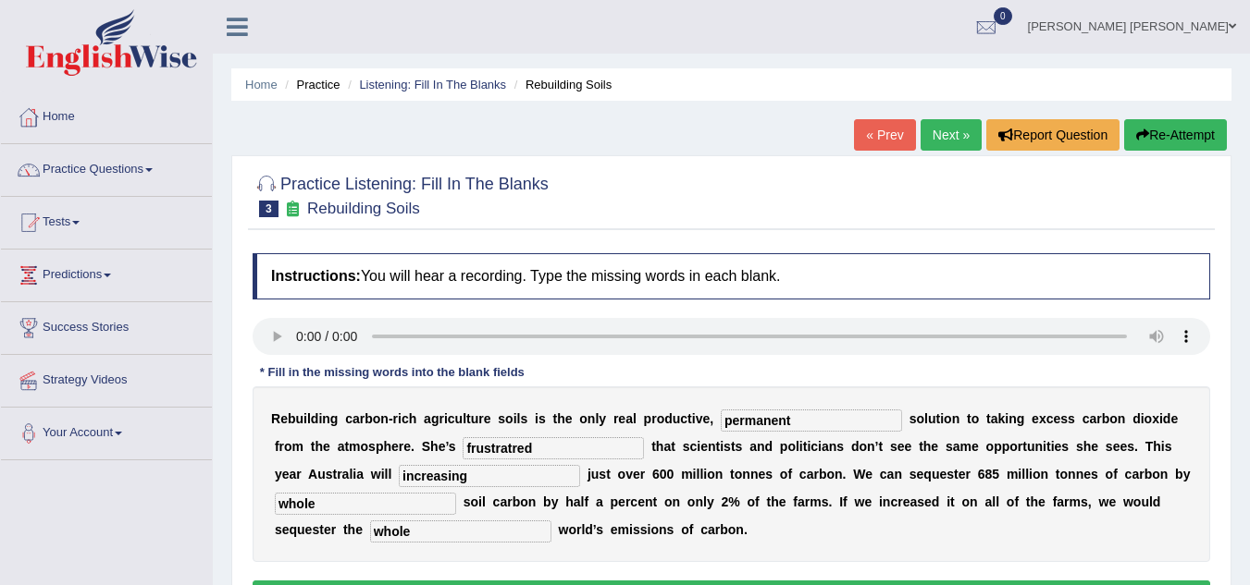
click at [434, 499] on input "whole" at bounding box center [365, 504] width 181 height 22
type input "w"
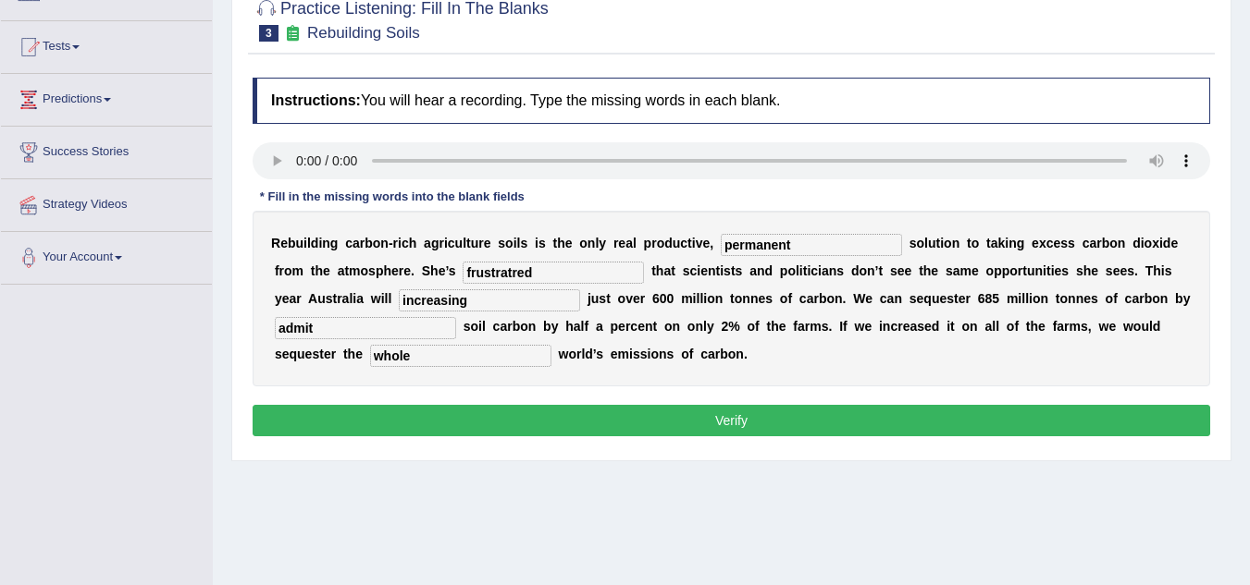
scroll to position [370, 0]
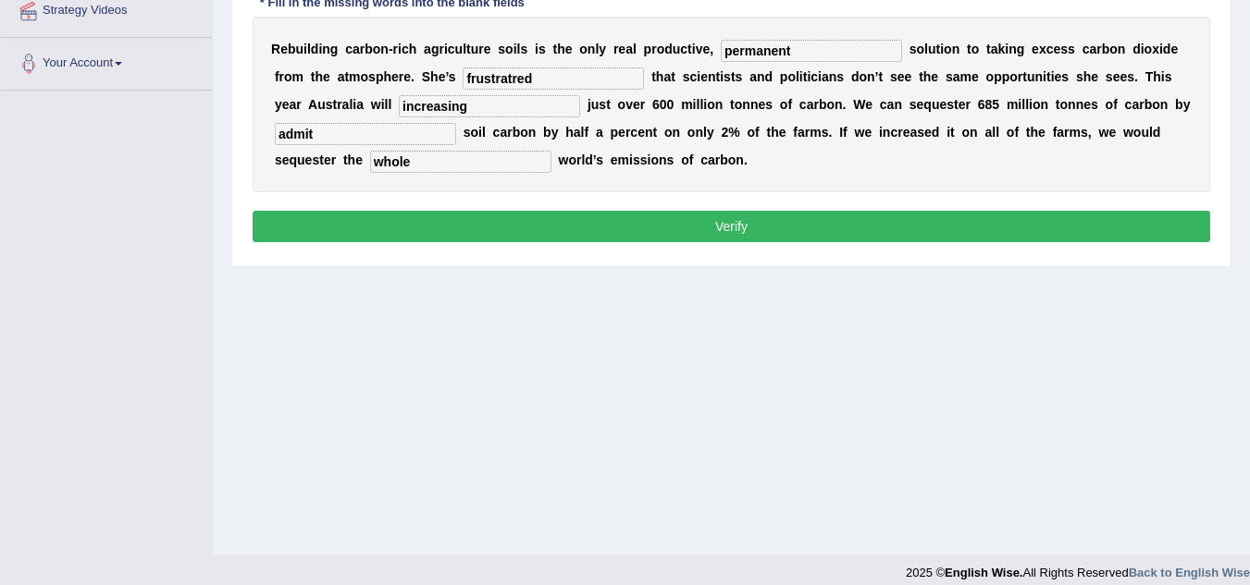
type input "admit"
click at [682, 216] on button "Verify" at bounding box center [731, 226] width 957 height 31
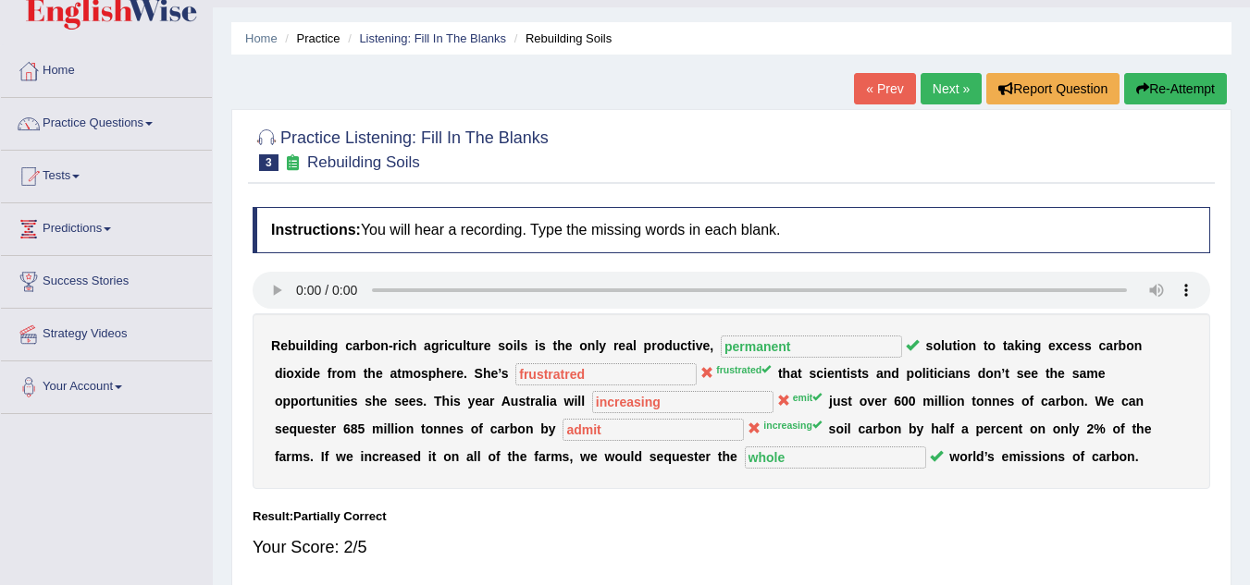
scroll to position [0, 0]
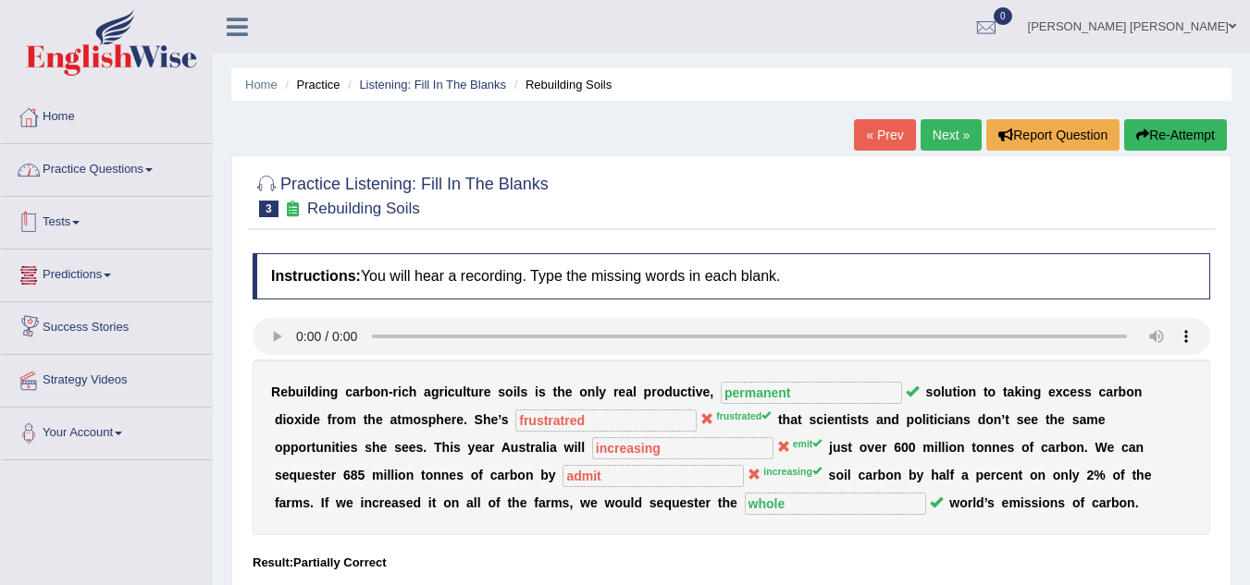
click at [104, 170] on link "Practice Questions" at bounding box center [106, 167] width 211 height 46
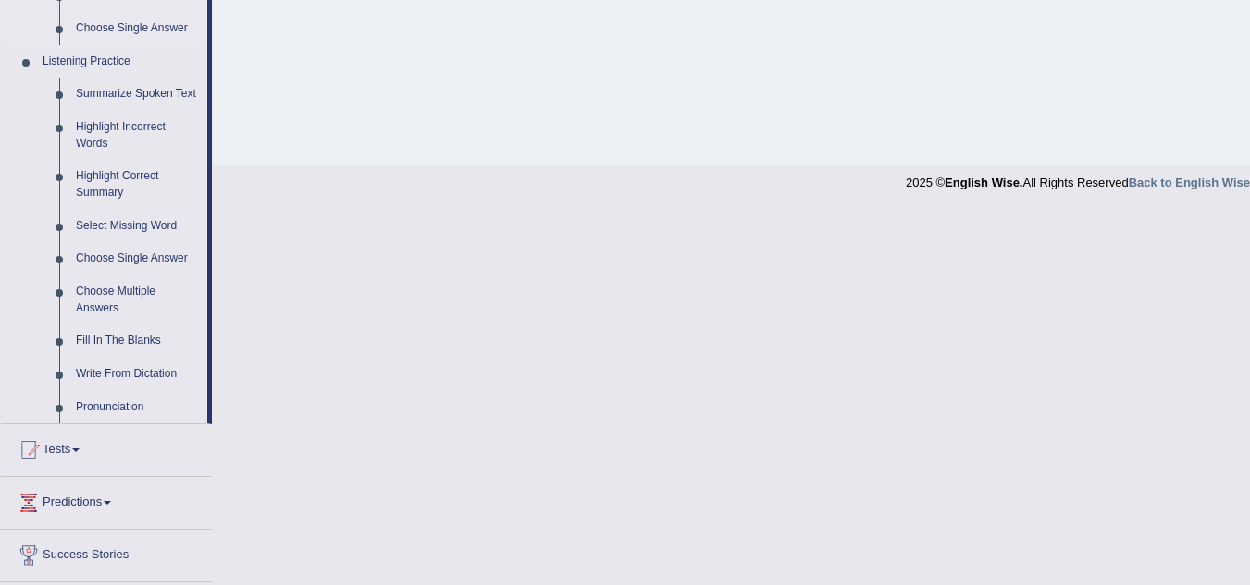
scroll to position [864, 0]
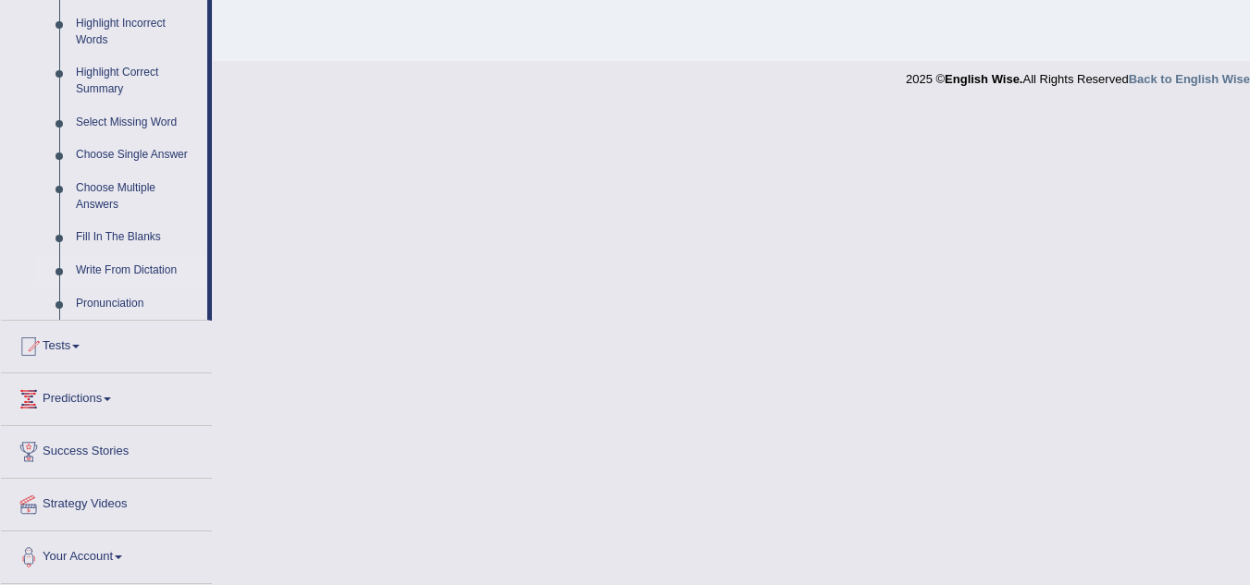
click at [154, 265] on link "Write From Dictation" at bounding box center [138, 270] width 140 height 33
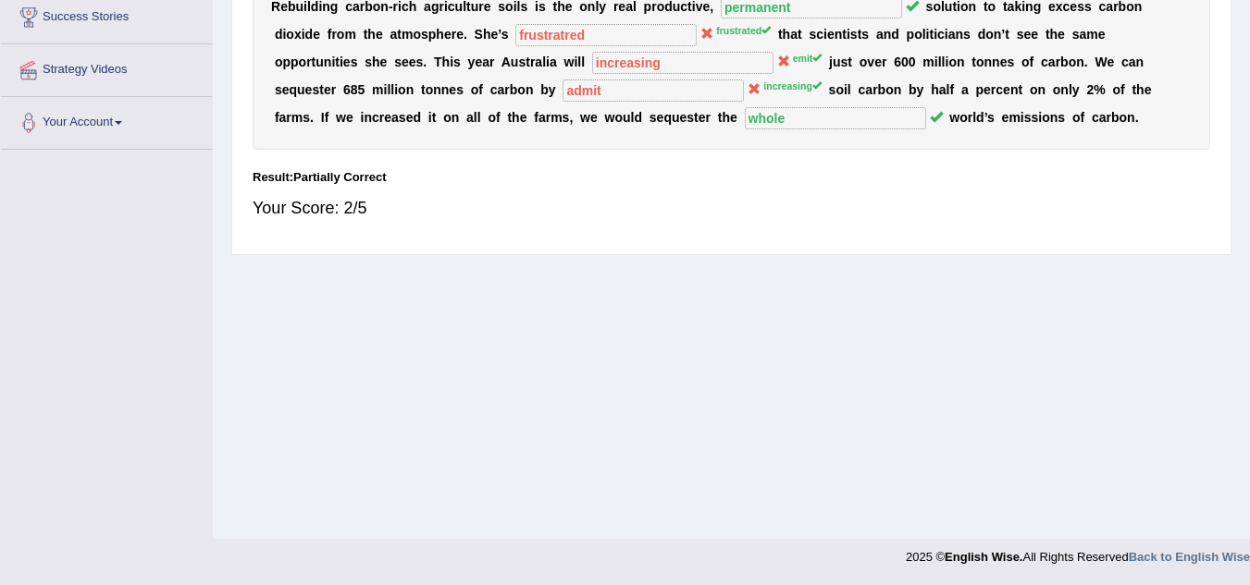
scroll to position [235, 0]
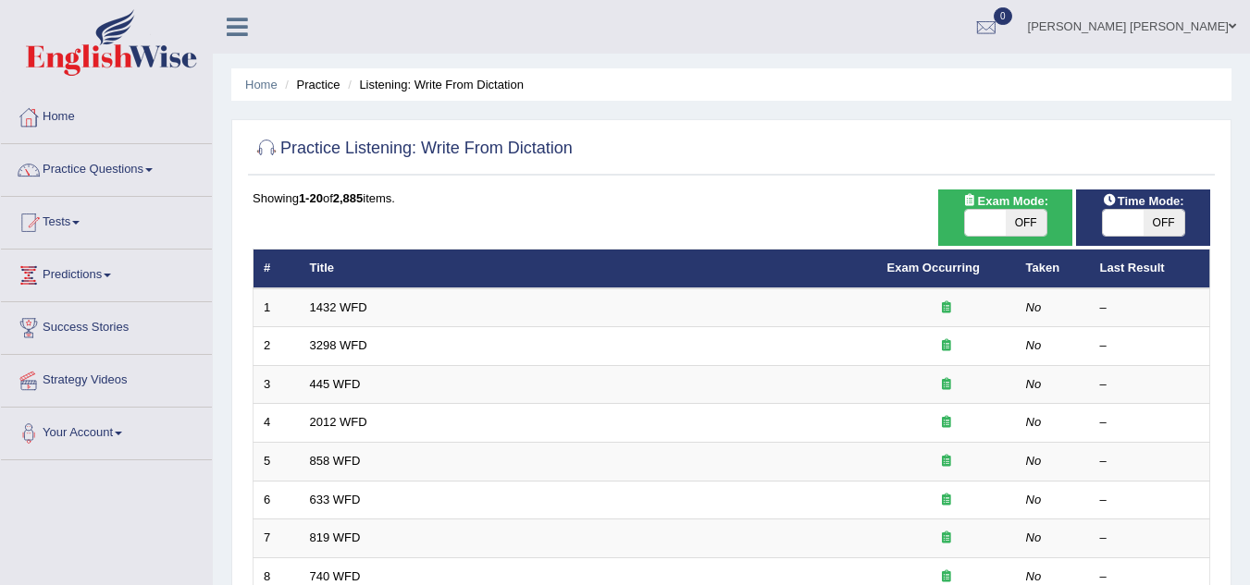
click at [352, 308] on link "1432 WFD" at bounding box center [338, 308] width 57 height 14
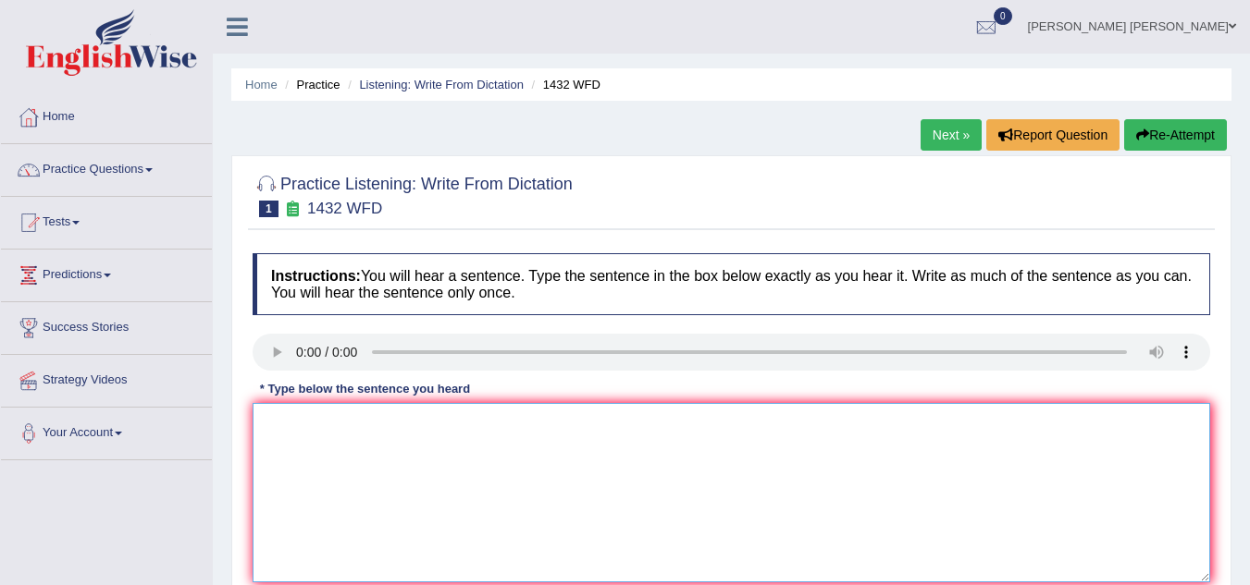
click at [398, 419] on textarea at bounding box center [731, 492] width 957 height 179
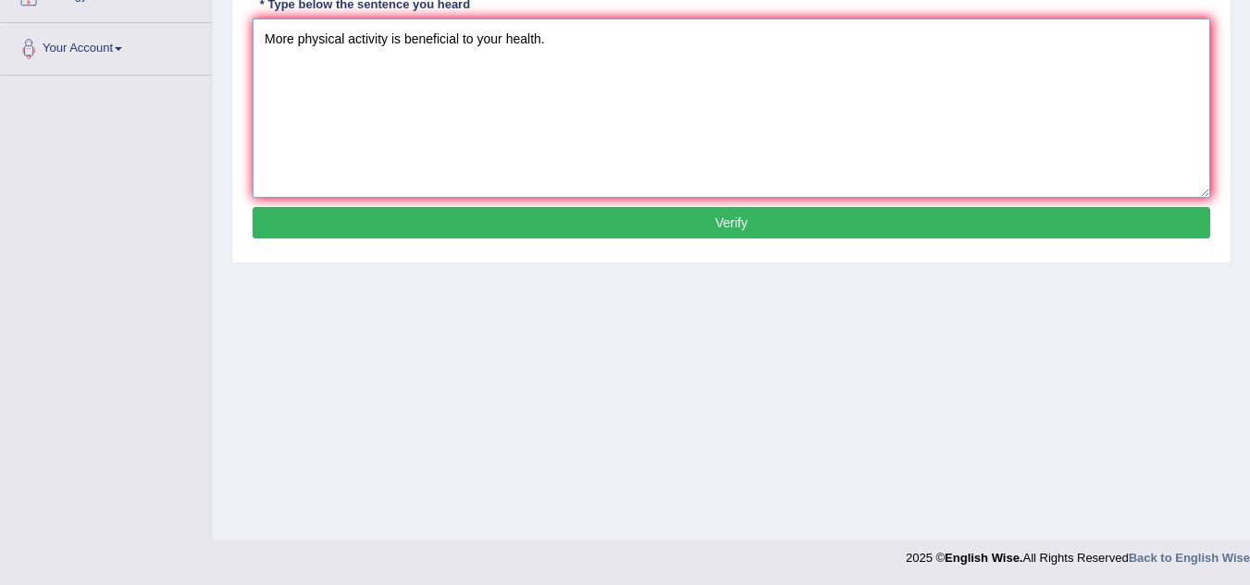
scroll to position [386, 0]
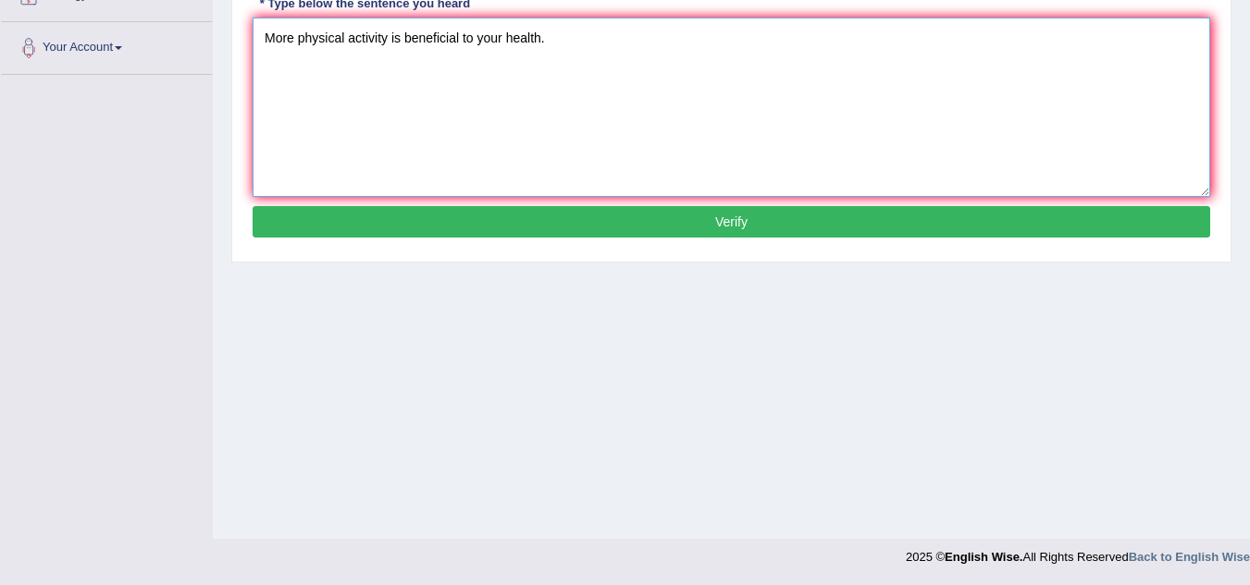
type textarea "More physical activity is beneficial to your health."
click at [601, 220] on button "Verify" at bounding box center [731, 221] width 957 height 31
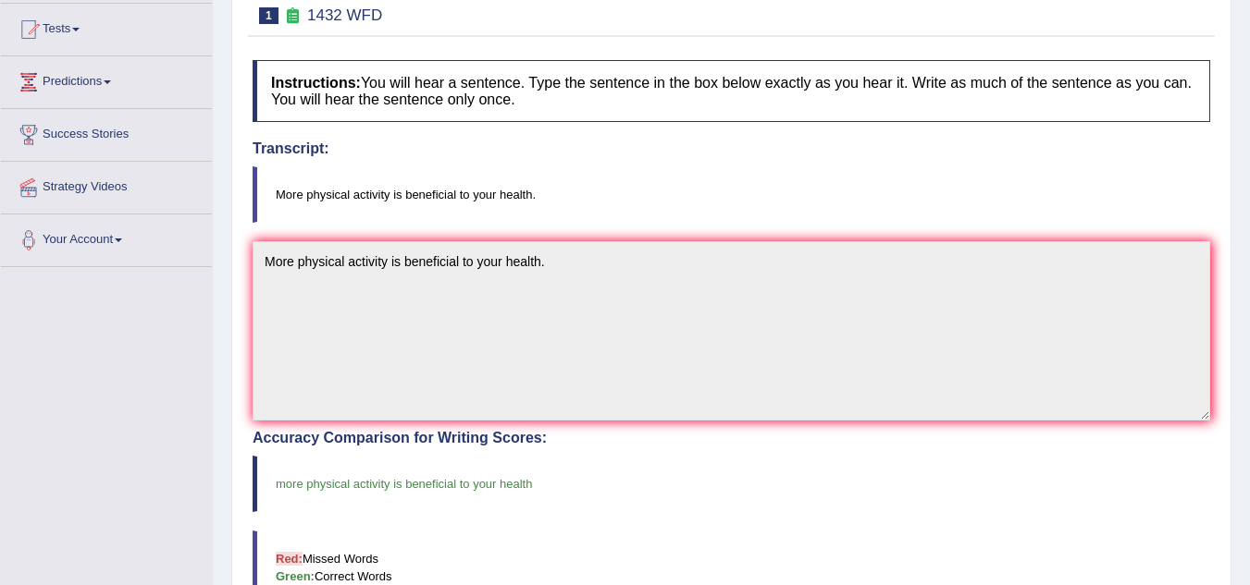
scroll to position [57, 0]
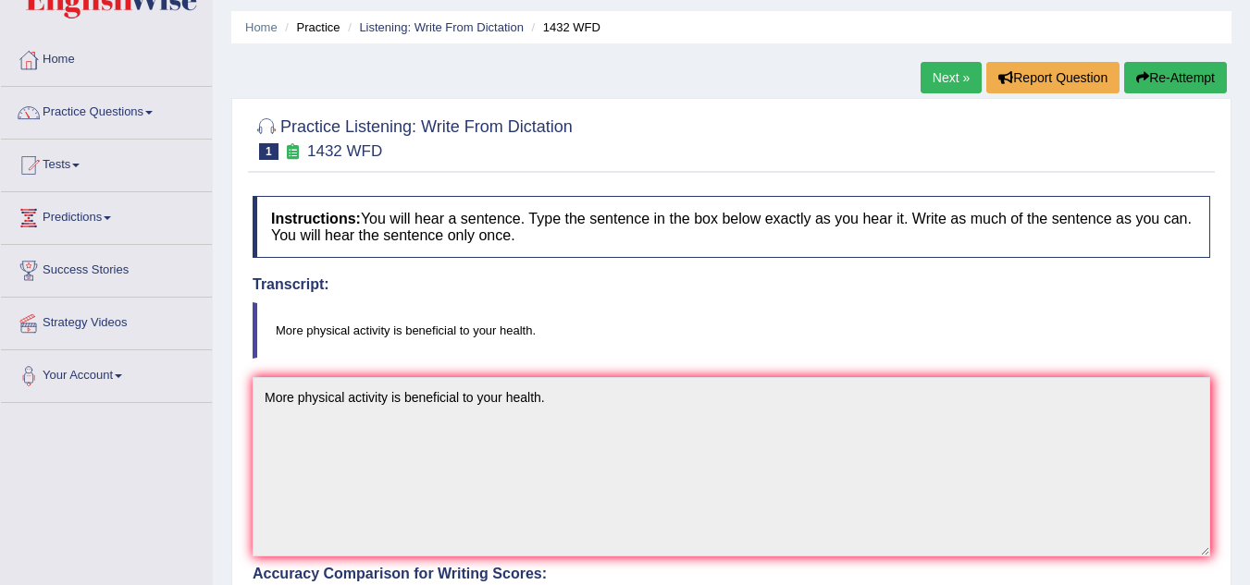
click at [953, 84] on link "Next »" at bounding box center [950, 77] width 61 height 31
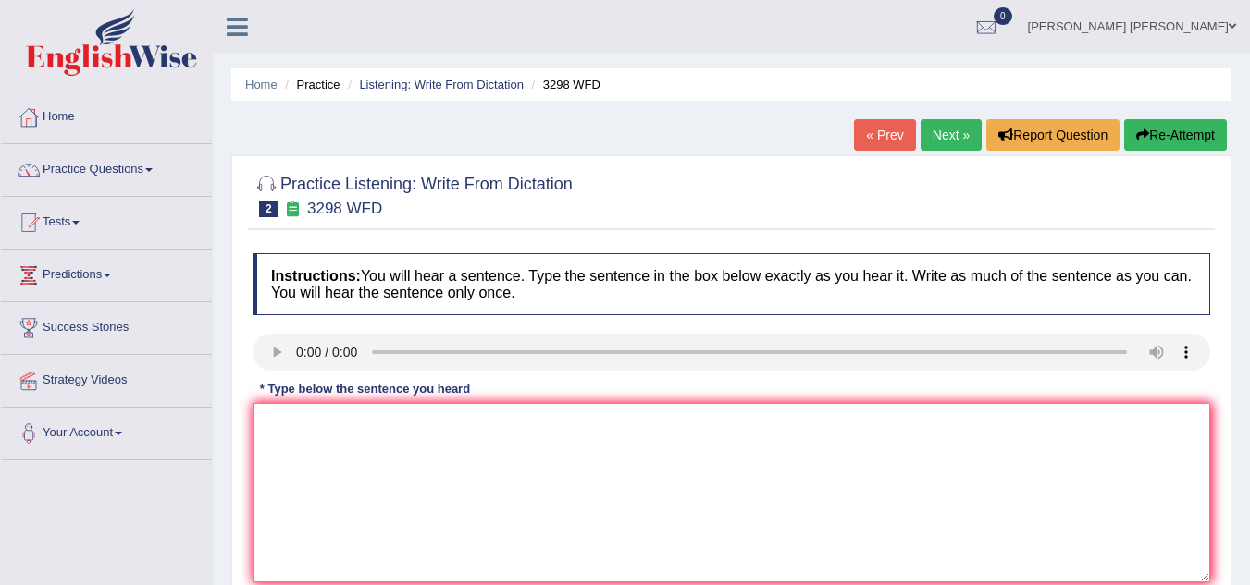
click at [396, 434] on textarea at bounding box center [731, 492] width 957 height 179
click at [275, 425] on textarea "animal behavior seems to be distinctives to humans." at bounding box center [731, 492] width 957 height 179
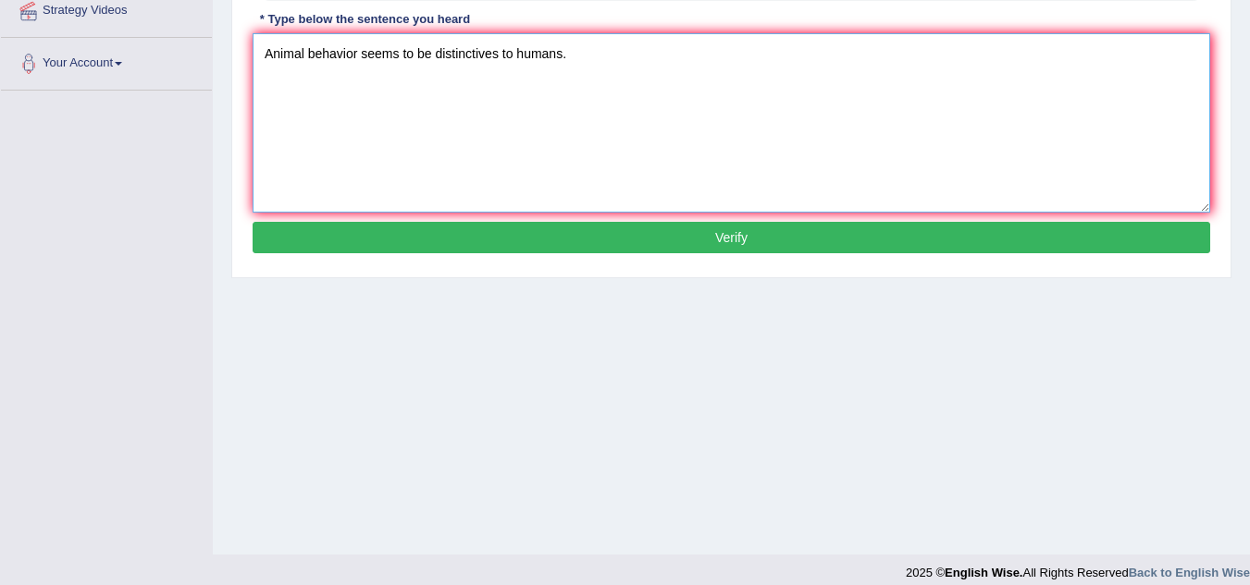
type textarea "Animal behavior seems to be distinctives to humans."
click at [499, 245] on button "Verify" at bounding box center [731, 237] width 957 height 31
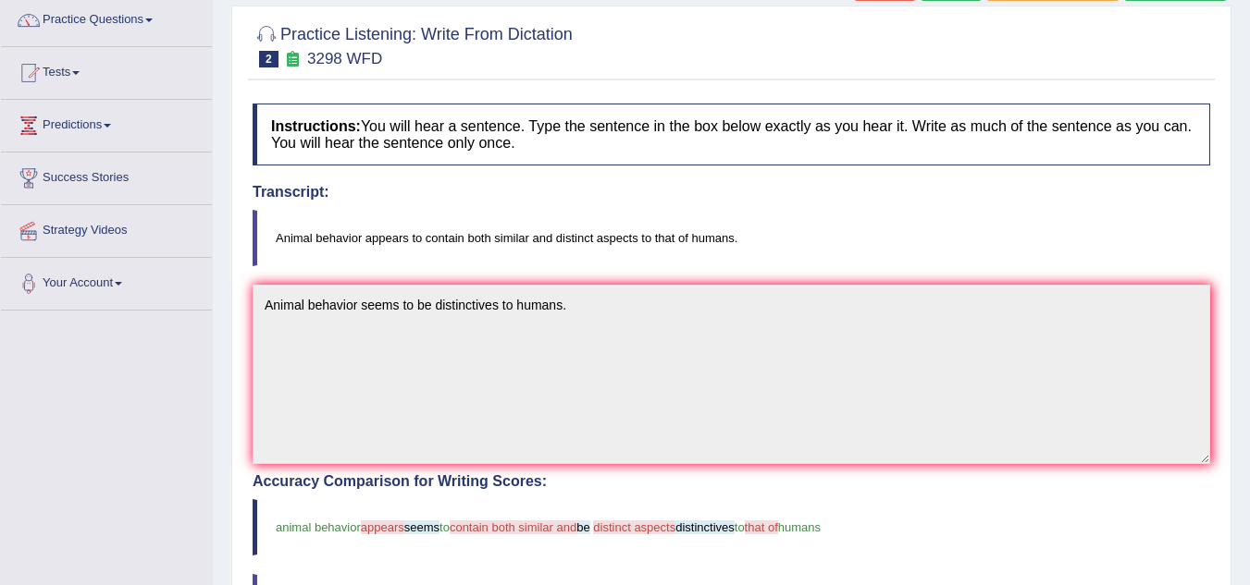
scroll to position [0, 0]
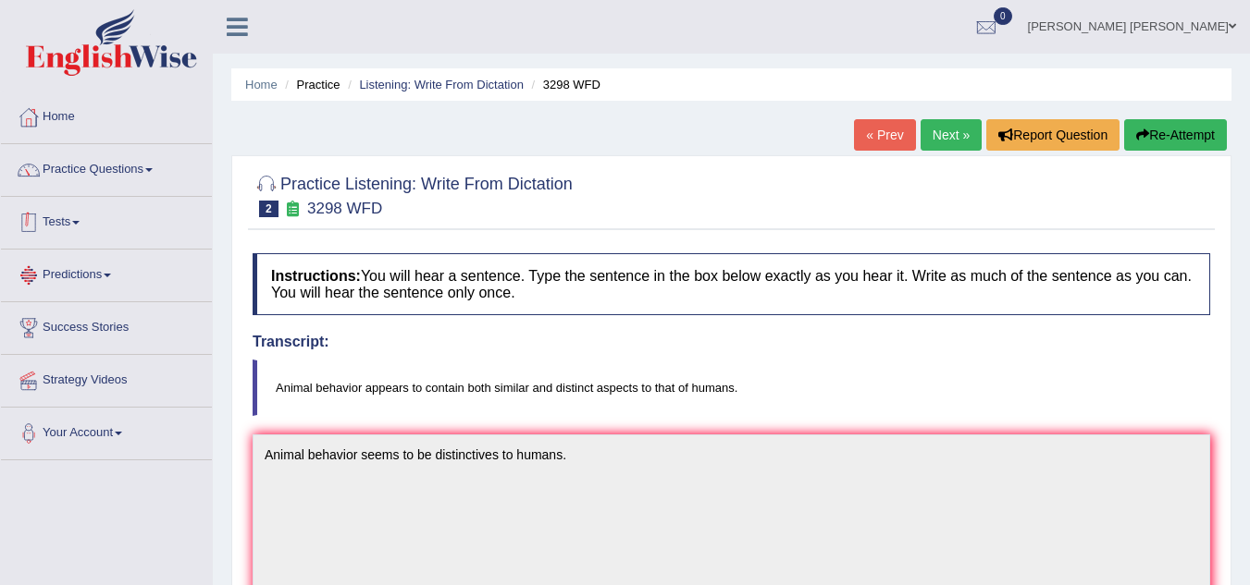
click at [104, 179] on link "Practice Questions" at bounding box center [106, 167] width 211 height 46
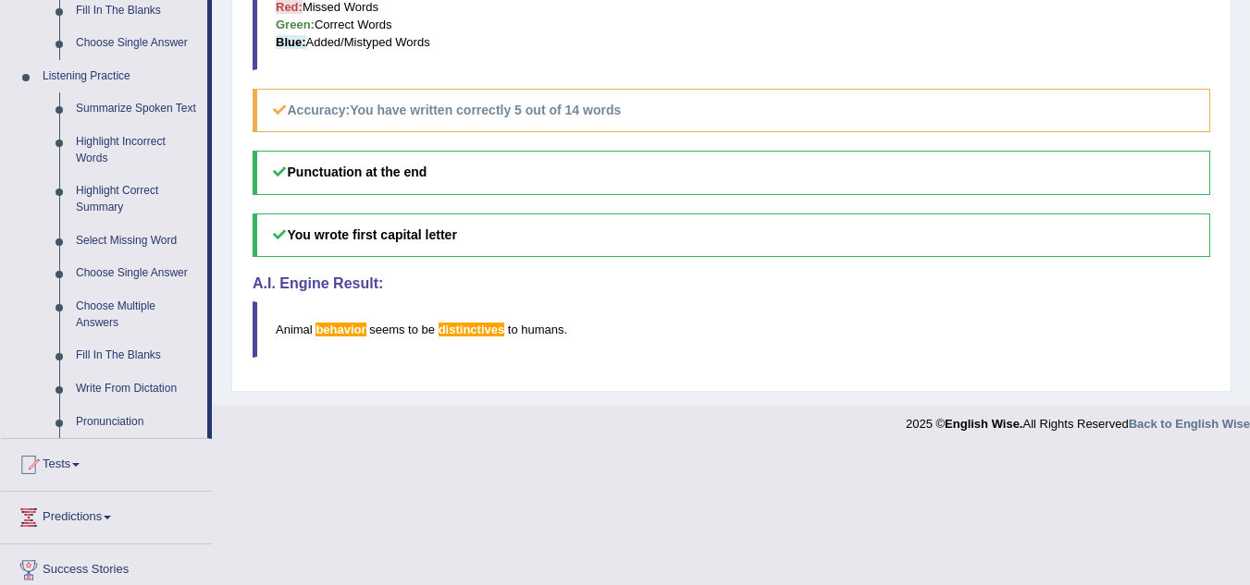
scroll to position [864, 0]
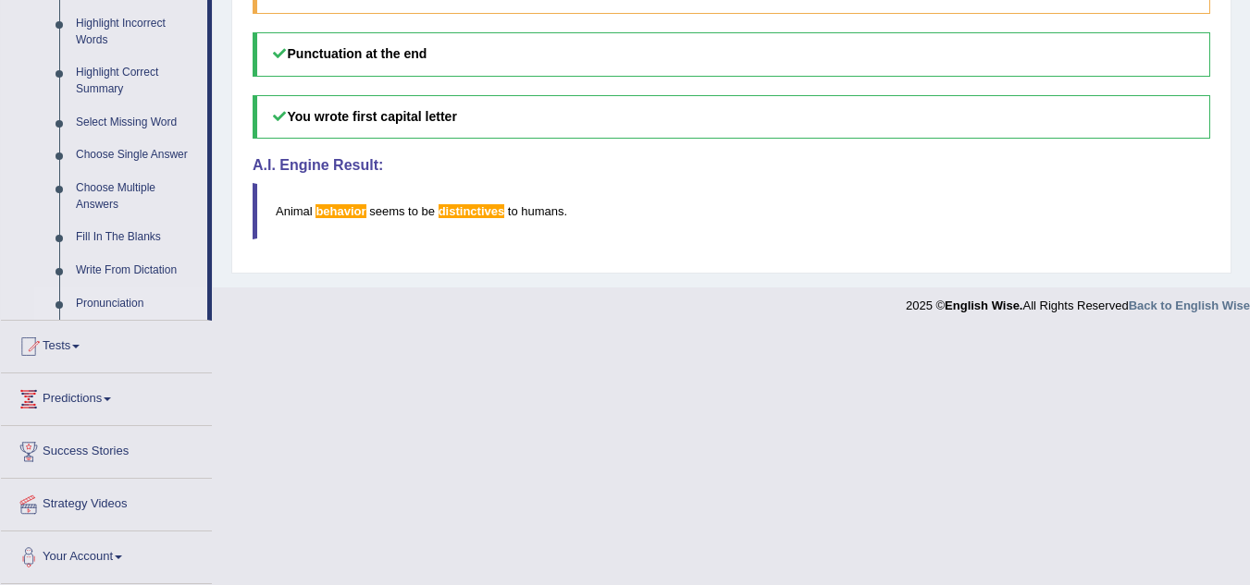
click at [133, 307] on link "Pronunciation" at bounding box center [138, 304] width 140 height 33
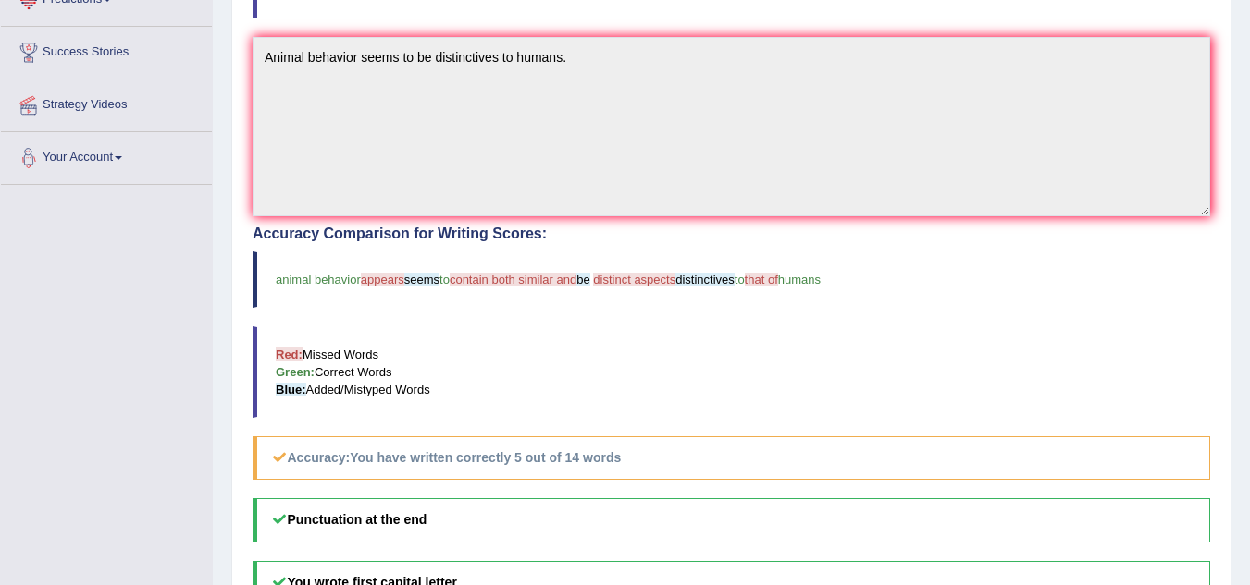
scroll to position [612, 0]
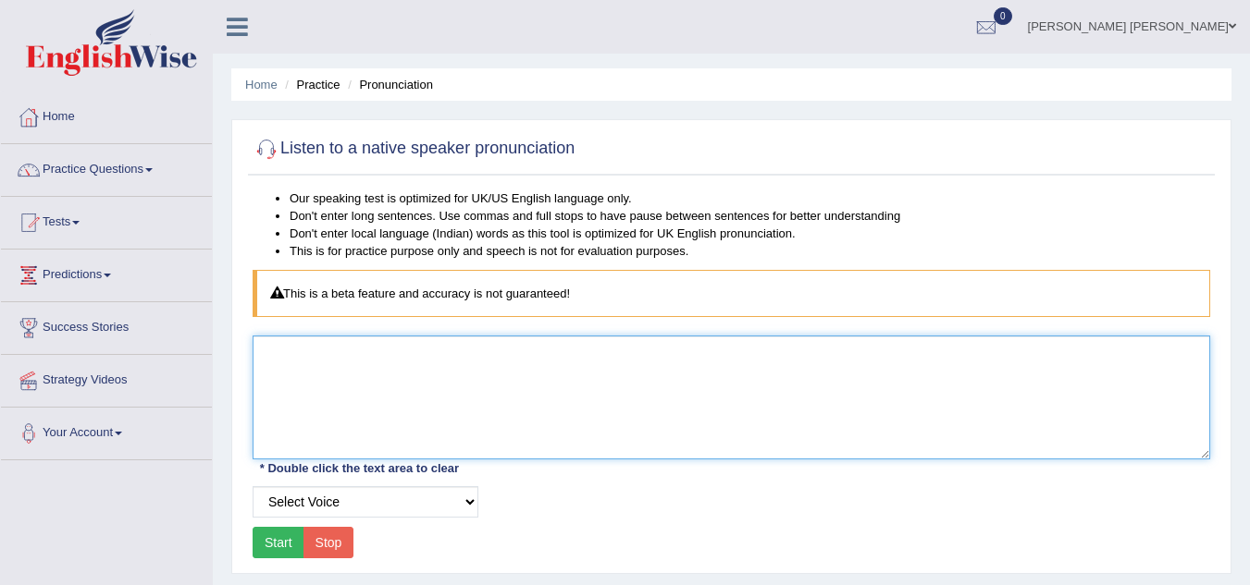
click at [410, 365] on textarea at bounding box center [731, 398] width 957 height 124
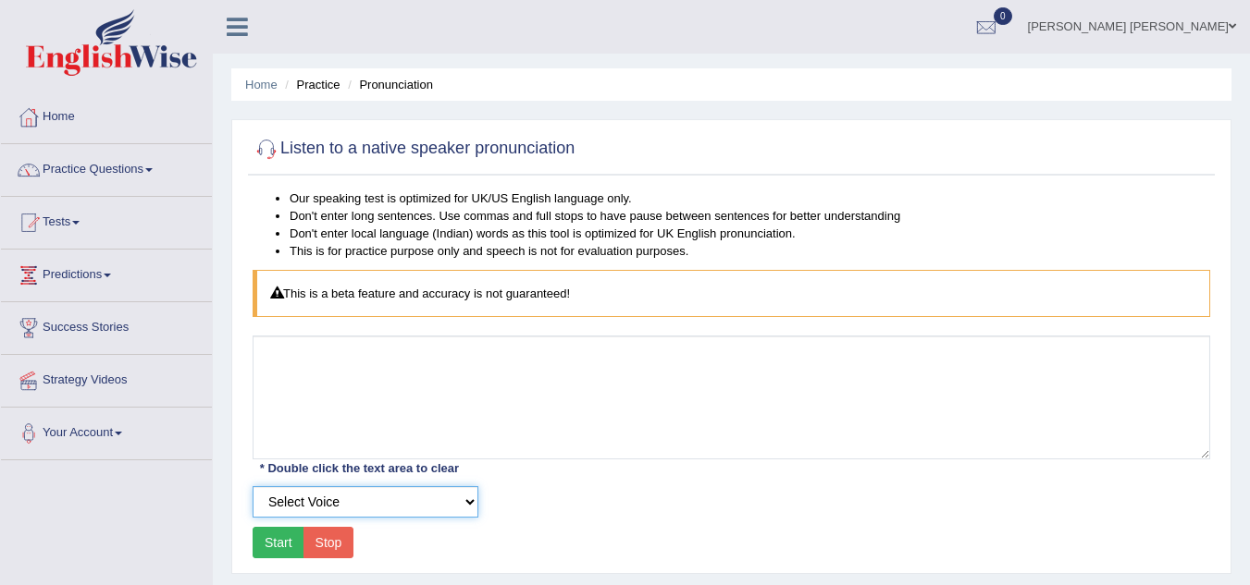
click at [466, 508] on select "Select Voice UK English Female UK English Male" at bounding box center [366, 502] width 226 height 31
select select "10"
click at [253, 487] on select "Select Voice UK English Female UK English Male" at bounding box center [366, 502] width 226 height 31
click at [292, 536] on button "Start" at bounding box center [279, 542] width 52 height 31
click at [122, 179] on link "Practice Questions" at bounding box center [106, 167] width 211 height 46
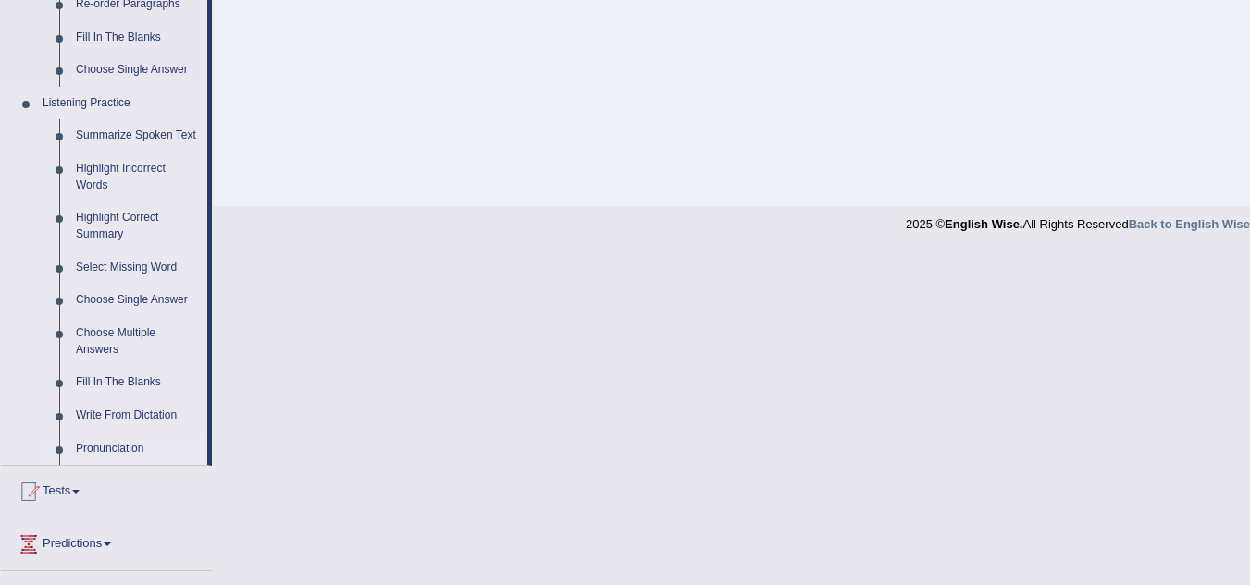
scroll to position [832, 0]
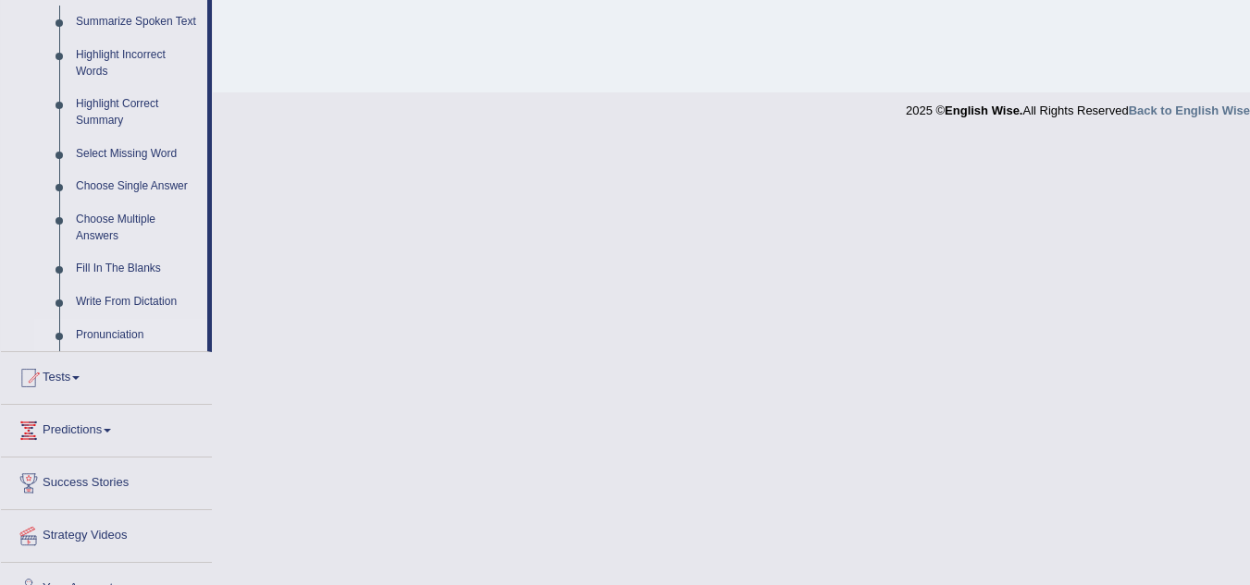
click at [121, 335] on link "Pronunciation" at bounding box center [138, 335] width 140 height 33
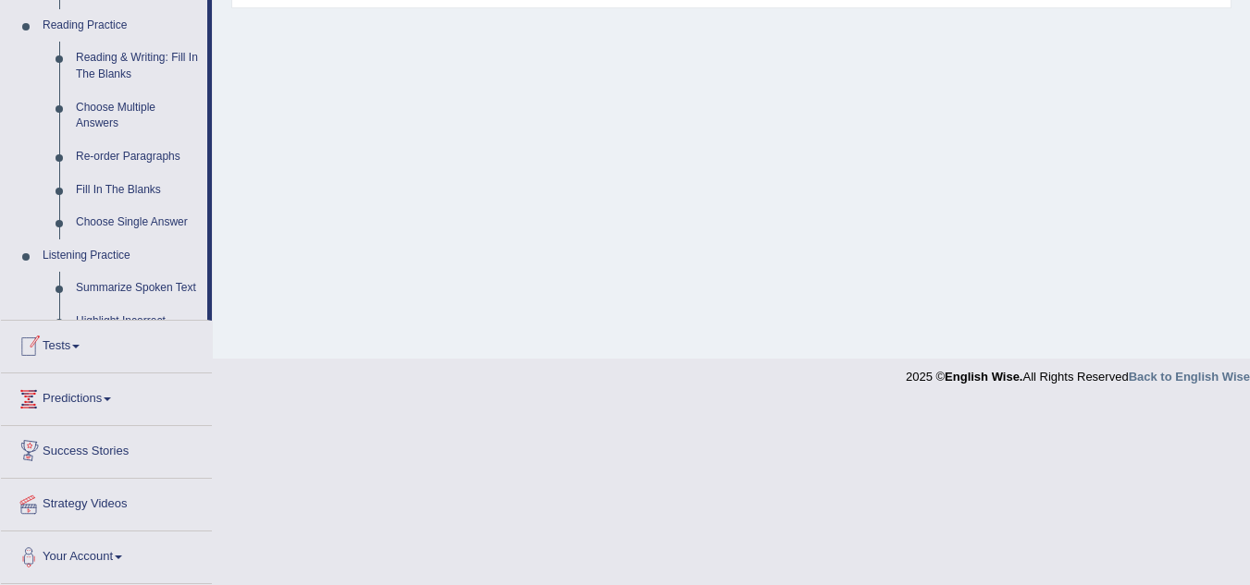
scroll to position [777, 0]
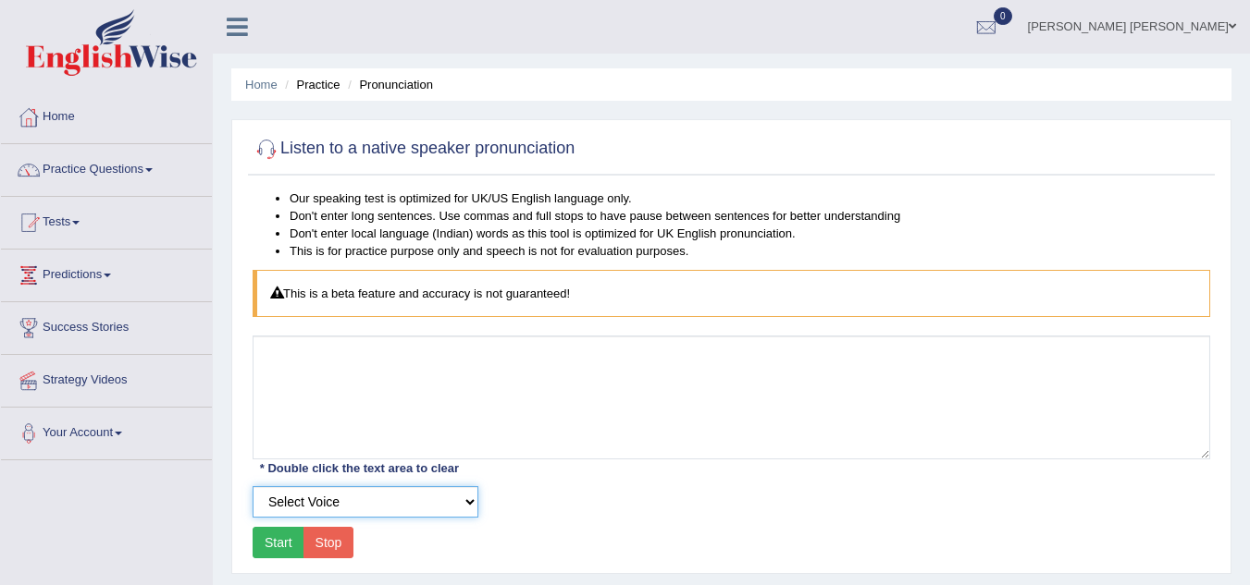
click at [443, 507] on select "Select Voice UK English [DEMOGRAPHIC_DATA] UK English [DEMOGRAPHIC_DATA]" at bounding box center [366, 502] width 226 height 31
select select "11"
click at [253, 487] on select "Select Voice UK English Female UK English Male" at bounding box center [366, 502] width 226 height 31
click at [357, 511] on select "Select Voice UK English Female UK English Male" at bounding box center [366, 502] width 226 height 31
click at [268, 536] on button "Start" at bounding box center [279, 542] width 52 height 31
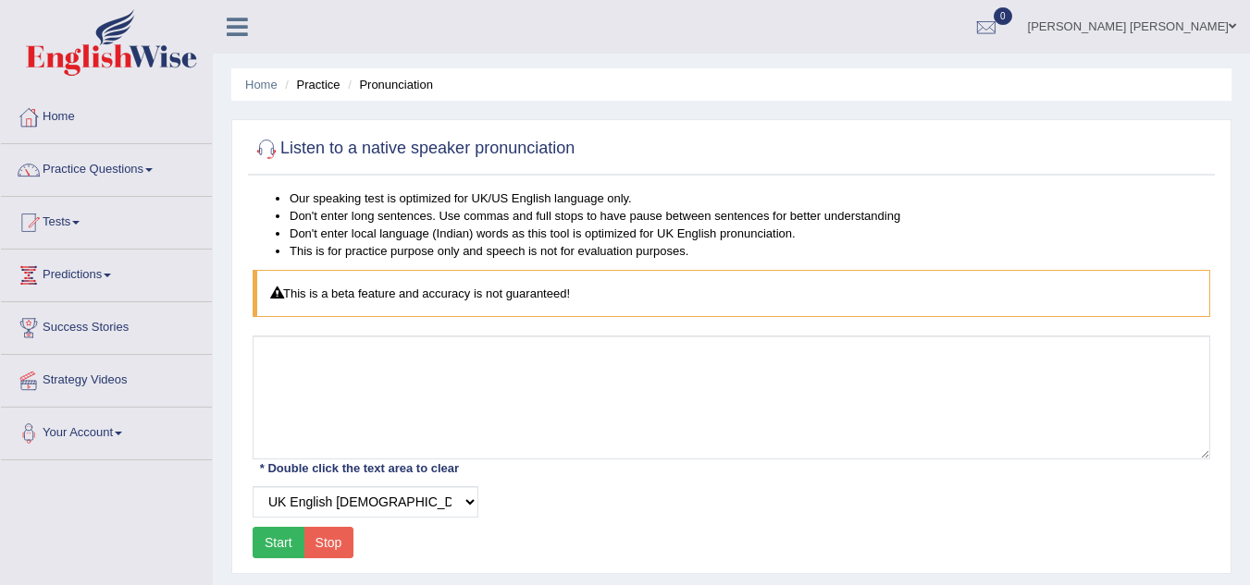
click at [268, 537] on button "Start" at bounding box center [279, 542] width 52 height 31
click at [272, 538] on button "Start" at bounding box center [279, 542] width 52 height 31
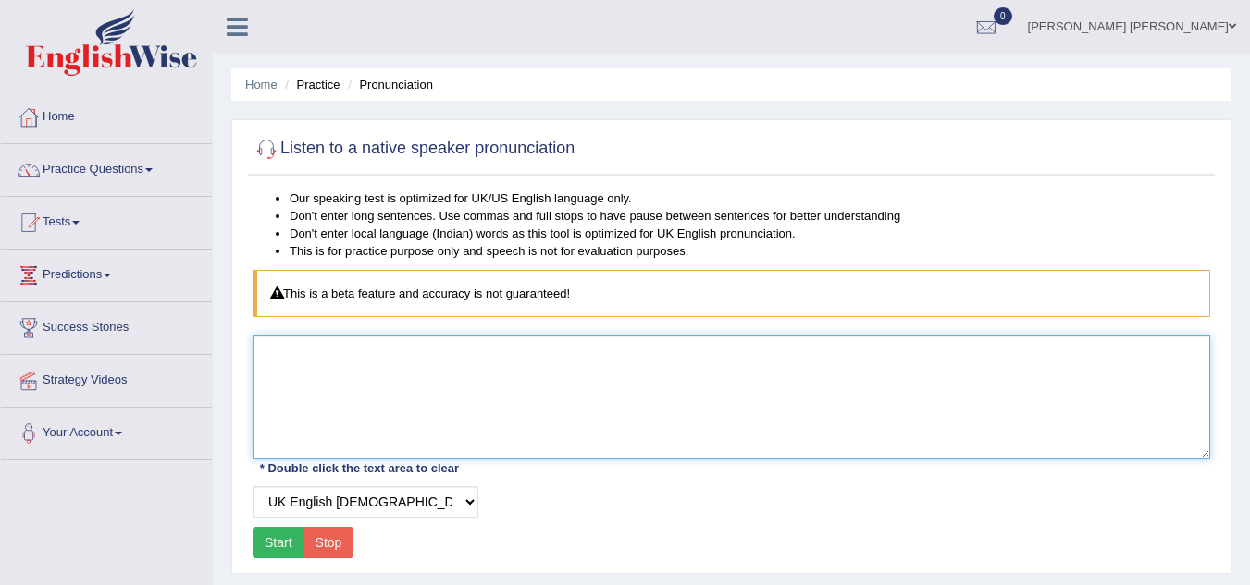
click at [371, 404] on textarea at bounding box center [731, 398] width 957 height 124
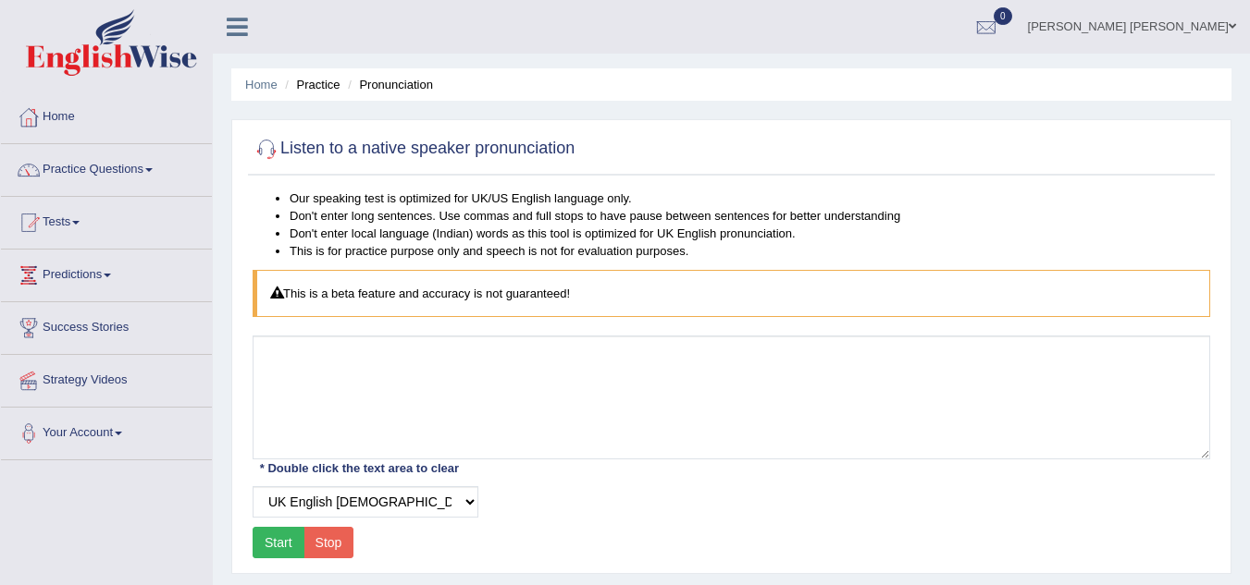
click at [288, 536] on button "Start" at bounding box center [279, 542] width 52 height 31
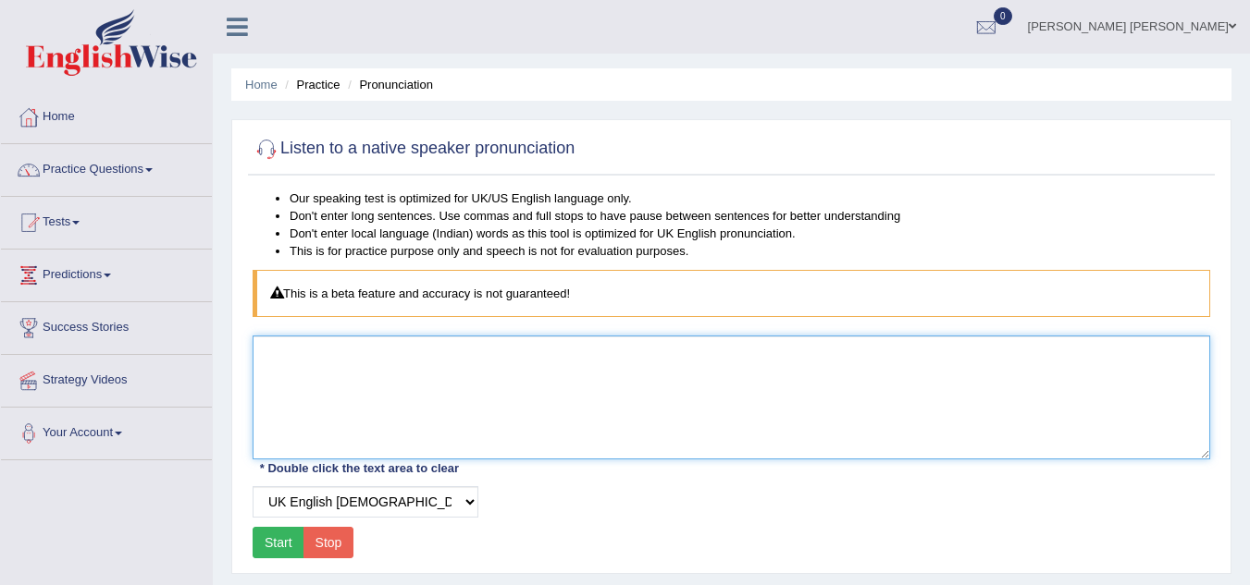
click at [521, 369] on textarea at bounding box center [731, 398] width 957 height 124
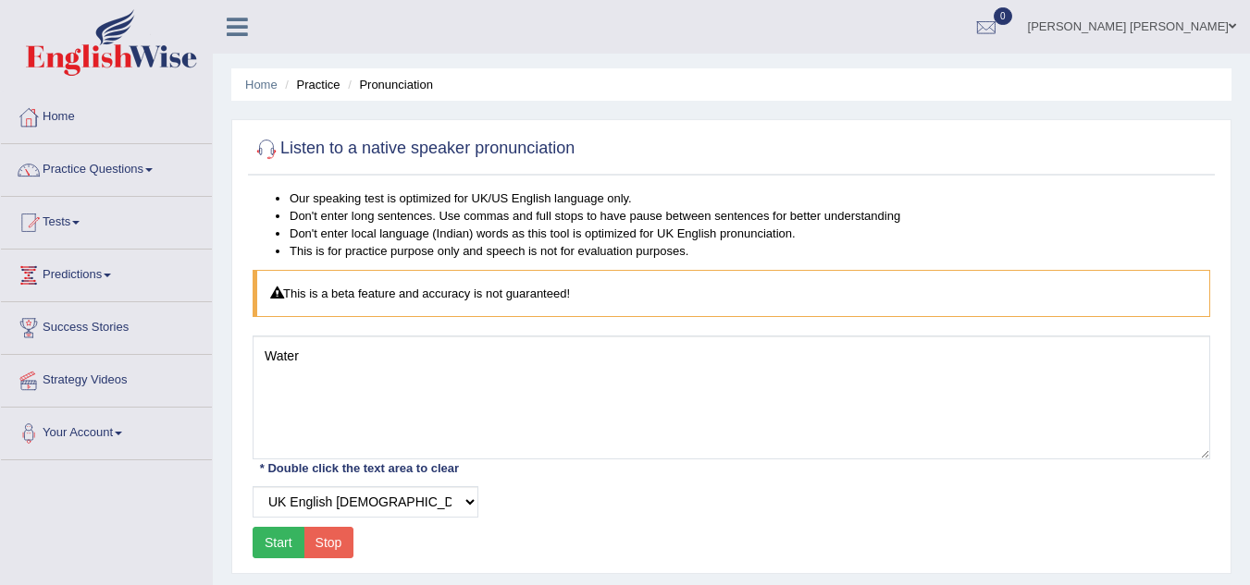
click at [272, 554] on button "Start" at bounding box center [279, 542] width 52 height 31
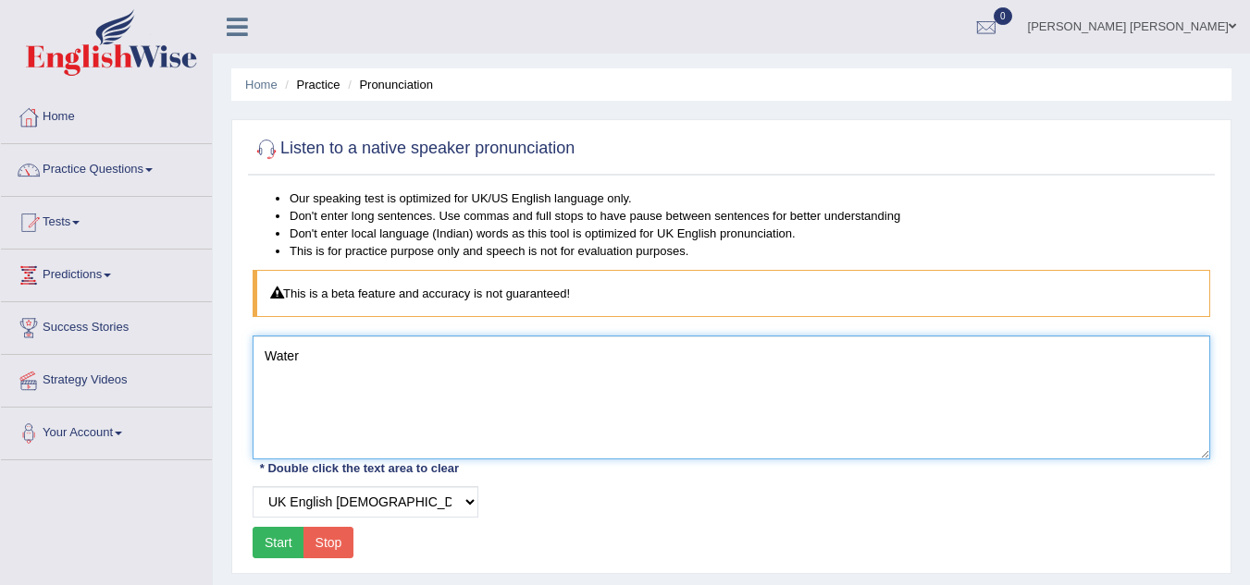
click at [363, 364] on textarea "Water" at bounding box center [731, 398] width 957 height 124
type textarea "W"
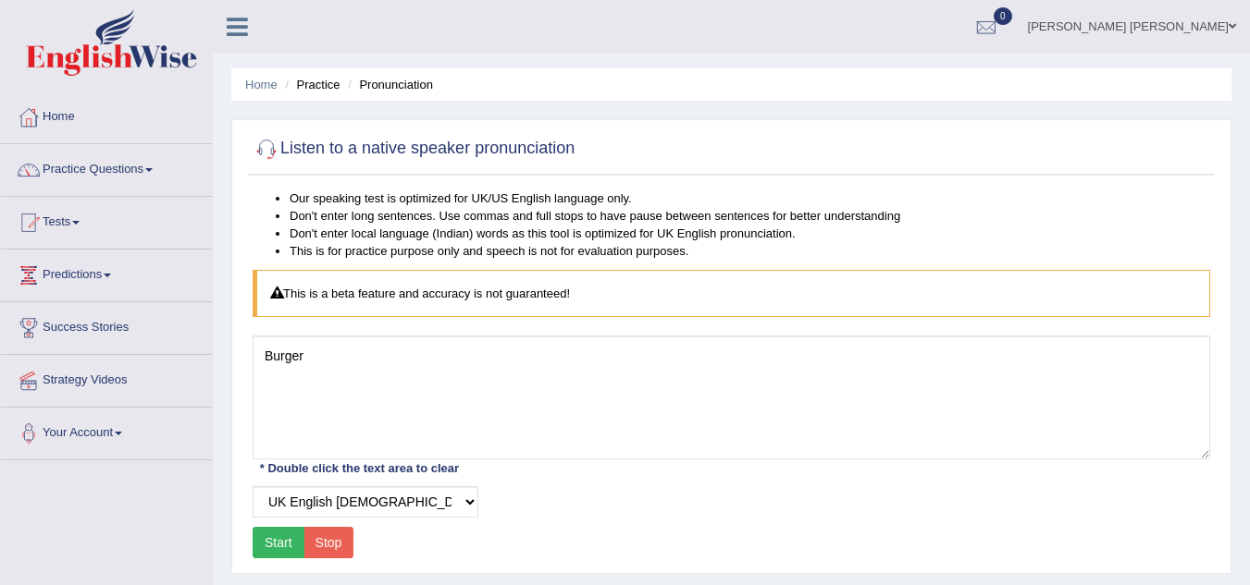
click at [282, 551] on button "Start" at bounding box center [279, 542] width 52 height 31
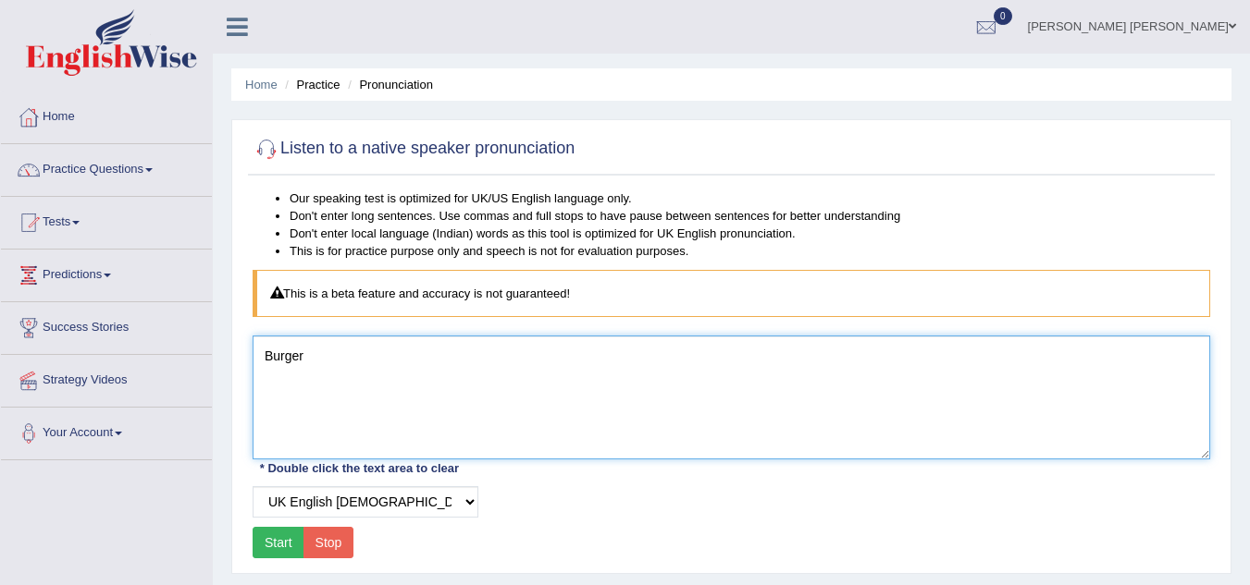
click at [352, 361] on textarea "Burger" at bounding box center [731, 398] width 957 height 124
type textarea "B"
type textarea "h"
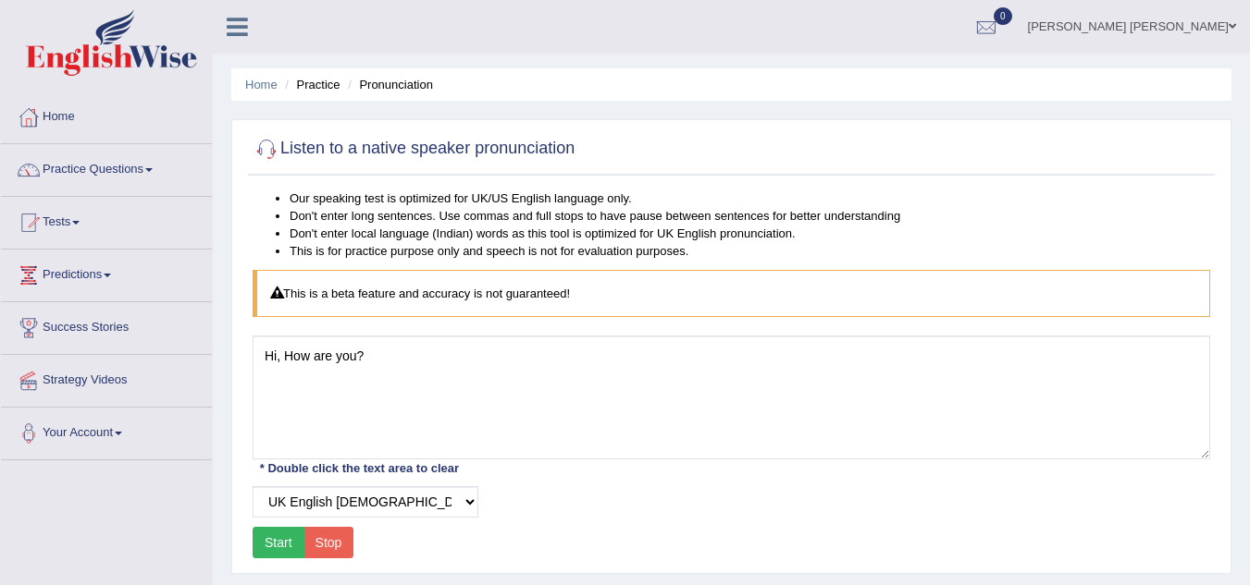
click at [276, 541] on button "Start" at bounding box center [279, 542] width 52 height 31
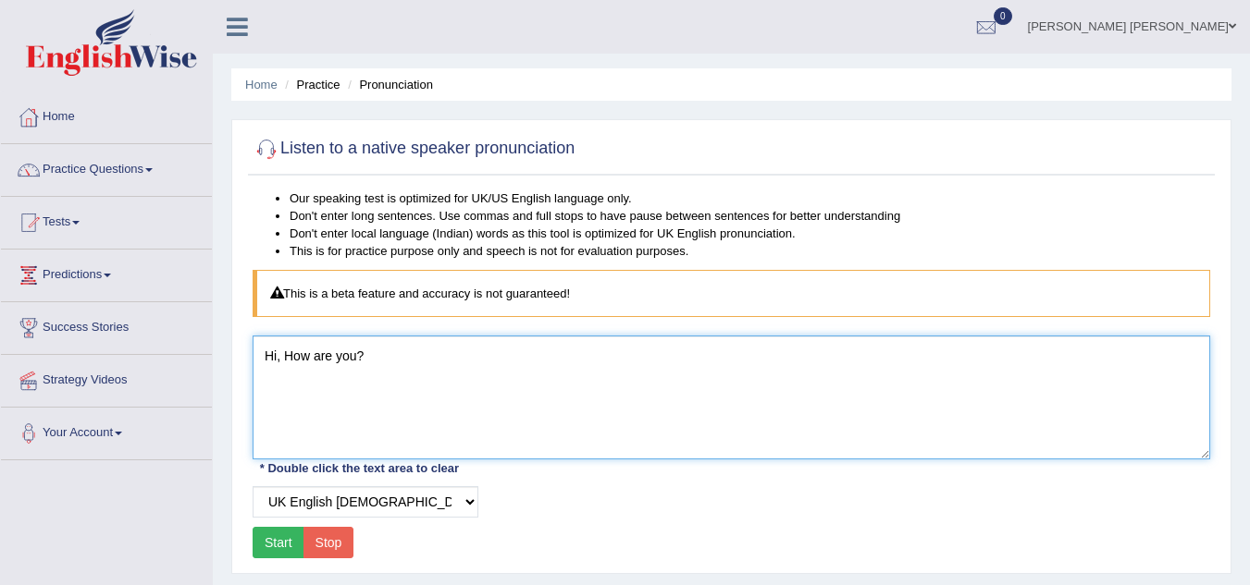
click at [364, 360] on textarea "Hi, How are you?" at bounding box center [731, 398] width 957 height 124
type textarea "H"
type textarea "Mate"
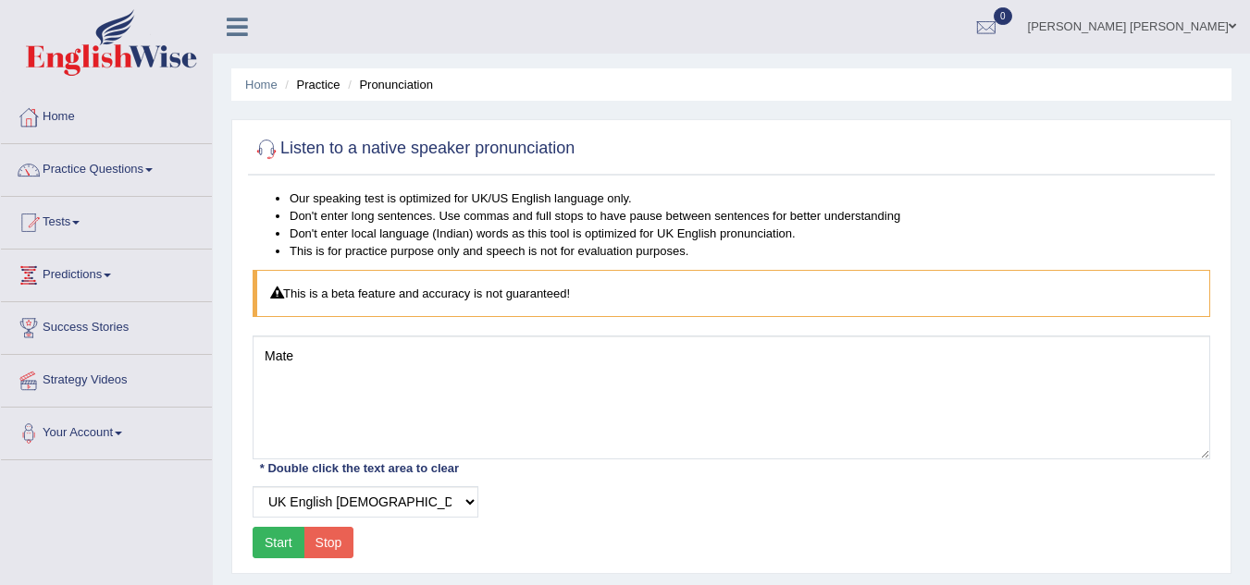
click at [286, 544] on button "Start" at bounding box center [279, 542] width 52 height 31
click at [55, 224] on link "Tests" at bounding box center [106, 220] width 211 height 46
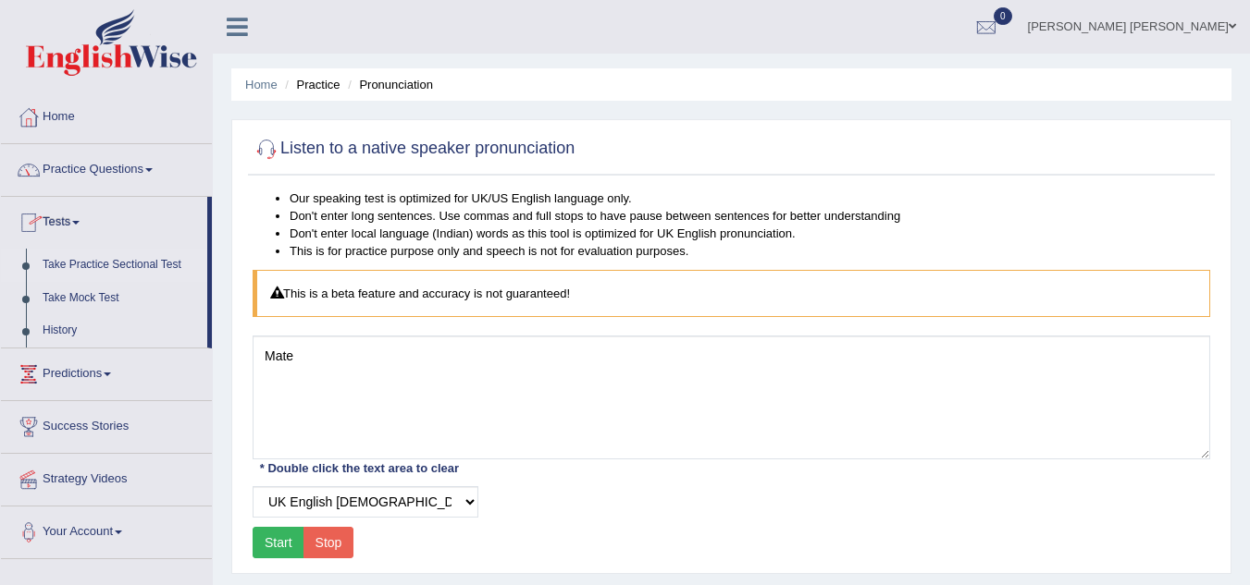
click at [95, 261] on link "Take Practice Sectional Test" at bounding box center [120, 265] width 173 height 33
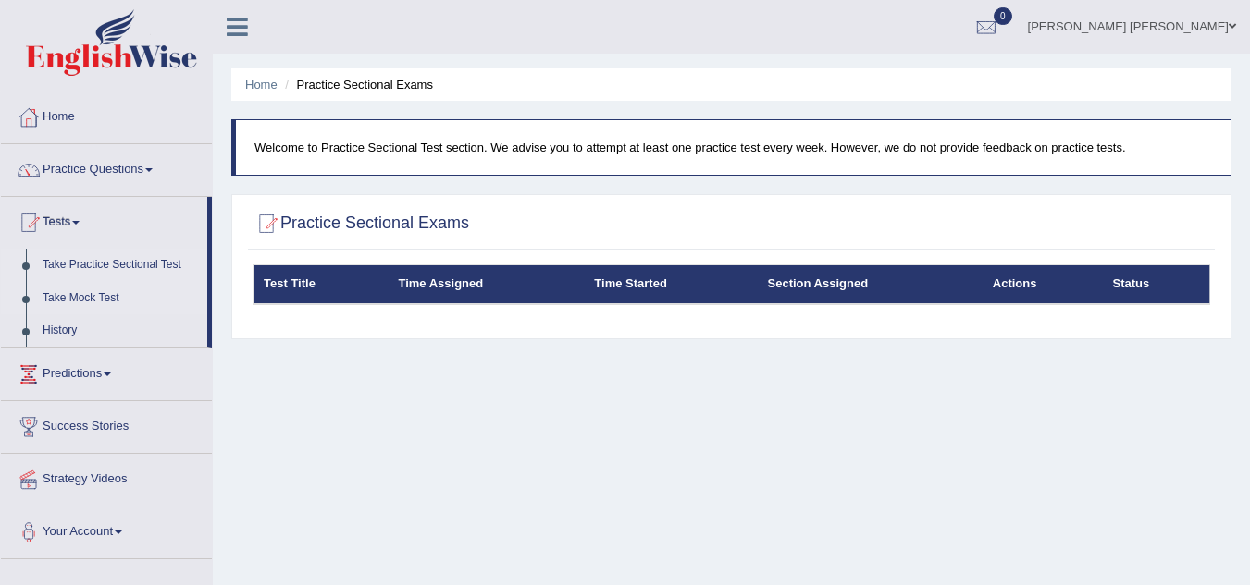
click at [95, 295] on link "Take Mock Test" at bounding box center [120, 298] width 173 height 33
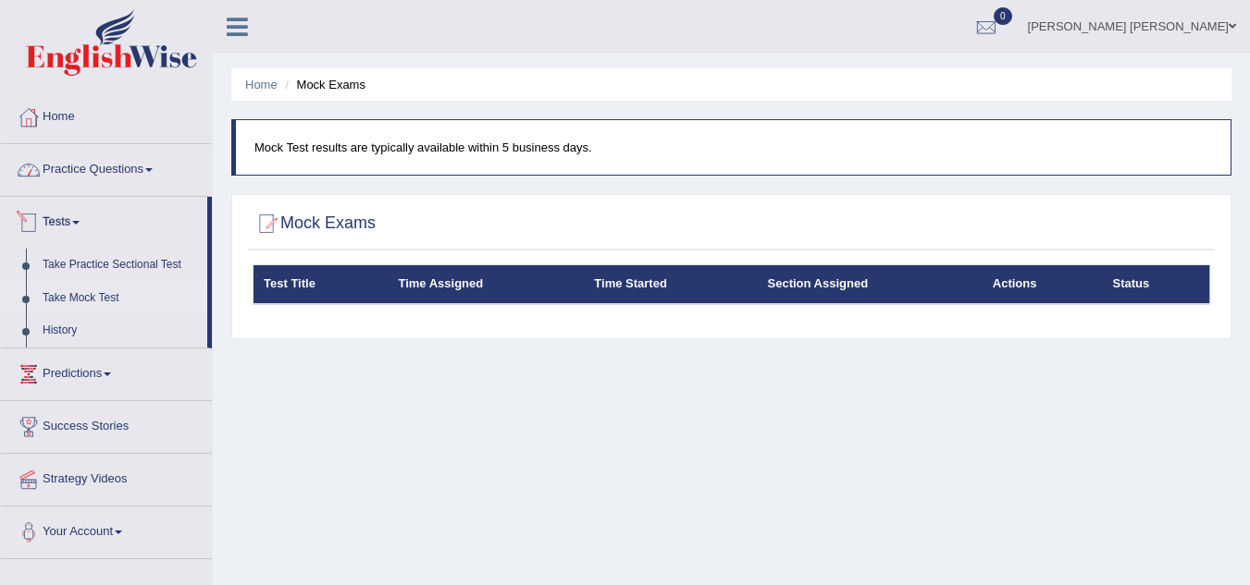
click at [55, 176] on link "Practice Questions" at bounding box center [106, 167] width 211 height 46
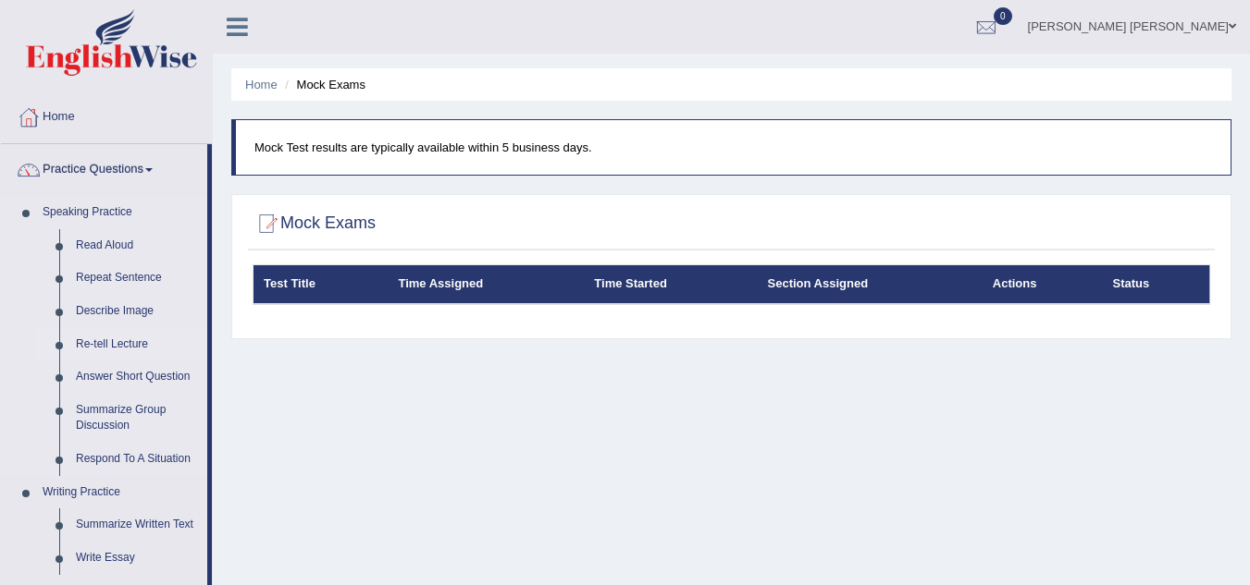
click at [129, 333] on link "Re-tell Lecture" at bounding box center [138, 344] width 140 height 33
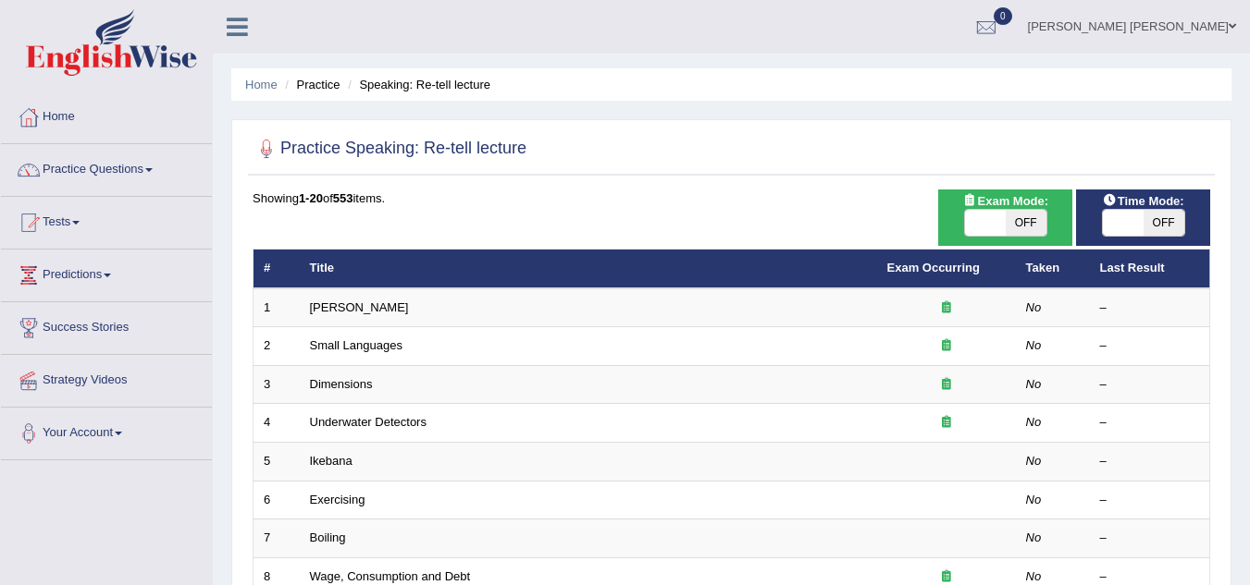
click at [115, 170] on link "Practice Questions" at bounding box center [106, 167] width 211 height 46
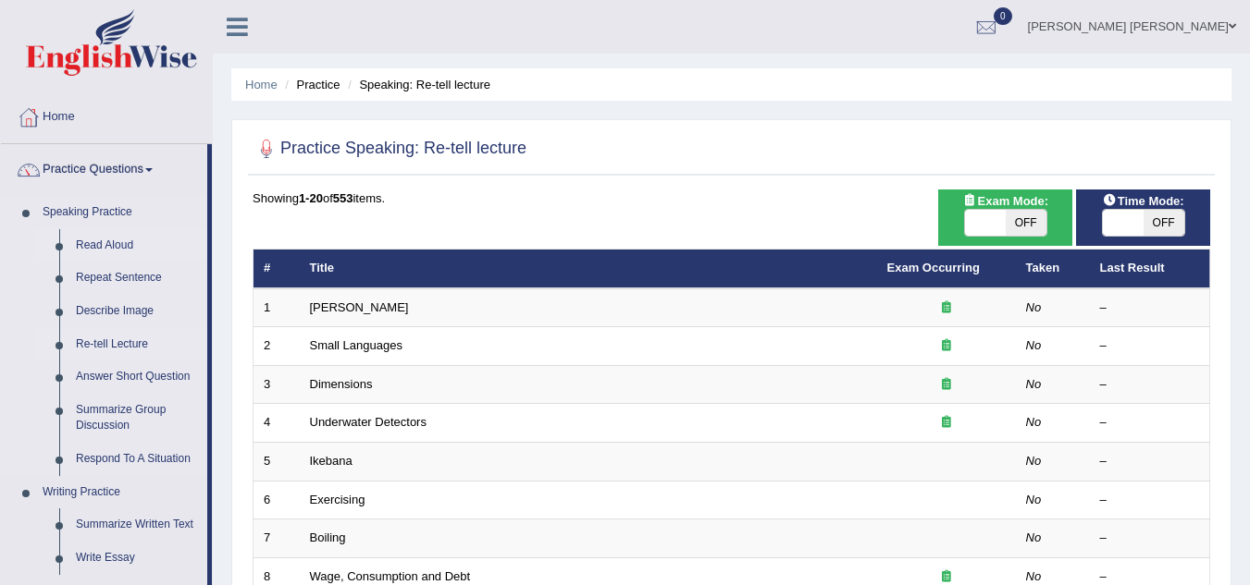
click at [111, 247] on link "Read Aloud" at bounding box center [138, 245] width 140 height 33
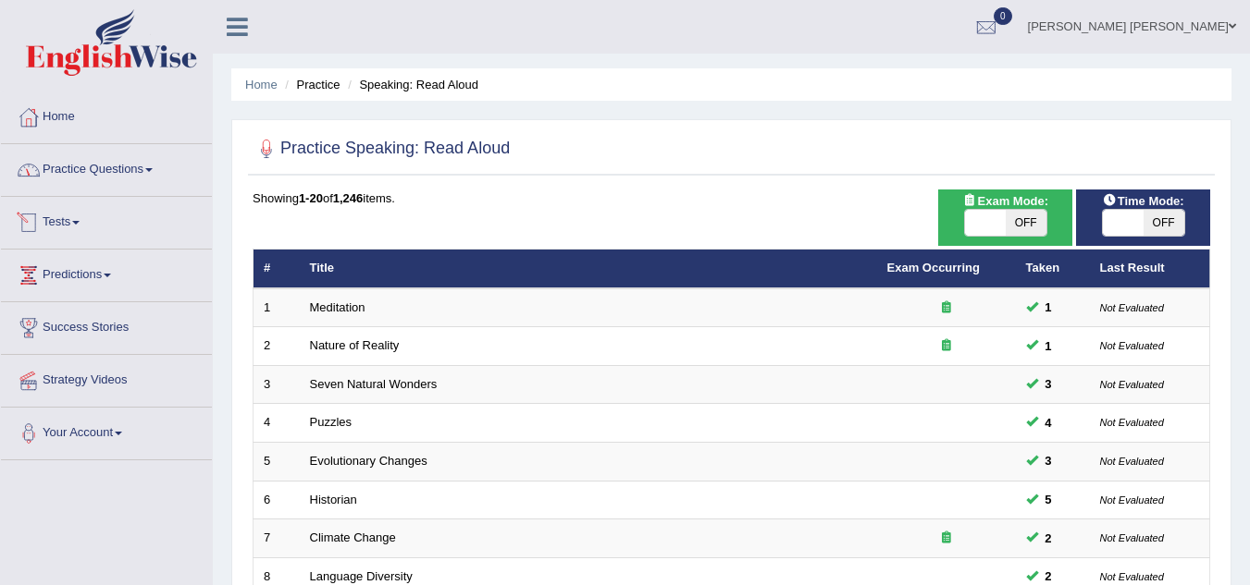
click at [92, 181] on link "Practice Questions" at bounding box center [106, 167] width 211 height 46
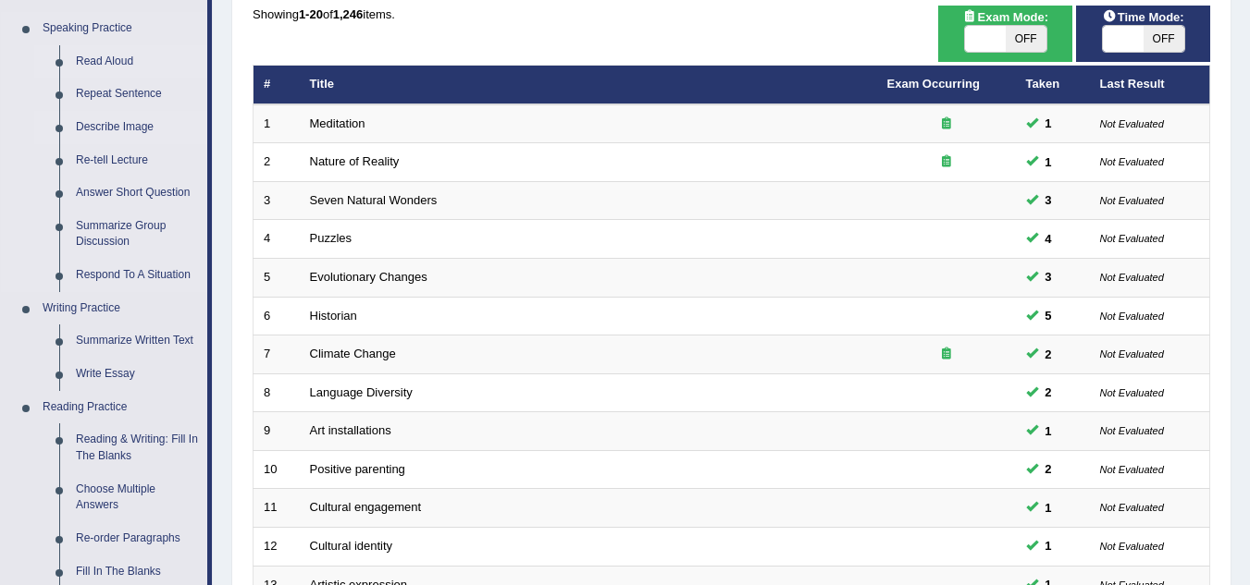
scroll to position [185, 0]
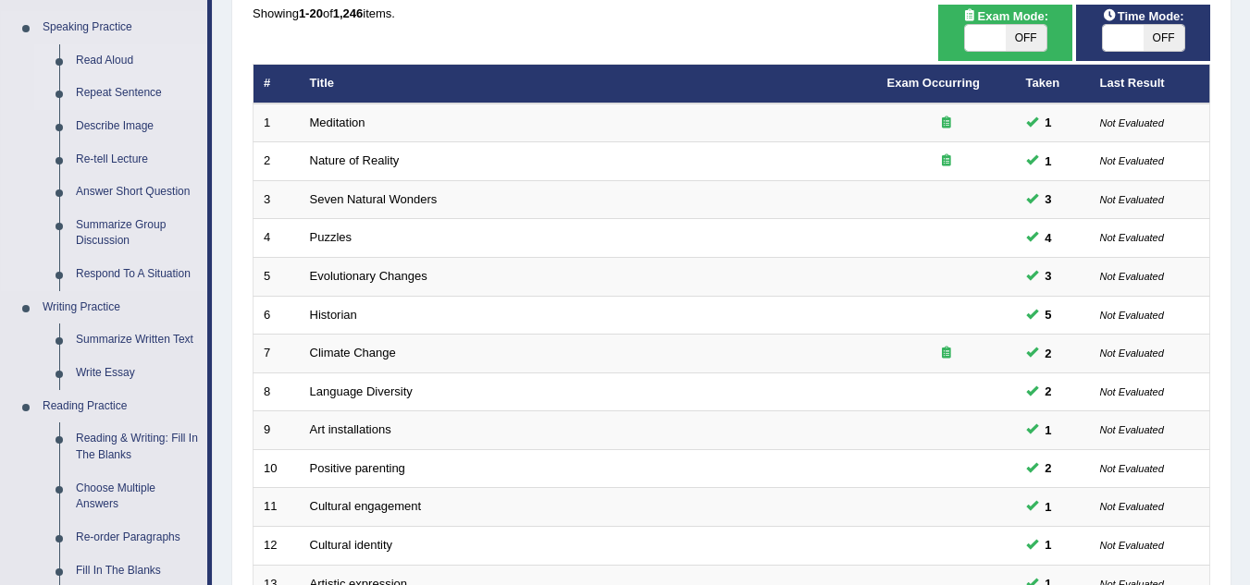
click at [123, 88] on link "Repeat Sentence" at bounding box center [138, 93] width 140 height 33
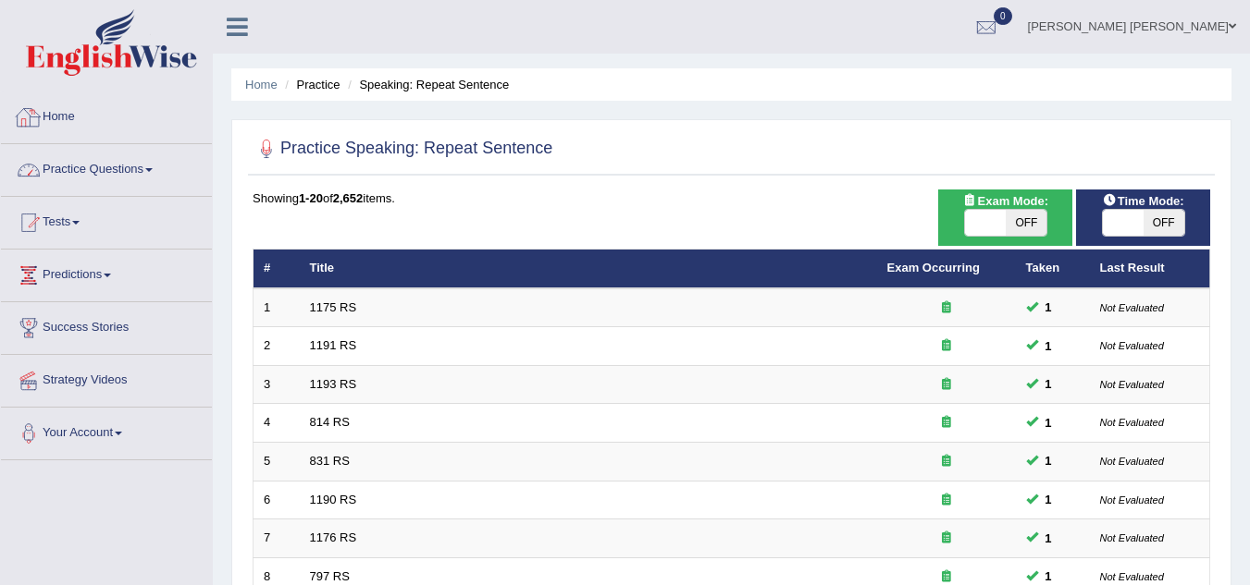
click at [121, 168] on link "Practice Questions" at bounding box center [106, 167] width 211 height 46
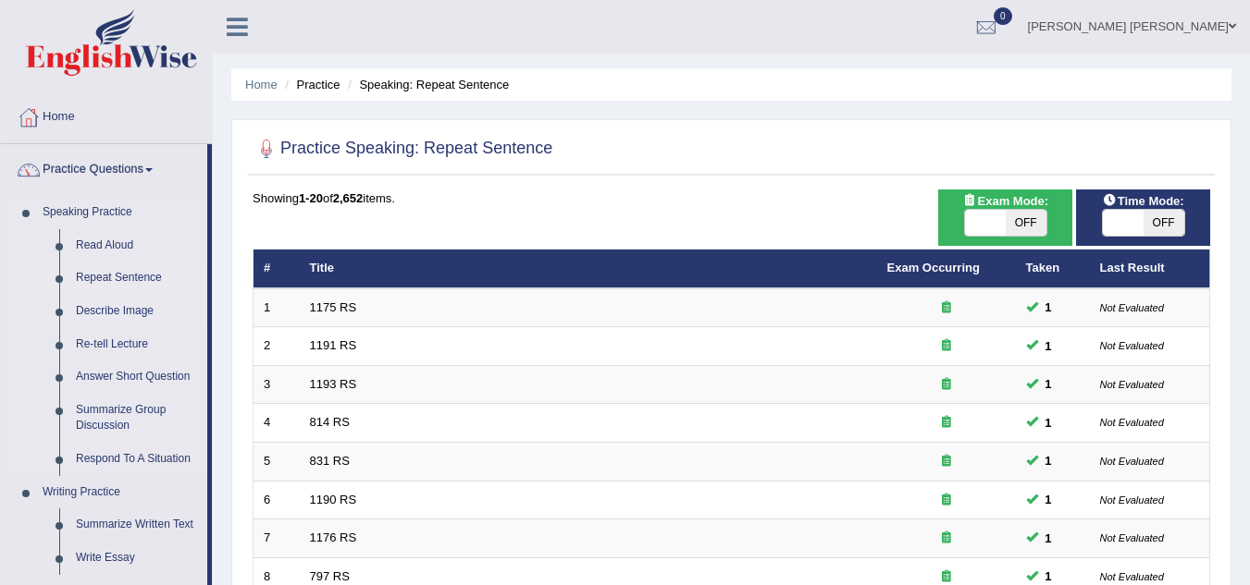
click at [112, 305] on link "Describe Image" at bounding box center [138, 311] width 140 height 33
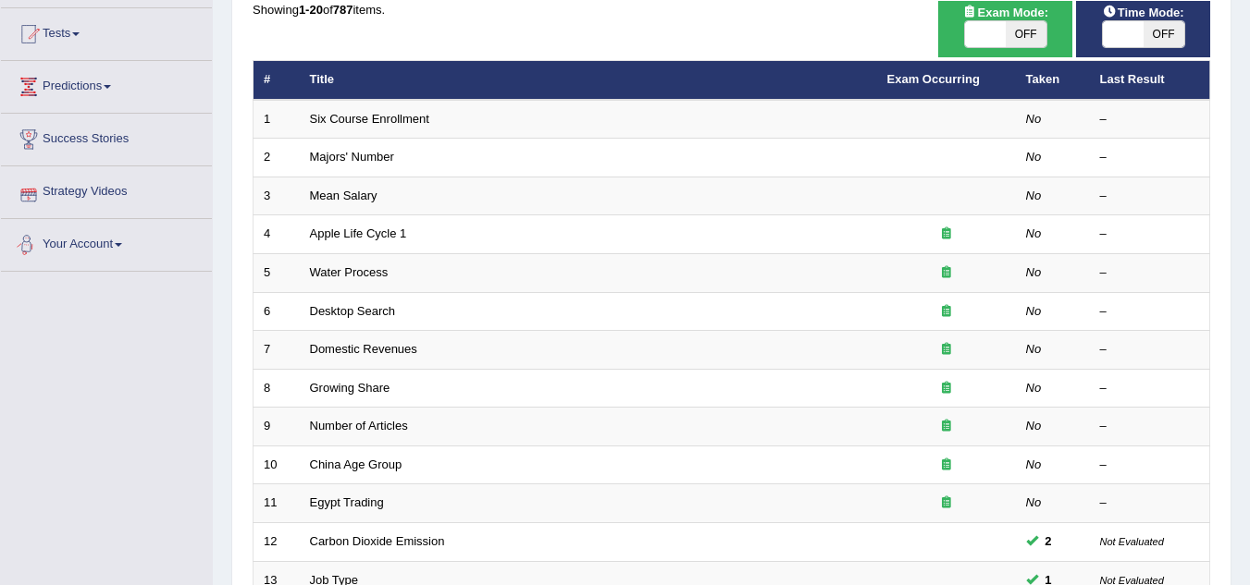
scroll to position [92, 0]
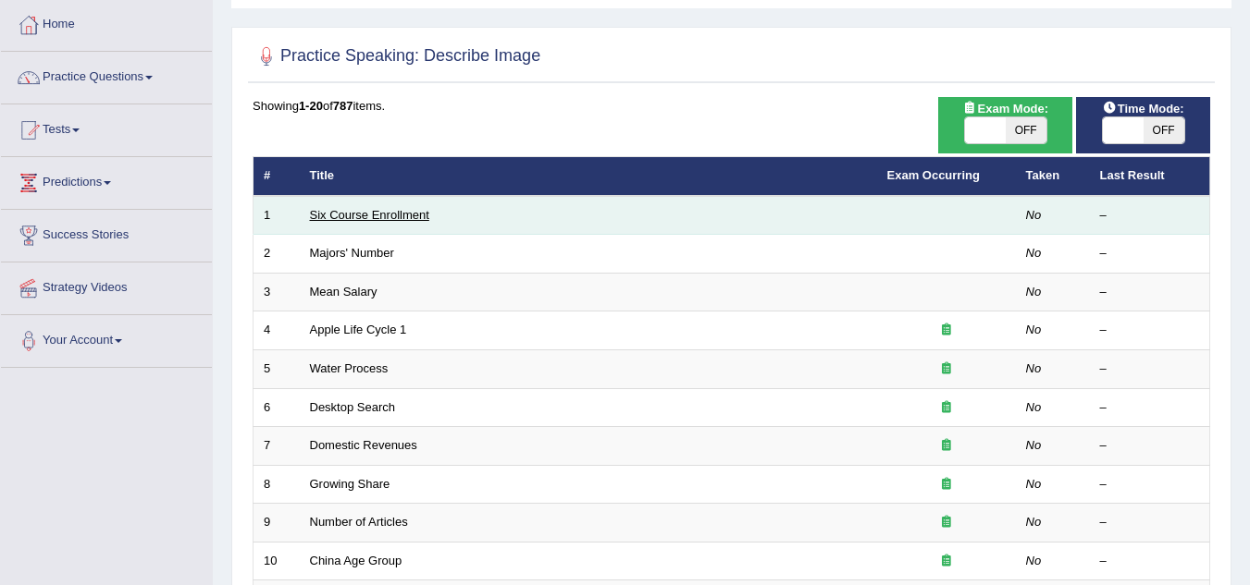
click at [366, 221] on link "Six Course Enrollment" at bounding box center [369, 215] width 119 height 14
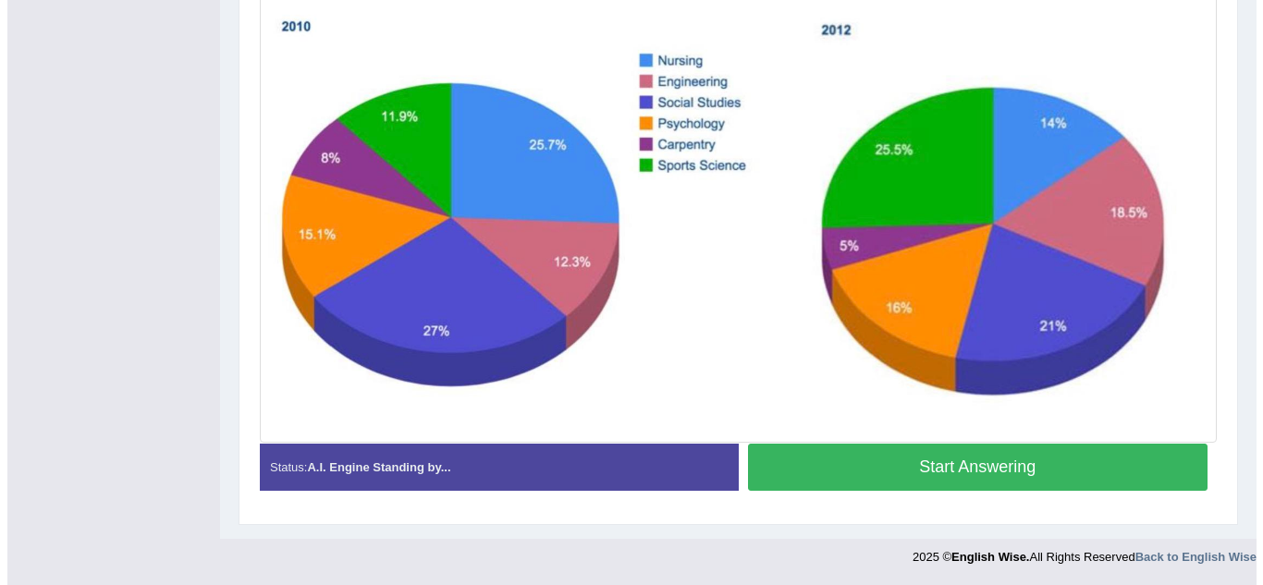
scroll to position [416, 0]
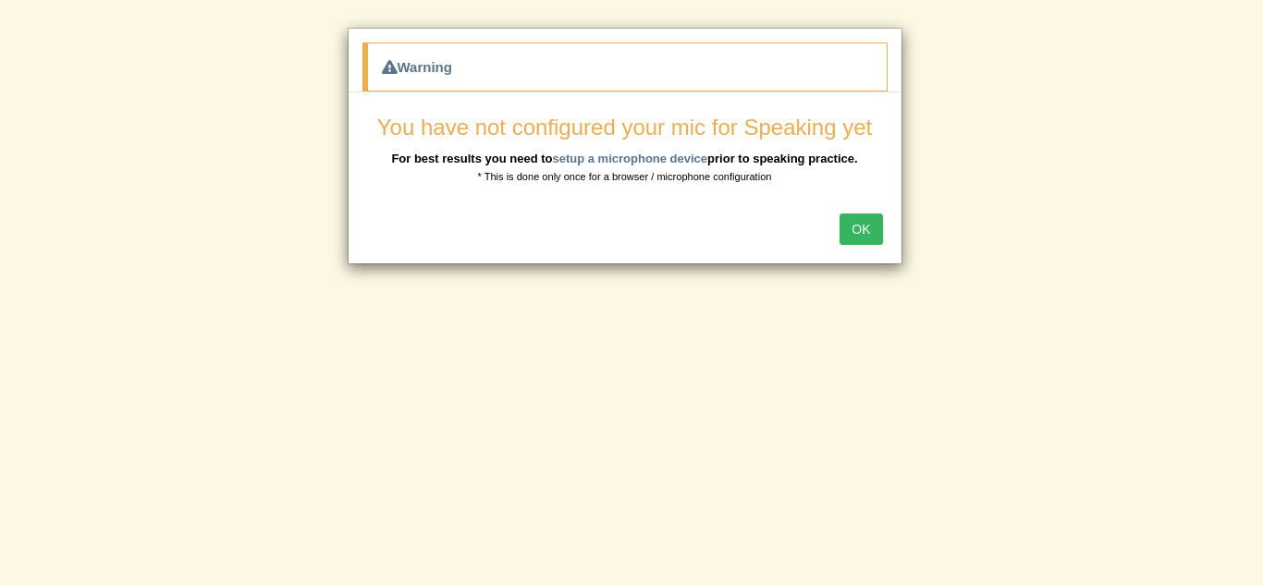
click at [861, 231] on button "OK" at bounding box center [861, 229] width 43 height 31
click at [860, 235] on button "OK" at bounding box center [861, 229] width 43 height 31
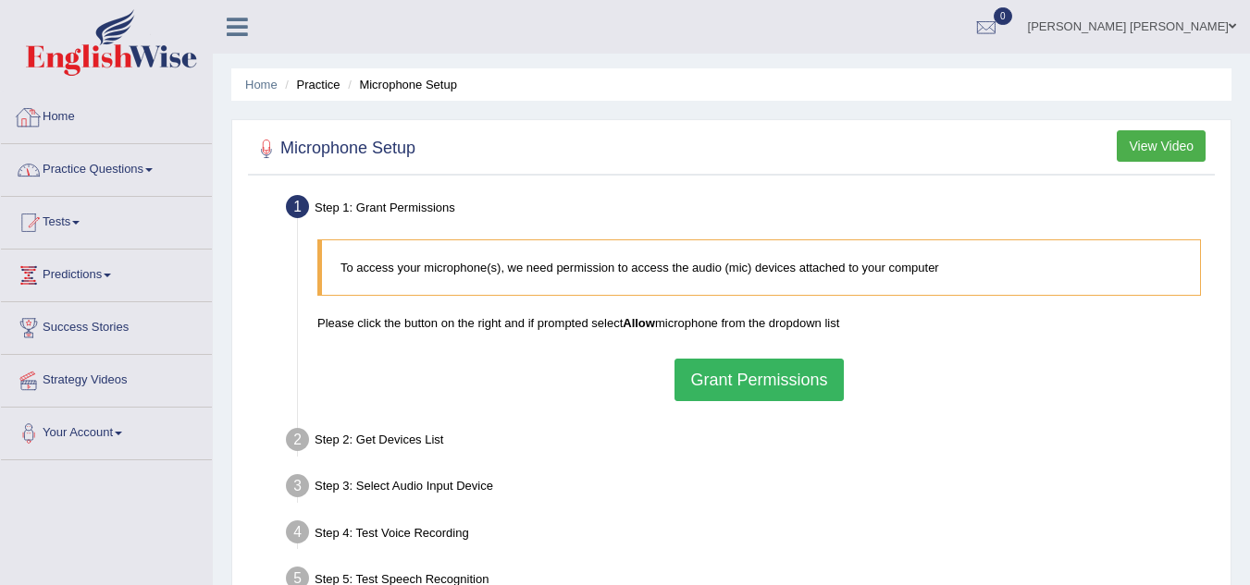
click at [95, 158] on link "Practice Questions" at bounding box center [106, 167] width 211 height 46
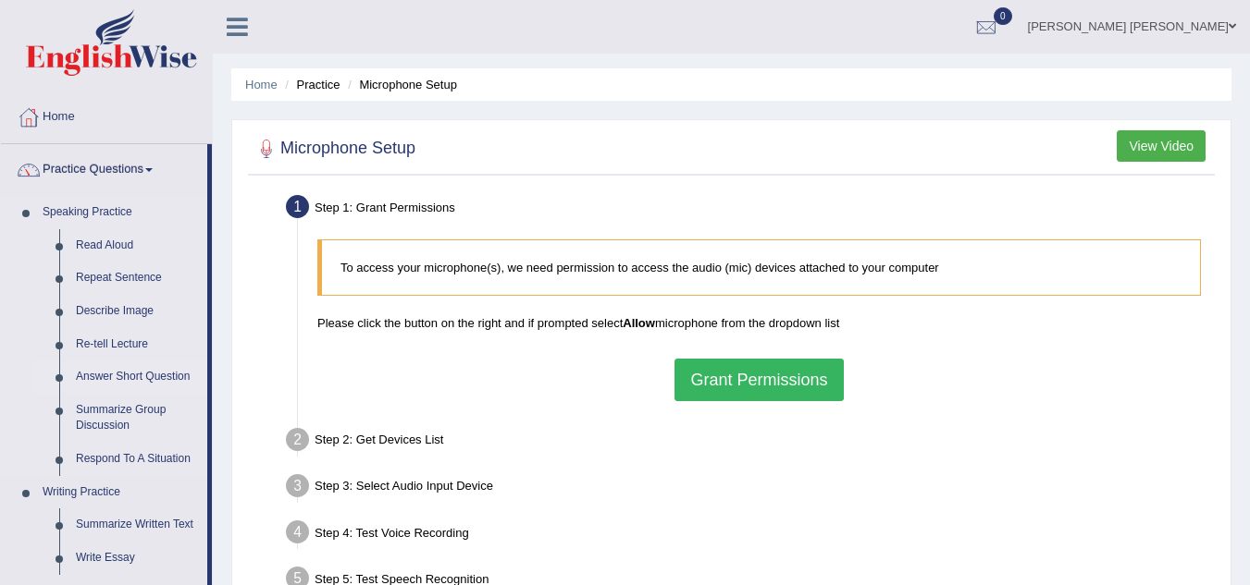
click at [112, 375] on link "Answer Short Question" at bounding box center [138, 377] width 140 height 33
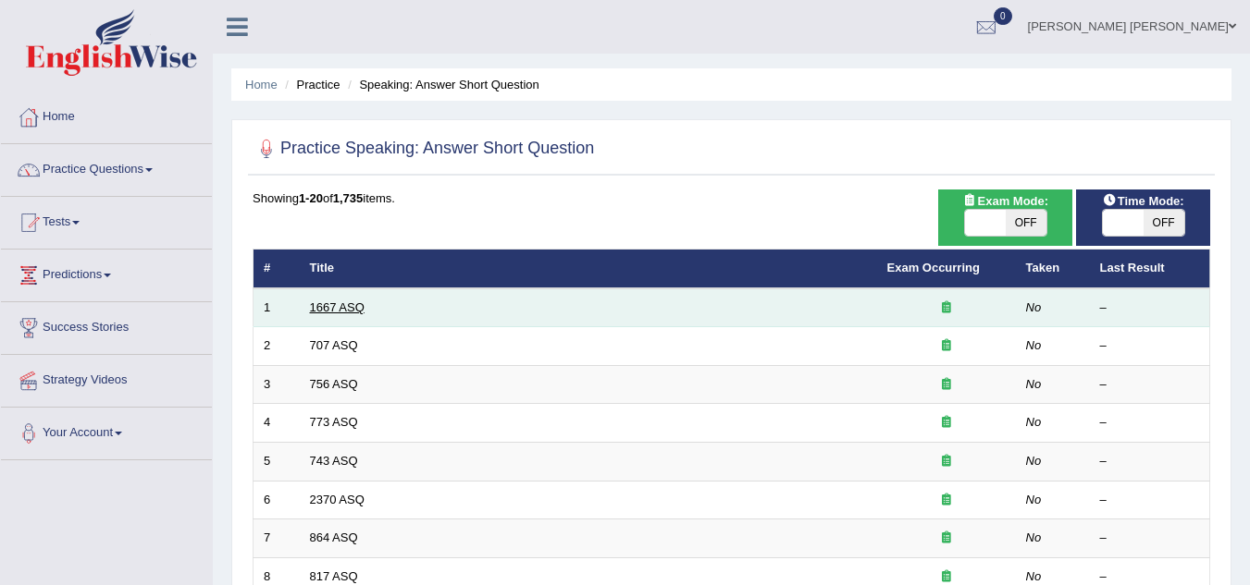
click at [350, 313] on link "1667 ASQ" at bounding box center [337, 308] width 55 height 14
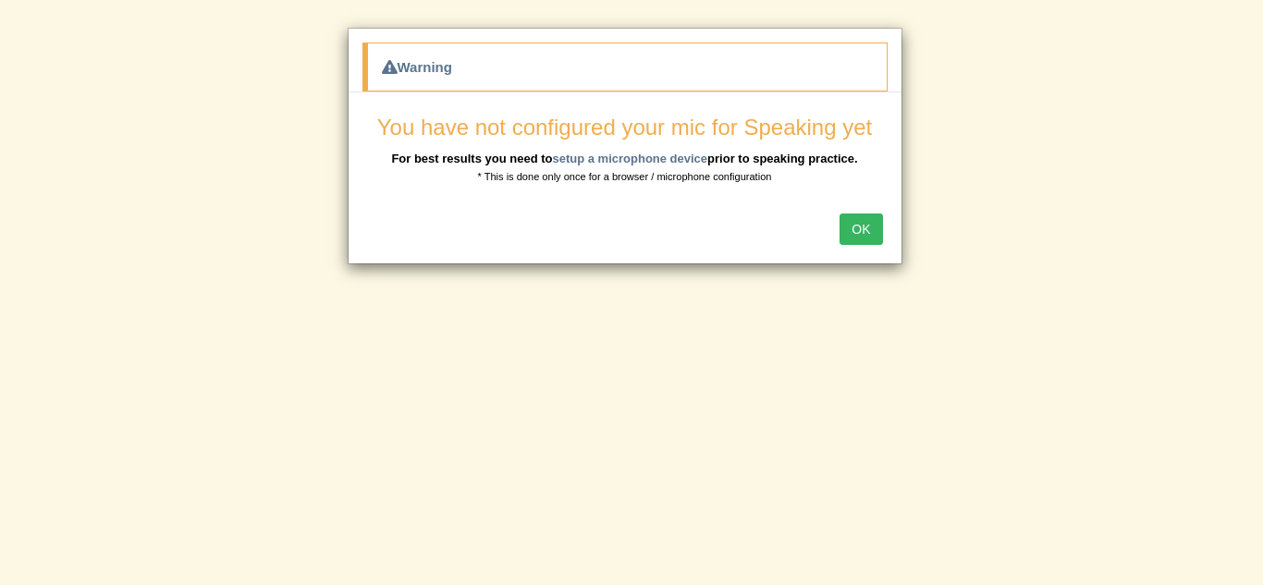
click at [873, 238] on button "OK" at bounding box center [861, 229] width 43 height 31
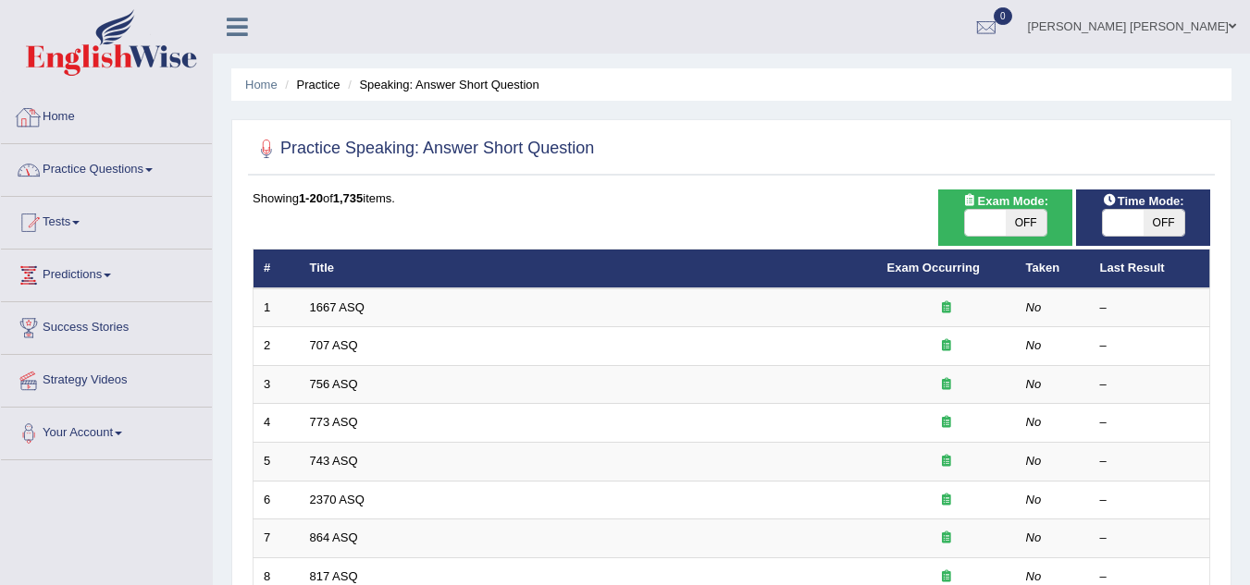
click at [104, 170] on link "Practice Questions" at bounding box center [106, 167] width 211 height 46
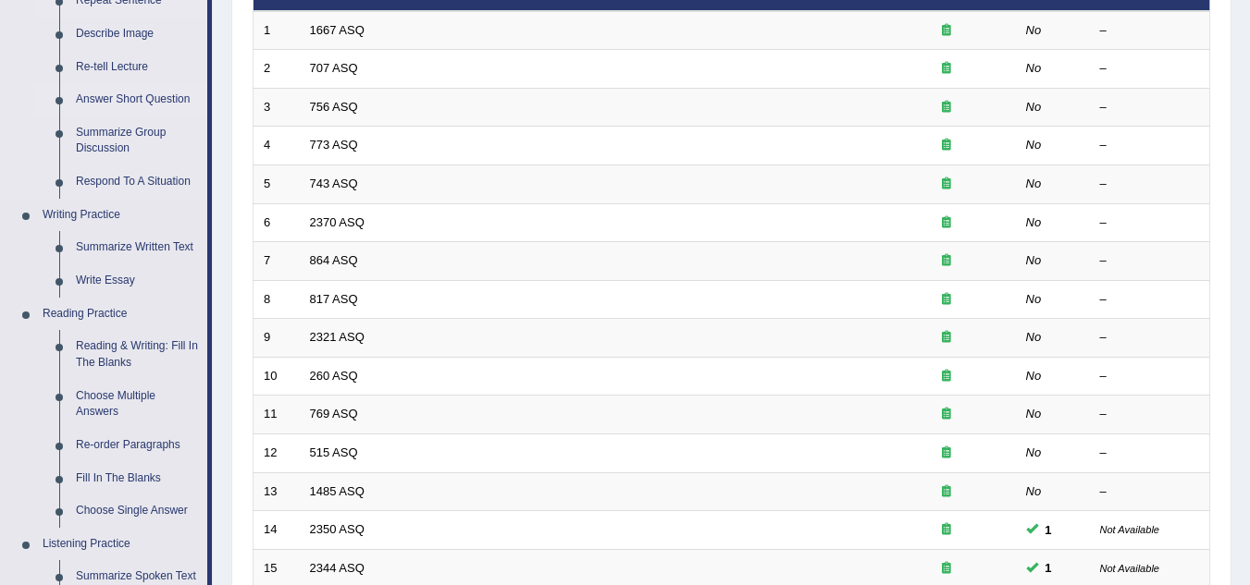
scroll to position [92, 0]
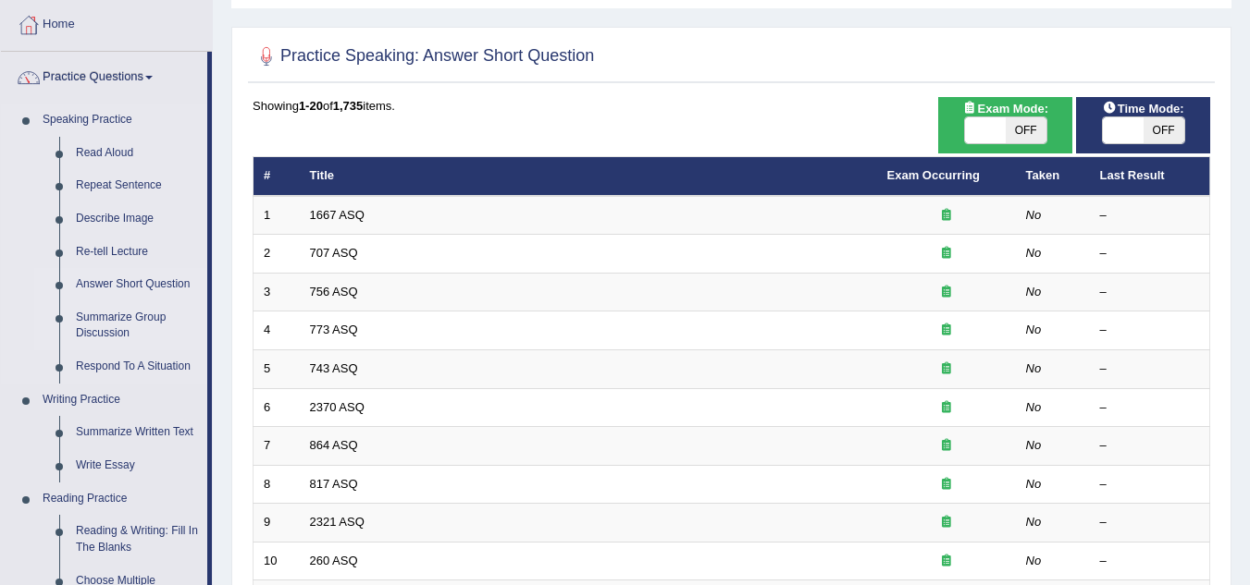
click at [125, 324] on link "Summarize Group Discussion" at bounding box center [138, 326] width 140 height 49
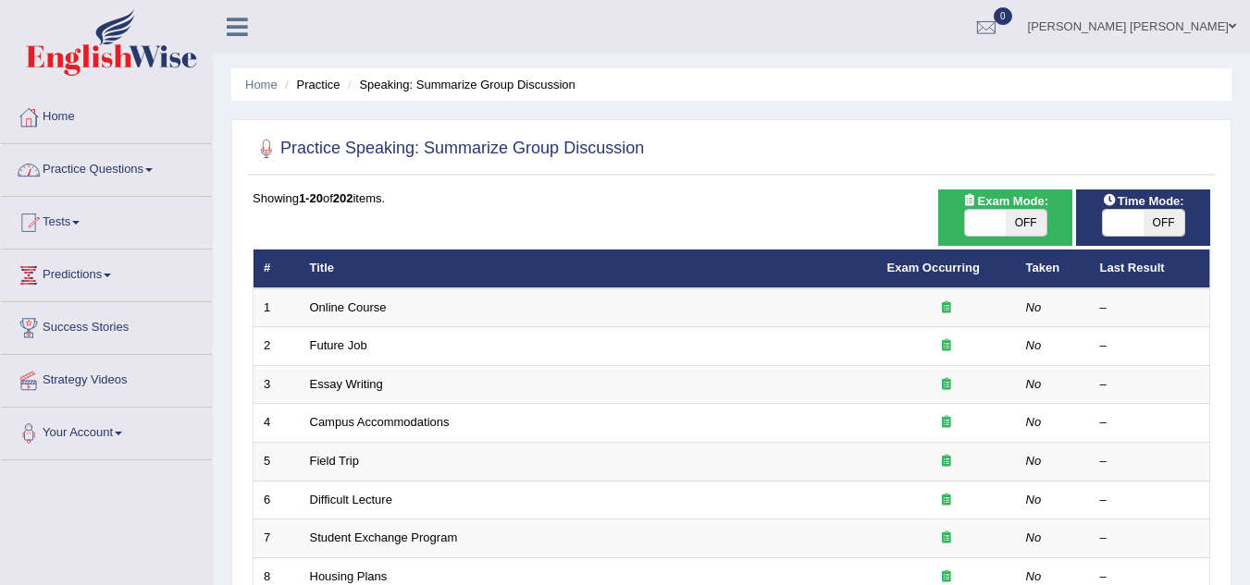
click at [78, 173] on link "Practice Questions" at bounding box center [106, 167] width 211 height 46
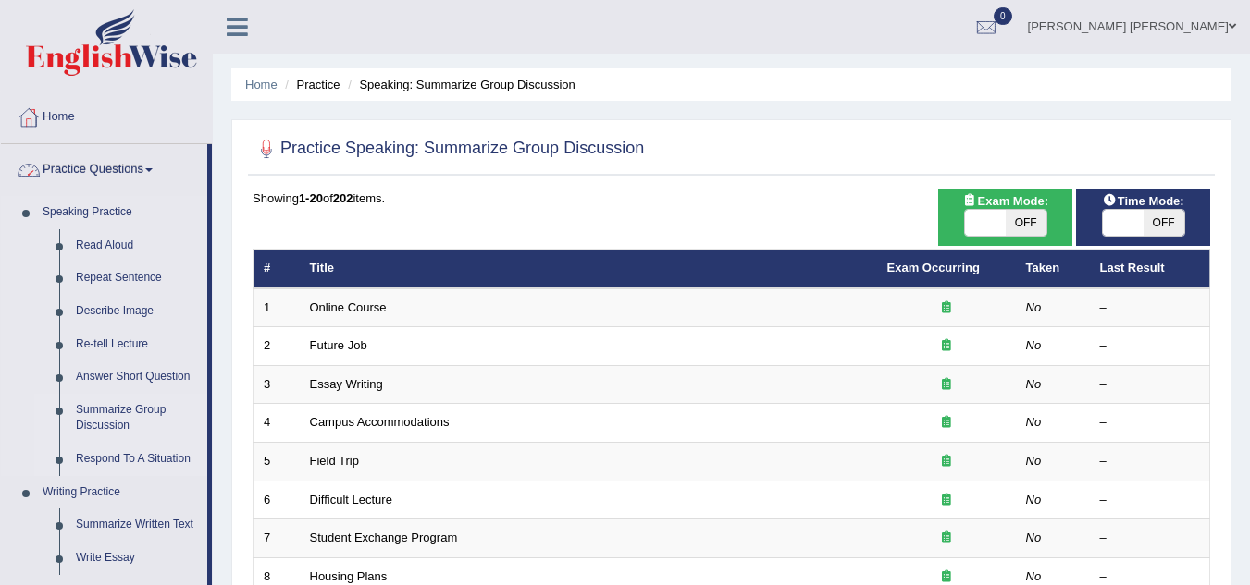
click at [141, 459] on link "Respond To A Situation" at bounding box center [138, 459] width 140 height 33
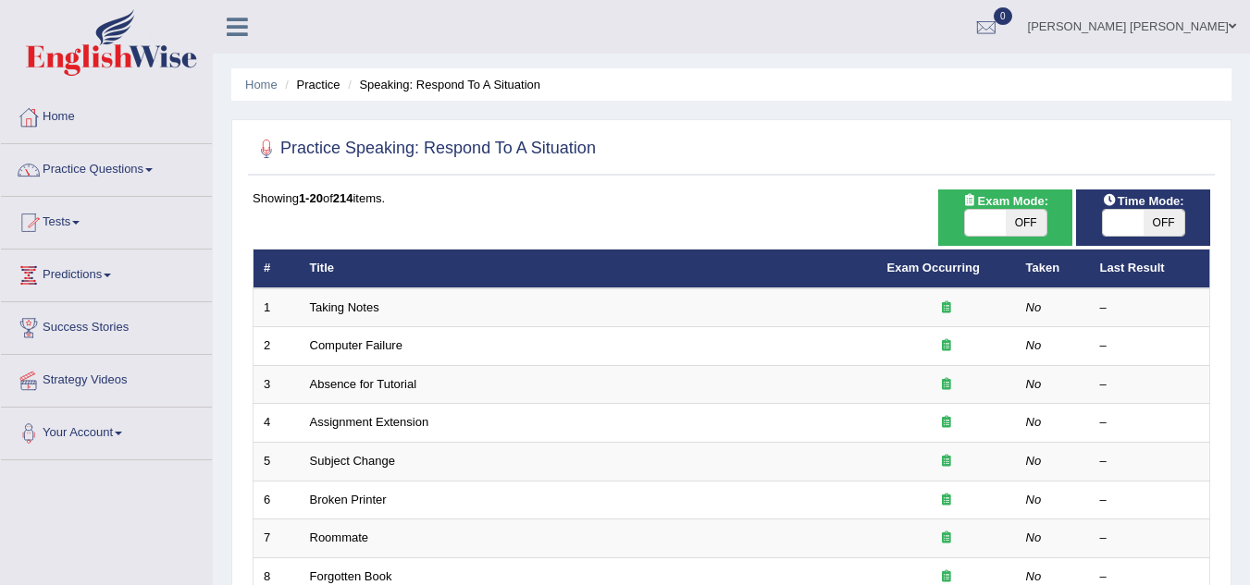
click at [104, 168] on link "Practice Questions" at bounding box center [106, 167] width 211 height 46
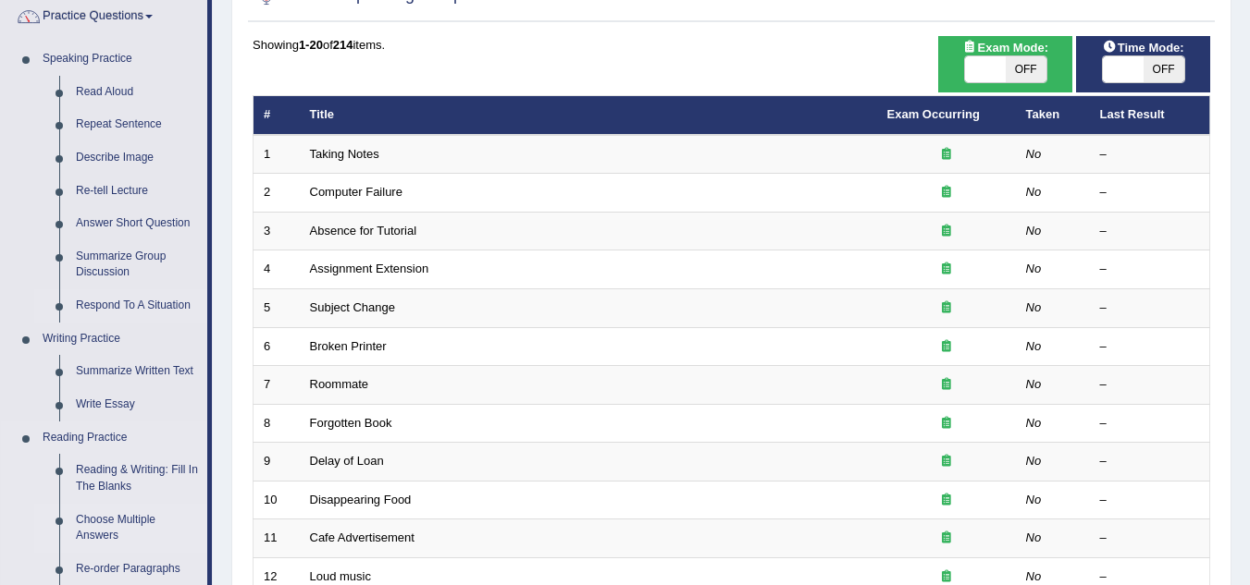
scroll to position [370, 0]
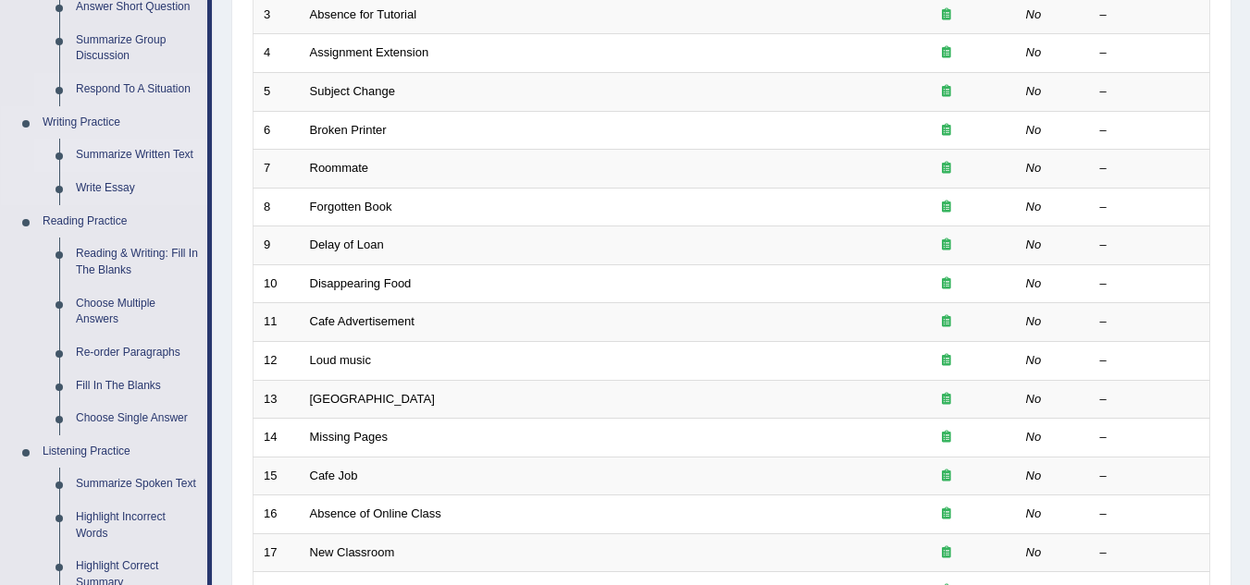
click at [128, 152] on link "Summarize Written Text" at bounding box center [138, 155] width 140 height 33
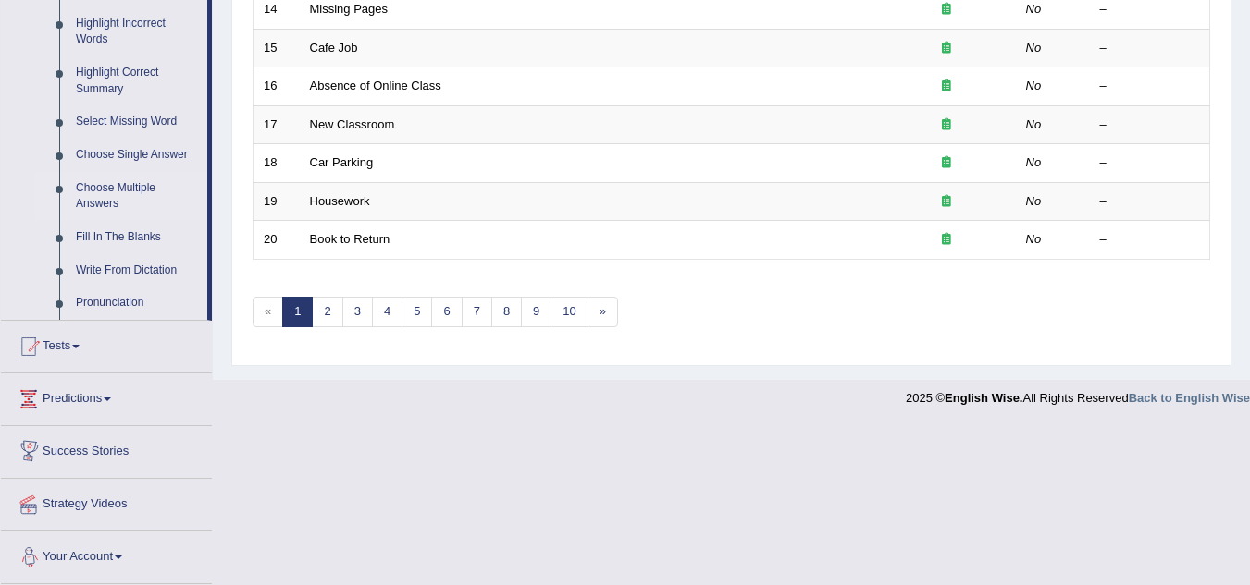
scroll to position [802, 0]
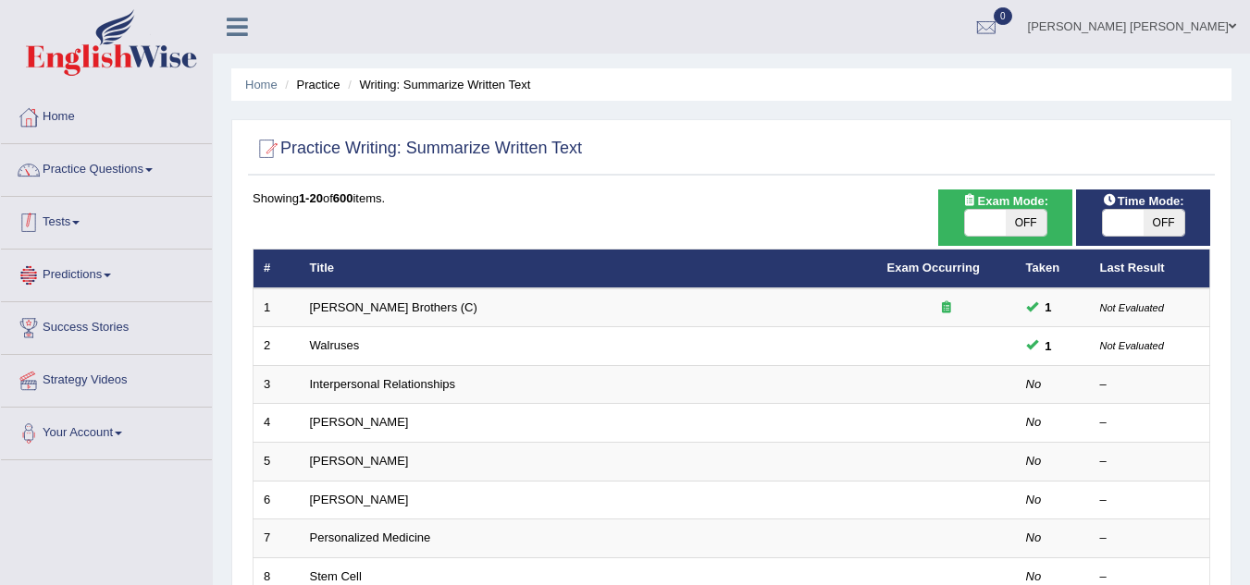
click at [75, 231] on link "Tests" at bounding box center [106, 220] width 211 height 46
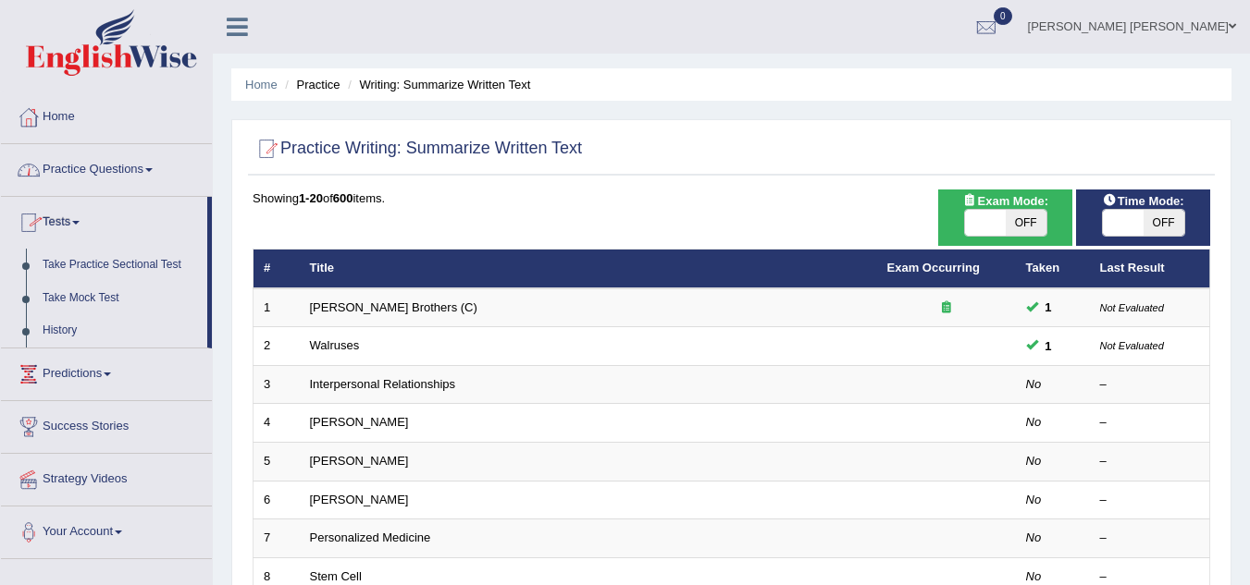
click at [99, 185] on link "Practice Questions" at bounding box center [106, 167] width 211 height 46
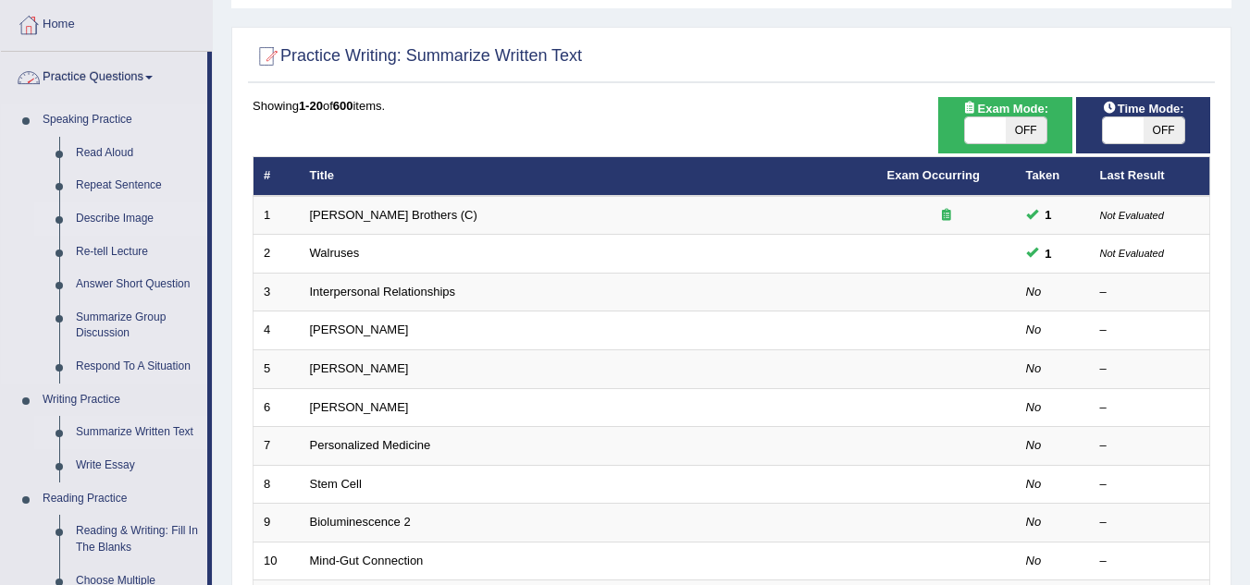
scroll to position [370, 0]
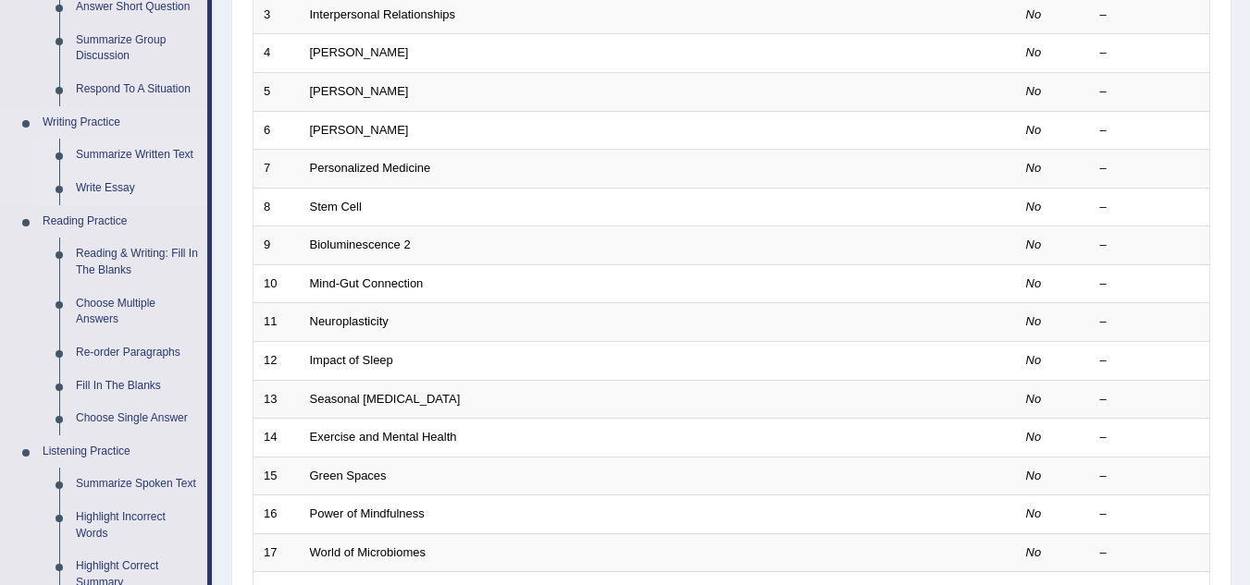
click at [88, 189] on link "Write Essay" at bounding box center [138, 188] width 140 height 33
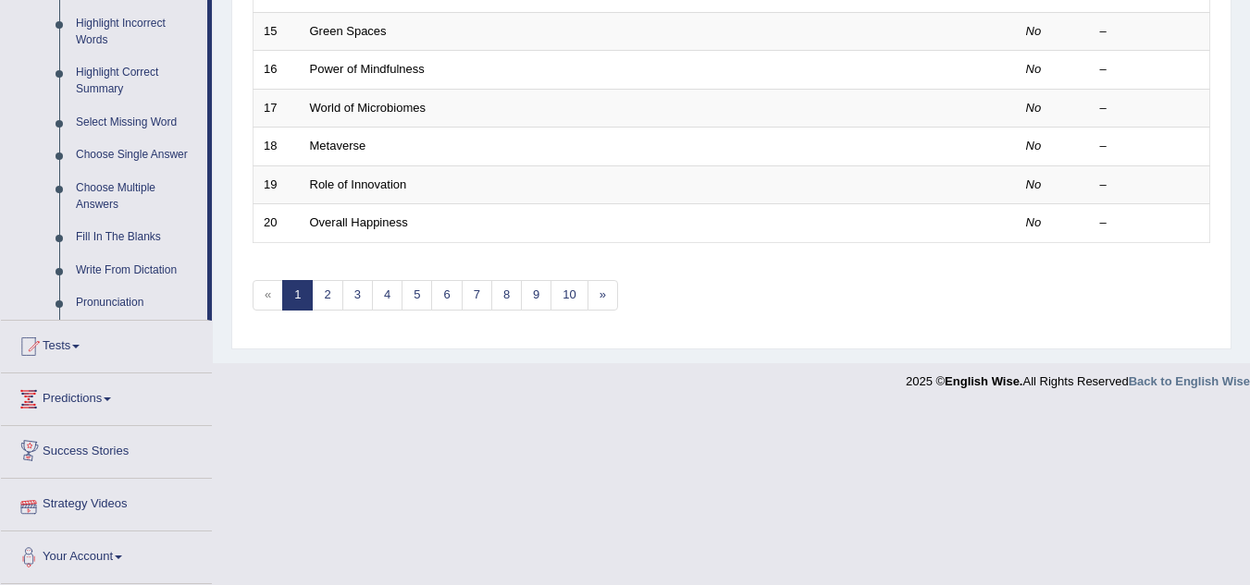
scroll to position [805, 0]
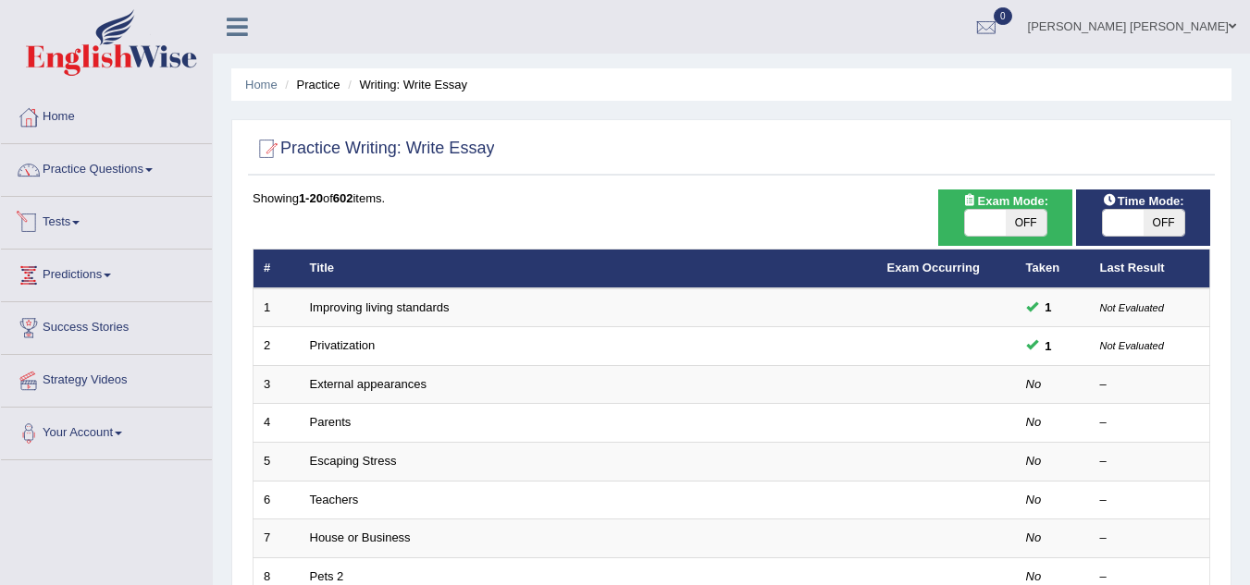
click at [77, 221] on link "Tests" at bounding box center [106, 220] width 211 height 46
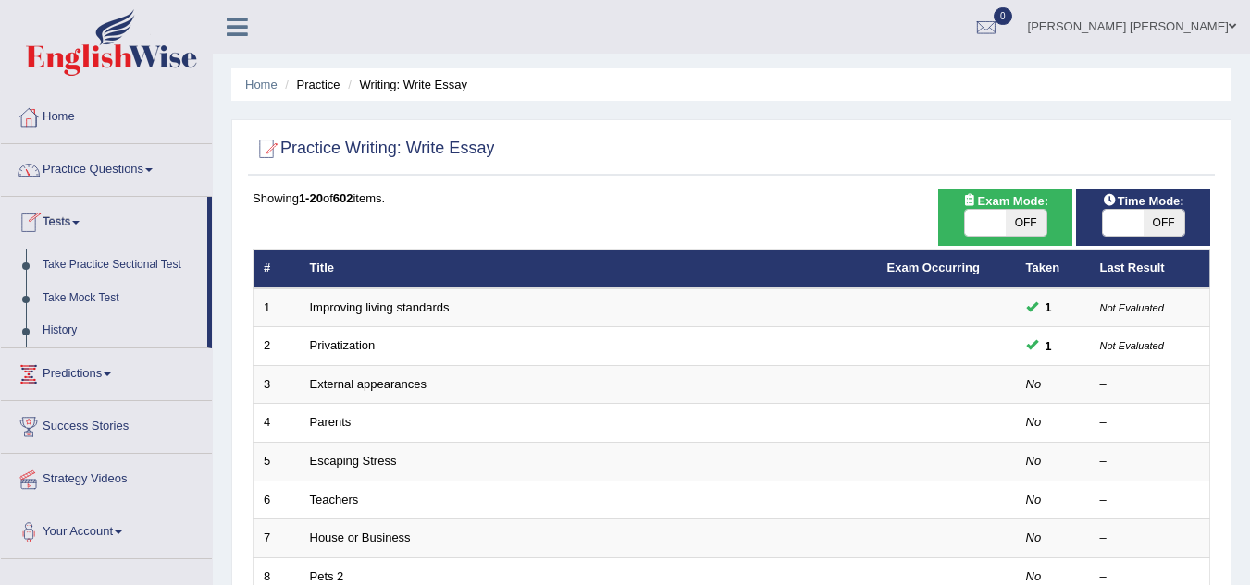
click at [95, 165] on link "Practice Questions" at bounding box center [106, 167] width 211 height 46
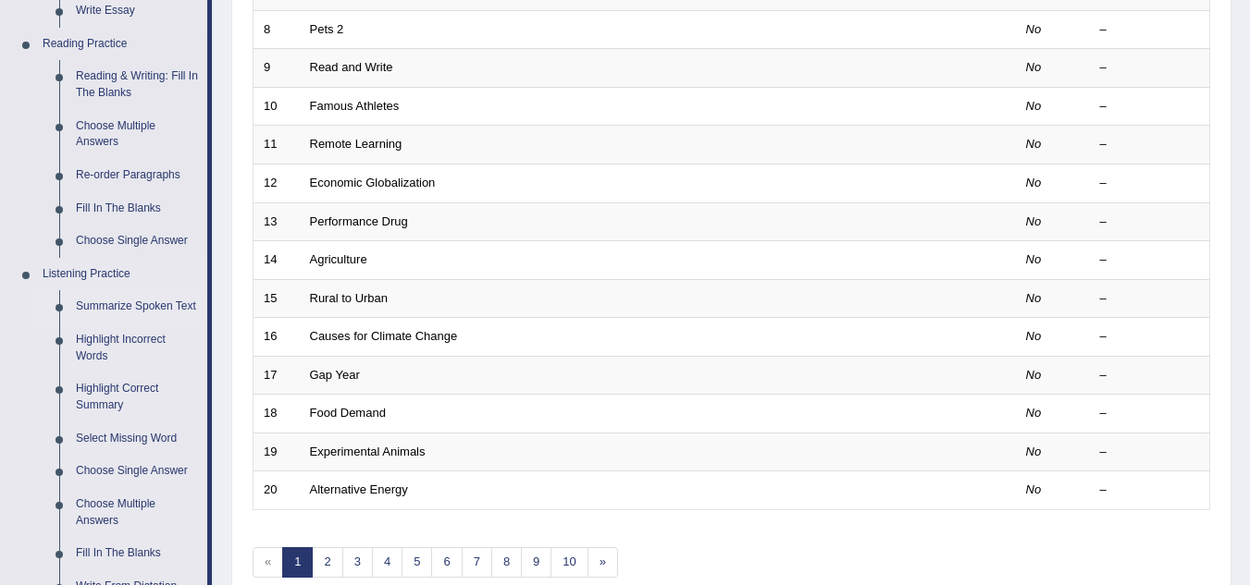
scroll to position [370, 0]
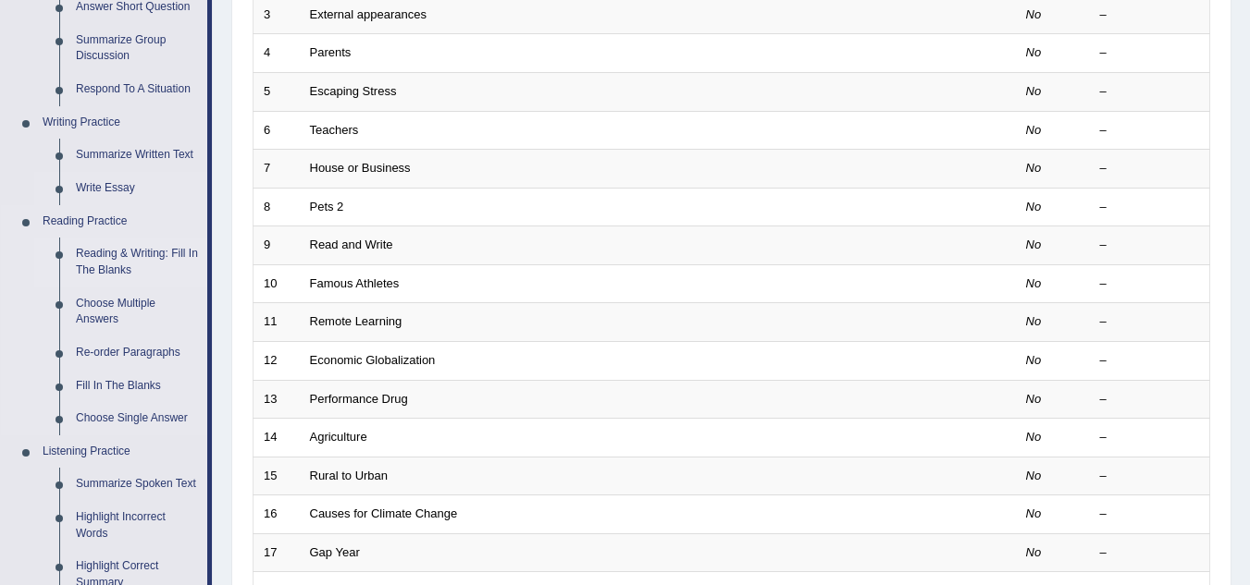
click at [154, 249] on link "Reading & Writing: Fill In The Blanks" at bounding box center [138, 262] width 140 height 49
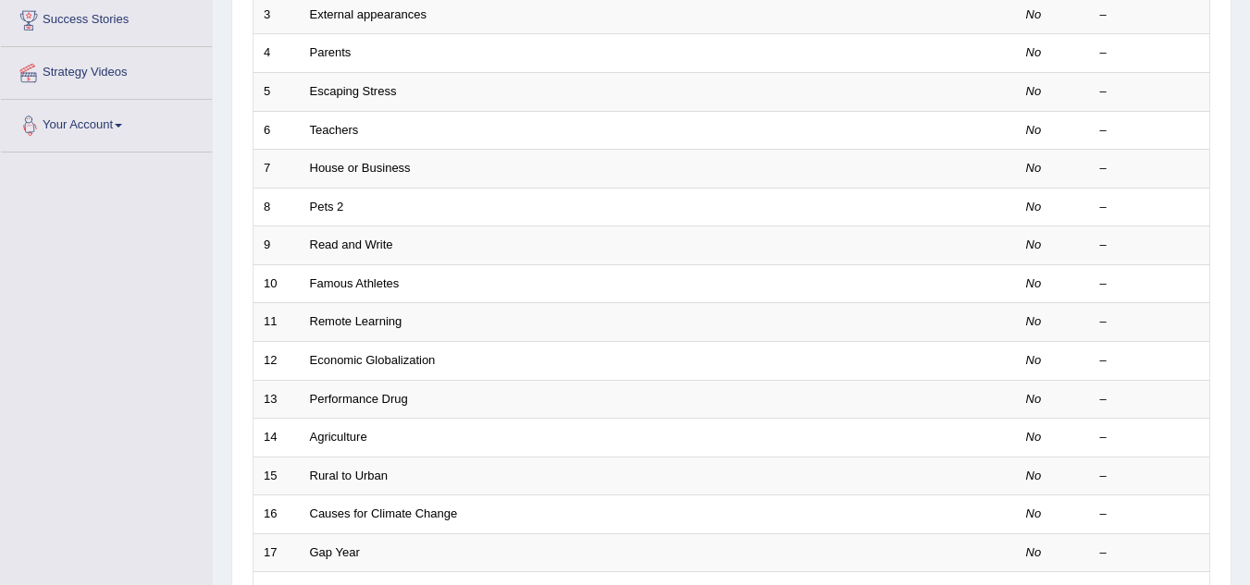
scroll to position [472, 0]
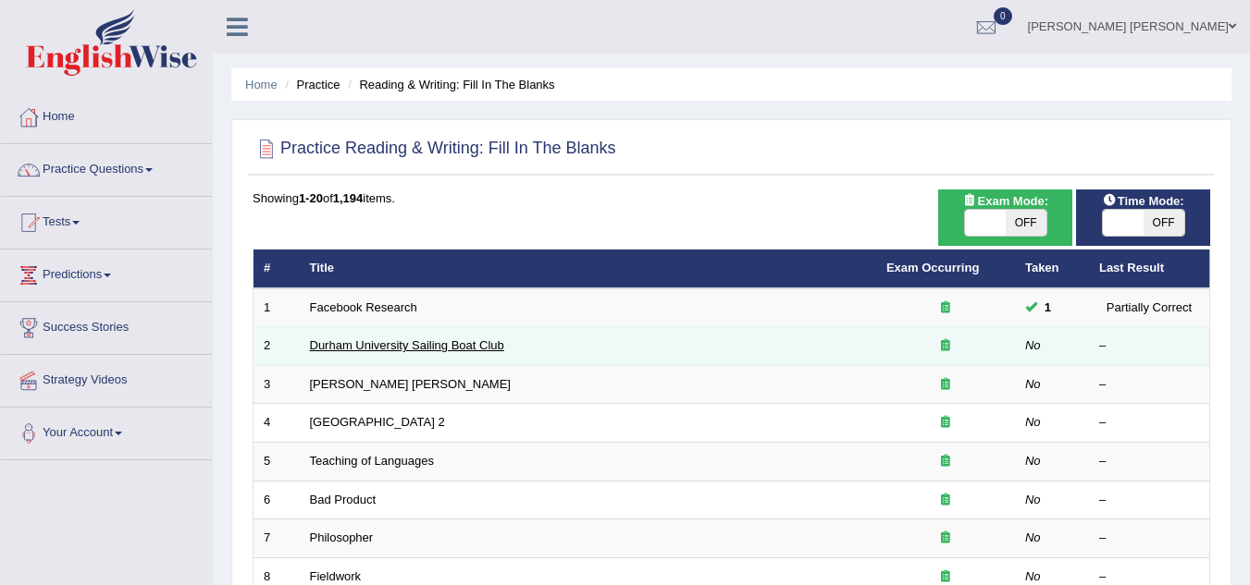
click at [409, 345] on link "Durham University Sailing Boat Club" at bounding box center [407, 346] width 194 height 14
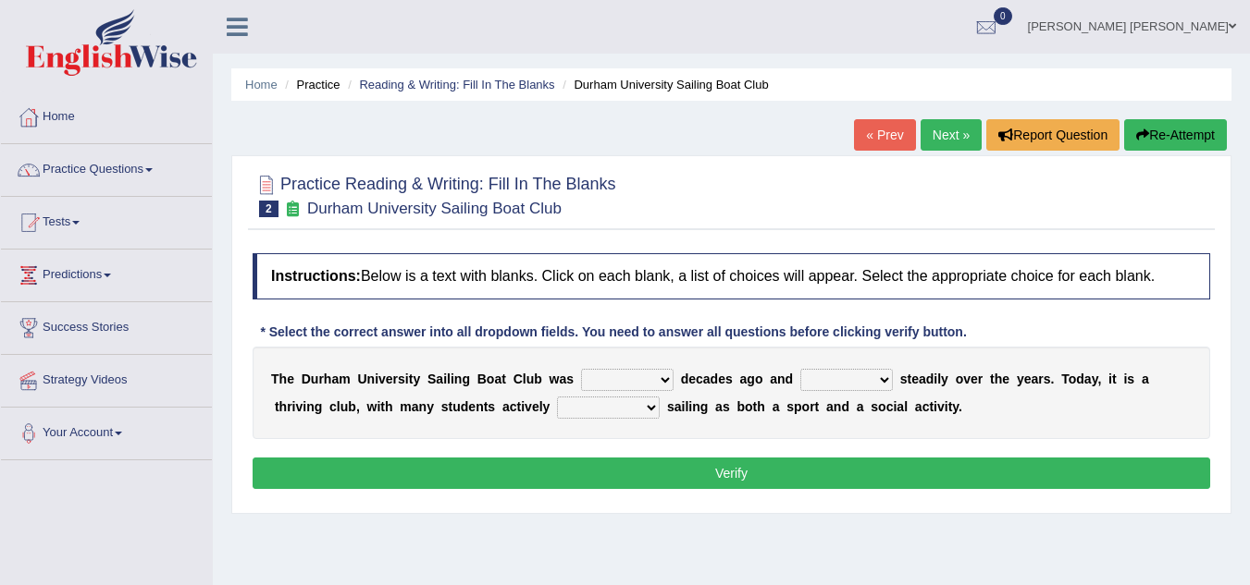
click at [643, 382] on select "found fund founded find" at bounding box center [627, 380] width 92 height 22
select select "founded"
click at [581, 369] on select "found fund founded find" at bounding box center [627, 380] width 92 height 22
click at [626, 380] on select "found fund founded find" at bounding box center [627, 380] width 92 height 22
click at [631, 380] on select "found fund founded find" at bounding box center [627, 380] width 92 height 22
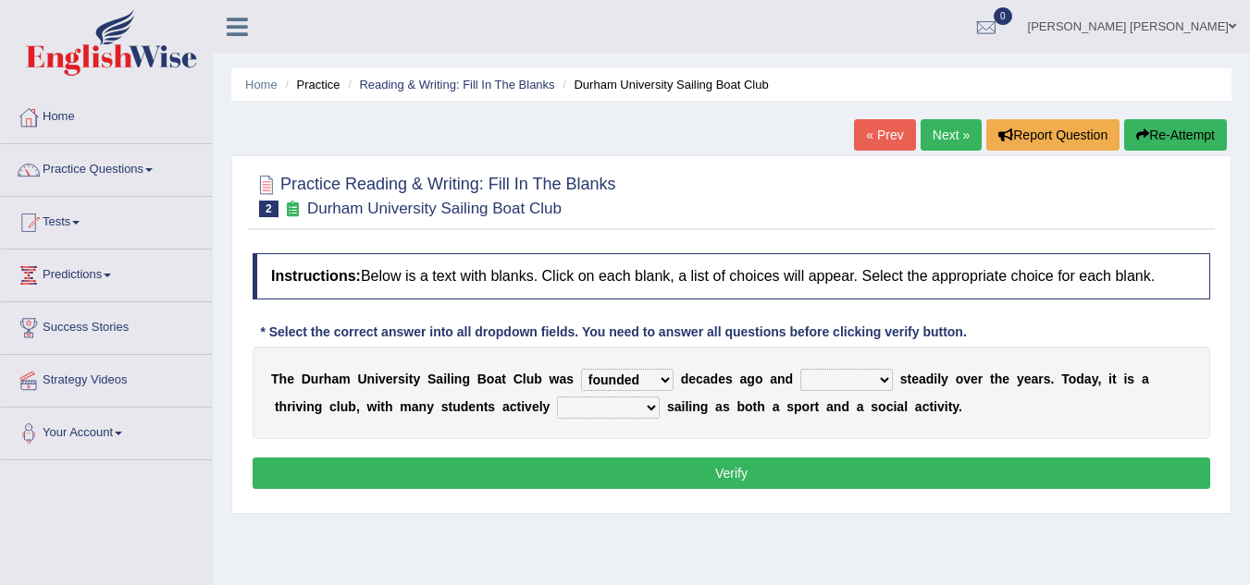
click at [831, 378] on select "grow growing has grown grown" at bounding box center [846, 380] width 92 height 22
select select "growing"
click at [800, 369] on select "grow growing has grown grown" at bounding box center [846, 380] width 92 height 22
click at [594, 406] on select "enjoy enjoyed are enjoying enjoying" at bounding box center [608, 408] width 103 height 22
select select "enjoyed"
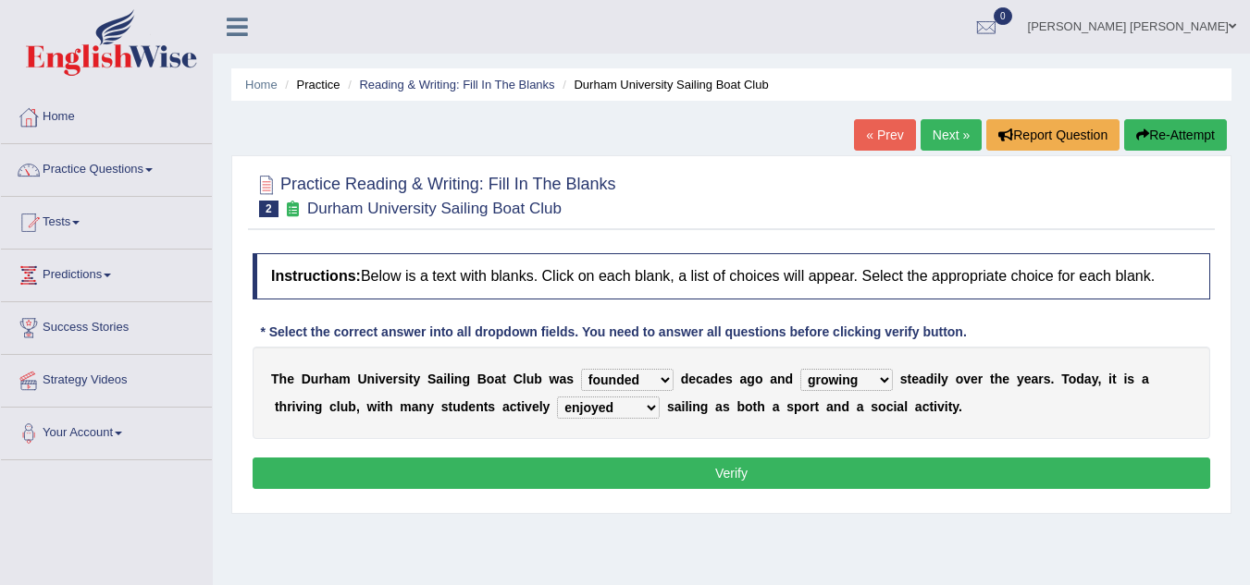
click at [557, 397] on select "enjoy enjoyed are enjoying enjoying" at bounding box center [608, 408] width 103 height 22
click at [733, 483] on button "Verify" at bounding box center [731, 473] width 957 height 31
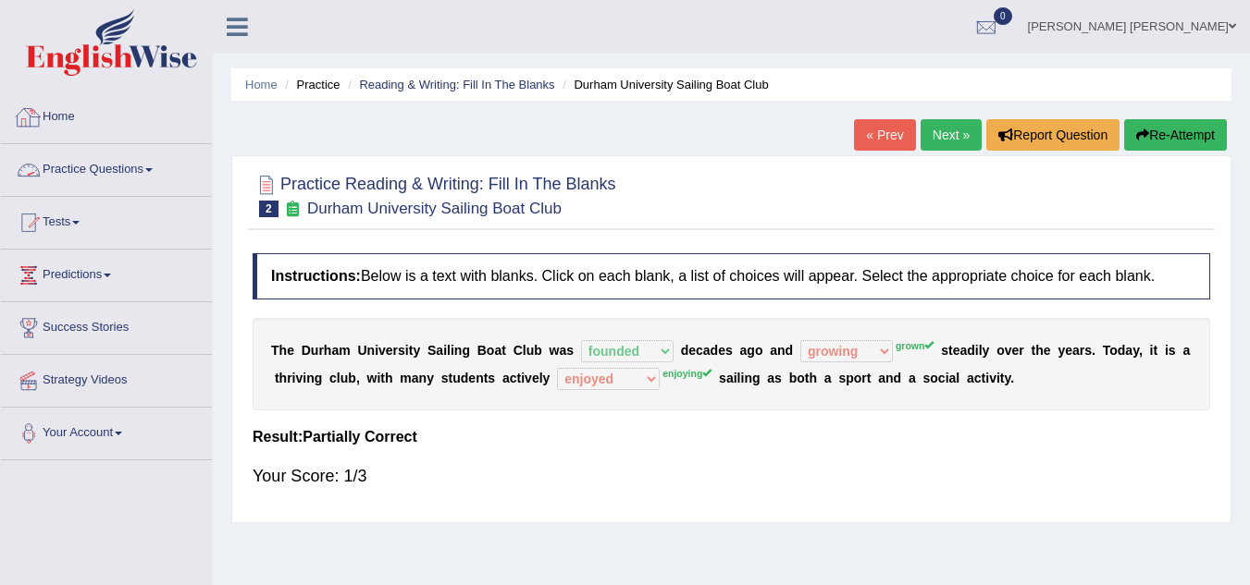
click at [104, 171] on link "Practice Questions" at bounding box center [106, 167] width 211 height 46
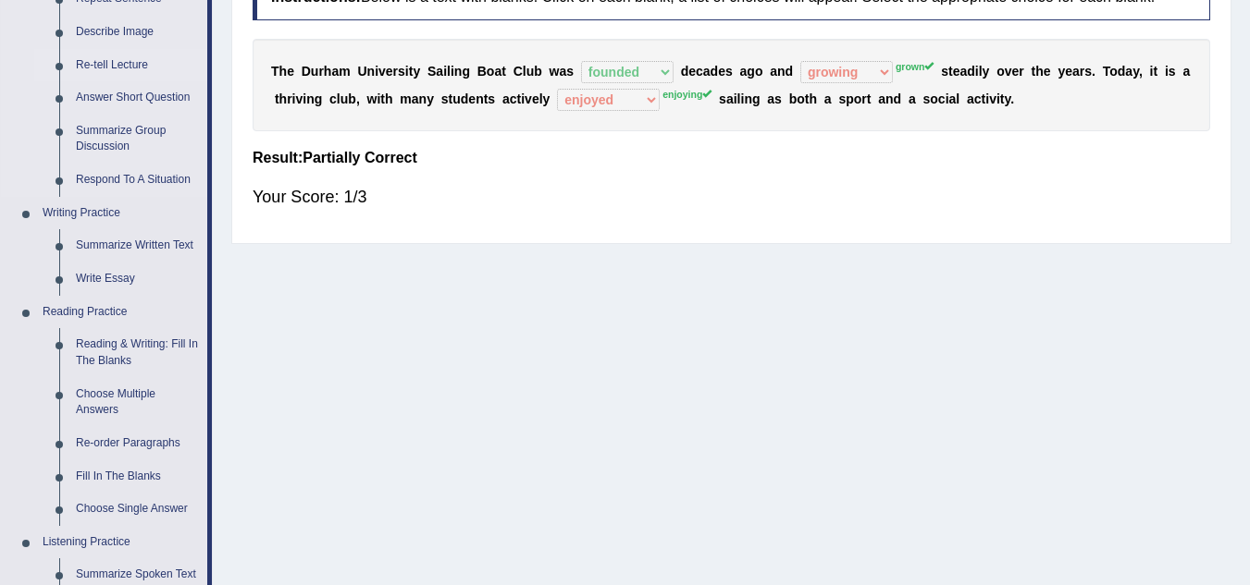
scroll to position [462, 0]
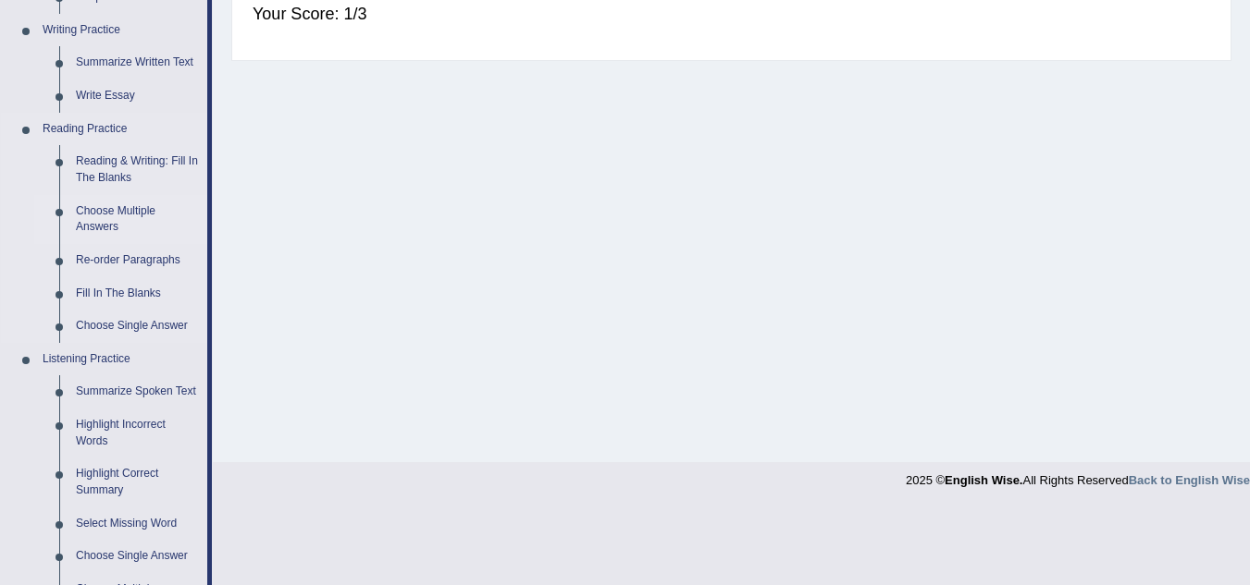
click at [120, 214] on link "Choose Multiple Answers" at bounding box center [138, 219] width 140 height 49
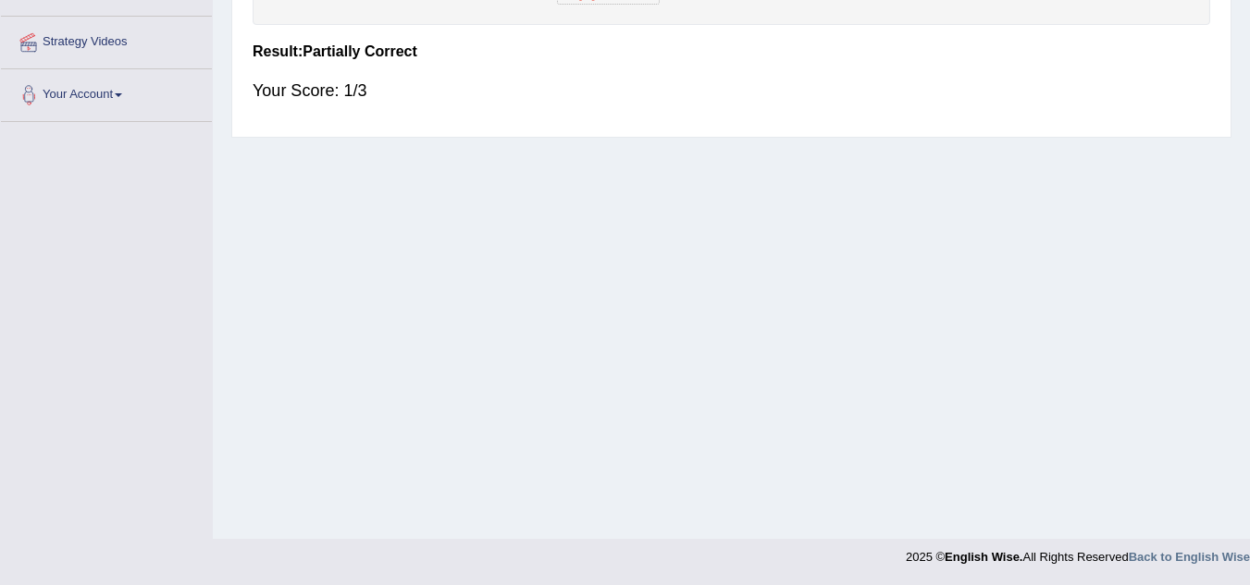
scroll to position [227, 0]
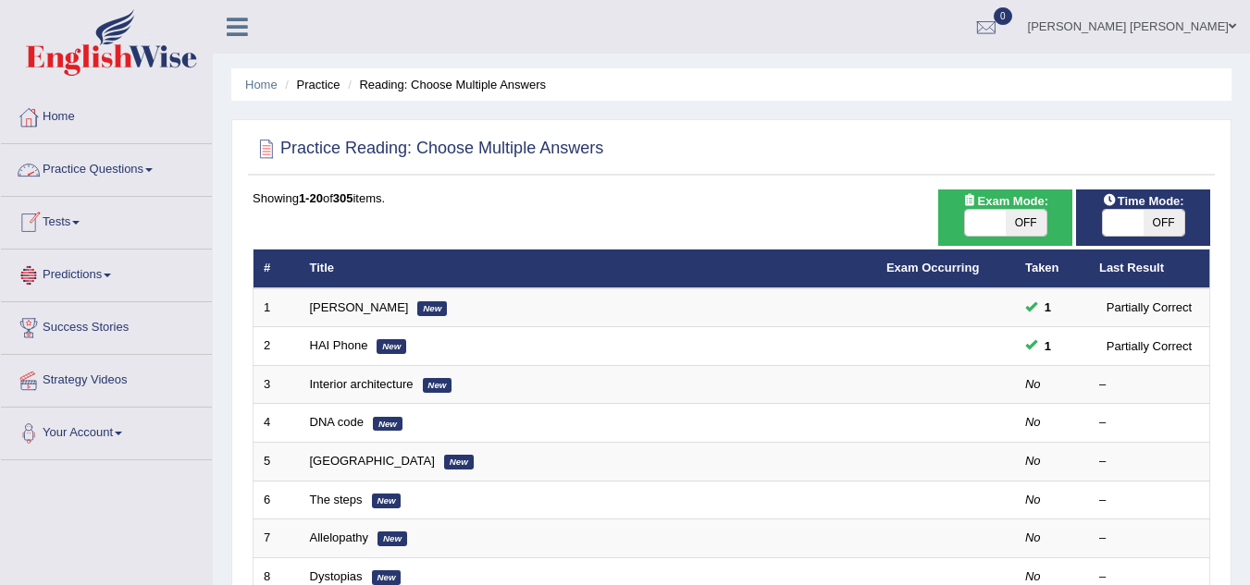
click at [106, 172] on link "Practice Questions" at bounding box center [106, 167] width 211 height 46
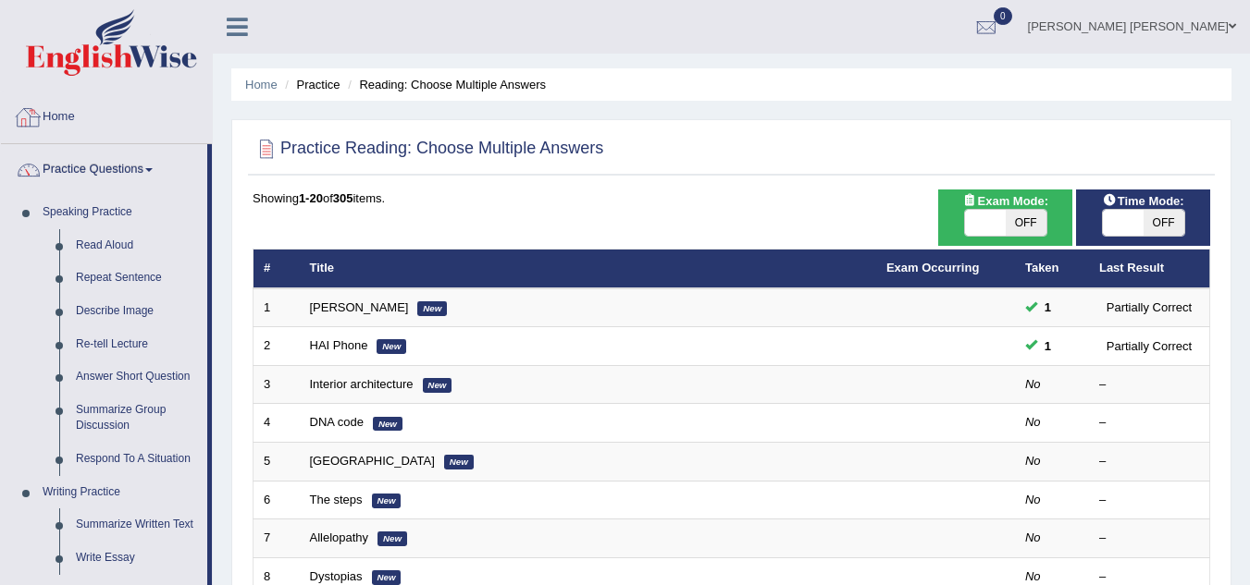
click at [93, 117] on link "Home" at bounding box center [106, 115] width 211 height 46
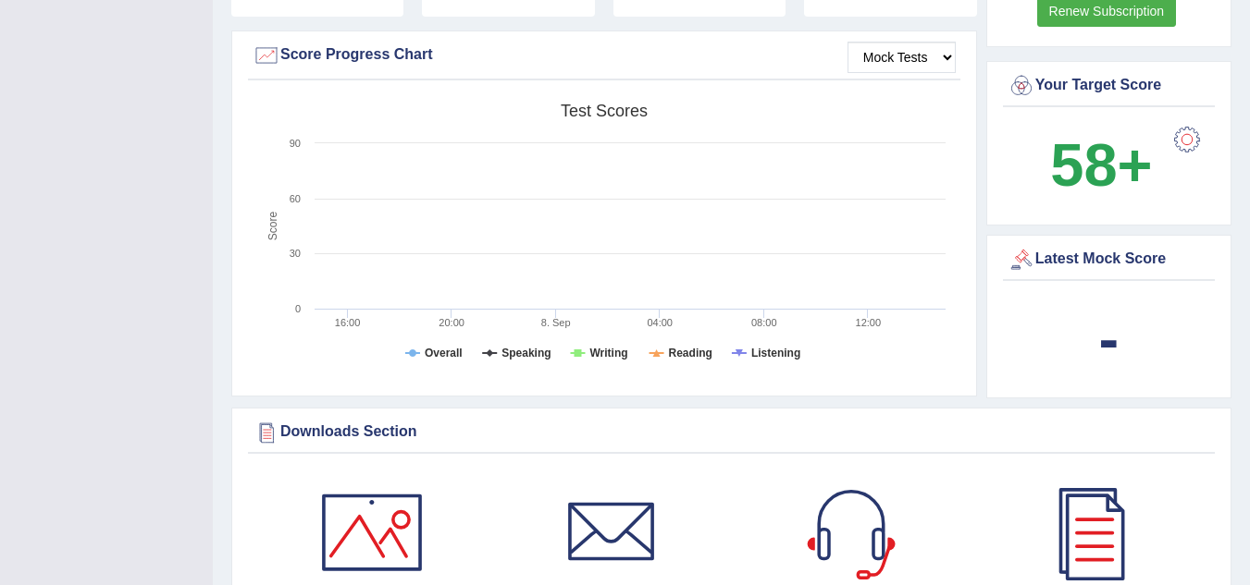
scroll to position [277, 0]
